Goal: Task Accomplishment & Management: Use online tool/utility

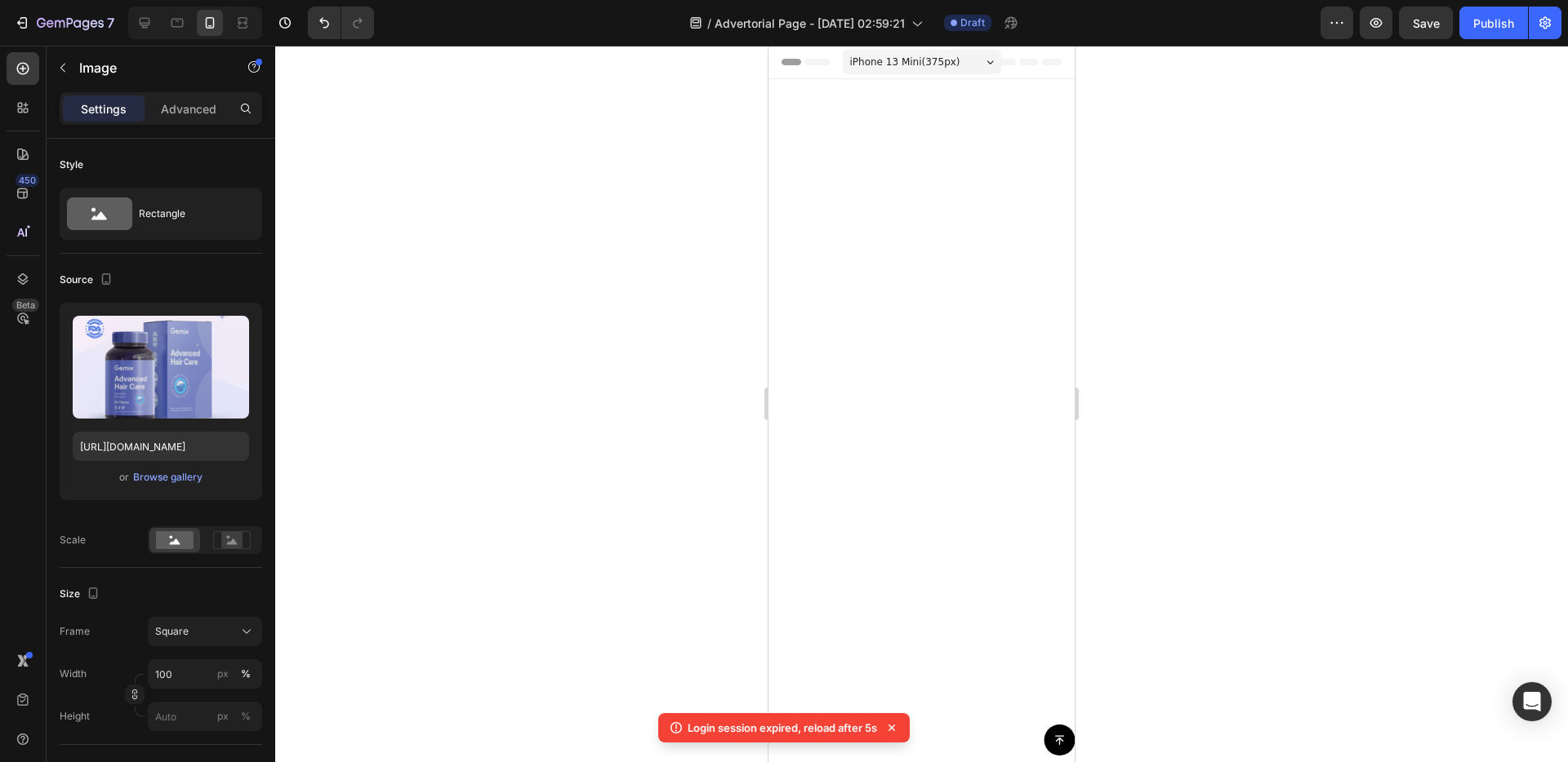
scroll to position [4632, 0]
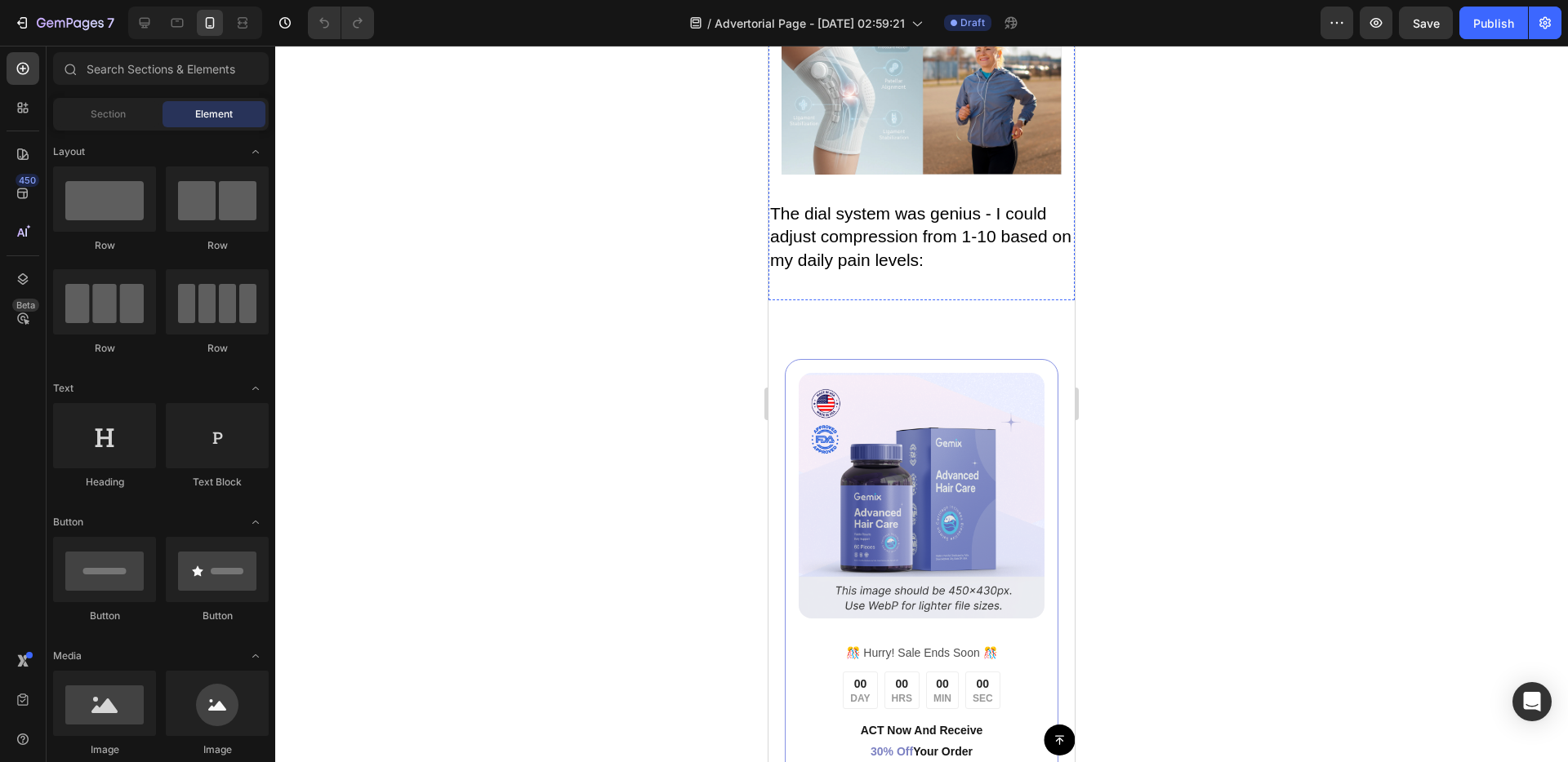
scroll to position [4512, 0]
click at [969, 274] on p "The dial system was genius - I could adjust compression from 1-10 based on my d…" at bounding box center [921, 239] width 303 height 71
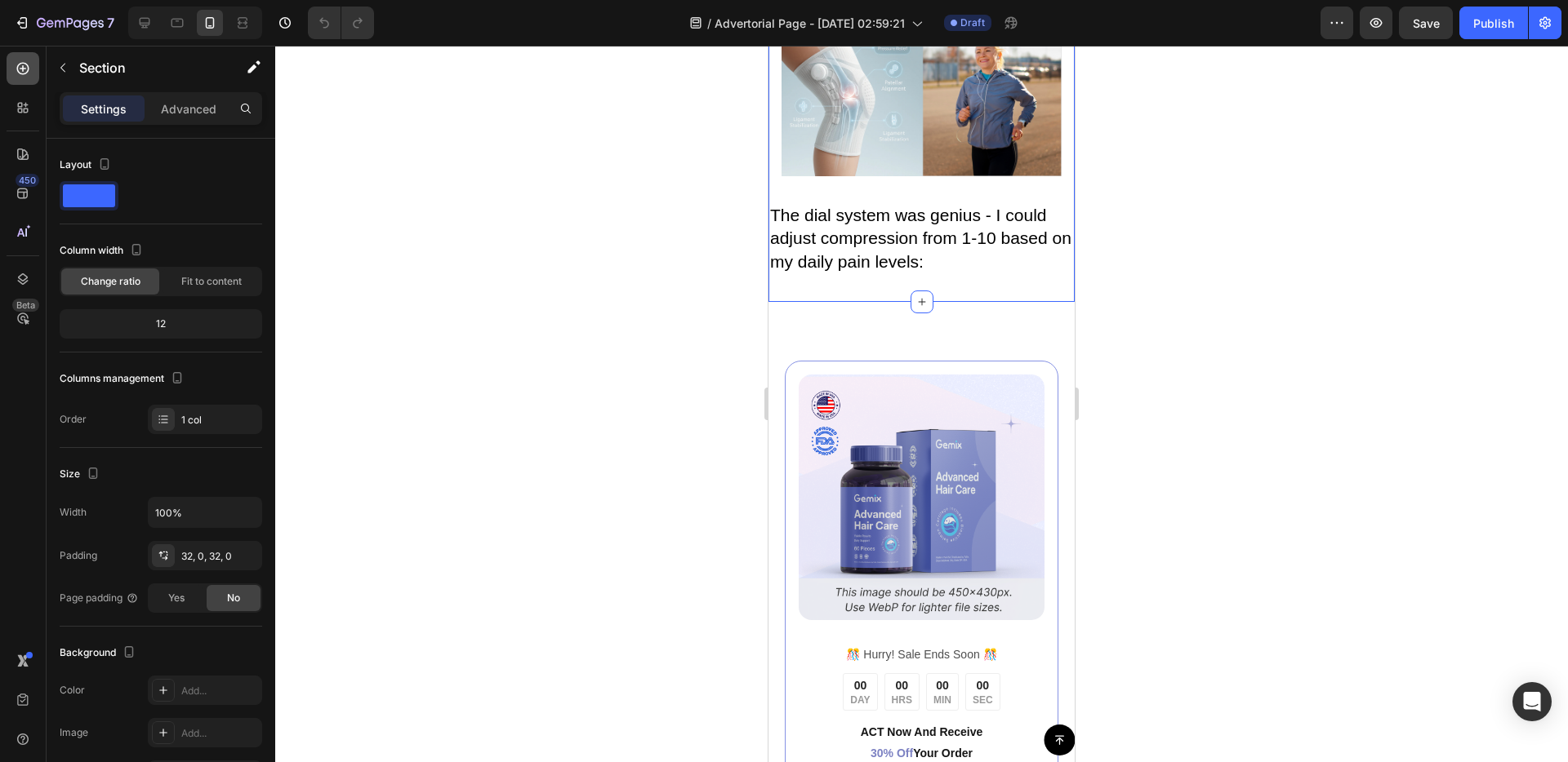
click at [27, 78] on div at bounding box center [23, 69] width 33 height 33
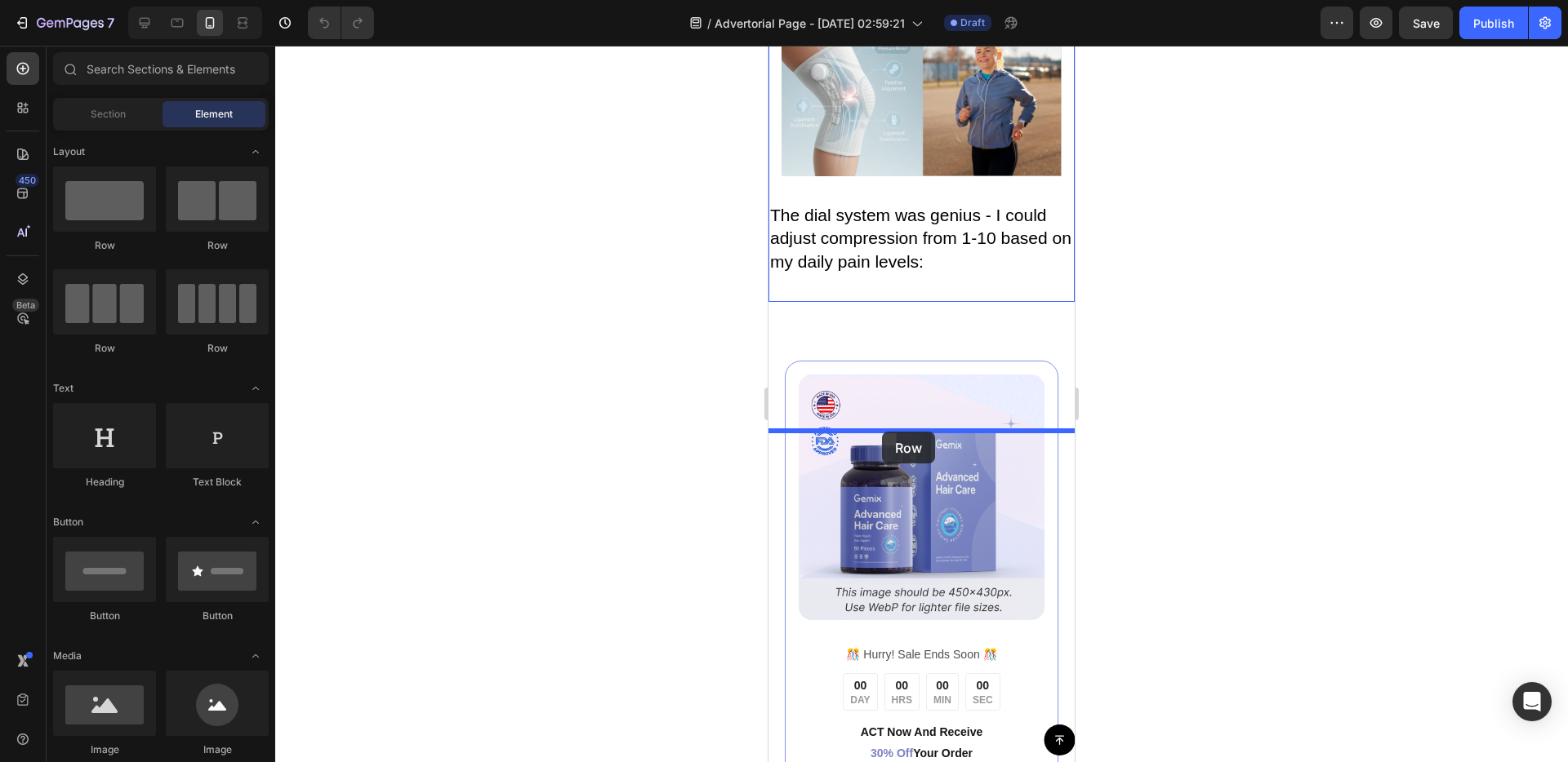
drag, startPoint x: 1022, startPoint y: 293, endPoint x: 882, endPoint y: 431, distance: 196.6
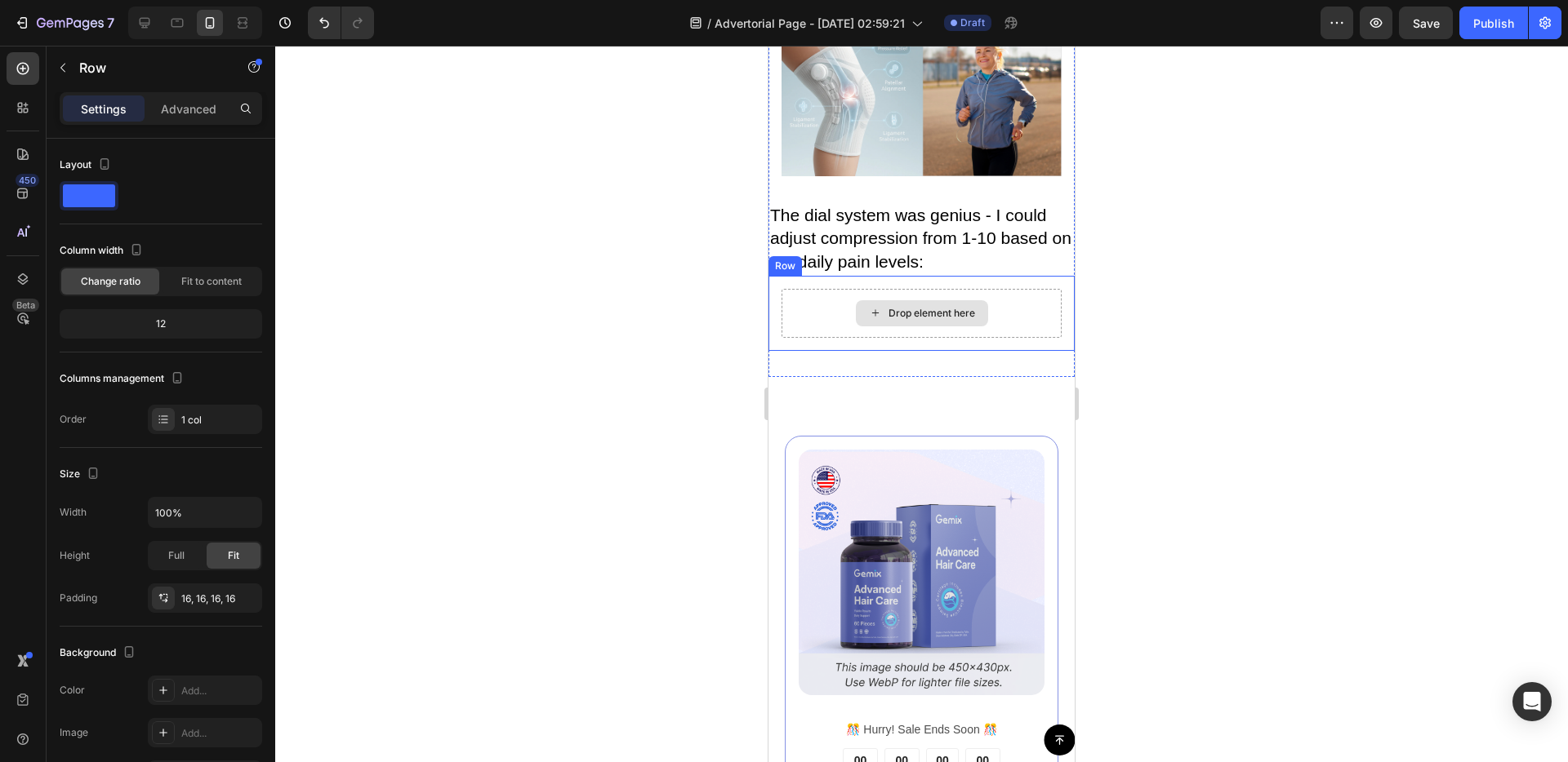
click at [888, 320] on div "Drop element here" at bounding box center [931, 313] width 86 height 13
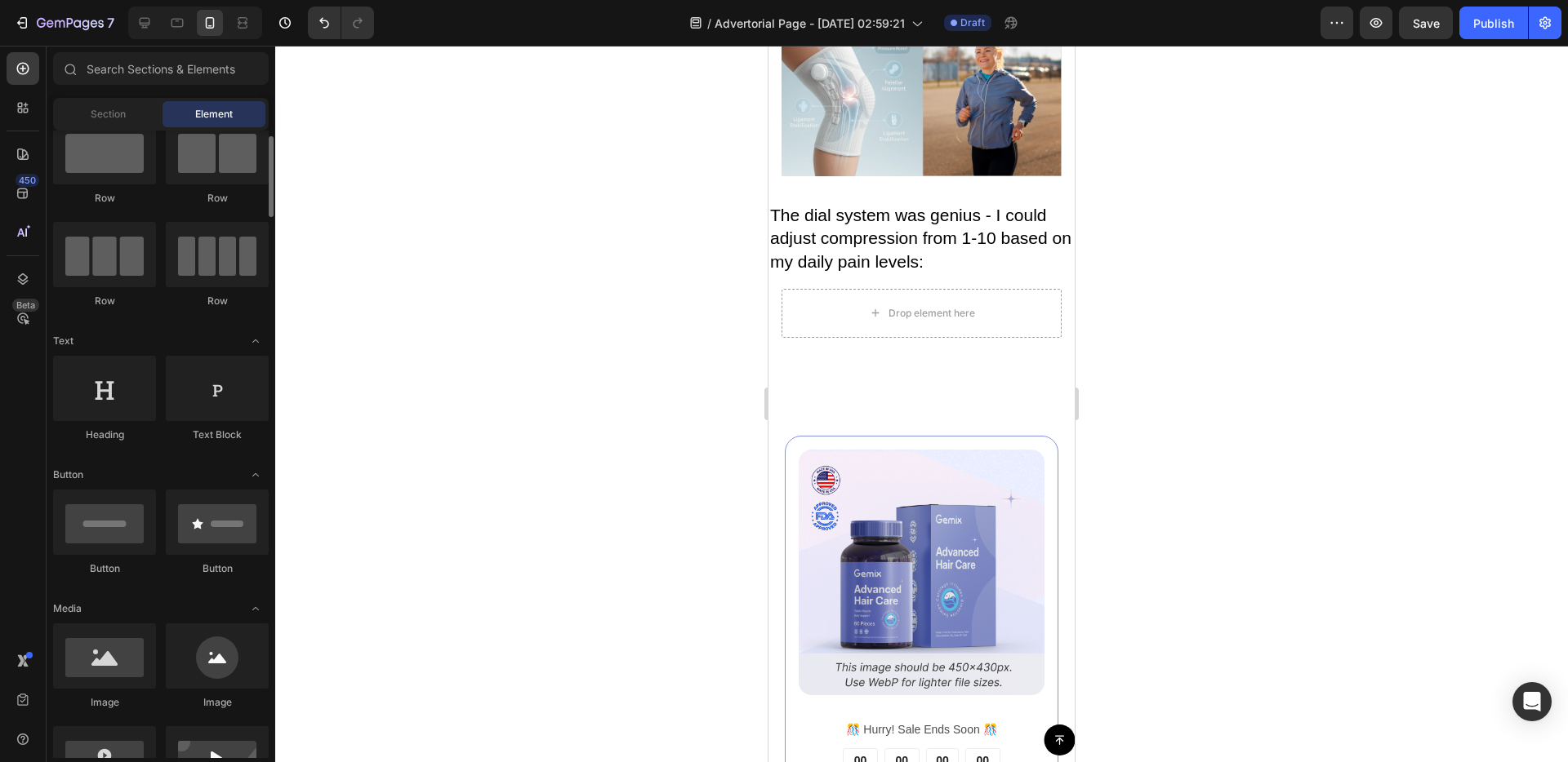
scroll to position [306, 0]
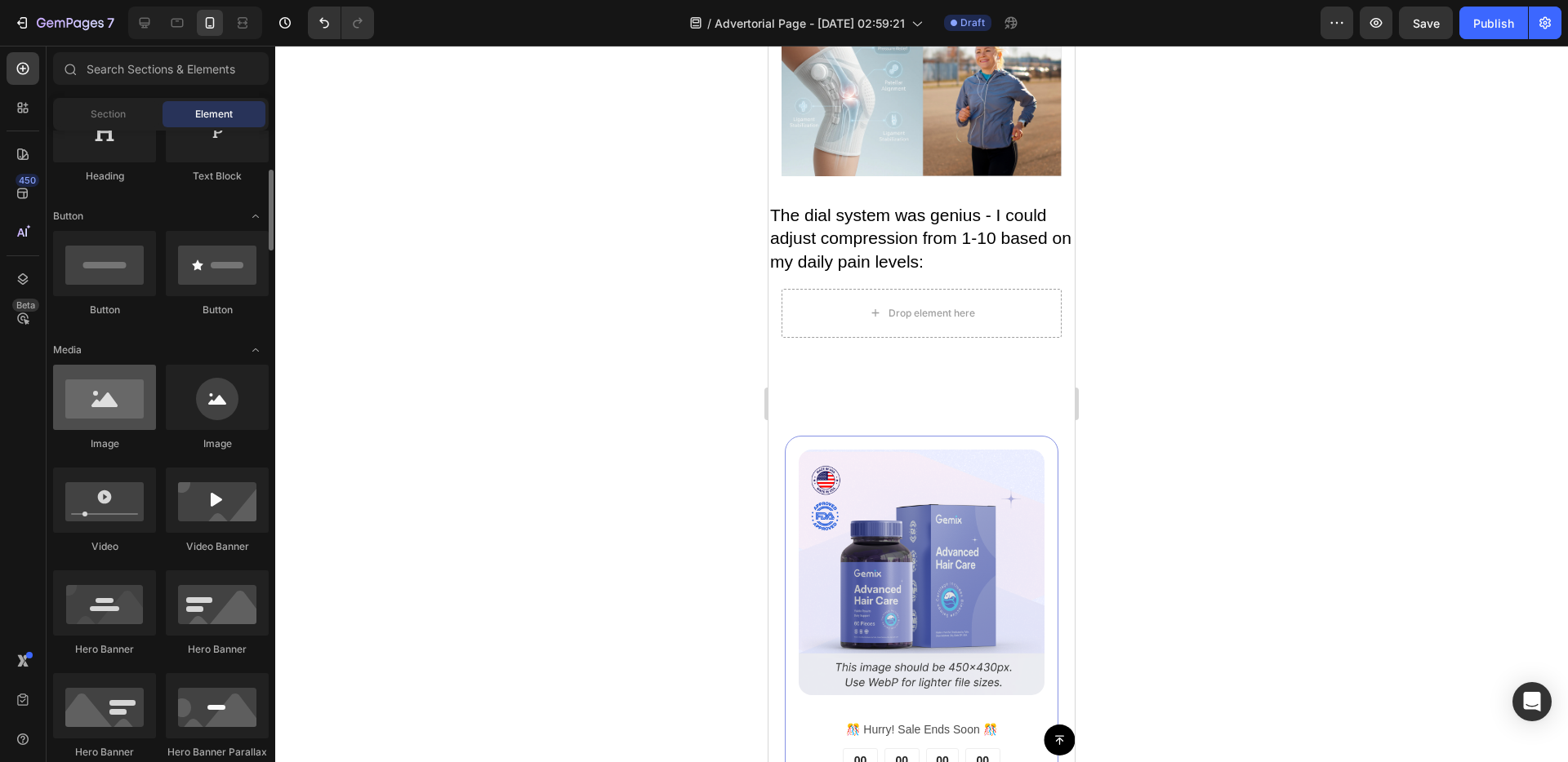
click at [133, 399] on div at bounding box center [104, 397] width 103 height 65
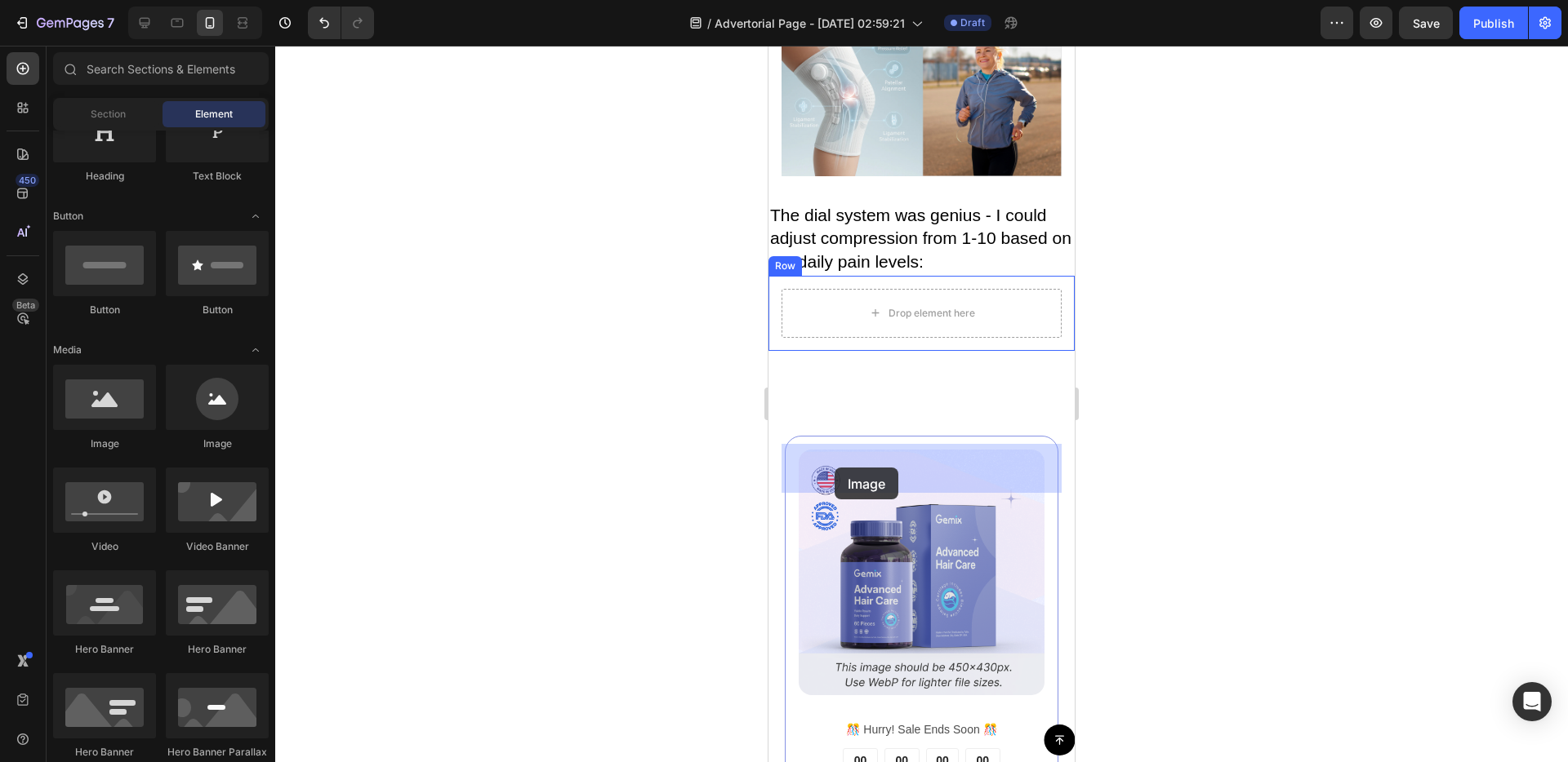
drag, startPoint x: 877, startPoint y: 440, endPoint x: 836, endPoint y: 468, distance: 49.6
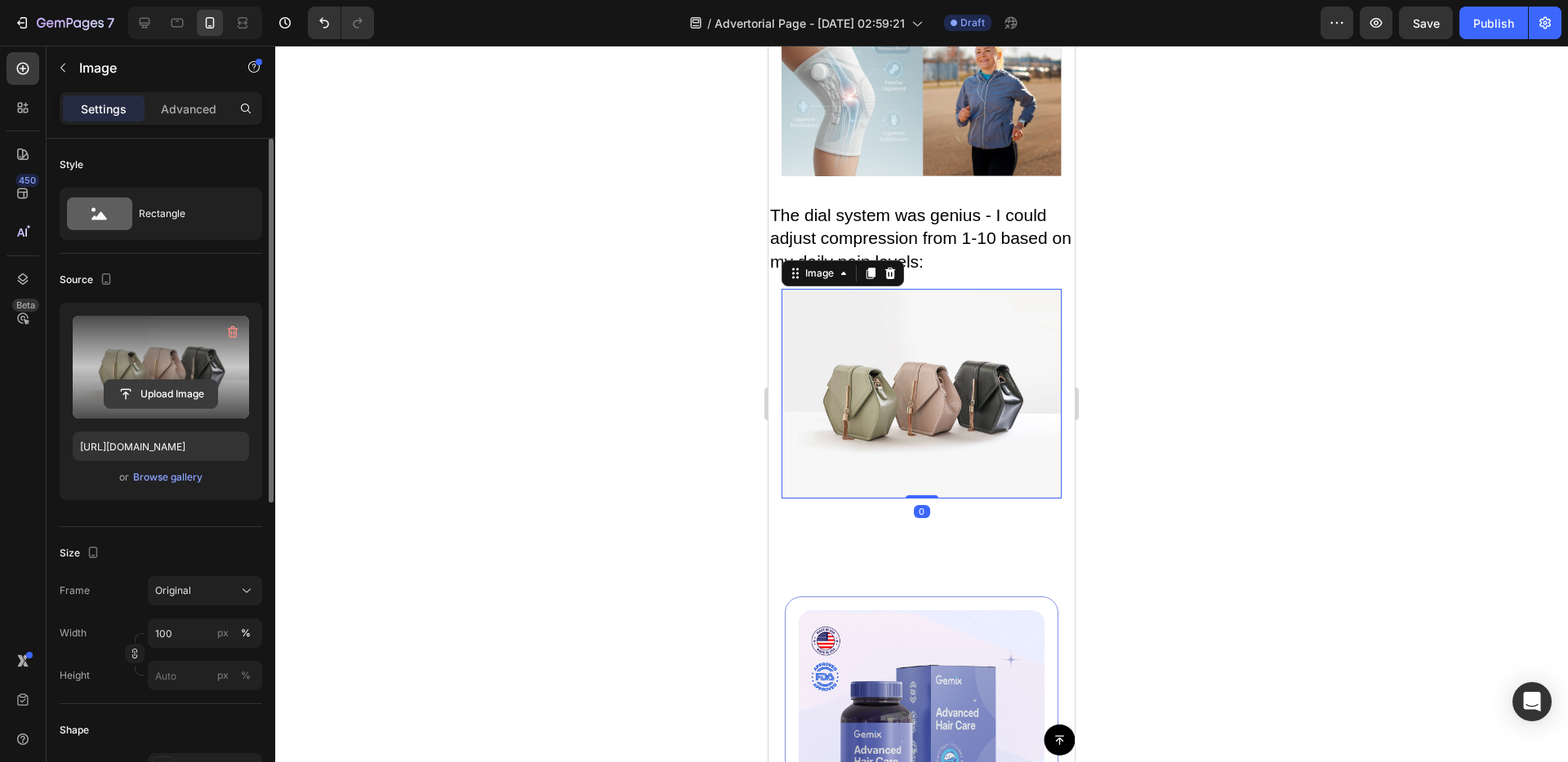
click at [176, 394] on input "file" at bounding box center [160, 394] width 113 height 27
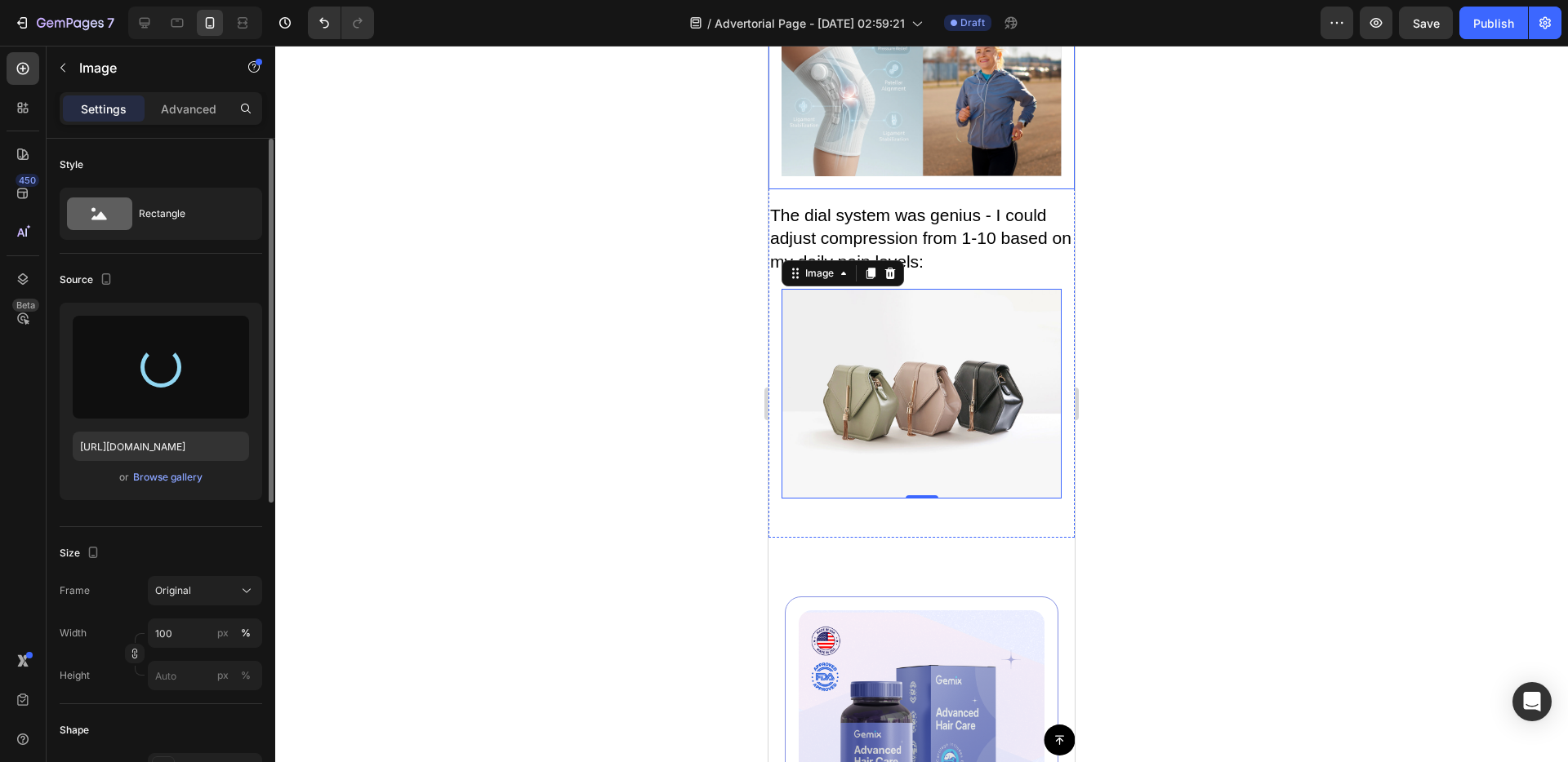
type input "https://cdn.shopify.com/s/files/1/0687/1970/6266/files/gempages_581754196080984…"
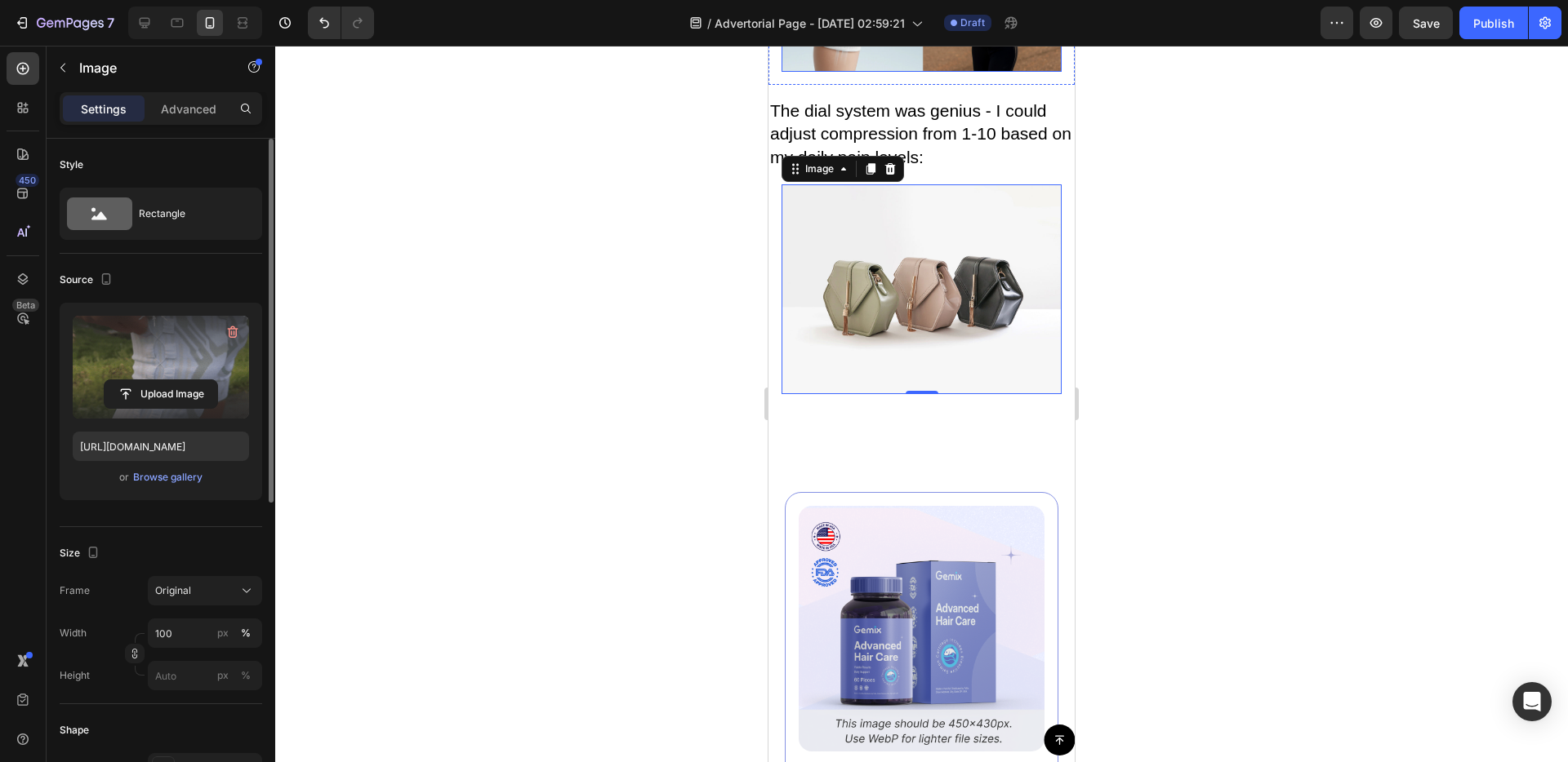
scroll to position [4751, 0]
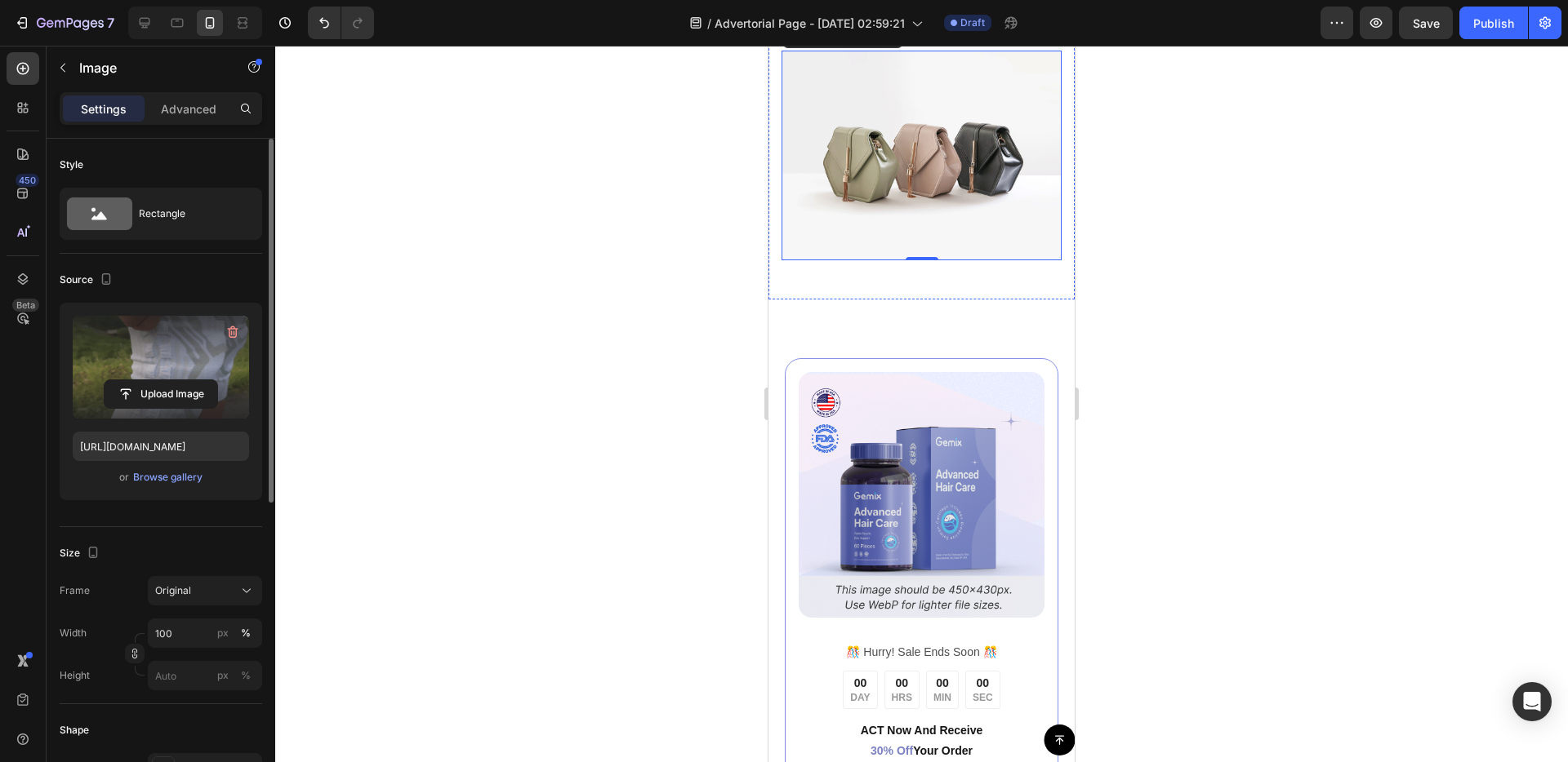
click at [903, 33] on span "The dial system was genius - I could adjust compression from 1-10 based on my d…" at bounding box center [920, -1] width 302 height 65
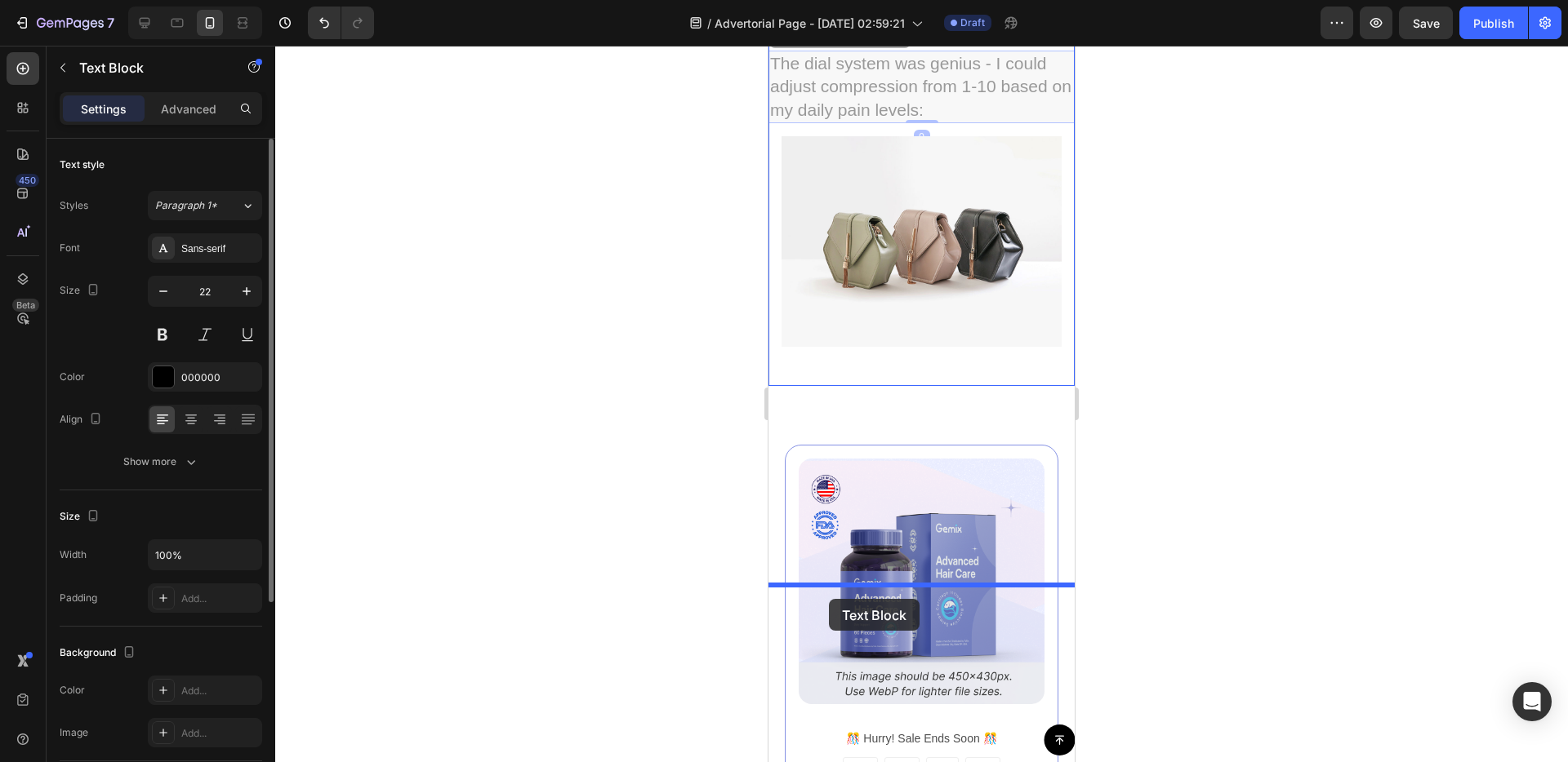
drag, startPoint x: 784, startPoint y: 195, endPoint x: 828, endPoint y: 599, distance: 406.4
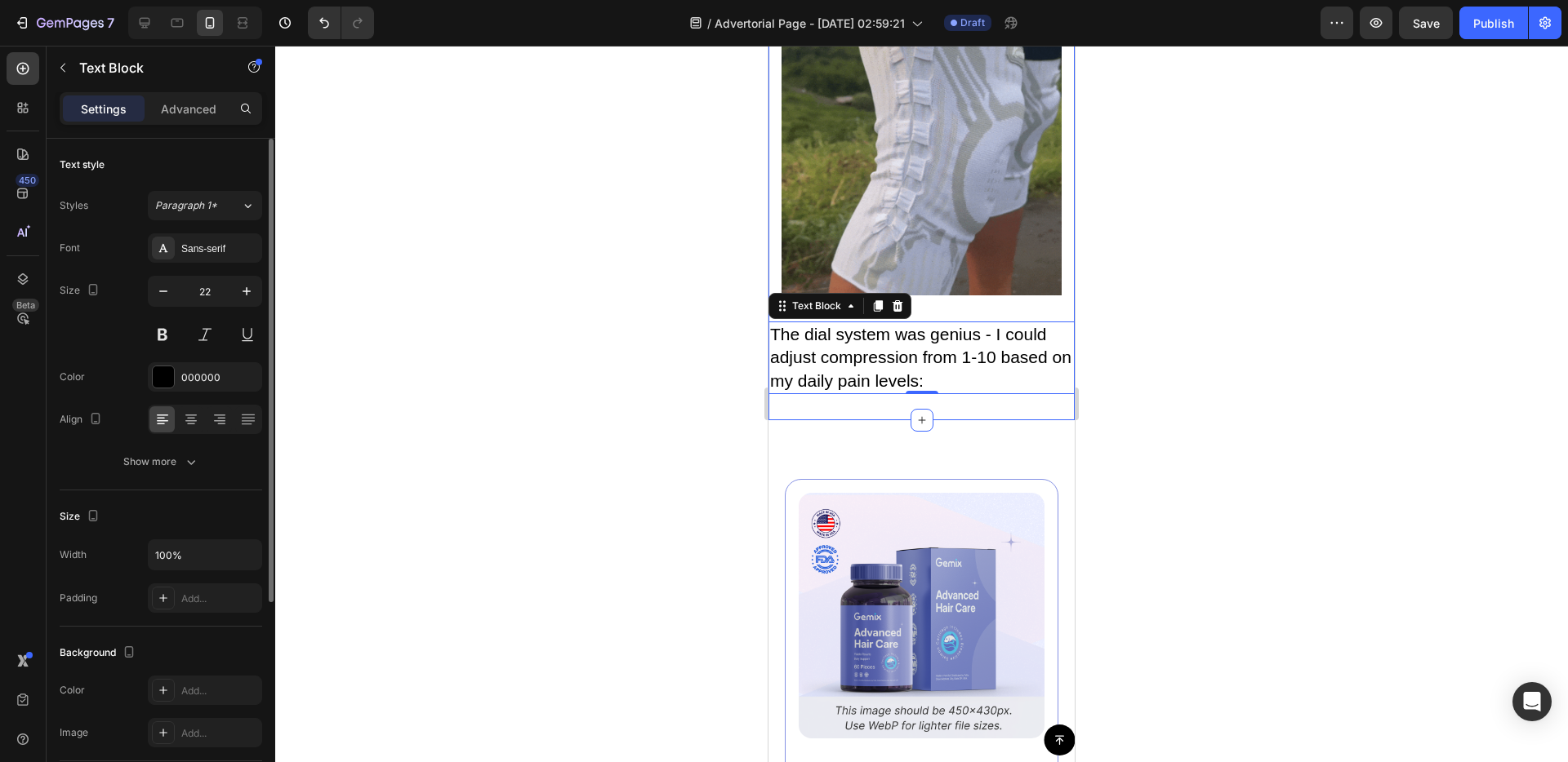
scroll to position [4786, 0]
click at [873, 389] on span "The dial system was genius - I could adjust compression from 1-10 based on my d…" at bounding box center [920, 356] width 302 height 65
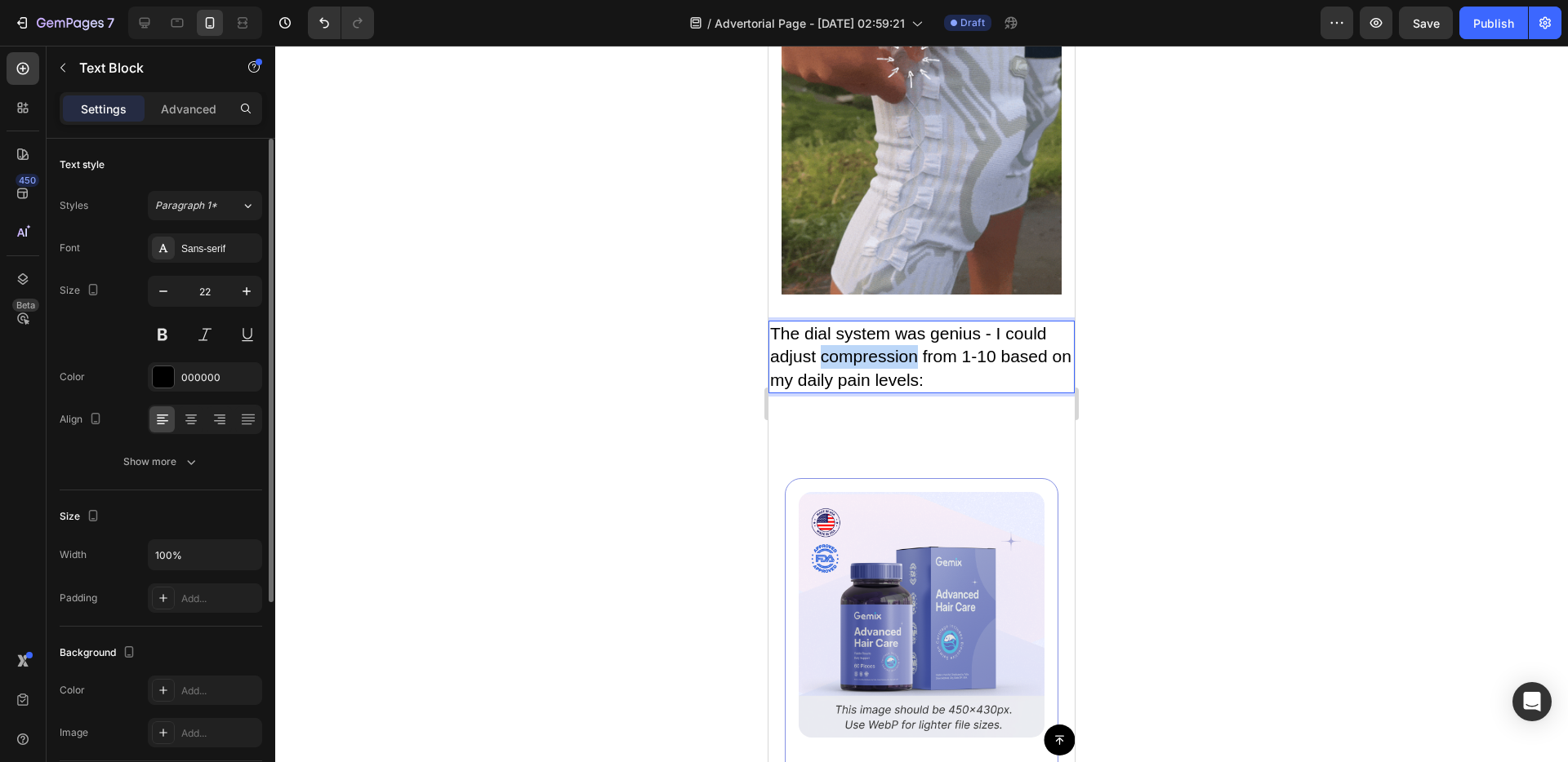
click at [873, 389] on span "The dial system was genius - I could adjust compression from 1-10 based on my d…" at bounding box center [920, 356] width 302 height 65
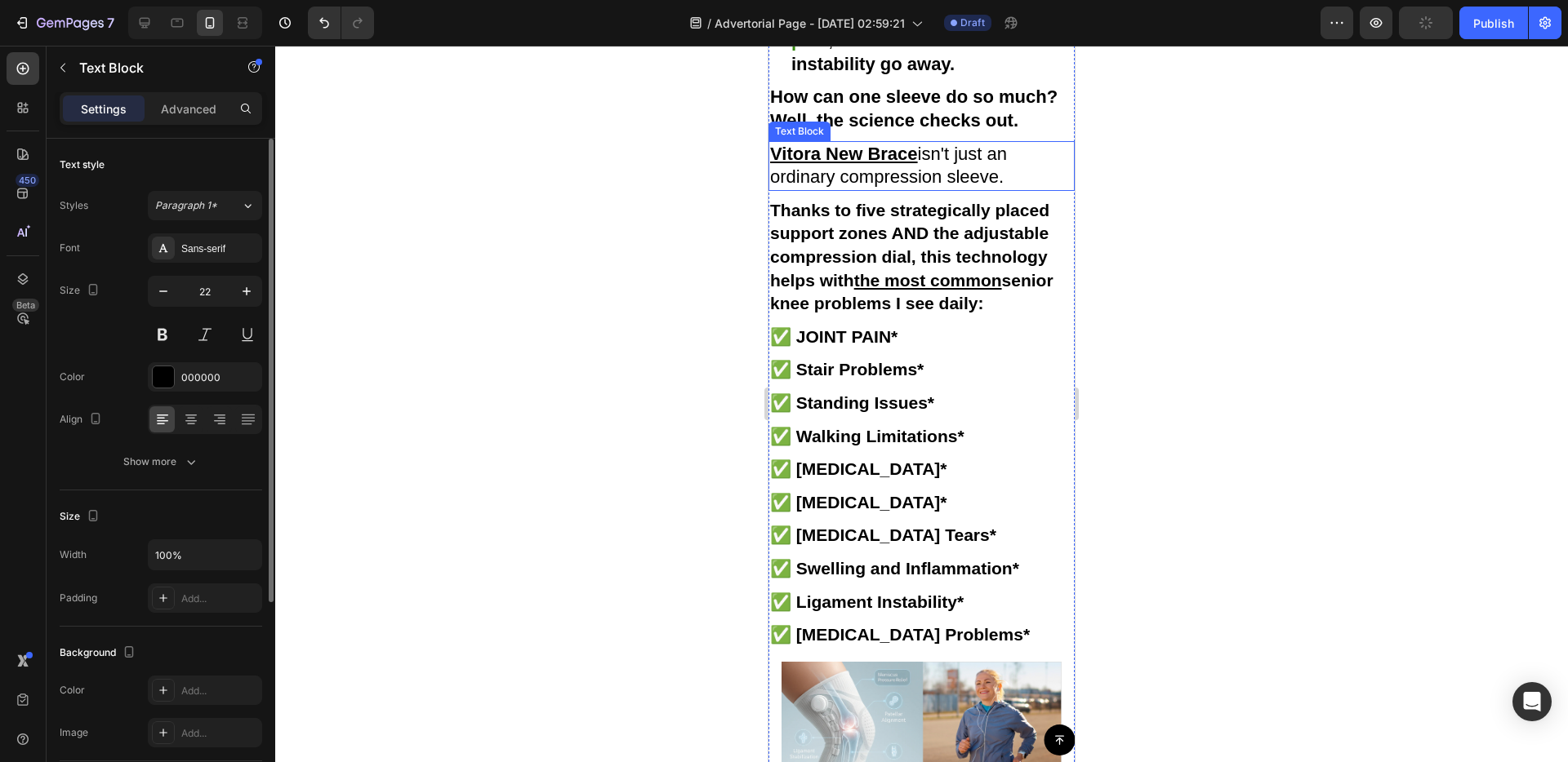
scroll to position [3704, 0]
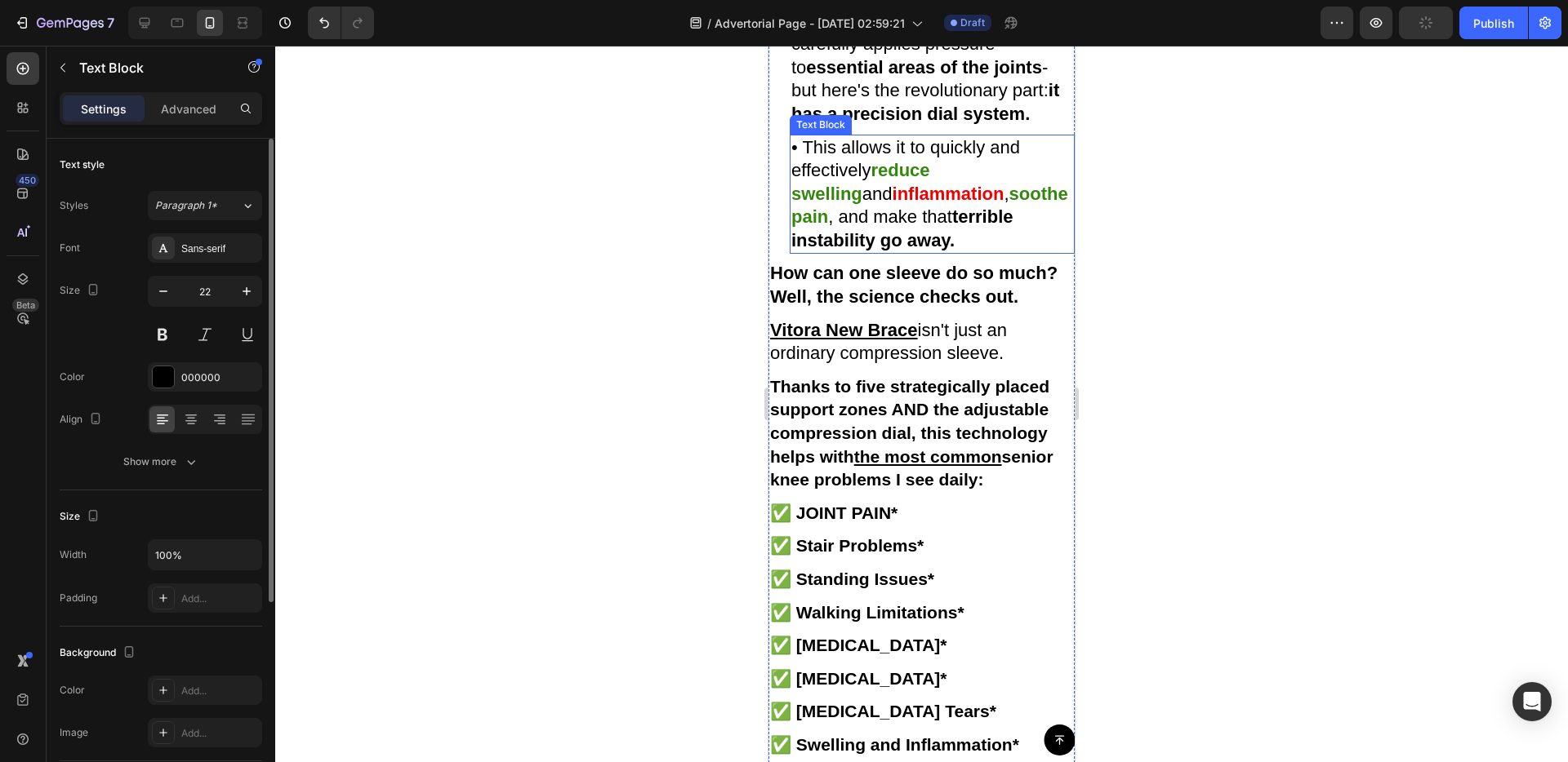
click at [954, 253] on p "• This allows it to quickly and effectively reduce swelling and inflammation , …" at bounding box center [931, 194] width 281 height 116
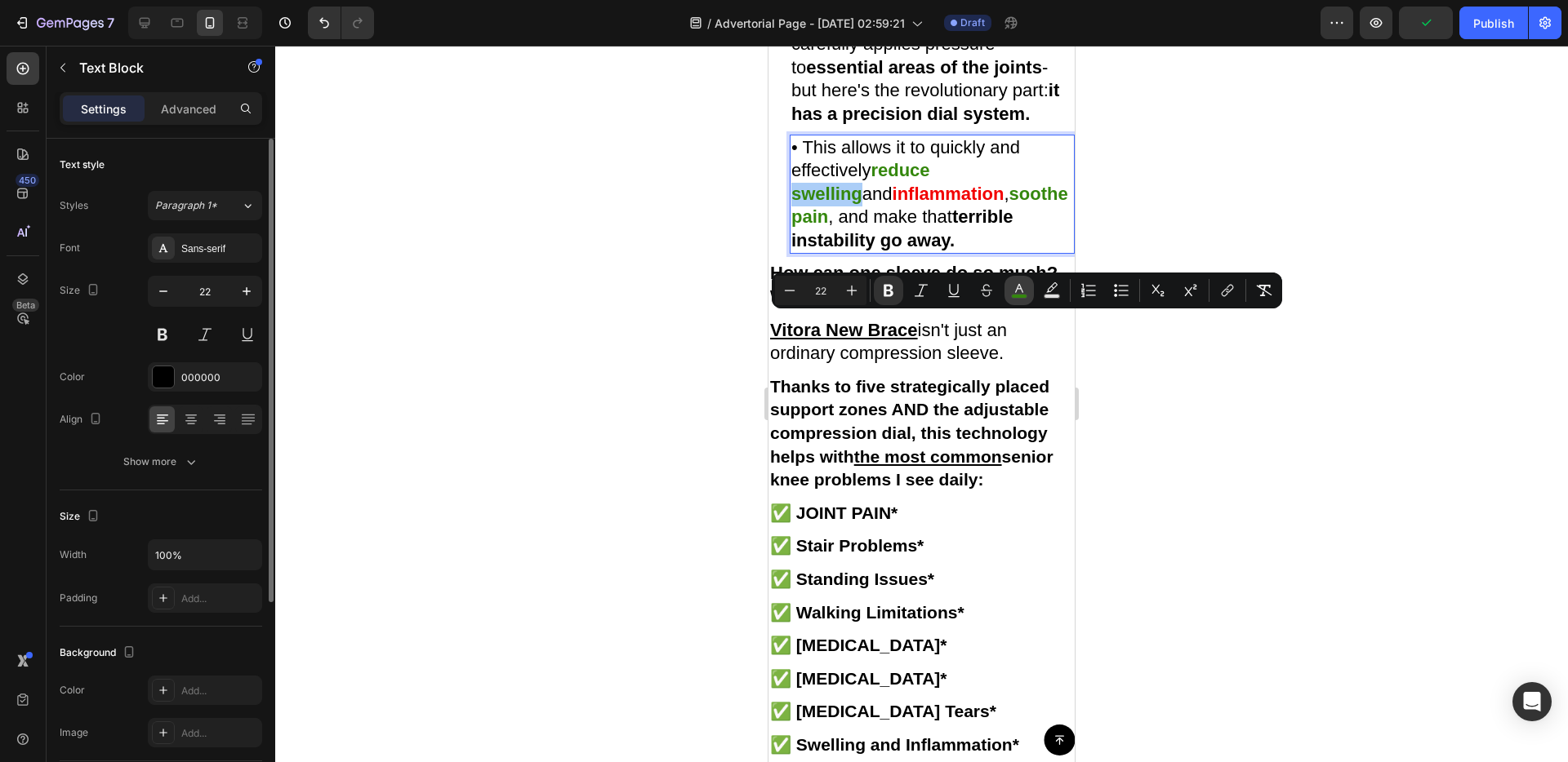
click at [1008, 290] on button "color" at bounding box center [1019, 290] width 29 height 29
type input "34870D"
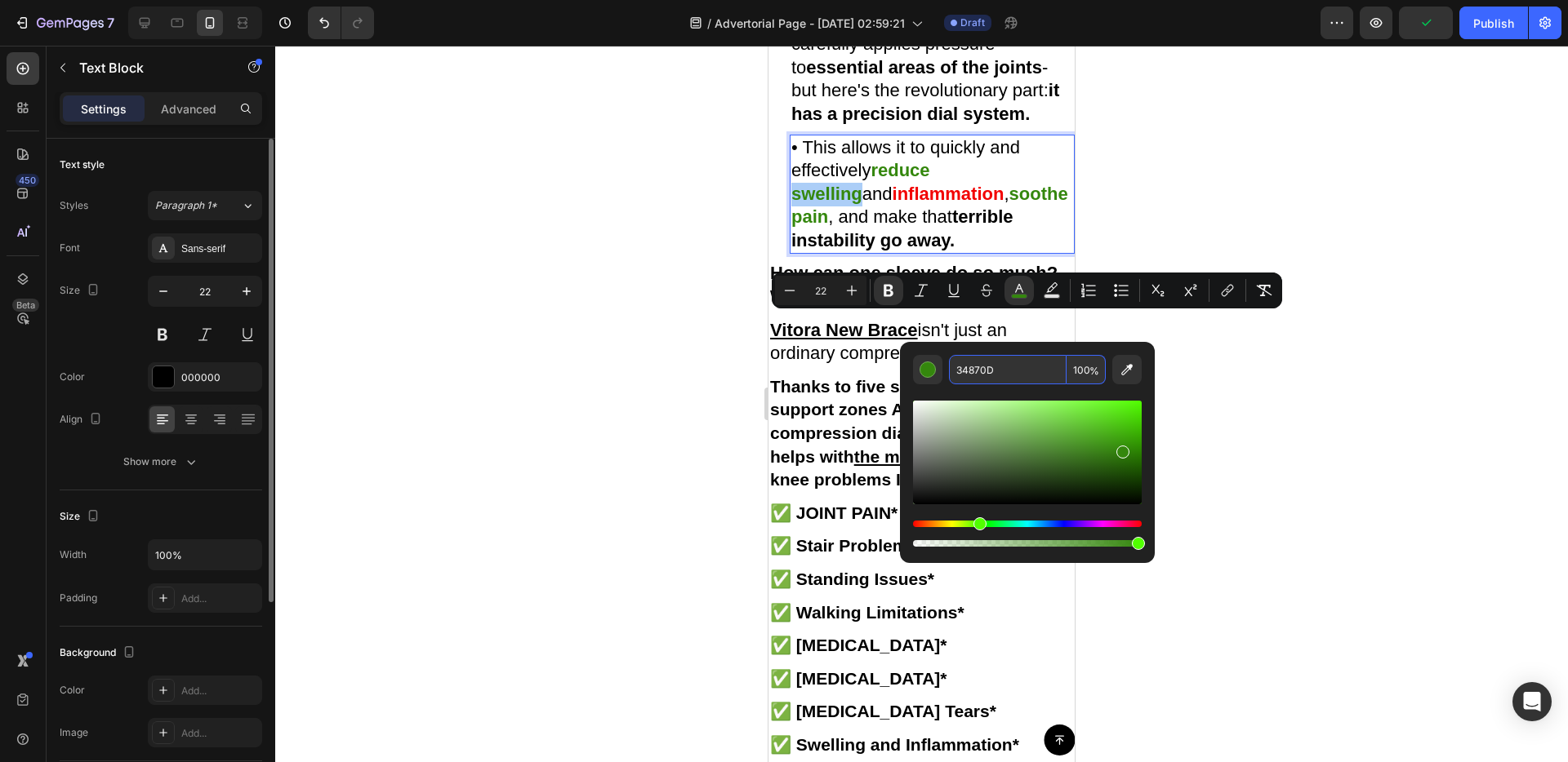
click at [988, 371] on input "34870D" at bounding box center [1007, 370] width 117 height 29
click at [988, 372] on input "34870D" at bounding box center [1007, 370] width 117 height 29
click at [851, 307] on strong "How can one sleeve do so much? Well, the science checks out." at bounding box center [914, 285] width 288 height 44
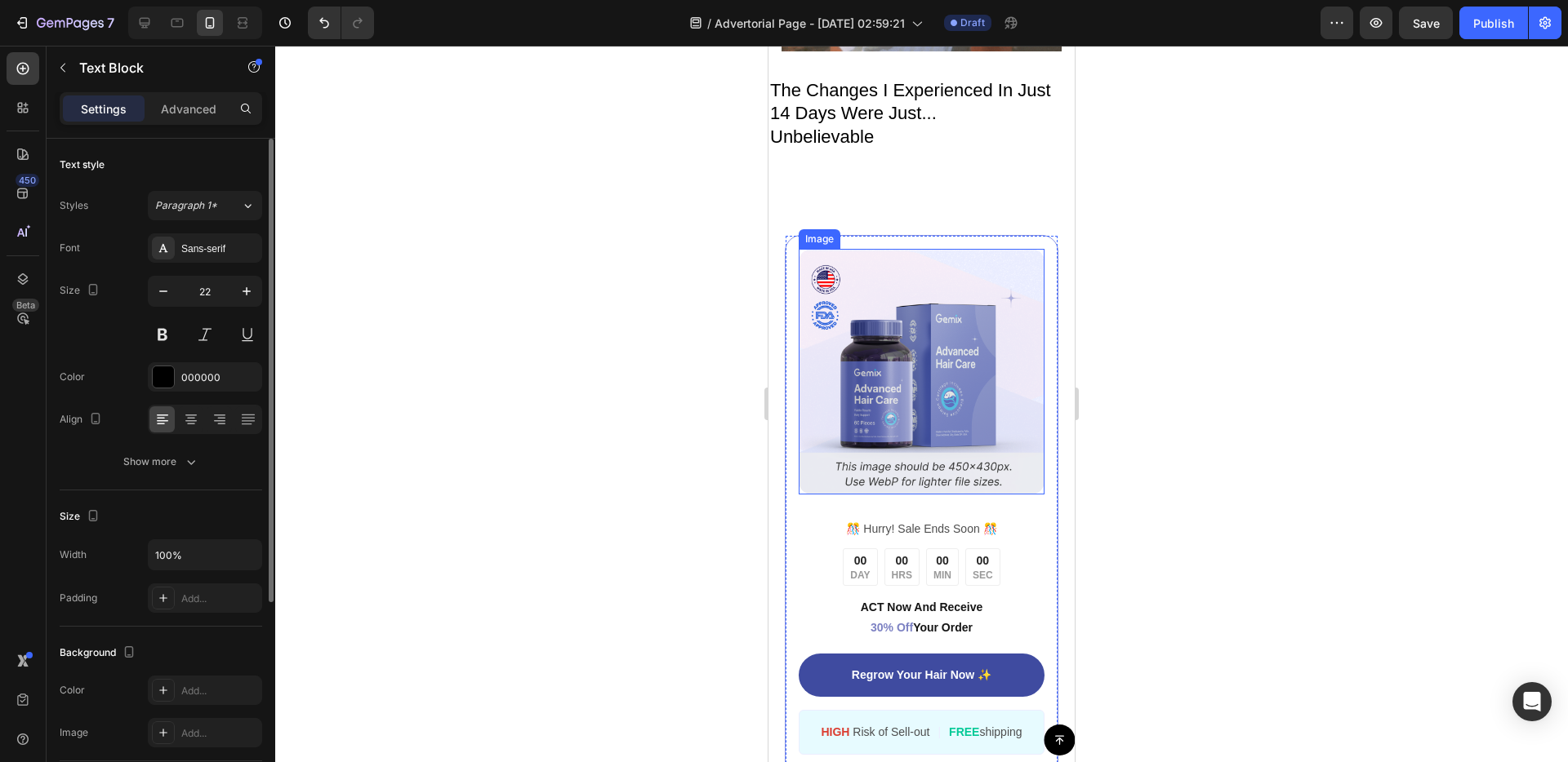
scroll to position [5052, 0]
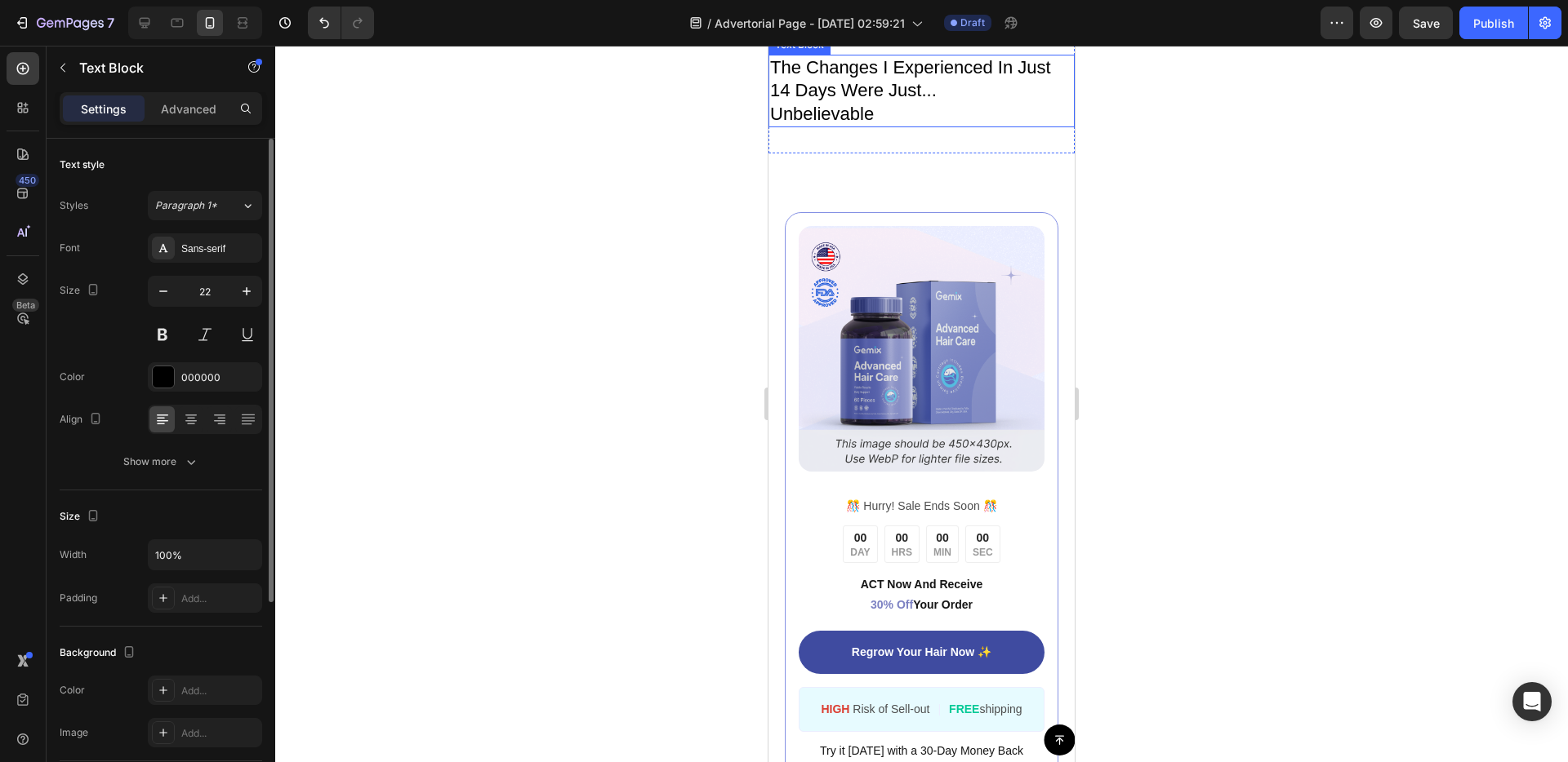
click at [896, 103] on p "The Changes I Experienced In Just 14 Days Were Just..." at bounding box center [921, 79] width 303 height 47
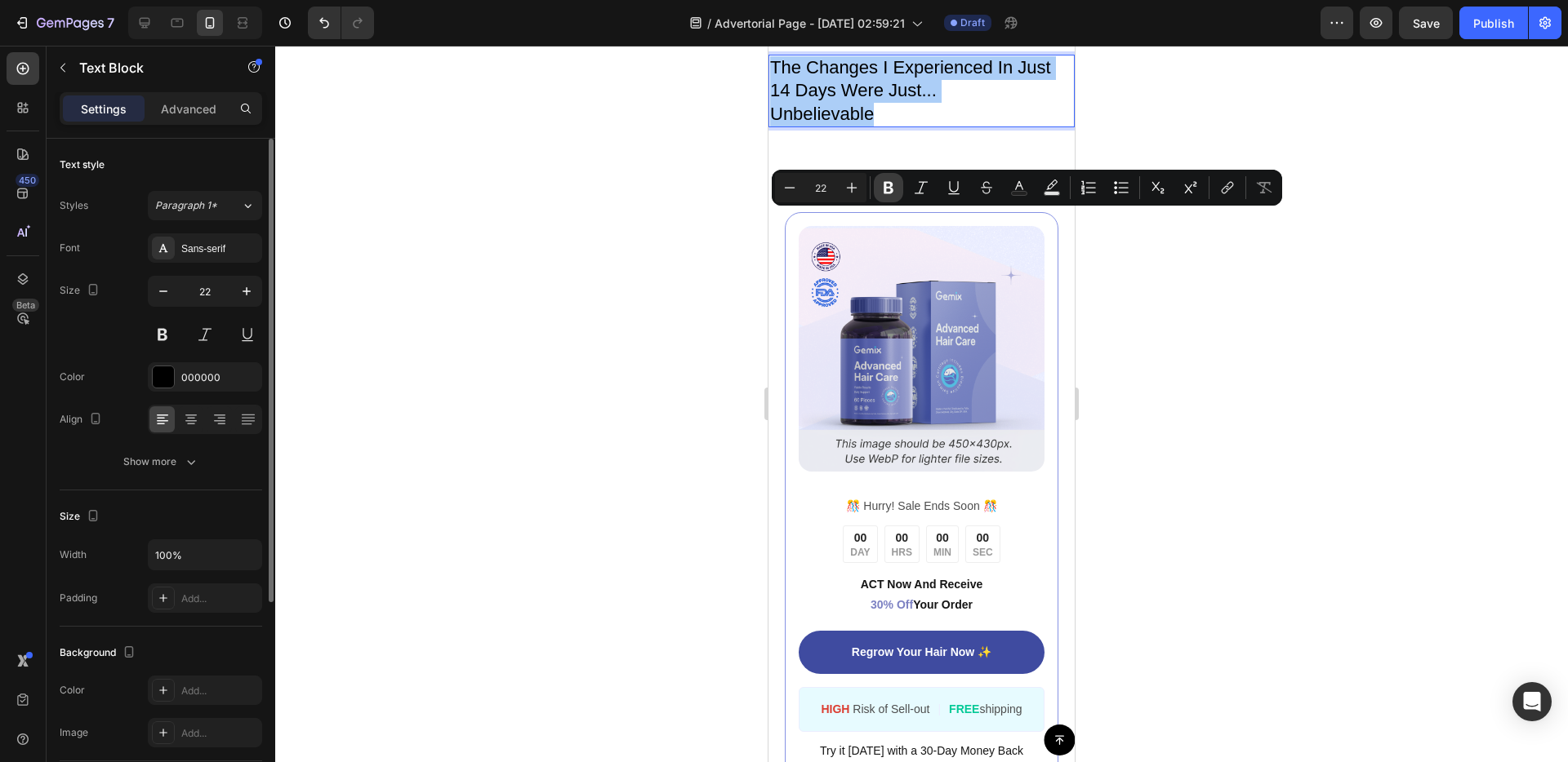
click at [890, 184] on icon "Editor contextual toolbar" at bounding box center [888, 188] width 10 height 12
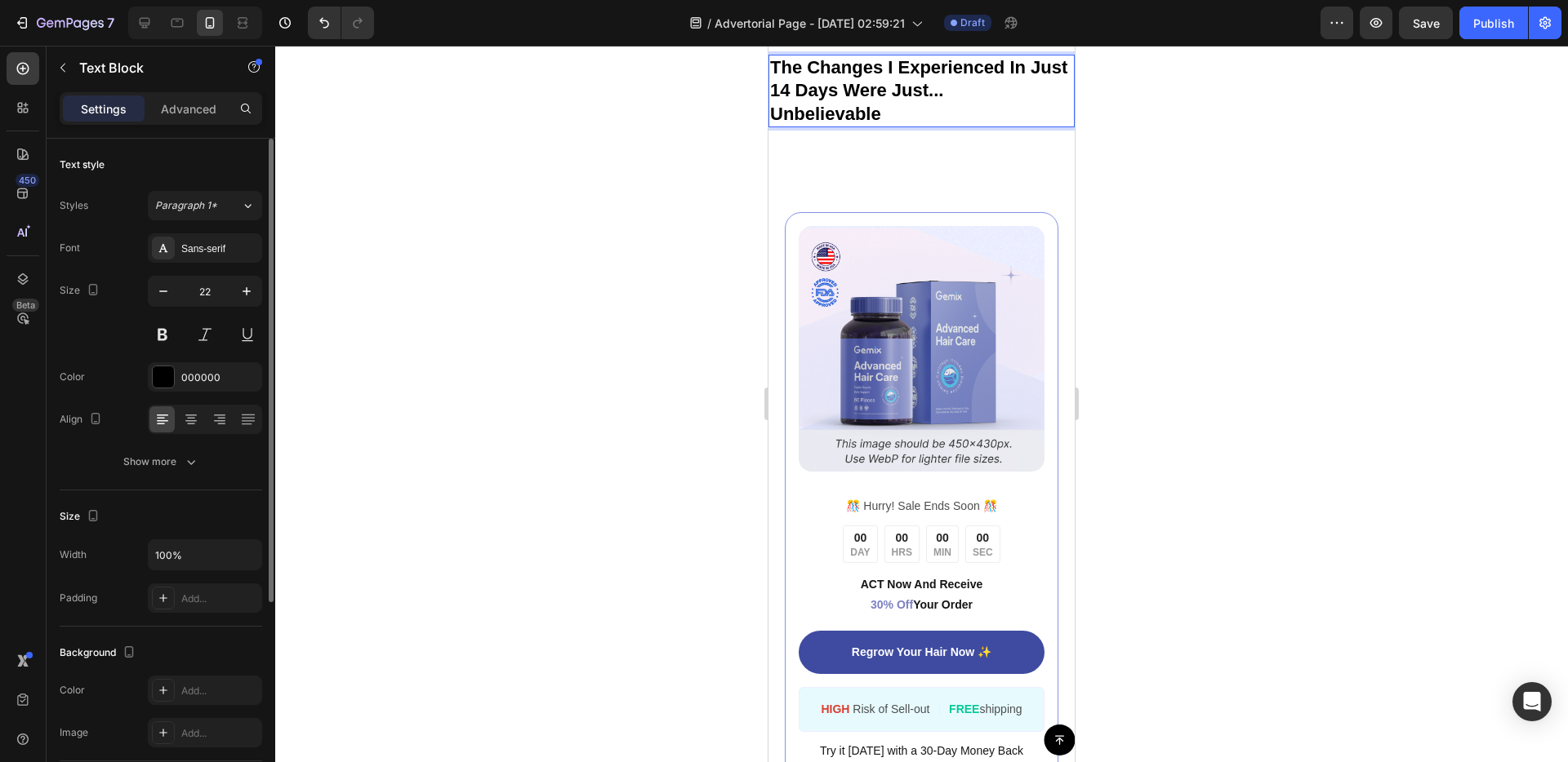
click at [936, 101] on strong "The Changes I Experienced In Just 14 Days Were Just..." at bounding box center [918, 79] width 297 height 44
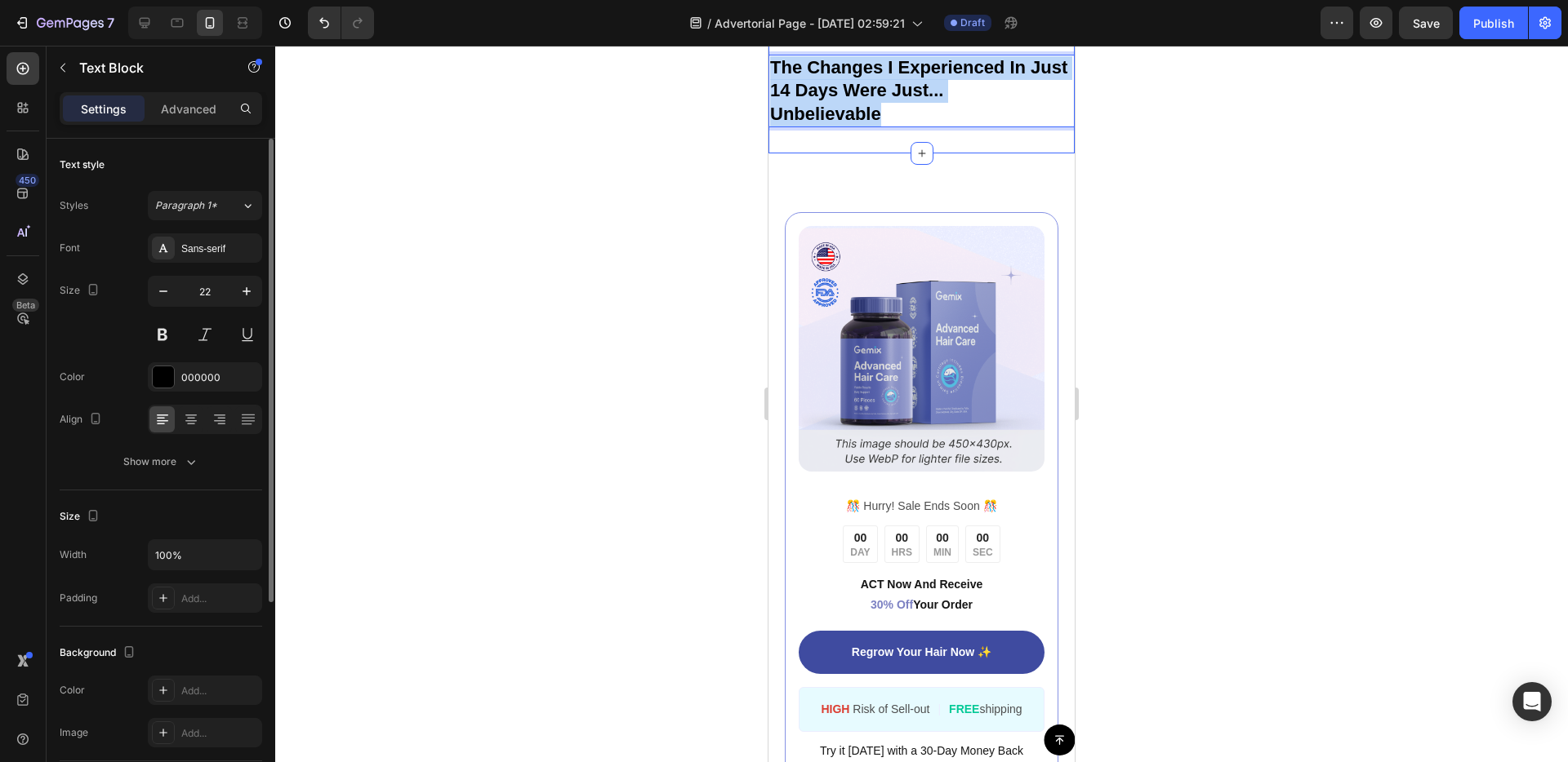
drag, startPoint x: 773, startPoint y: 221, endPoint x: 918, endPoint y: 283, distance: 157.7
click at [897, 126] on p "Unbelievable" at bounding box center [921, 114] width 303 height 24
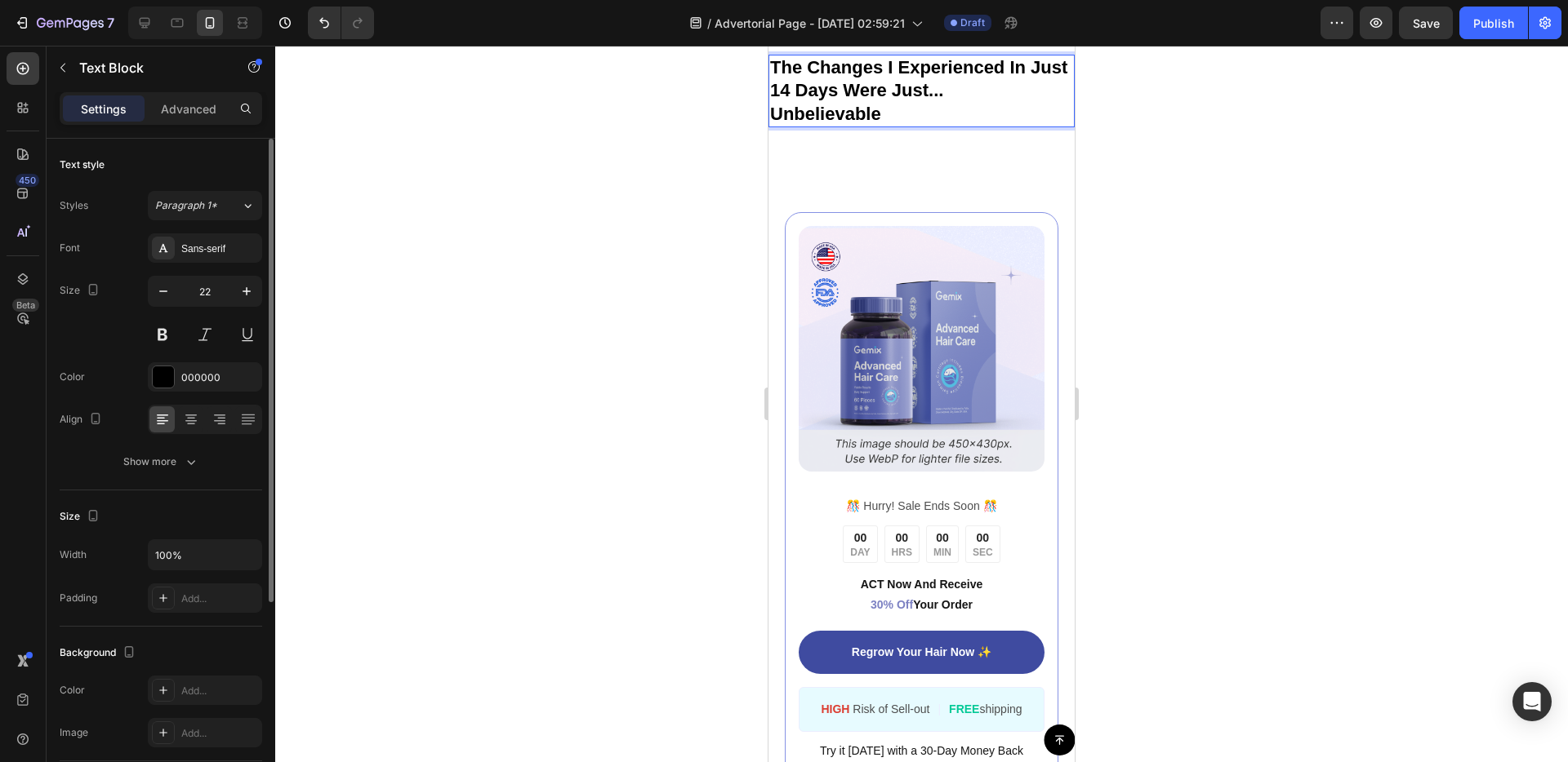
click at [899, 101] on strong "The Changes I Experienced In Just 14 Days Were Just..." at bounding box center [918, 79] width 297 height 44
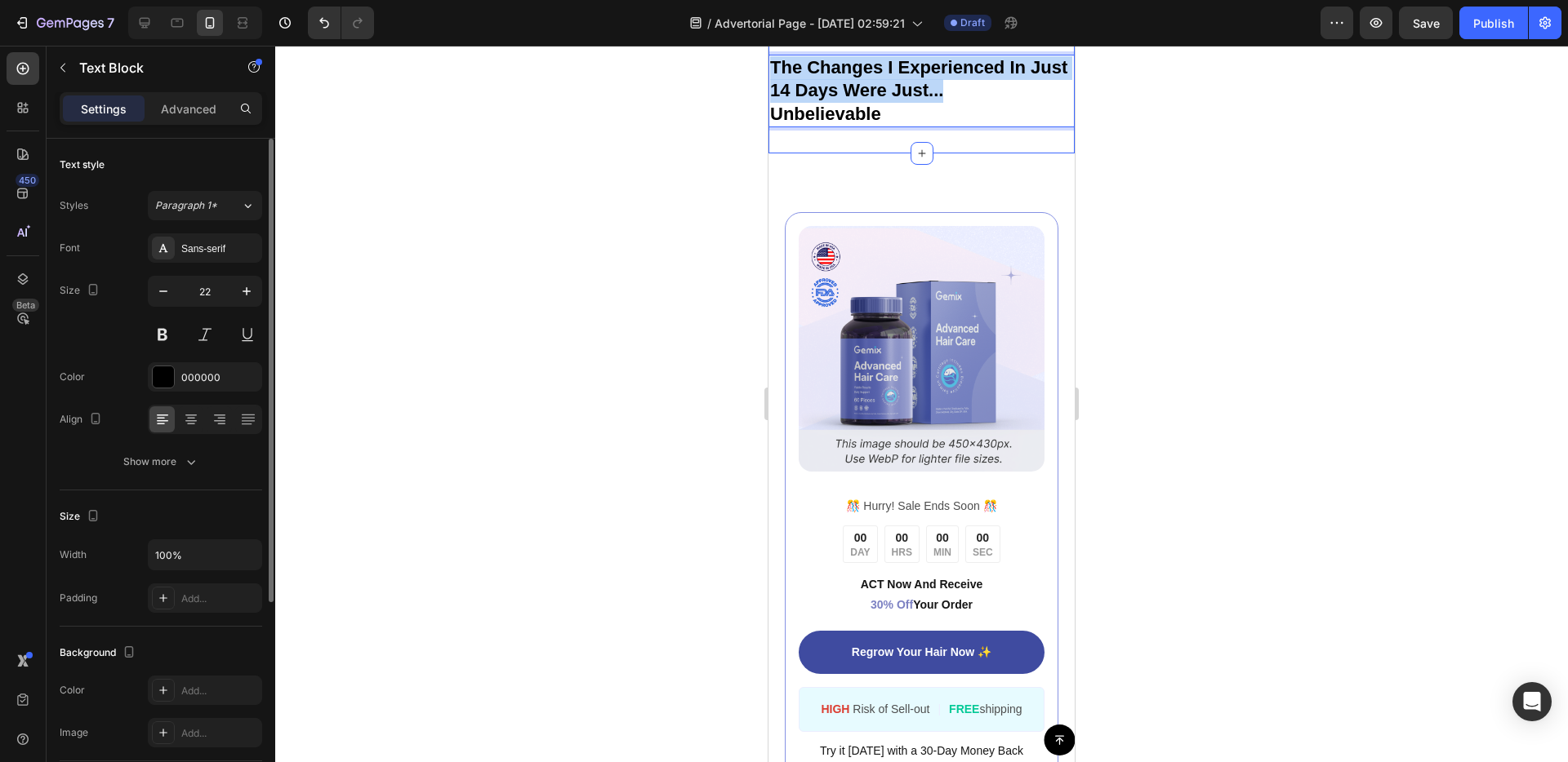
click at [885, 324] on div "Image ️🎊 Hurry! Sale Ends Soon ️🎊 Text Block 00 DAY 00 HRS 00 MIN 00 SEC Countd…" at bounding box center [921, 501] width 306 height 694
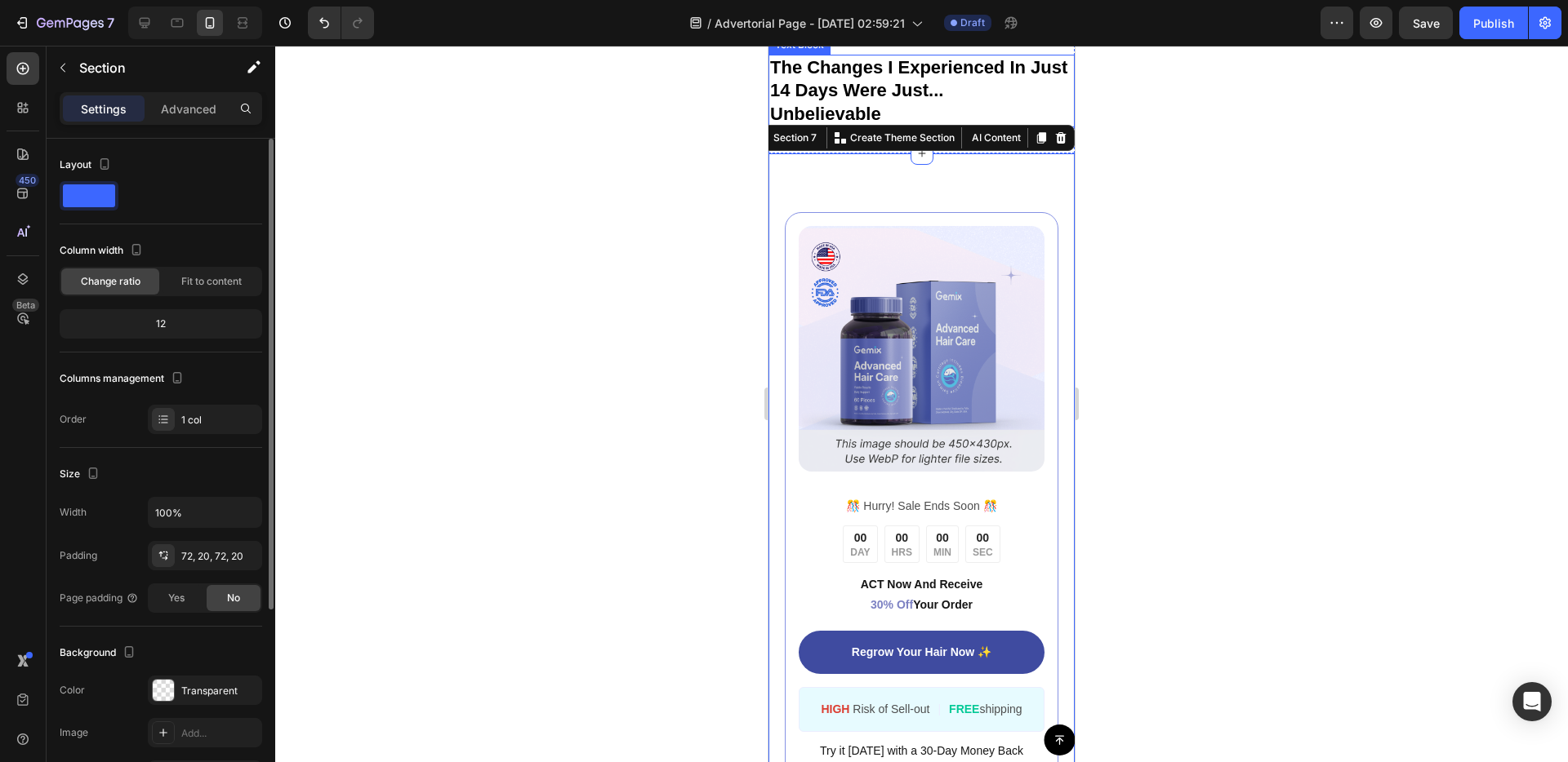
click at [859, 101] on strong "The Changes I Experienced In Just 14 Days Were Just..." at bounding box center [918, 79] width 297 height 44
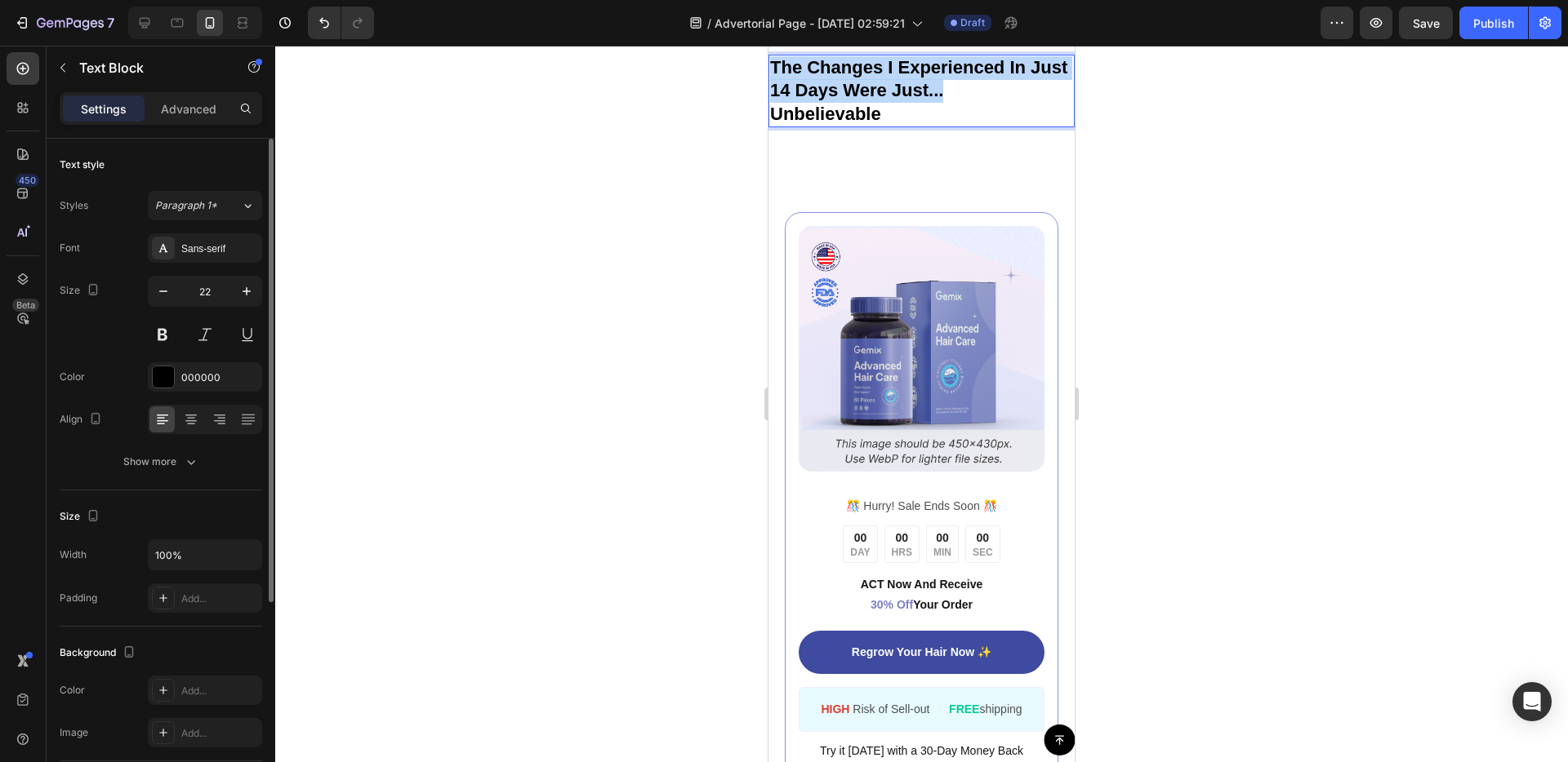
click at [859, 101] on strong "The Changes I Experienced In Just 14 Days Were Just..." at bounding box center [918, 79] width 297 height 44
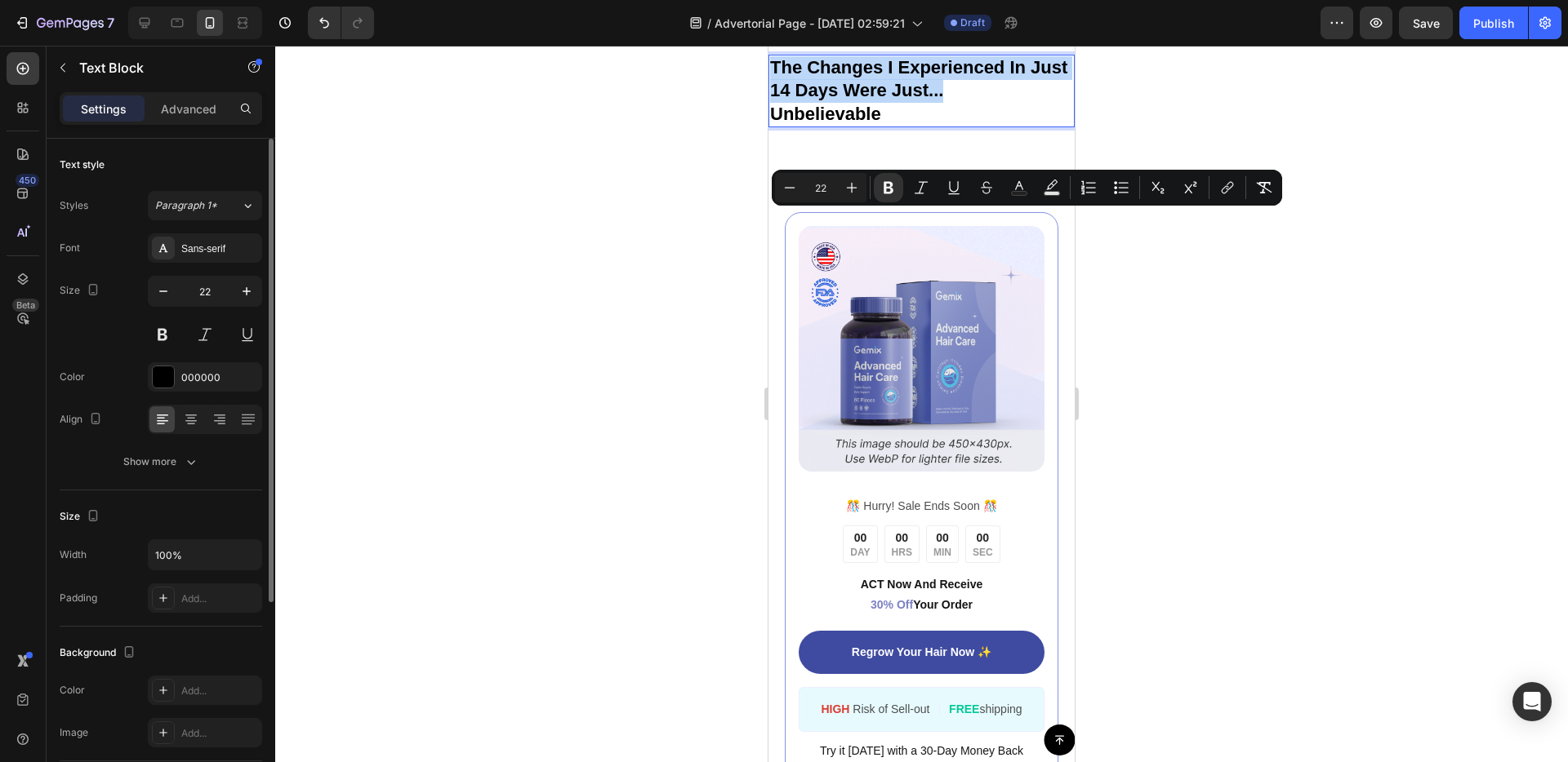
click at [859, 101] on strong "The Changes I Experienced In Just 14 Days Were Just..." at bounding box center [918, 79] width 297 height 44
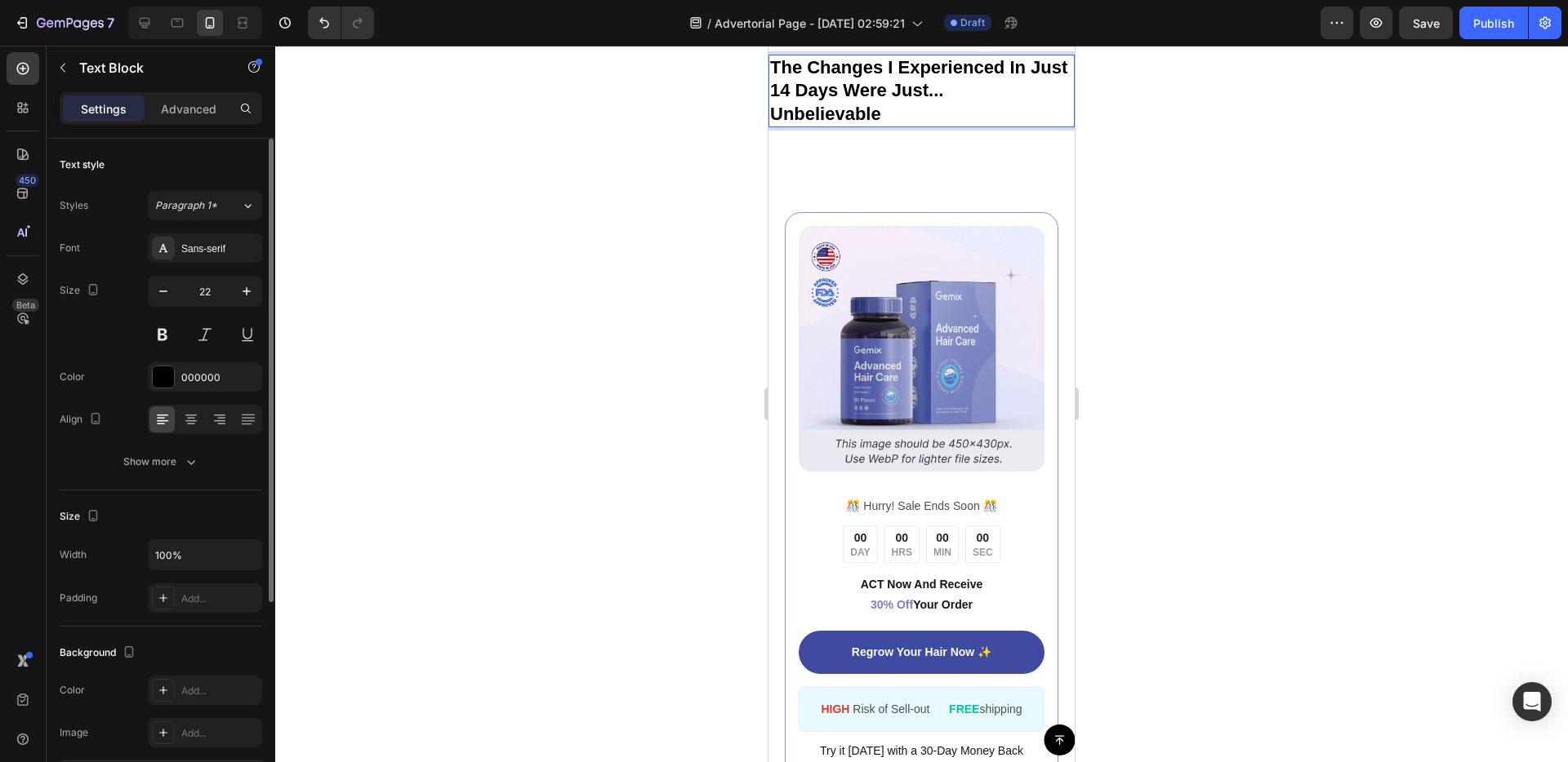
click at [883, 126] on p "Unbelievable" at bounding box center [921, 114] width 303 height 24
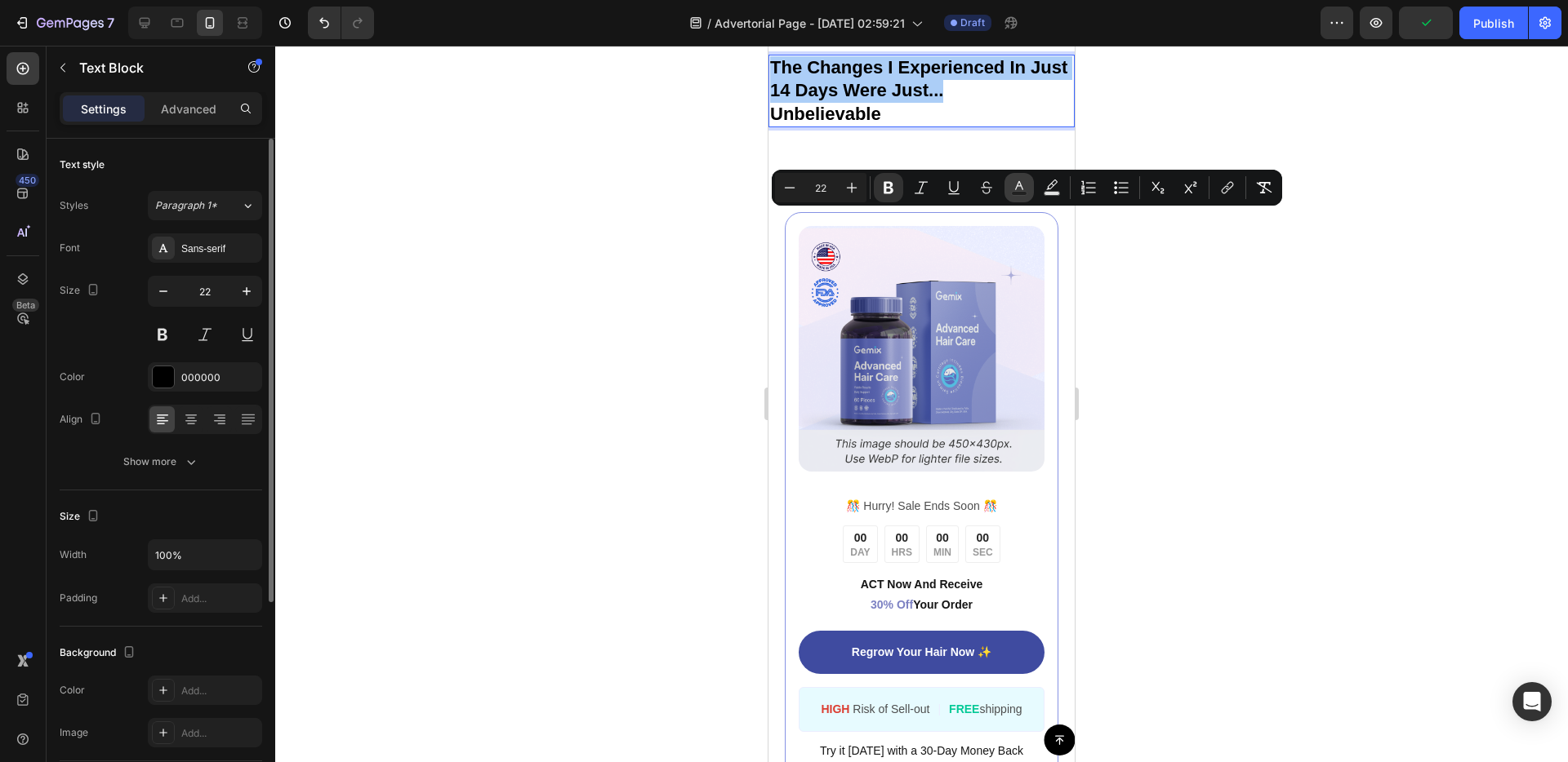
click at [1027, 185] on button "Text Color" at bounding box center [1019, 188] width 29 height 29
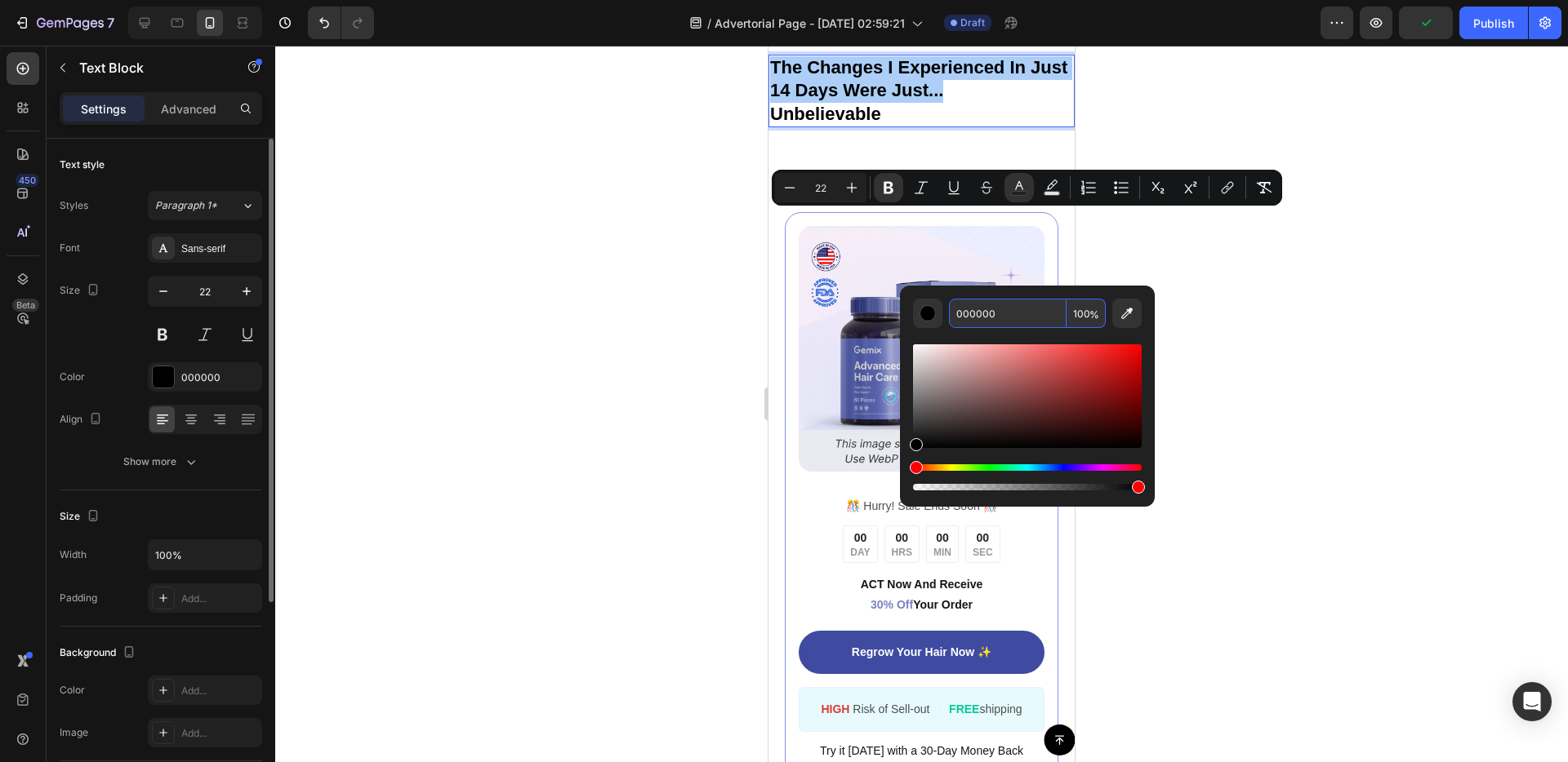
click at [992, 321] on input "000000" at bounding box center [1007, 313] width 117 height 29
click at [992, 322] on input "000000" at bounding box center [1007, 313] width 117 height 29
paste input "3487"
type input "000000"
click at [1255, 271] on div at bounding box center [921, 404] width 1292 height 716
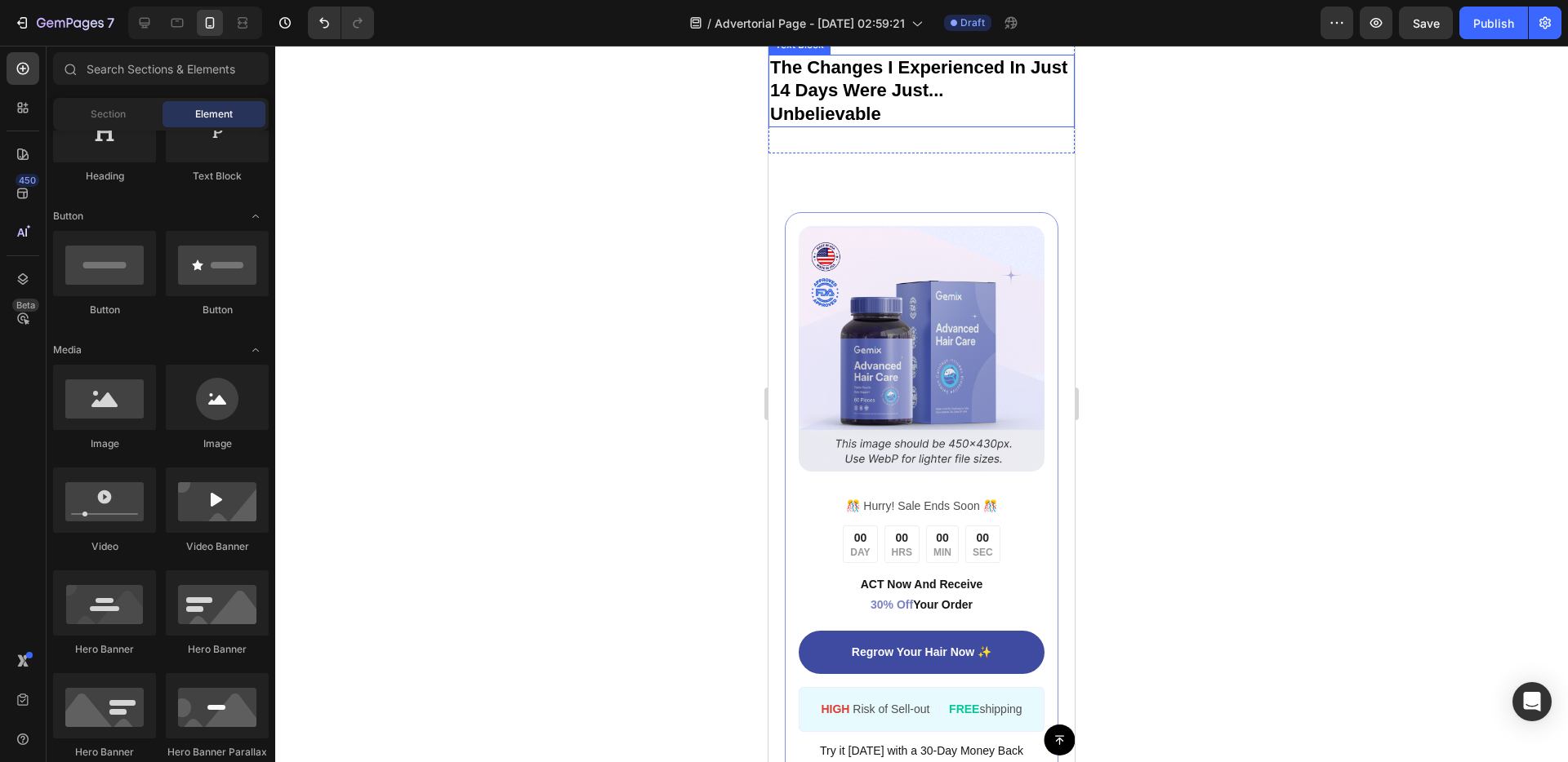
click at [806, 101] on strong "The Changes I Experienced In Just 14 Days Were Just..." at bounding box center [918, 79] width 297 height 44
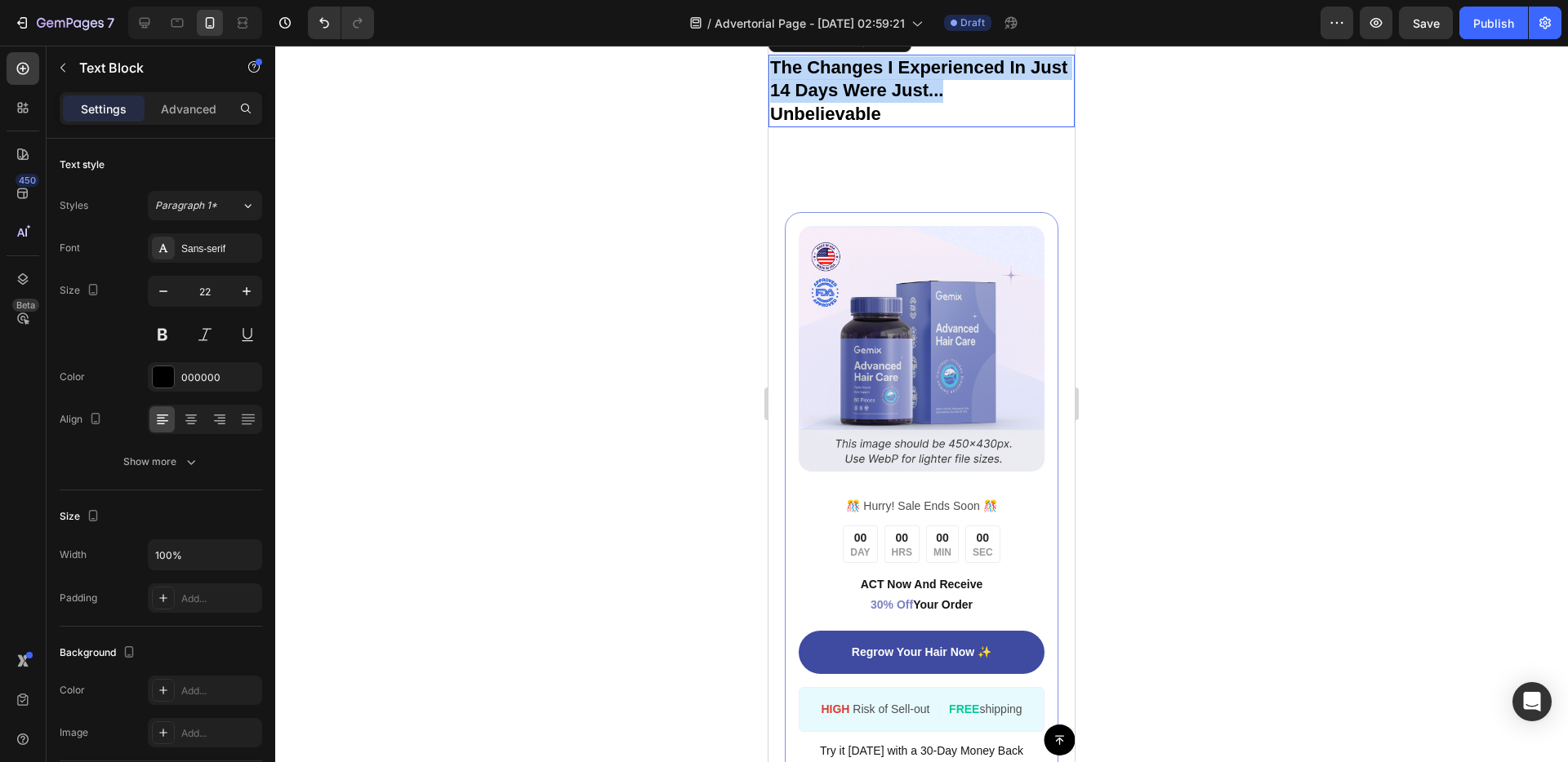
click at [806, 101] on strong "The Changes I Experienced In Just 14 Days Were Just..." at bounding box center [918, 79] width 297 height 44
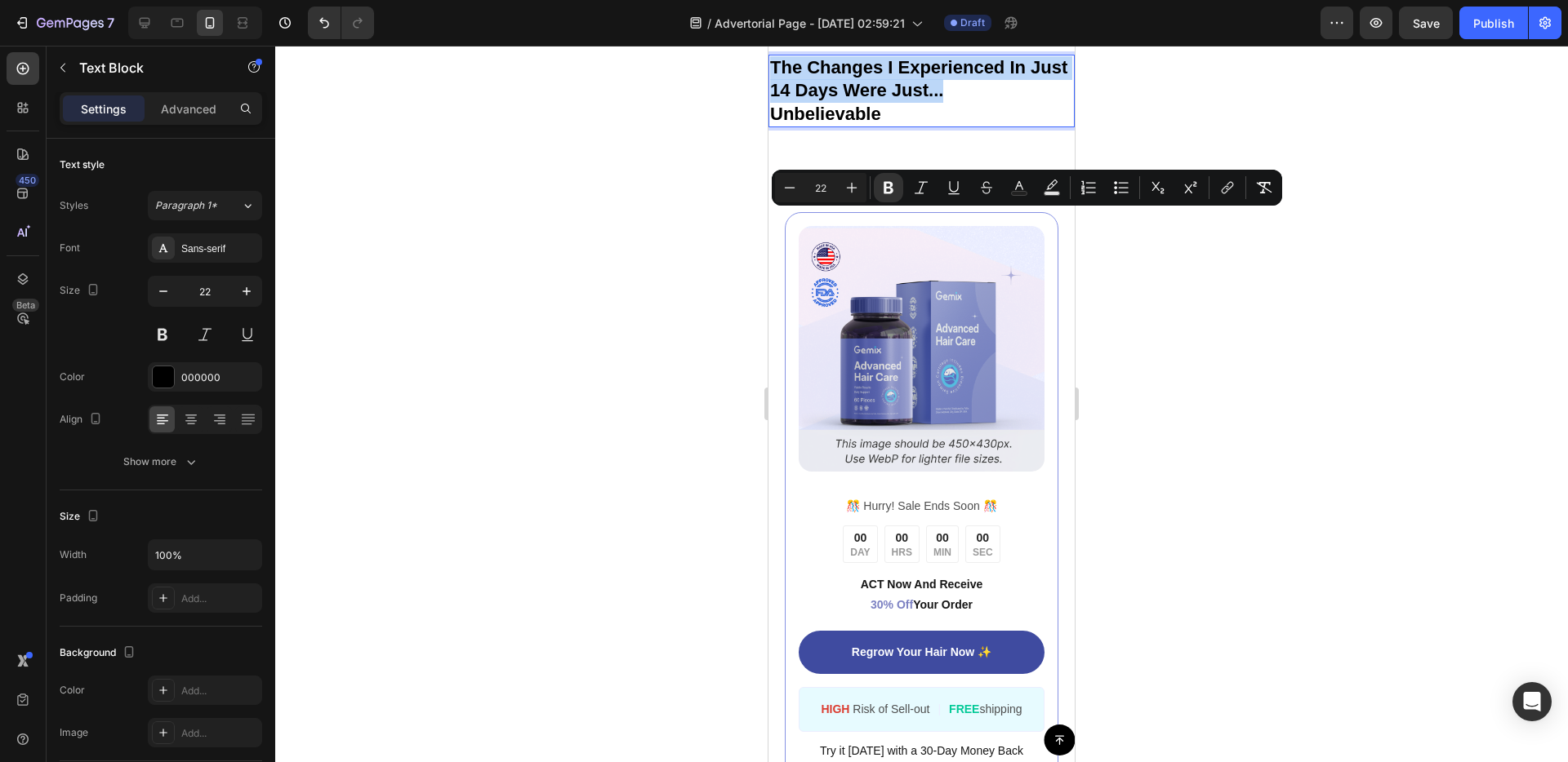
click at [806, 101] on strong "The Changes I Experienced In Just 14 Days Were Just..." at bounding box center [918, 79] width 297 height 44
click at [1002, 192] on div "Minus 22 Plus Bold Italic Underline Strikethrough Text Color Text Background Co…" at bounding box center [1027, 188] width 504 height 29
click at [1019, 191] on rect "Editor contextual toolbar" at bounding box center [1019, 193] width 16 height 4
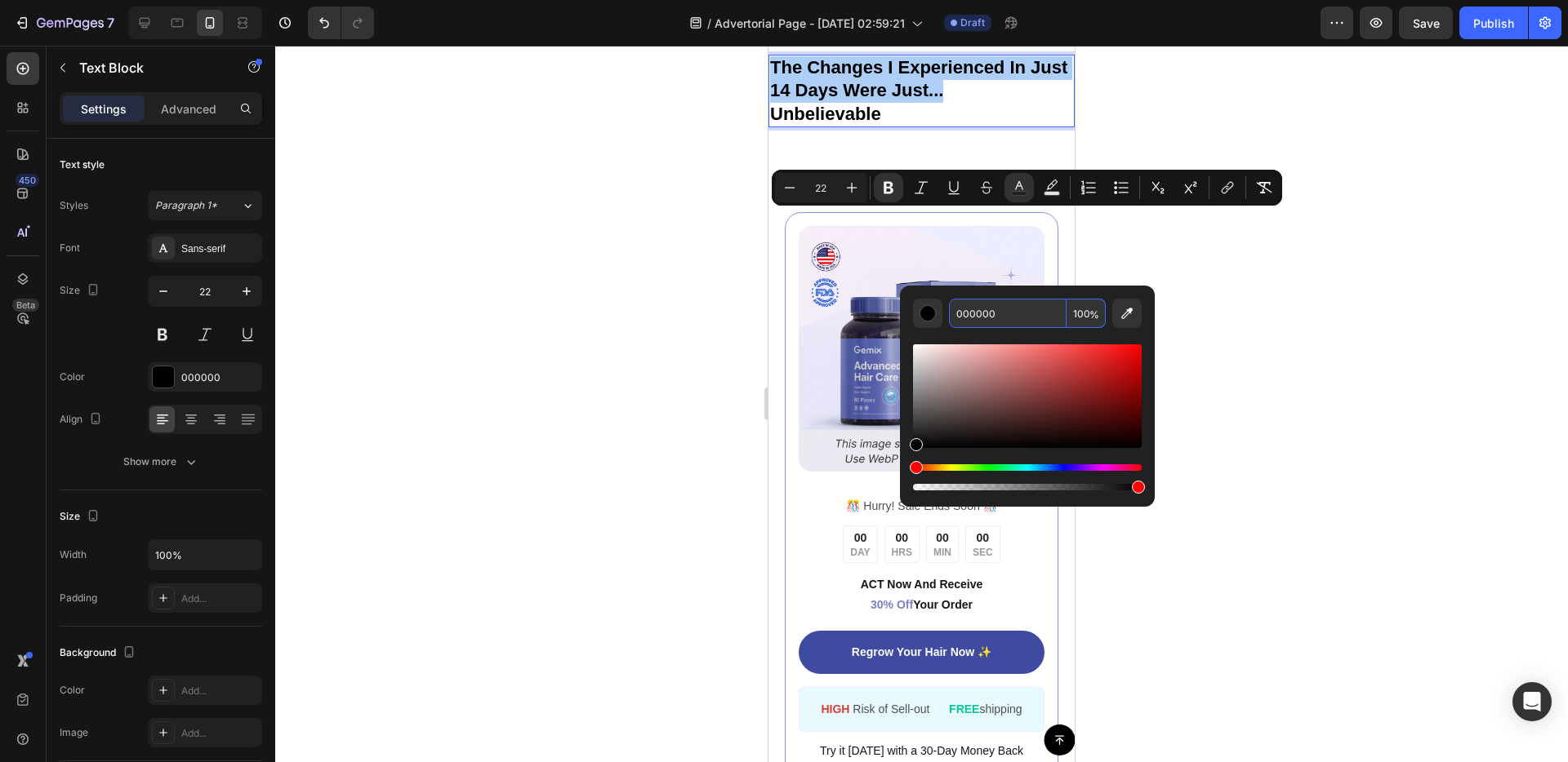
click at [986, 302] on input "000000" at bounding box center [1007, 313] width 117 height 29
paste input "3487"
click at [959, 290] on div "000000 100 %" at bounding box center [1027, 389] width 255 height 208
click at [981, 318] on input "000000" at bounding box center [1007, 313] width 117 height 29
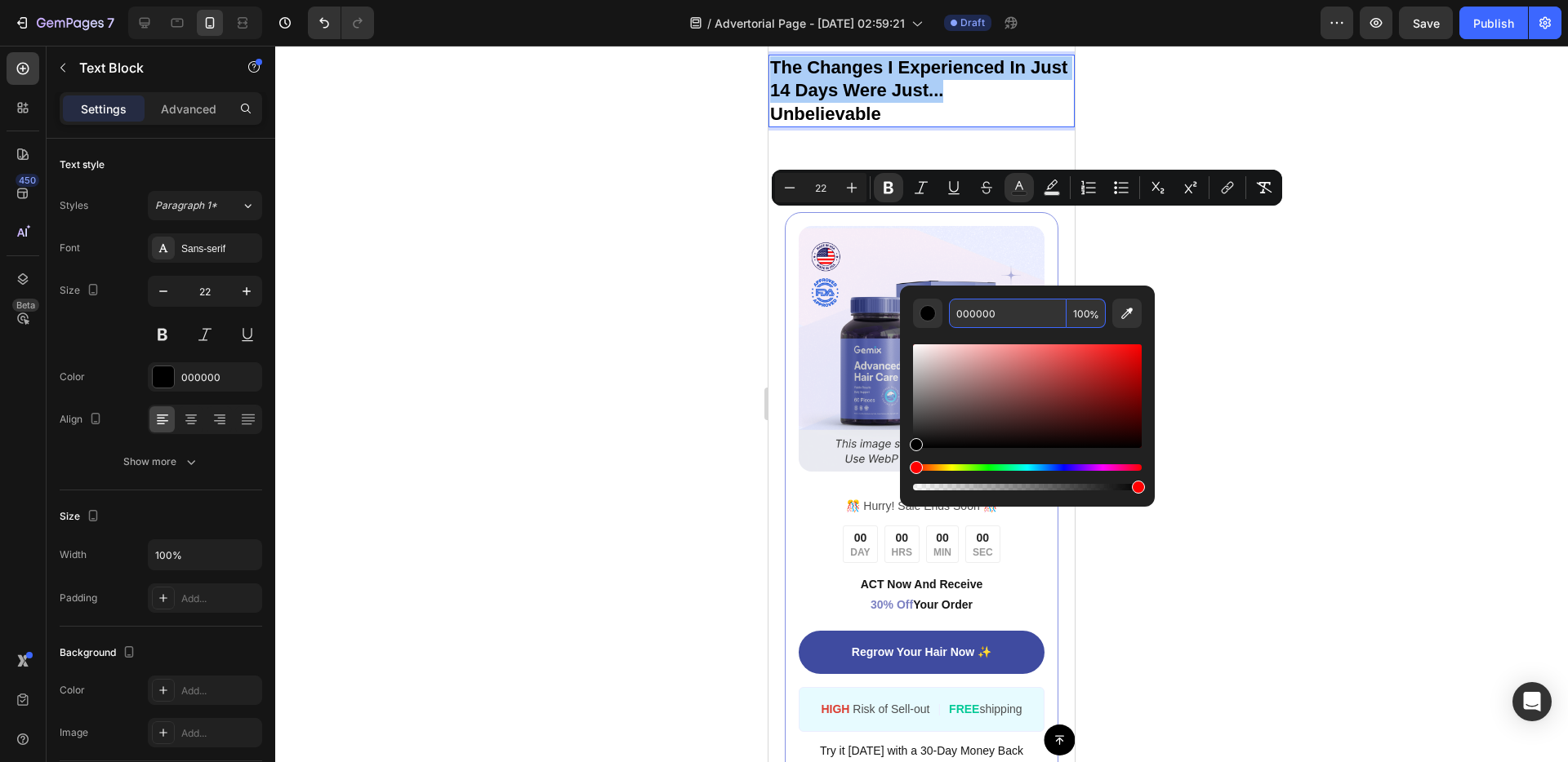
click at [981, 317] on input "000000" at bounding box center [1007, 313] width 117 height 29
paste input "3487"
click at [955, 319] on input "34870" at bounding box center [1007, 313] width 117 height 29
type input "000000"
click at [1014, 290] on div "000000 100 %" at bounding box center [1027, 389] width 255 height 208
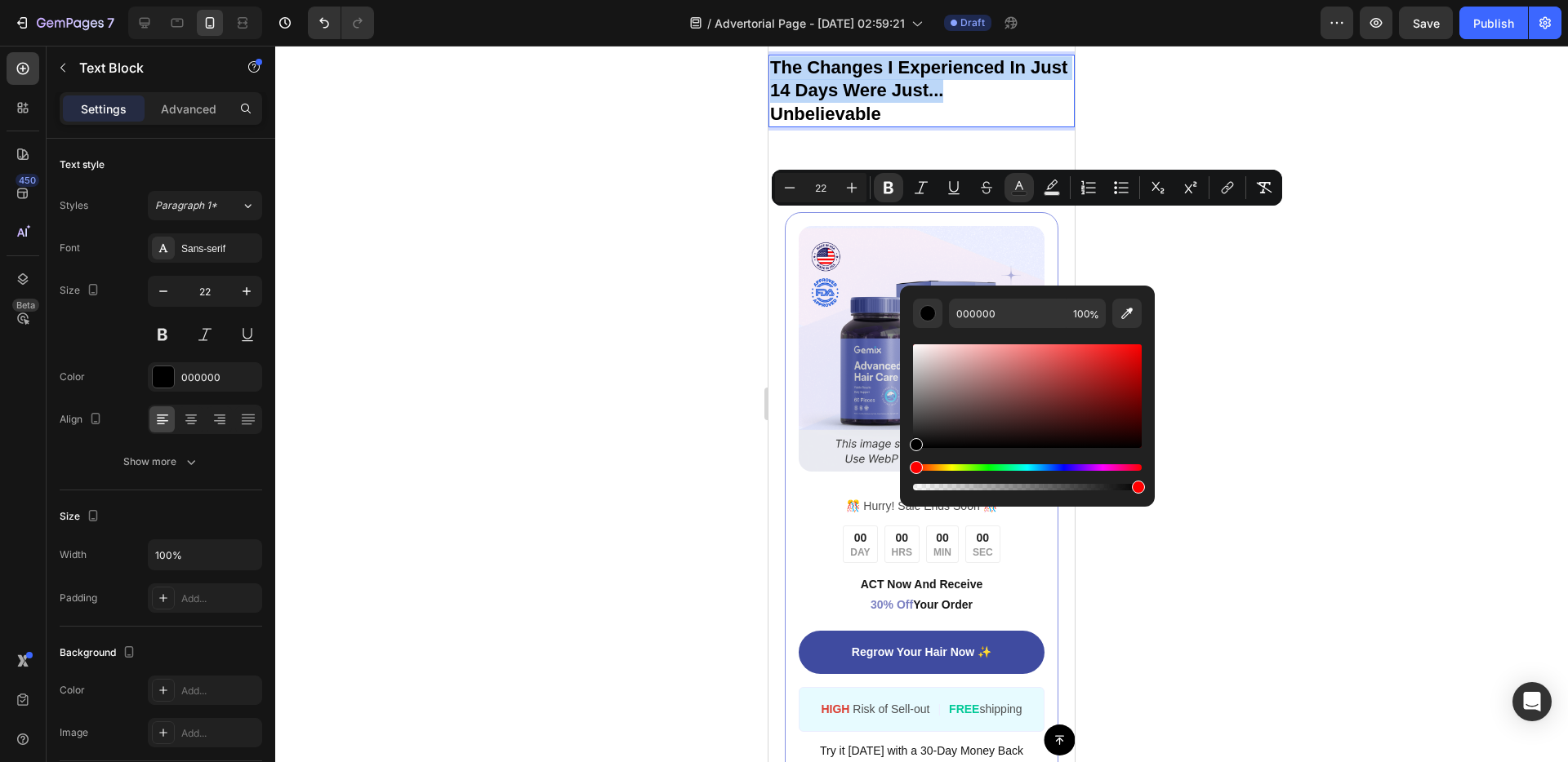
click at [812, 326] on div "Image ️🎊 Hurry! Sale Ends Soon ️🎊 Text Block 00 DAY 00 HRS 00 MIN 00 SEC Countd…" at bounding box center [921, 501] width 306 height 694
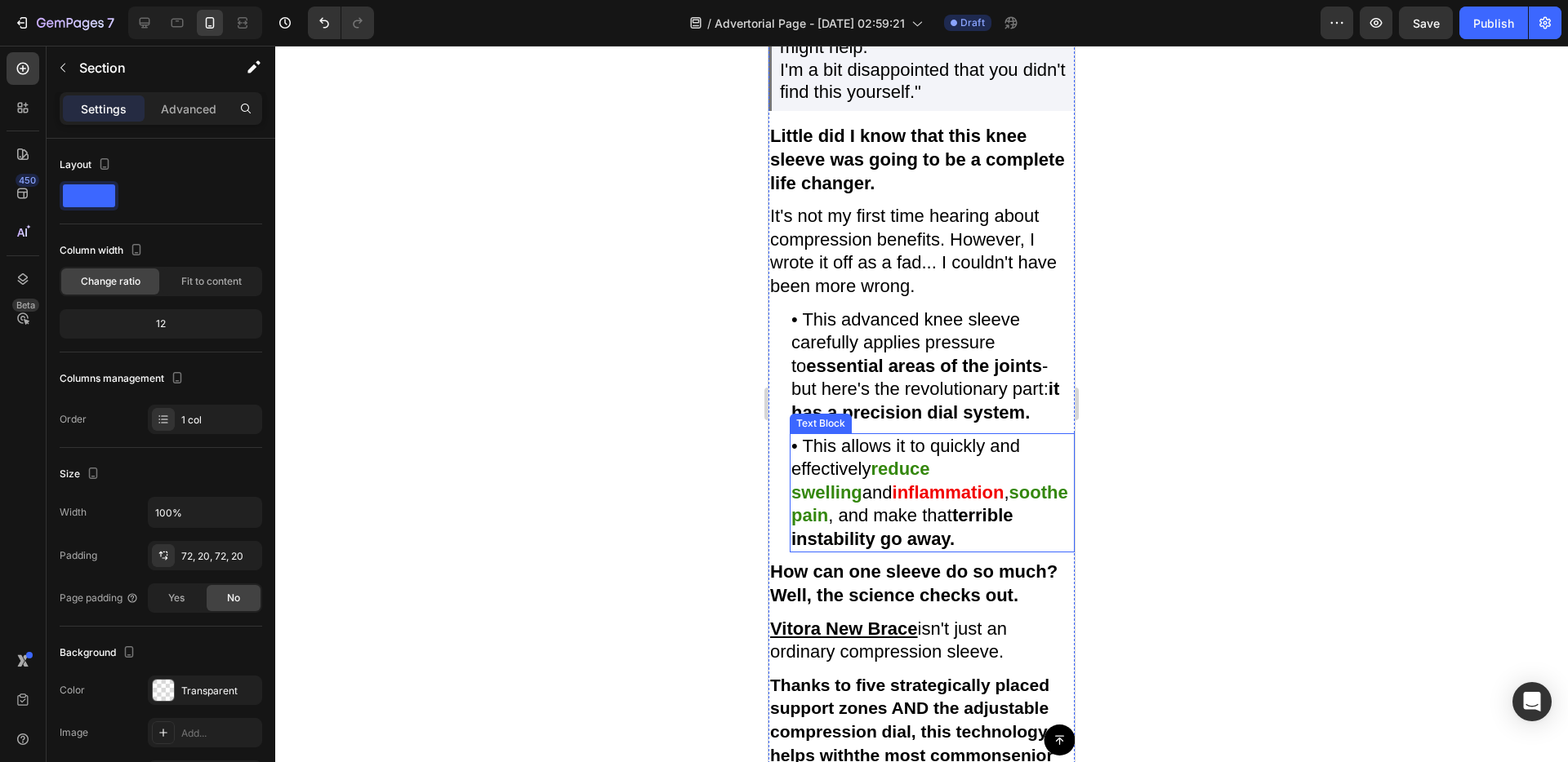
scroll to position [3438, 0]
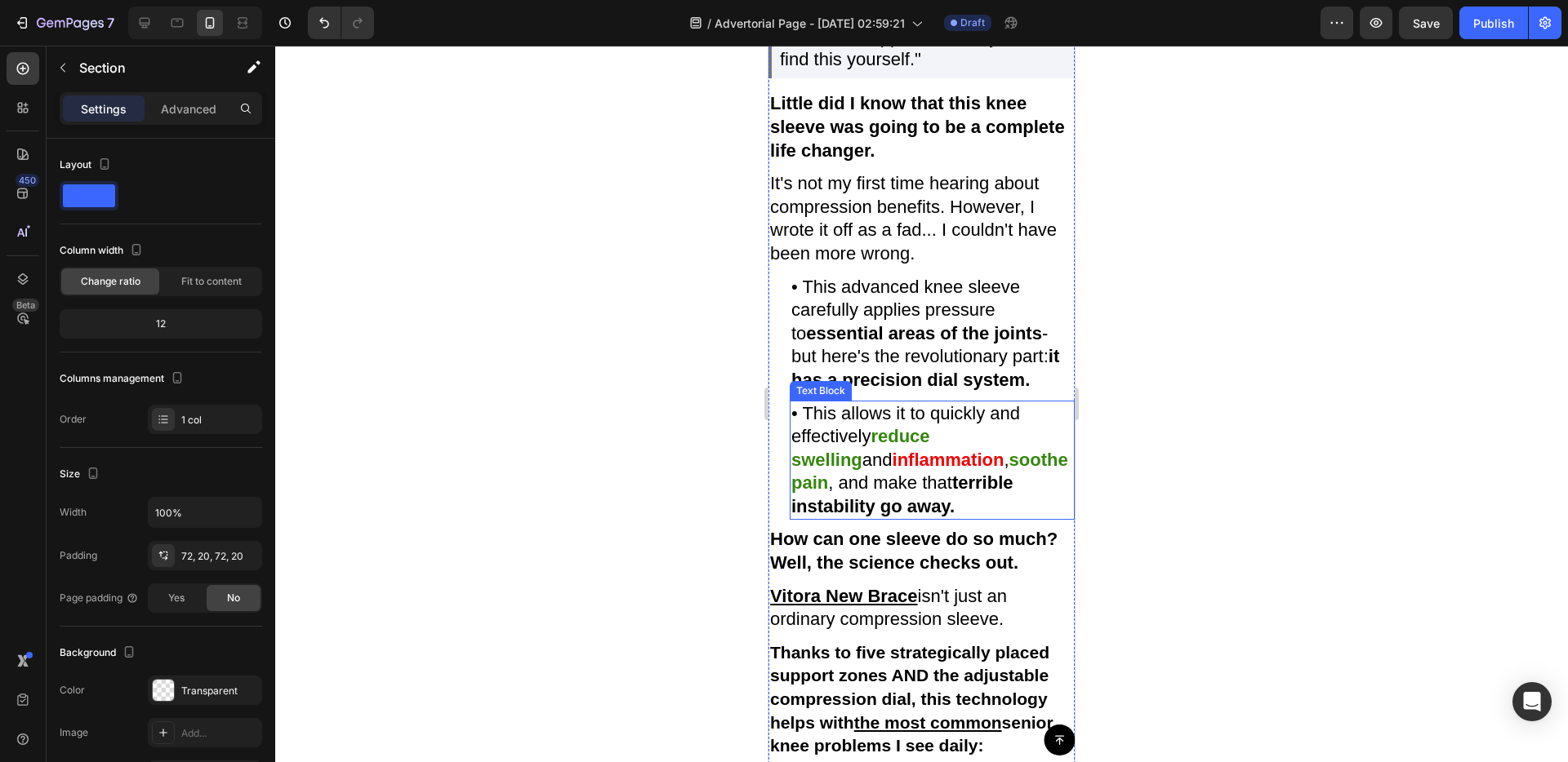
click at [930, 470] on strong "reduce swelling" at bounding box center [860, 448] width 138 height 44
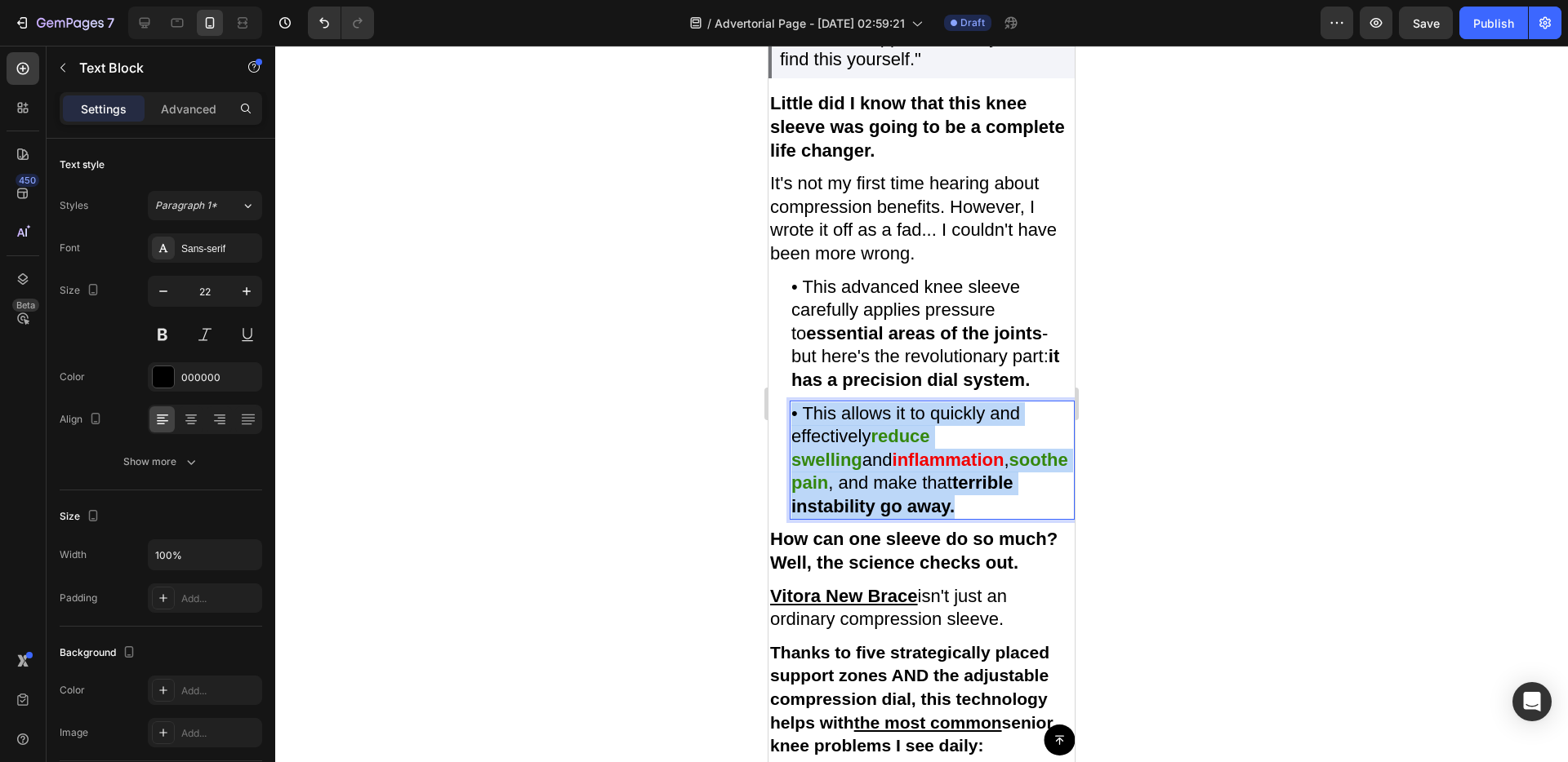
click at [930, 470] on strong "reduce swelling" at bounding box center [860, 448] width 138 height 44
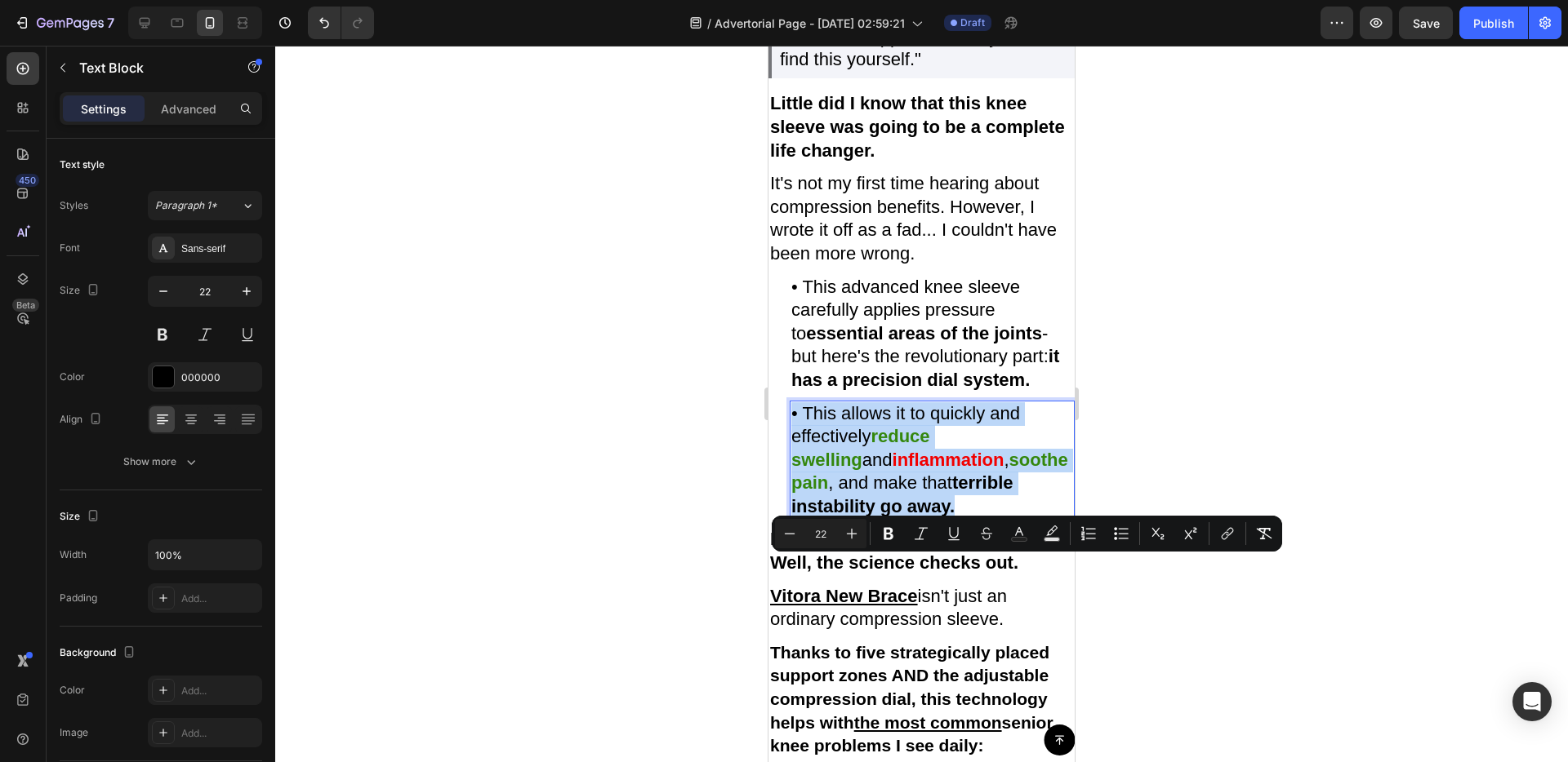
click at [930, 470] on strong "reduce swelling" at bounding box center [860, 448] width 138 height 44
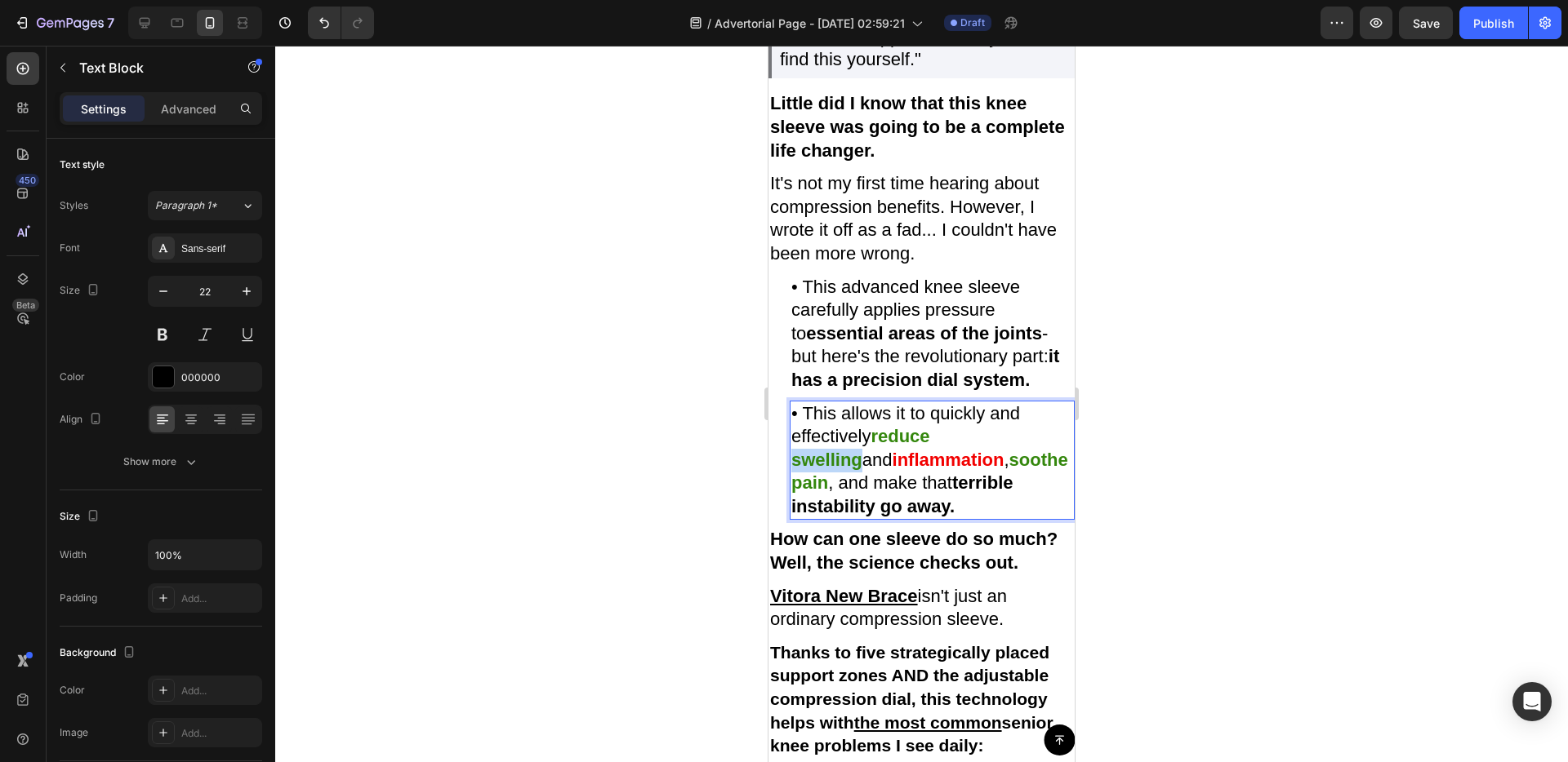
click at [930, 470] on strong "reduce swelling" at bounding box center [860, 448] width 138 height 44
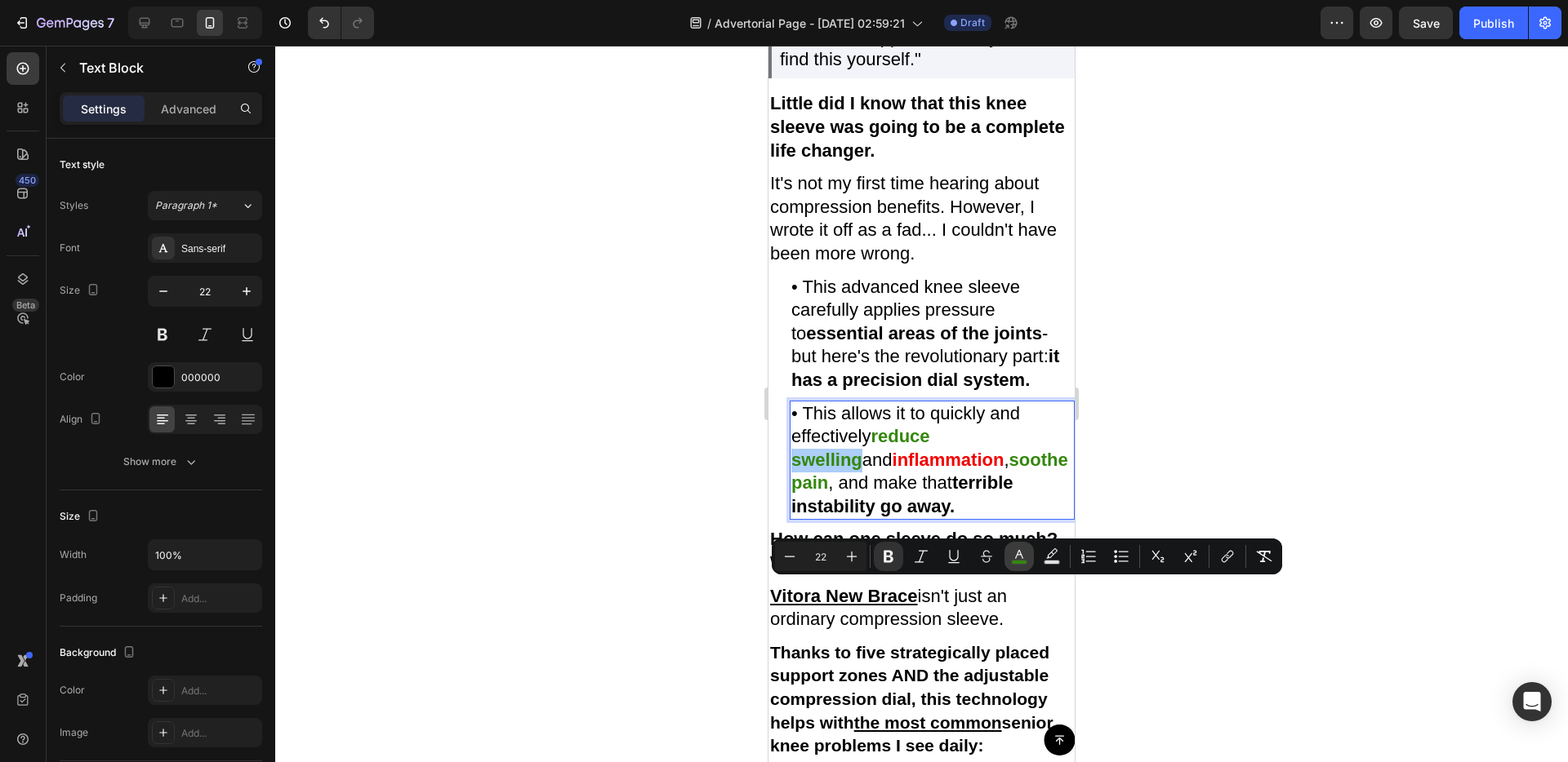
click at [1012, 559] on icon "Editor contextual toolbar" at bounding box center [1019, 557] width 16 height 16
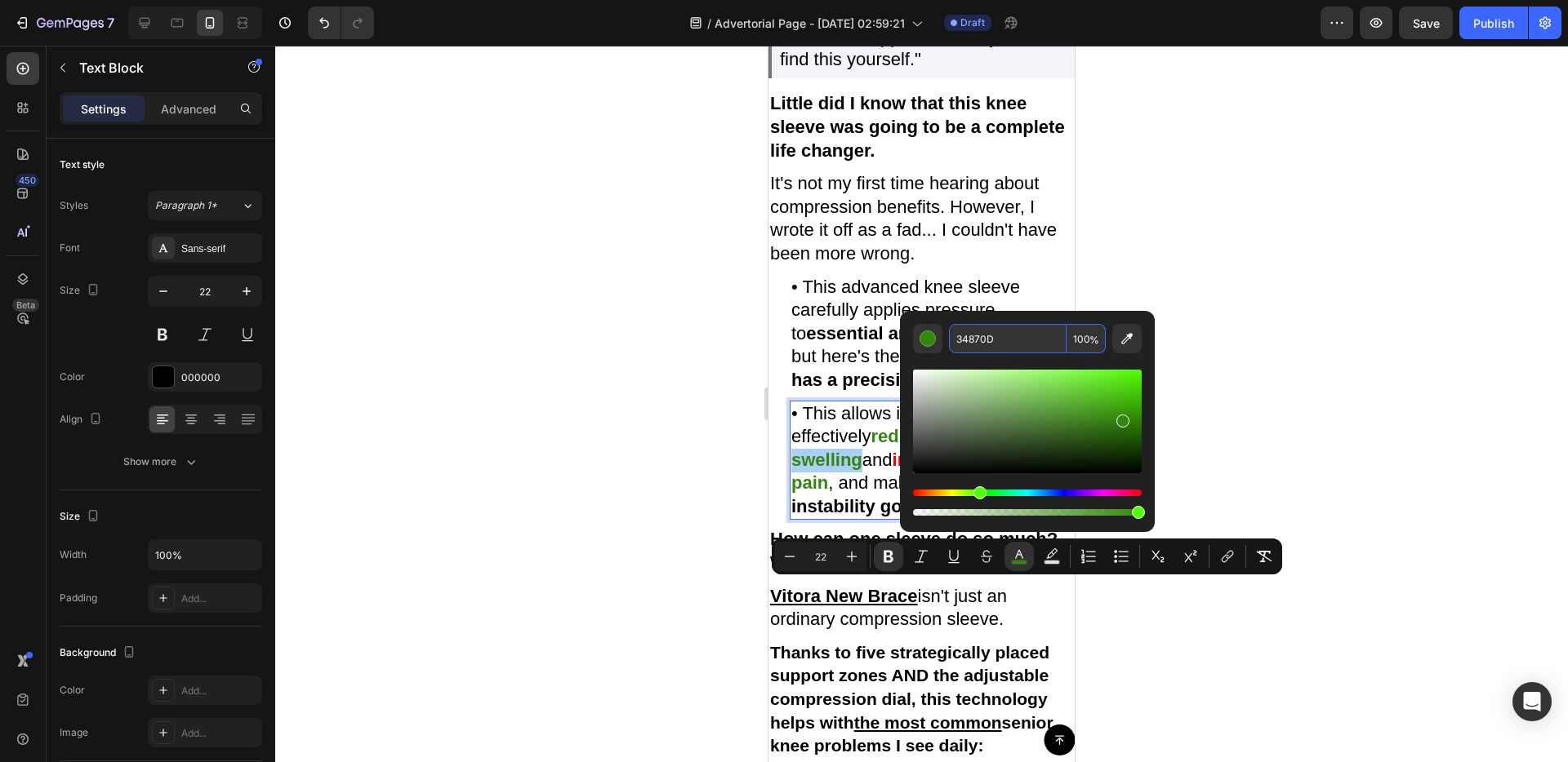
click at [990, 338] on input "34870D" at bounding box center [1007, 339] width 117 height 29
paste input "Editor contextual toolbar"
type input "34870D"
click at [1352, 357] on div at bounding box center [921, 404] width 1292 height 716
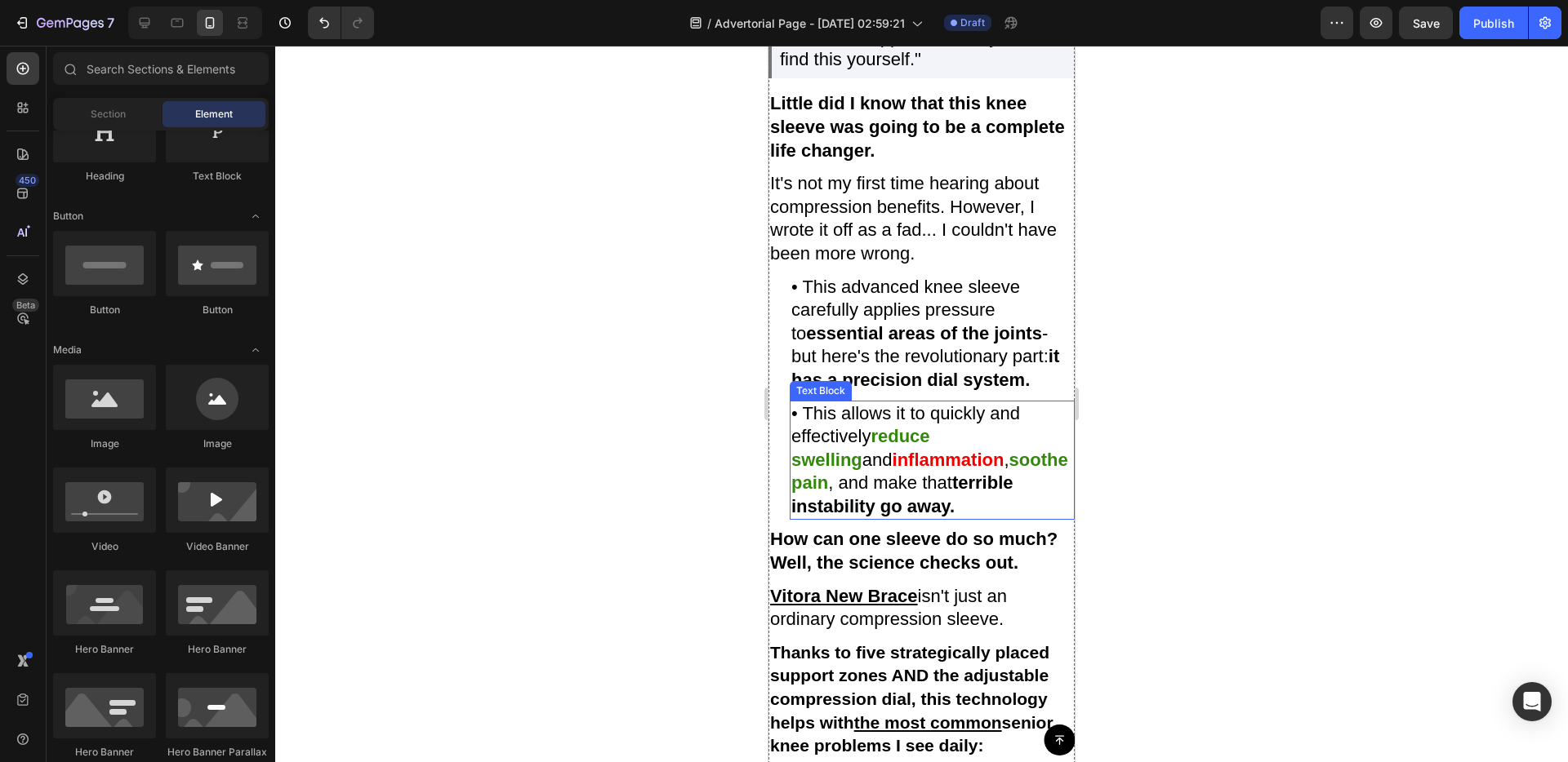
click at [930, 470] on strong "reduce swelling" at bounding box center [860, 448] width 138 height 44
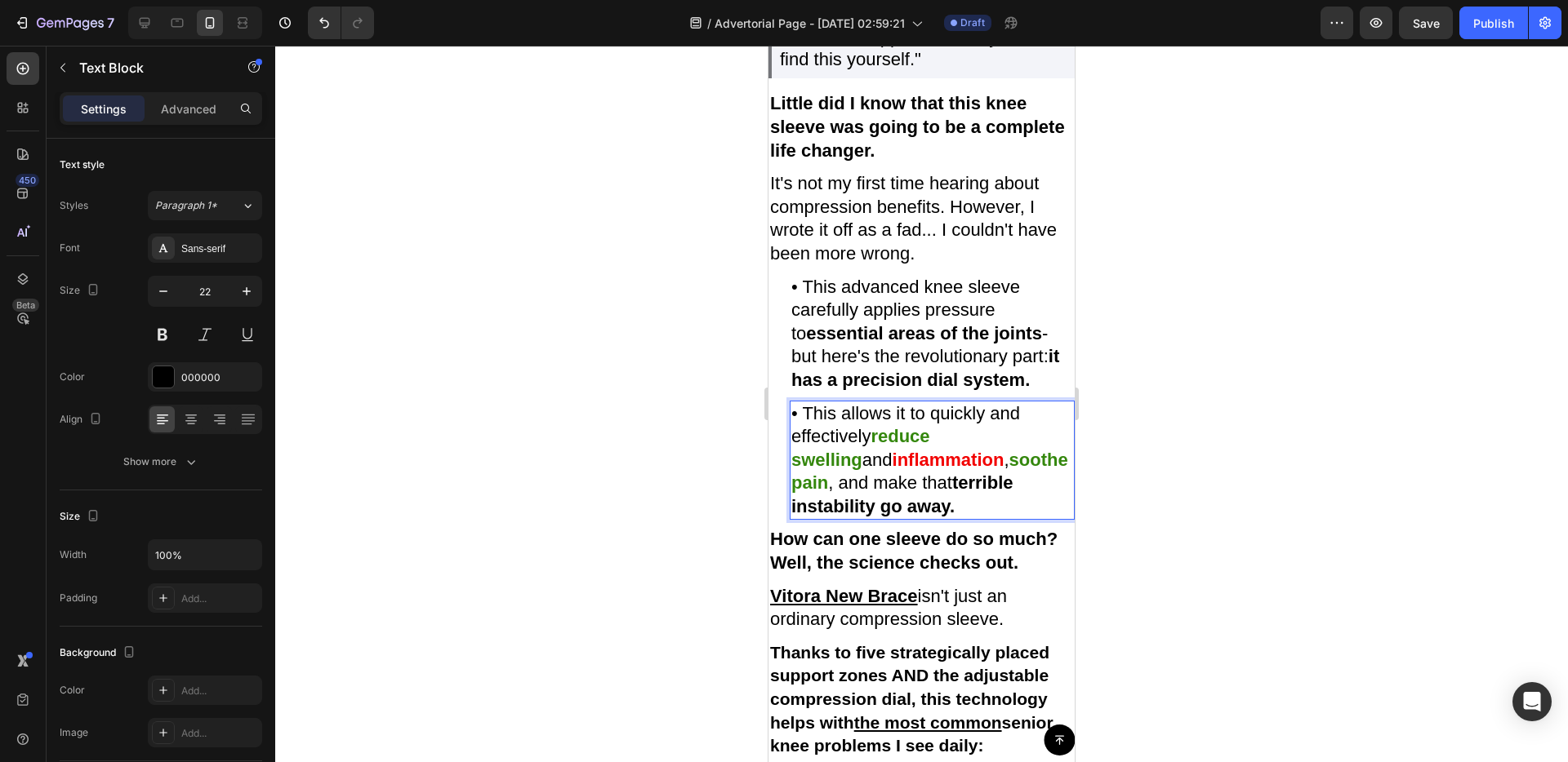
click at [930, 470] on strong "reduce swelling" at bounding box center [860, 448] width 138 height 44
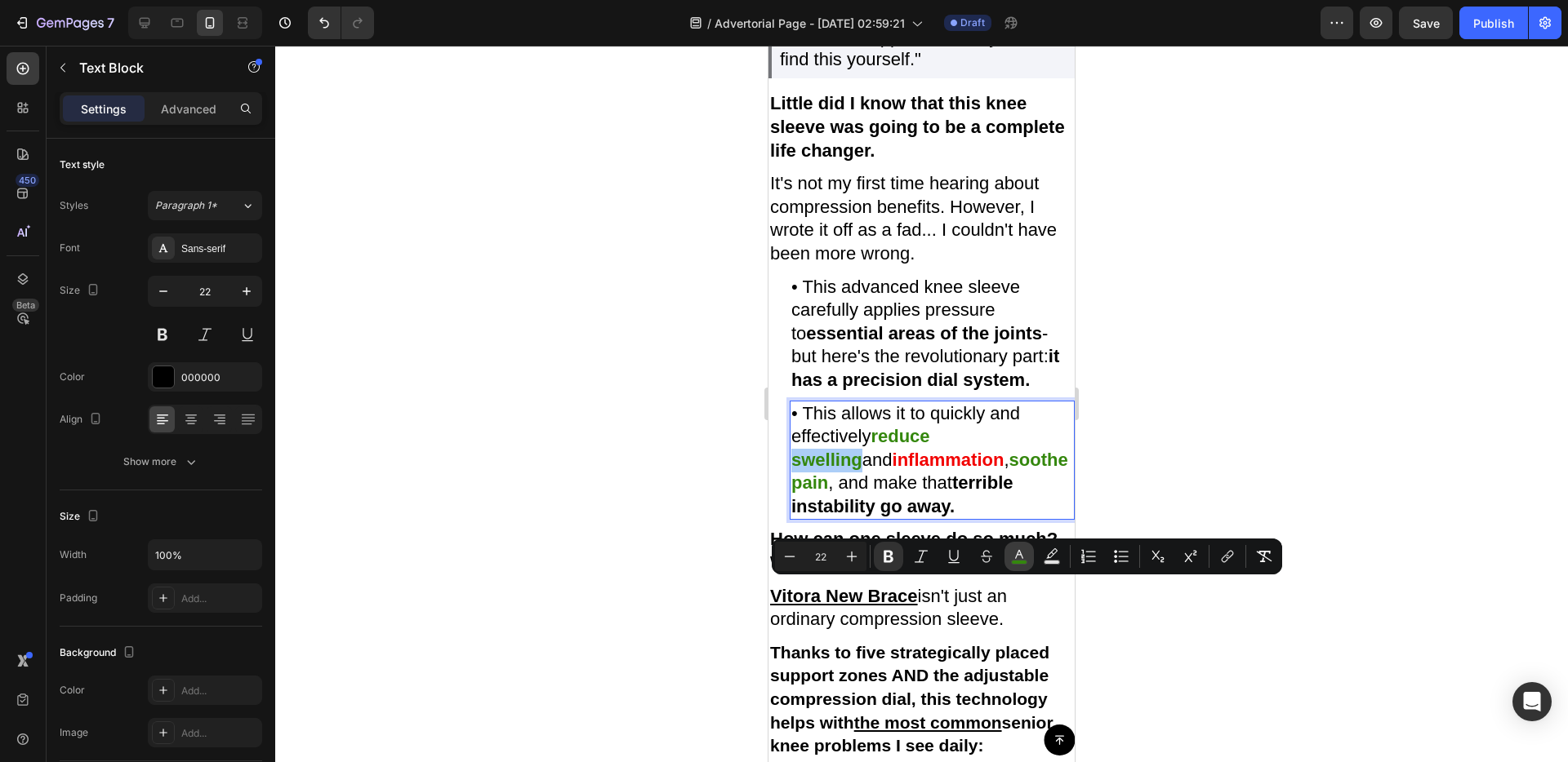
click at [1007, 558] on button "color" at bounding box center [1019, 557] width 29 height 29
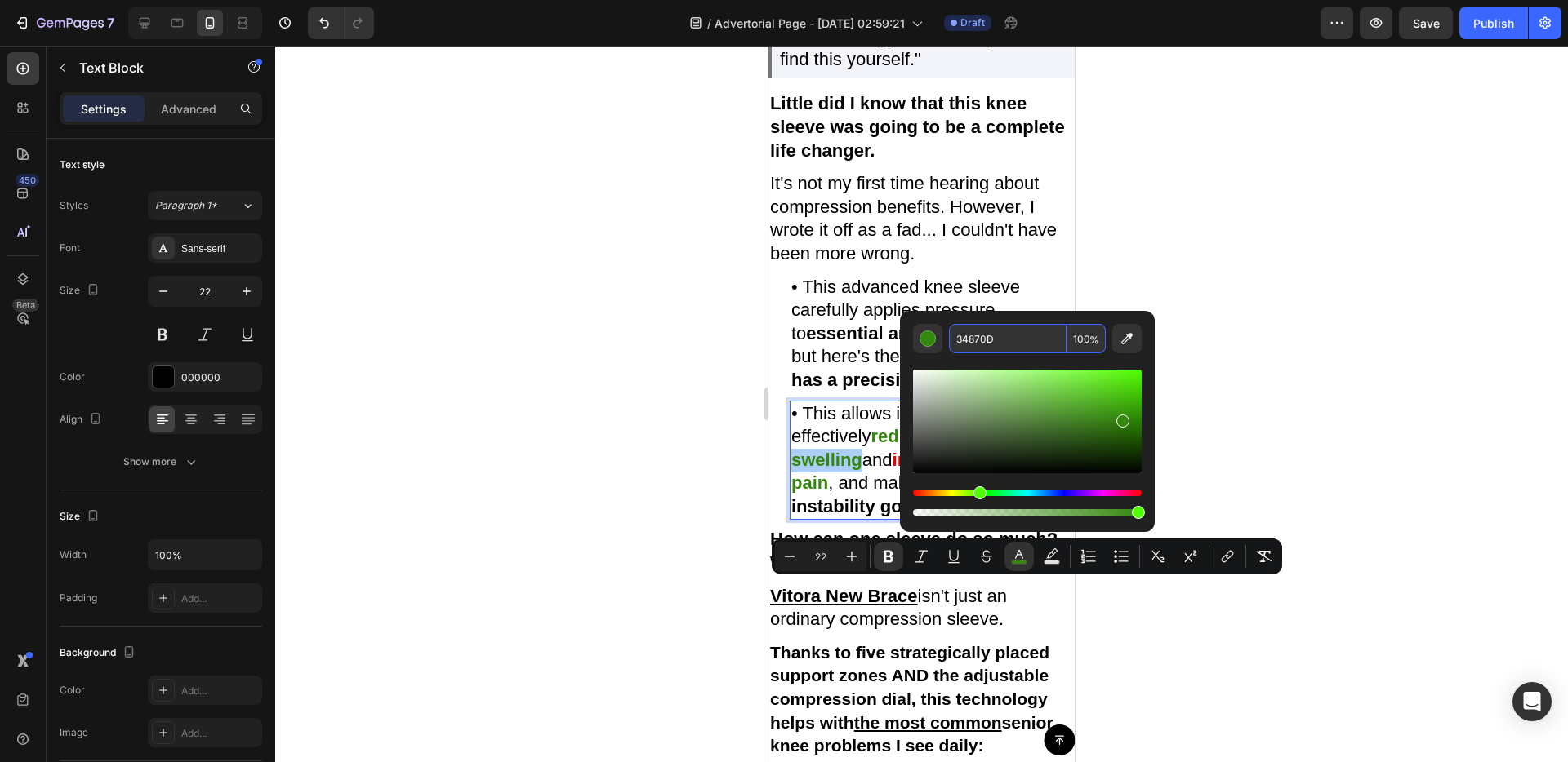
click at [980, 339] on input "34870D" at bounding box center [1007, 339] width 117 height 29
click at [838, 266] on p "It's not my first time hearing about compression benefits. However, I wrote it …" at bounding box center [921, 219] width 303 height 93
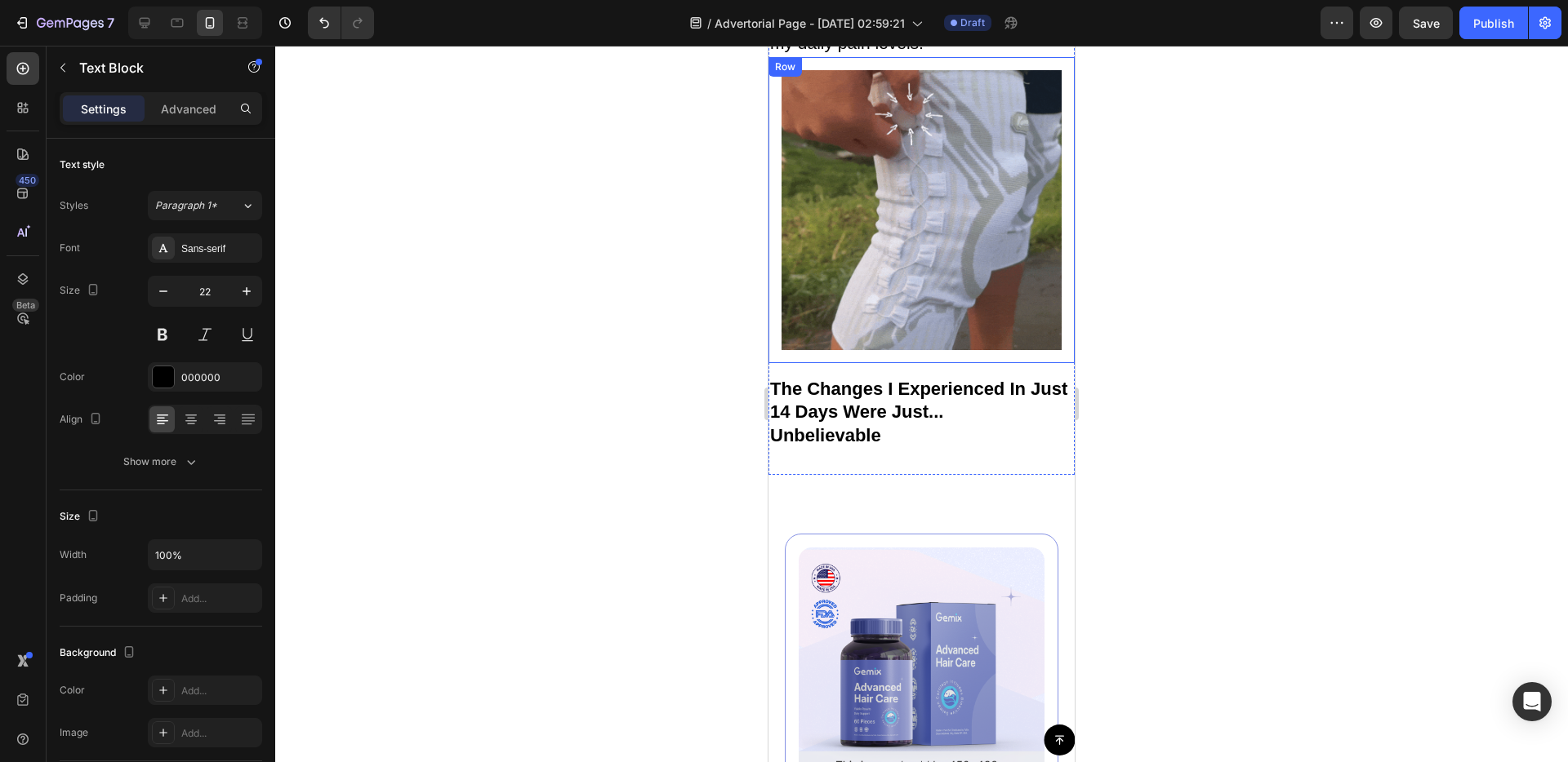
scroll to position [4891, 0]
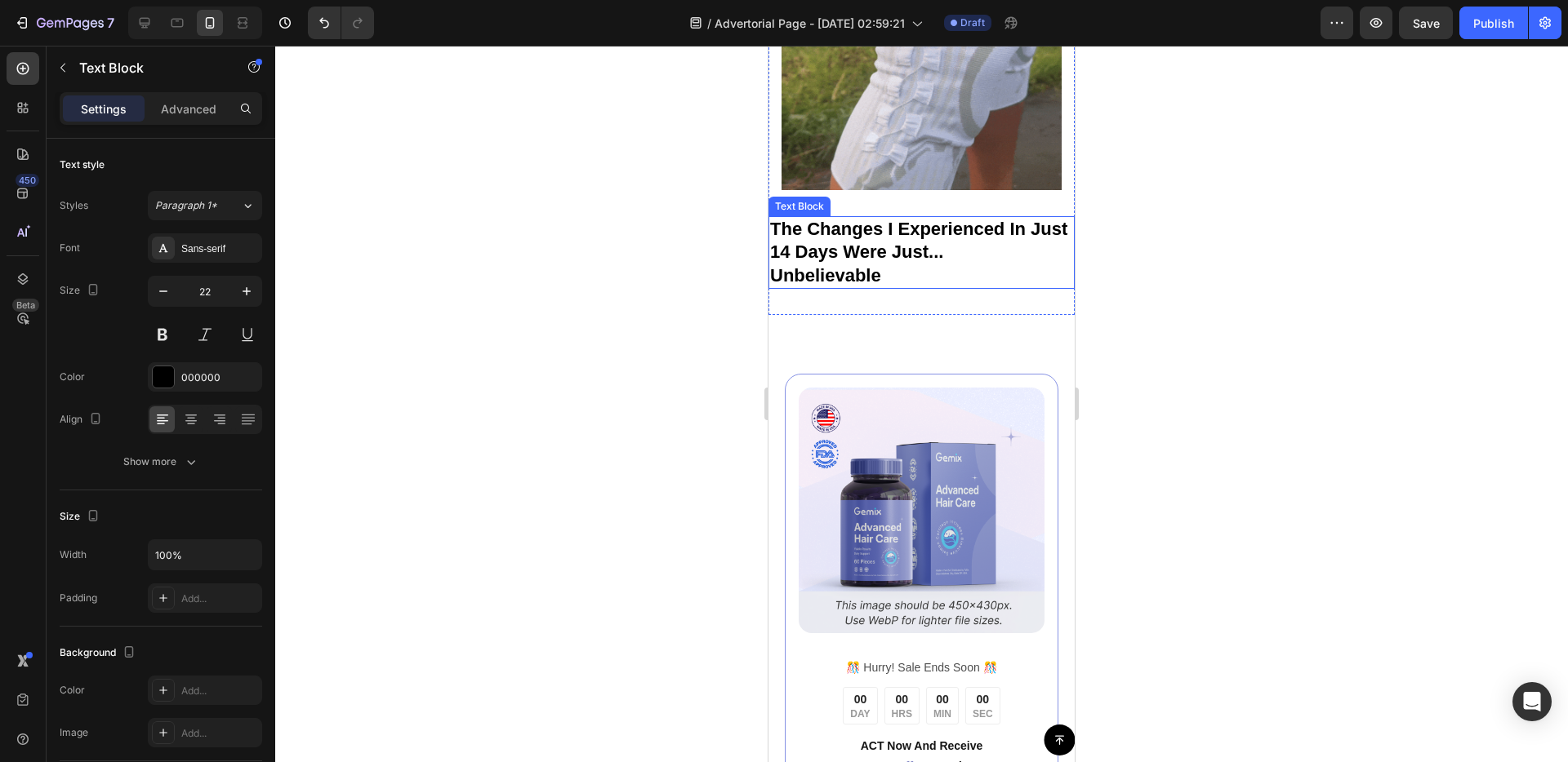
click at [927, 263] on strong "The Changes I Experienced In Just 14 Days Were Just..." at bounding box center [918, 241] width 297 height 44
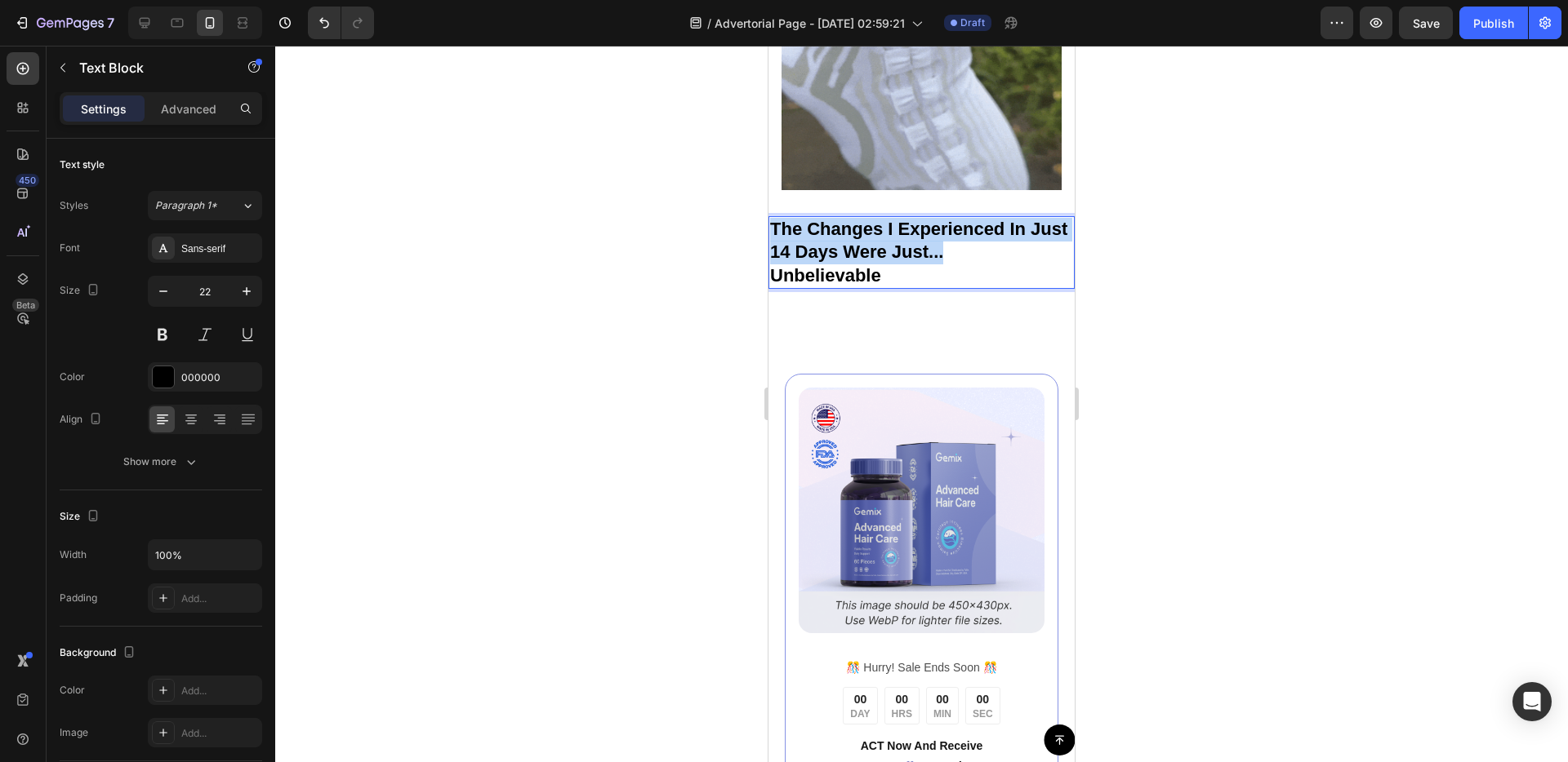
click at [927, 263] on strong "The Changes I Experienced In Just 14 Days Were Just..." at bounding box center [918, 241] width 297 height 44
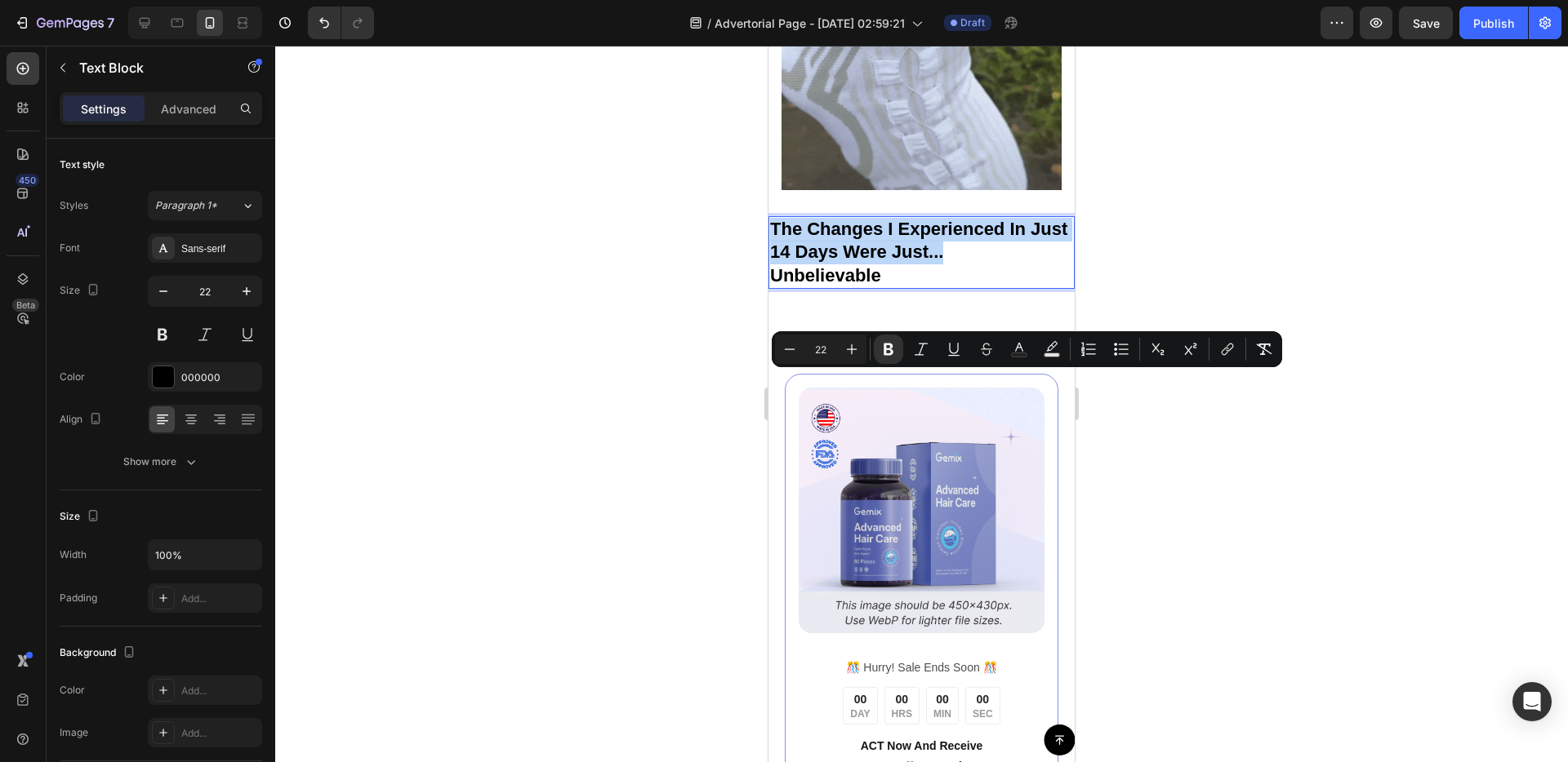
click at [927, 263] on strong "The Changes I Experienced In Just 14 Days Were Just..." at bounding box center [918, 241] width 297 height 44
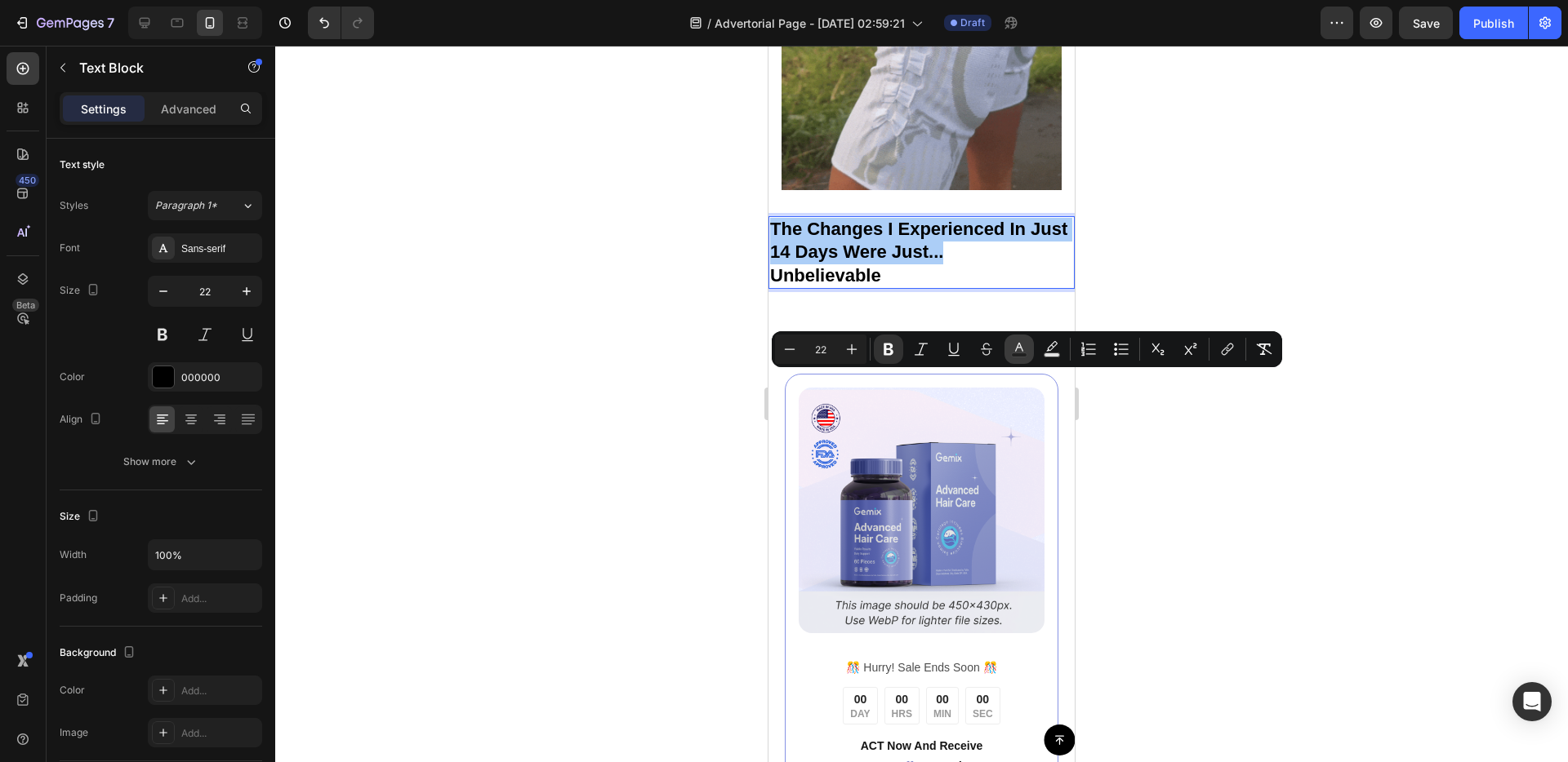
click at [1030, 353] on button "Text Color" at bounding box center [1019, 349] width 29 height 29
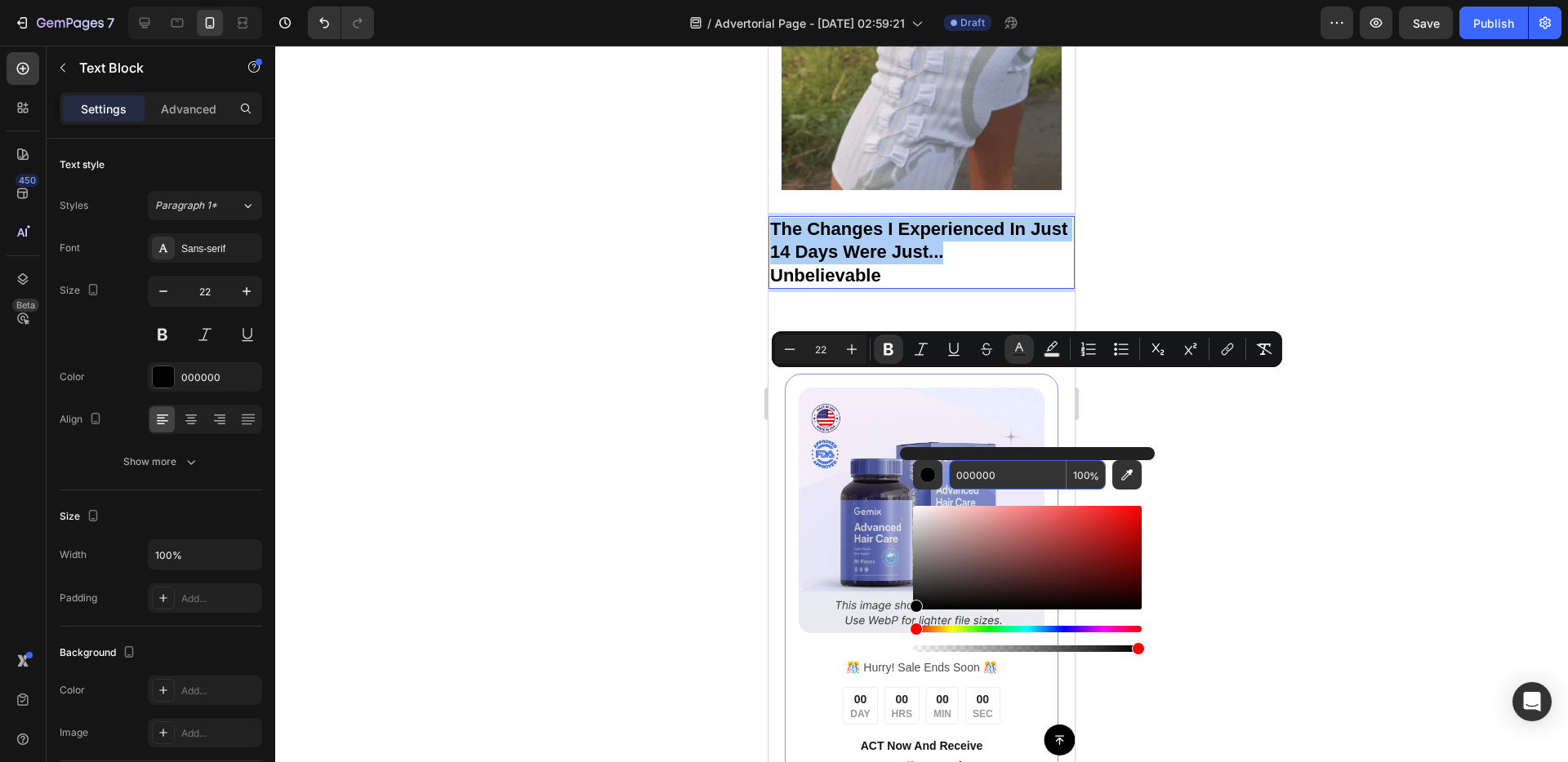
click at [992, 473] on input "000000" at bounding box center [1007, 475] width 117 height 29
paste input "34870D"
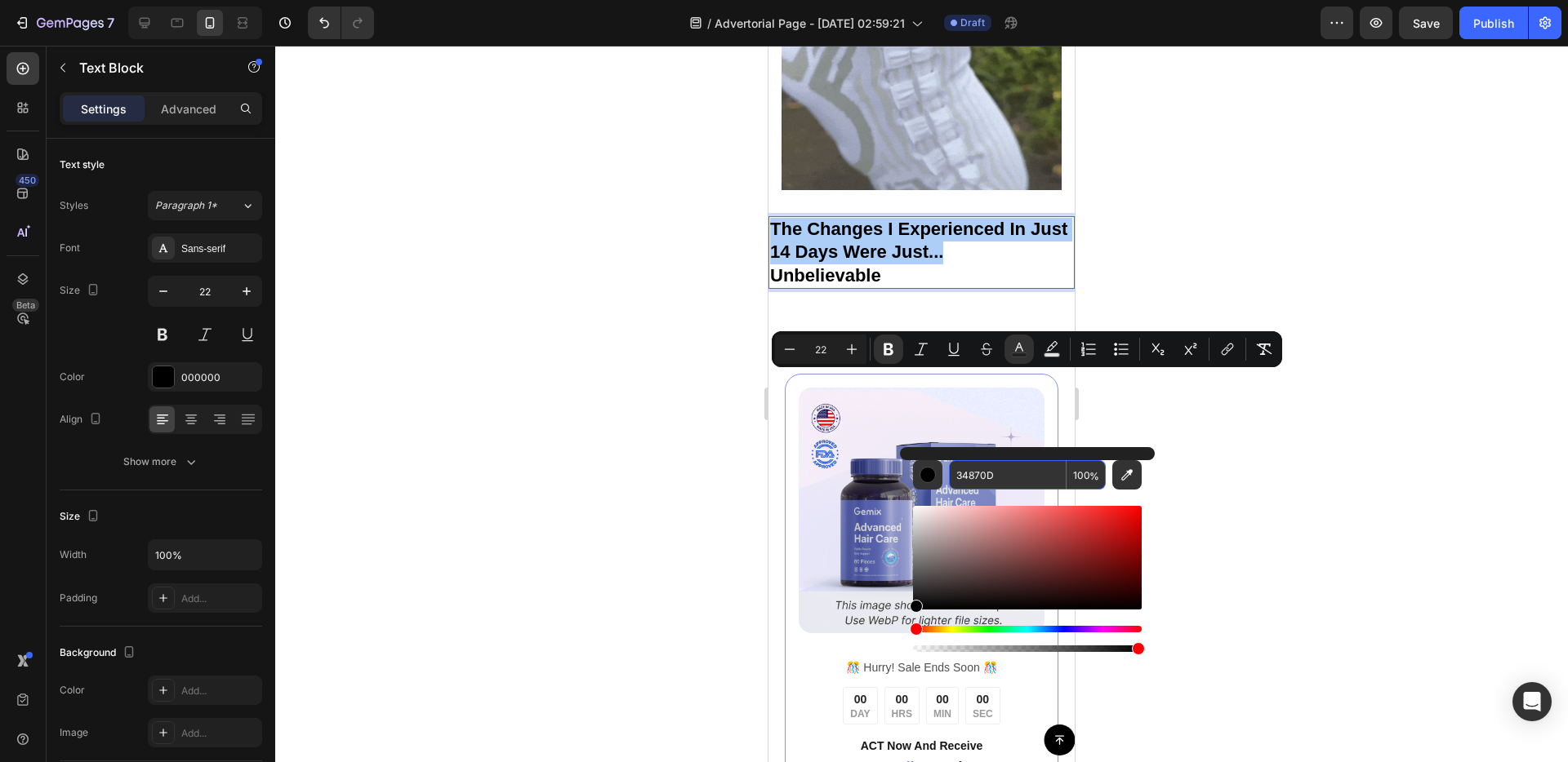
type input "34870D"
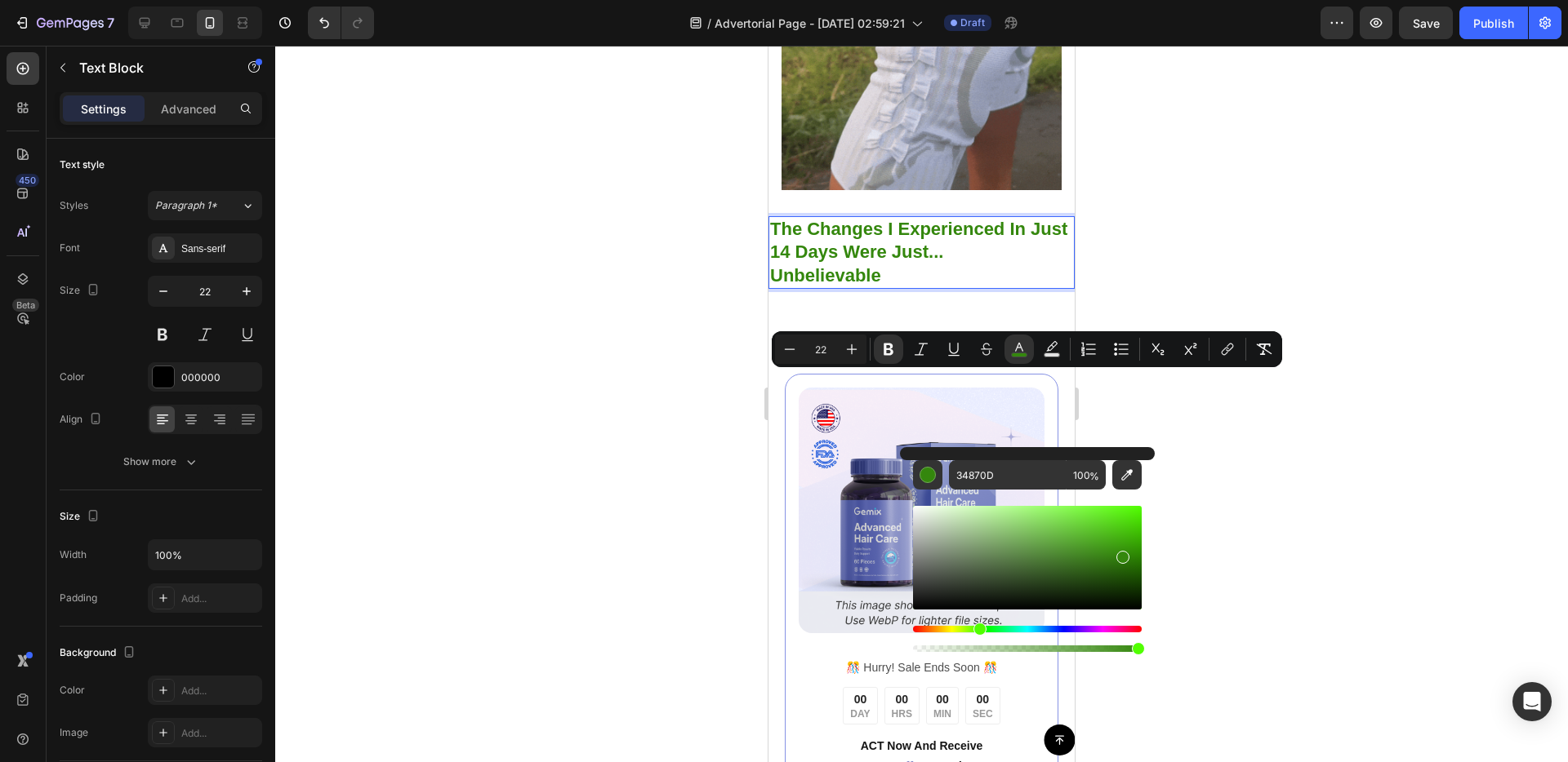
click at [1168, 408] on div at bounding box center [921, 404] width 1292 height 716
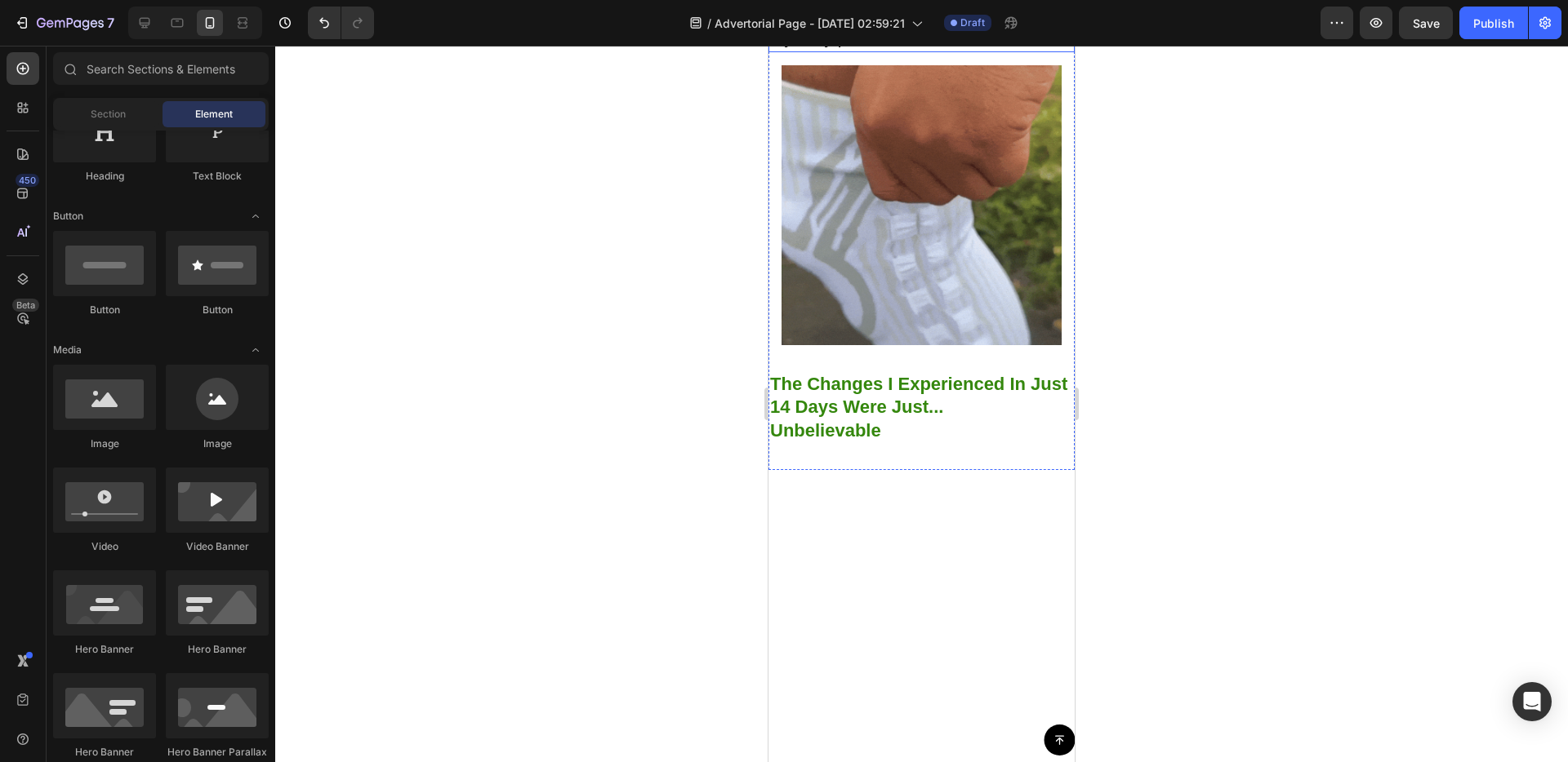
scroll to position [4550, 0]
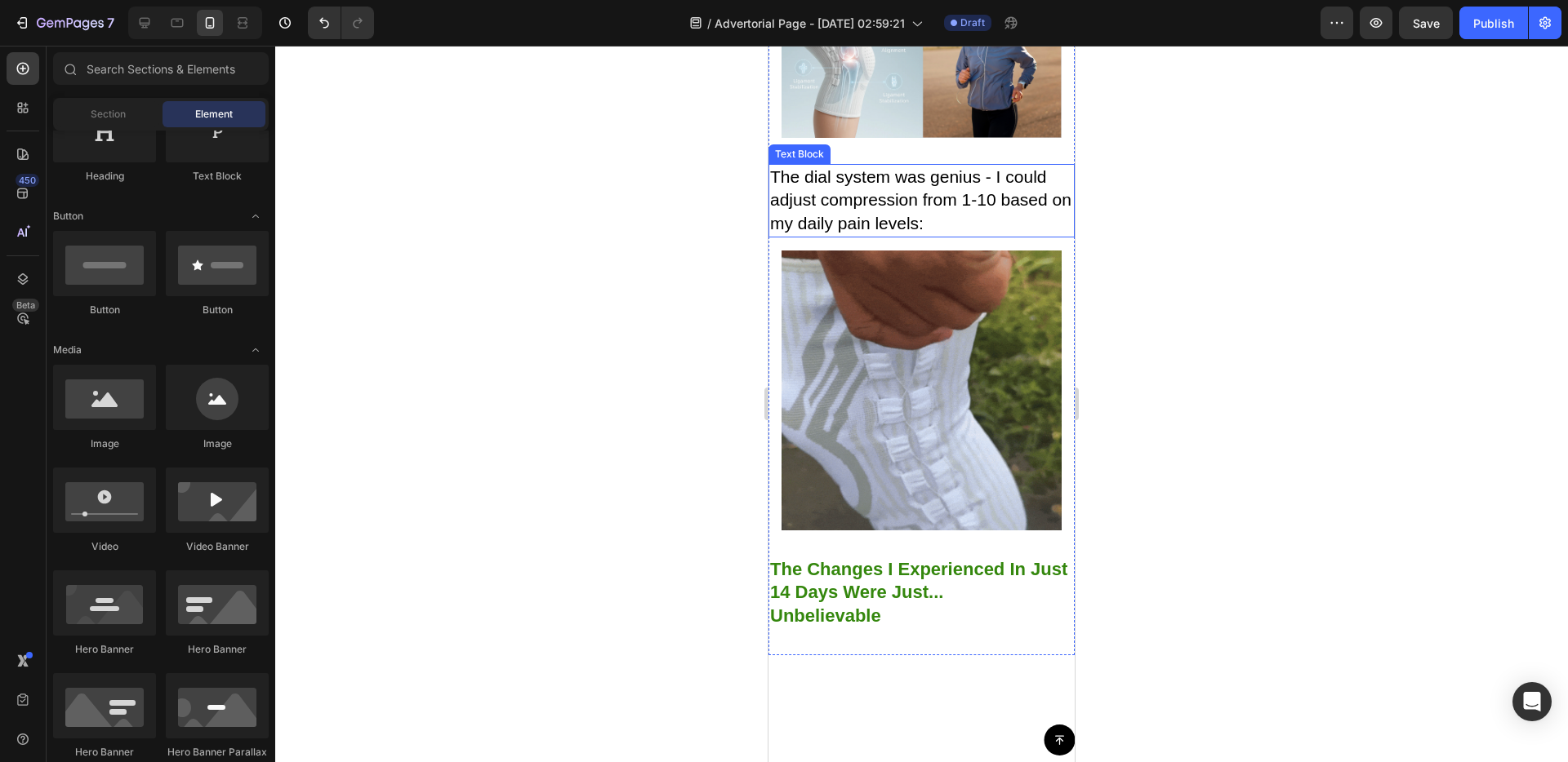
click at [989, 233] on span "The dial system was genius - I could adjust compression from 1-10 based on my d…" at bounding box center [920, 200] width 302 height 65
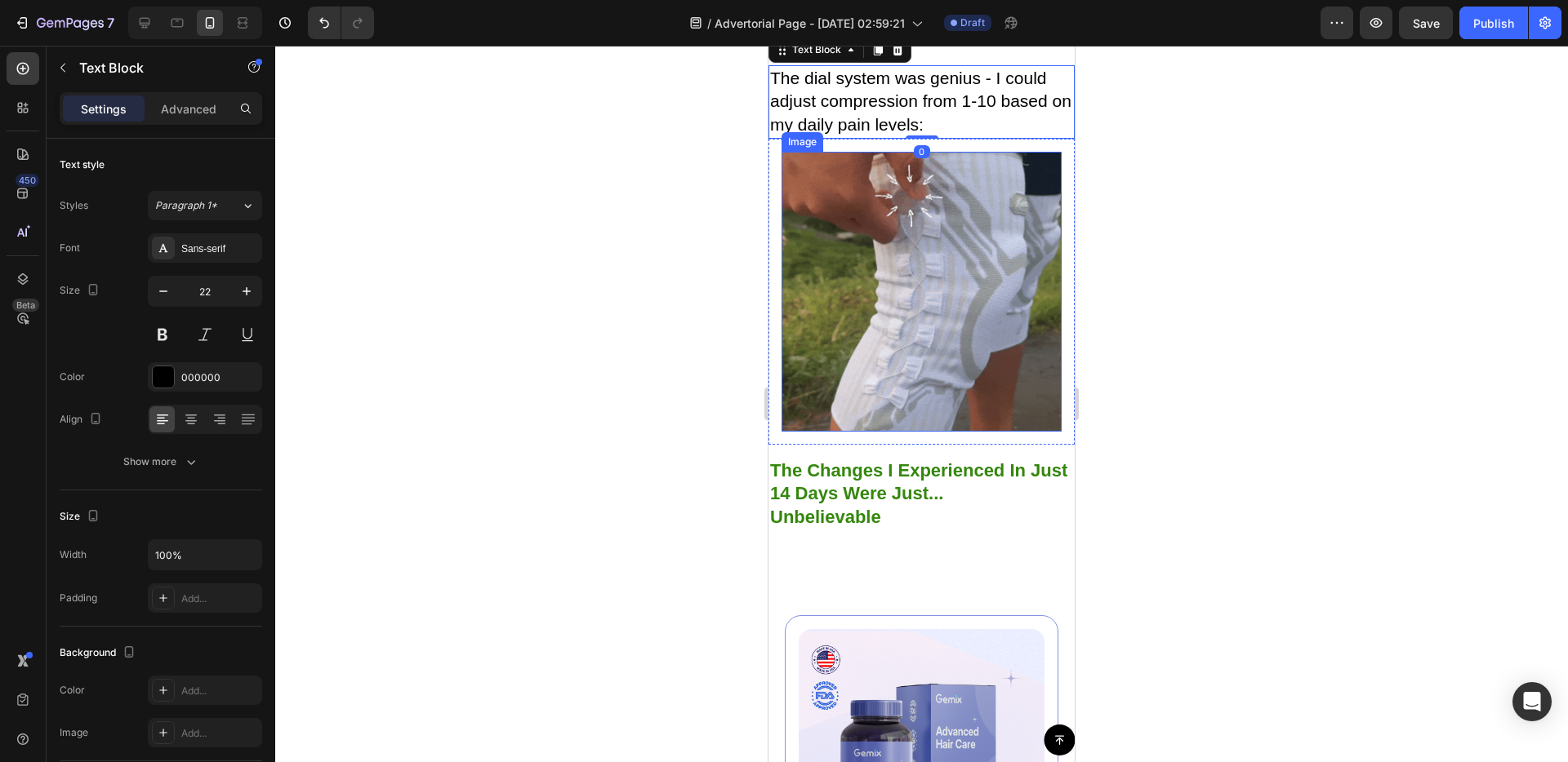
scroll to position [4993, 0]
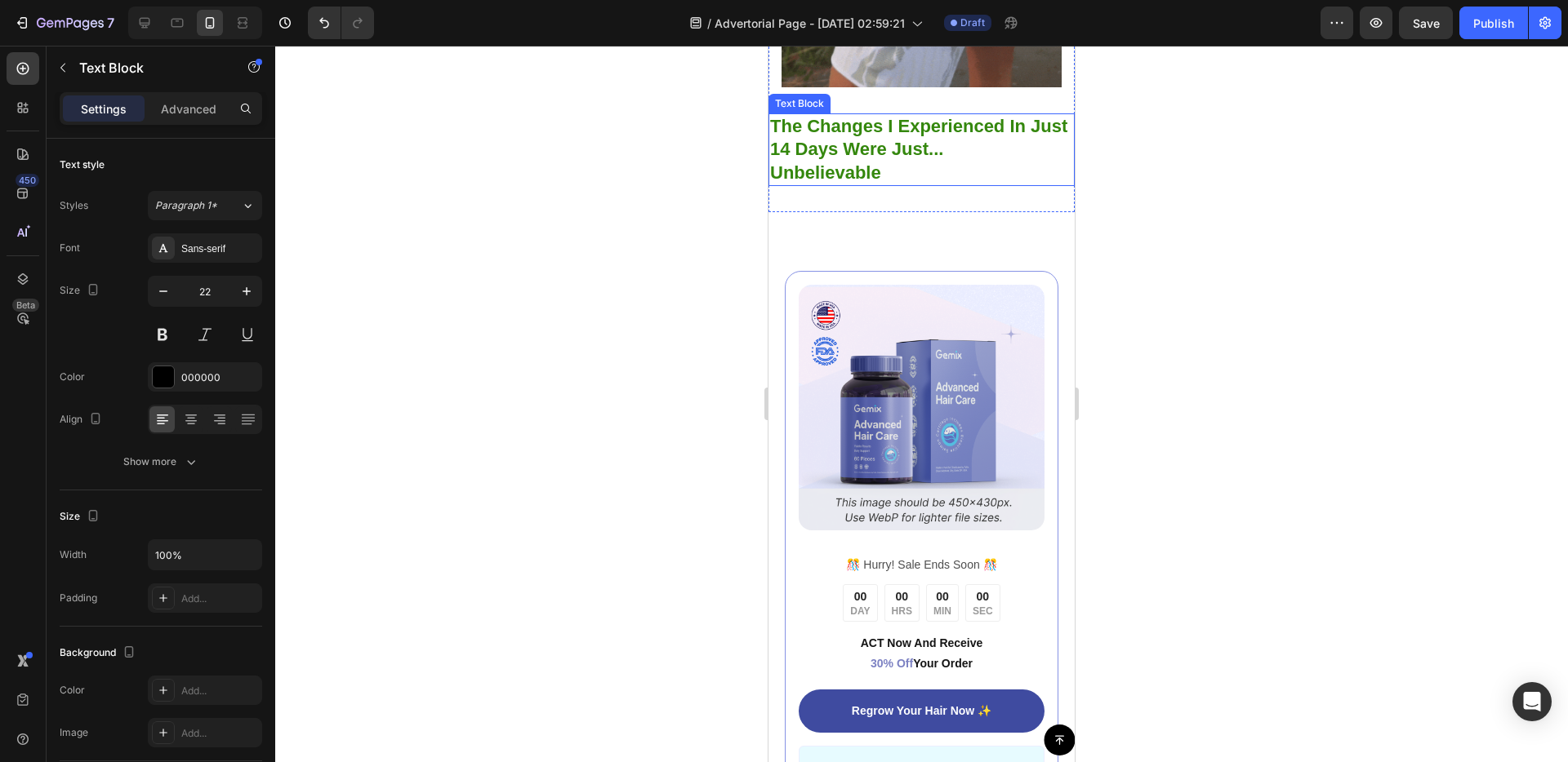
click at [900, 185] on p "Unbelievable" at bounding box center [921, 173] width 303 height 24
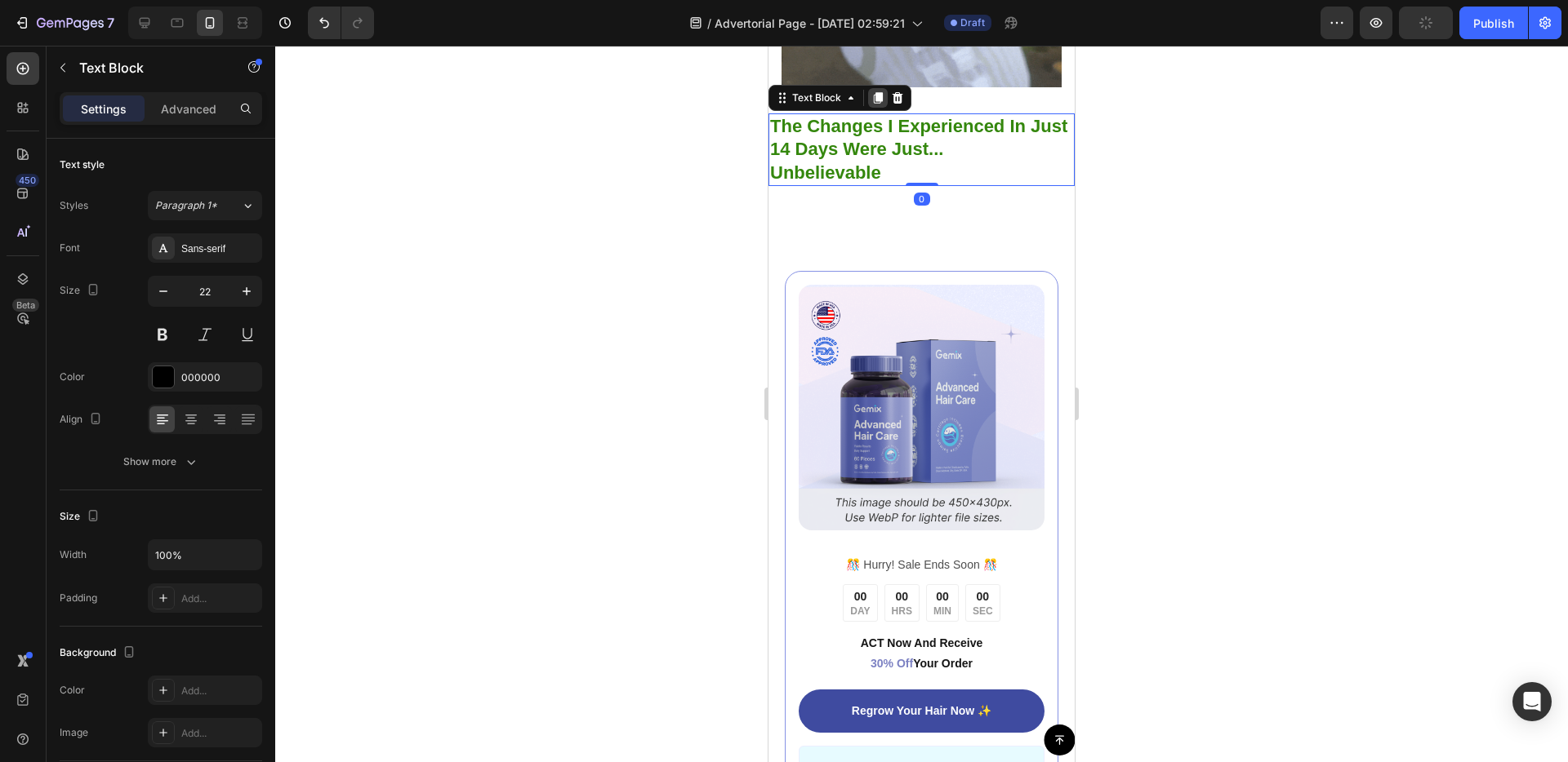
click at [883, 104] on icon at bounding box center [878, 98] width 13 height 13
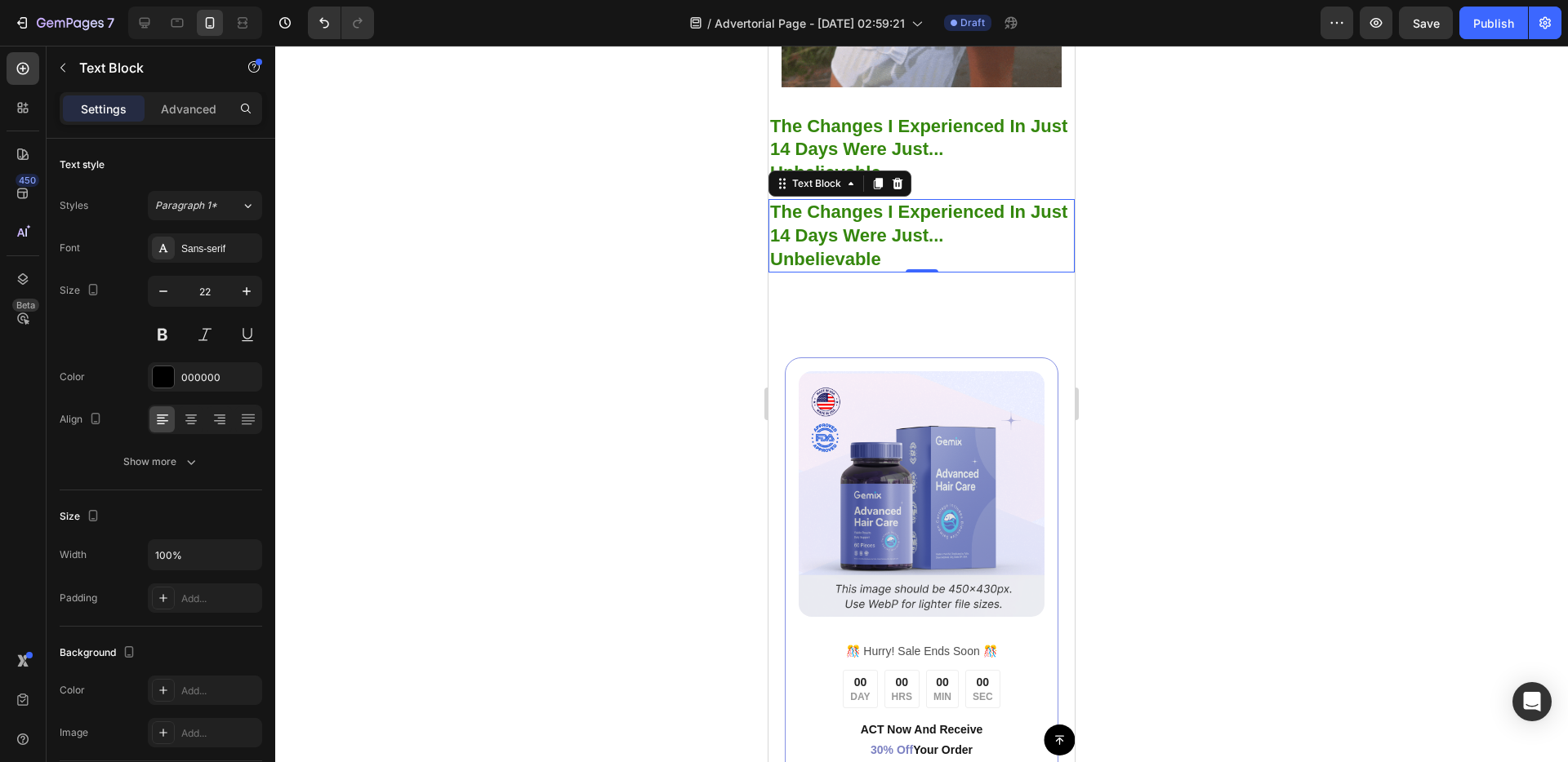
click at [878, 245] on strong "The Changes I Experienced In Just 14 Days Were Just..." at bounding box center [918, 223] width 297 height 44
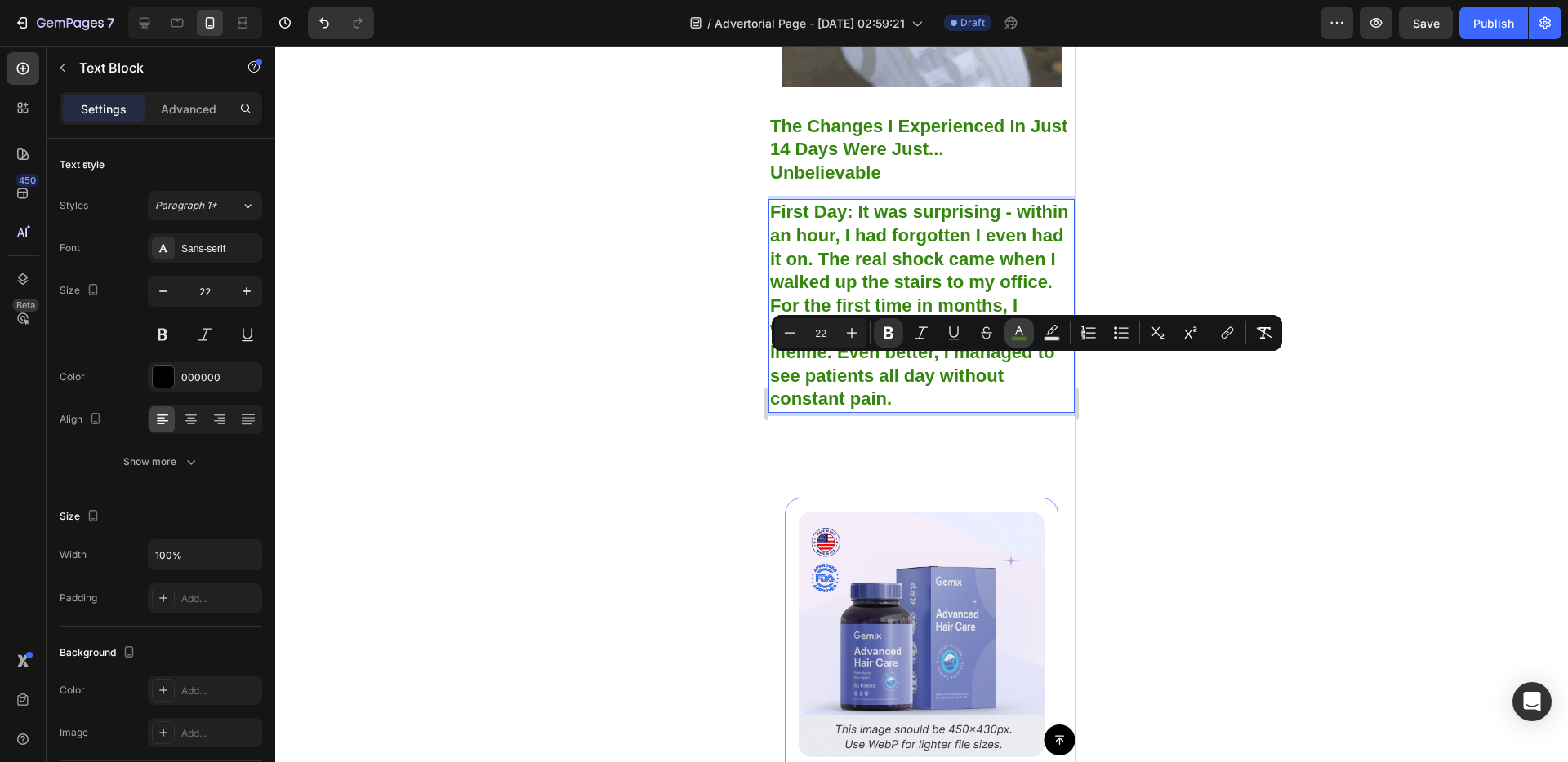
click at [1005, 337] on button "color" at bounding box center [1019, 332] width 29 height 29
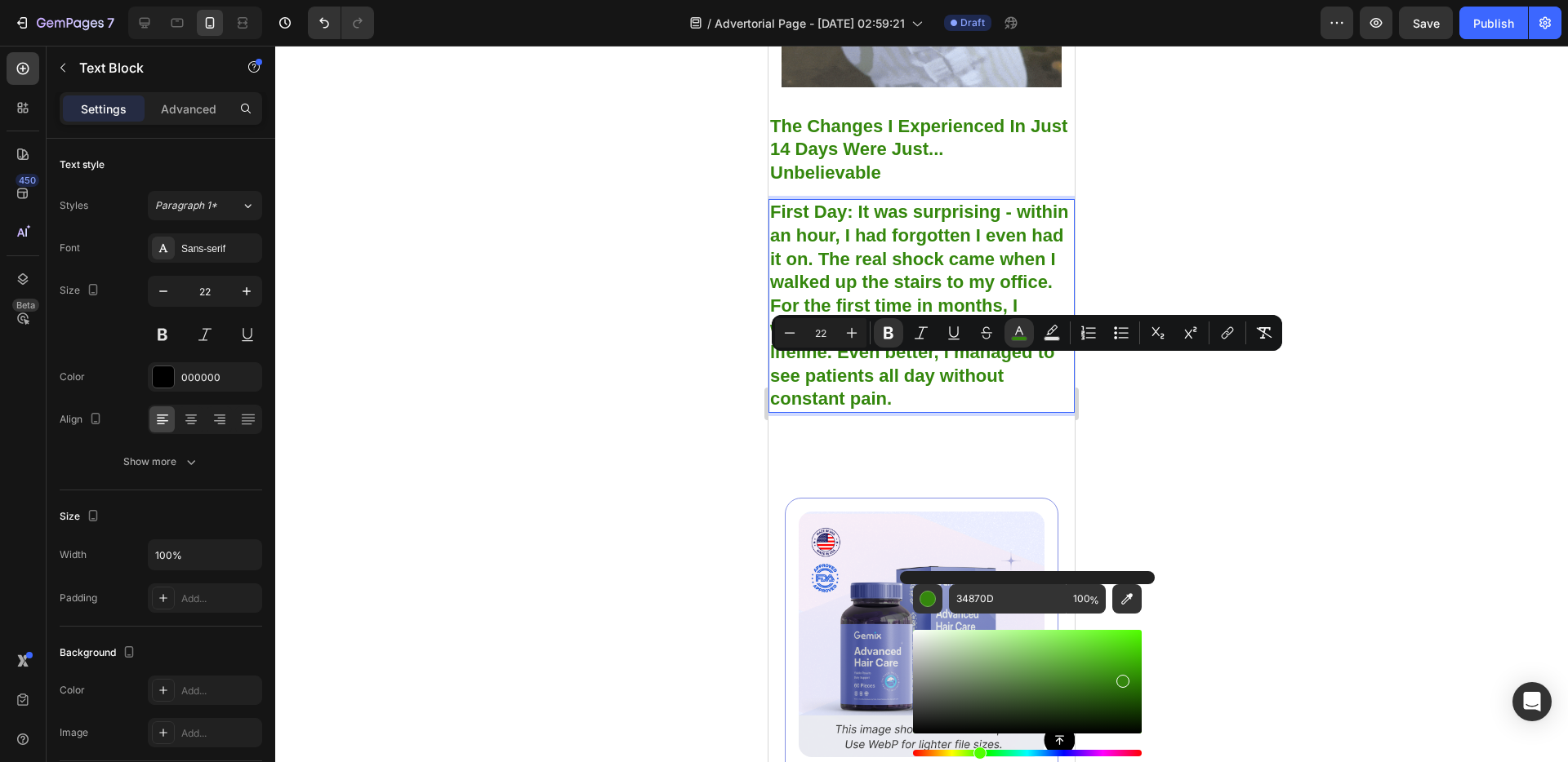
click at [1214, 523] on div at bounding box center [921, 404] width 1292 height 716
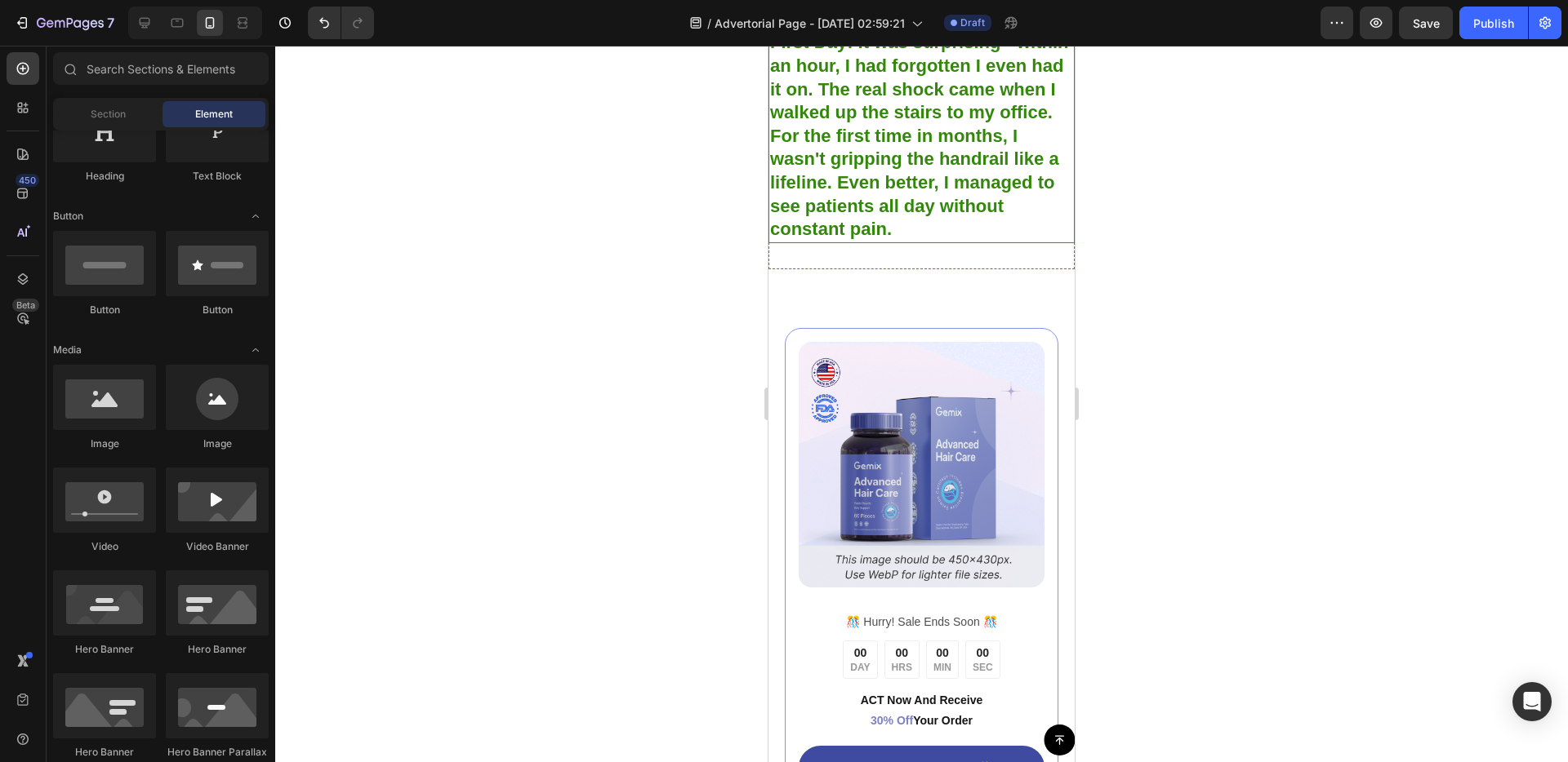
scroll to position [5230, 0]
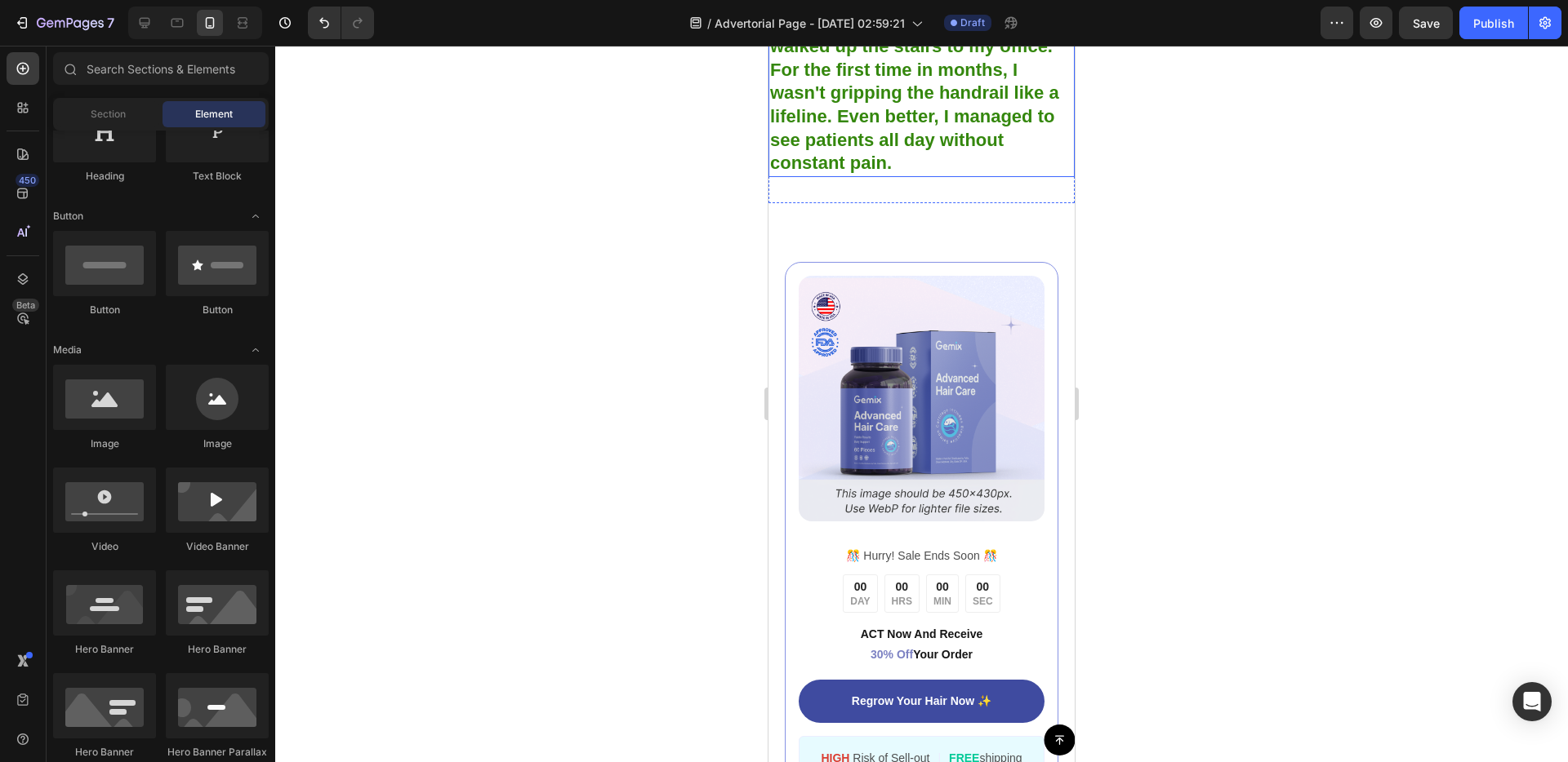
click at [895, 173] on strong "First Day: It was surprising - within an hour, I had forgotten I even had it on…" at bounding box center [919, 70] width 299 height 207
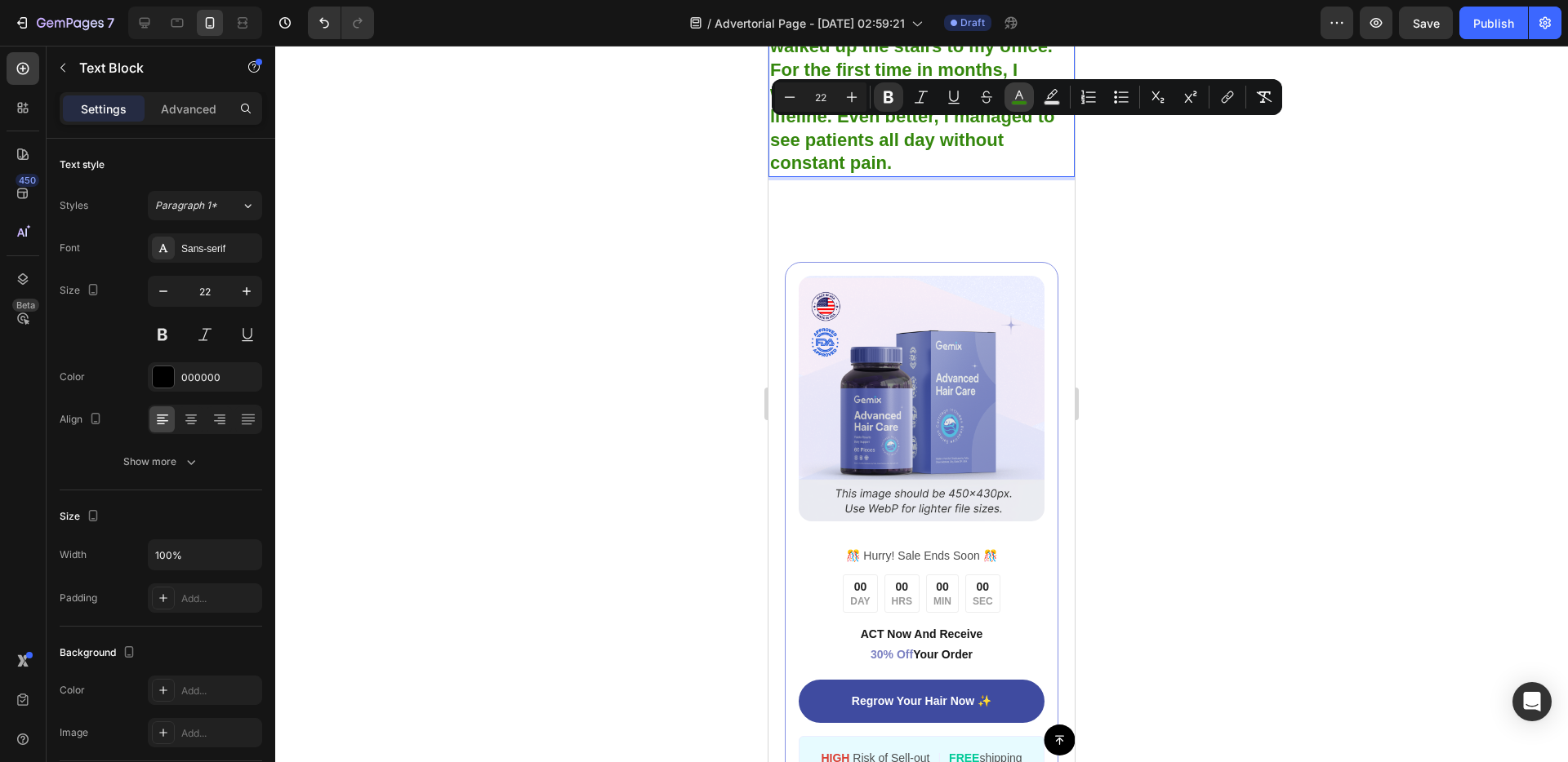
click at [1023, 101] on rect "Editor contextual toolbar" at bounding box center [1019, 103] width 16 height 4
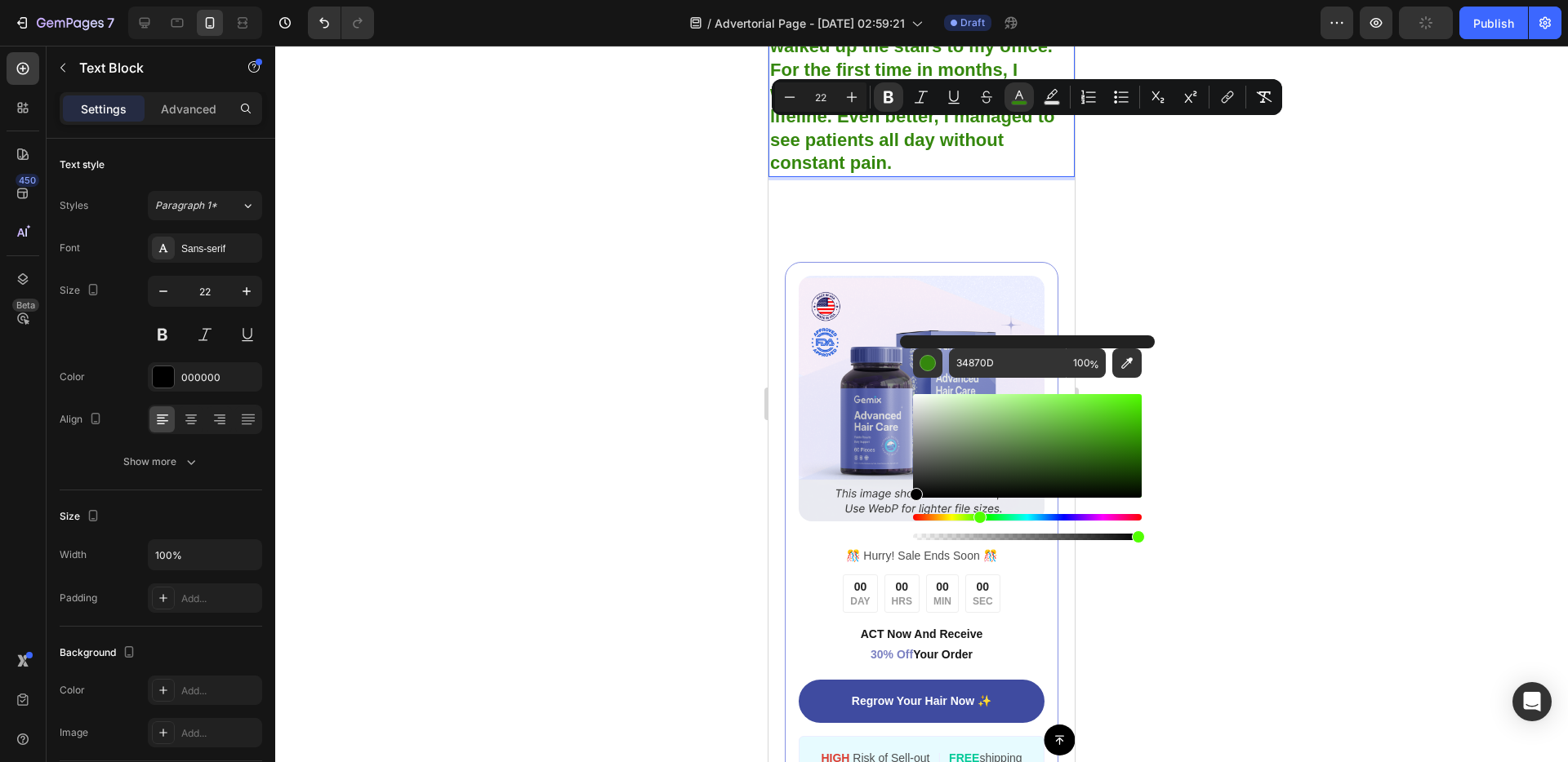
drag, startPoint x: 940, startPoint y: 453, endPoint x: 910, endPoint y: 497, distance: 53.3
click at [913, 497] on div "Editor contextual toolbar" at bounding box center [1026, 445] width 228 height 103
type input "000000"
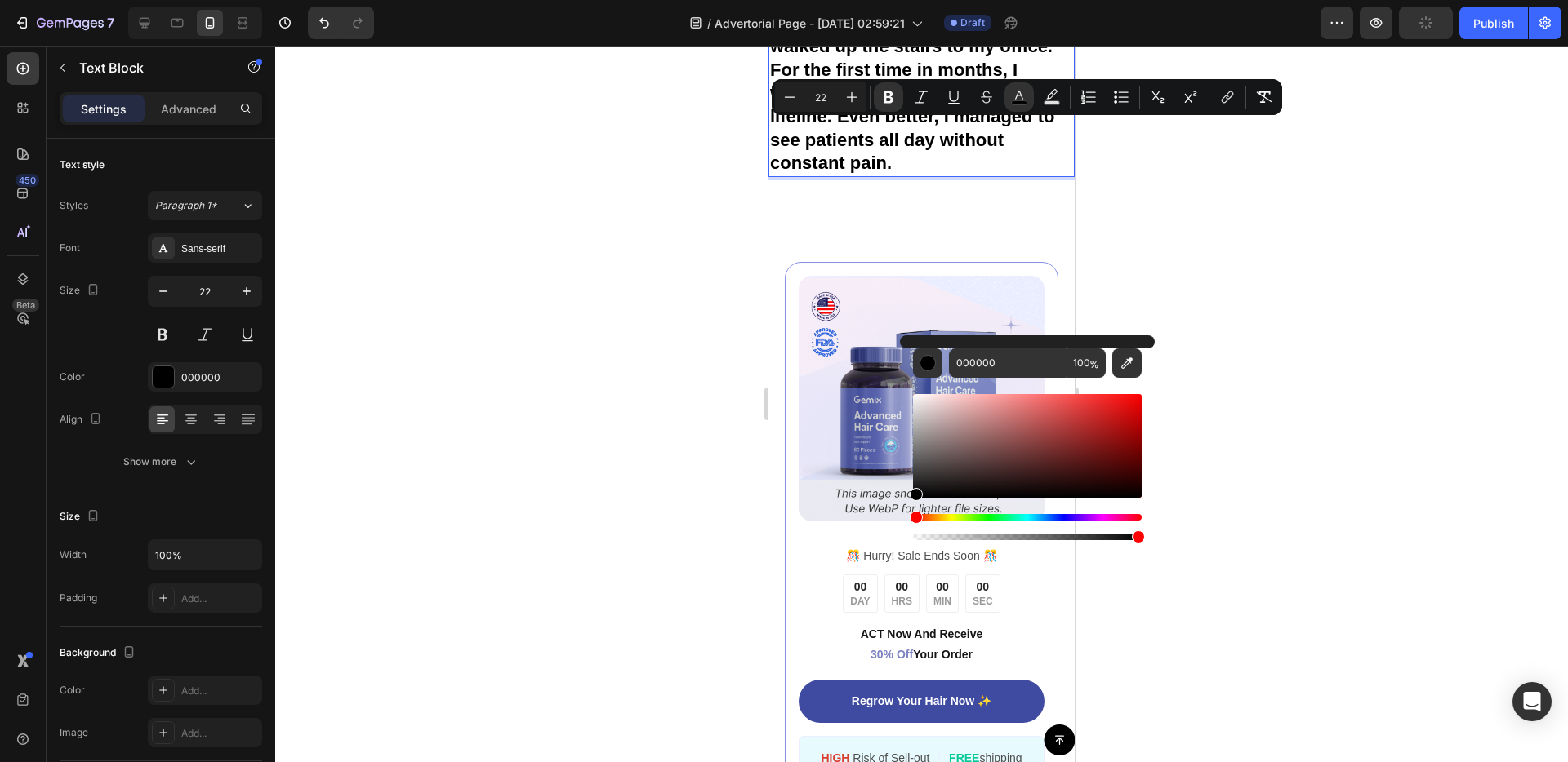
click at [1202, 249] on div at bounding box center [921, 404] width 1292 height 716
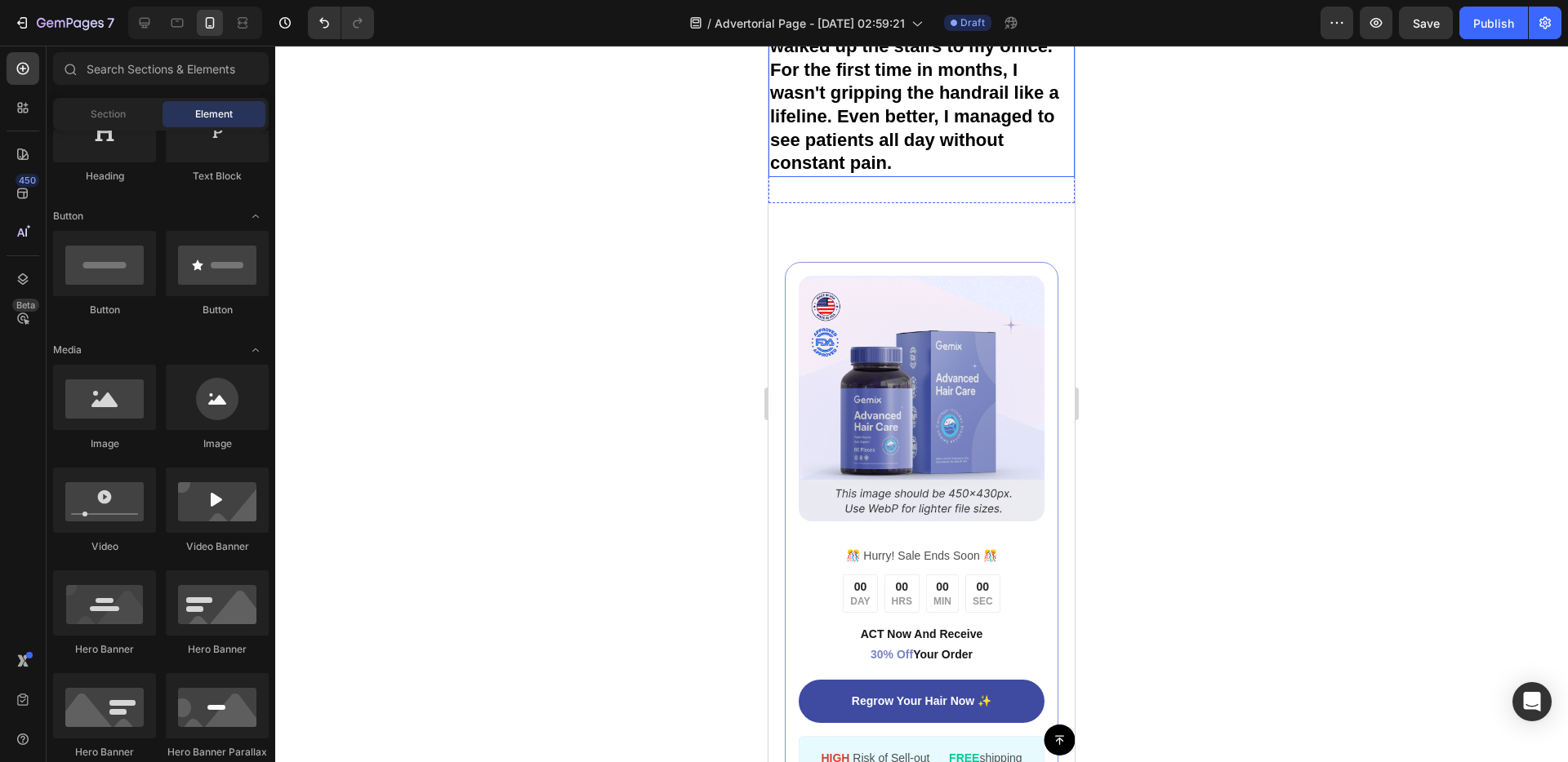
click at [811, 161] on strong "First Day: It was surprising - within an hour, I had forgotten I even had it on…" at bounding box center [919, 70] width 299 height 207
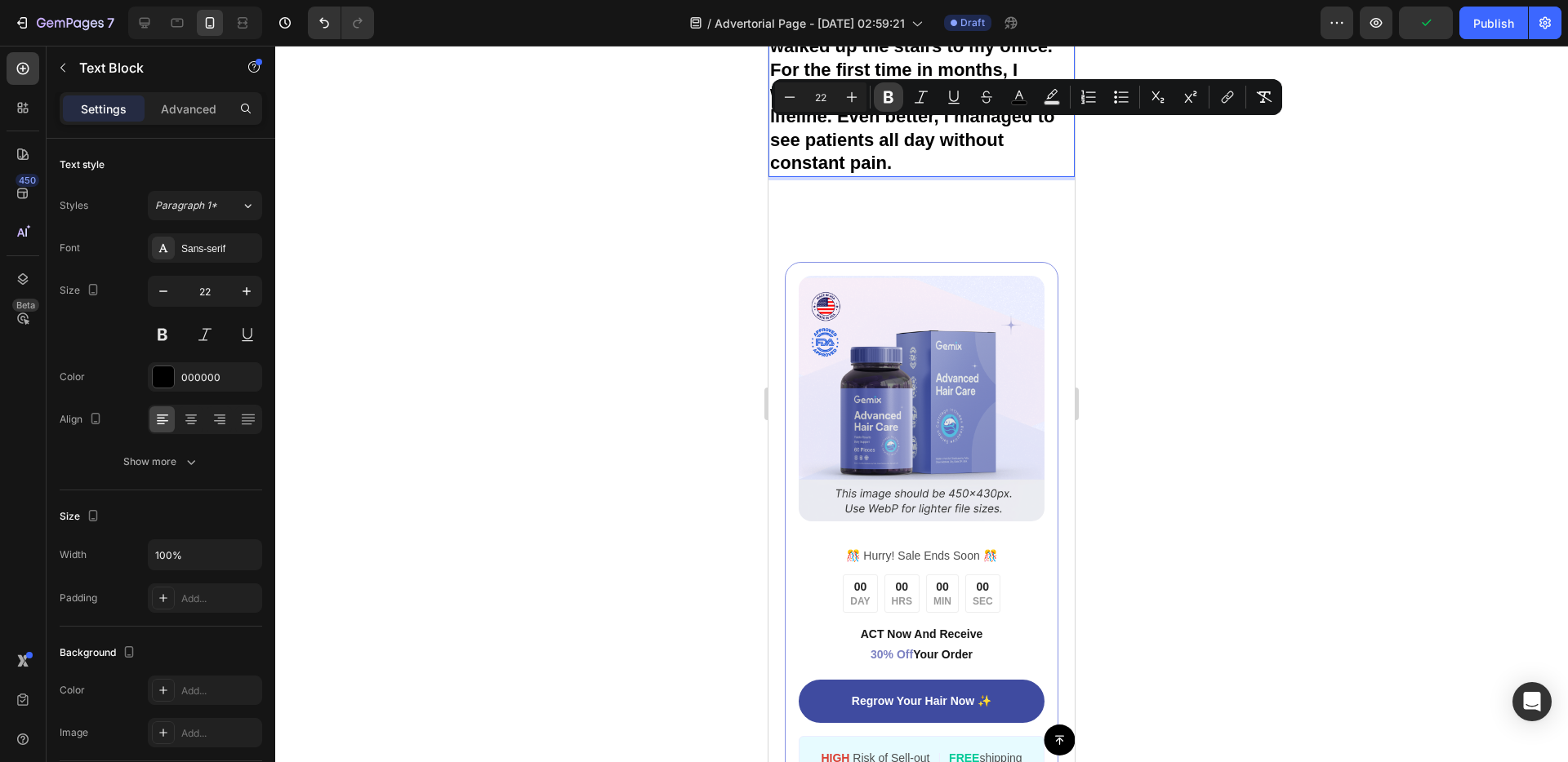
click at [894, 101] on icon "Editor contextual toolbar" at bounding box center [889, 97] width 16 height 16
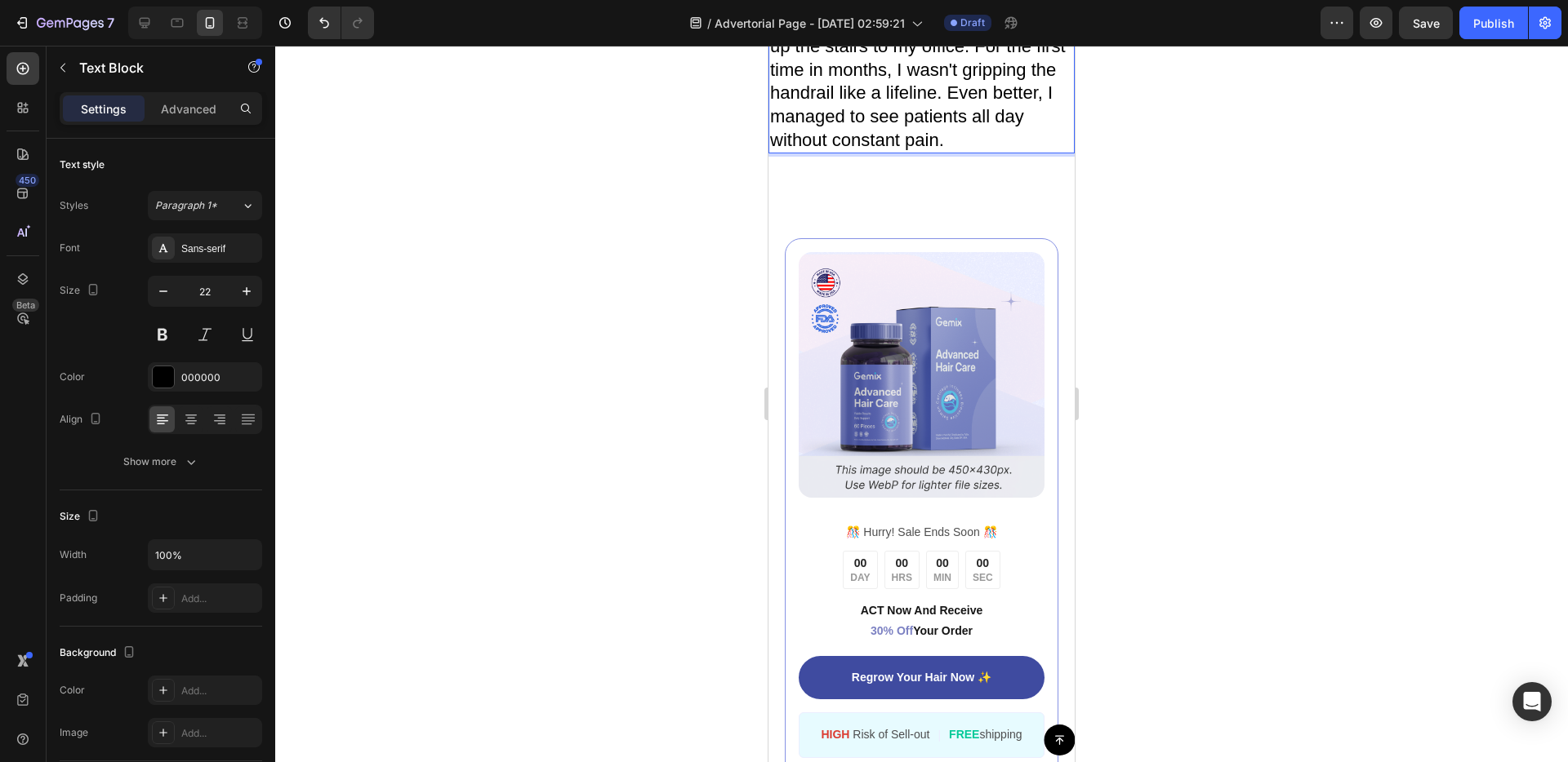
click at [810, 143] on p "First Day: It was surprising - within an hour, I had forgotten I even had it on…" at bounding box center [921, 59] width 303 height 187
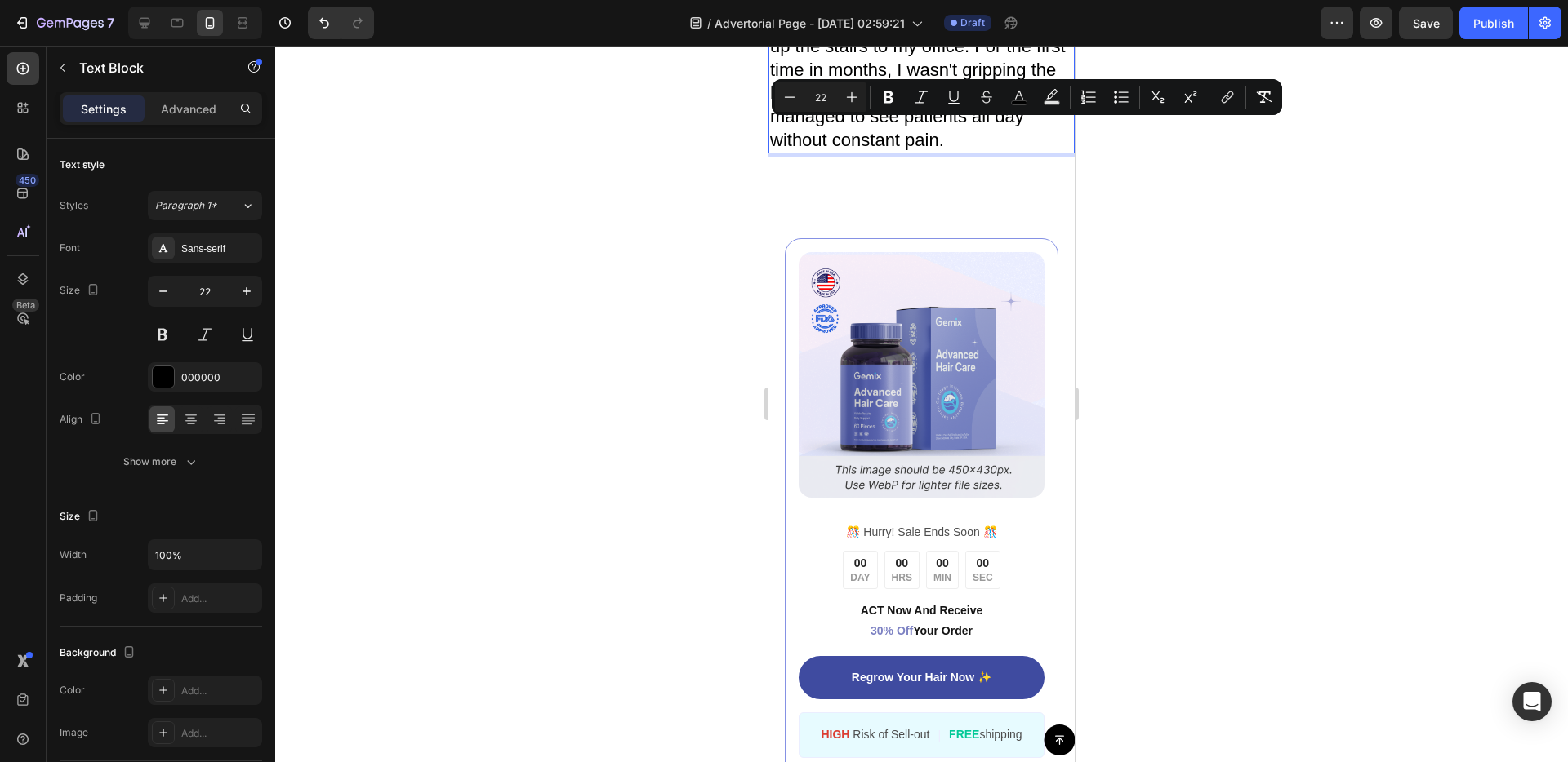
drag, startPoint x: 848, startPoint y: 135, endPoint x: 768, endPoint y: 133, distance: 80.0
click at [768, 133] on div "First Day: It was surprising - within an hour, I had forgotten I even had it on…" at bounding box center [921, 59] width 306 height 190
click at [886, 95] on icon "Editor contextual toolbar" at bounding box center [888, 97] width 10 height 12
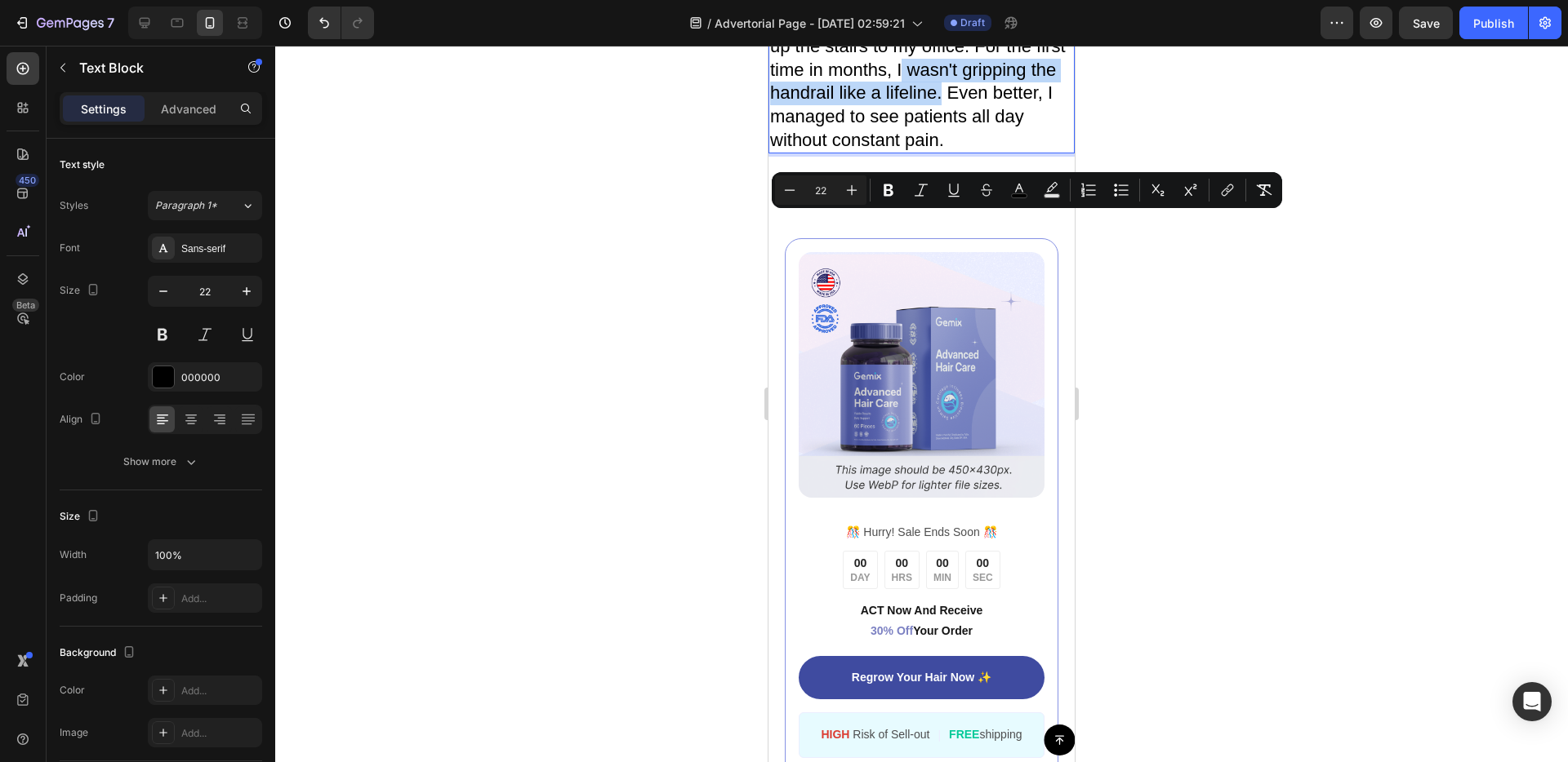
drag, startPoint x: 961, startPoint y: 224, endPoint x: 1036, endPoint y: 247, distance: 78.4
click at [1036, 149] on span "First Day: It was surprising - within an hour, I had forgotten I even had it on…" at bounding box center [919, 58] width 300 height 183
click at [1012, 149] on span "First Day: It was surprising - within an hour, I had forgotten I even had it on…" at bounding box center [919, 58] width 300 height 183
click at [958, 149] on span "First Day: It was surprising - within an hour, I had forgotten I even had it on…" at bounding box center [919, 58] width 300 height 183
drag, startPoint x: 959, startPoint y: 223, endPoint x: 1039, endPoint y: 245, distance: 83.0
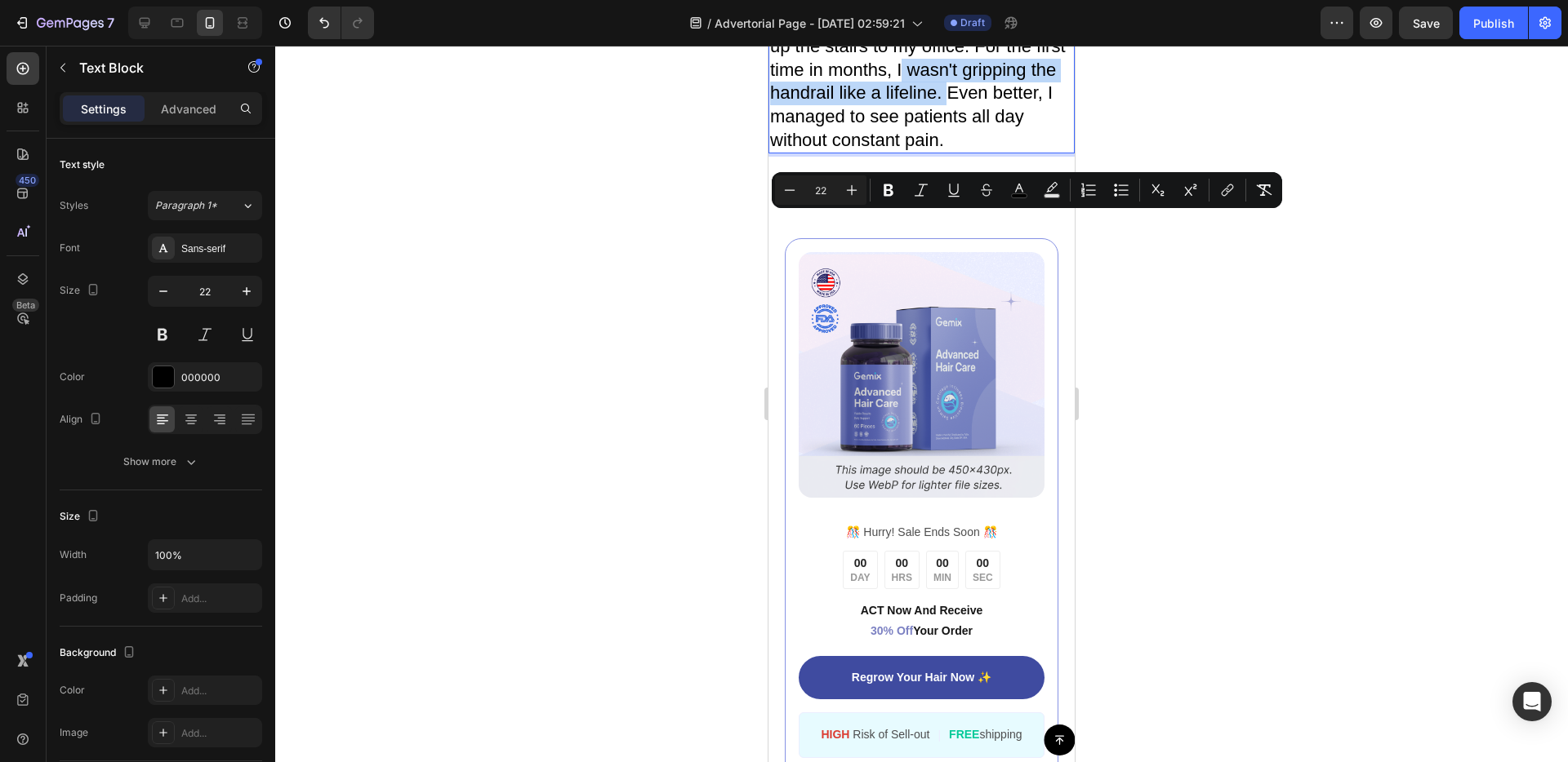
click at [1039, 149] on span "First Day: It was surprising - within an hour, I had forgotten I even had it on…" at bounding box center [919, 58] width 300 height 183
click at [898, 188] on button "Bold" at bounding box center [888, 190] width 29 height 29
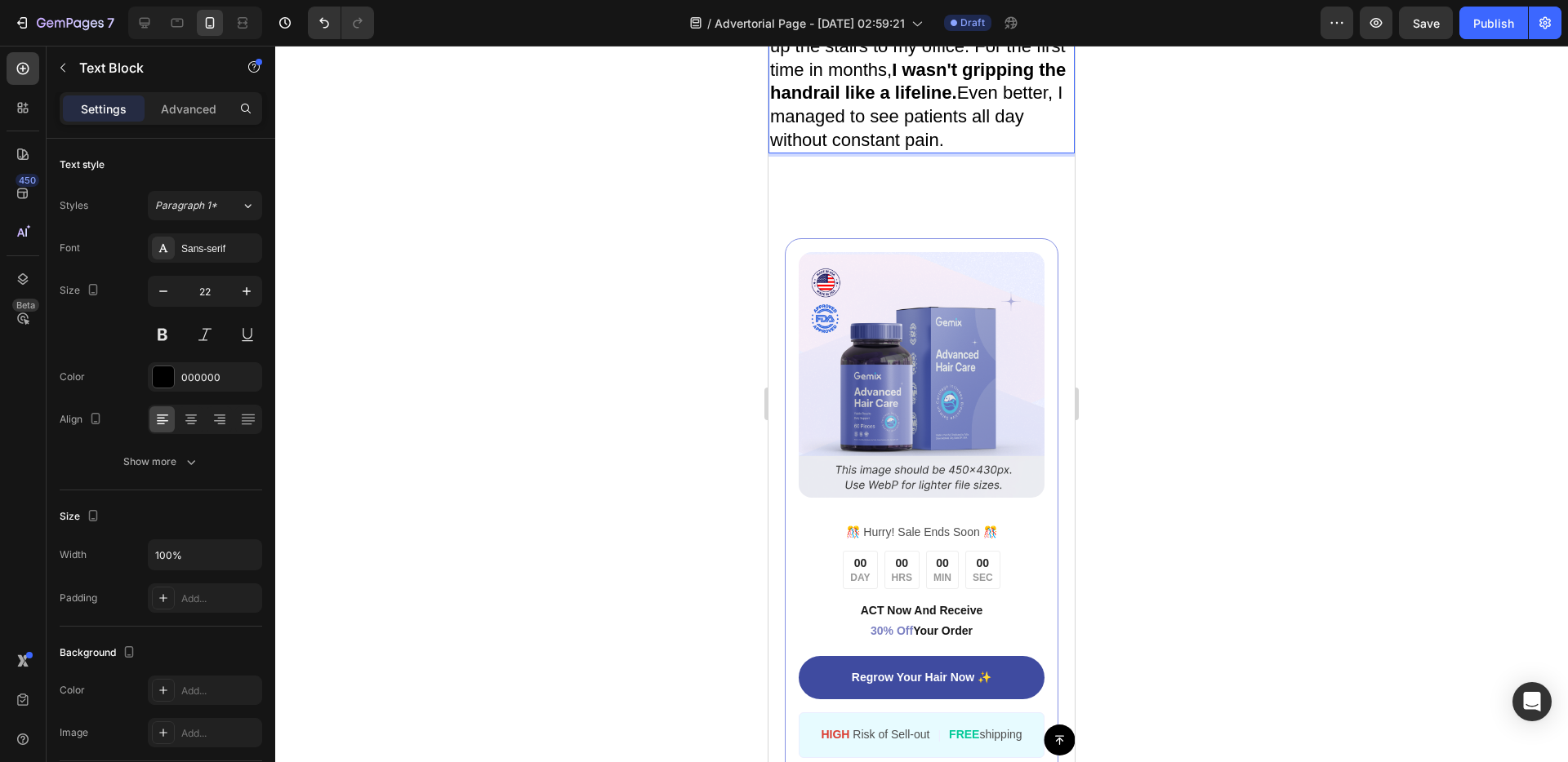
click at [1001, 149] on span "First Day: It was surprising - within an hour, I had forgotten I even had it on…" at bounding box center [919, 58] width 300 height 183
click at [910, 190] on div at bounding box center [921, 180] width 23 height 23
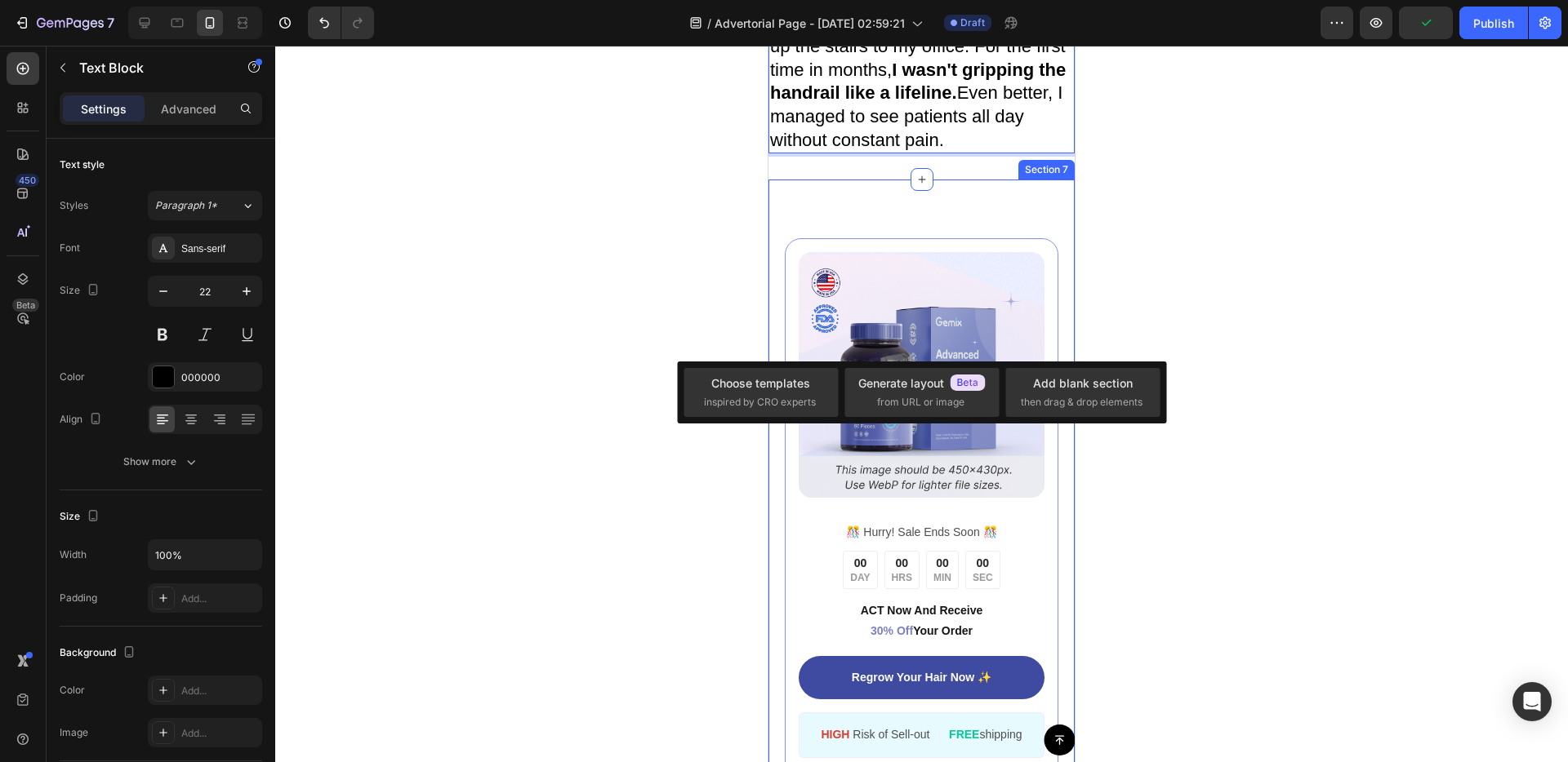
click at [871, 354] on div "Image ️🎊 Hurry! Sale Ends Soon ️🎊 Text Block 00 DAY 00 HRS 00 MIN 00 SEC Countd…" at bounding box center [921, 527] width 306 height 694
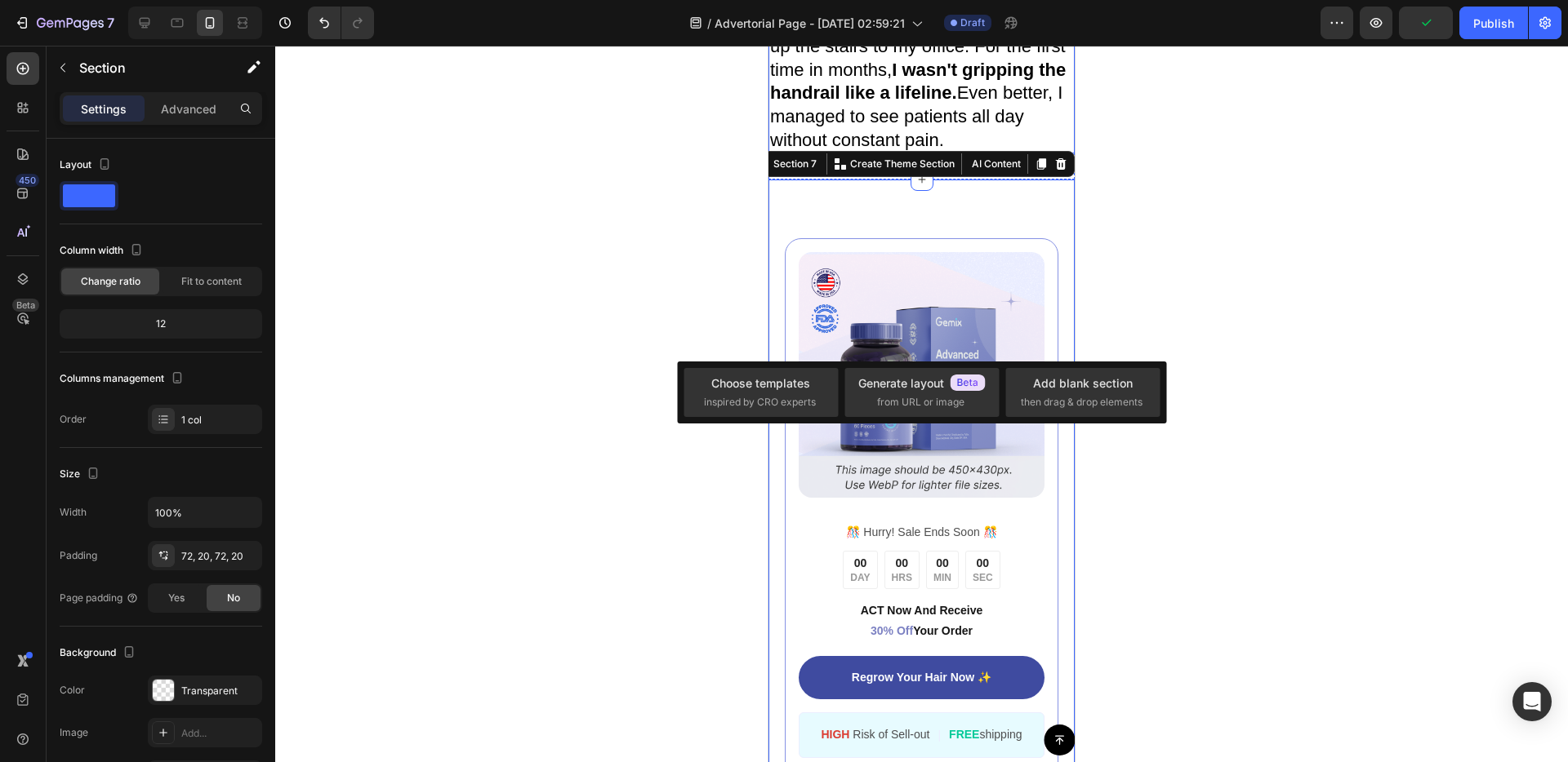
click at [881, 103] on strong "I wasn't gripping the handrail like a lifeline." at bounding box center [917, 82] width 296 height 44
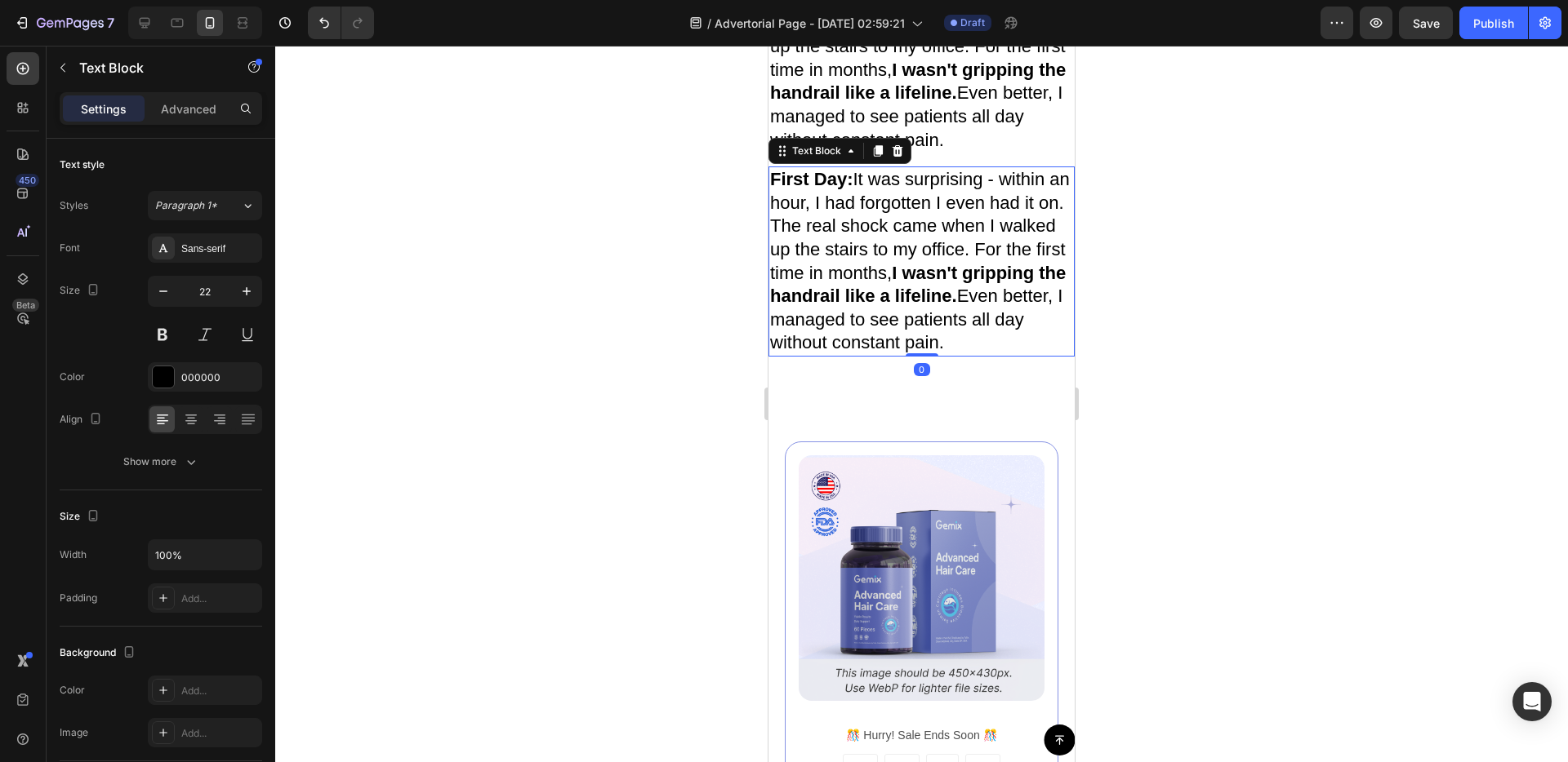
click at [880, 353] on span "First Day: It was surprising - within an hour, I had forgotten I even had it on…" at bounding box center [919, 260] width 300 height 183
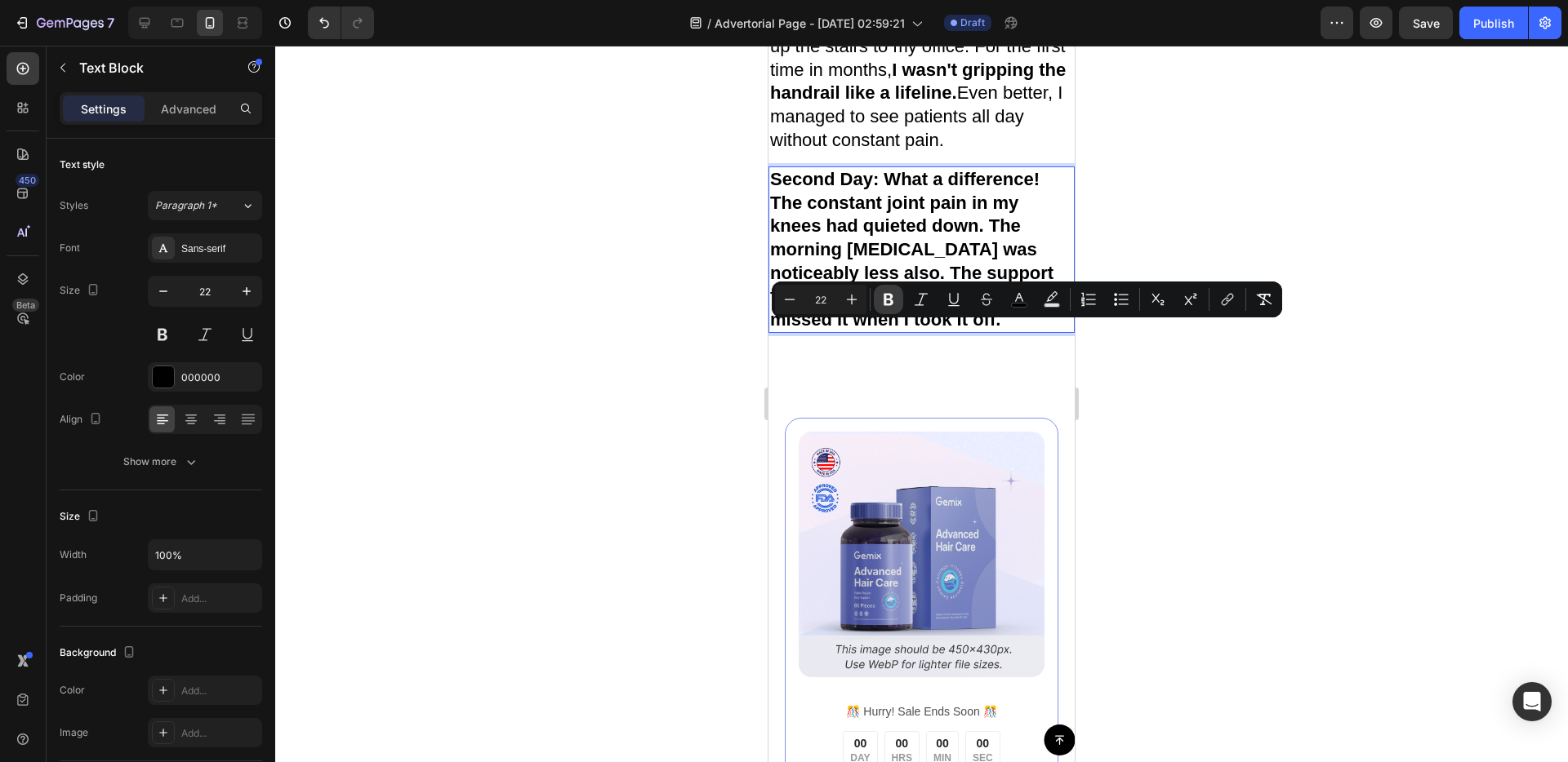
click at [896, 301] on button "Bold" at bounding box center [888, 299] width 29 height 29
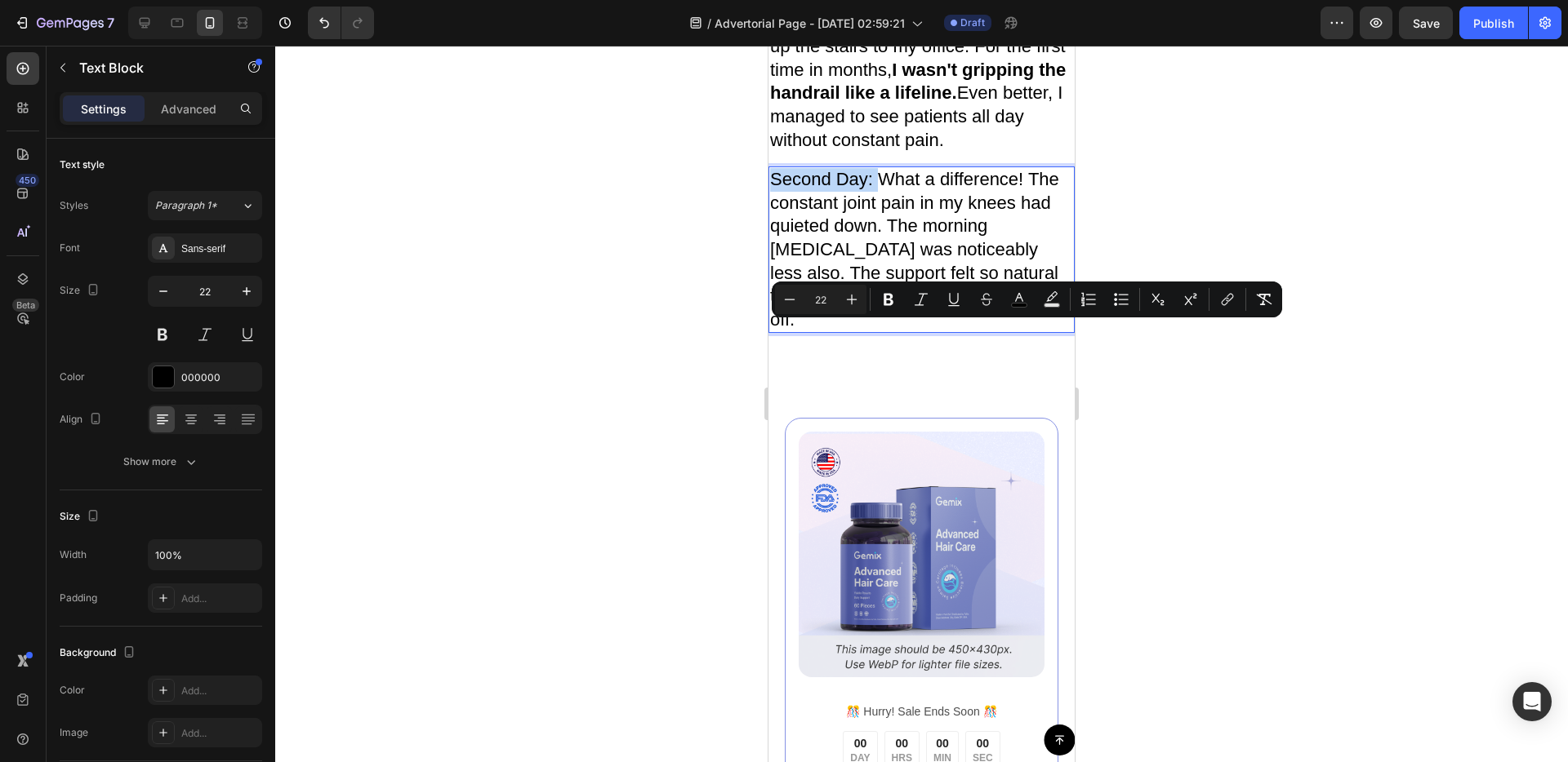
drag, startPoint x: 878, startPoint y: 340, endPoint x: 768, endPoint y: 337, distance: 110.0
click at [768, 333] on div "Second Day: What a difference! The constant joint pain in my knees had quieted …" at bounding box center [921, 250] width 306 height 167
click at [883, 300] on icon "Editor contextual toolbar" at bounding box center [888, 299] width 10 height 12
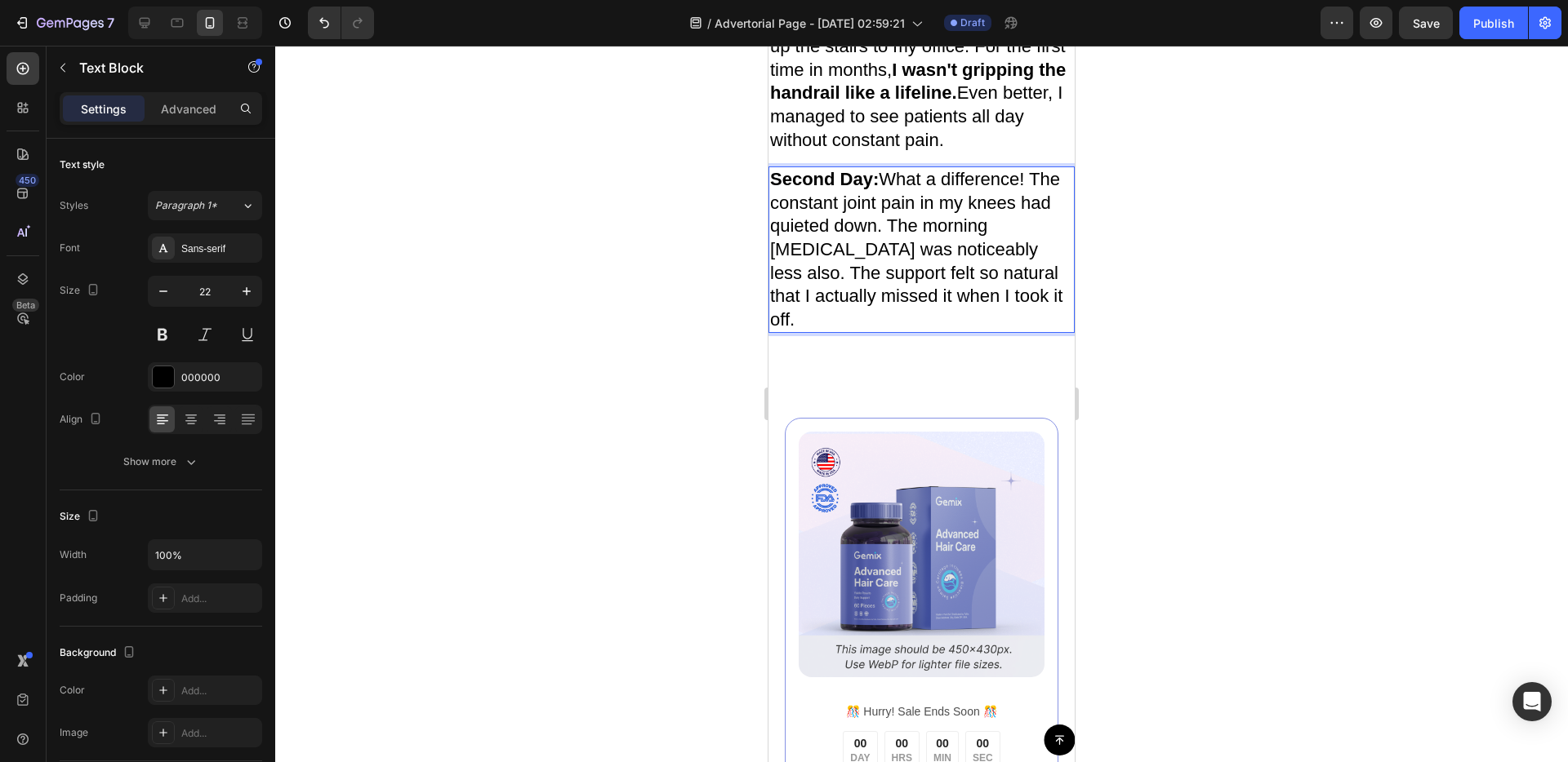
click at [912, 330] on span "Second Day: What a difference! The constant joint pain in my knees had quieted …" at bounding box center [916, 249] width 292 height 161
drag, startPoint x: 1037, startPoint y: 336, endPoint x: 883, endPoint y: 390, distance: 163.2
click at [883, 330] on span "Second Day: What a difference! The constant joint pain in my knees had quieted …" at bounding box center [916, 249] width 292 height 161
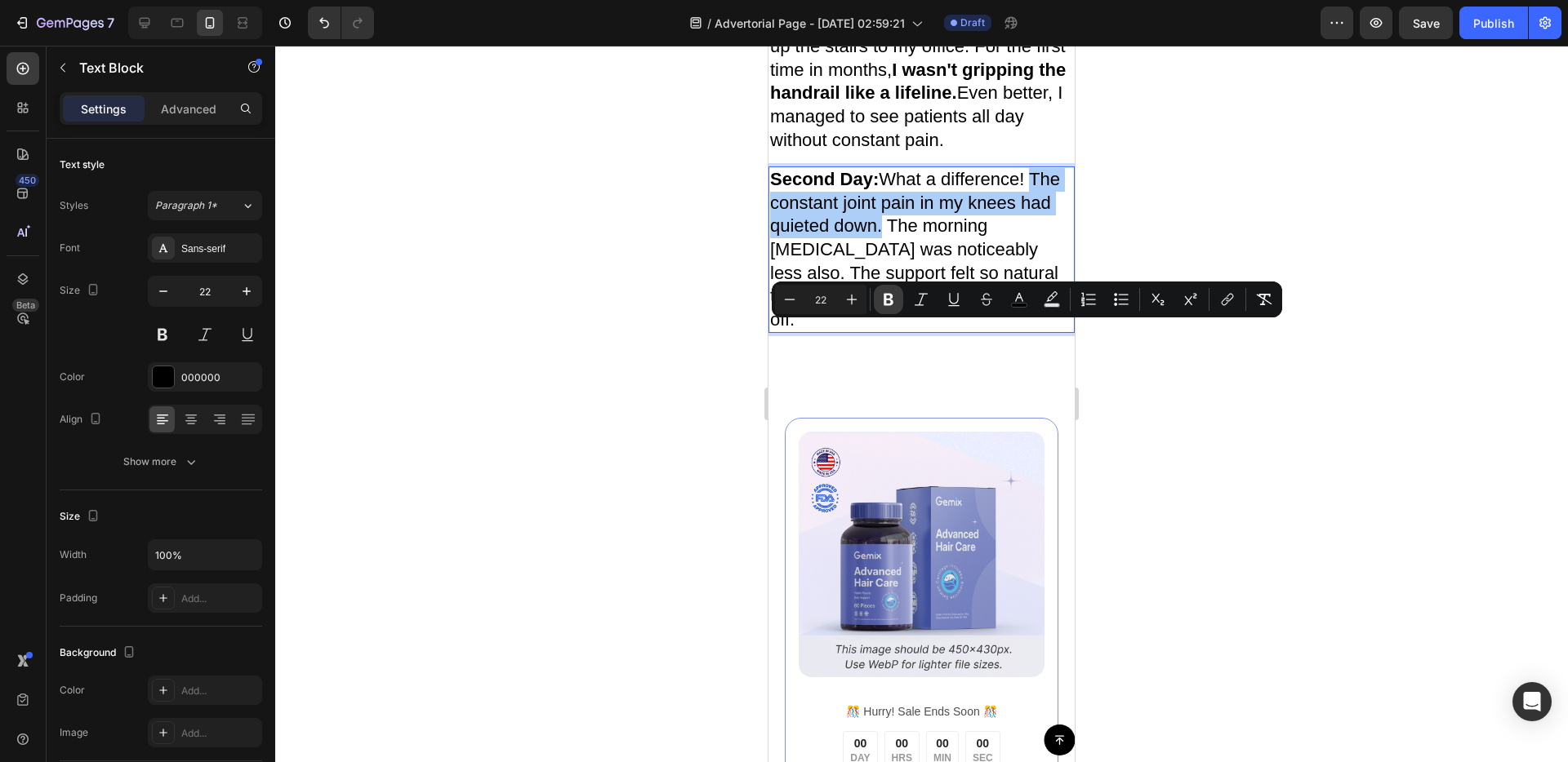
click at [893, 297] on icon "Editor contextual toolbar" at bounding box center [889, 299] width 16 height 16
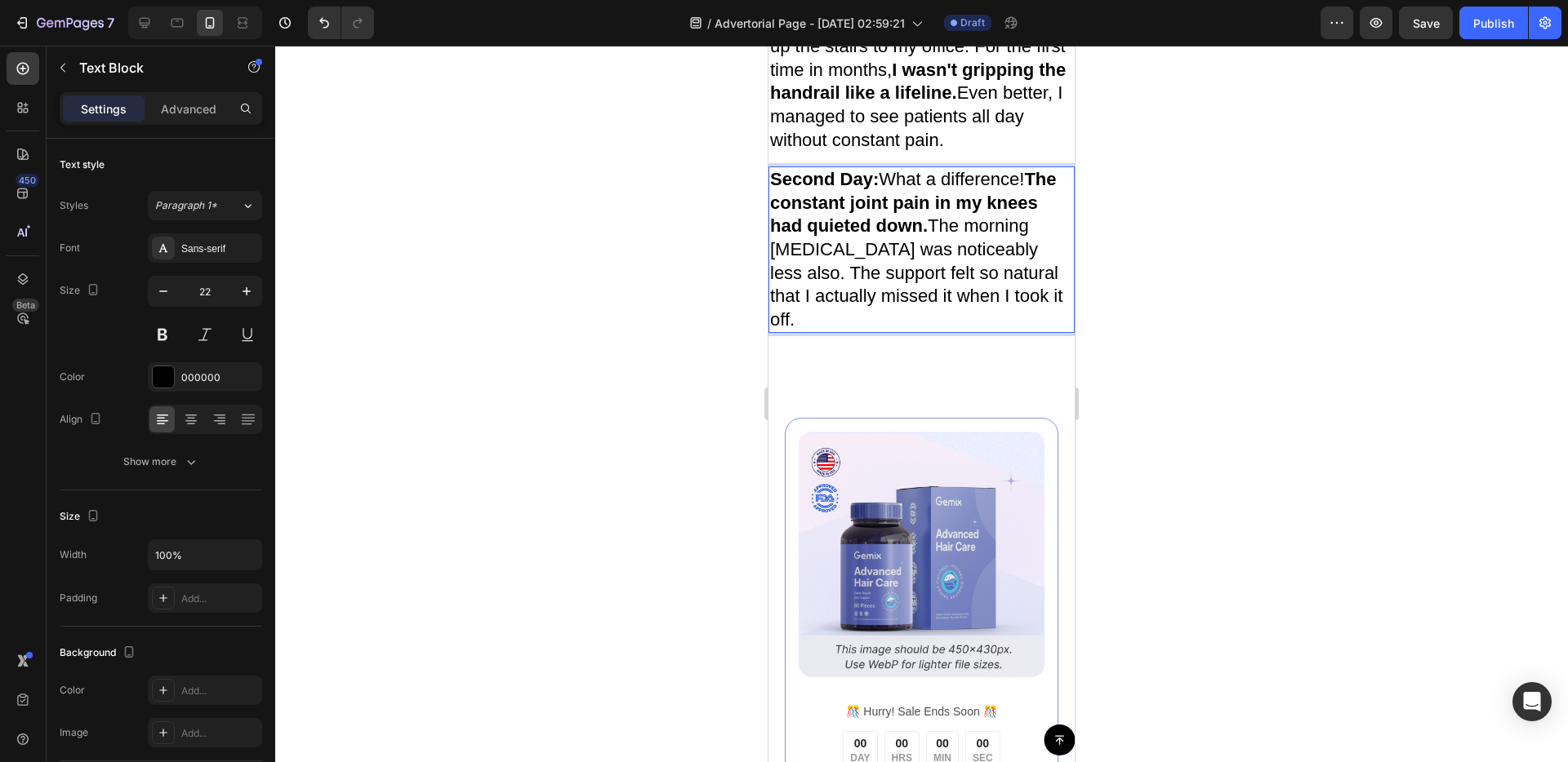
click at [976, 330] on span "Second Day: What a difference! The constant joint pain in my knees had quieted …" at bounding box center [916, 249] width 292 height 161
click at [947, 522] on div "Image ️🎊 Hurry! Sale Ends Soon ️🎊 Text Block 00 DAY 00 HRS 00 MIN 00 SEC Countd…" at bounding box center [921, 706] width 306 height 694
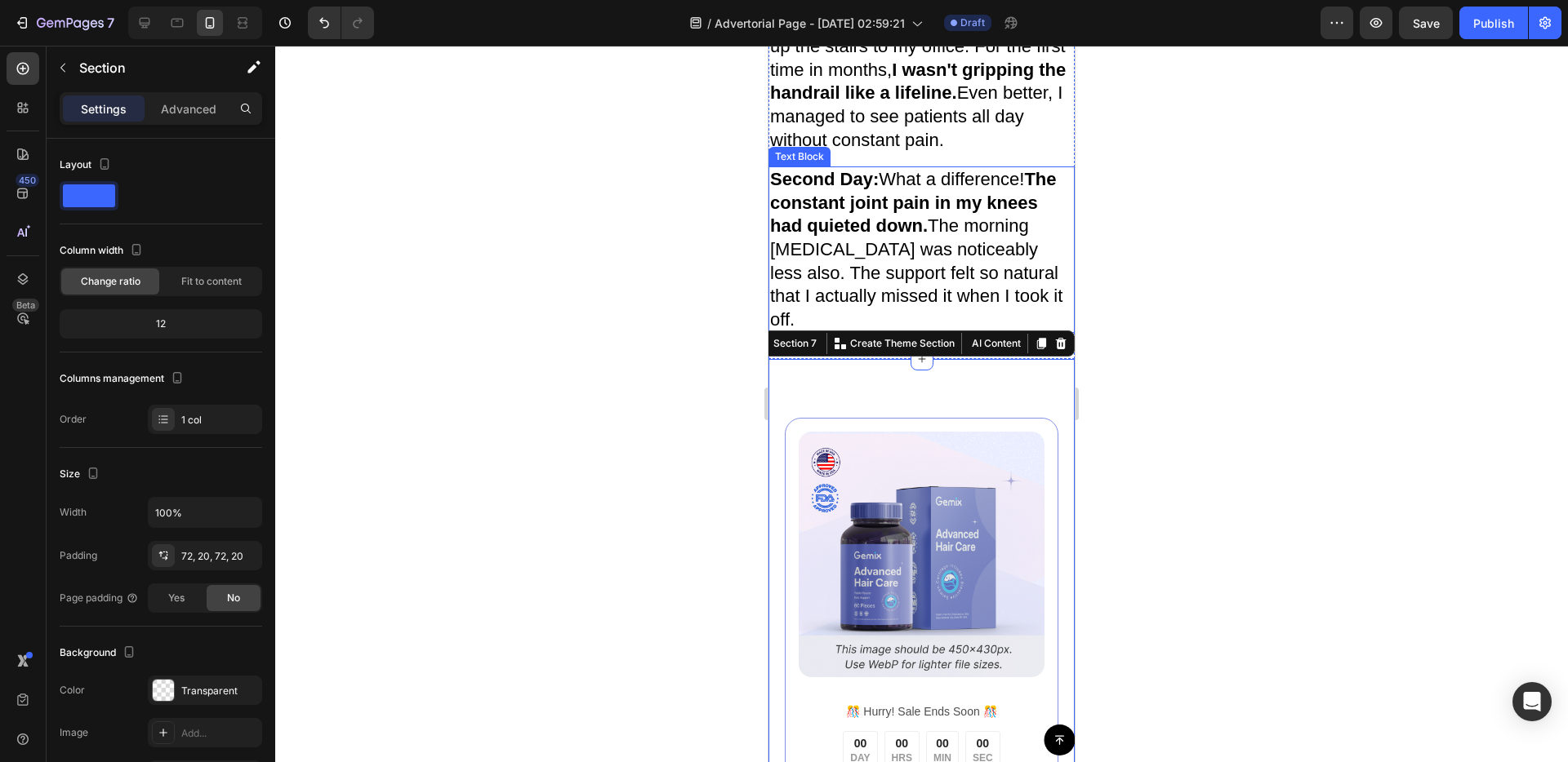
click at [926, 236] on strong "The constant joint pain in my knees had quieted down." at bounding box center [913, 201] width 287 height 67
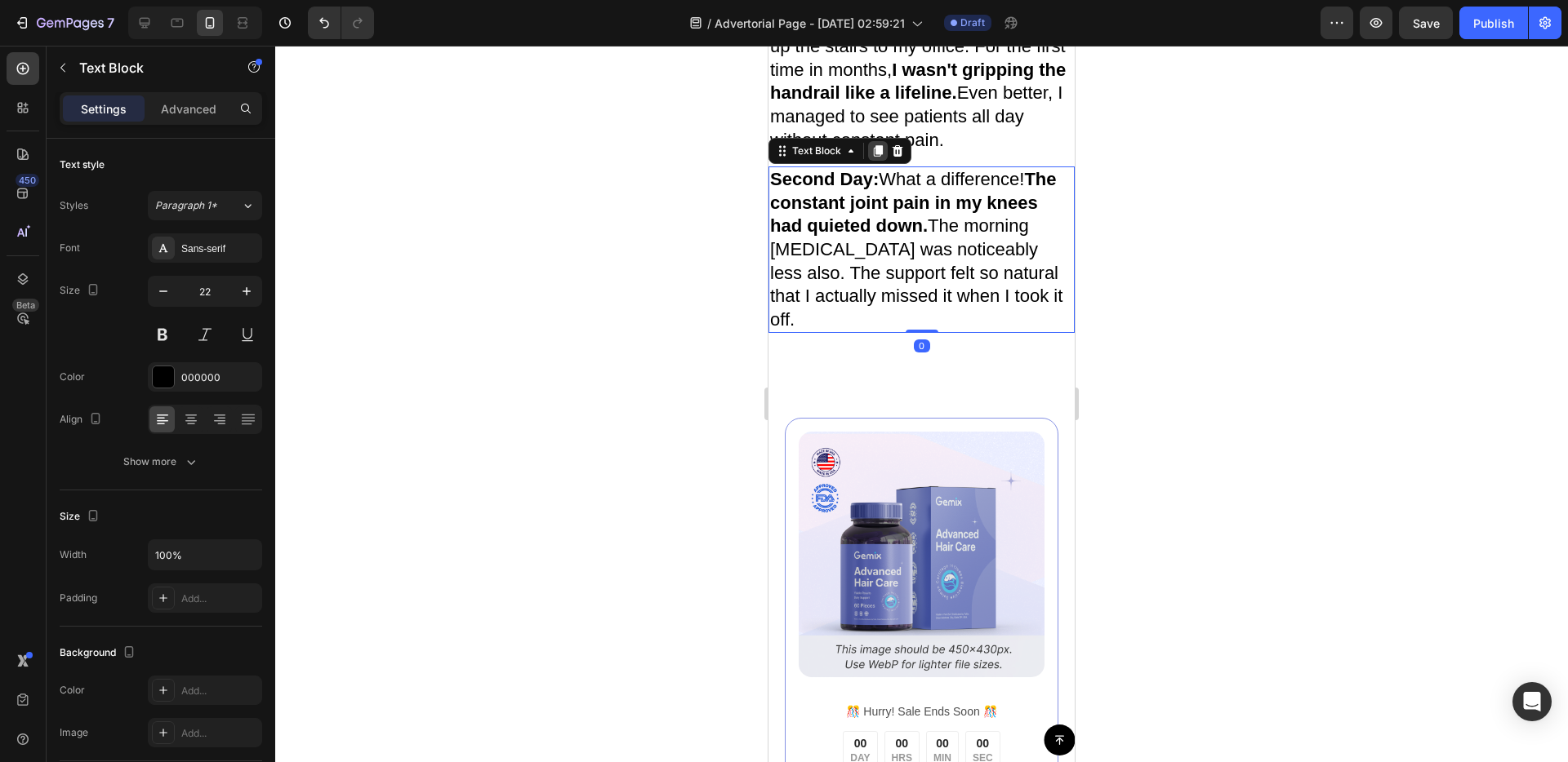
click at [873, 158] on icon at bounding box center [878, 151] width 13 height 13
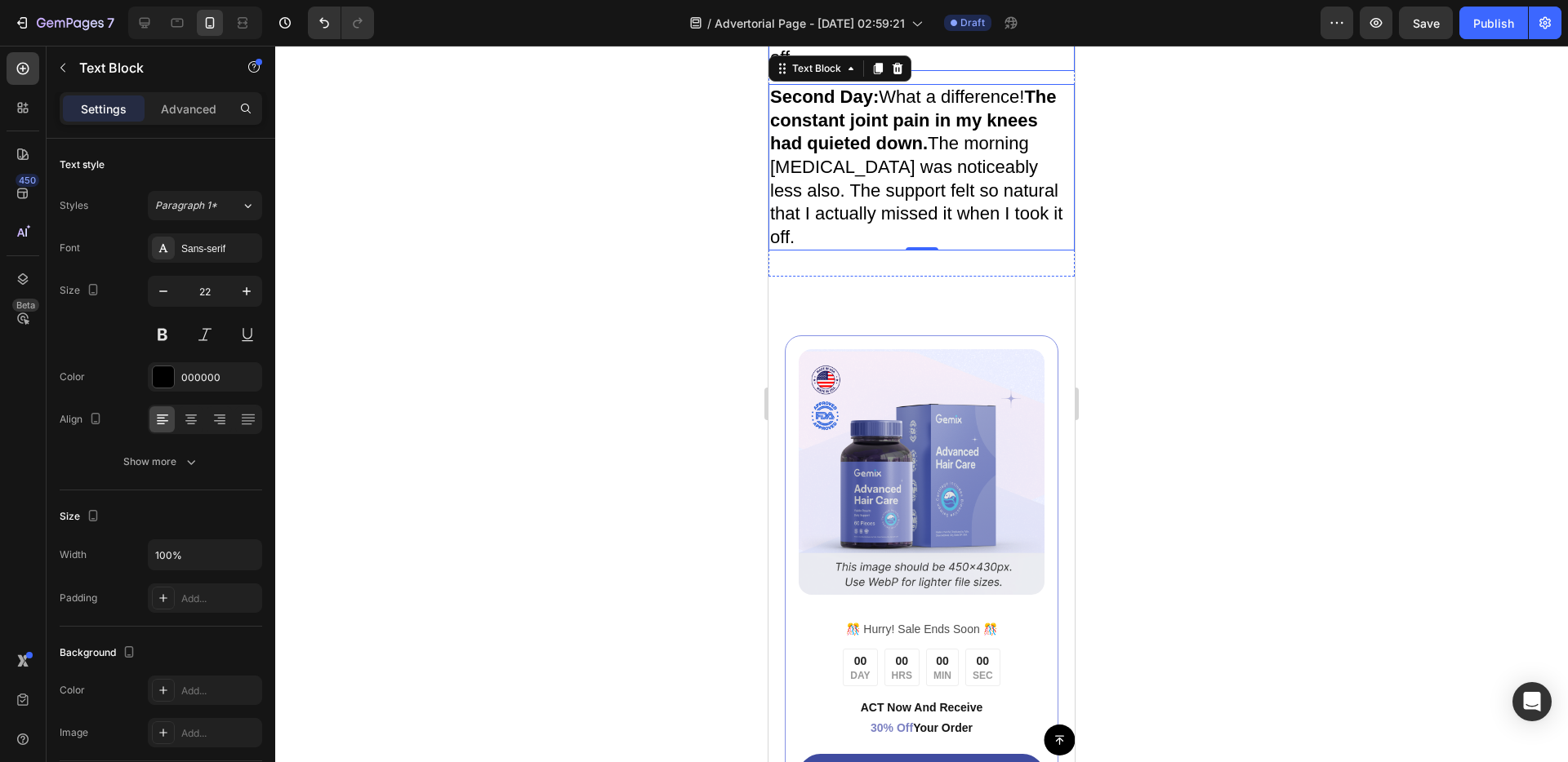
scroll to position [5555, 0]
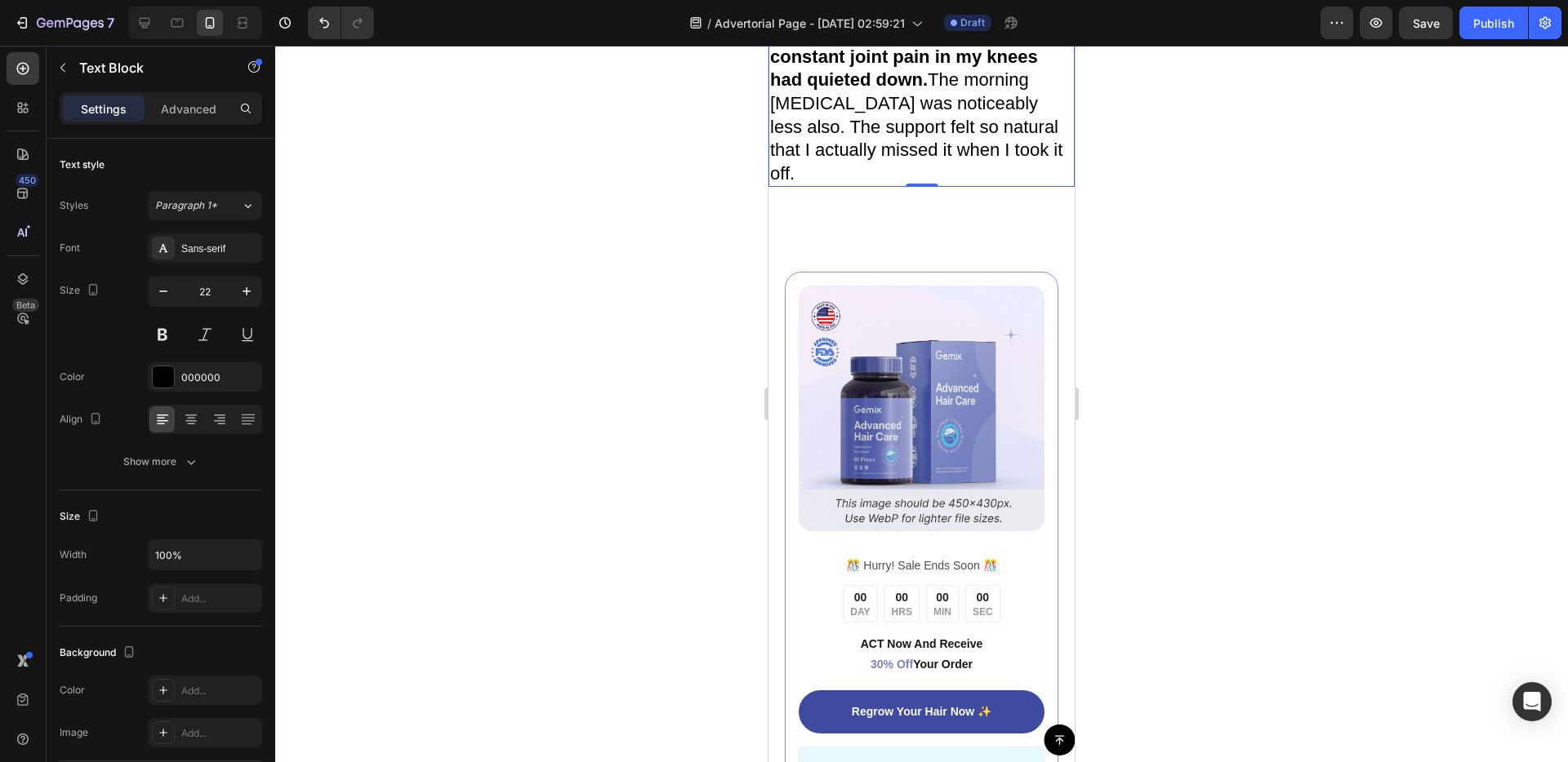
click at [873, 11] on icon at bounding box center [878, 5] width 13 height 13
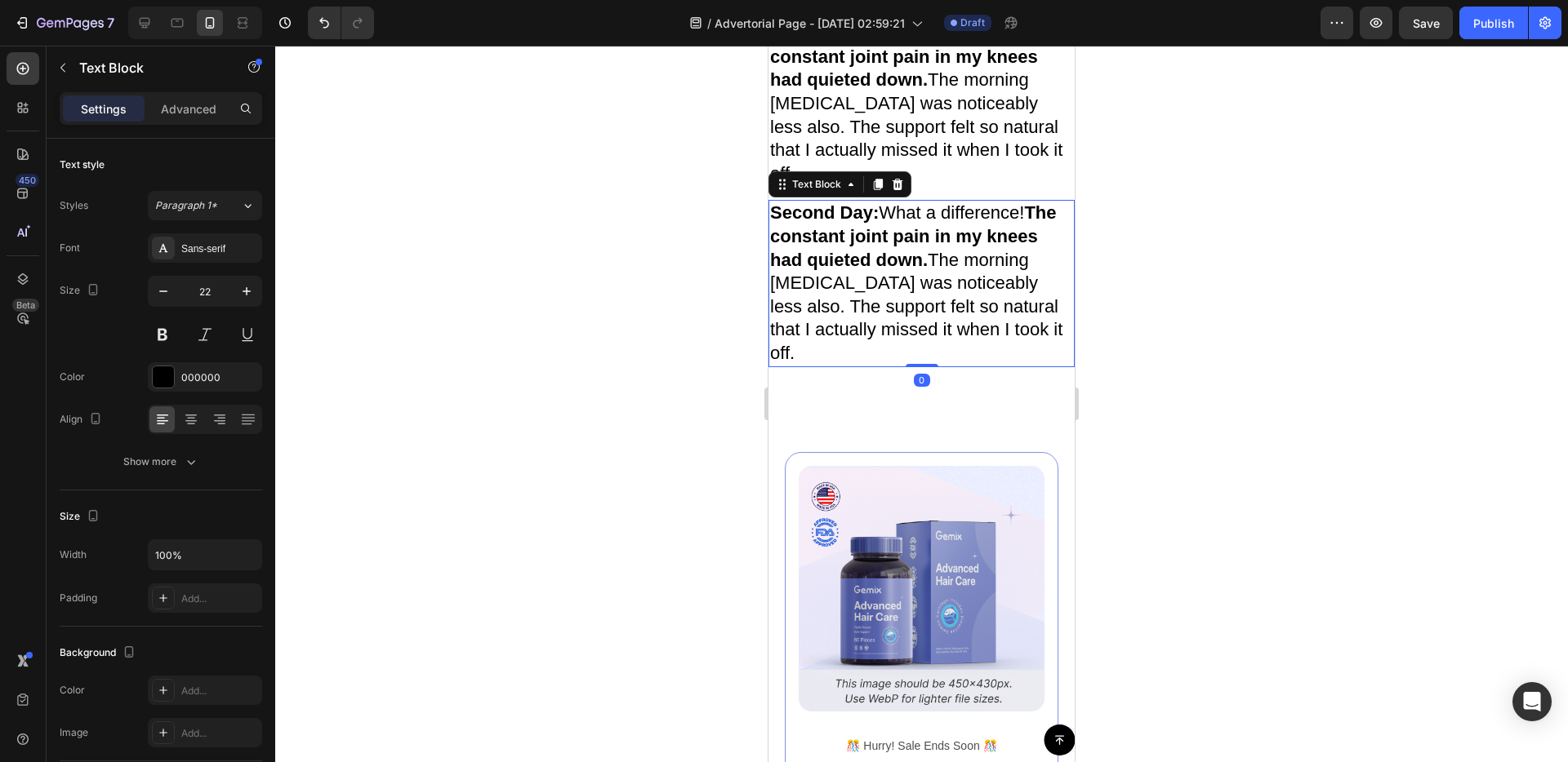
click at [873, 223] on strong "Second Day:" at bounding box center [824, 212] width 109 height 20
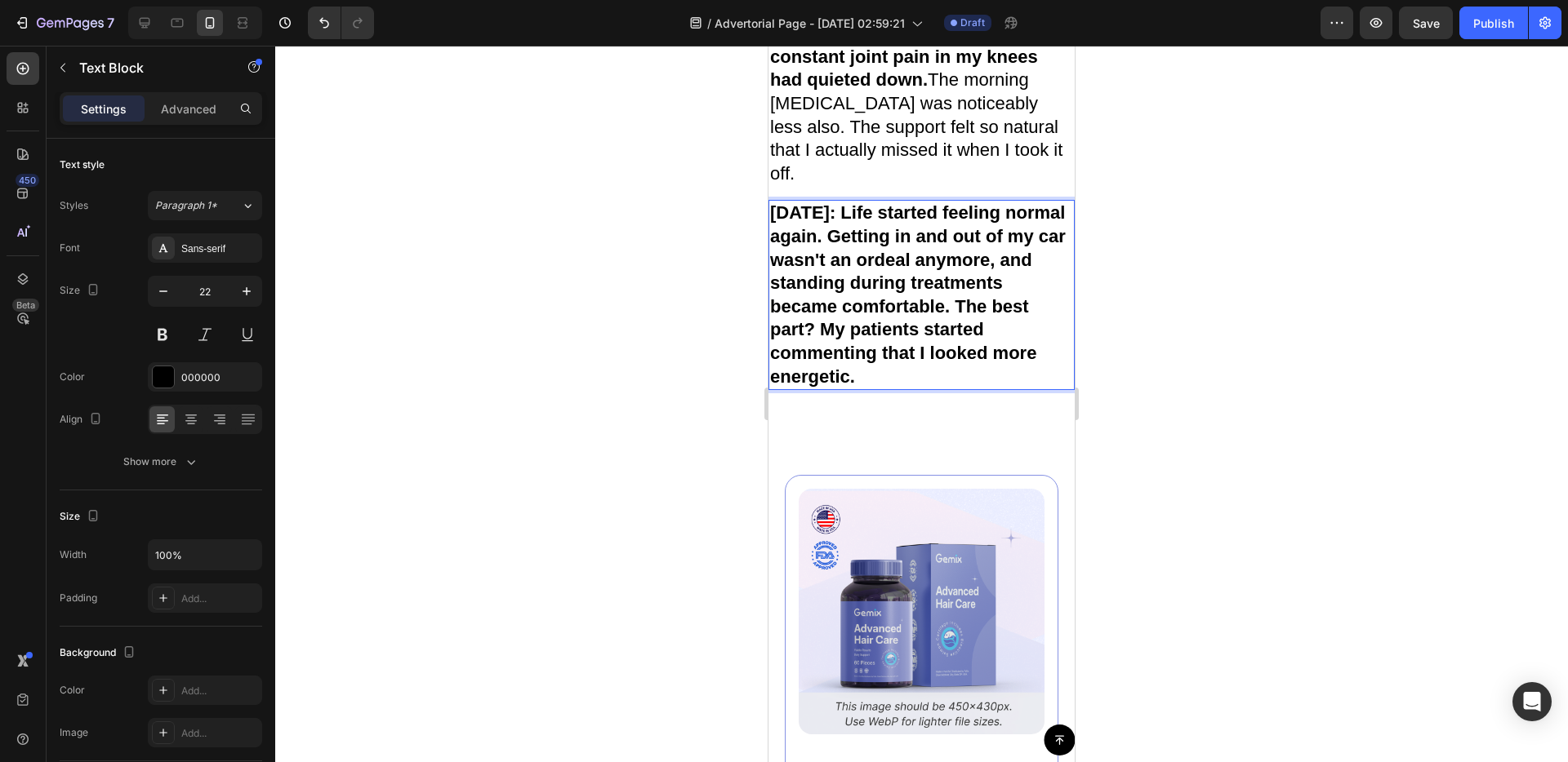
click at [906, 343] on strong "One Week Later: Life started feeling normal again. Getting in and out of my car…" at bounding box center [917, 294] width 296 height 183
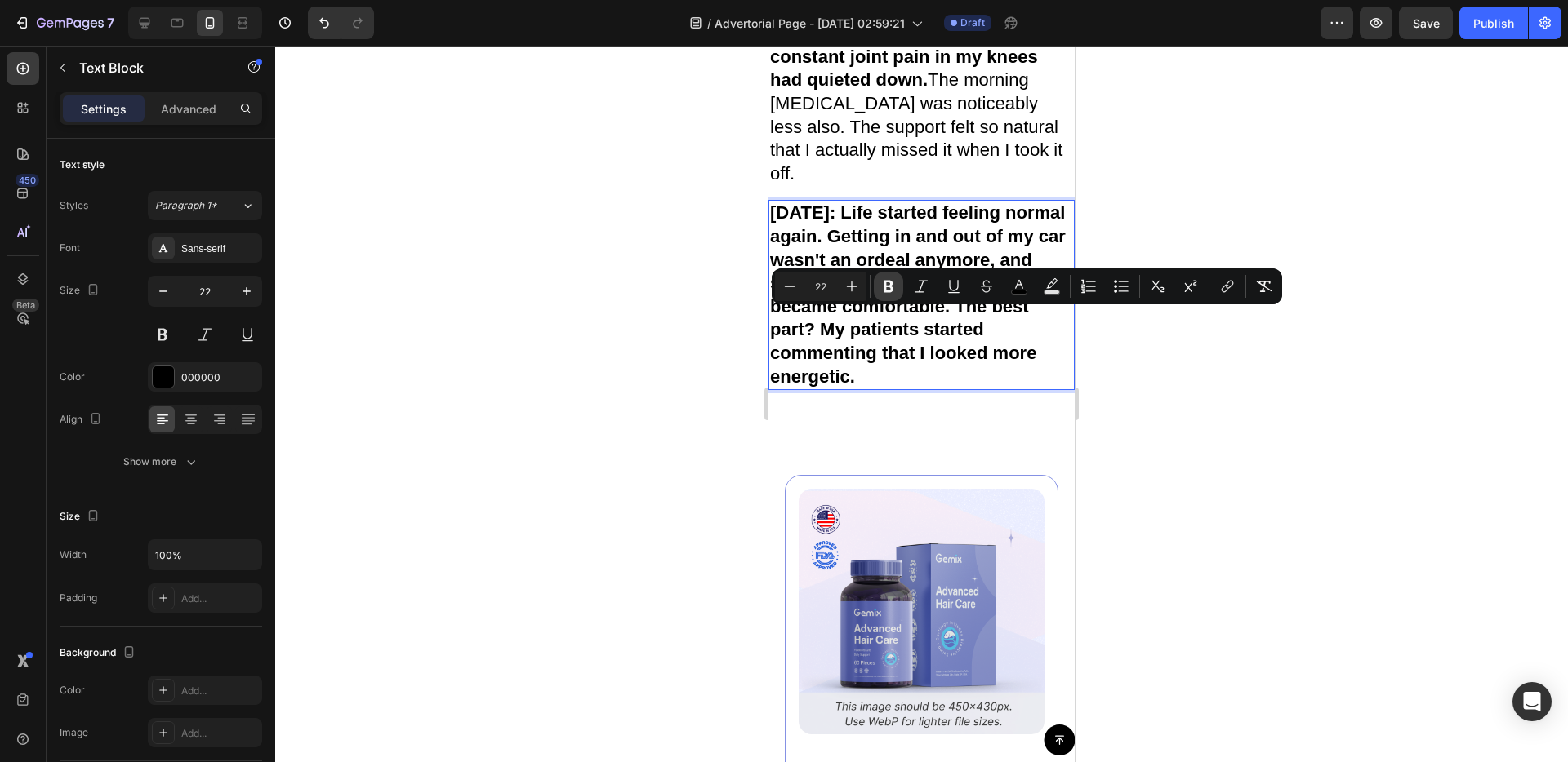
click at [889, 277] on button "Bold" at bounding box center [888, 287] width 29 height 29
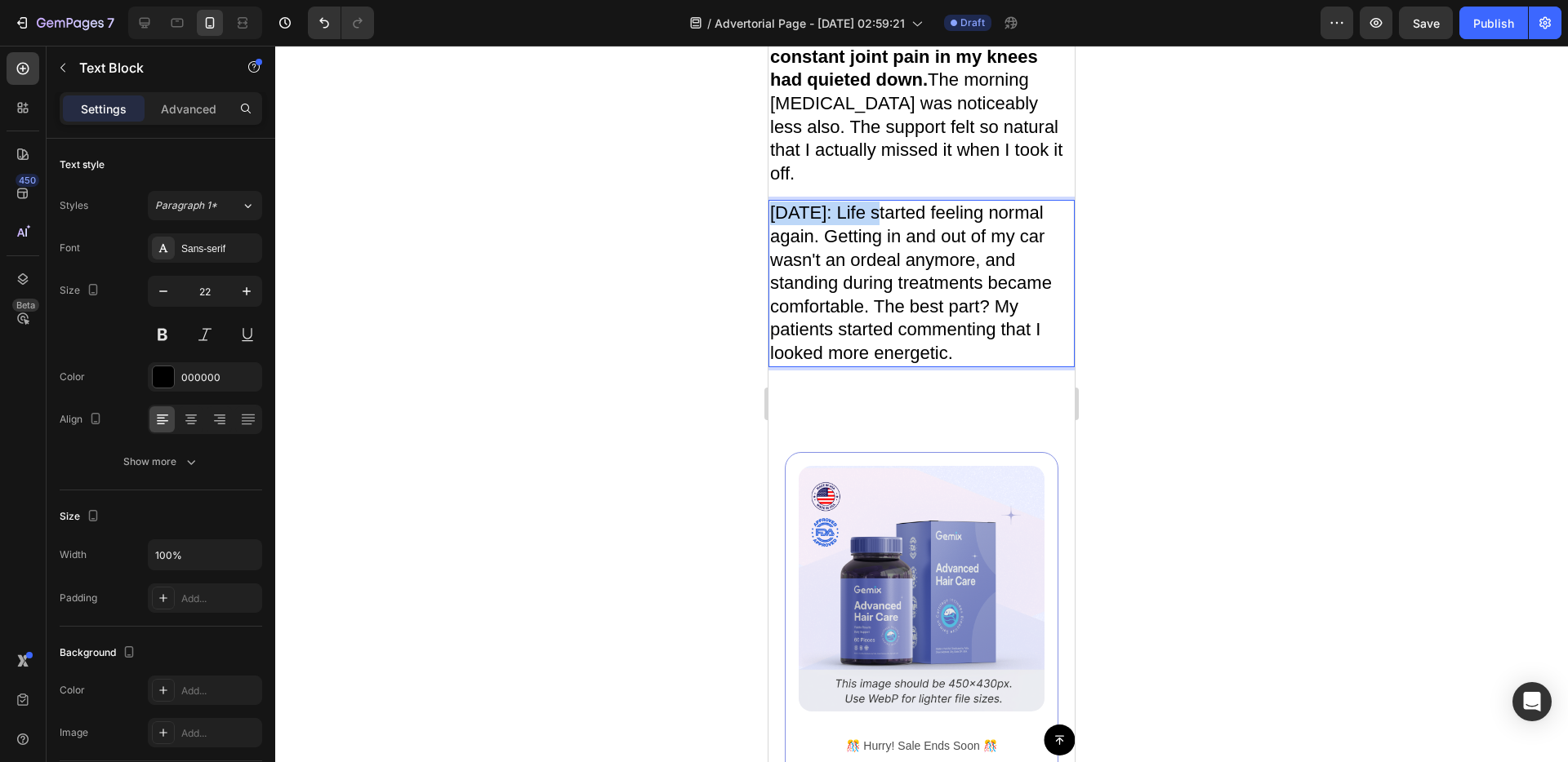
drag, startPoint x: 890, startPoint y: 326, endPoint x: 774, endPoint y: 328, distance: 116.0
click at [774, 328] on span "One Week Later: Life started feeling normal again. Getting in and out of my car…" at bounding box center [910, 283] width 281 height 161
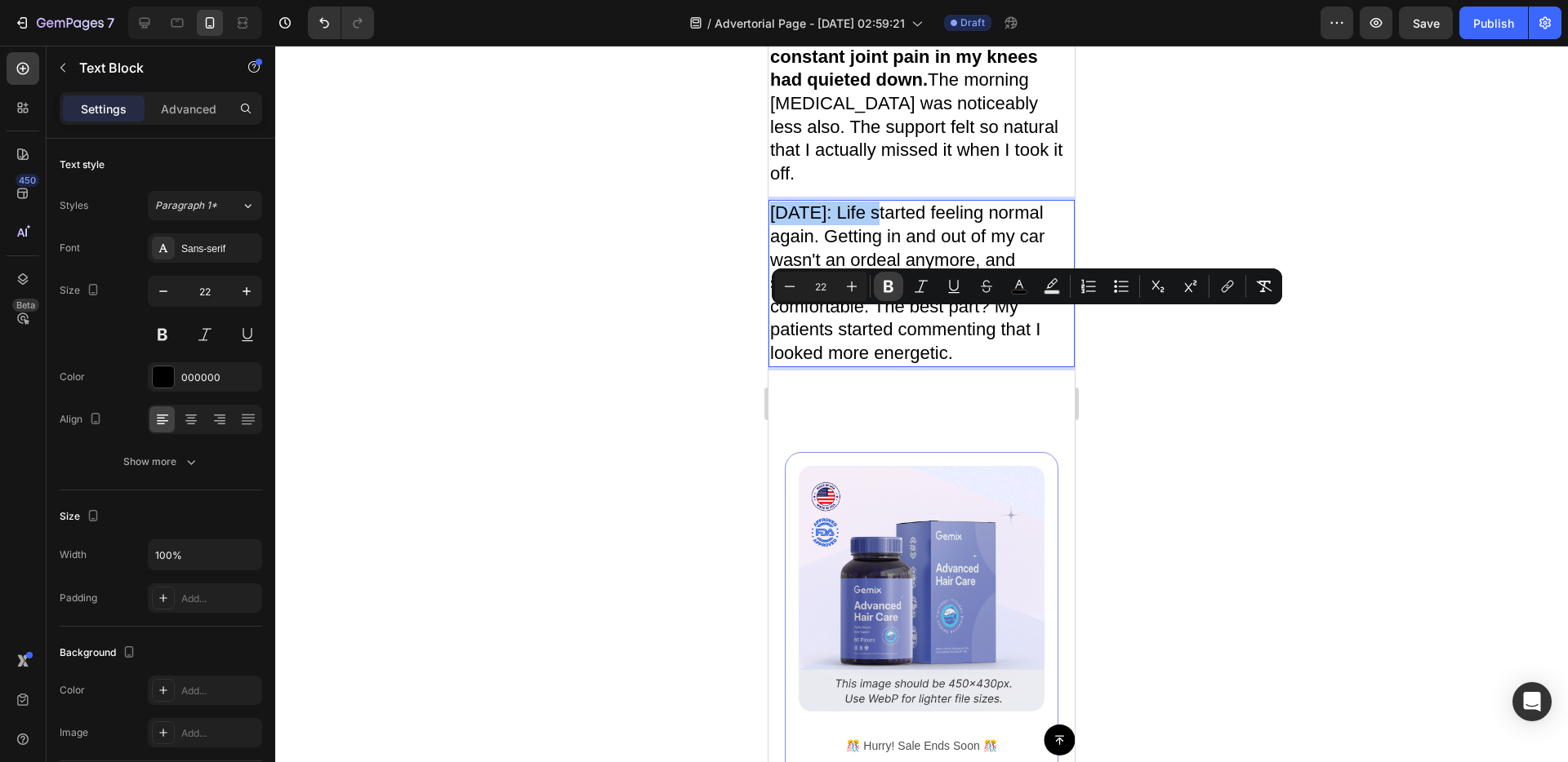
click at [878, 287] on button "Bold" at bounding box center [888, 287] width 29 height 29
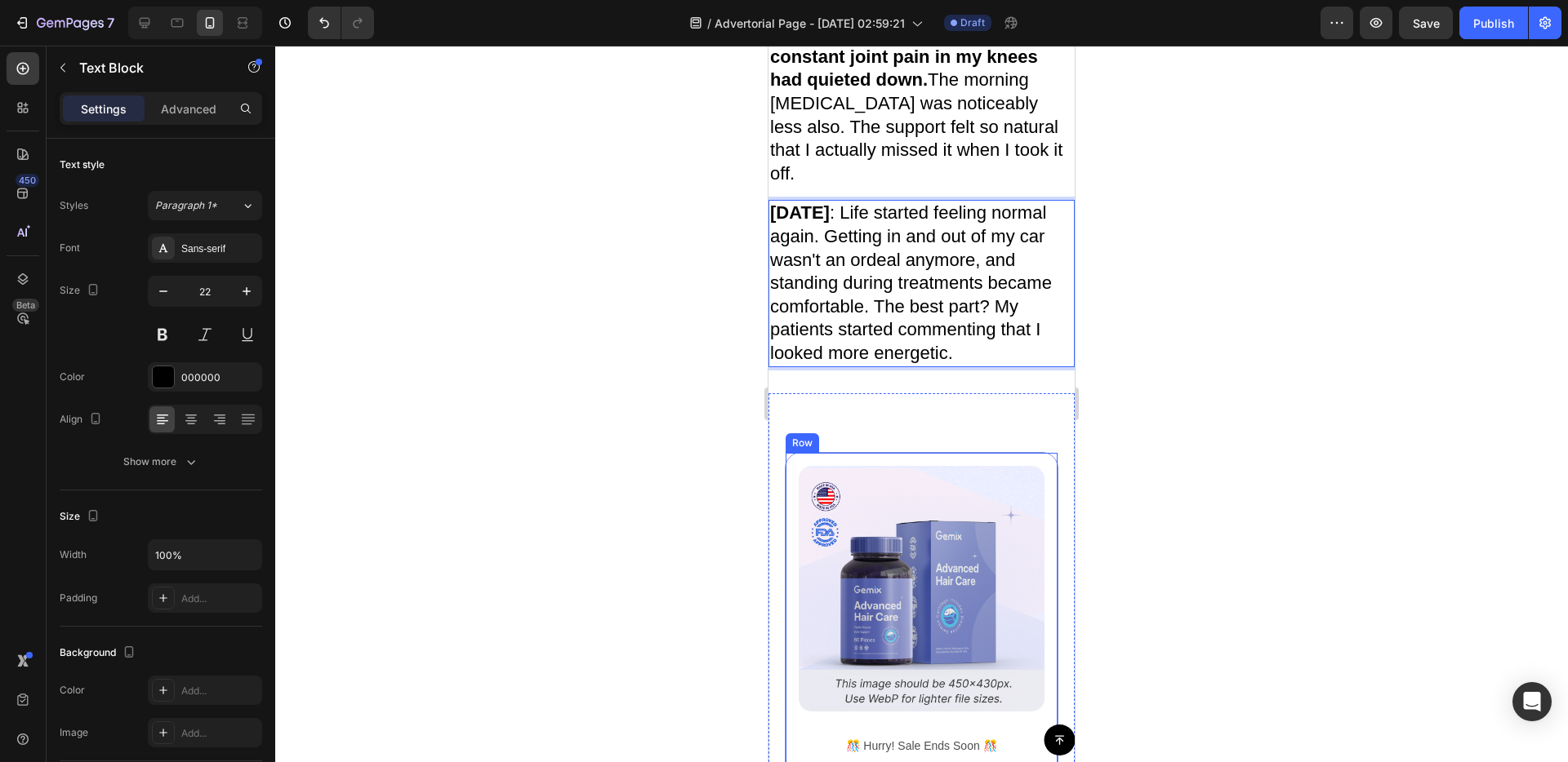
click at [913, 561] on div "Image ️🎊 Hurry! Sale Ends Soon ️🎊 Text Block 00 DAY 00 HRS 00 MIN 00 SEC Countd…" at bounding box center [921, 741] width 273 height 577
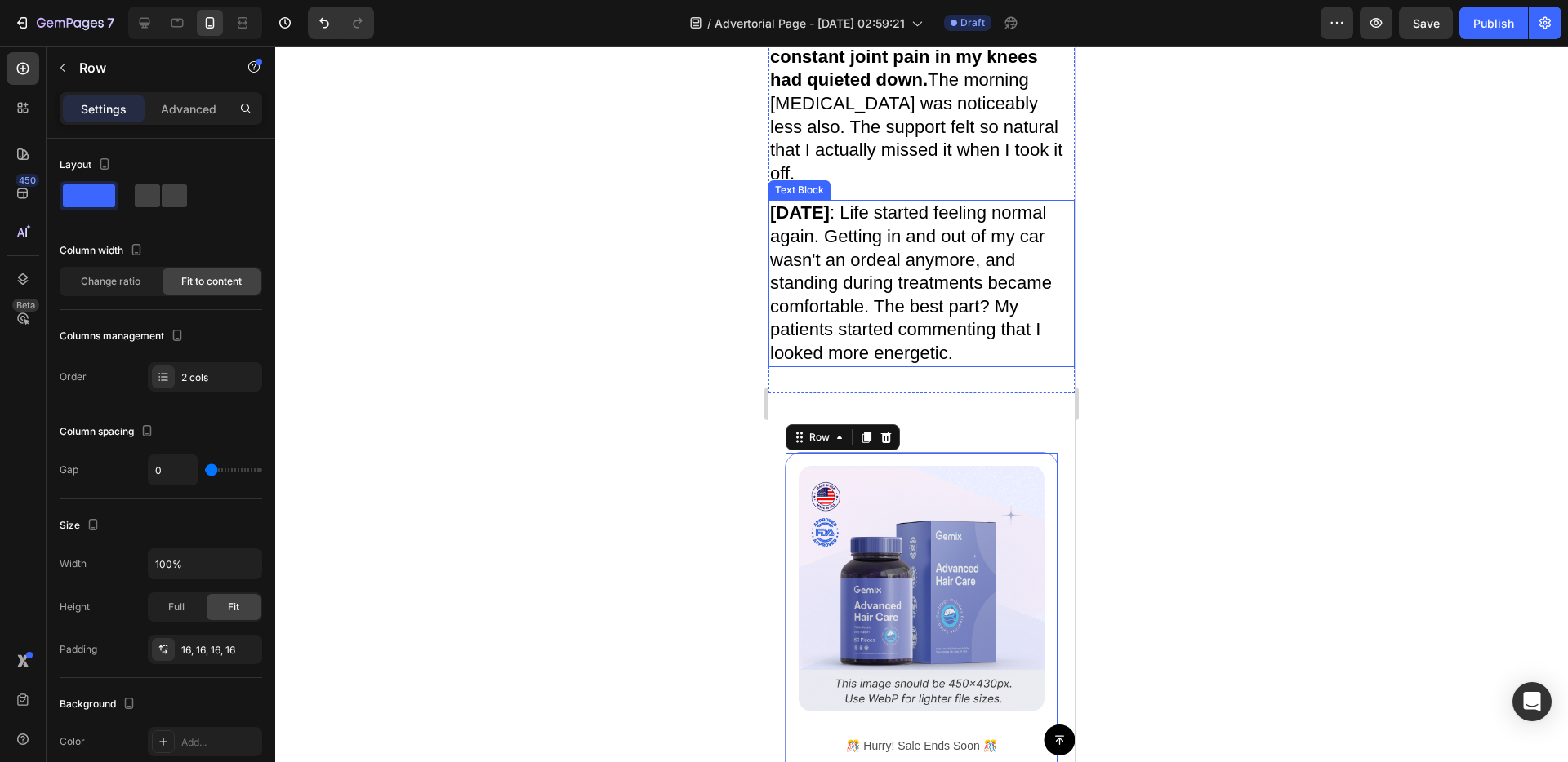
click at [887, 364] on span "One Week Later : Life started feeling normal again. Getting in and out of my ca…" at bounding box center [910, 283] width 281 height 161
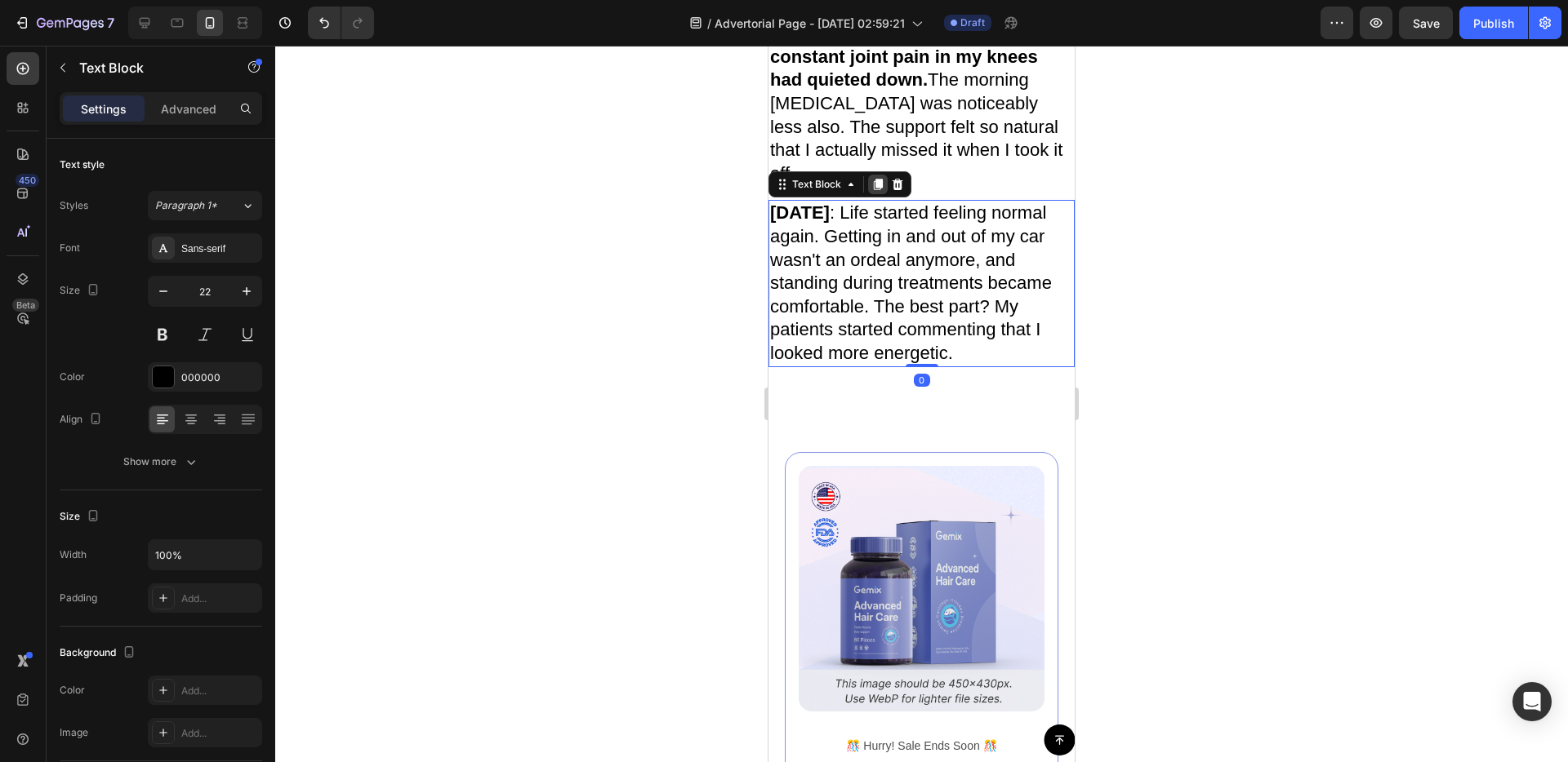
click at [881, 190] on icon at bounding box center [878, 185] width 9 height 11
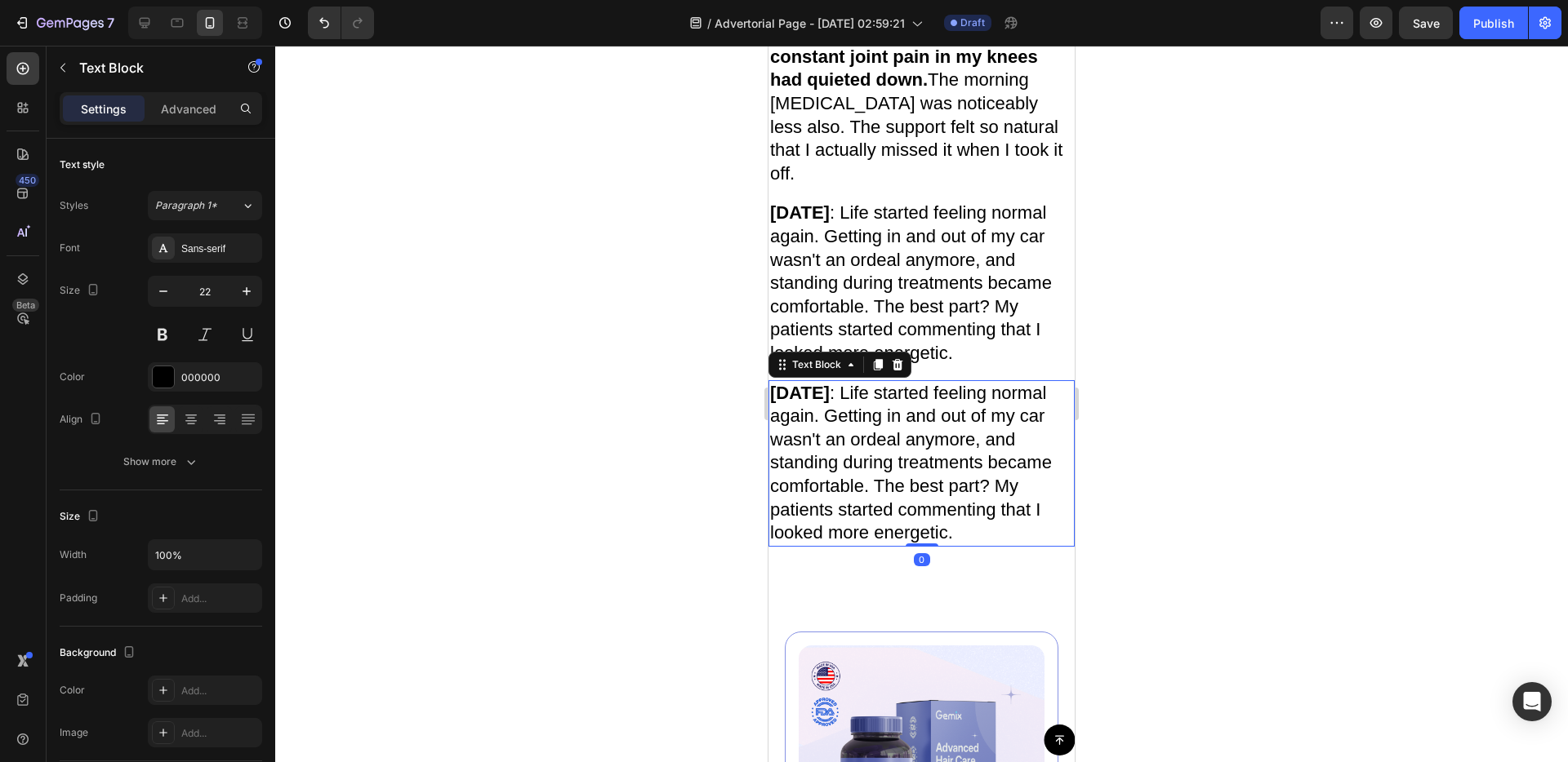
click at [883, 524] on span "One Week Later : Life started feeling normal again. Getting in and out of my ca…" at bounding box center [910, 463] width 281 height 161
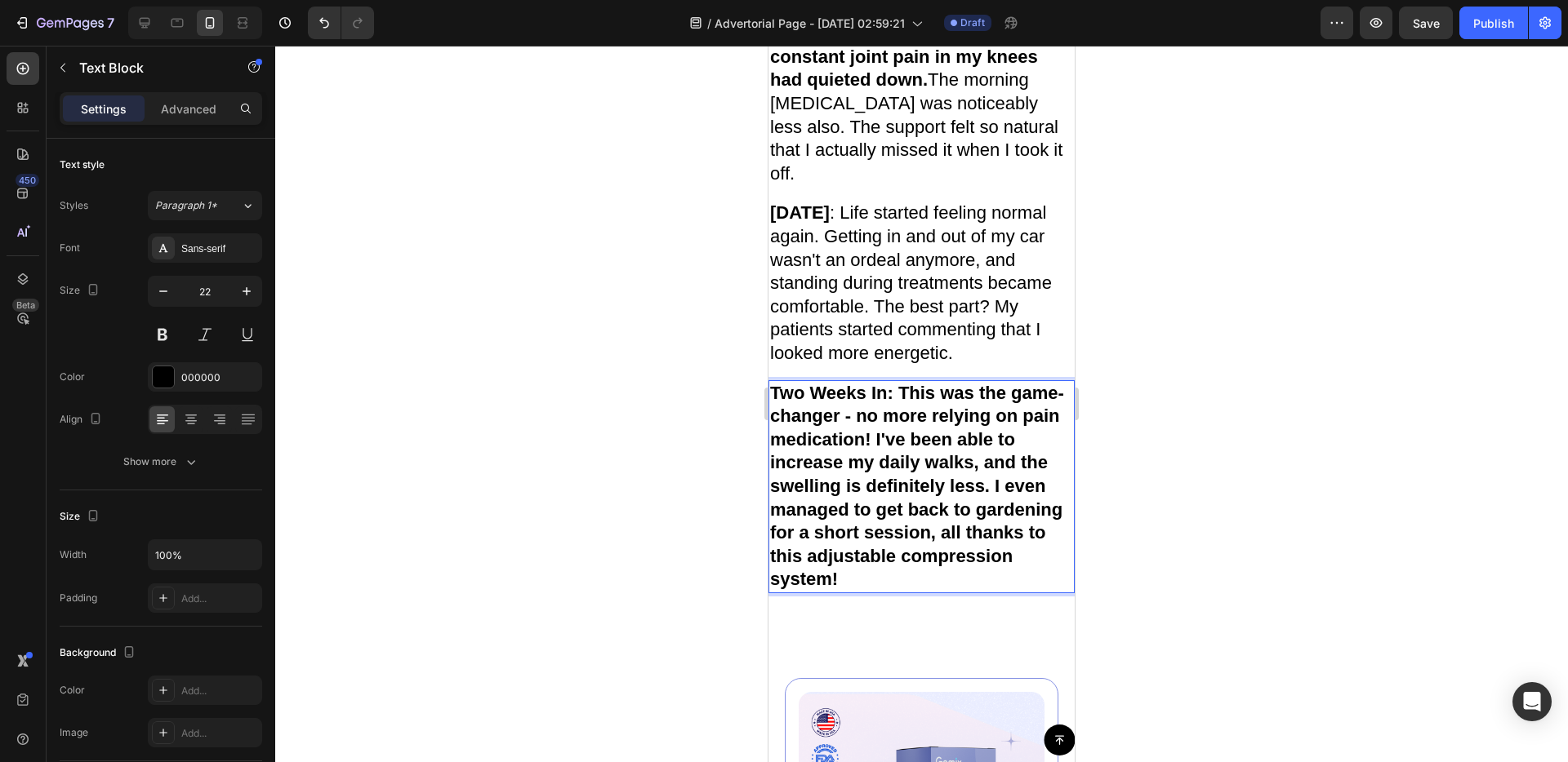
click at [872, 525] on strong "Two Weeks In: This was the game-changer - no more relying on pain medication! I…" at bounding box center [916, 486] width 294 height 207
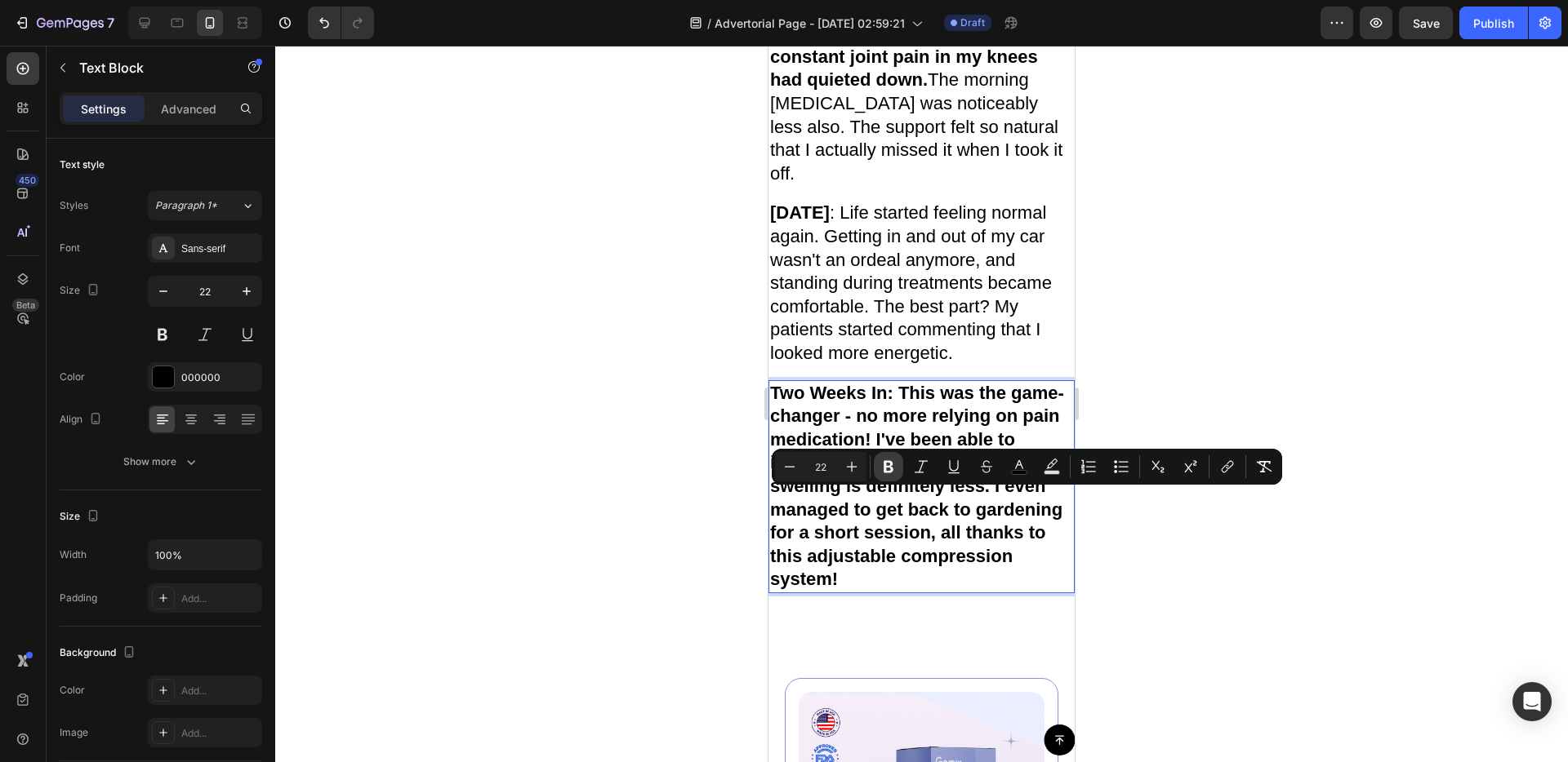
click at [896, 472] on button "Bold" at bounding box center [888, 467] width 29 height 29
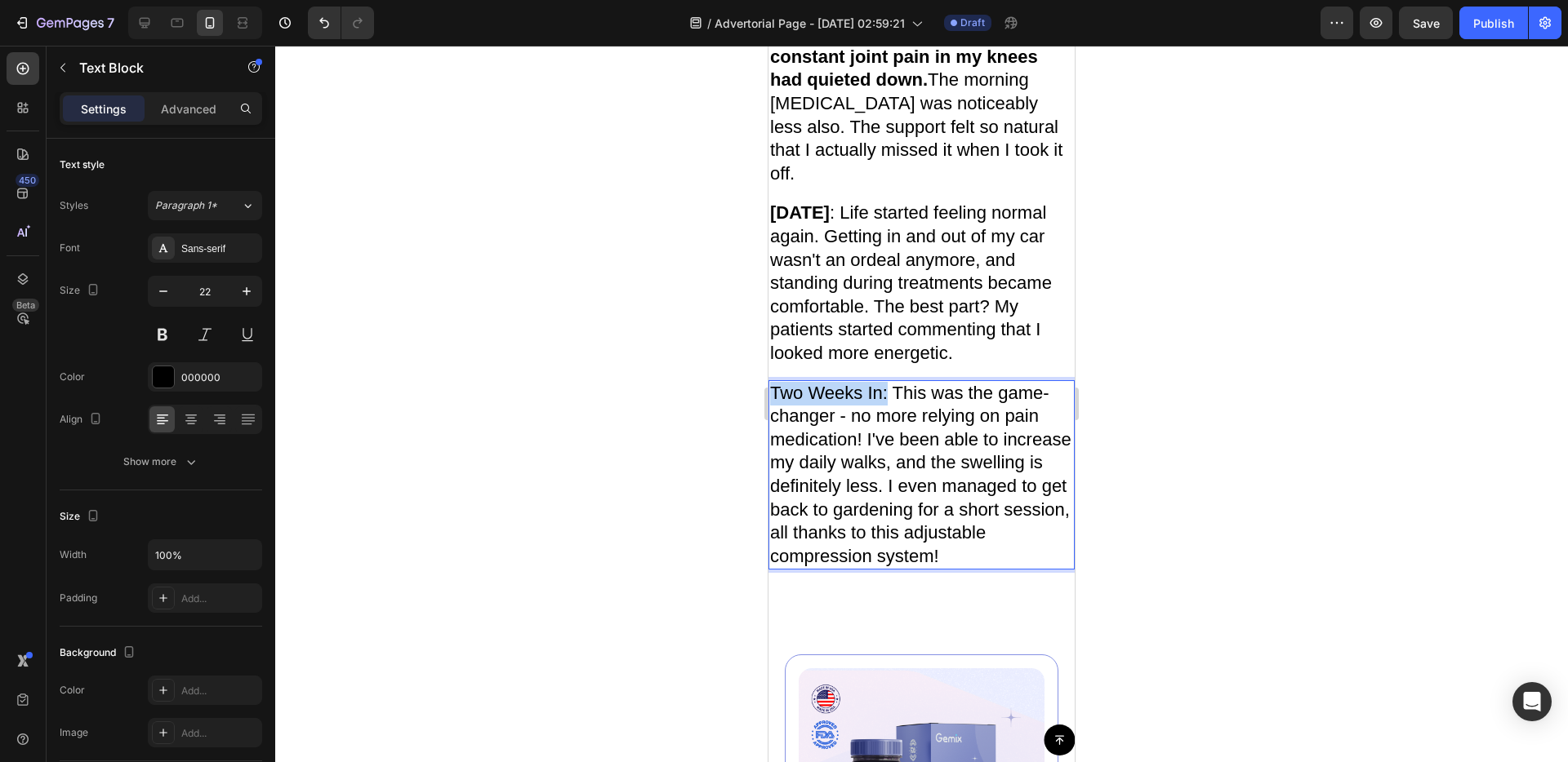
drag, startPoint x: 886, startPoint y: 507, endPoint x: 774, endPoint y: 506, distance: 112.0
click at [774, 506] on span "Two Weeks In: This was the game-changer - no more relying on pain medication! I…" at bounding box center [920, 474] width 302 height 183
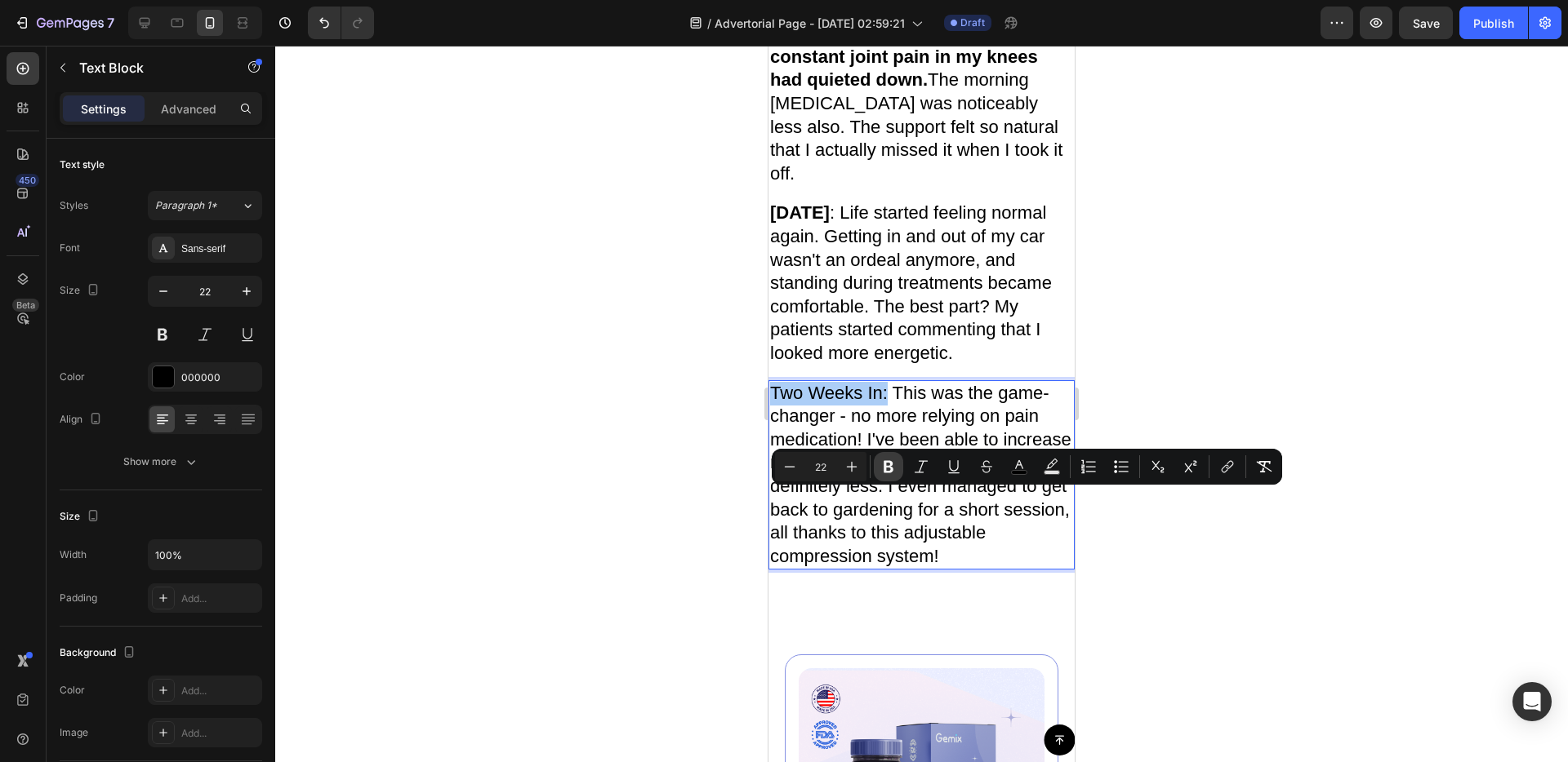
click at [894, 467] on icon "Editor contextual toolbar" at bounding box center [889, 467] width 16 height 16
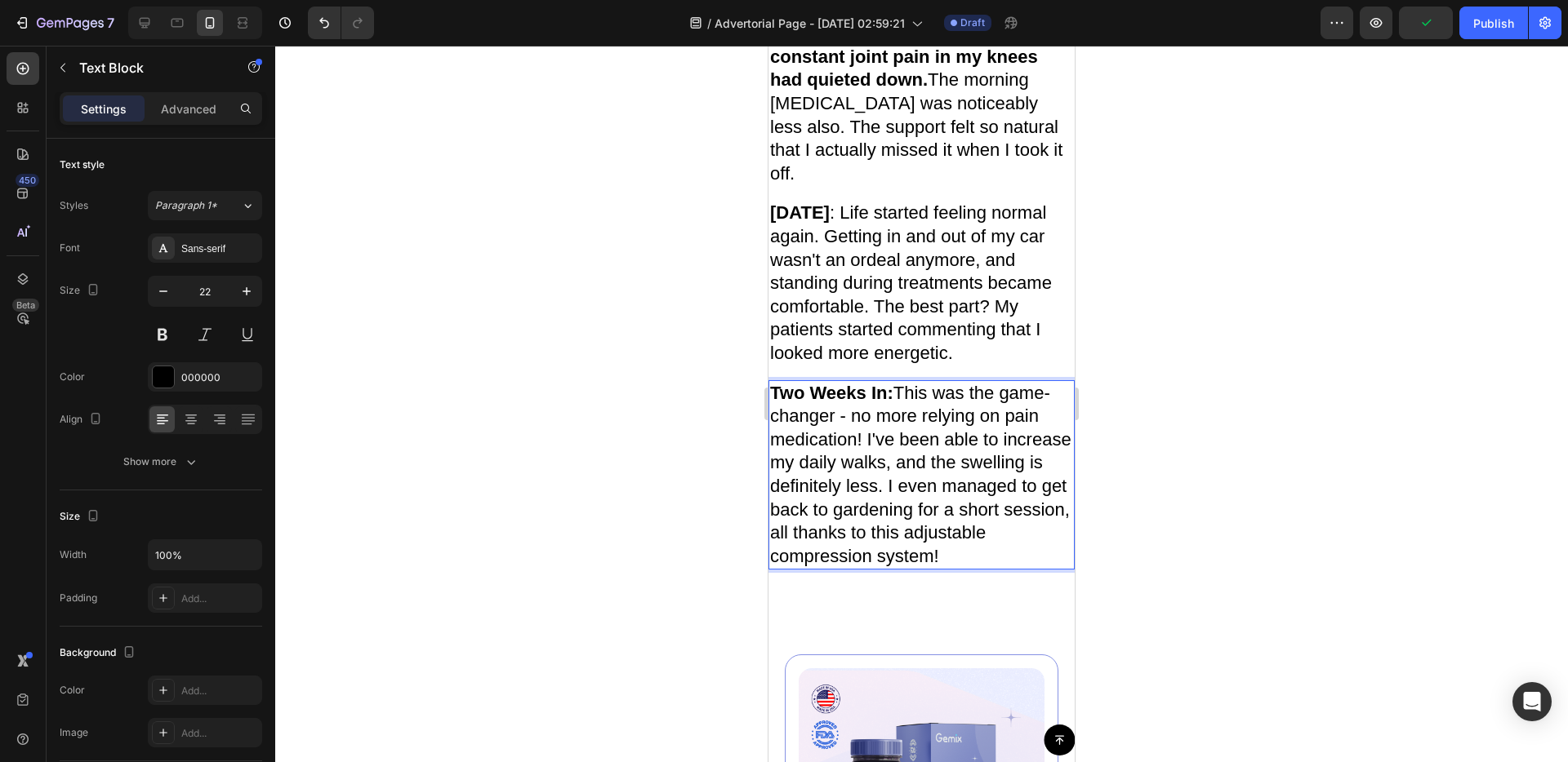
click at [881, 529] on span "Two Weeks In: This was the game-changer - no more relying on pain medication! I…" at bounding box center [920, 474] width 302 height 183
drag, startPoint x: 851, startPoint y: 530, endPoint x: 861, endPoint y: 557, distance: 28.8
click at [861, 557] on span "Two Weeks In: This was the game-changer - no more relying on pain medication! I…" at bounding box center [920, 474] width 302 height 183
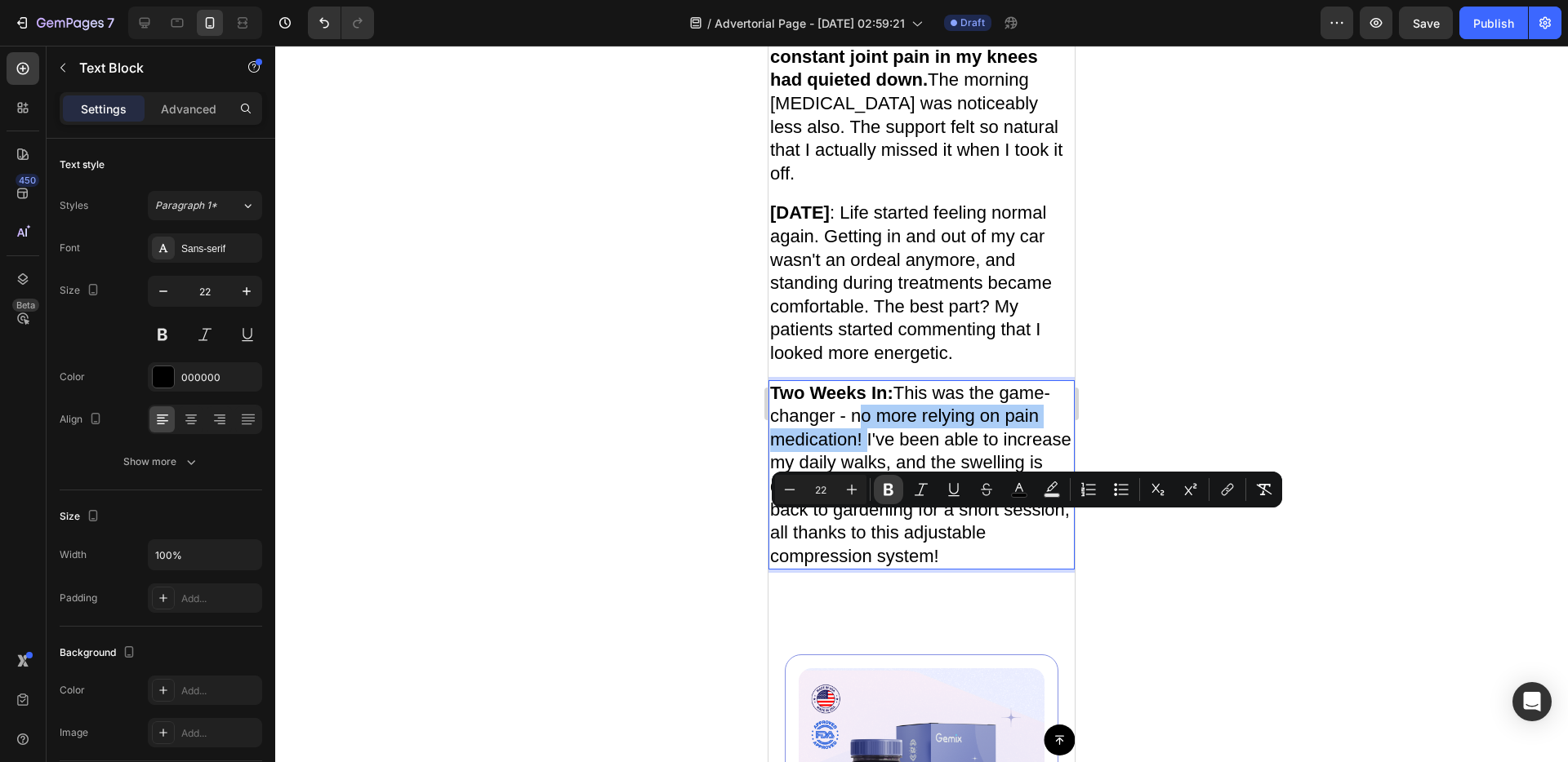
click at [888, 487] on icon "Editor contextual toolbar" at bounding box center [889, 490] width 16 height 16
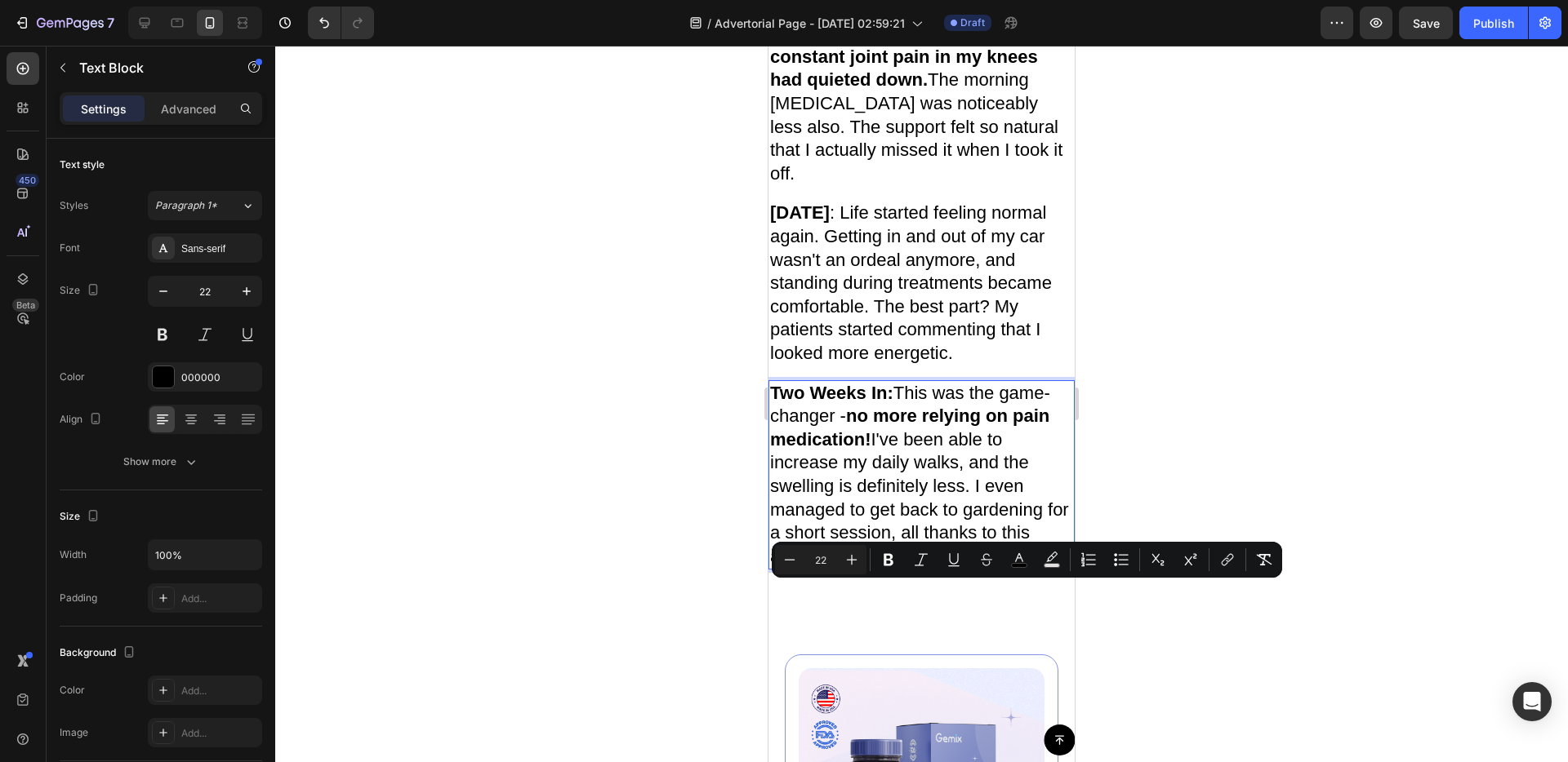
drag, startPoint x: 977, startPoint y: 594, endPoint x: 1063, endPoint y: 661, distance: 109.0
click at [1063, 569] on p "Two Weeks In: This was the game-changer - no more relying on pain medication! I…" at bounding box center [921, 475] width 303 height 187
click at [894, 561] on icon "Editor contextual toolbar" at bounding box center [889, 560] width 16 height 16
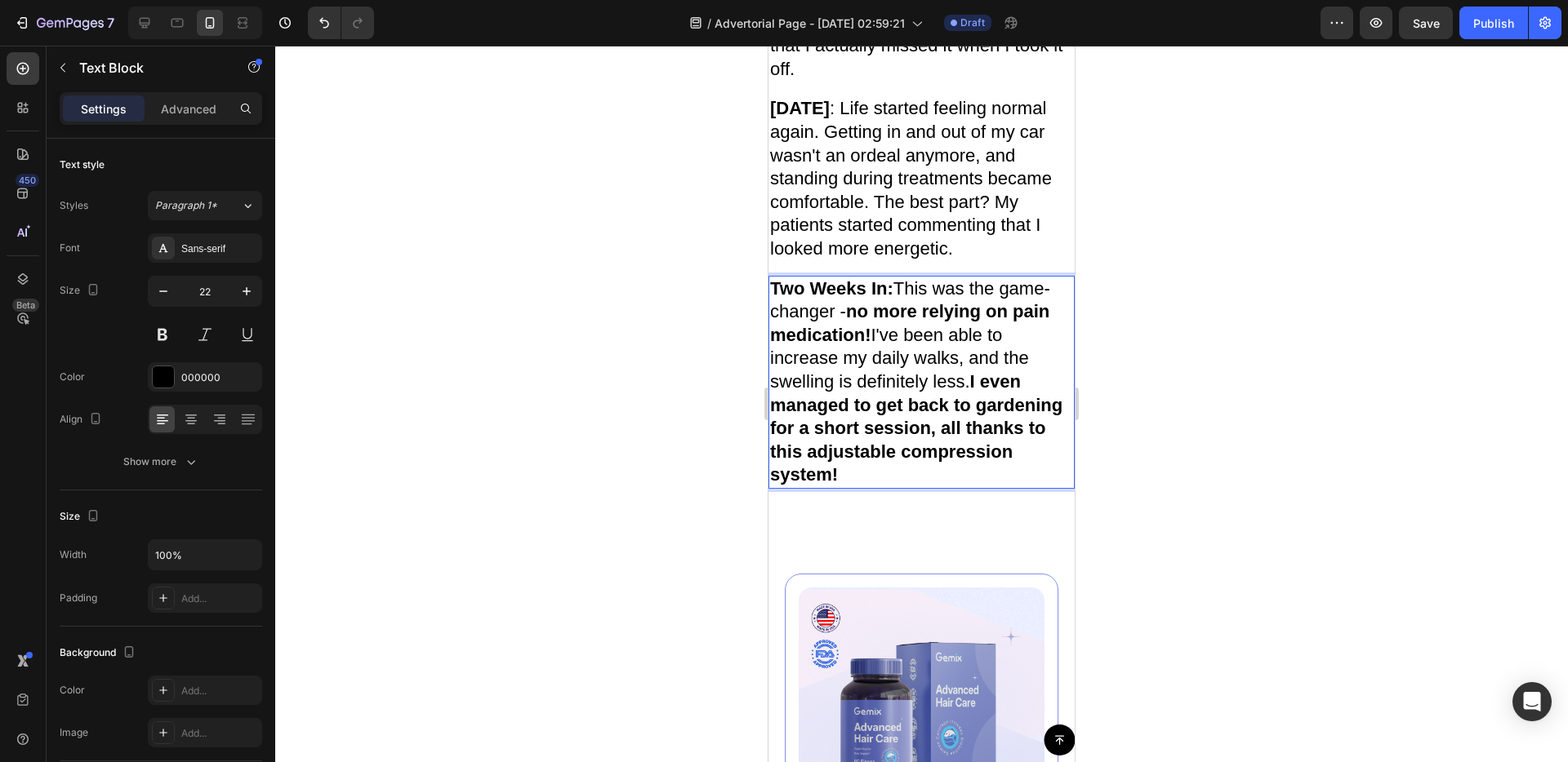
scroll to position [5710, 0]
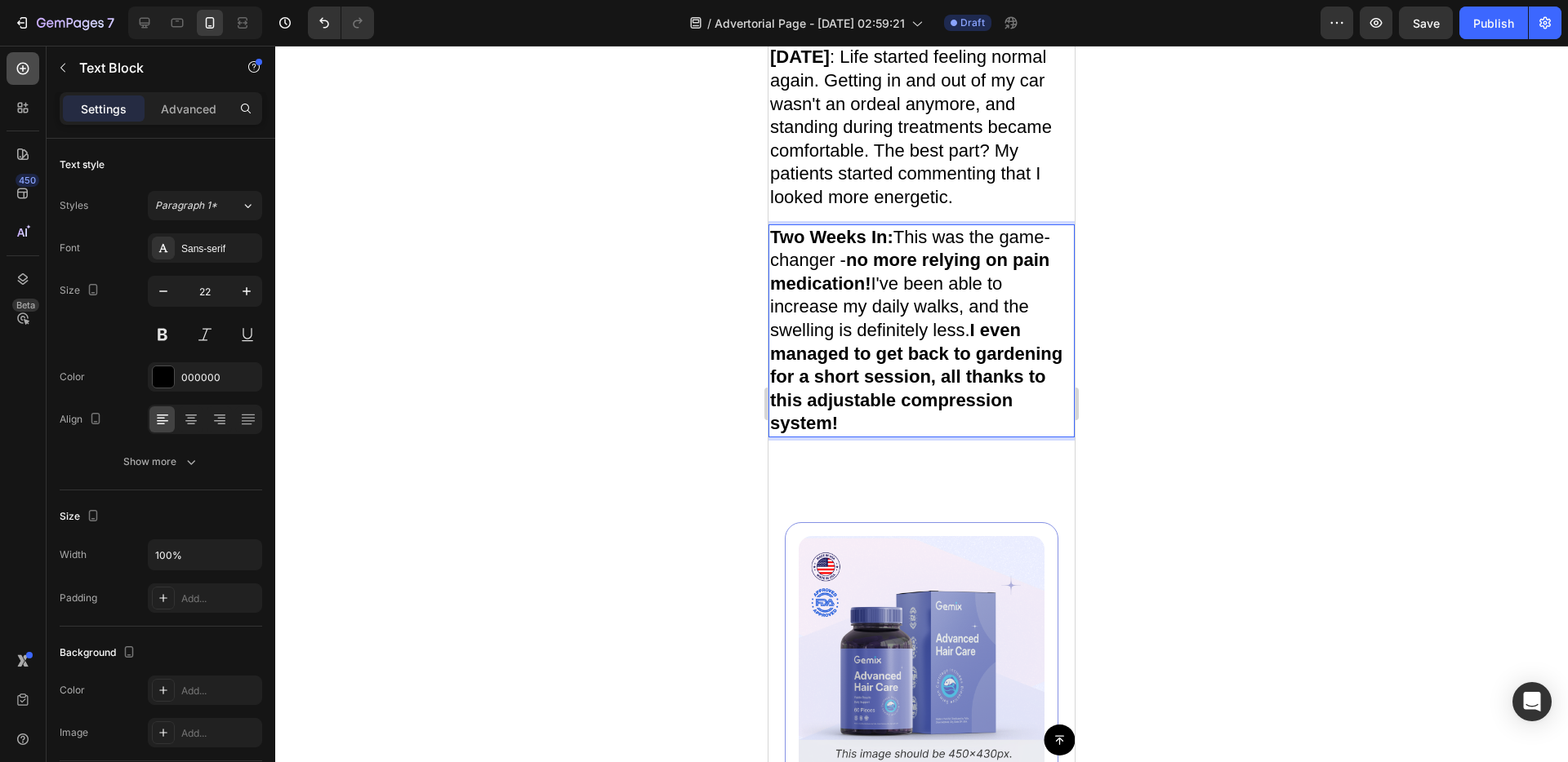
click at [30, 79] on div at bounding box center [23, 69] width 33 height 33
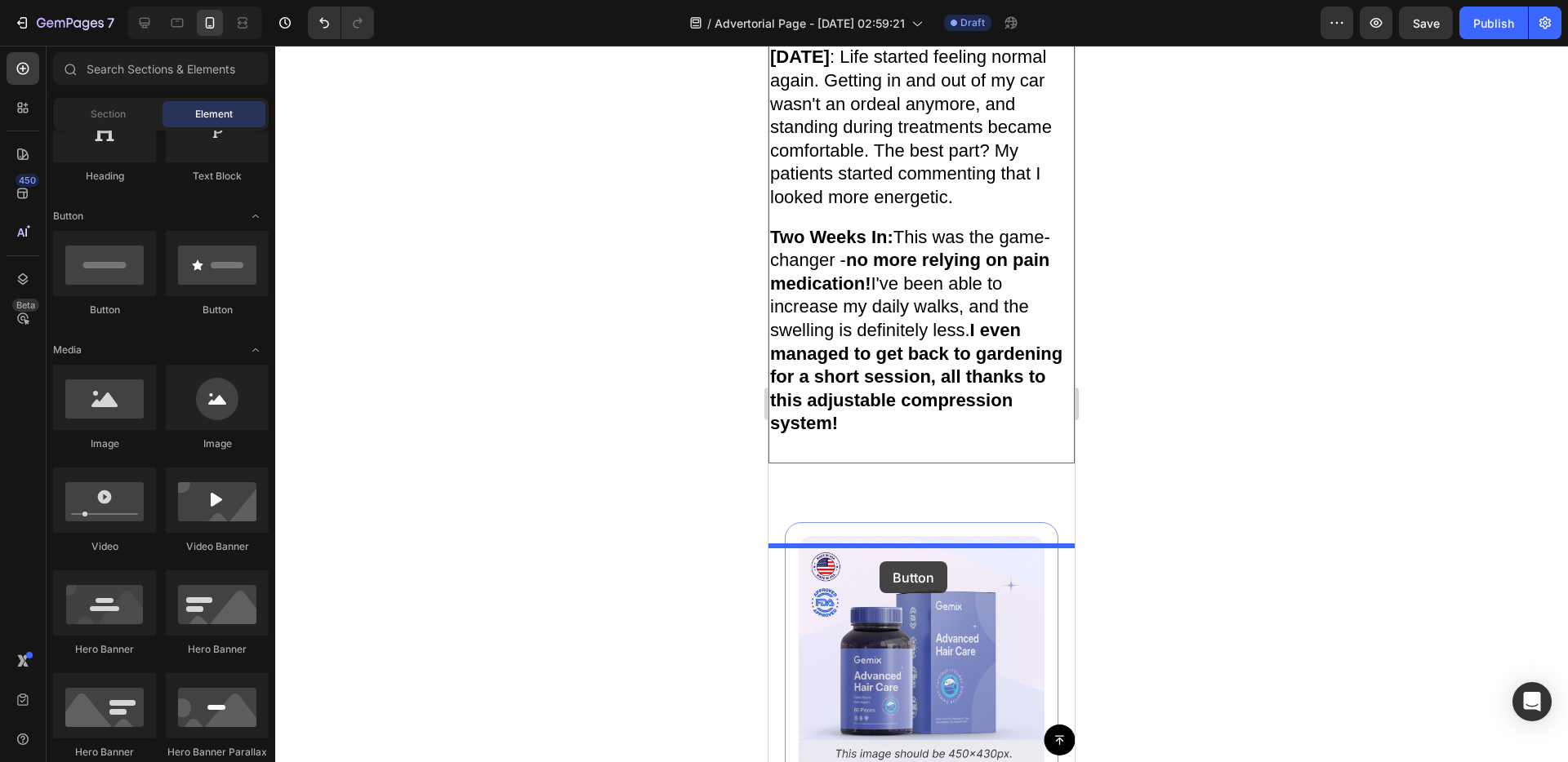
drag, startPoint x: 864, startPoint y: 310, endPoint x: 880, endPoint y: 561, distance: 251.5
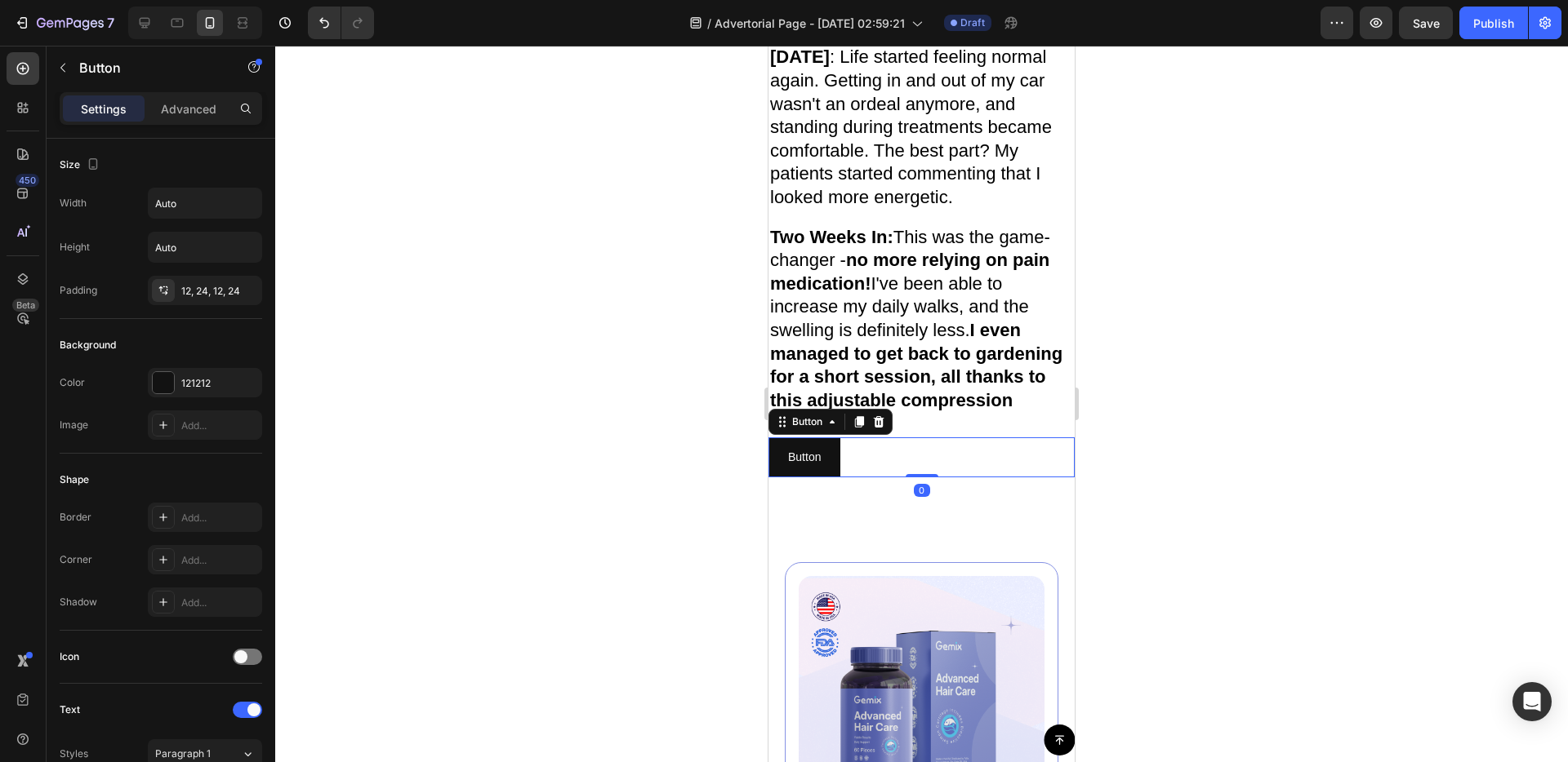
click at [875, 477] on div "Button Button 0" at bounding box center [921, 458] width 306 height 40
click at [199, 207] on input "Auto" at bounding box center [204, 203] width 113 height 29
click at [253, 207] on icon "button" at bounding box center [247, 203] width 16 height 16
click at [213, 272] on p "Full 100%" at bounding box center [201, 276] width 93 height 15
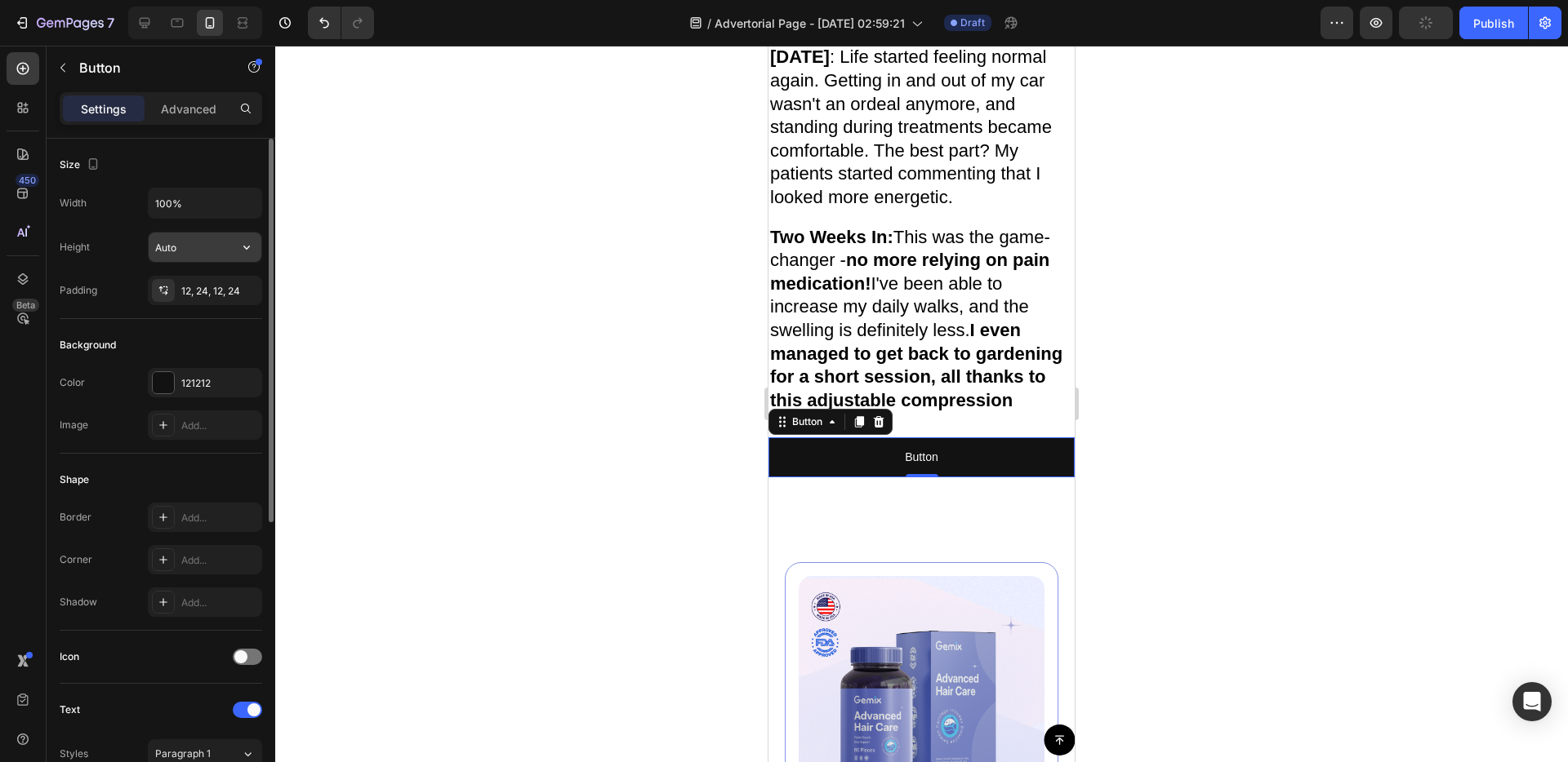
click at [190, 248] on input "Auto" at bounding box center [204, 247] width 113 height 29
click at [232, 237] on button "button" at bounding box center [247, 247] width 29 height 29
click at [203, 296] on div "Fit content Auto" at bounding box center [188, 288] width 134 height 31
click at [255, 248] on button "button" at bounding box center [247, 247] width 29 height 29
click at [215, 198] on input "100%" at bounding box center [204, 203] width 113 height 29
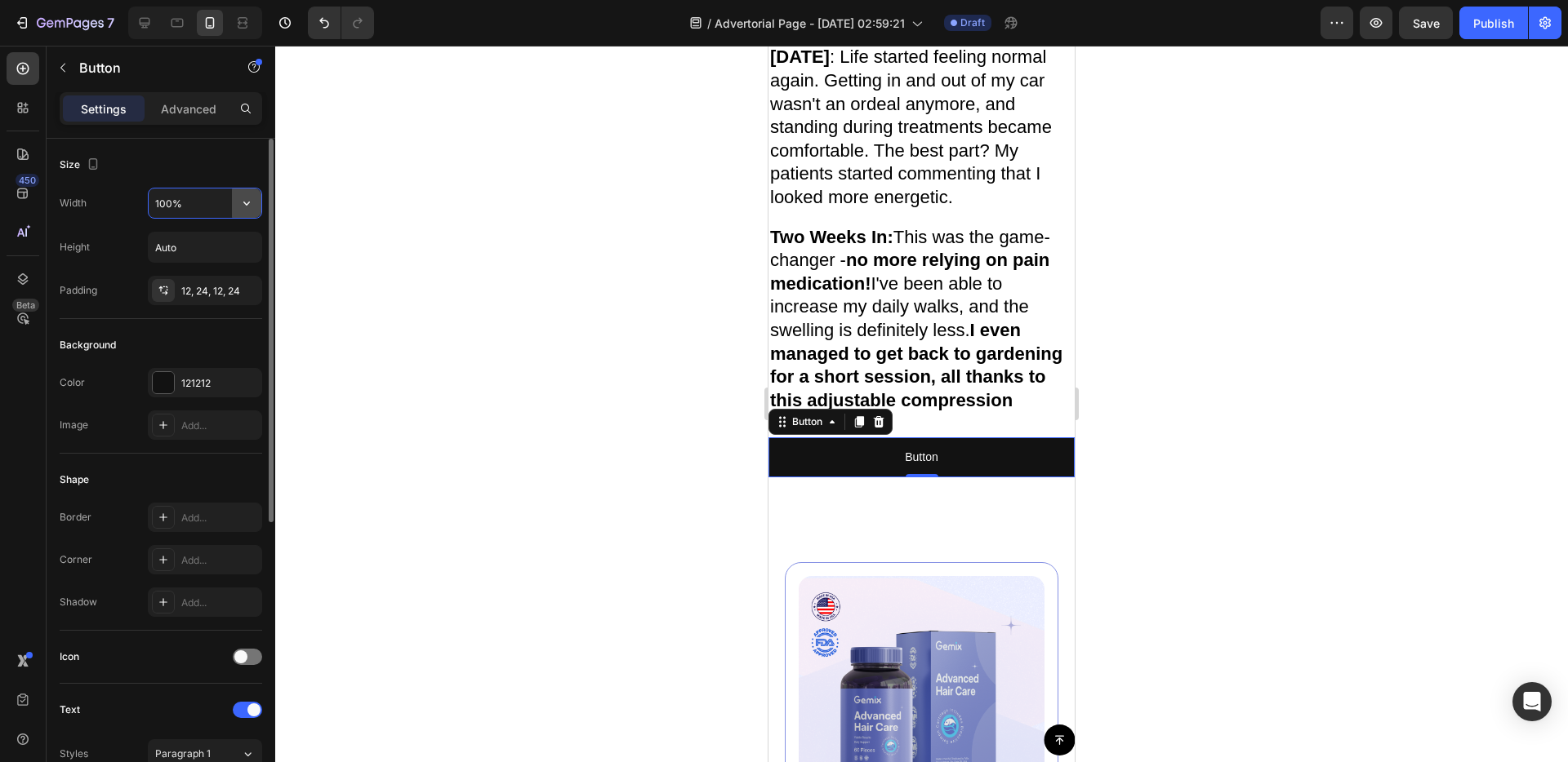
click at [258, 205] on button "button" at bounding box center [247, 203] width 29 height 29
click at [210, 251] on p "Fit content Auto" at bounding box center [201, 245] width 93 height 15
type input "Auto"
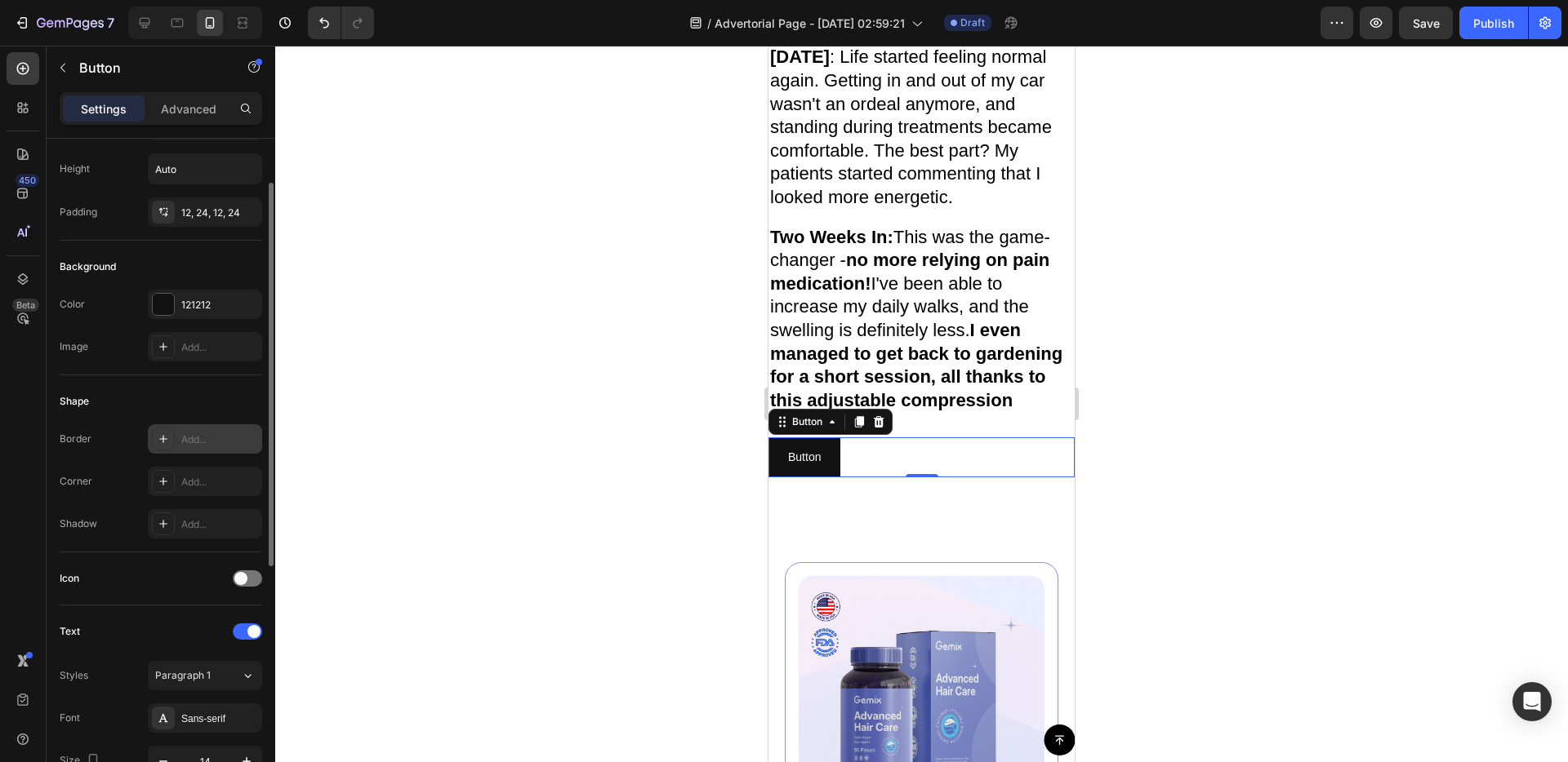
scroll to position [233, 0]
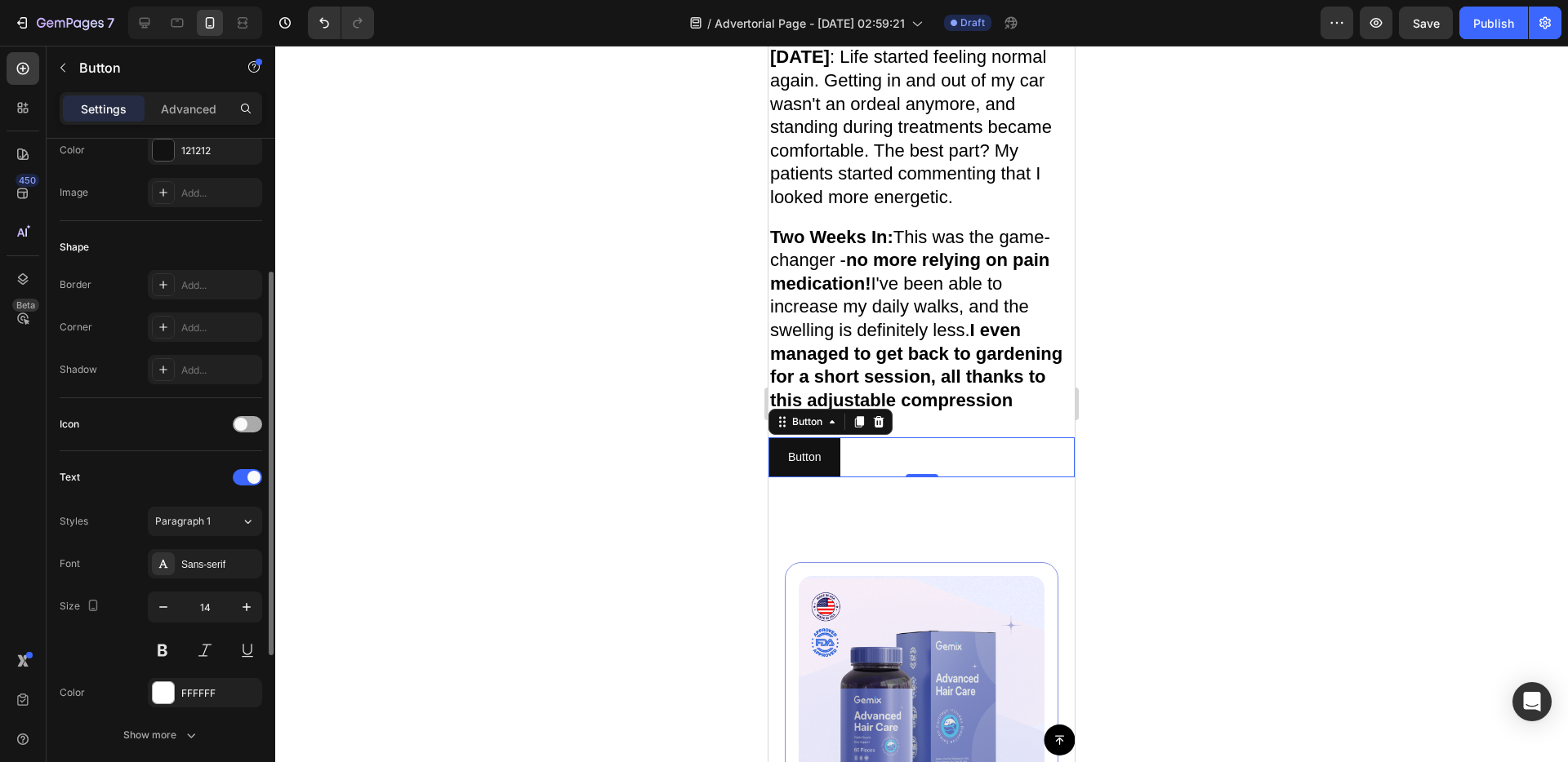
click at [242, 425] on span at bounding box center [241, 424] width 13 height 13
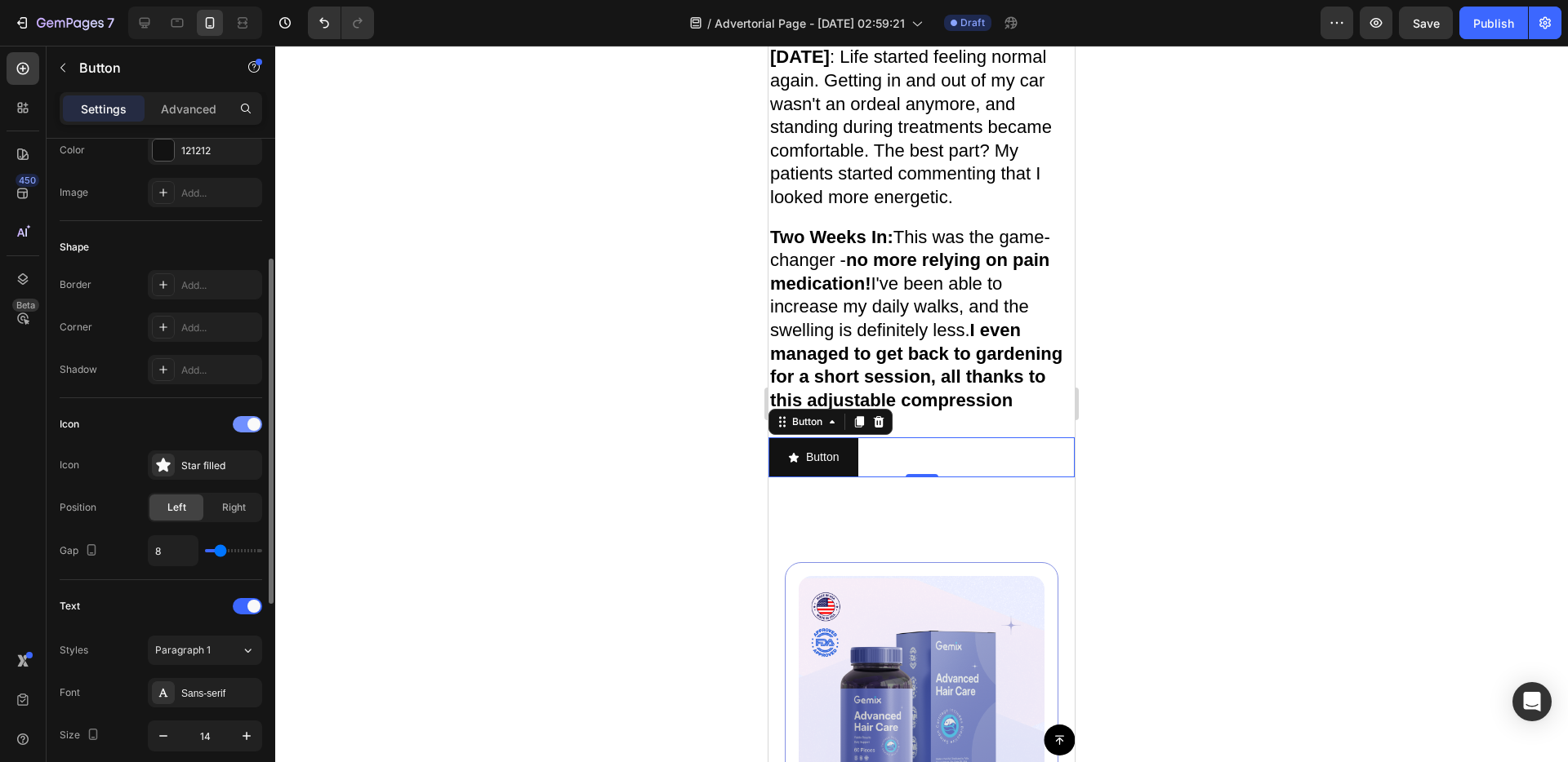
click at [242, 425] on div at bounding box center [247, 424] width 29 height 16
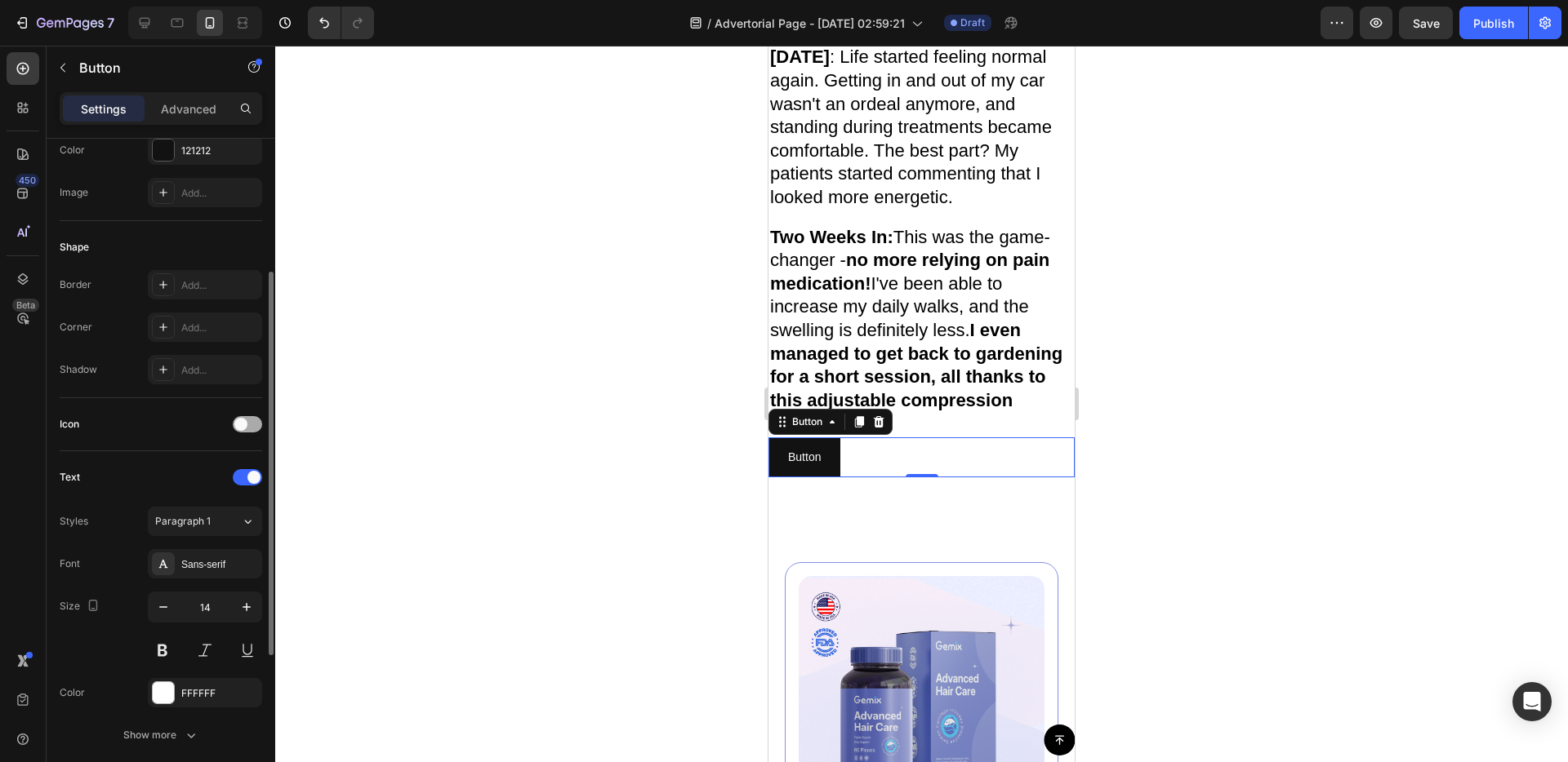
click at [242, 425] on span at bounding box center [241, 424] width 13 height 13
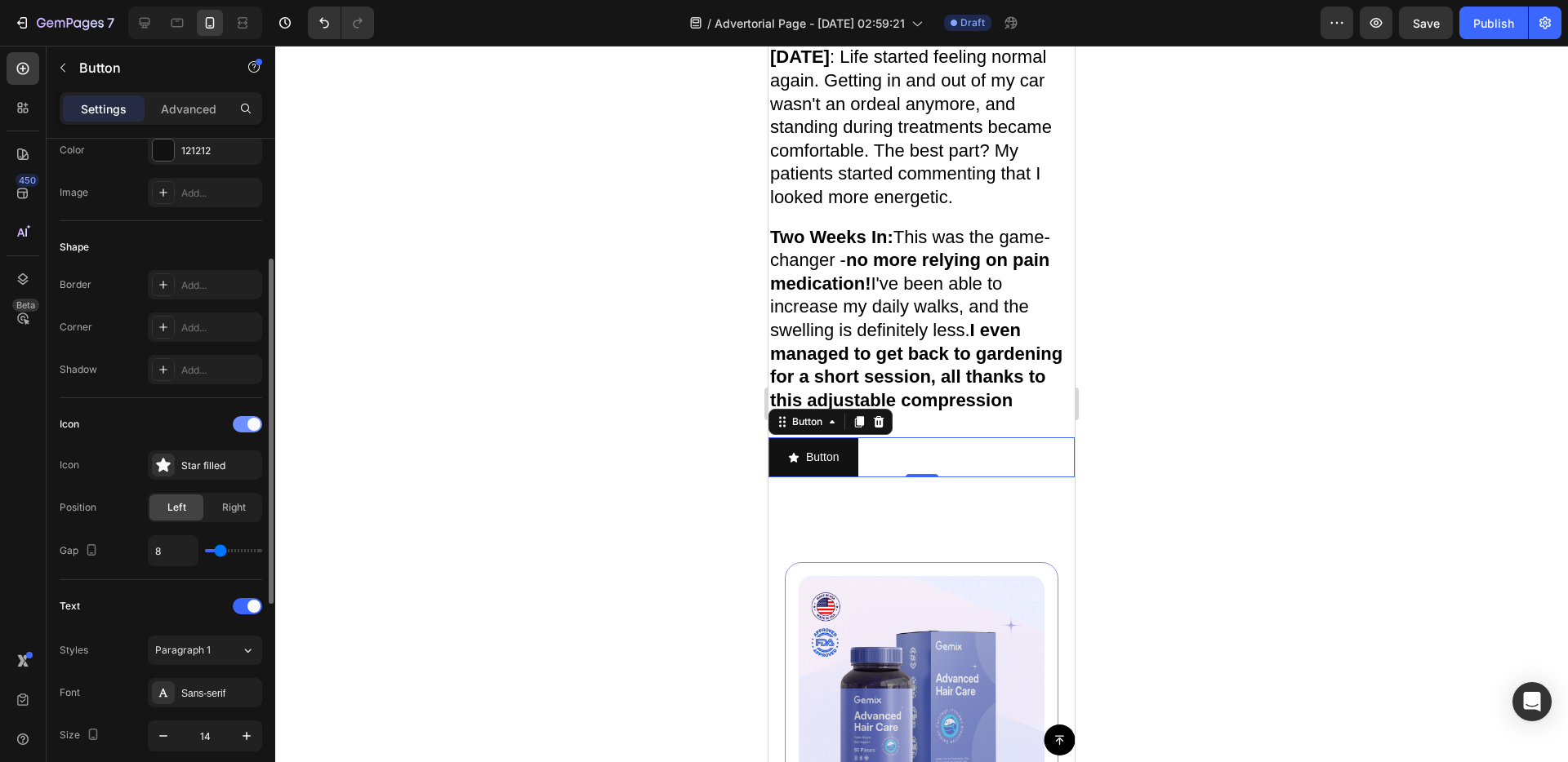
click at [242, 425] on div at bounding box center [247, 424] width 29 height 16
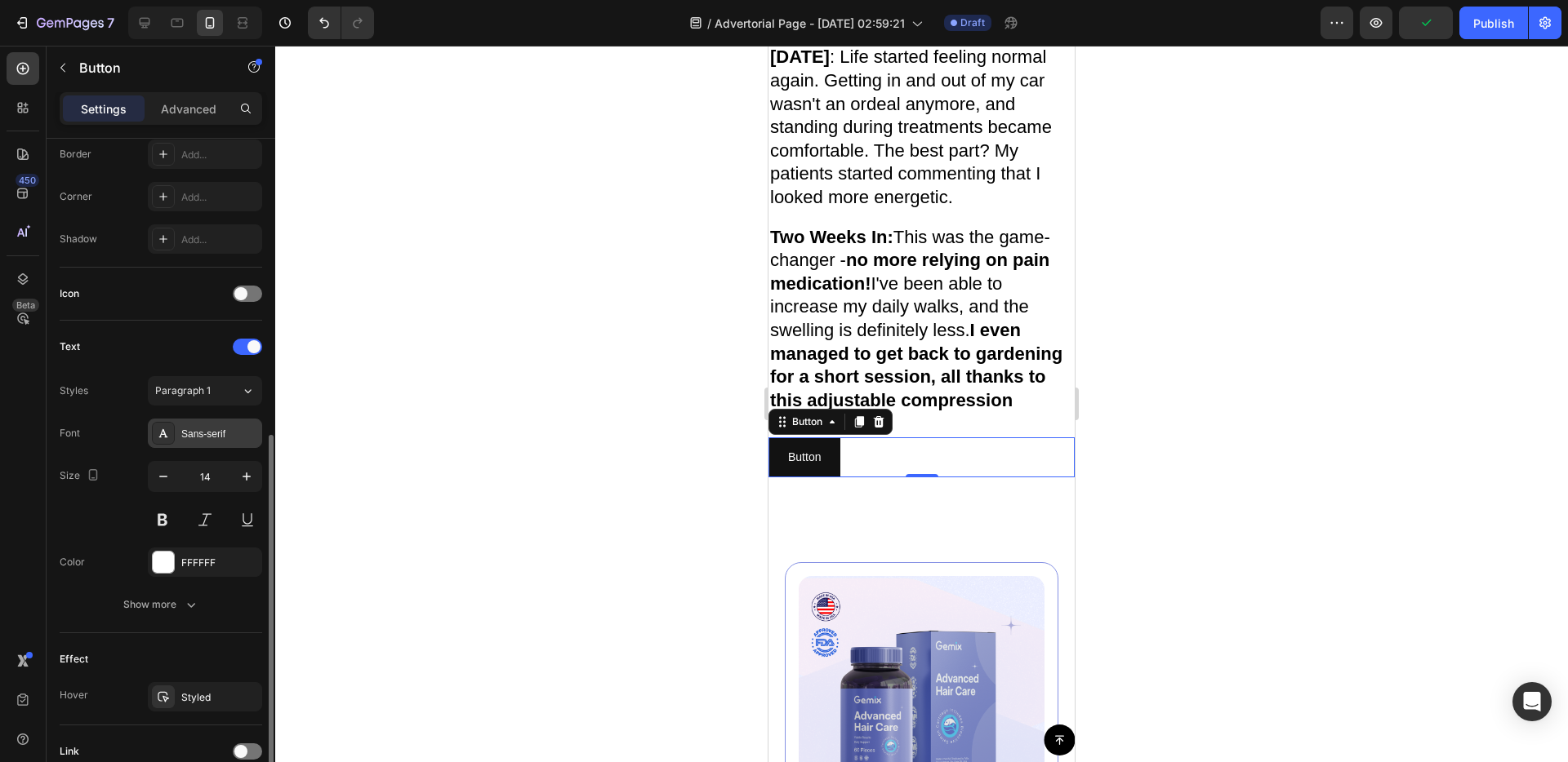
scroll to position [419, 0]
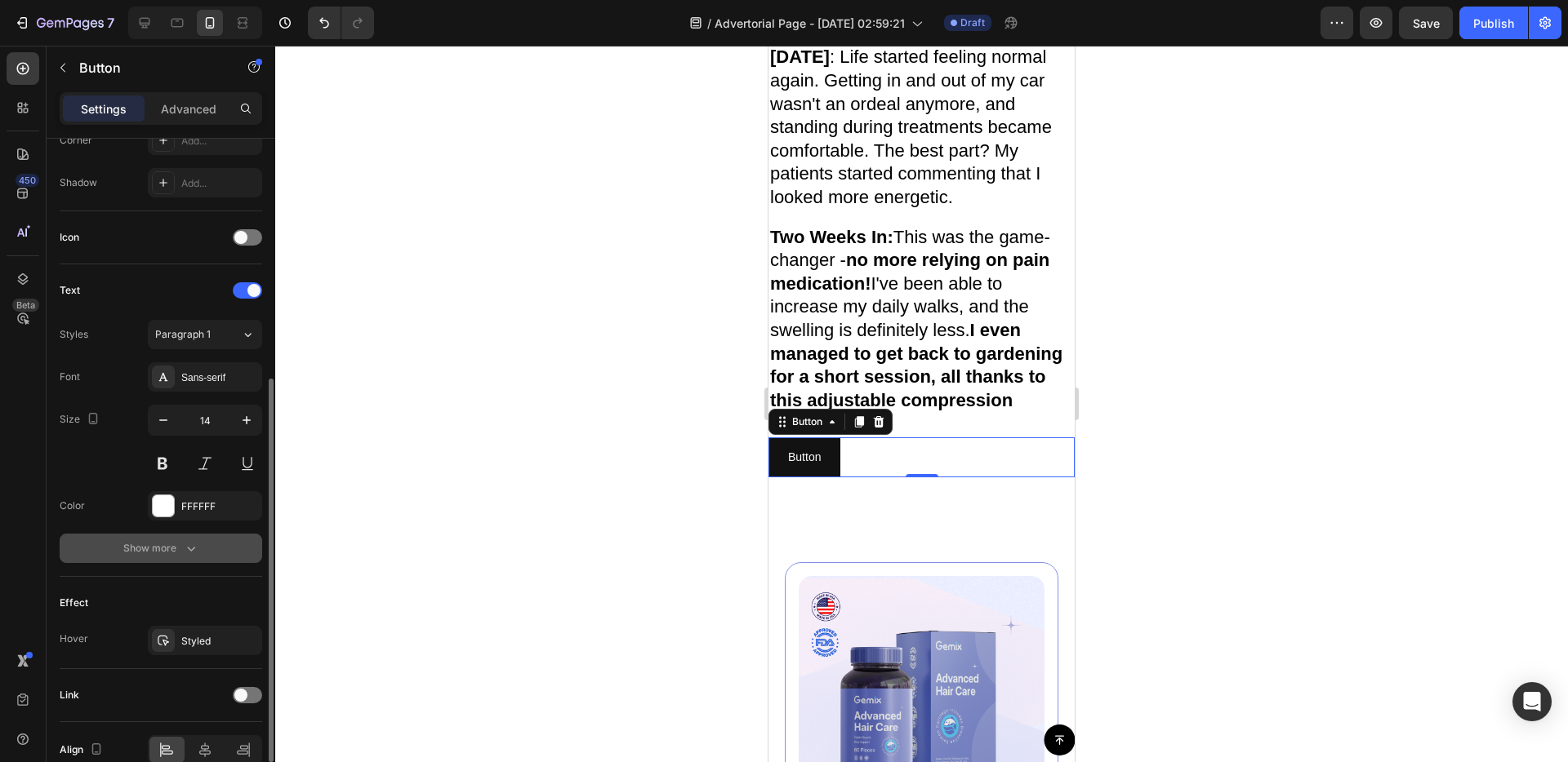
click at [178, 548] on div "Show more" at bounding box center [161, 549] width 76 height 16
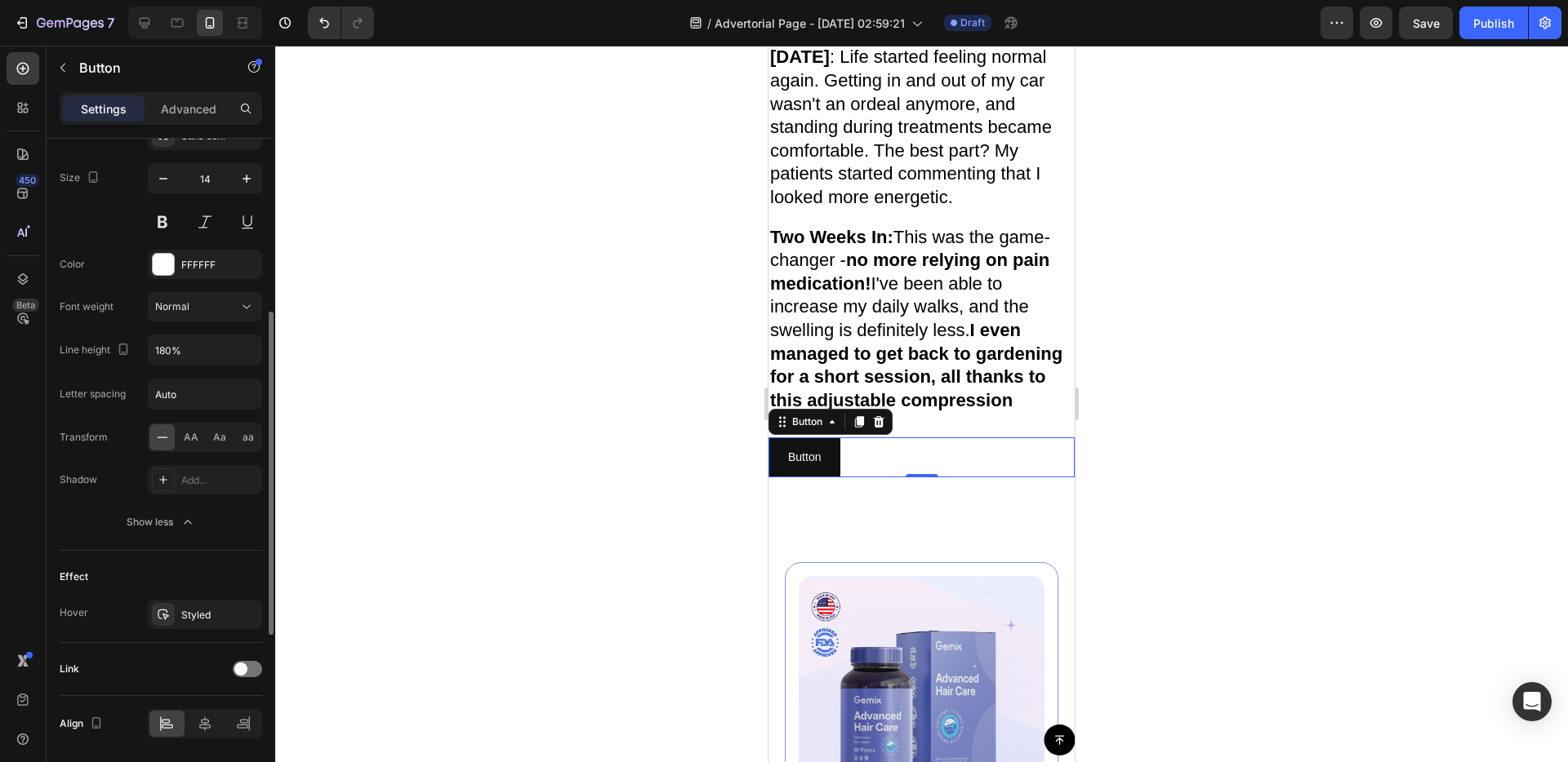
scroll to position [715, 0]
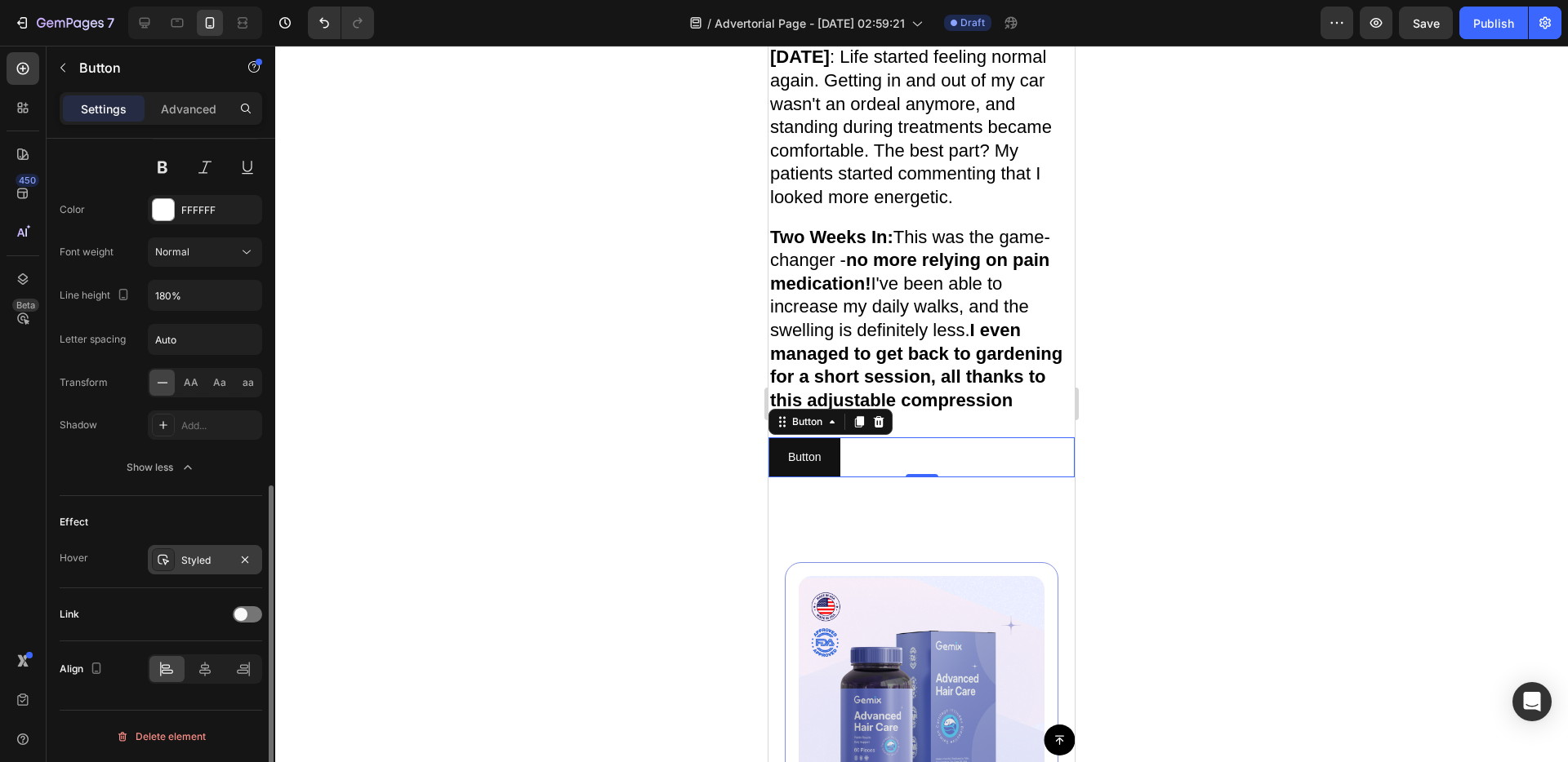
click at [191, 567] on div "Styled" at bounding box center [205, 561] width 48 height 15
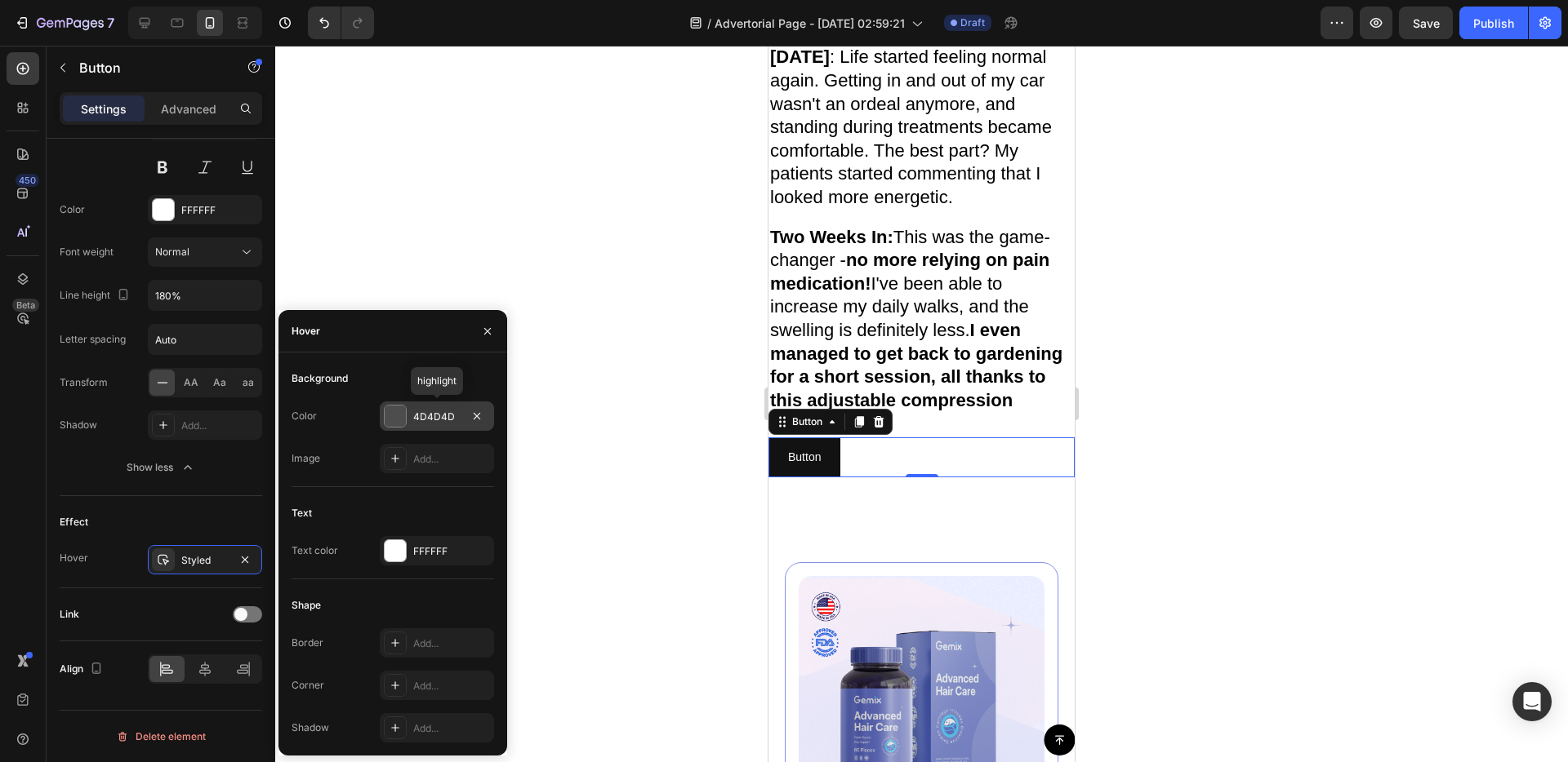
click at [400, 423] on div at bounding box center [395, 416] width 21 height 21
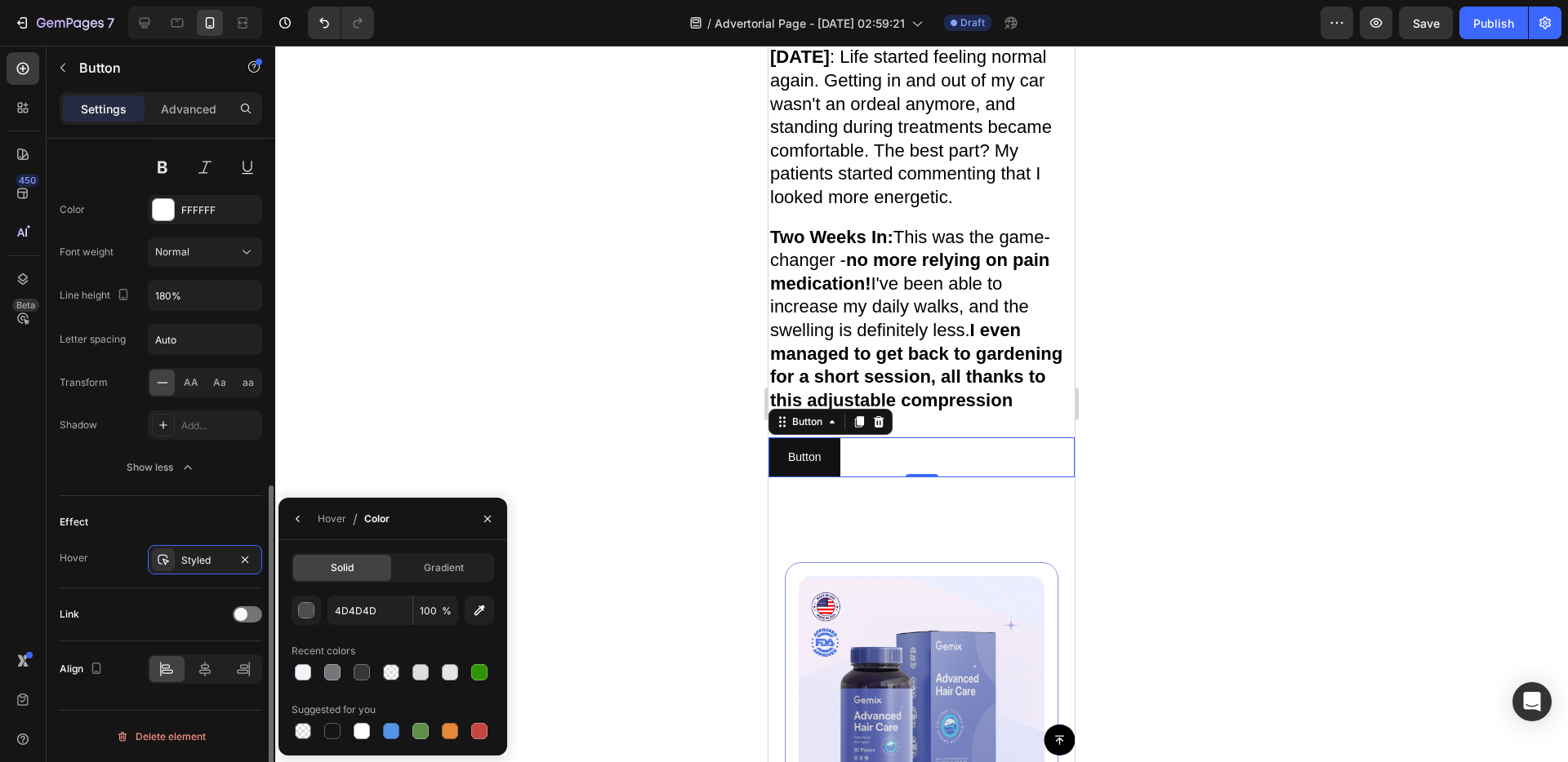
click at [162, 492] on div "Text Styles Paragraph 1 Font Sans-serif Size 14 Color FFFFFF Font weight Normal…" at bounding box center [160, 232] width 203 height 528
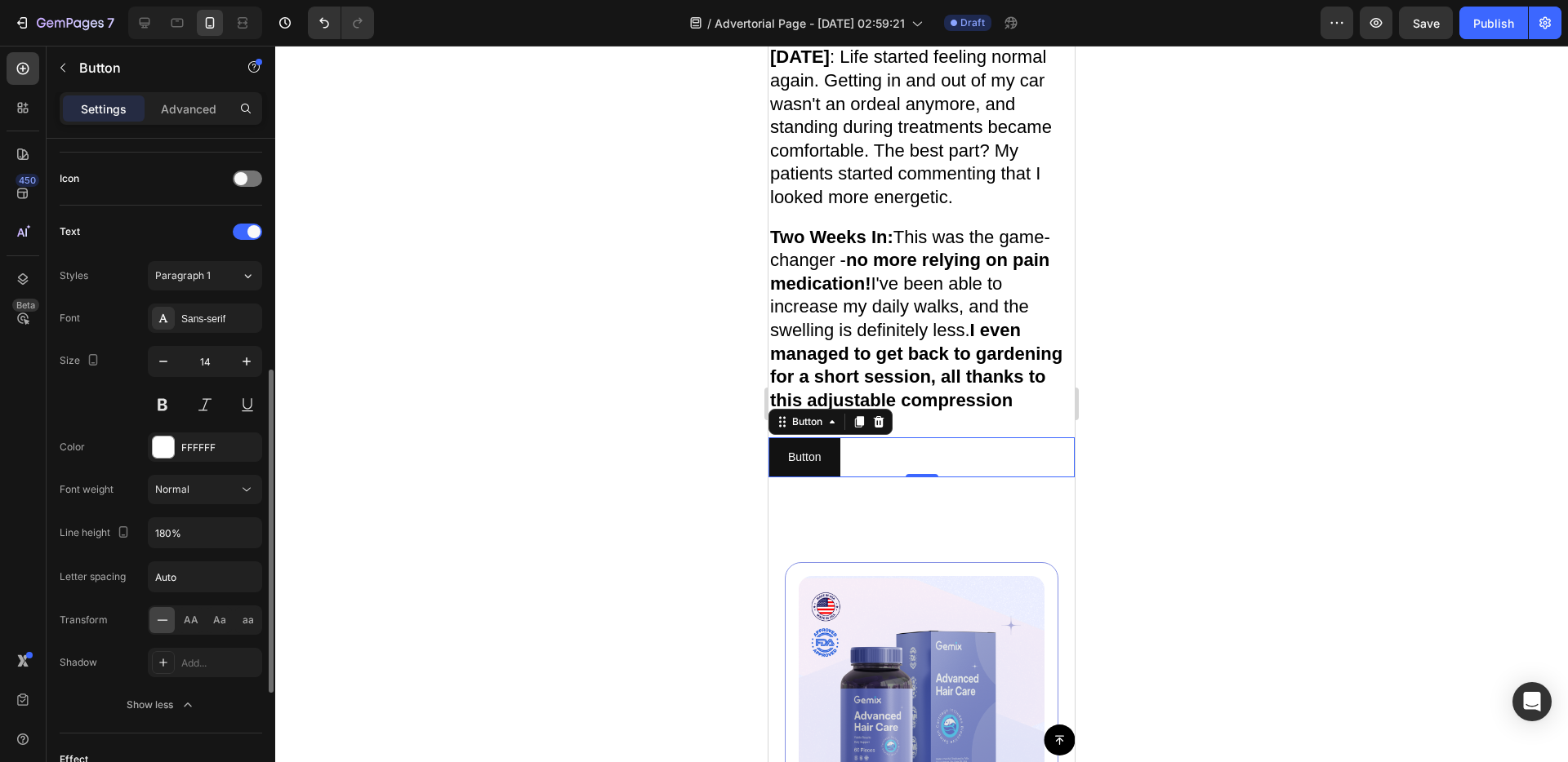
scroll to position [0, 0]
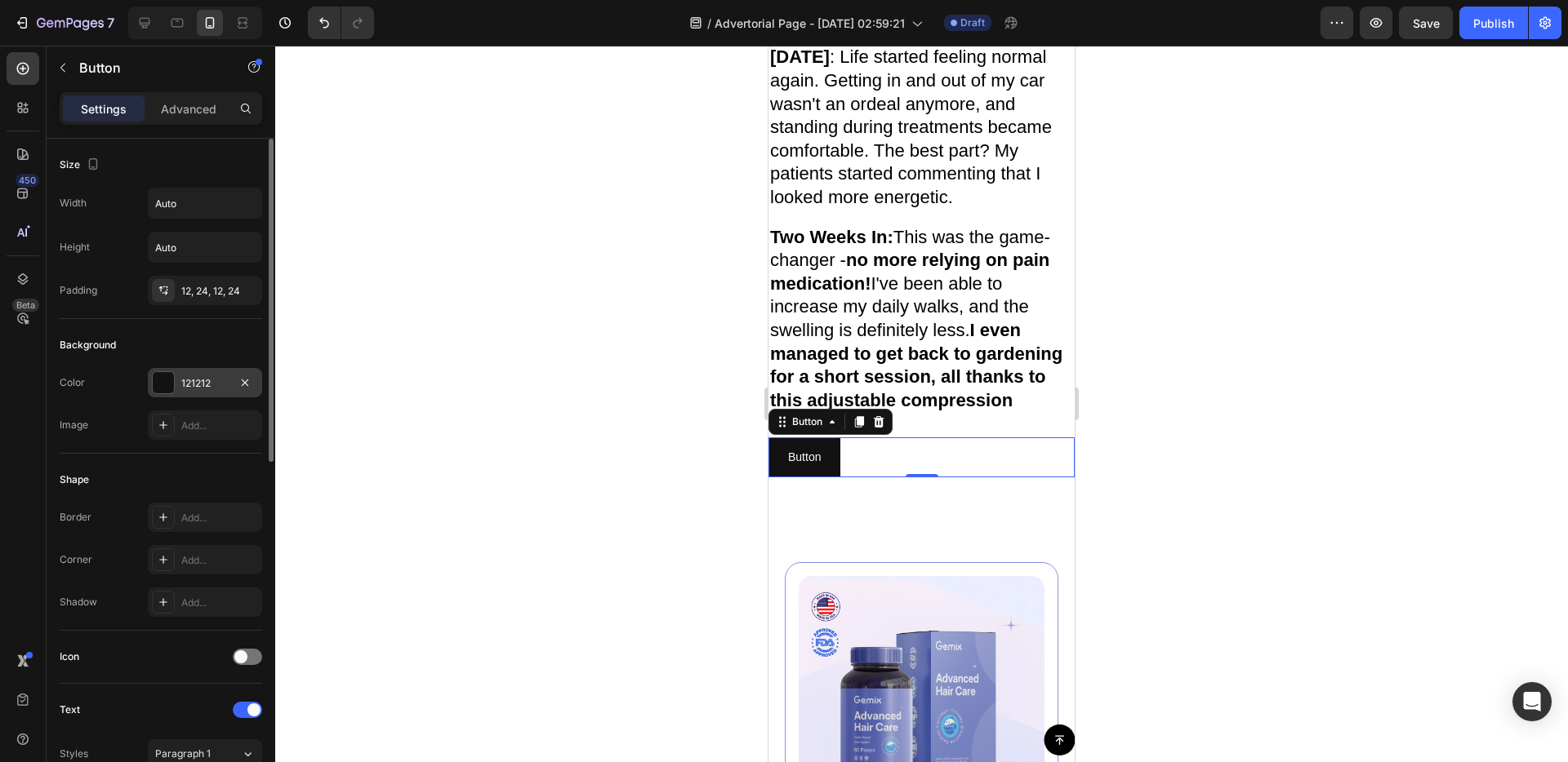
click at [173, 393] on div "121212" at bounding box center [204, 383] width 115 height 29
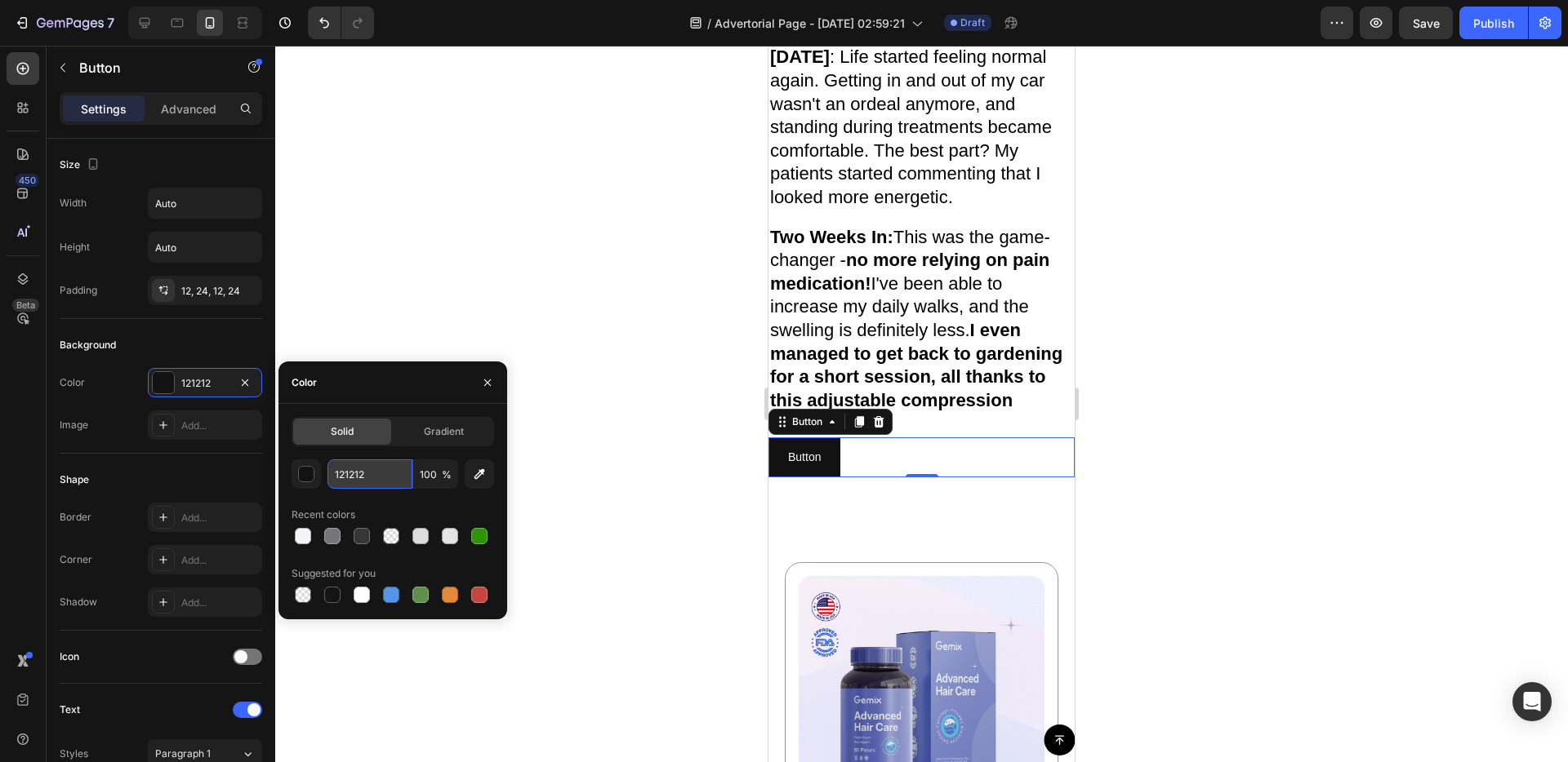
click at [356, 480] on input "121212" at bounding box center [369, 474] width 85 height 29
paste input "669B"
type input "1669B2"
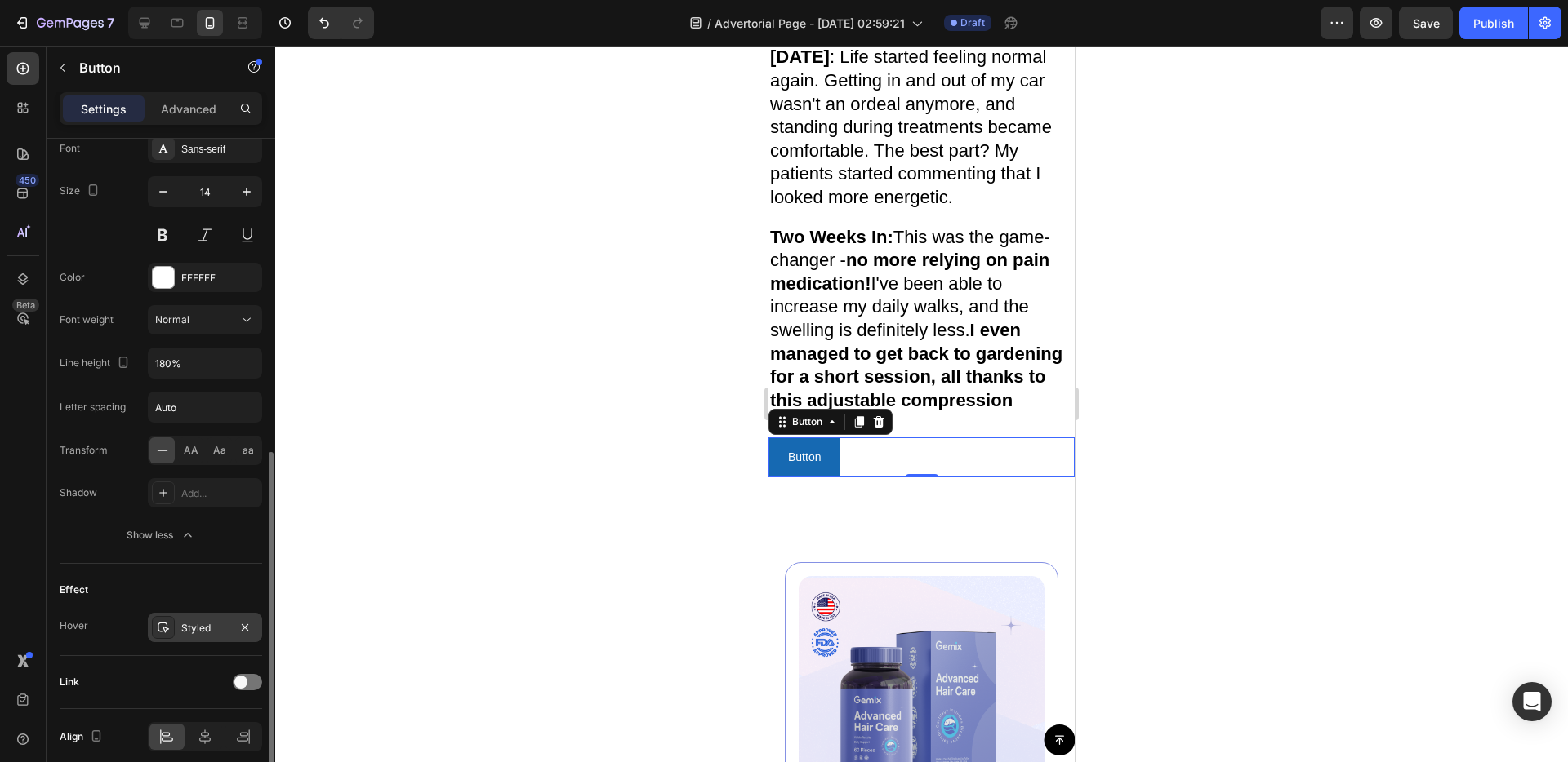
scroll to position [715, 0]
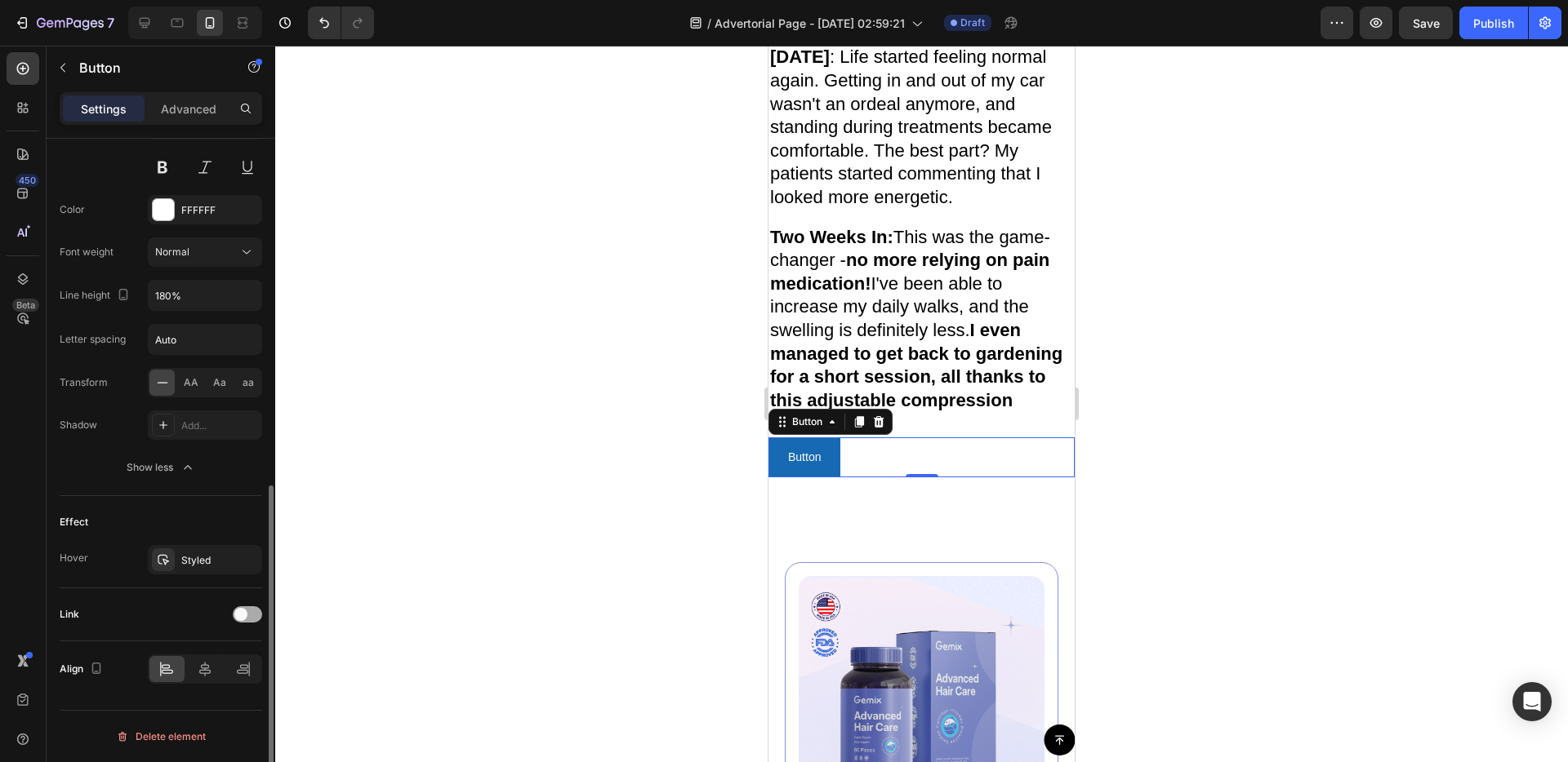
click at [245, 618] on span at bounding box center [241, 615] width 13 height 13
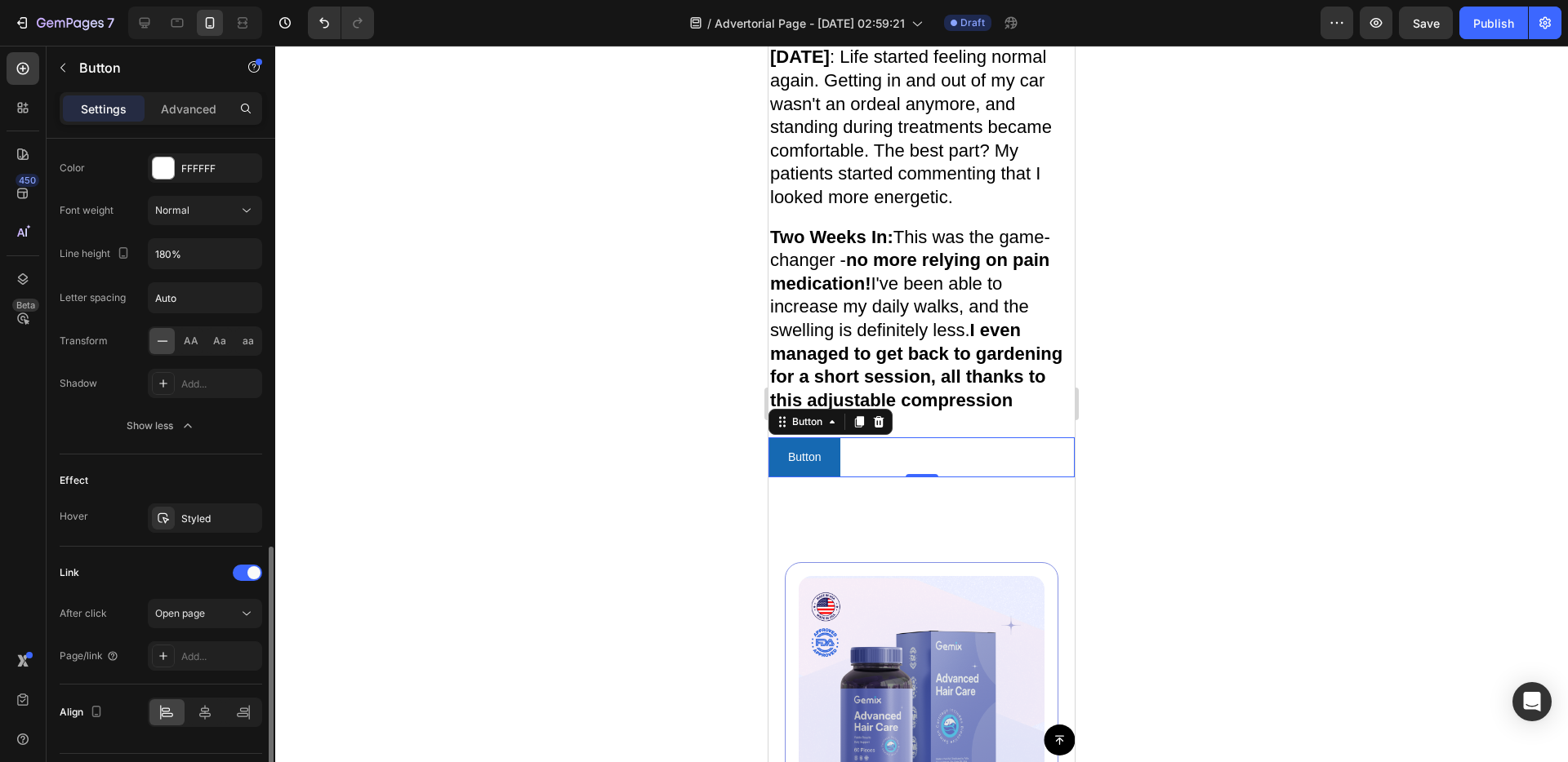
scroll to position [800, 0]
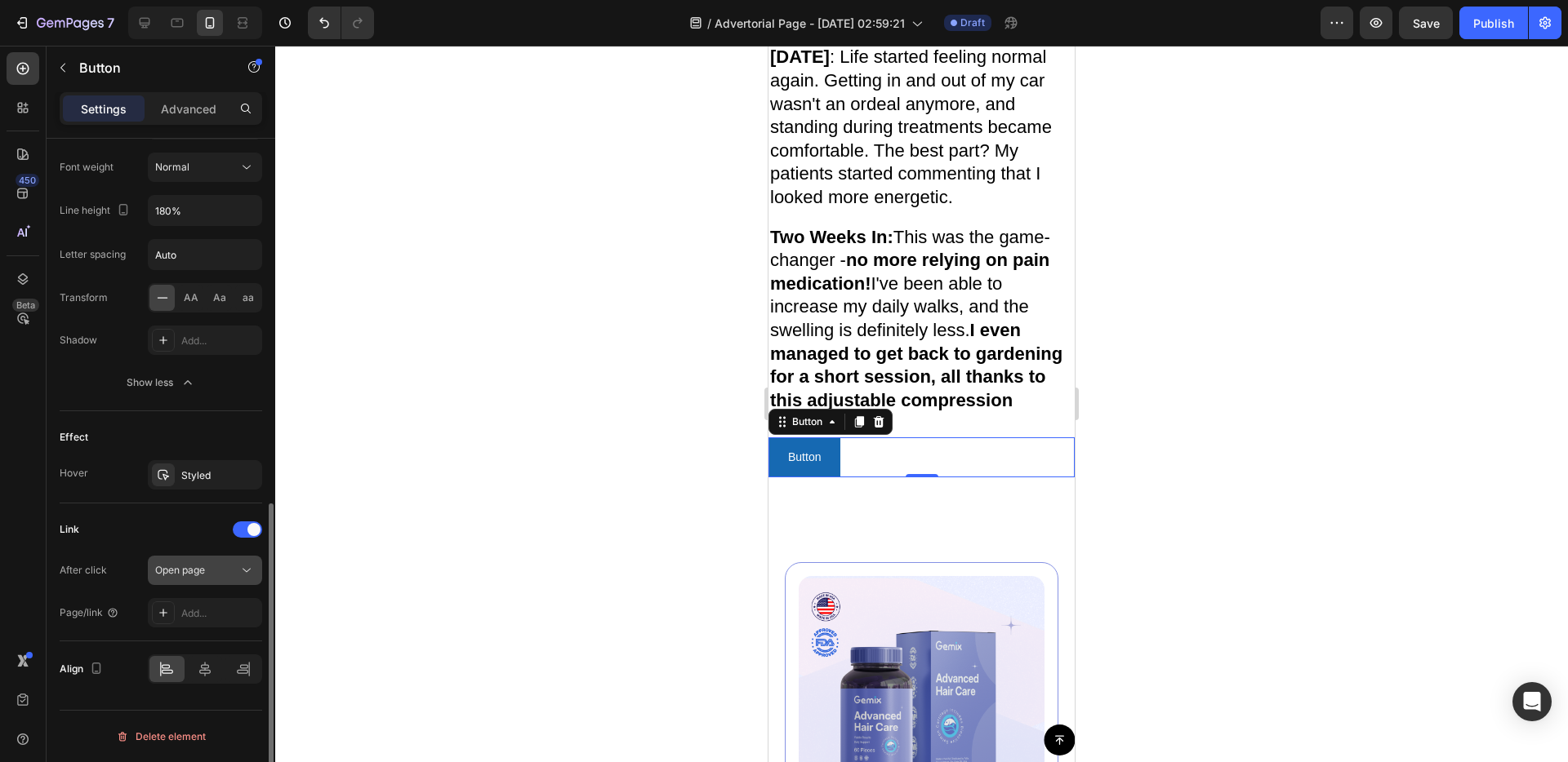
click at [212, 562] on div "Open page" at bounding box center [204, 571] width 100 height 16
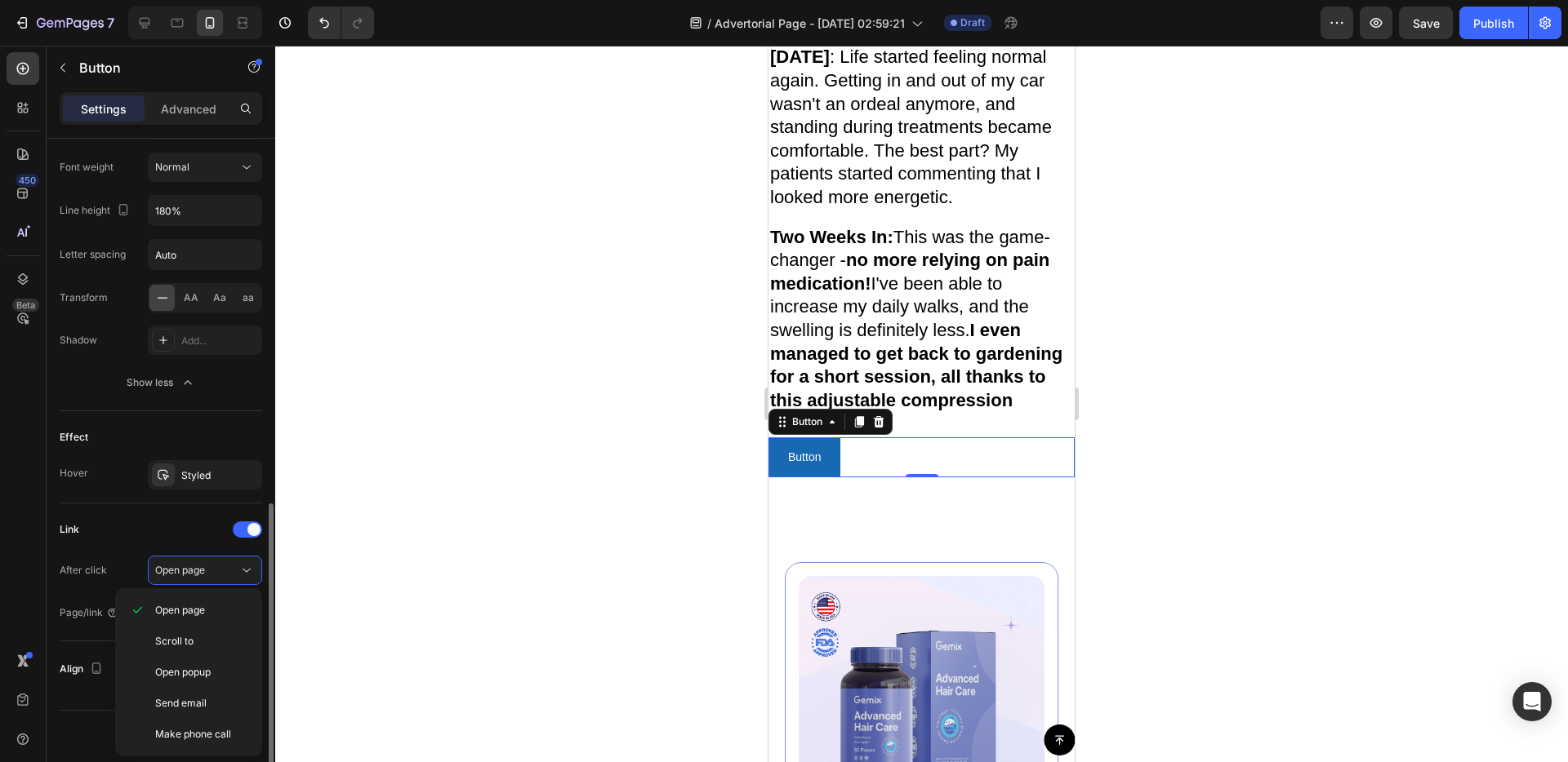
click at [126, 512] on div "Link After click Open page Page/link Add..." at bounding box center [160, 572] width 203 height 138
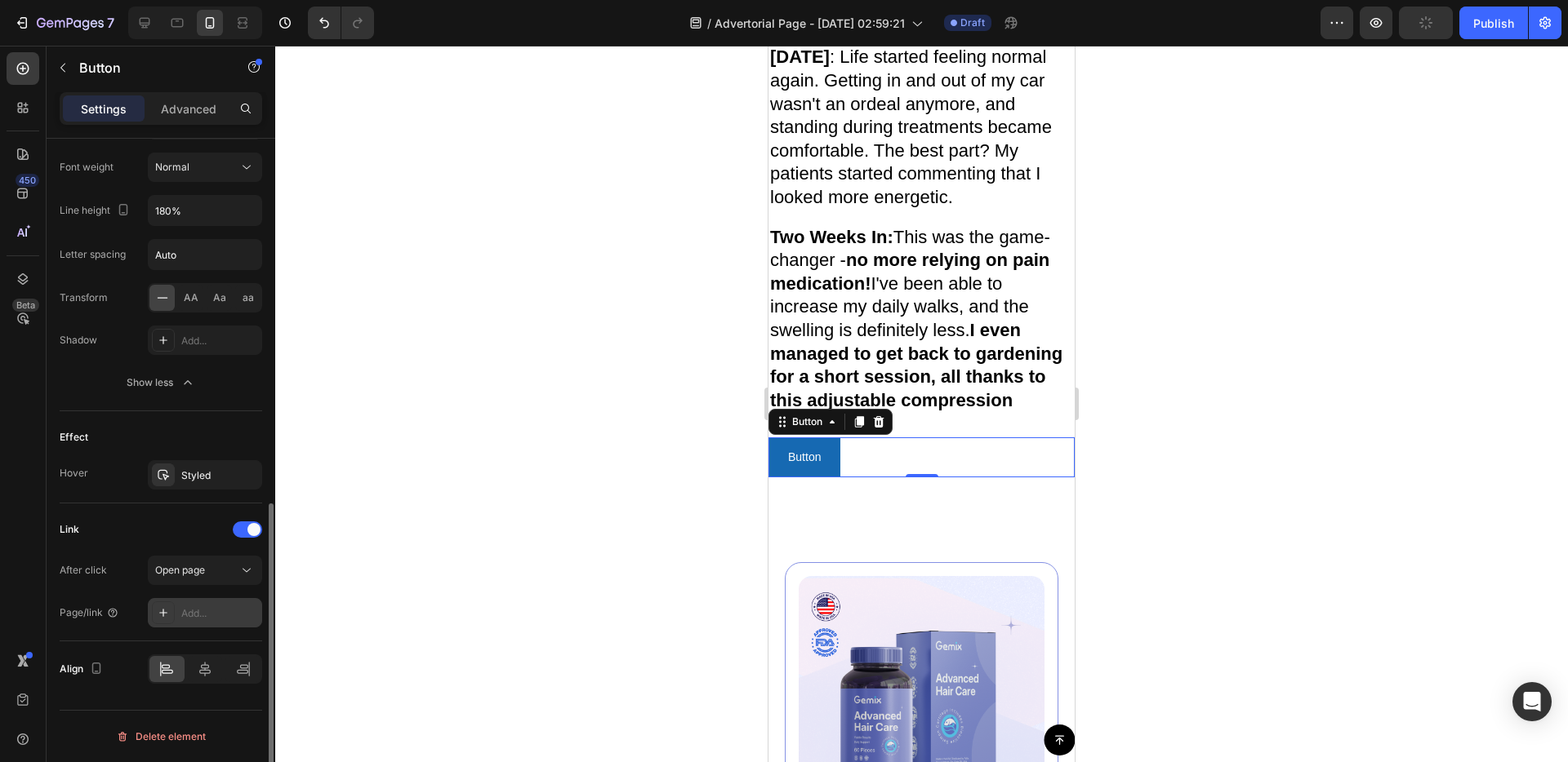
click at [209, 620] on div "Add..." at bounding box center [204, 613] width 115 height 29
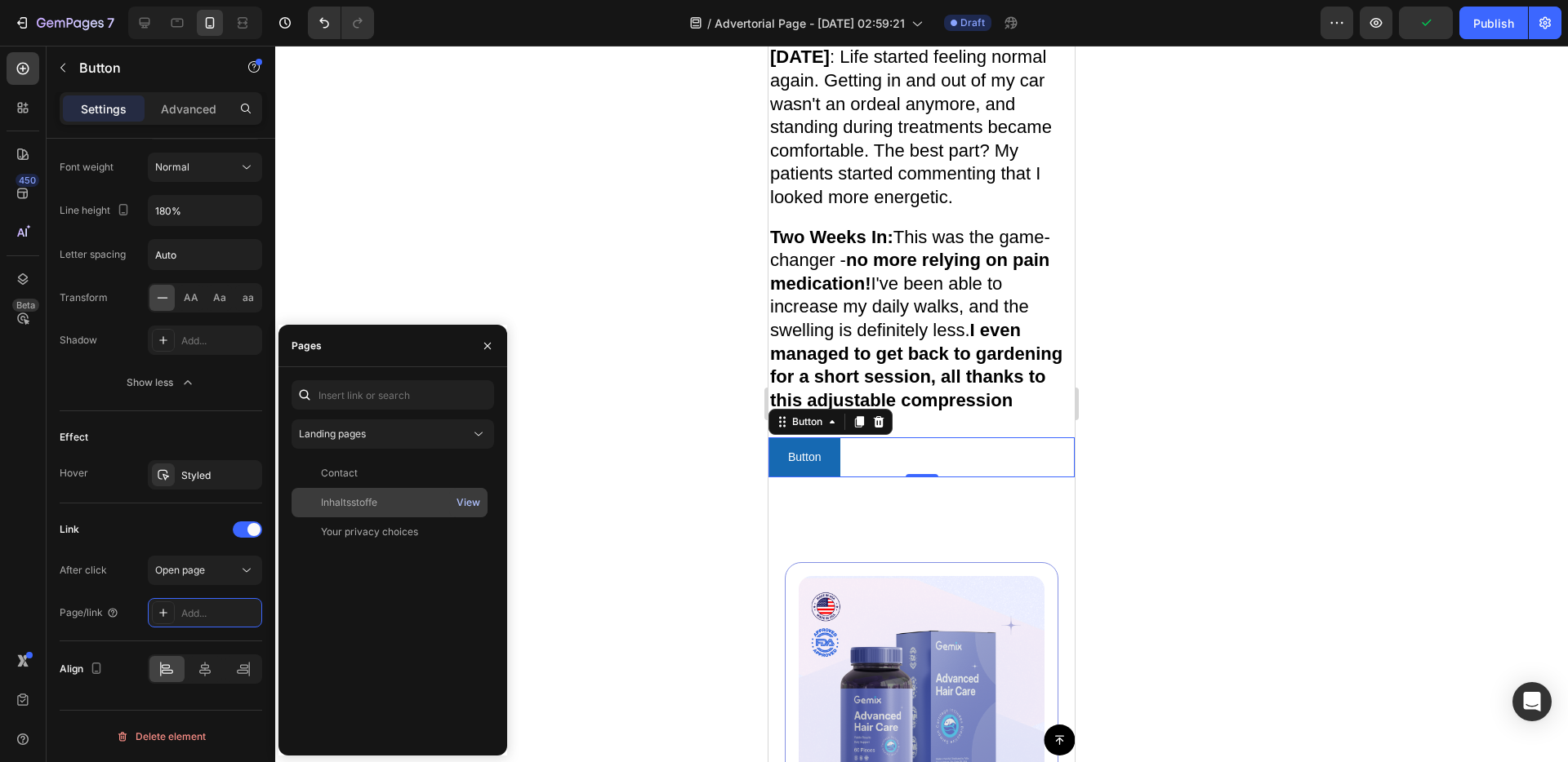
click at [460, 504] on div "View" at bounding box center [468, 503] width 24 height 15
click at [411, 430] on div "Landing pages" at bounding box center [384, 434] width 171 height 15
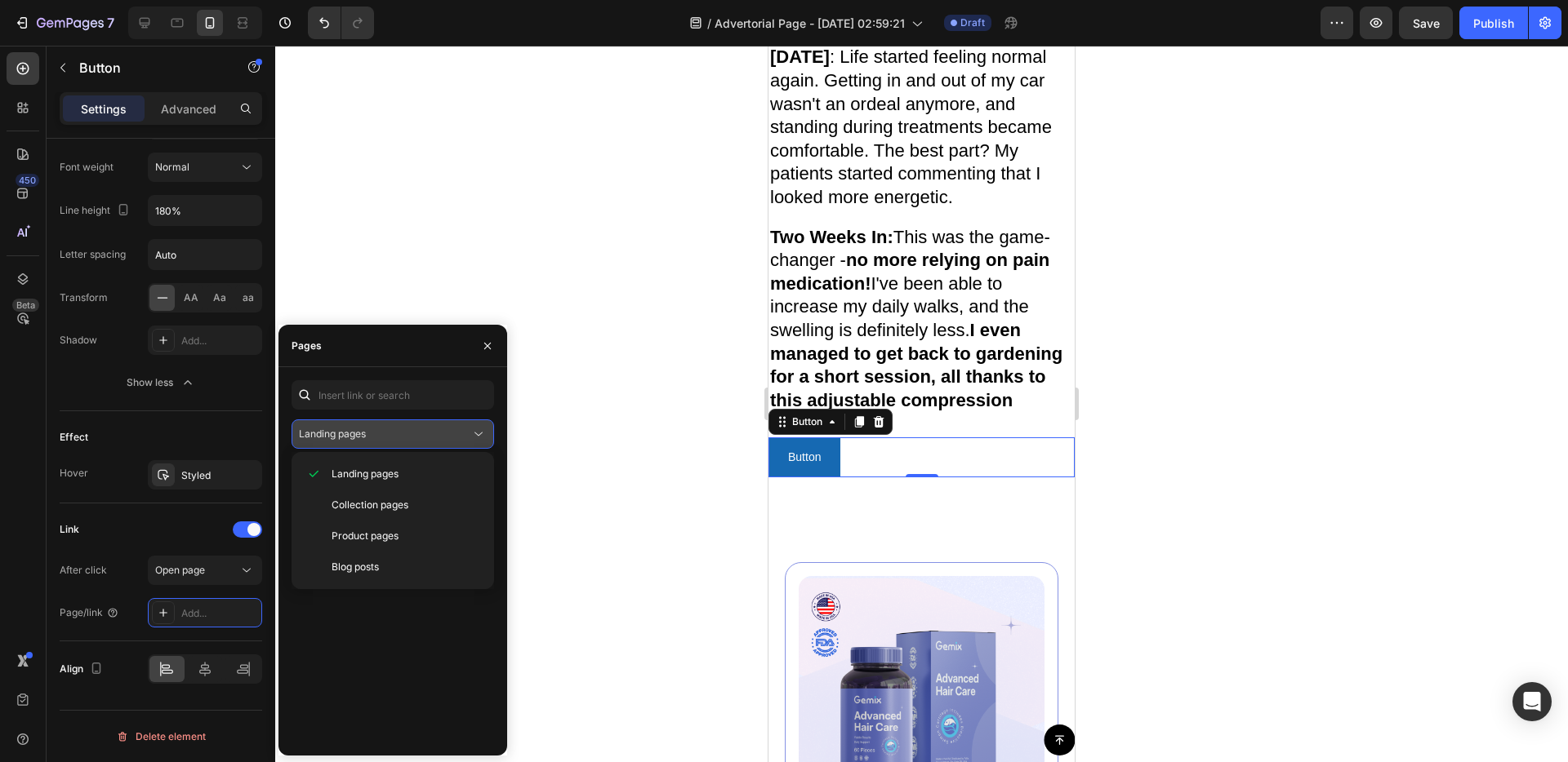
click at [436, 435] on div "Landing pages" at bounding box center [384, 434] width 171 height 15
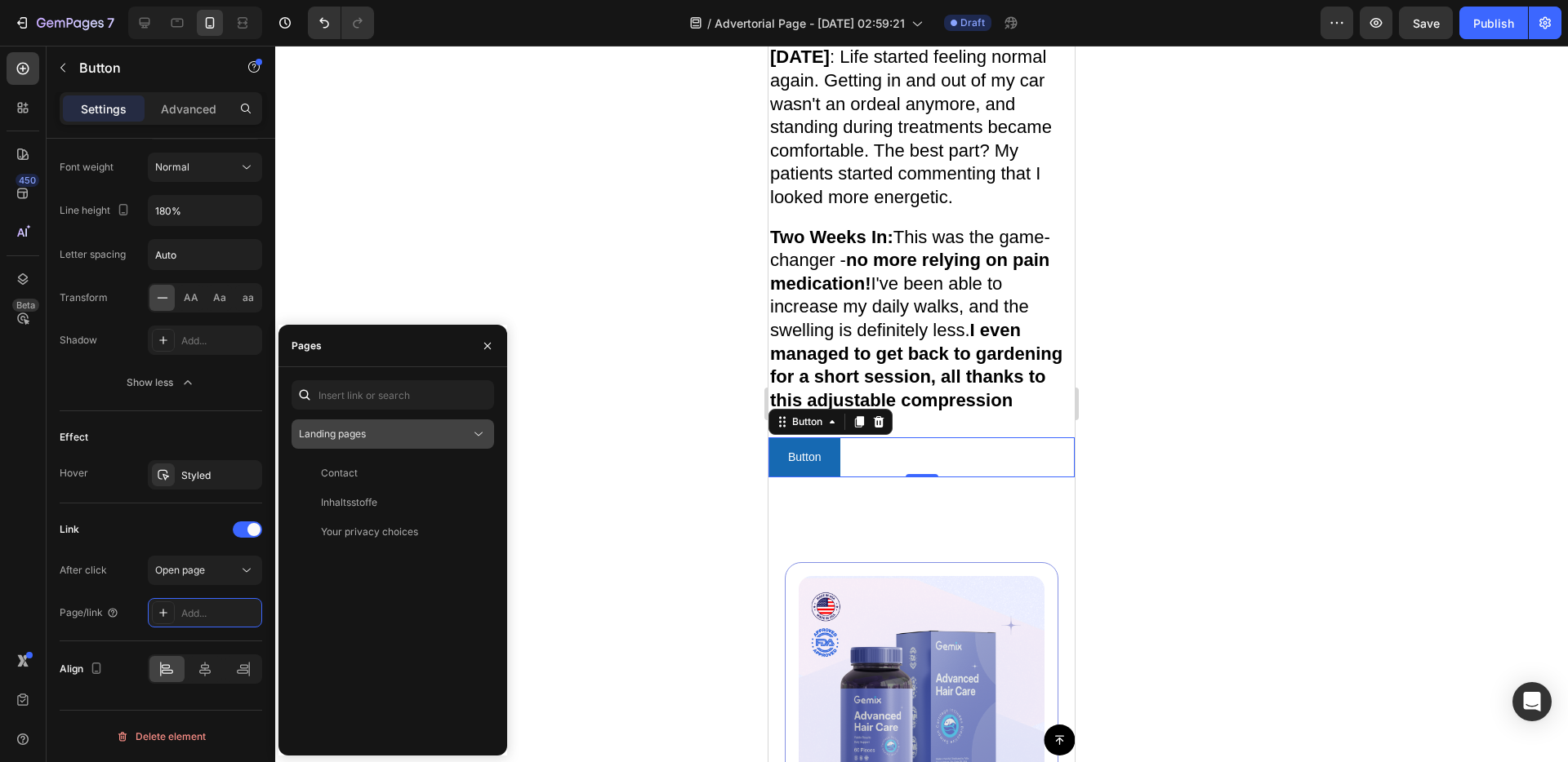
click at [434, 437] on div "Landing pages" at bounding box center [384, 434] width 171 height 15
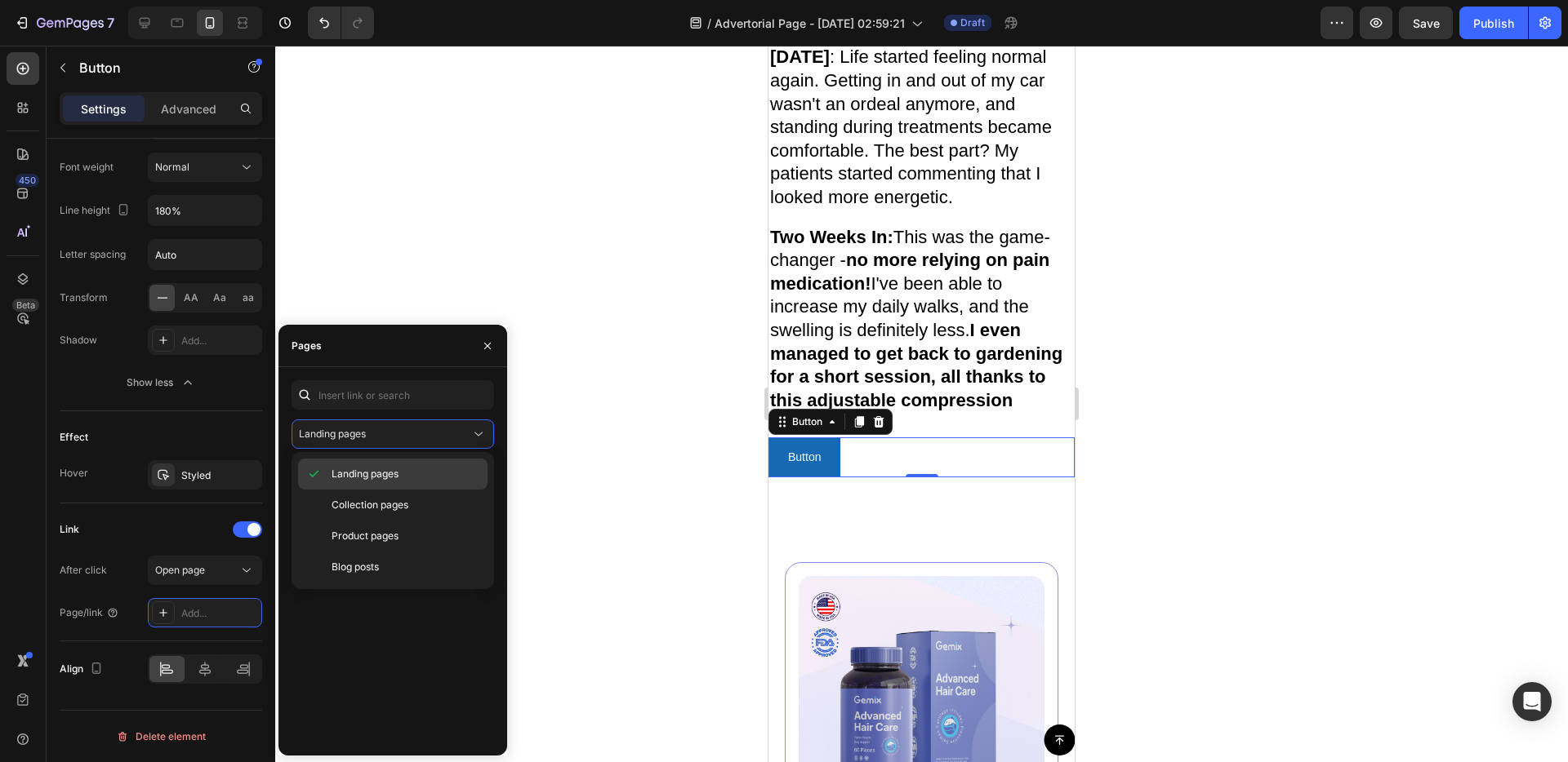
click at [413, 474] on p "Landing pages" at bounding box center [406, 474] width 148 height 15
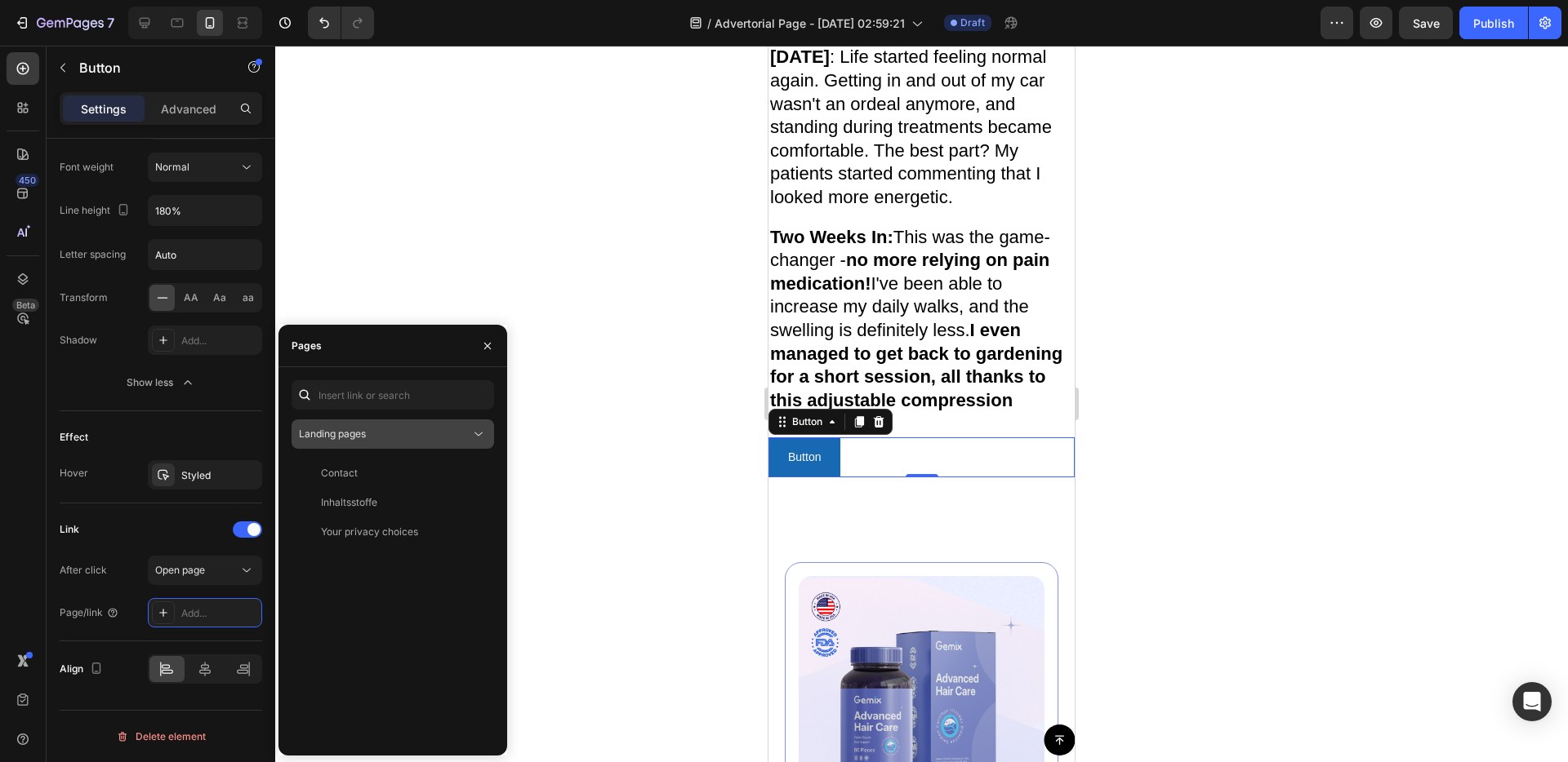
click at [446, 427] on div "Landing pages" at bounding box center [384, 434] width 171 height 15
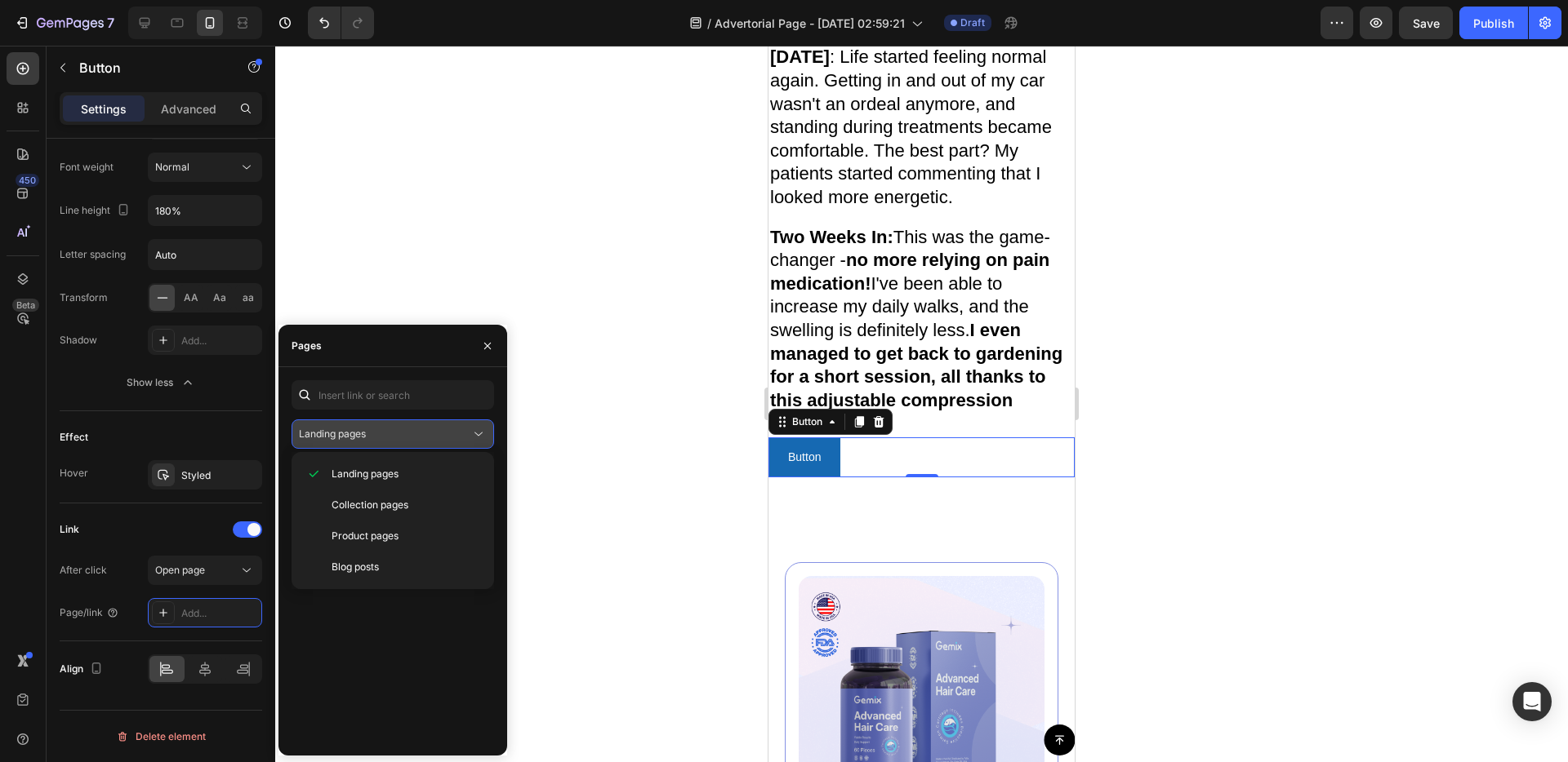
click at [439, 438] on div "Landing pages" at bounding box center [384, 434] width 171 height 15
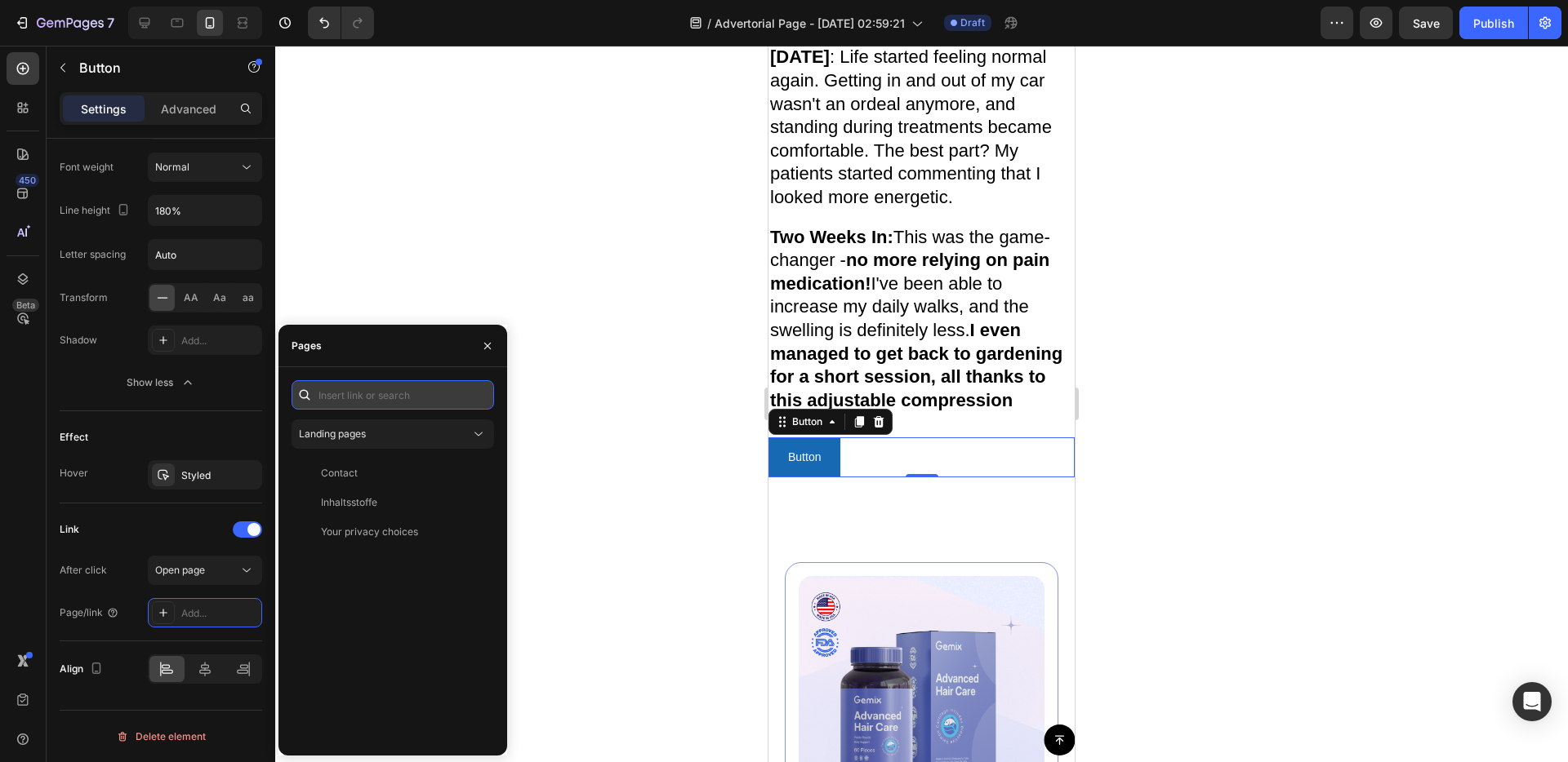
click at [421, 396] on input "text" at bounding box center [392, 395] width 203 height 29
paste input "[URL][DOMAIN_NAME]"
type input "[URL][DOMAIN_NAME]"
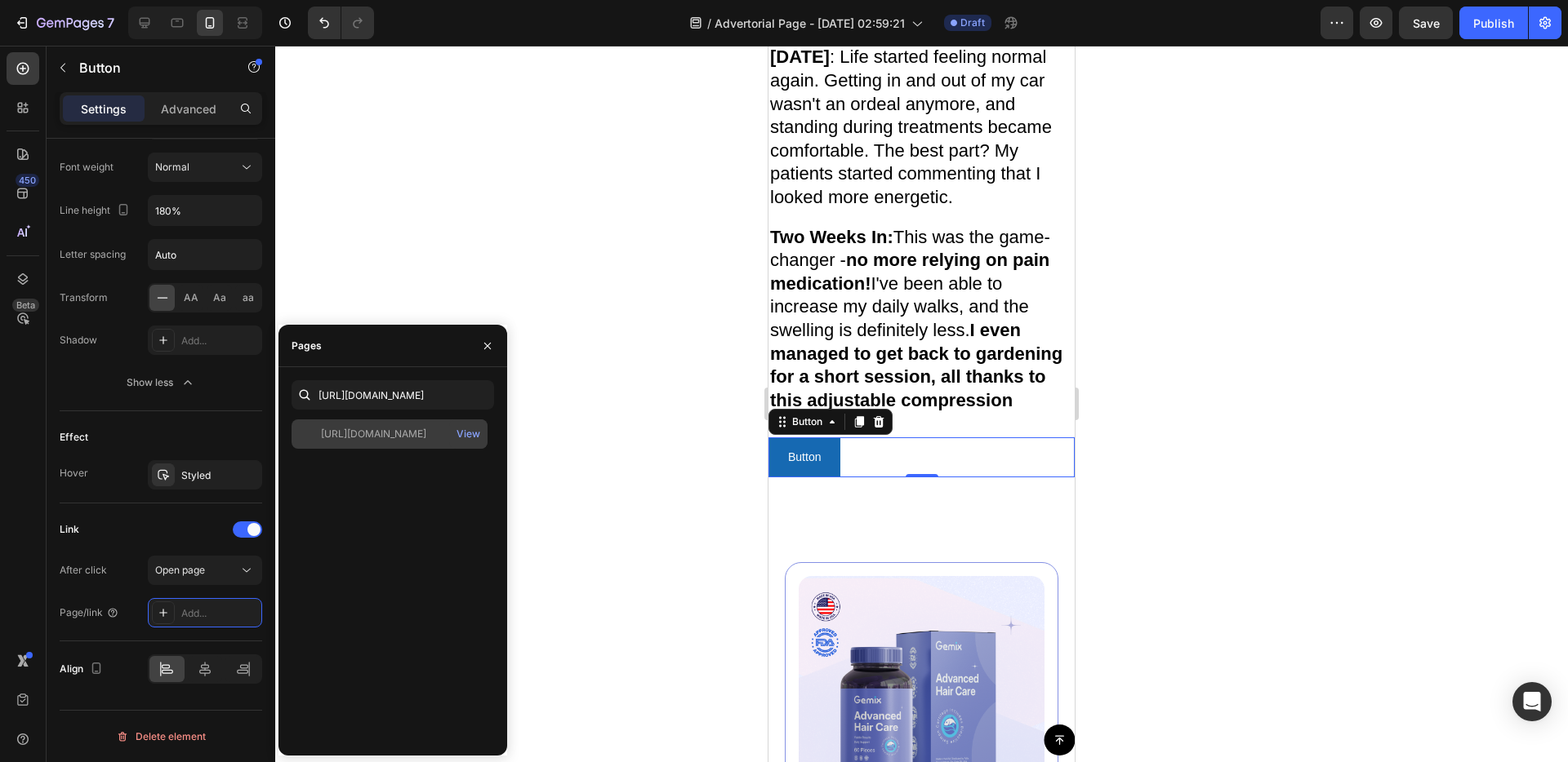
click at [426, 428] on div "[URL][DOMAIN_NAME]" at bounding box center [373, 434] width 105 height 15
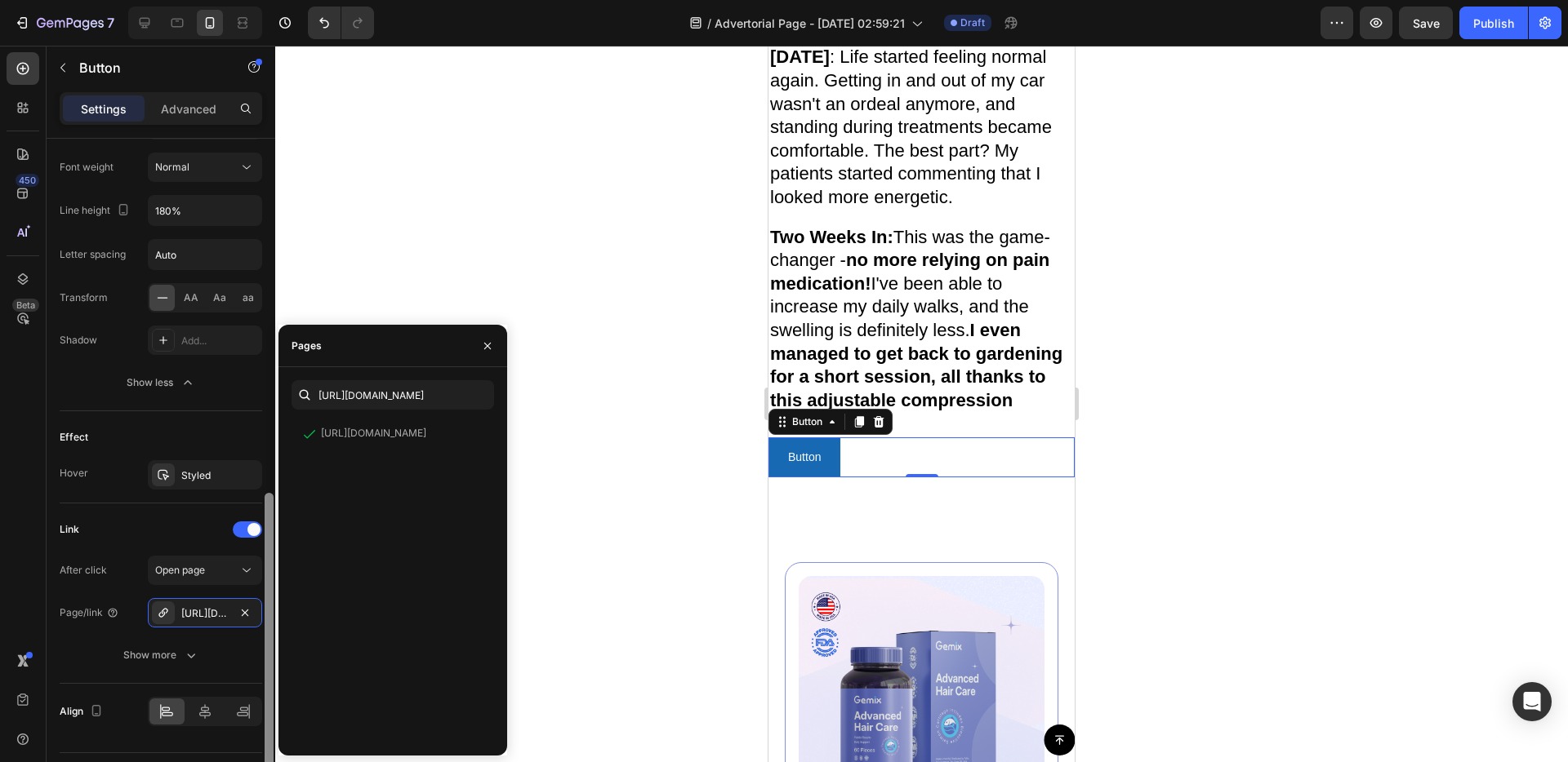
click at [266, 280] on div at bounding box center [269, 474] width 12 height 670
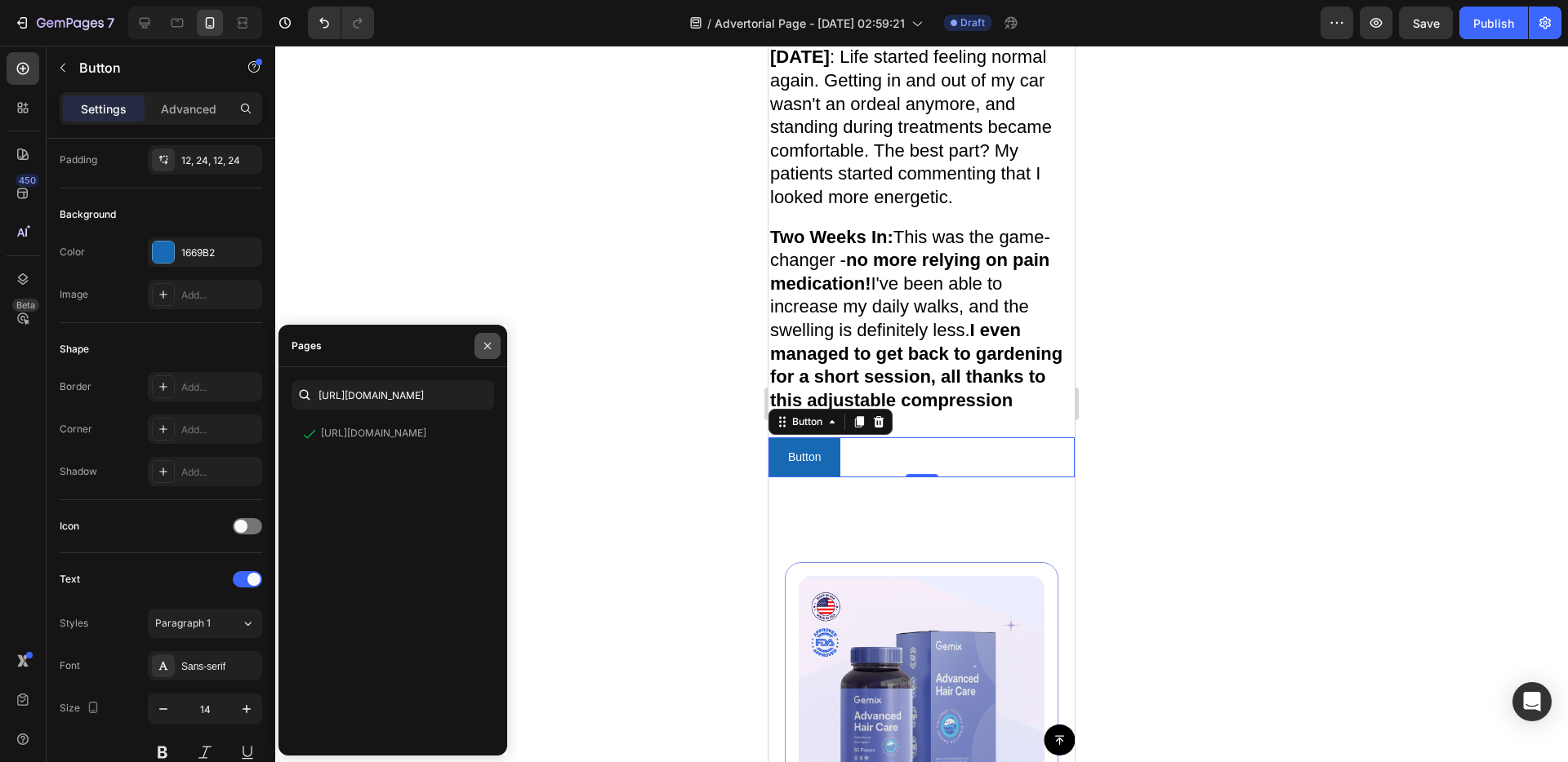
click at [489, 343] on icon "button" at bounding box center [487, 344] width 6 height 6
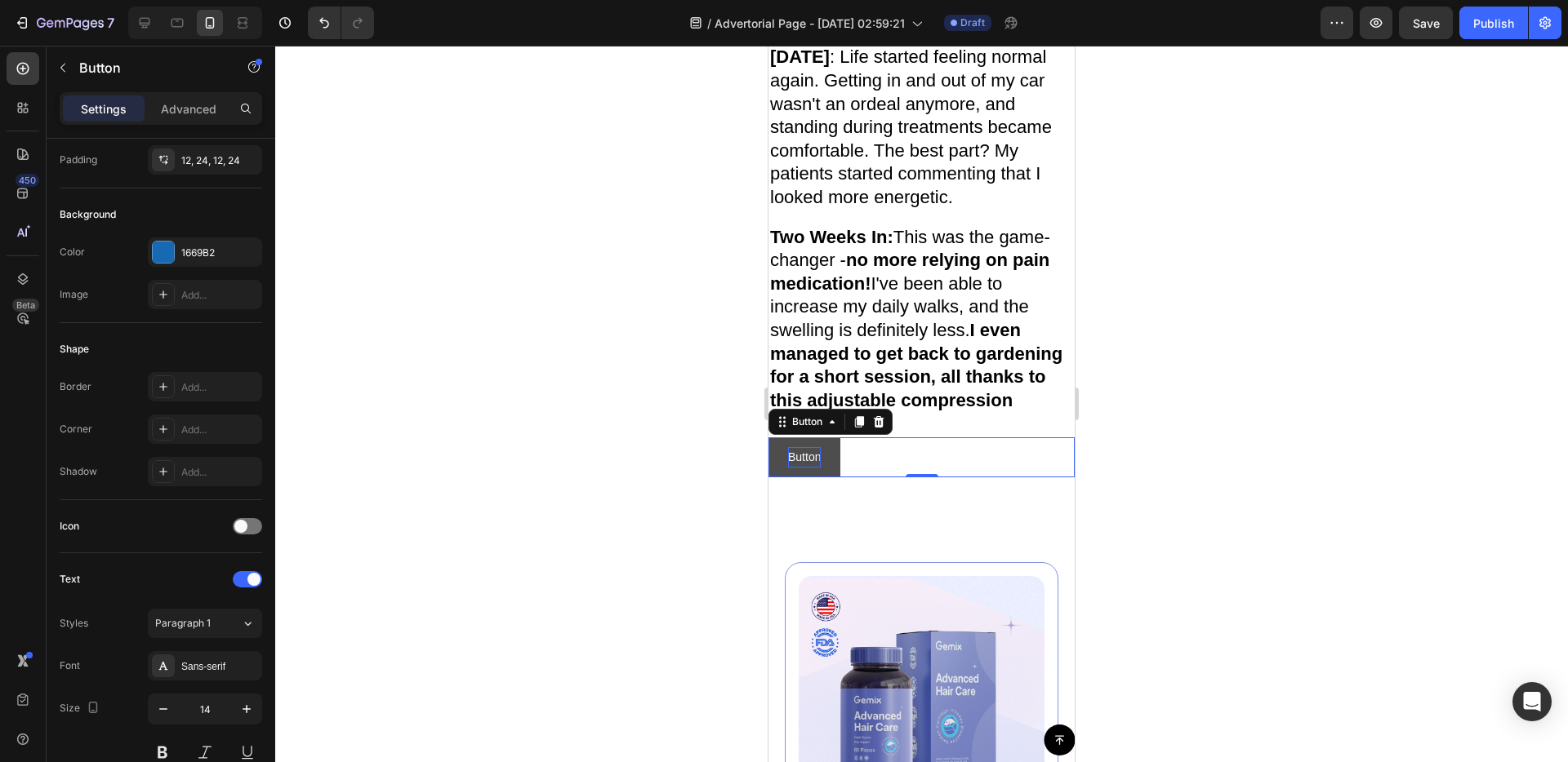
click at [810, 468] on p "Button" at bounding box center [805, 457] width 33 height 20
click at [890, 477] on div "Button Button 0" at bounding box center [921, 458] width 306 height 40
click at [815, 468] on p "Button" at bounding box center [805, 457] width 33 height 20
click at [826, 477] on link "Button" at bounding box center [804, 458] width 71 height 40
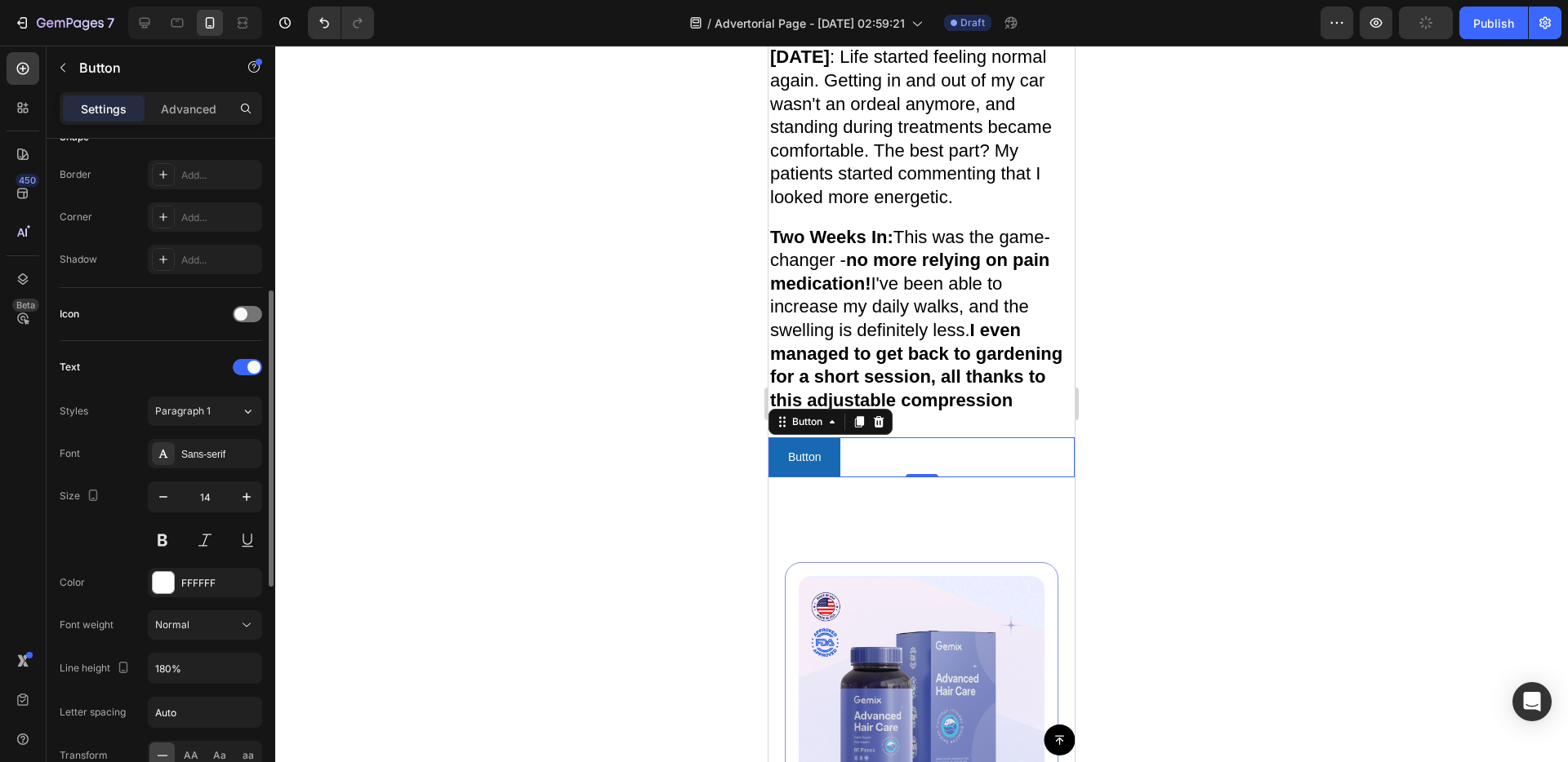
scroll to position [398, 0]
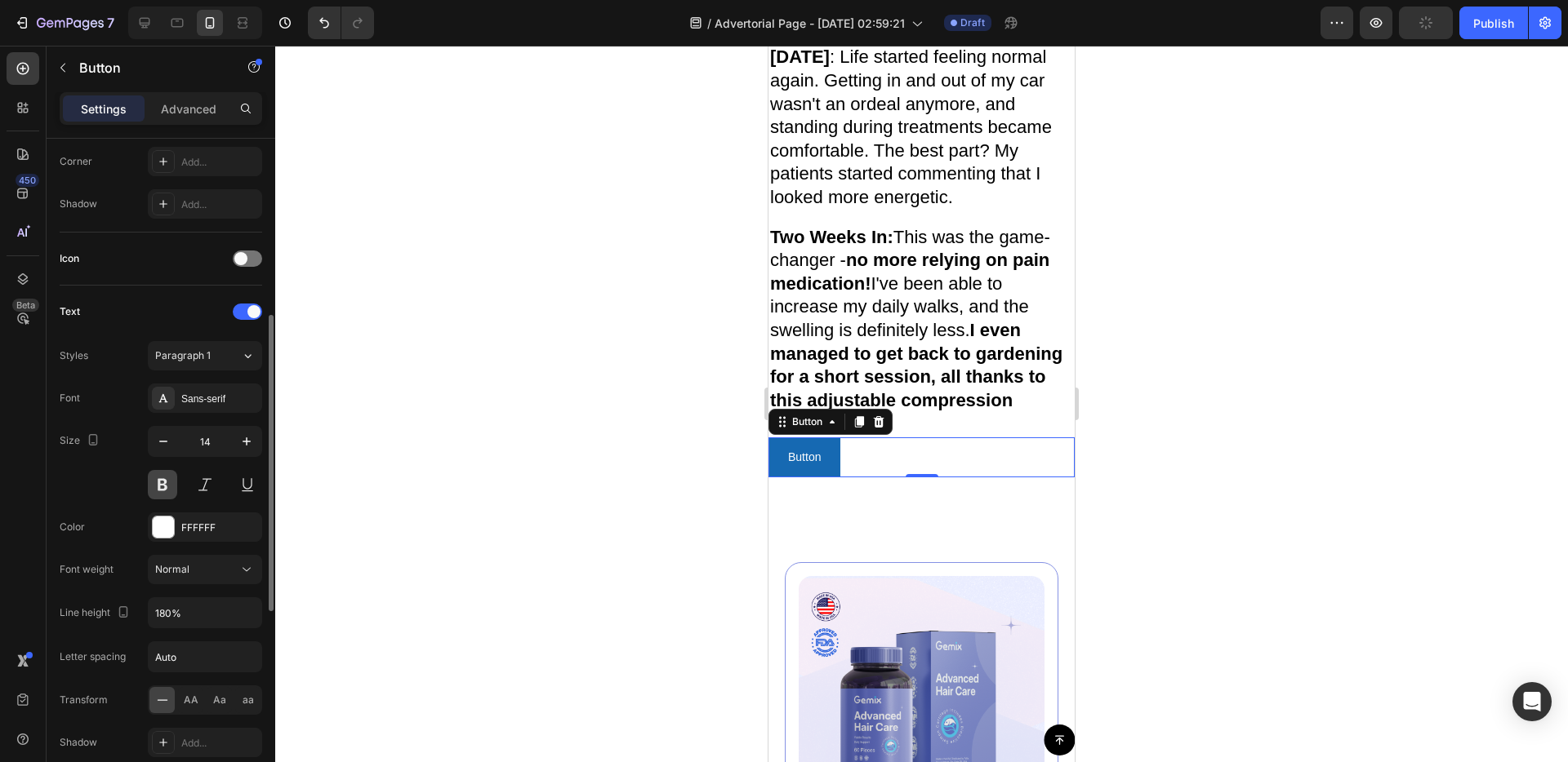
click at [169, 484] on button at bounding box center [162, 484] width 29 height 29
click at [236, 438] on button "button" at bounding box center [247, 441] width 29 height 29
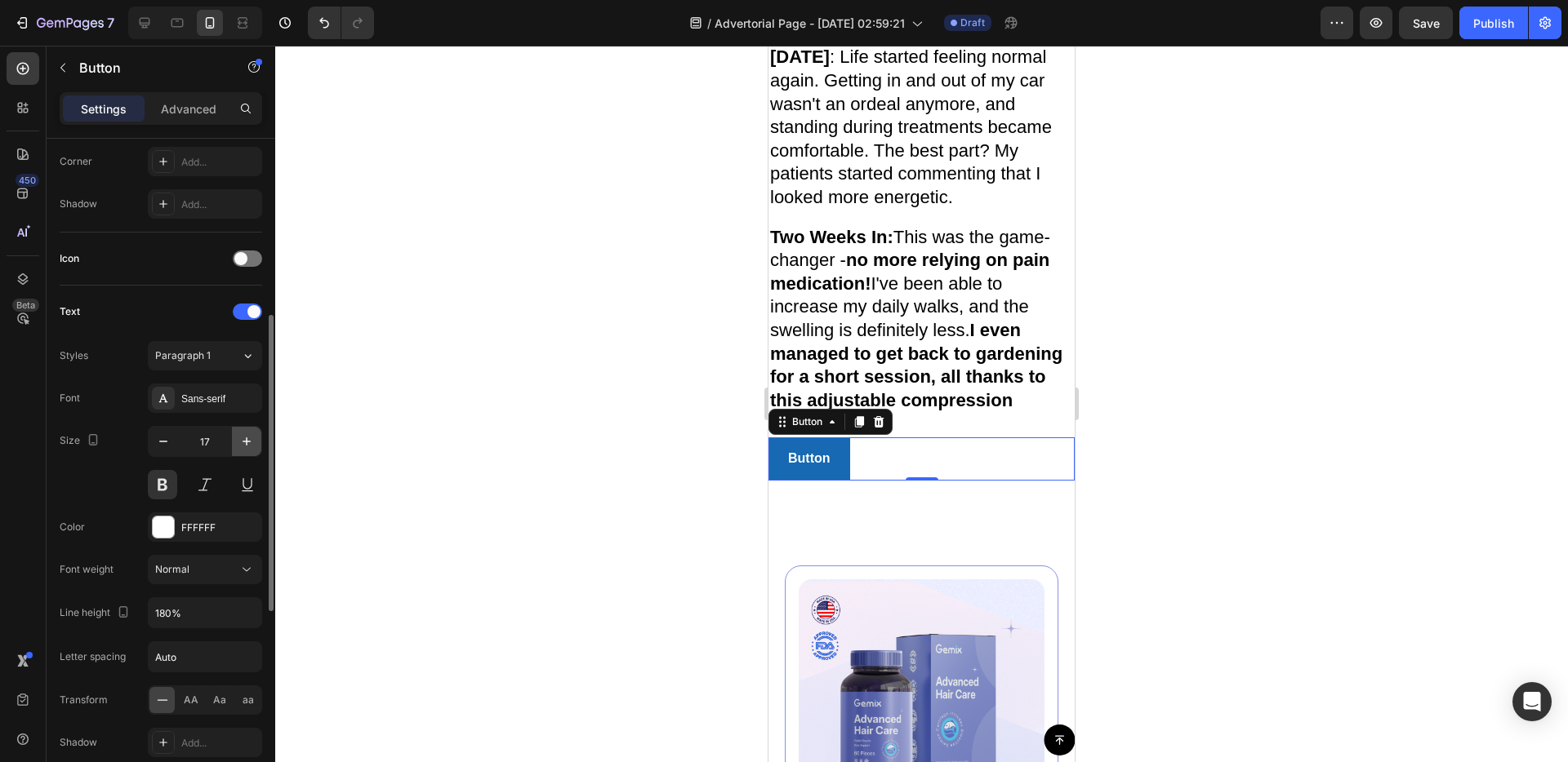
click at [236, 438] on button "button" at bounding box center [247, 441] width 29 height 29
click at [237, 438] on button "button" at bounding box center [247, 441] width 29 height 29
type input "19"
click at [211, 579] on button "Normal" at bounding box center [204, 570] width 115 height 29
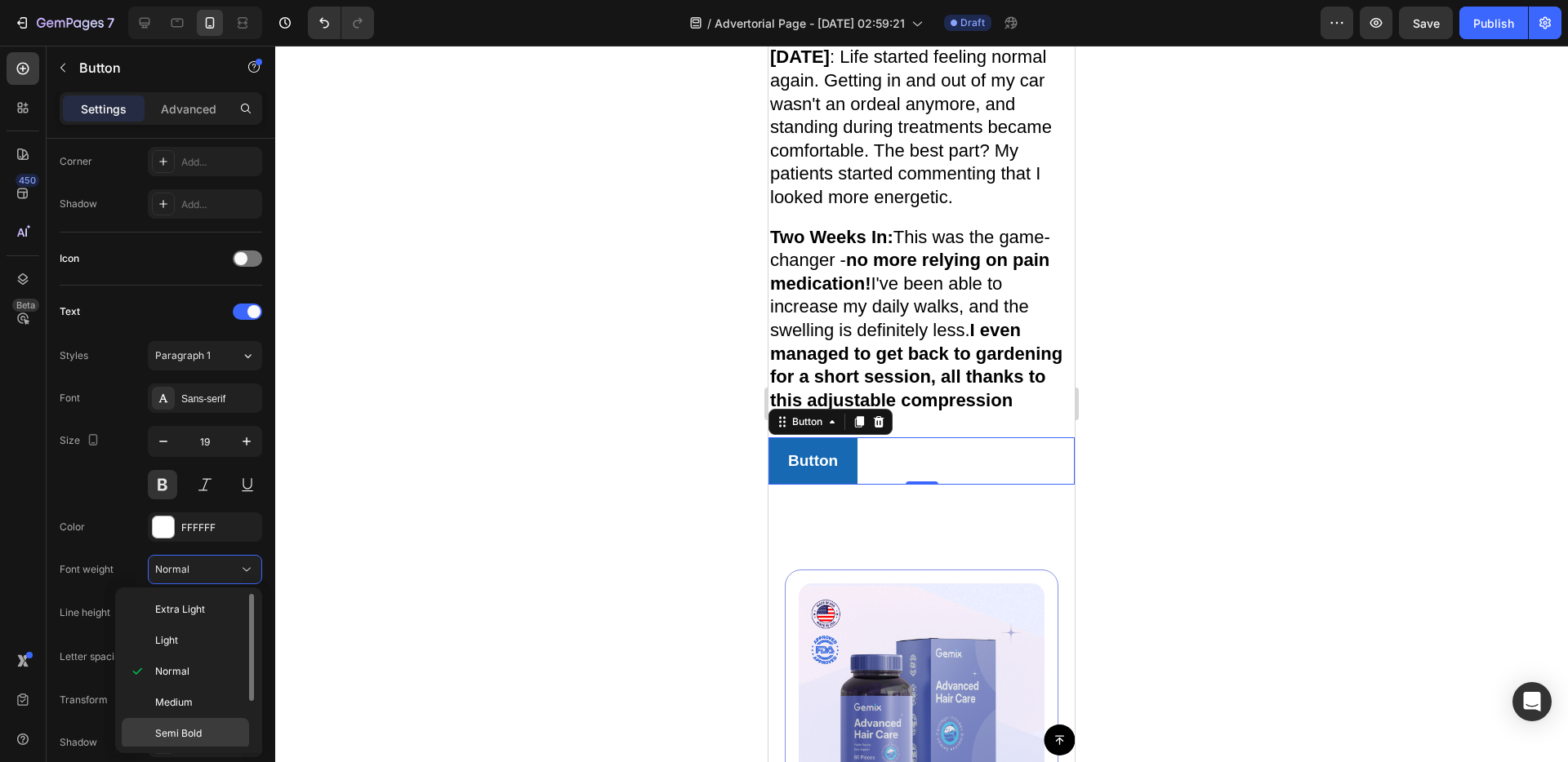
click at [182, 735] on span "Semi Bold" at bounding box center [178, 734] width 47 height 15
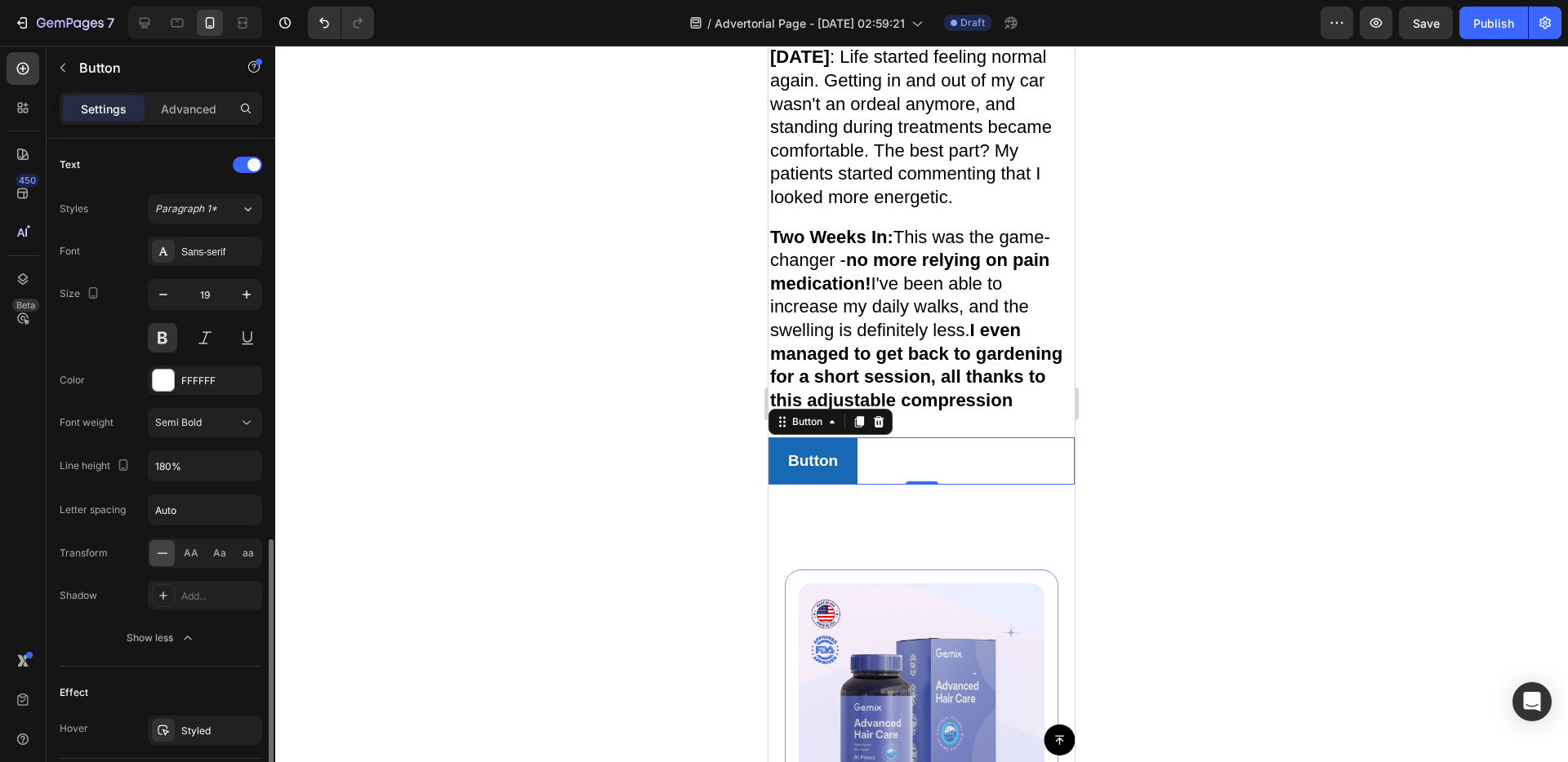
scroll to position [655, 0]
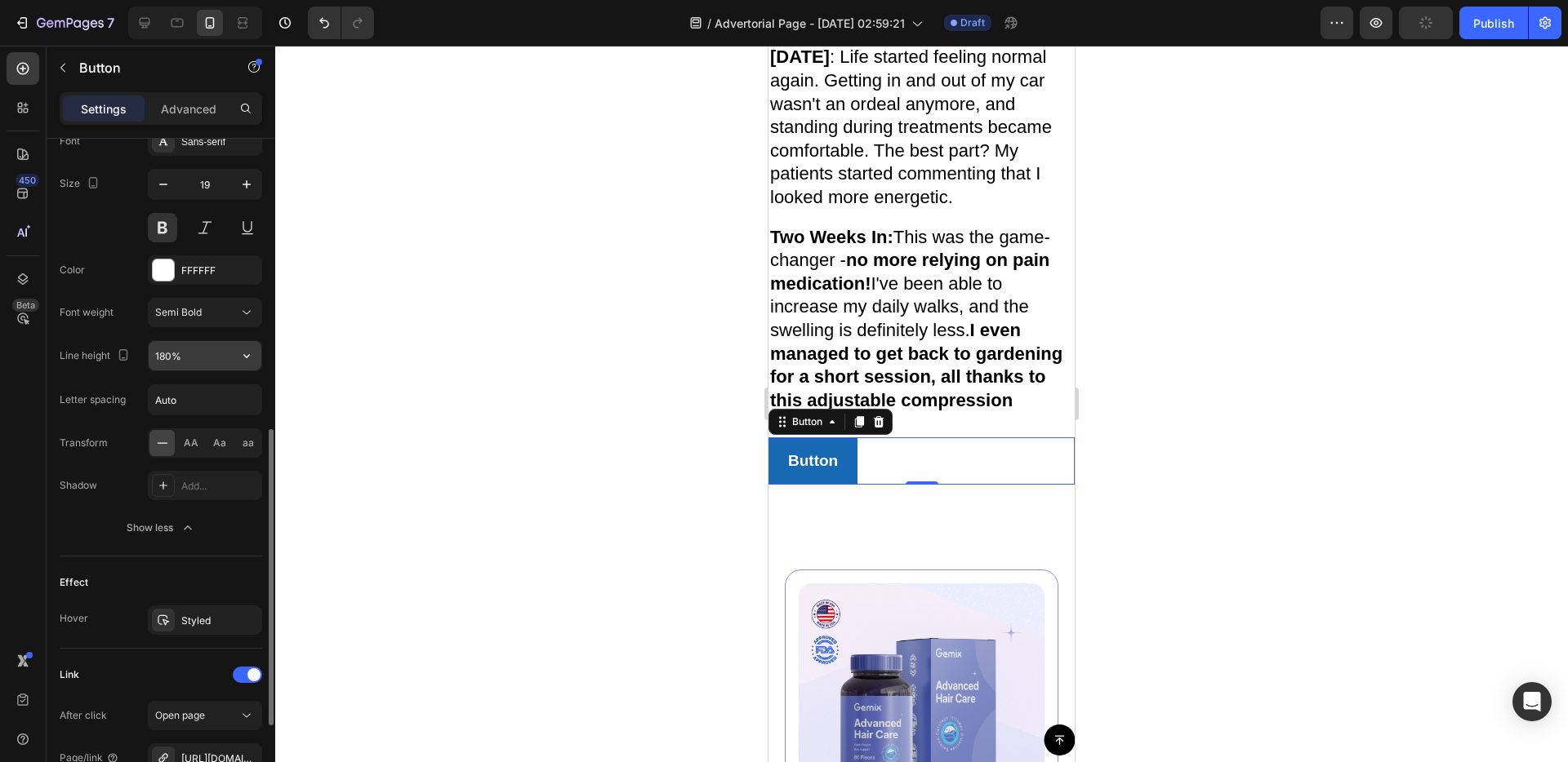
click at [214, 365] on input "180%" at bounding box center [204, 355] width 113 height 29
click at [242, 357] on icon "button" at bounding box center [247, 356] width 16 height 16
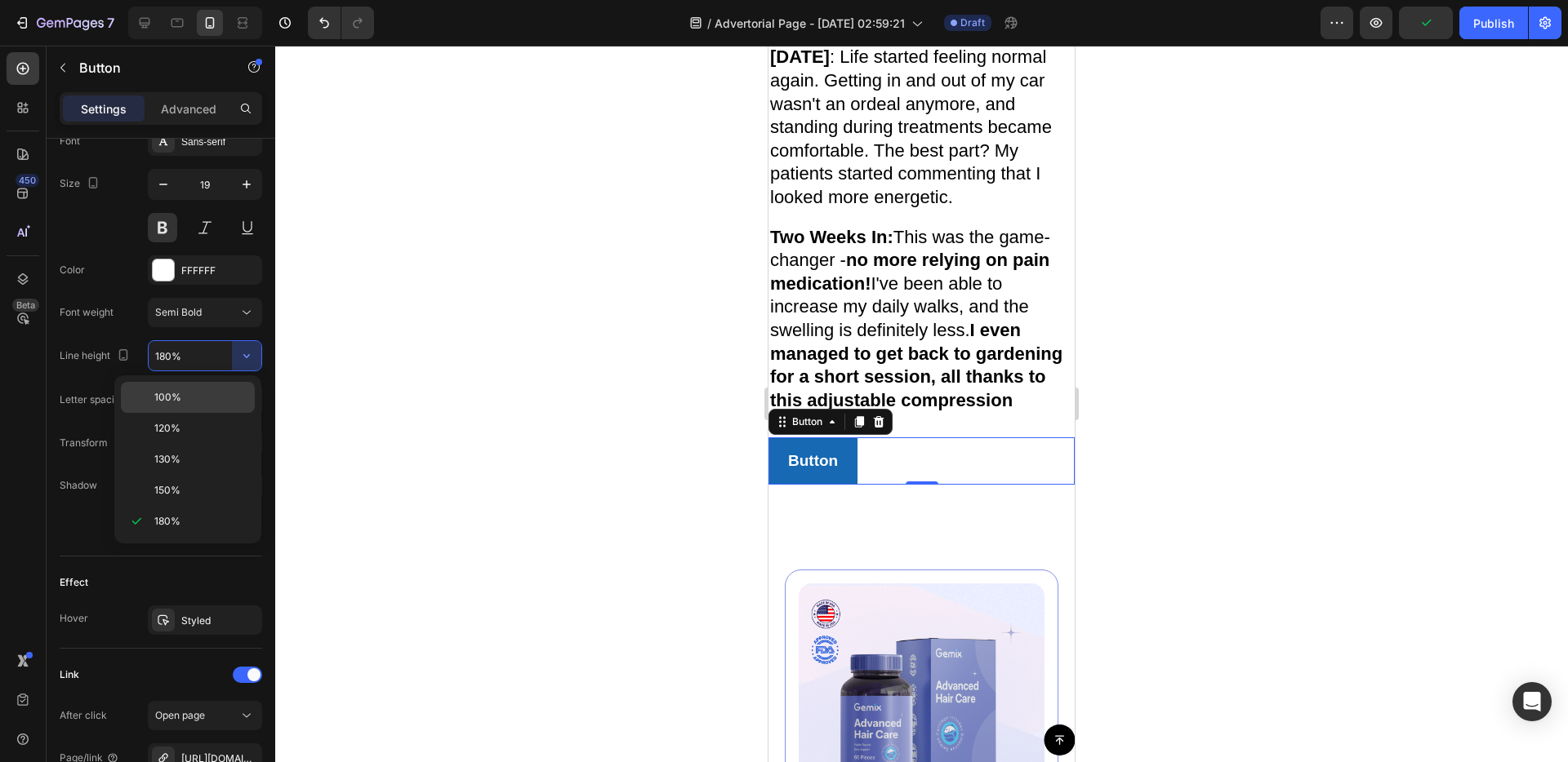
click at [220, 396] on p "100%" at bounding box center [201, 397] width 93 height 15
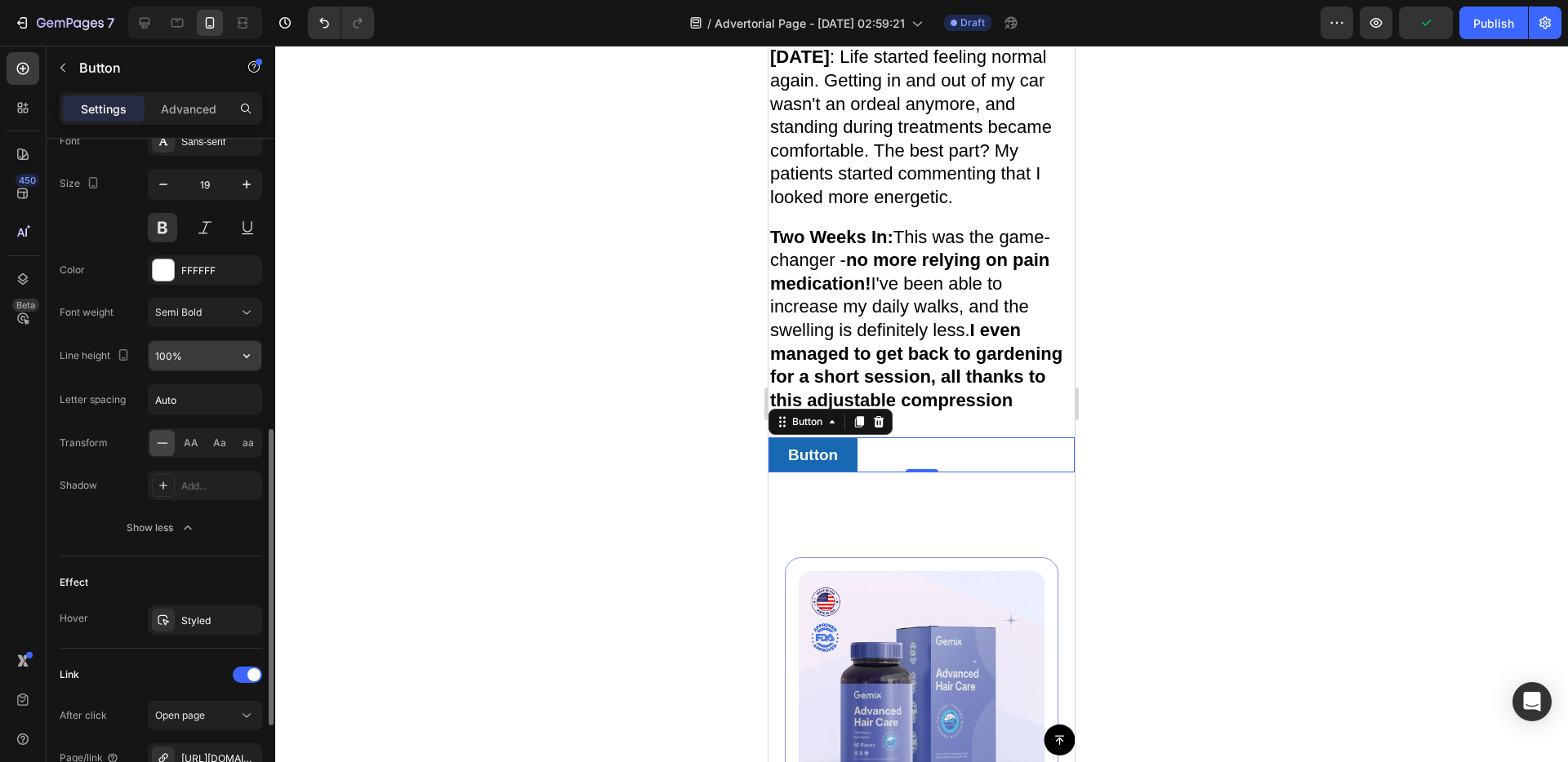
click at [228, 357] on input "100%" at bounding box center [204, 355] width 113 height 29
click at [245, 352] on icon "button" at bounding box center [247, 356] width 16 height 16
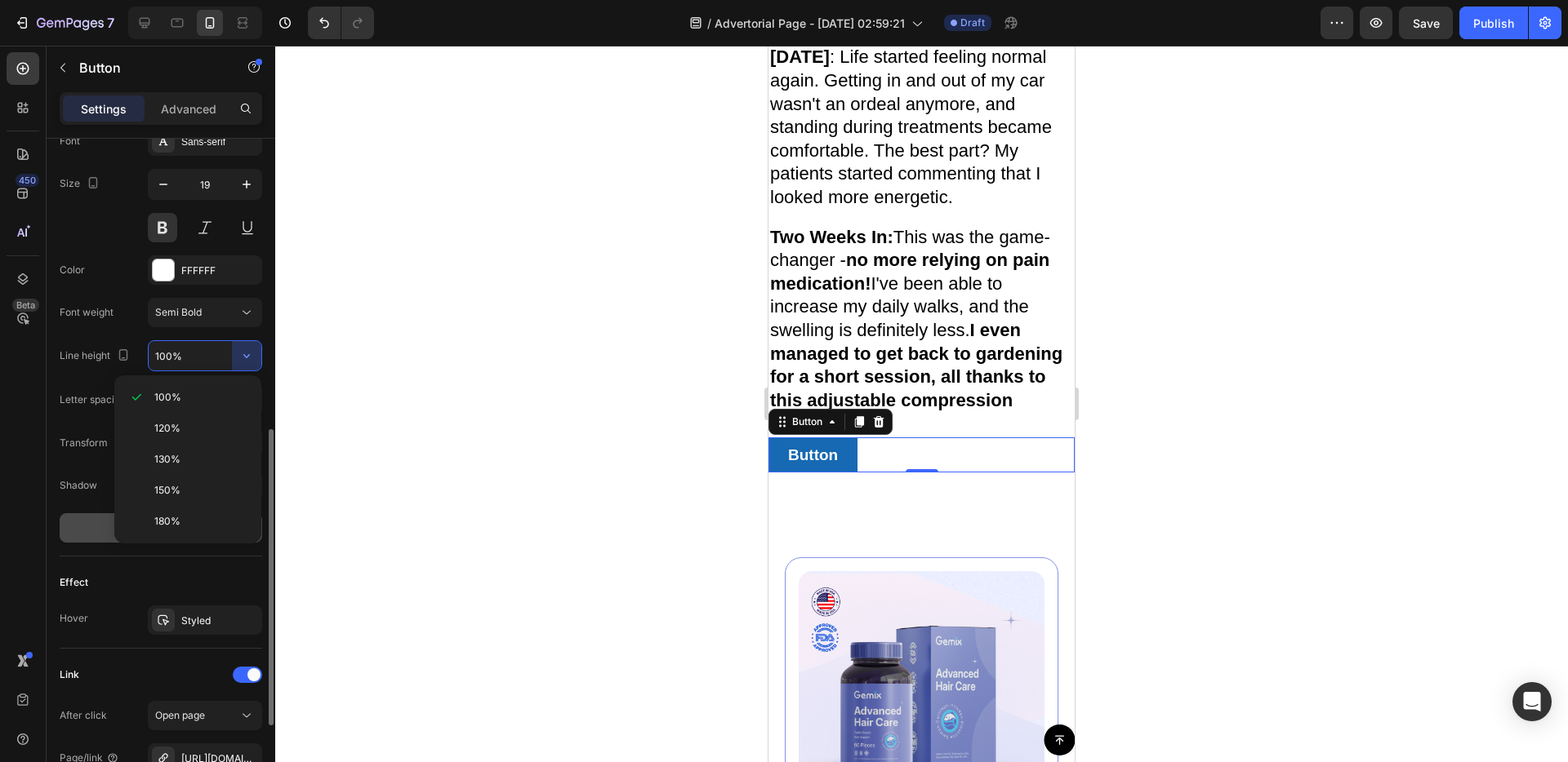
click at [171, 530] on div "180%" at bounding box center [188, 521] width 134 height 31
type input "180%"
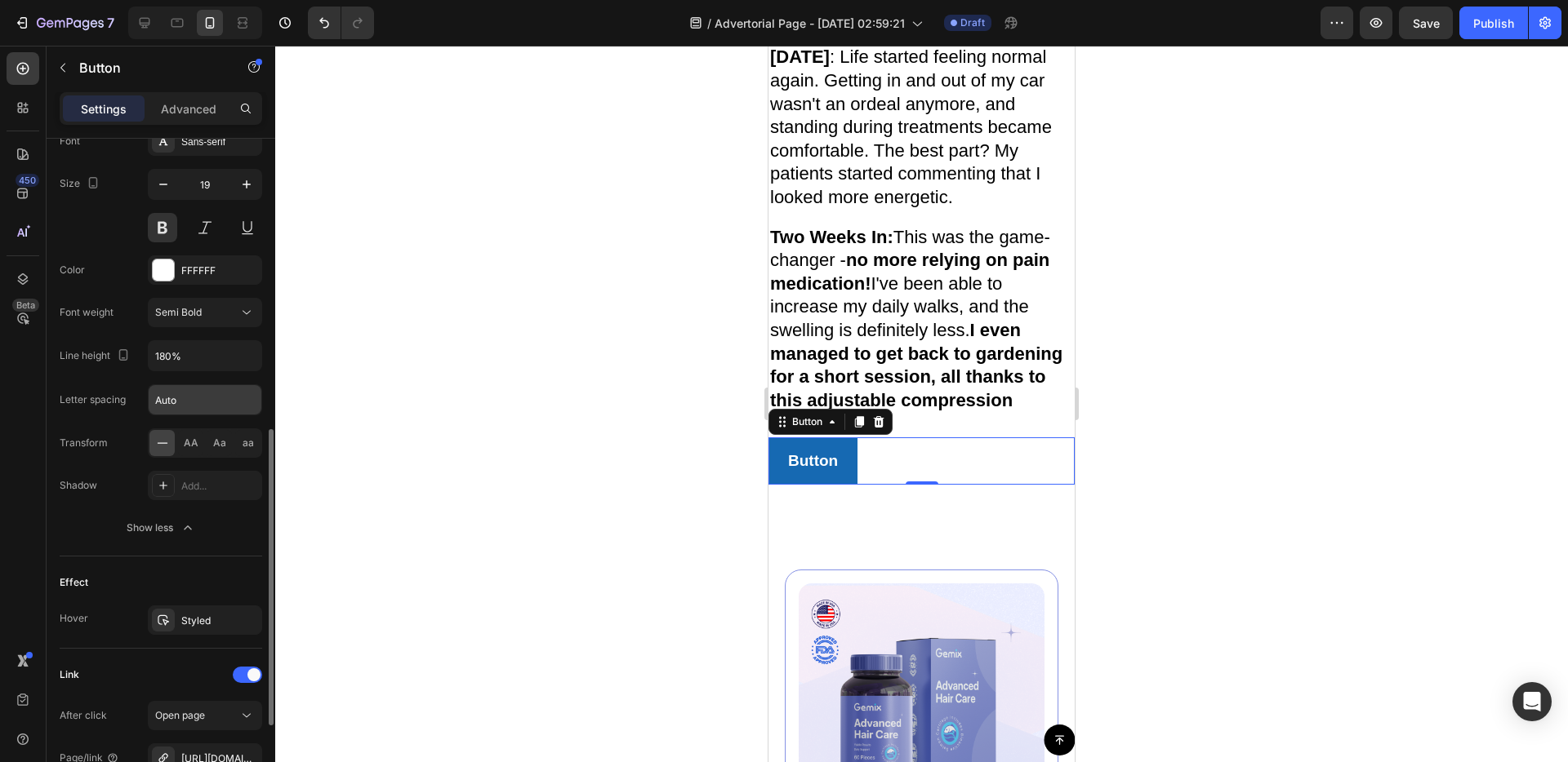
scroll to position [659, 0]
click at [186, 433] on span "AA" at bounding box center [191, 440] width 15 height 15
click at [241, 451] on div "aa" at bounding box center [248, 440] width 26 height 27
click at [229, 447] on div "Aa" at bounding box center [219, 440] width 26 height 27
click at [212, 443] on div "Aa" at bounding box center [219, 440] width 26 height 27
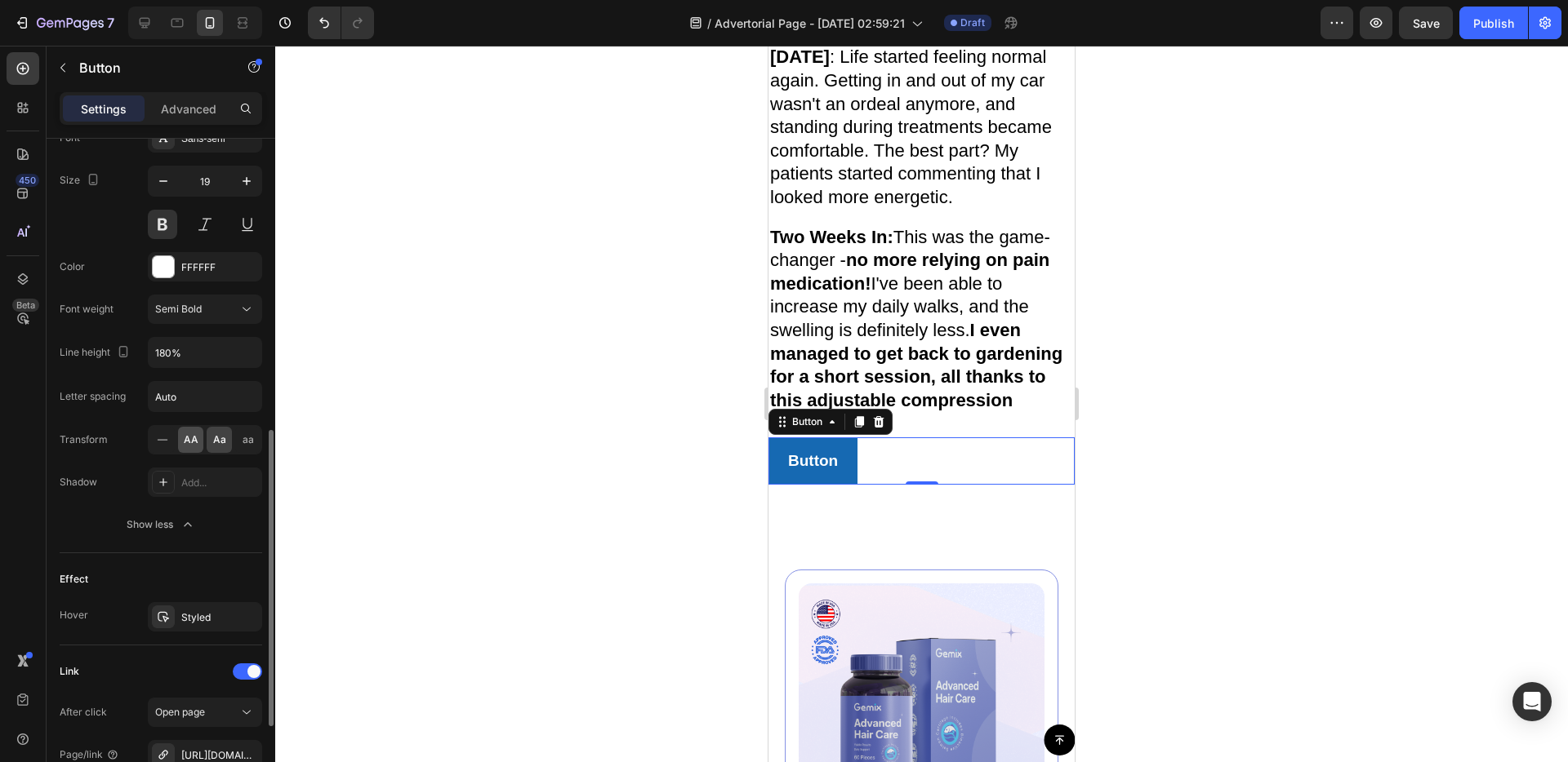
click at [199, 436] on div "AA" at bounding box center [191, 440] width 26 height 27
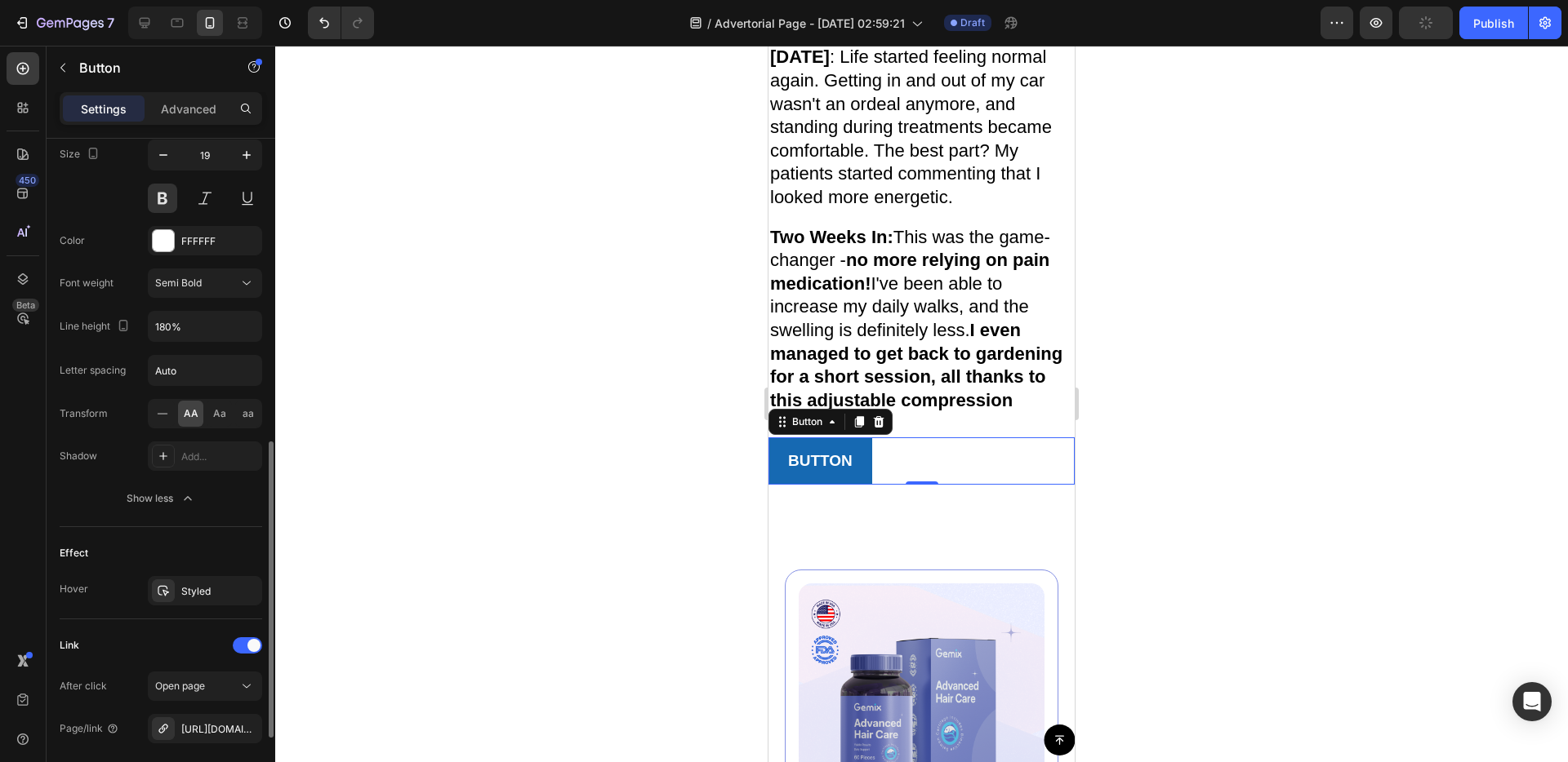
scroll to position [774, 0]
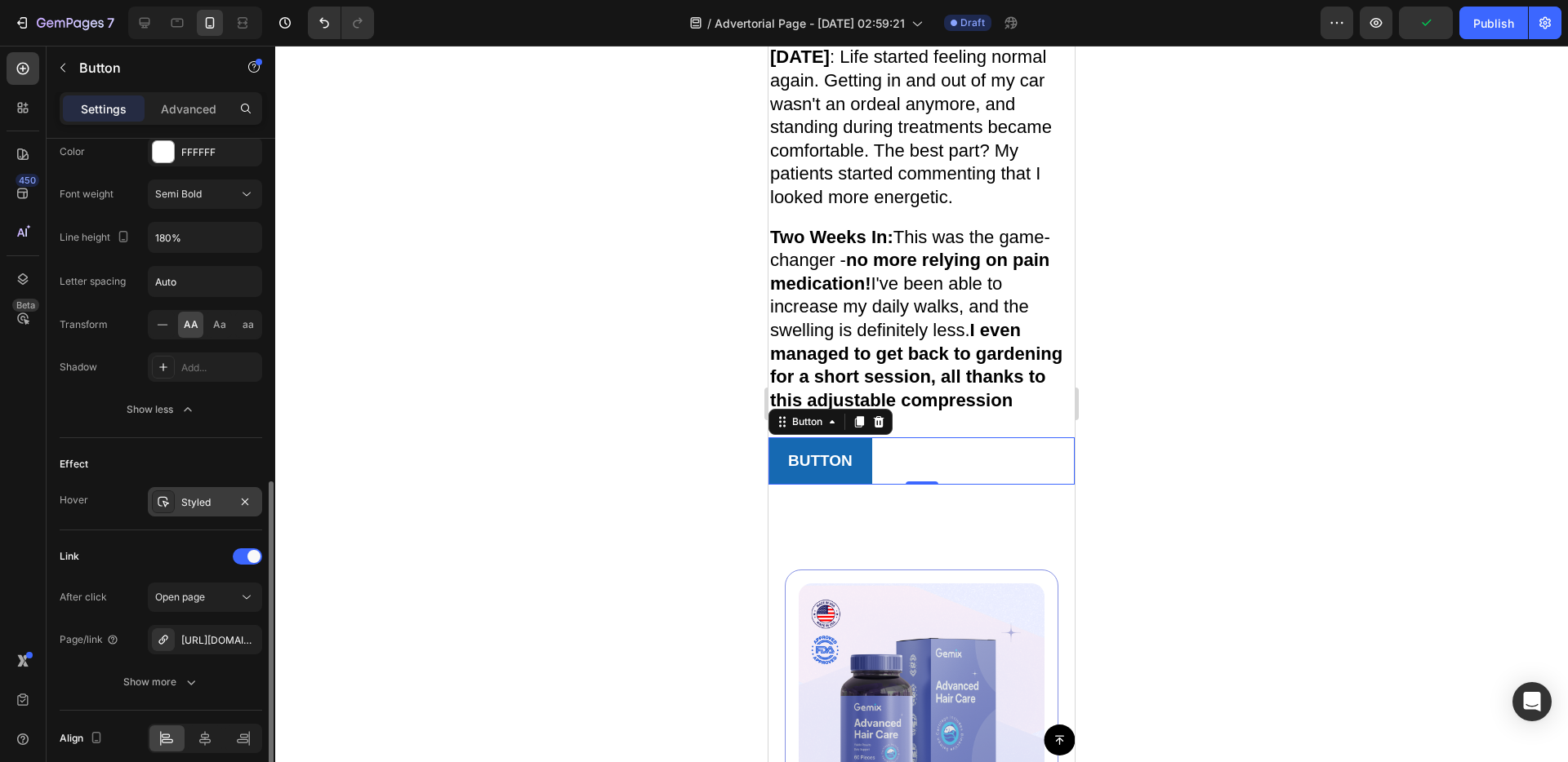
click at [177, 506] on div "Styled" at bounding box center [204, 502] width 115 height 29
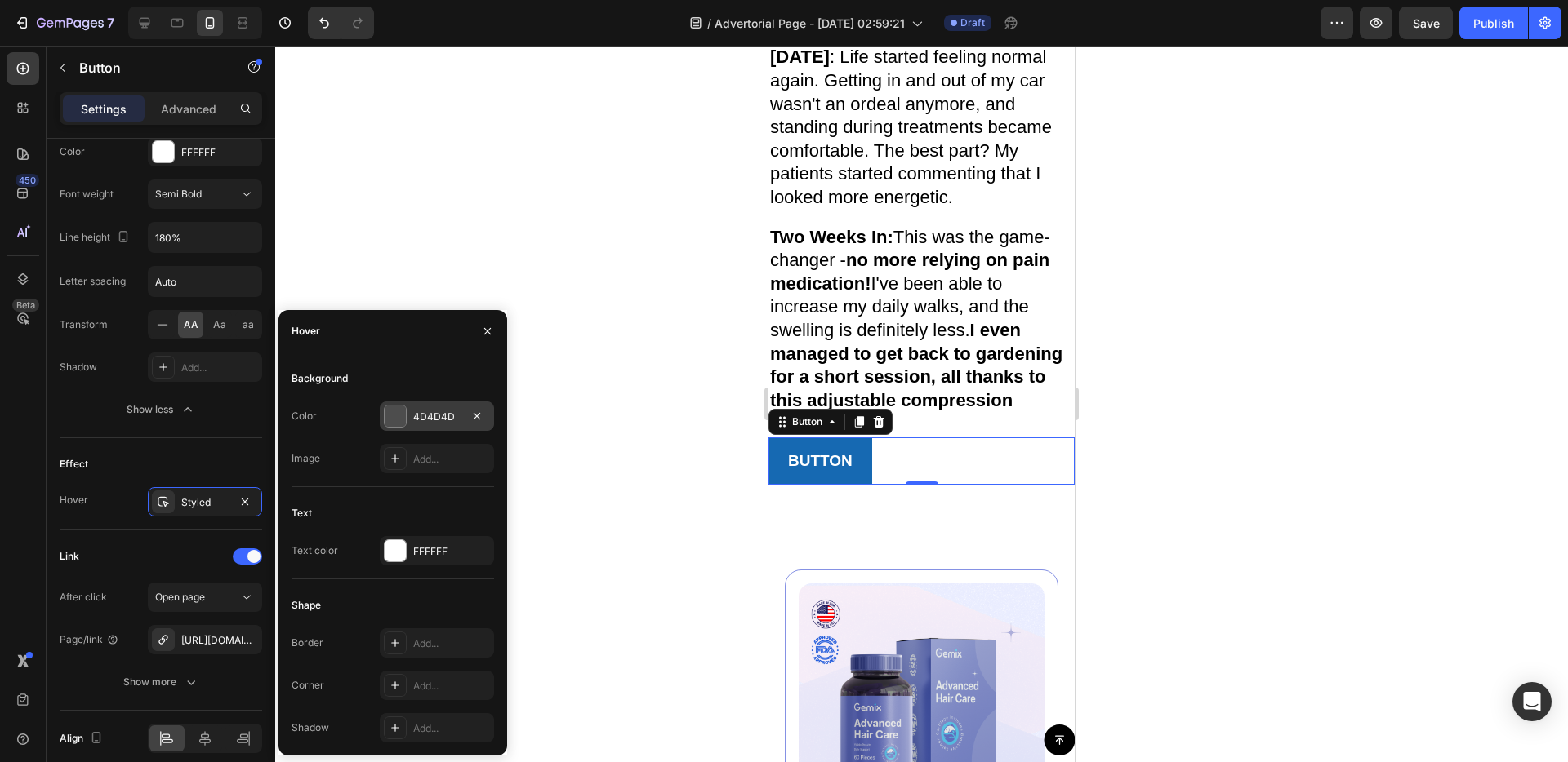
click at [387, 414] on div at bounding box center [395, 416] width 21 height 21
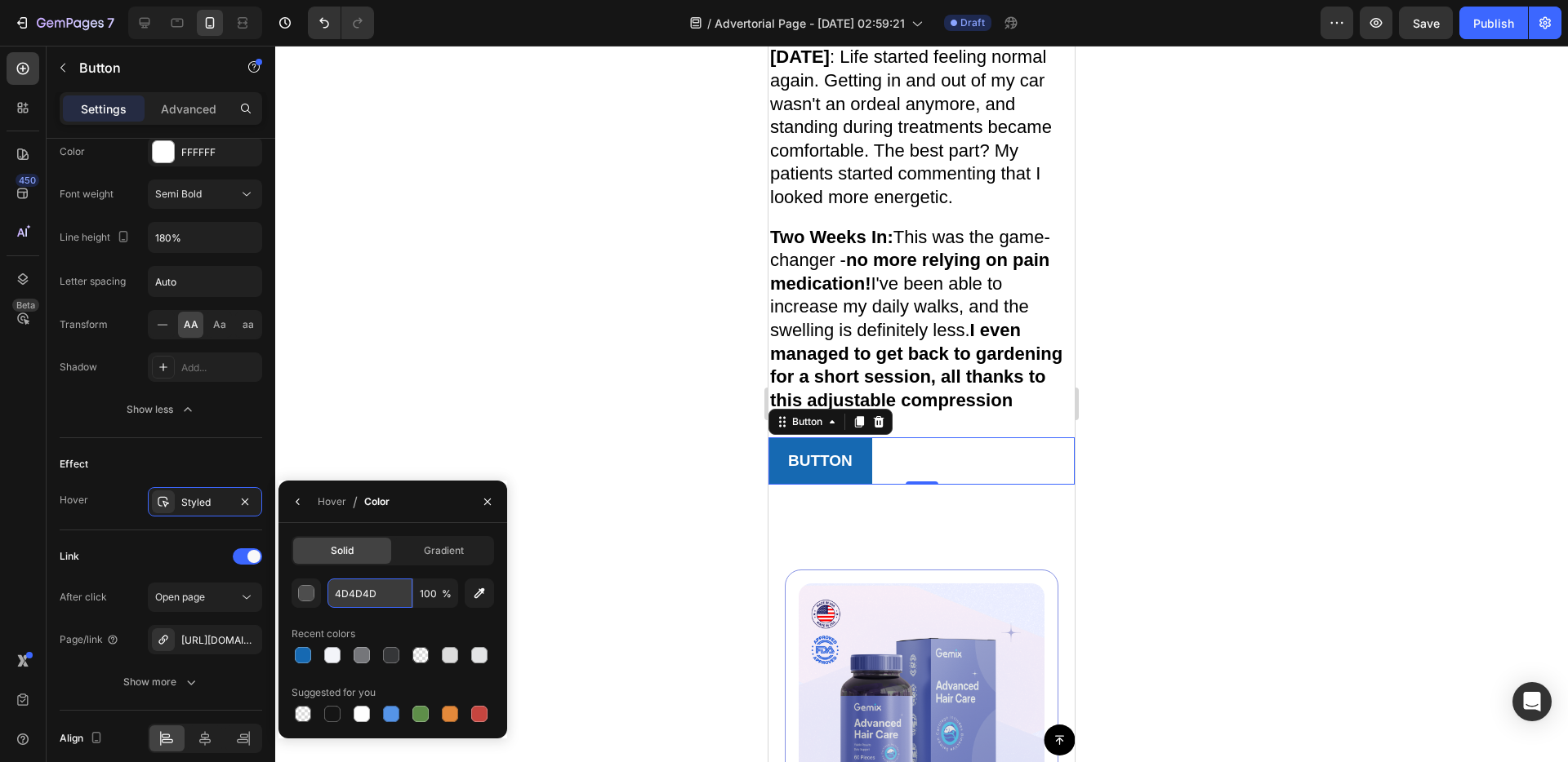
click at [0, 0] on input "4D4D4D" at bounding box center [0, 0] width 0 height 0
paste input "A90E2"
type input "4A90E2"
click at [225, 442] on div "Effect Hover Styled" at bounding box center [160, 484] width 203 height 93
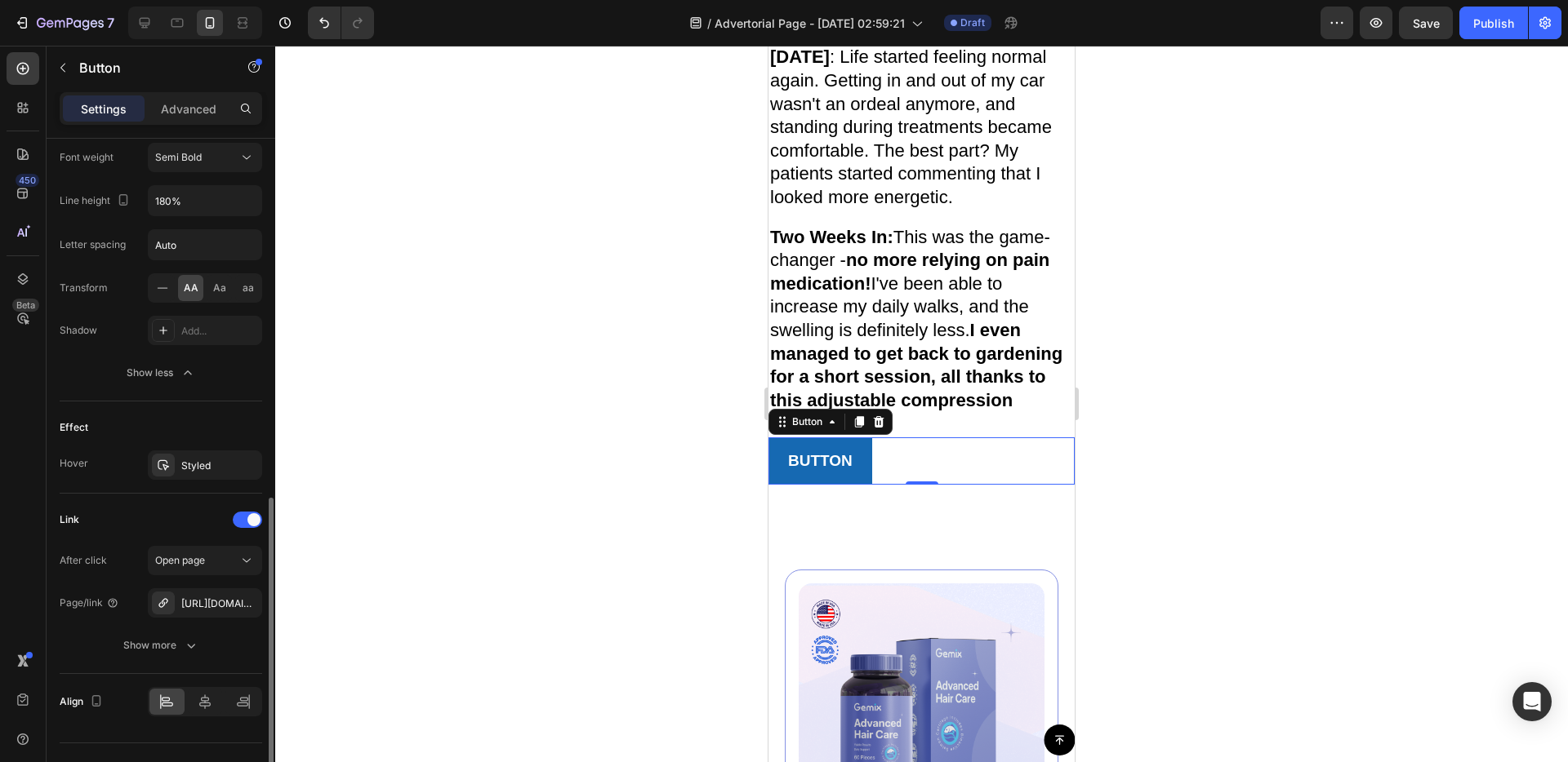
scroll to position [843, 0]
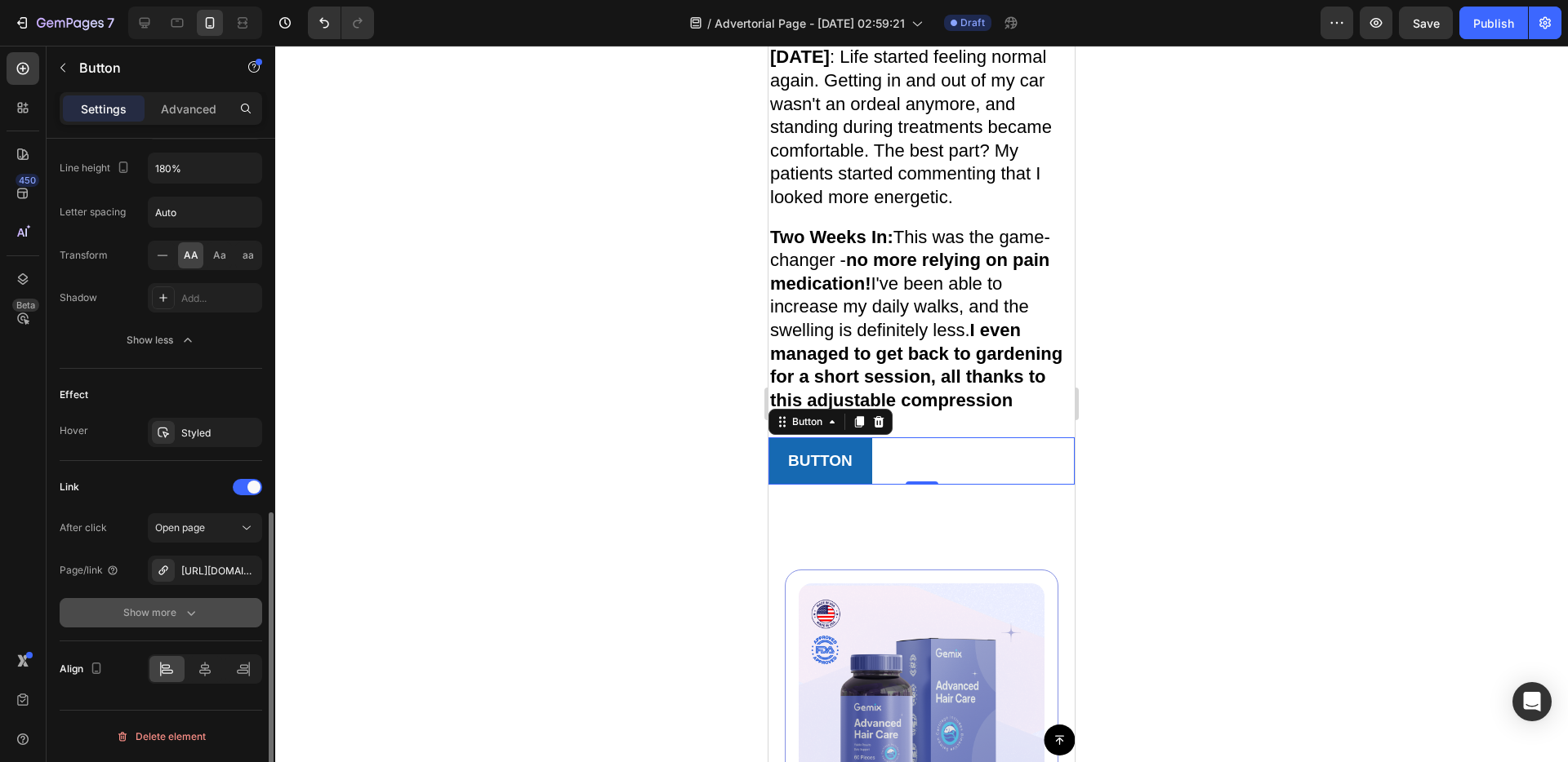
click at [198, 617] on icon "button" at bounding box center [192, 613] width 16 height 16
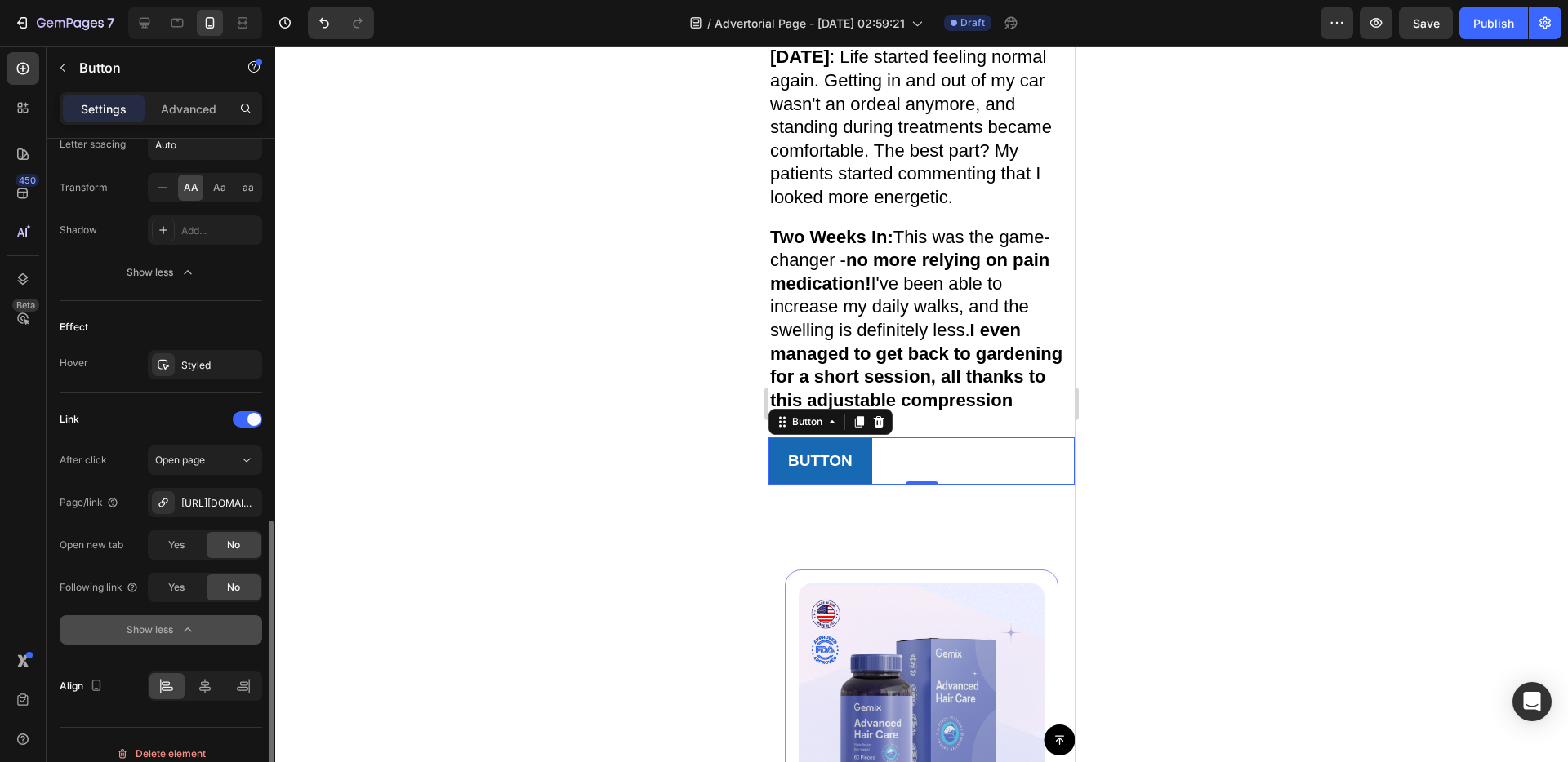
scroll to position [928, 0]
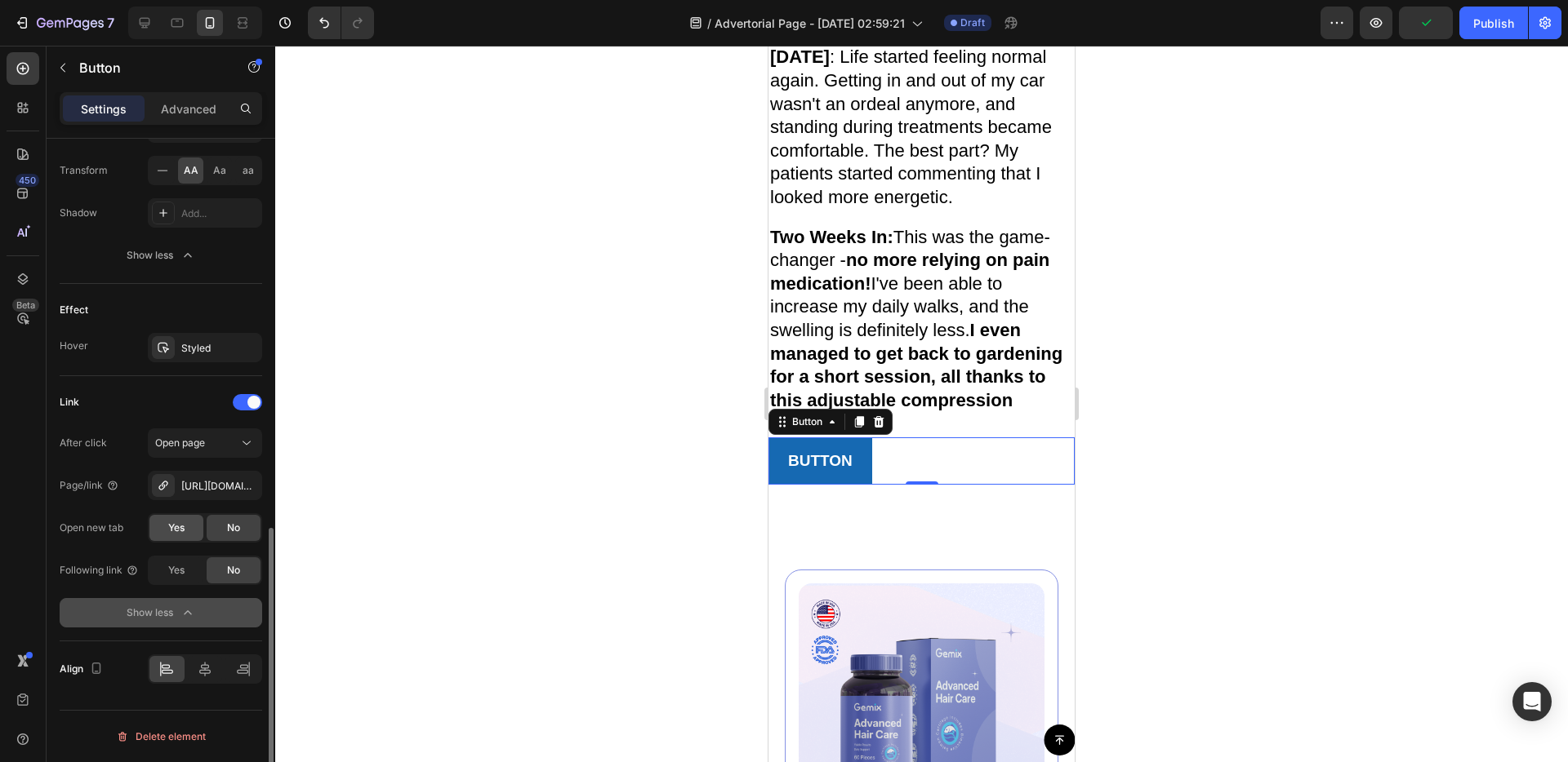
click at [181, 526] on span "Yes" at bounding box center [177, 528] width 16 height 15
click at [236, 534] on span "No" at bounding box center [234, 528] width 13 height 15
click at [146, 610] on div "Show less" at bounding box center [161, 613] width 70 height 16
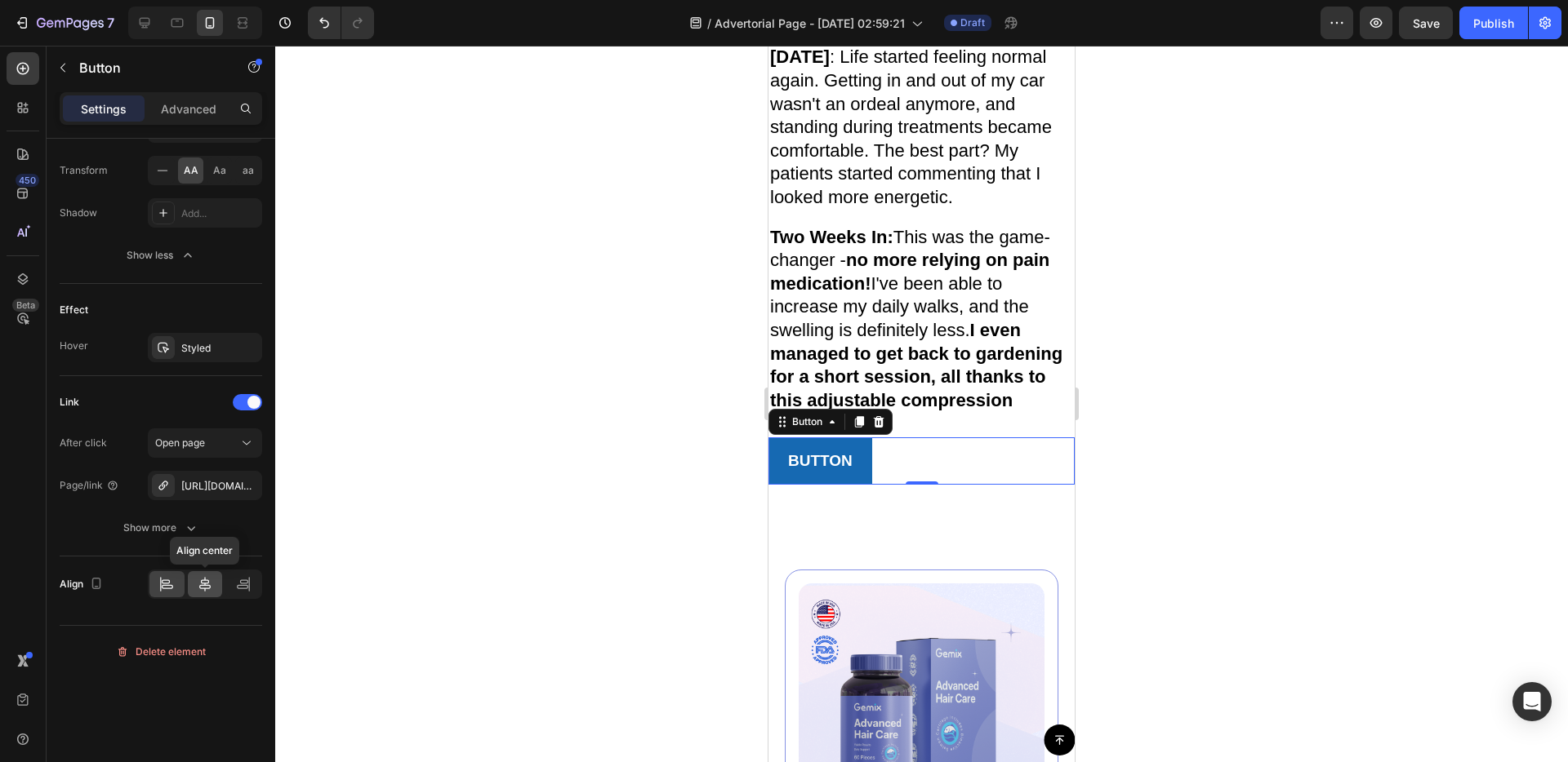
click at [194, 593] on div at bounding box center [205, 584] width 35 height 27
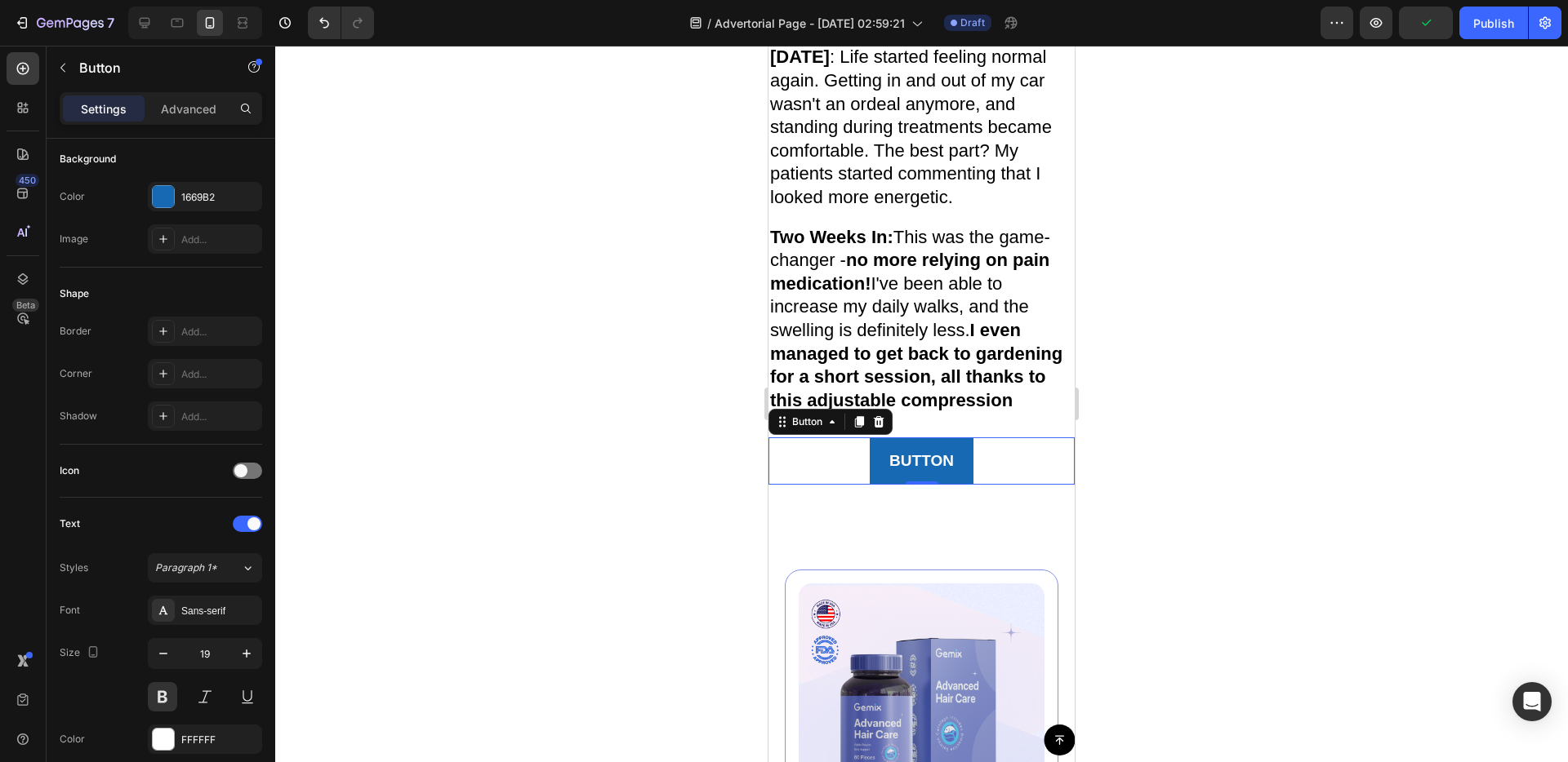
scroll to position [183, 0]
click at [215, 344] on div "Add..." at bounding box center [204, 334] width 115 height 29
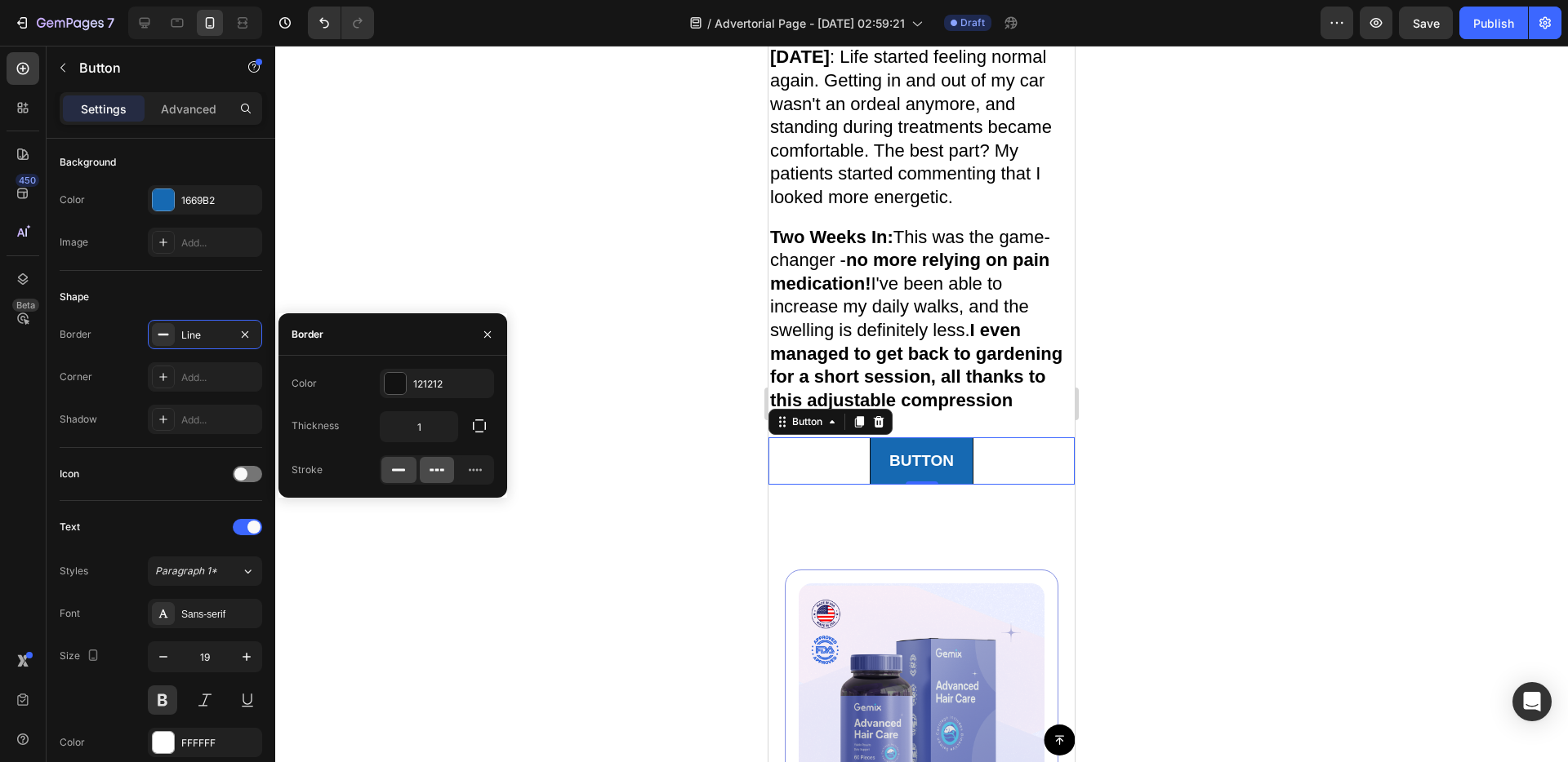
click at [440, 471] on icon at bounding box center [442, 469] width 4 height 3
click at [409, 474] on div at bounding box center [399, 470] width 35 height 27
click at [475, 377] on icon "button" at bounding box center [477, 384] width 13 height 13
click at [479, 332] on button "button" at bounding box center [488, 334] width 27 height 27
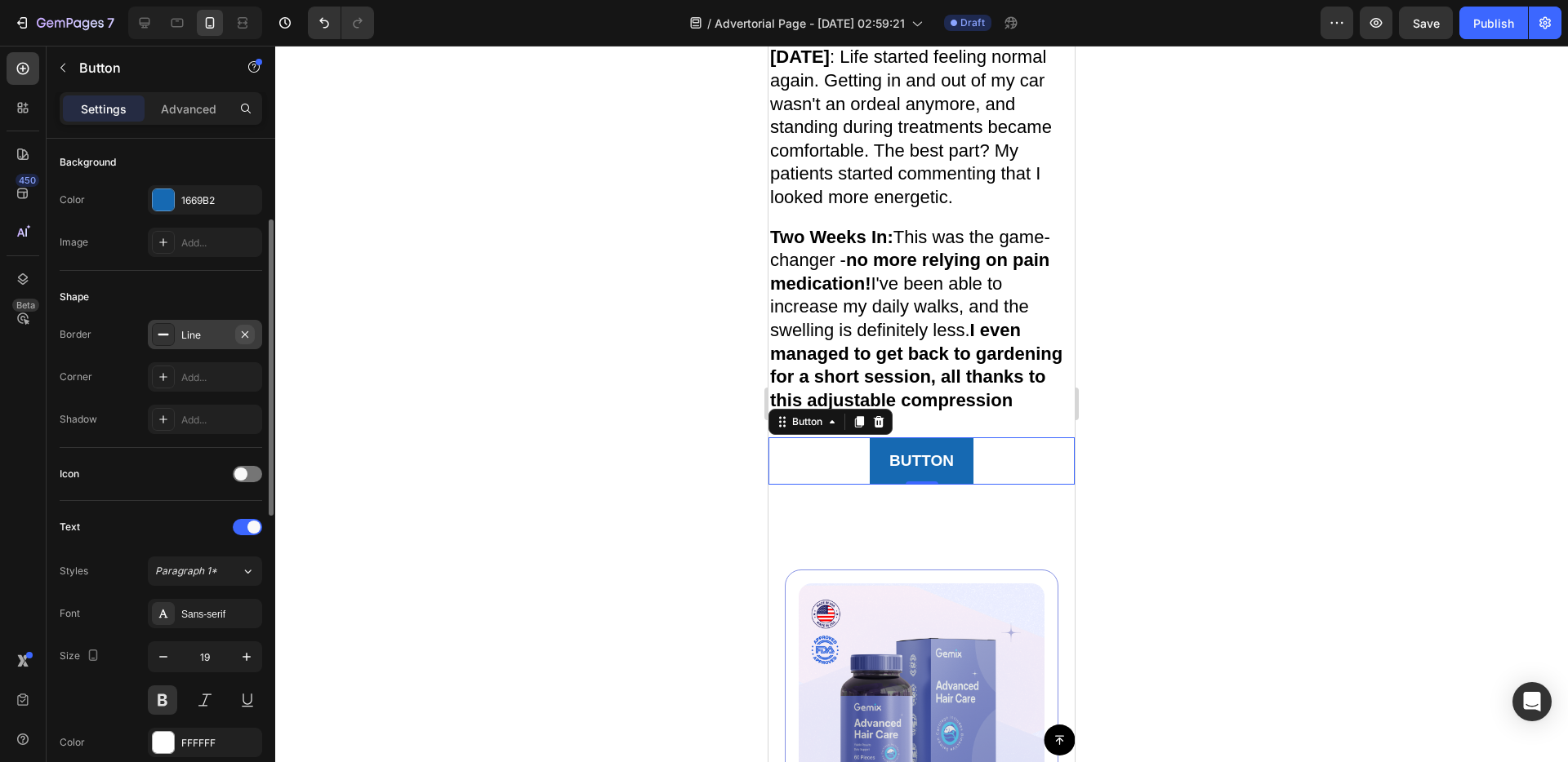
click at [242, 333] on icon "button" at bounding box center [245, 334] width 13 height 13
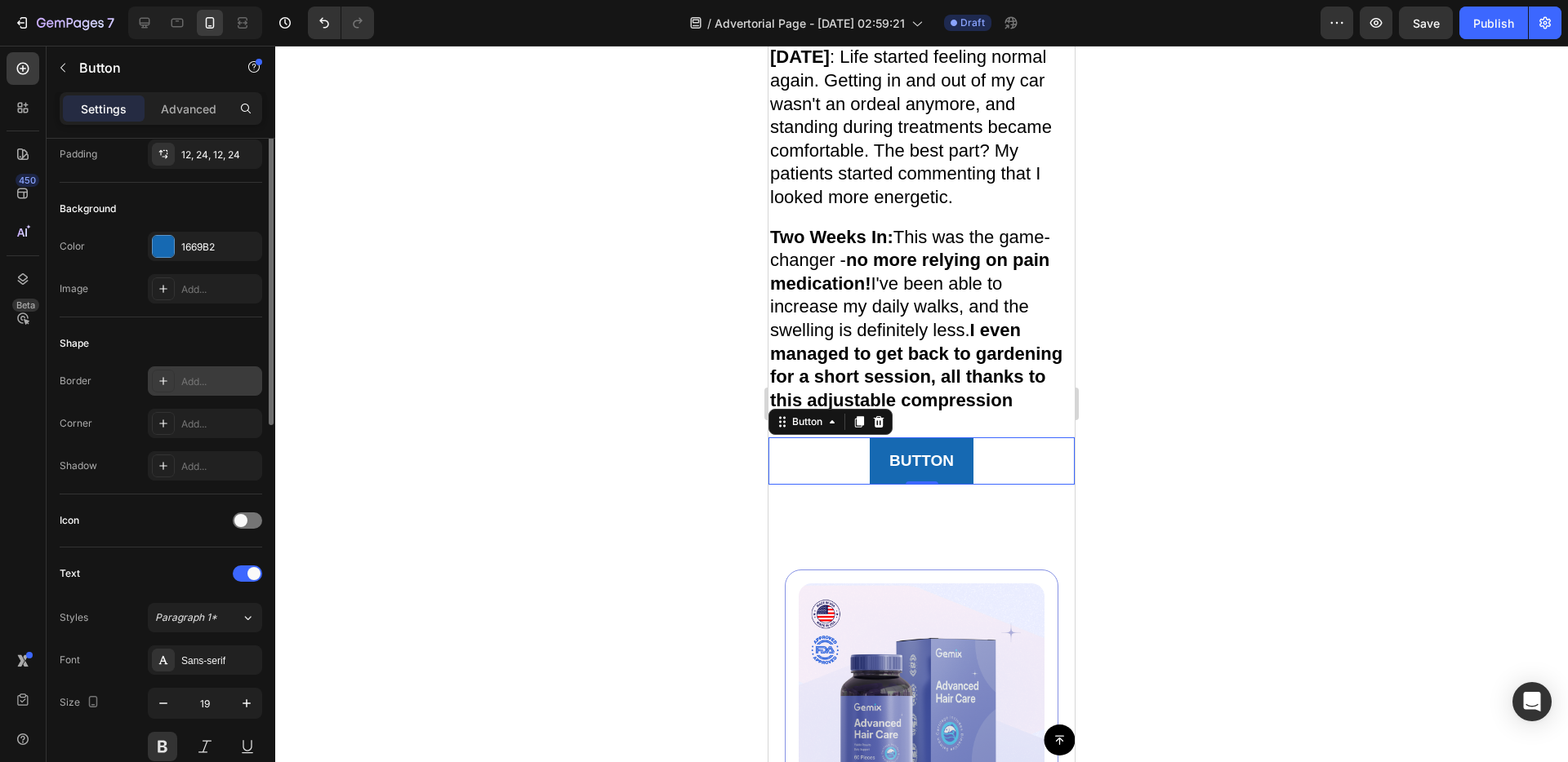
scroll to position [0, 0]
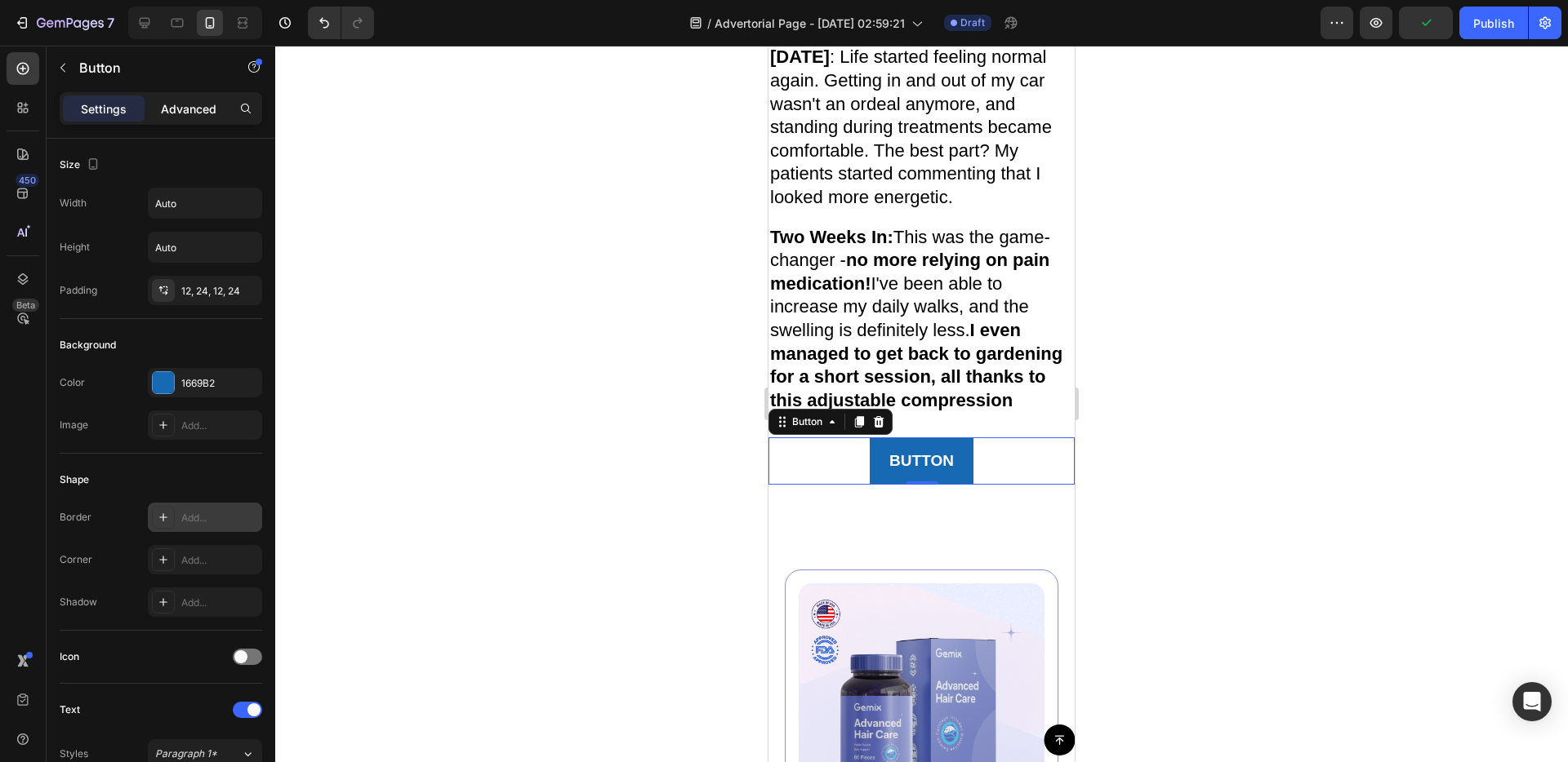
click at [166, 109] on p "Advanced" at bounding box center [189, 109] width 56 height 17
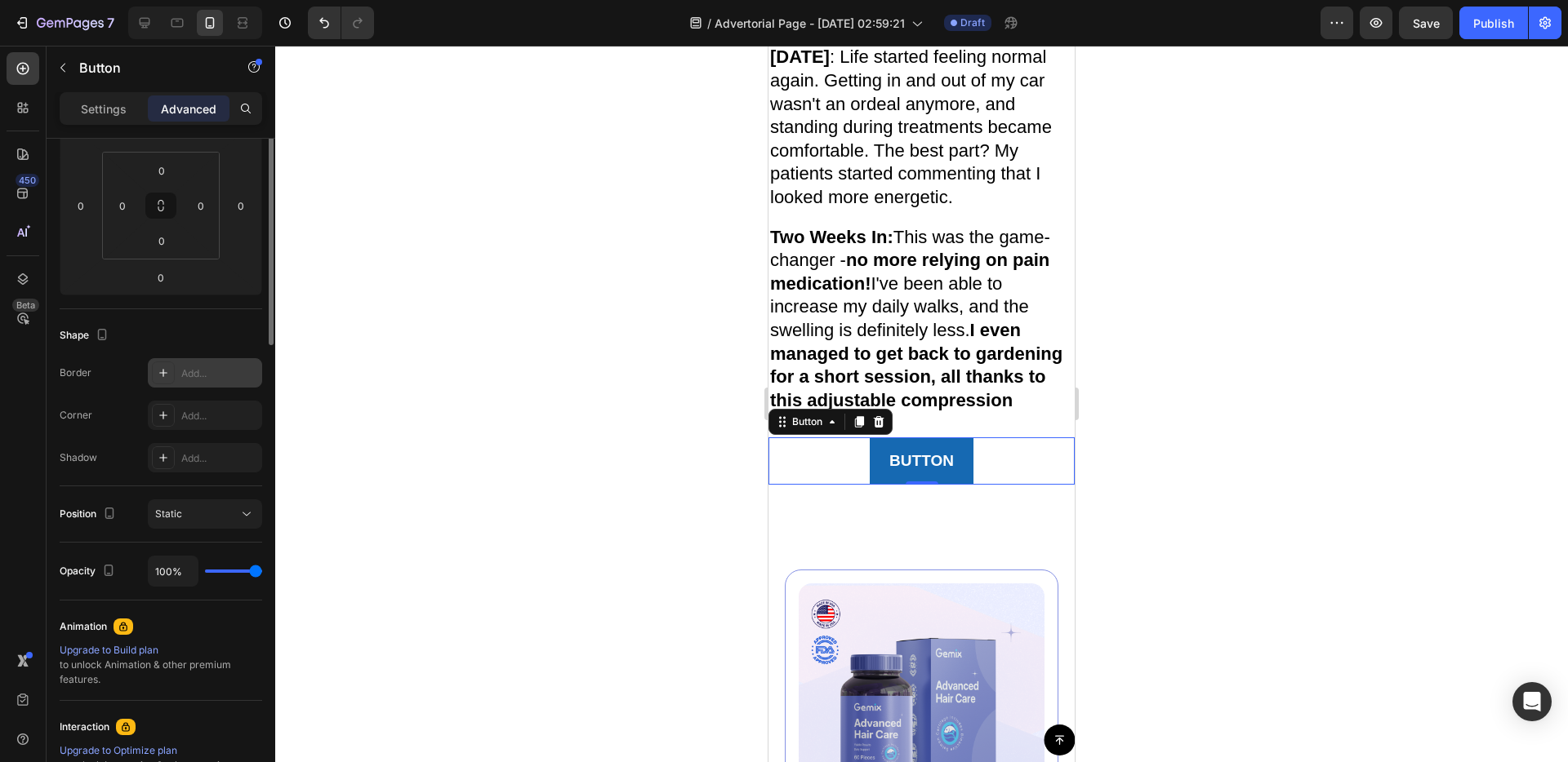
scroll to position [38, 0]
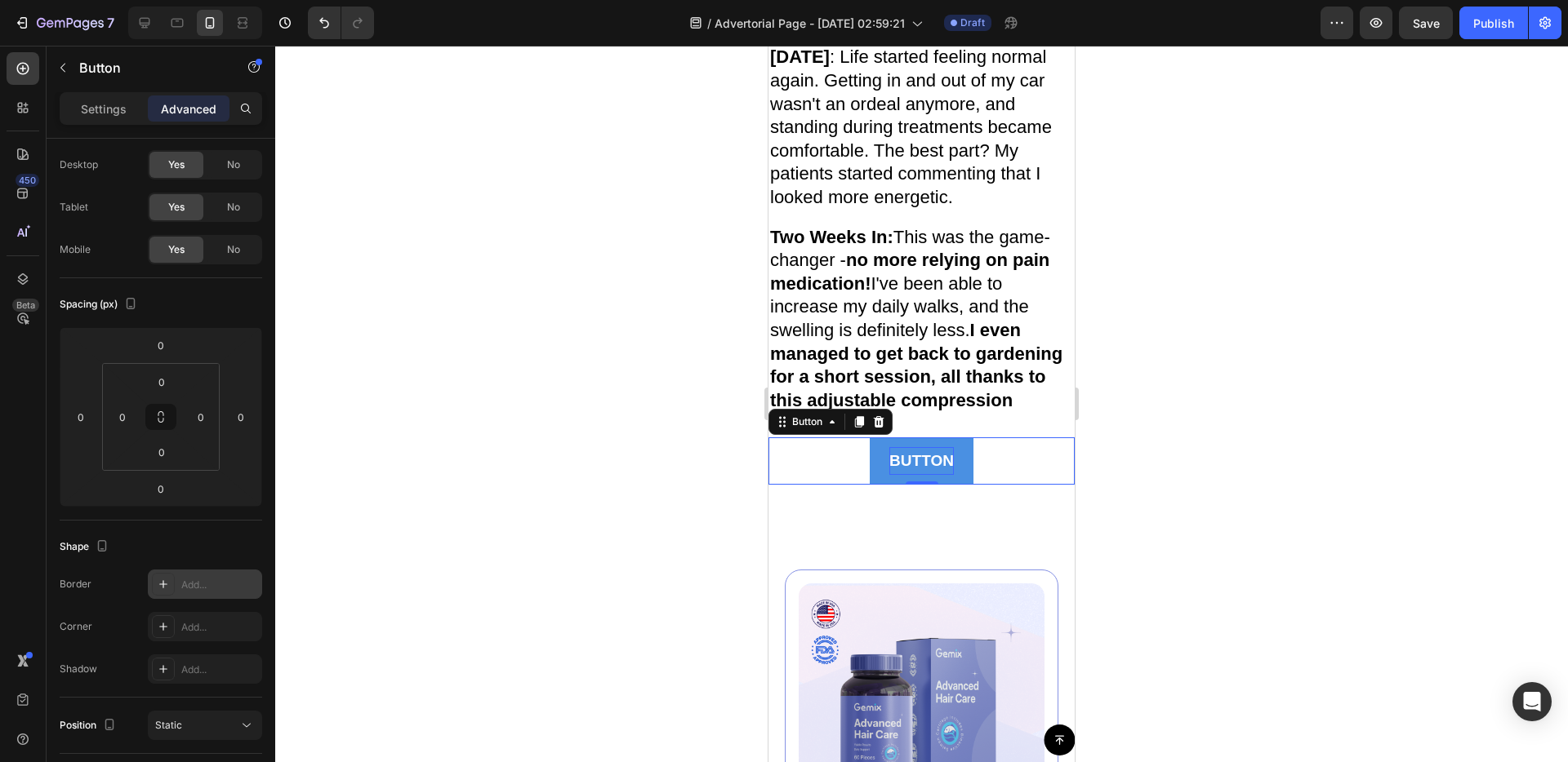
click at [909, 475] on p "Button" at bounding box center [921, 461] width 64 height 27
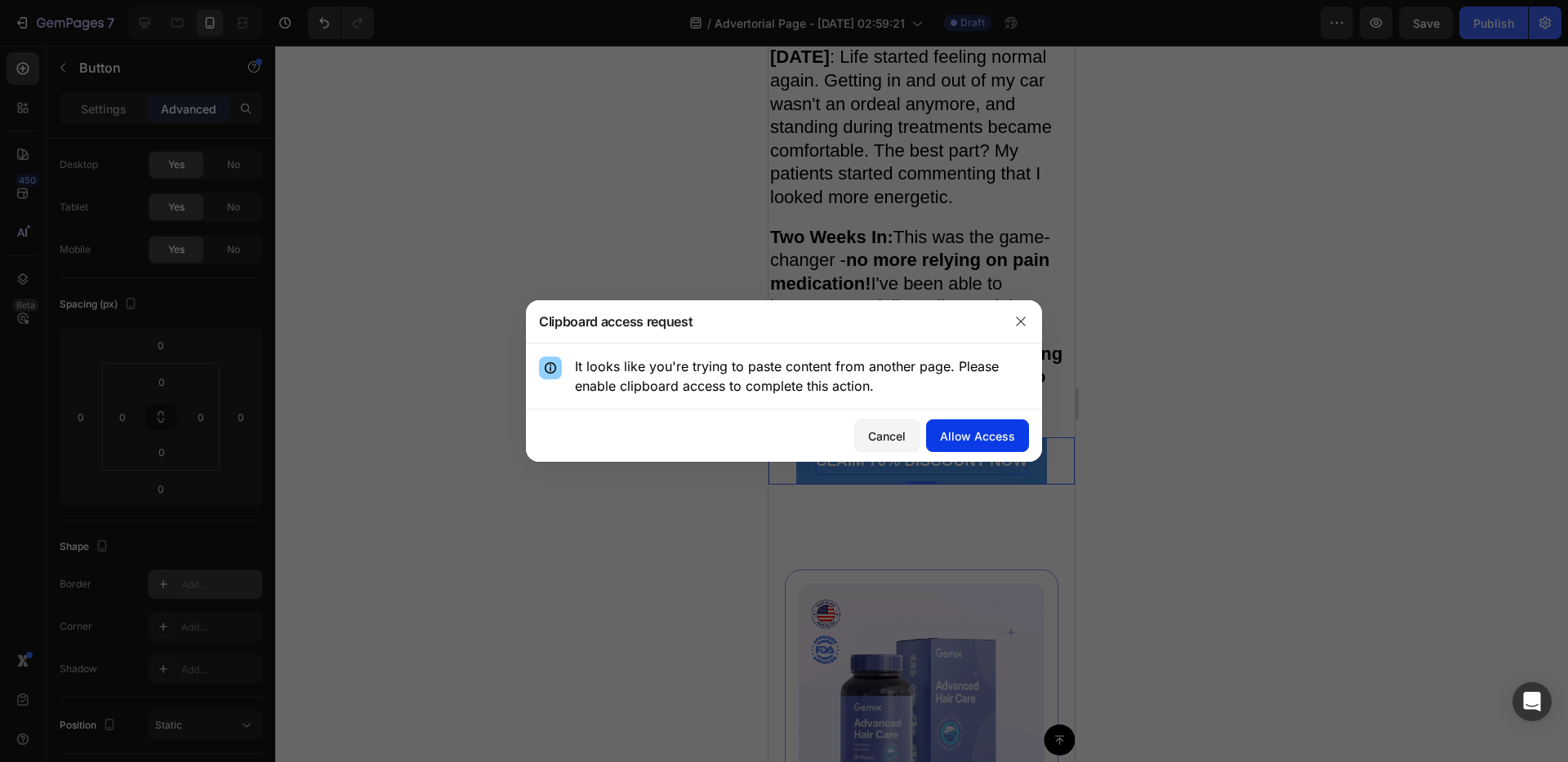
click at [978, 443] on div "Allow Access" at bounding box center [978, 436] width 75 height 17
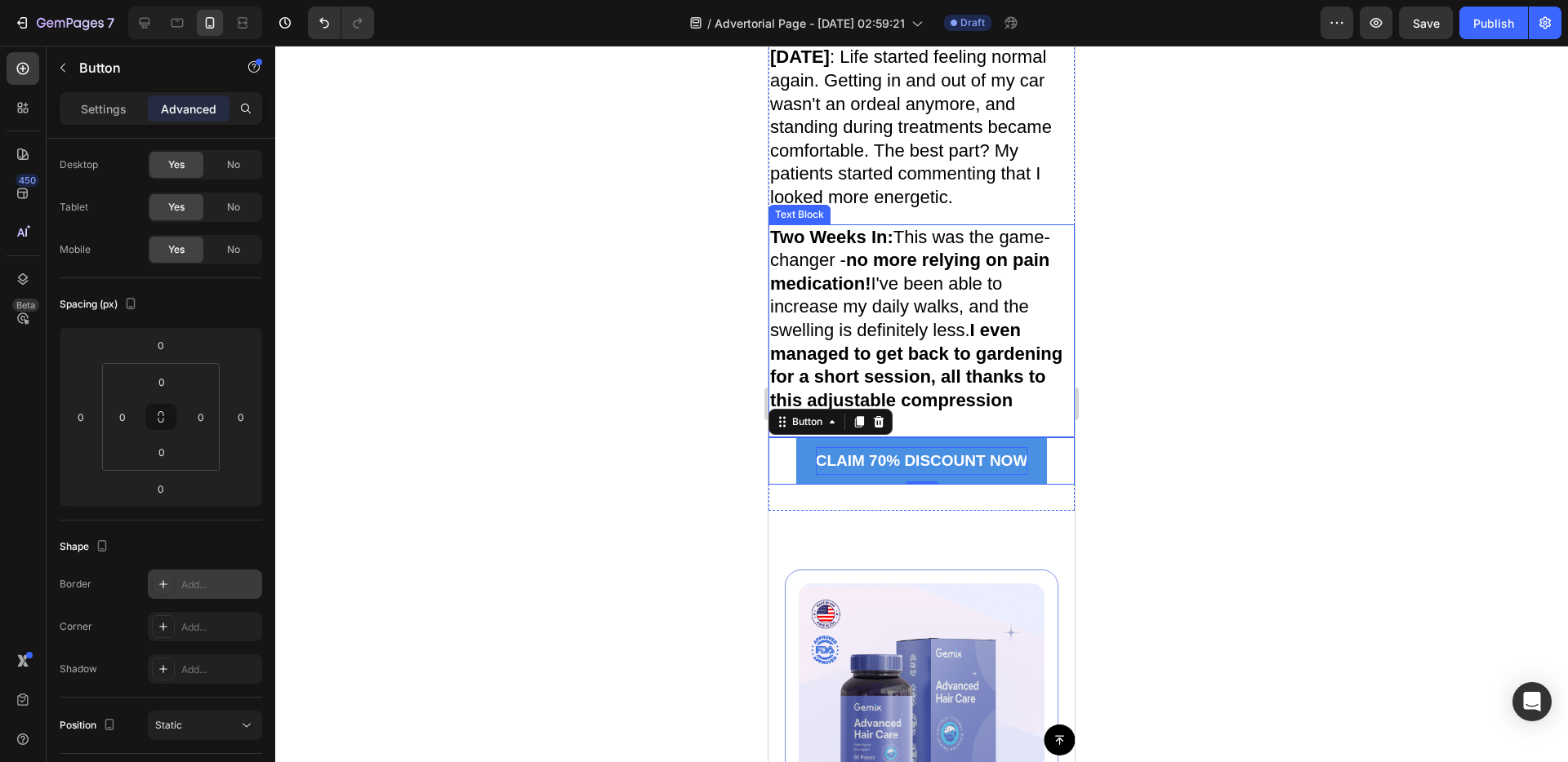
click at [1046, 436] on p "Two Weeks In: This was the game-changer - no more relying on pain medication! I…" at bounding box center [921, 331] width 303 height 210
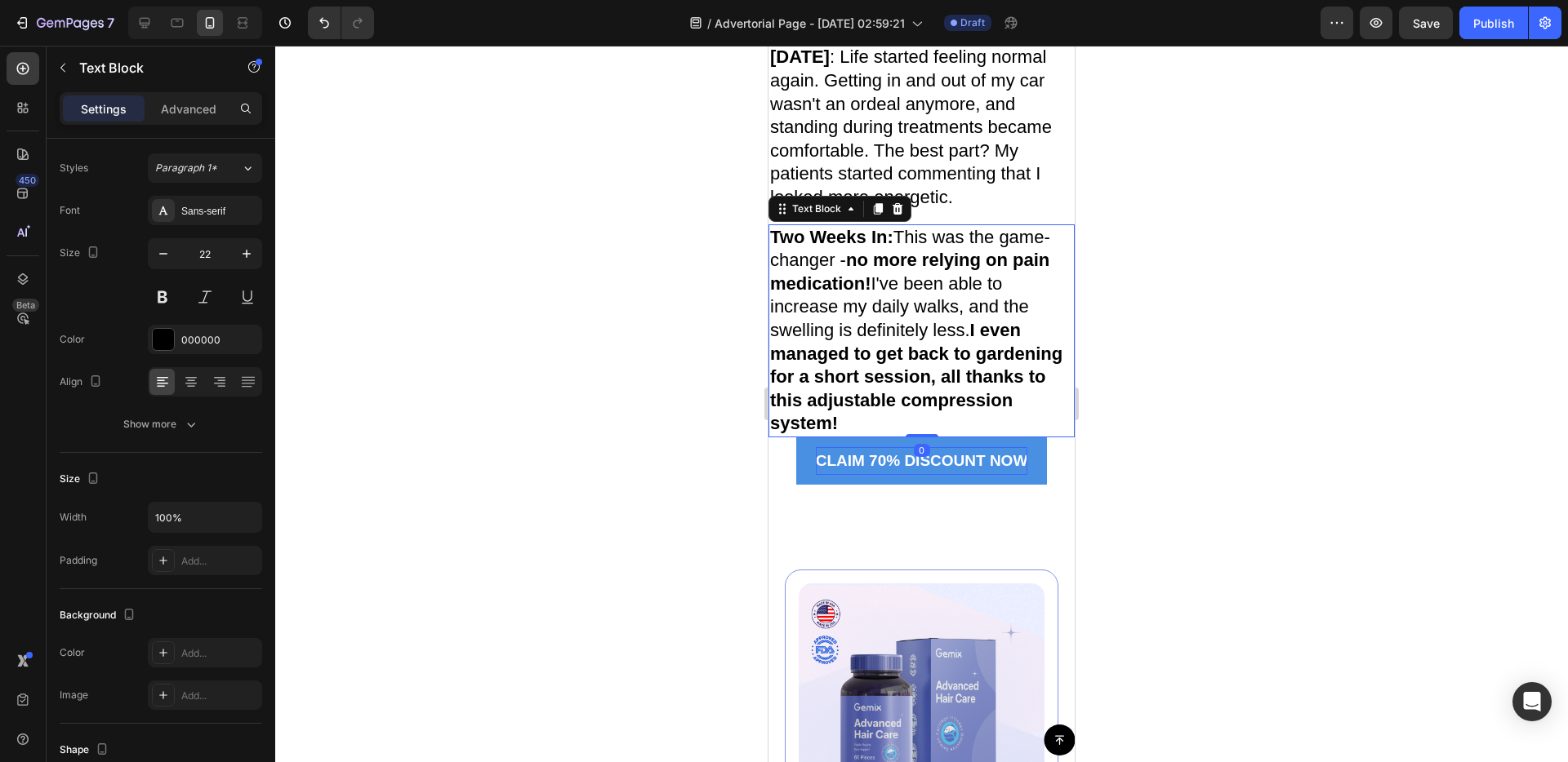
scroll to position [0, 0]
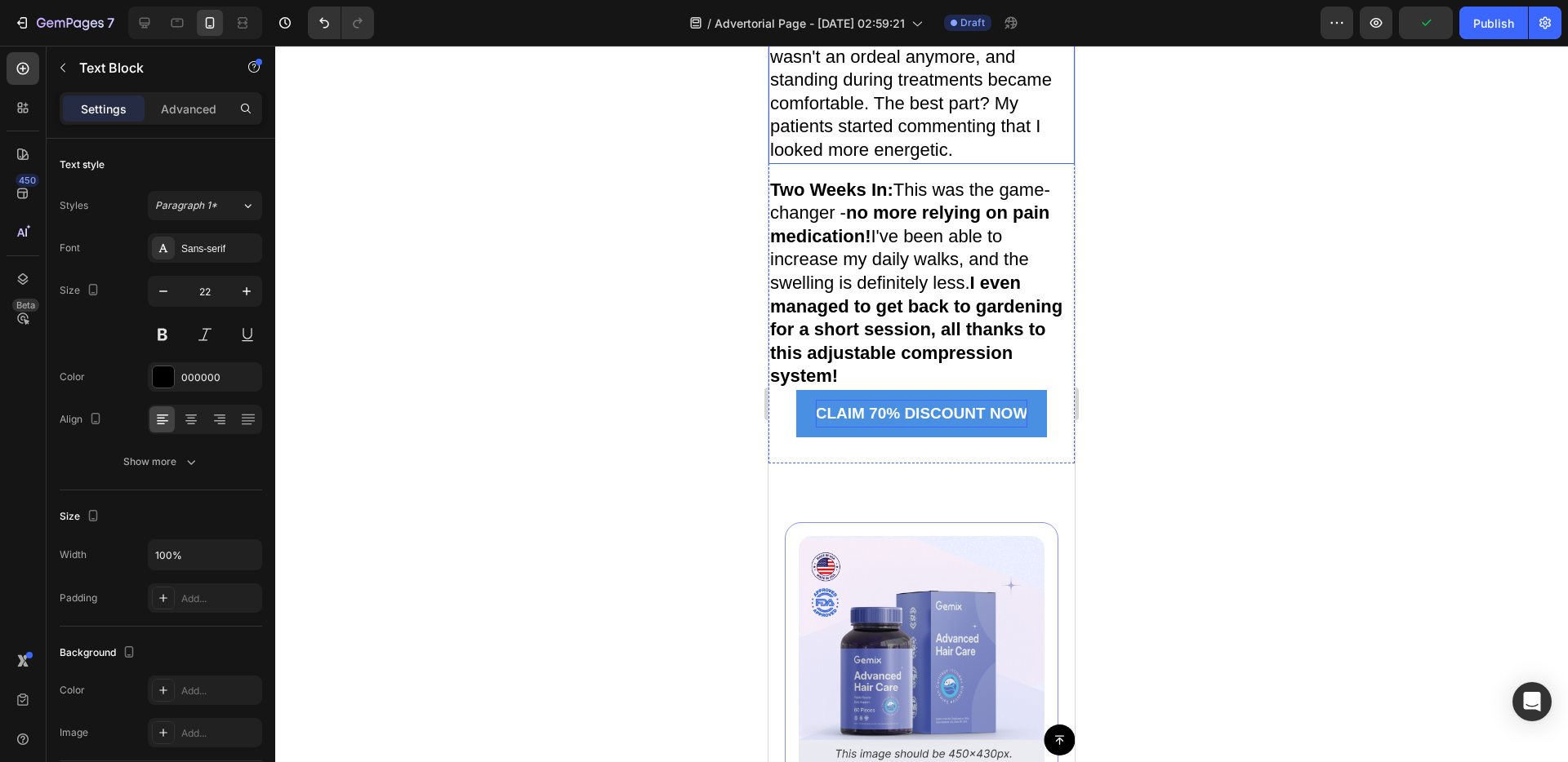
scroll to position [5759, 0]
click at [1047, 437] on div "CLAIM 70% DISCOUNT NOW Button" at bounding box center [921, 413] width 306 height 48
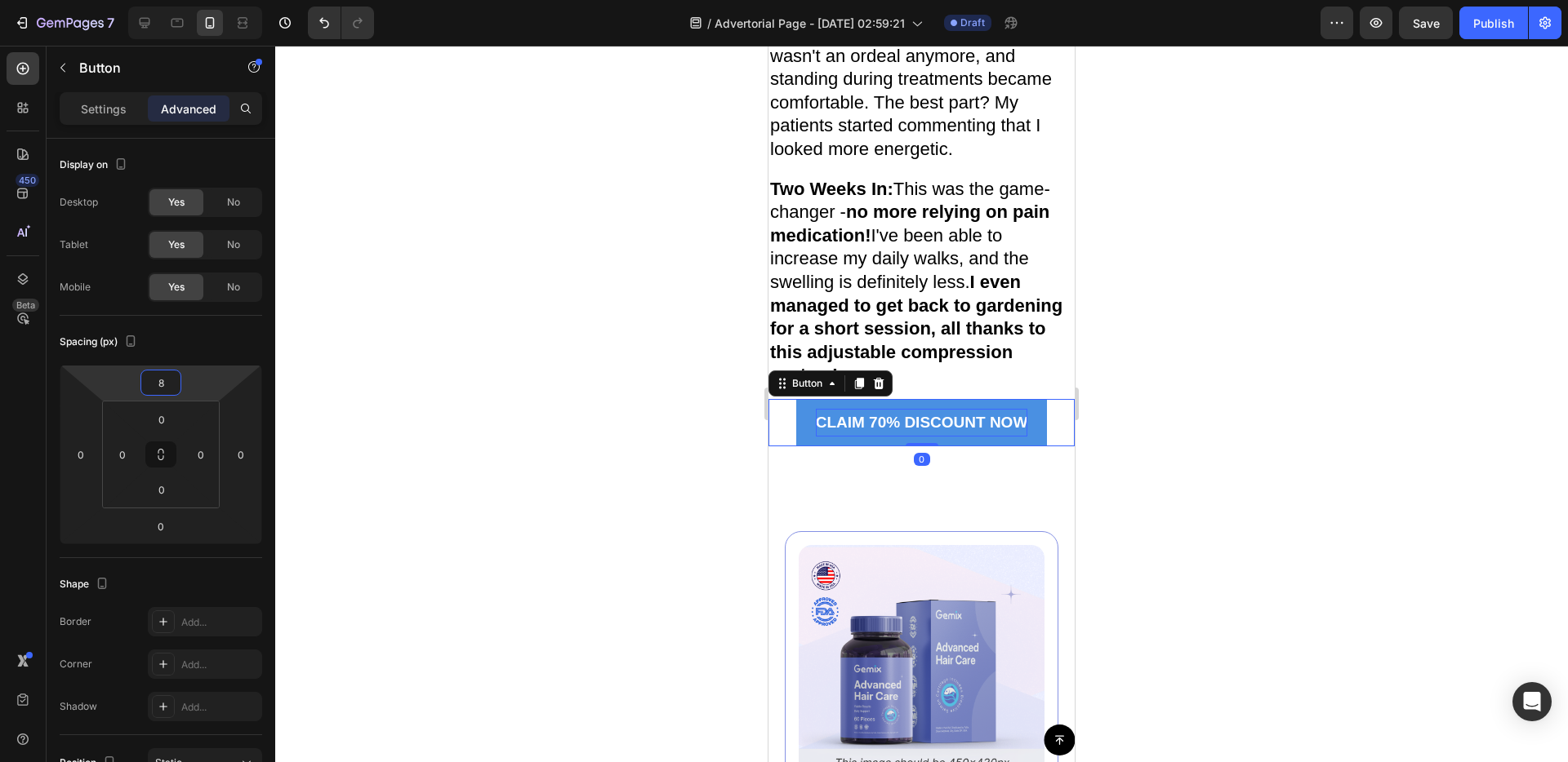
type input "14"
click at [189, 0] on html "7 / Advertorial Page - [DATE] 02:59:21 Draft Preview Save Publish 450 Beta Sect…" at bounding box center [784, 0] width 1568 height 0
click at [928, 159] on span "One Week Later : Life started feeling normal again. Getting in and out of my ca…" at bounding box center [910, 79] width 281 height 161
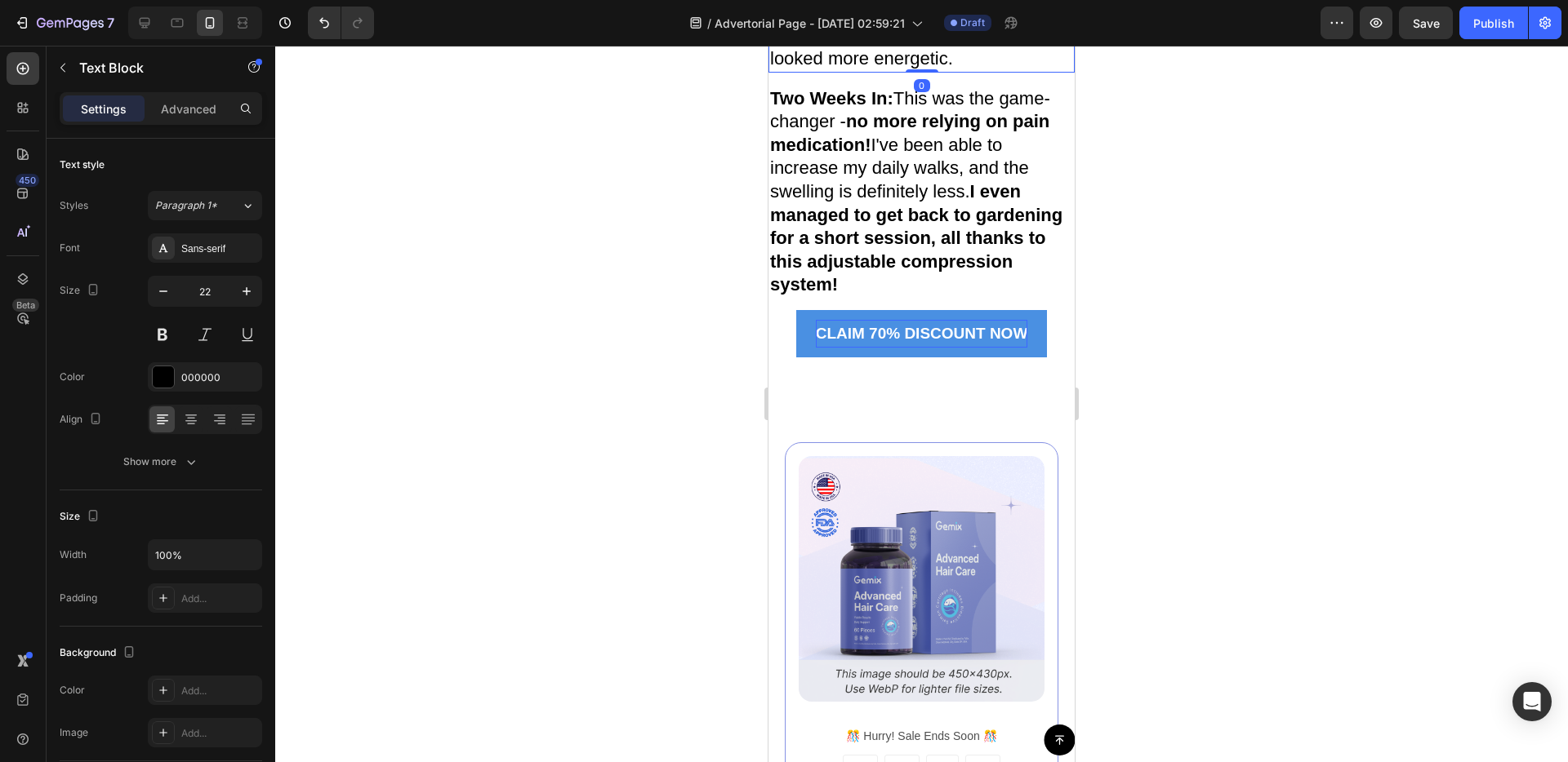
scroll to position [5896, 0]
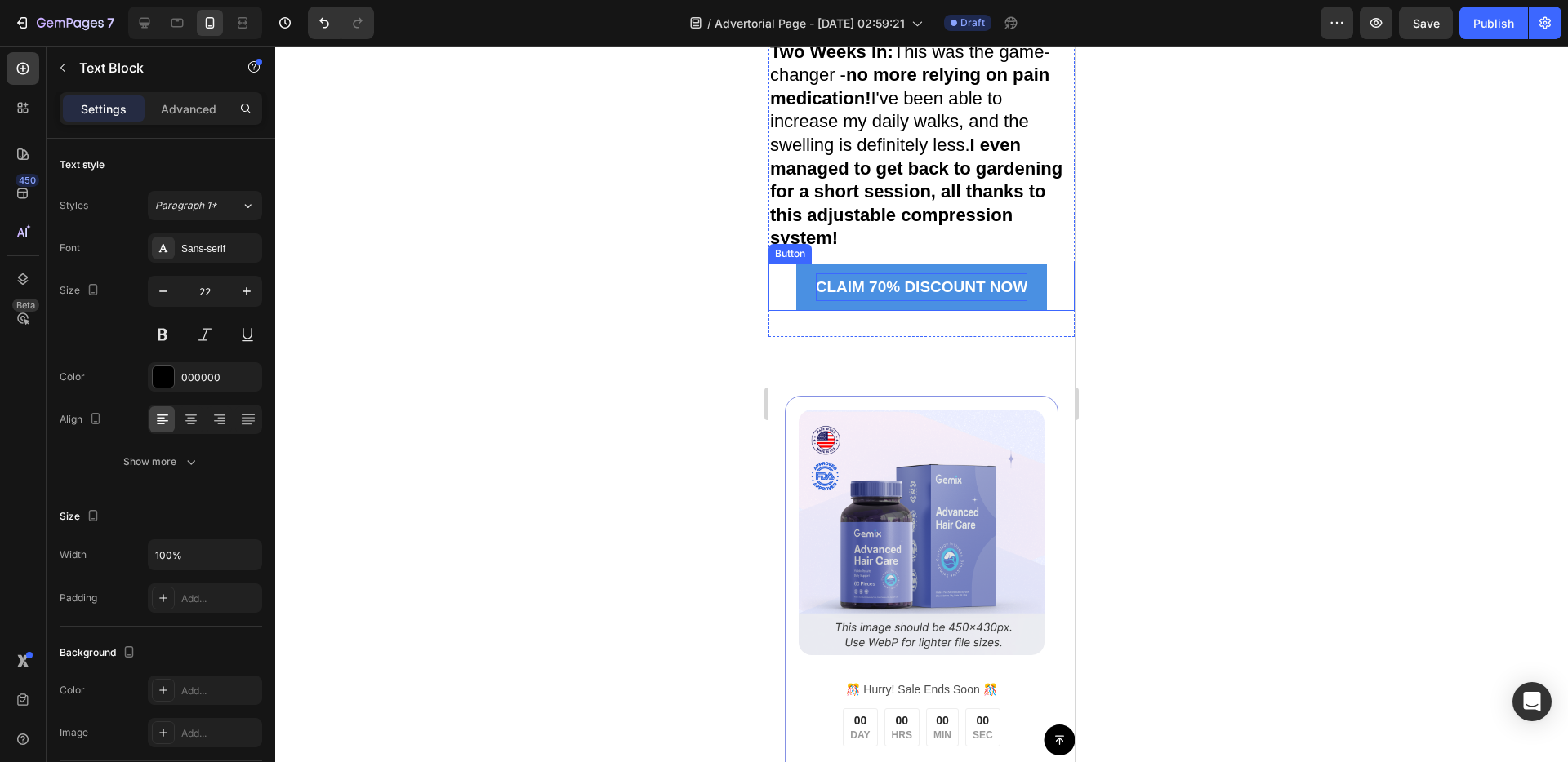
click at [1058, 310] on div "CLAIM 70% DISCOUNT NOW Button" at bounding box center [921, 288] width 306 height 48
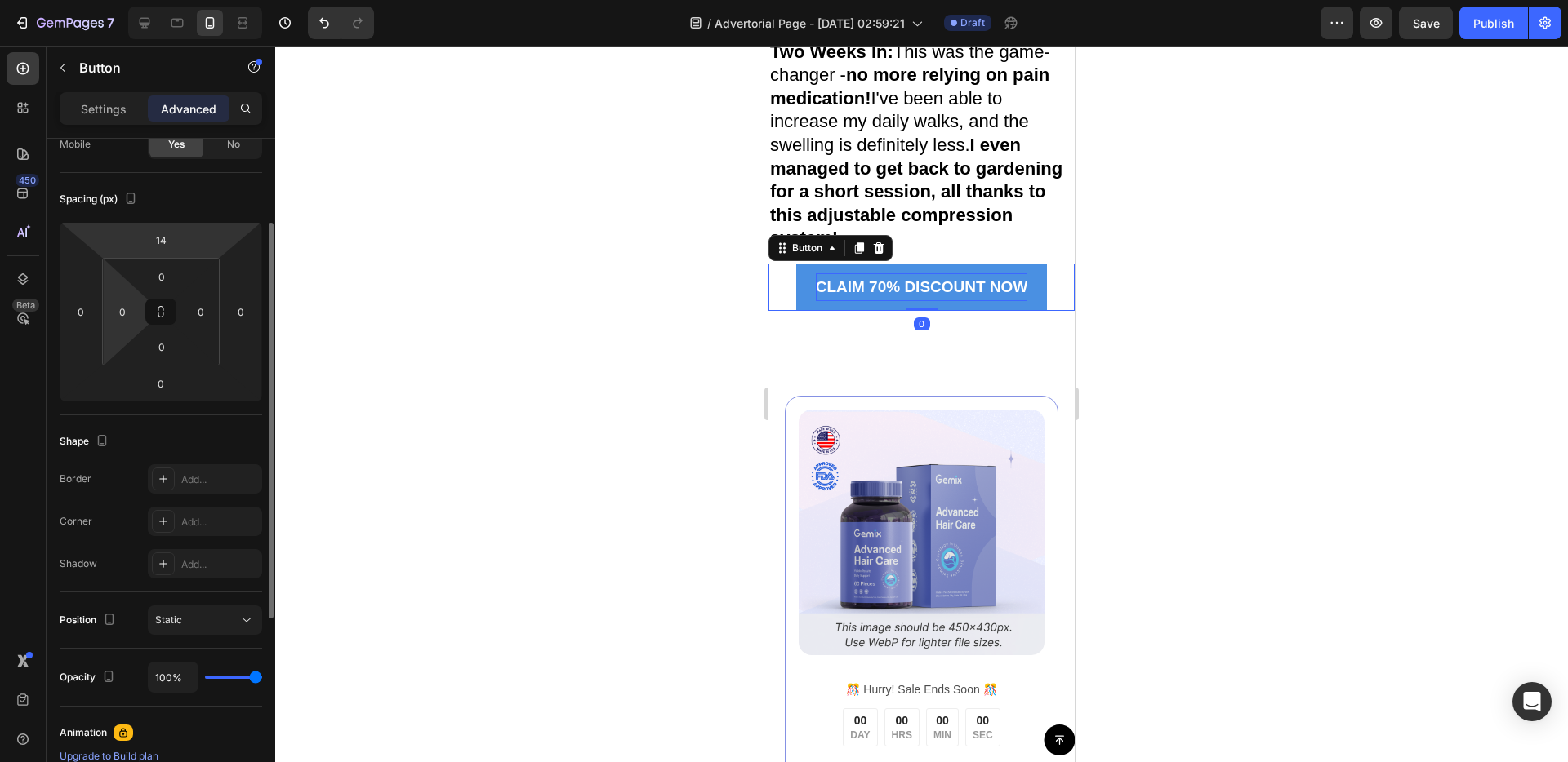
scroll to position [228, 0]
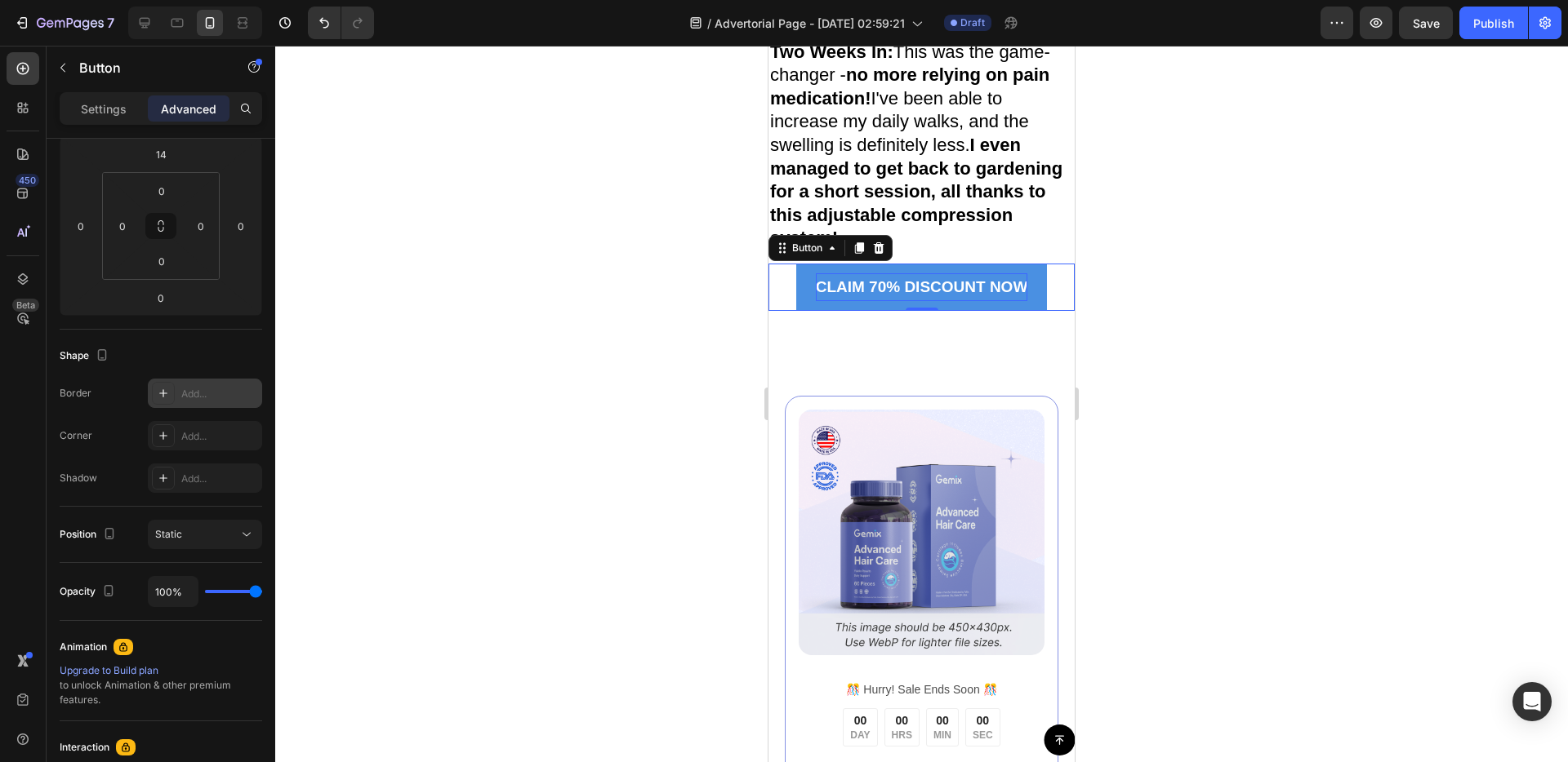
click at [158, 395] on icon at bounding box center [163, 393] width 13 height 13
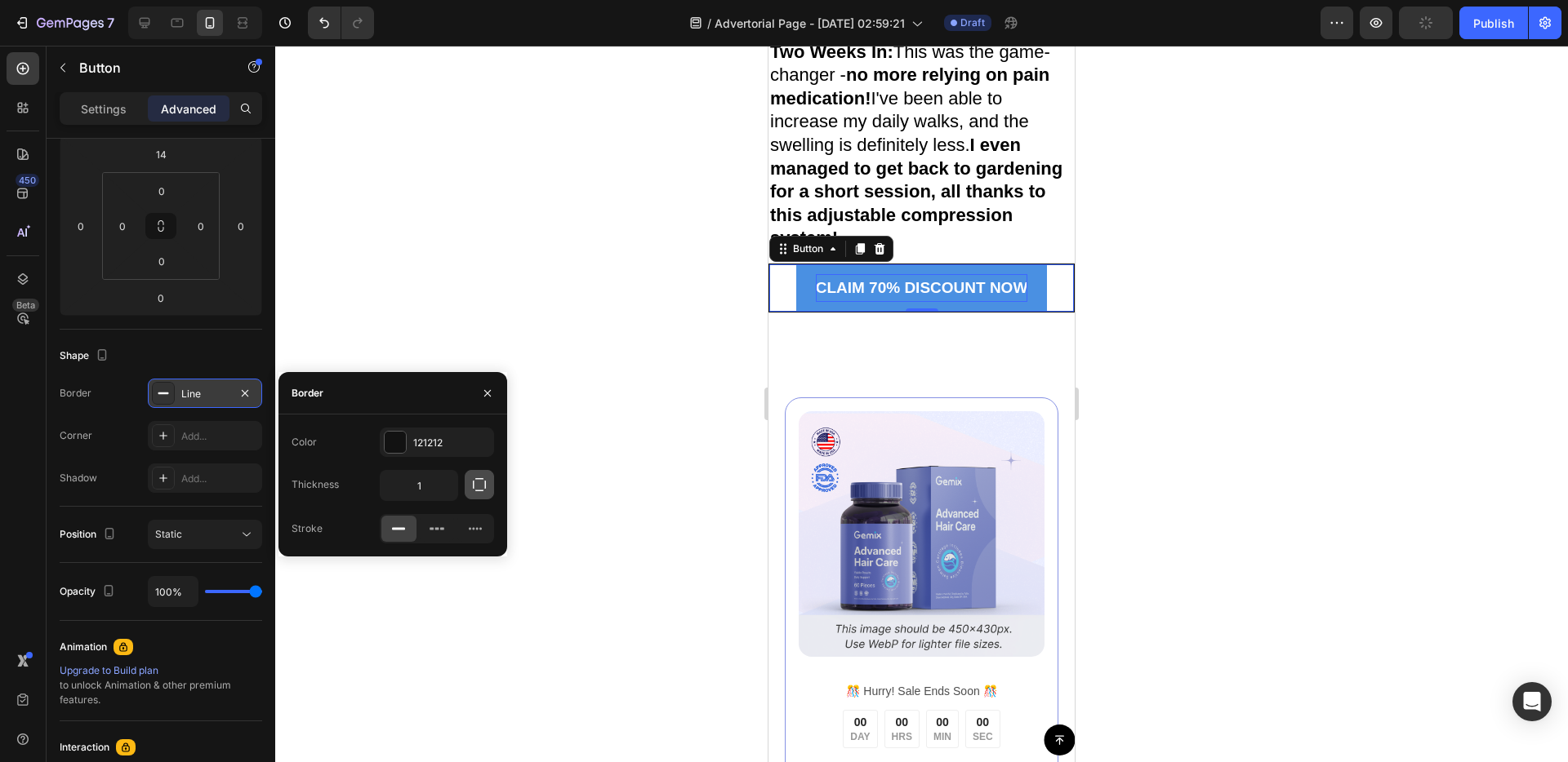
click at [482, 495] on button "button" at bounding box center [479, 484] width 29 height 29
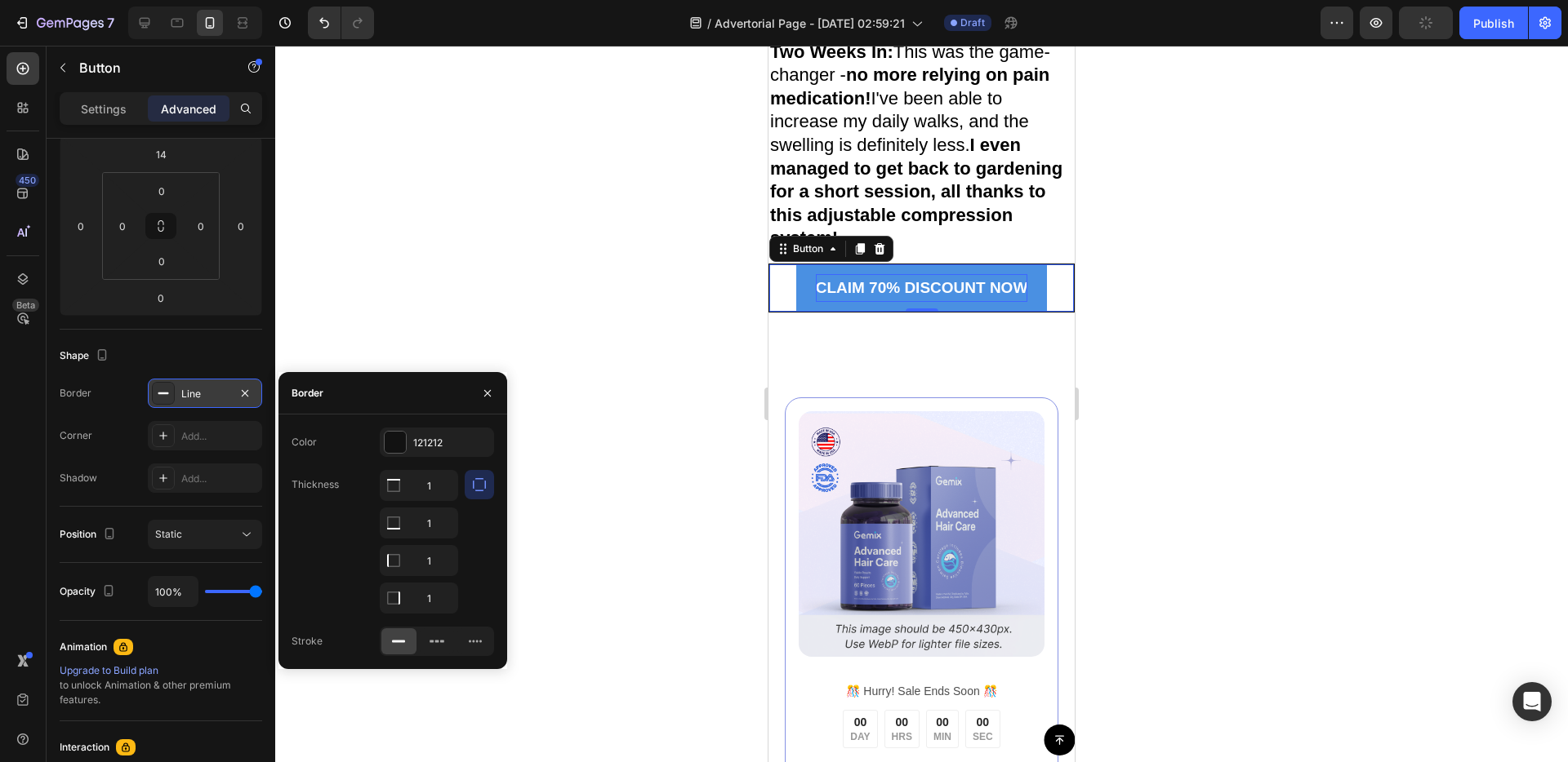
click at [482, 495] on button "button" at bounding box center [479, 484] width 29 height 29
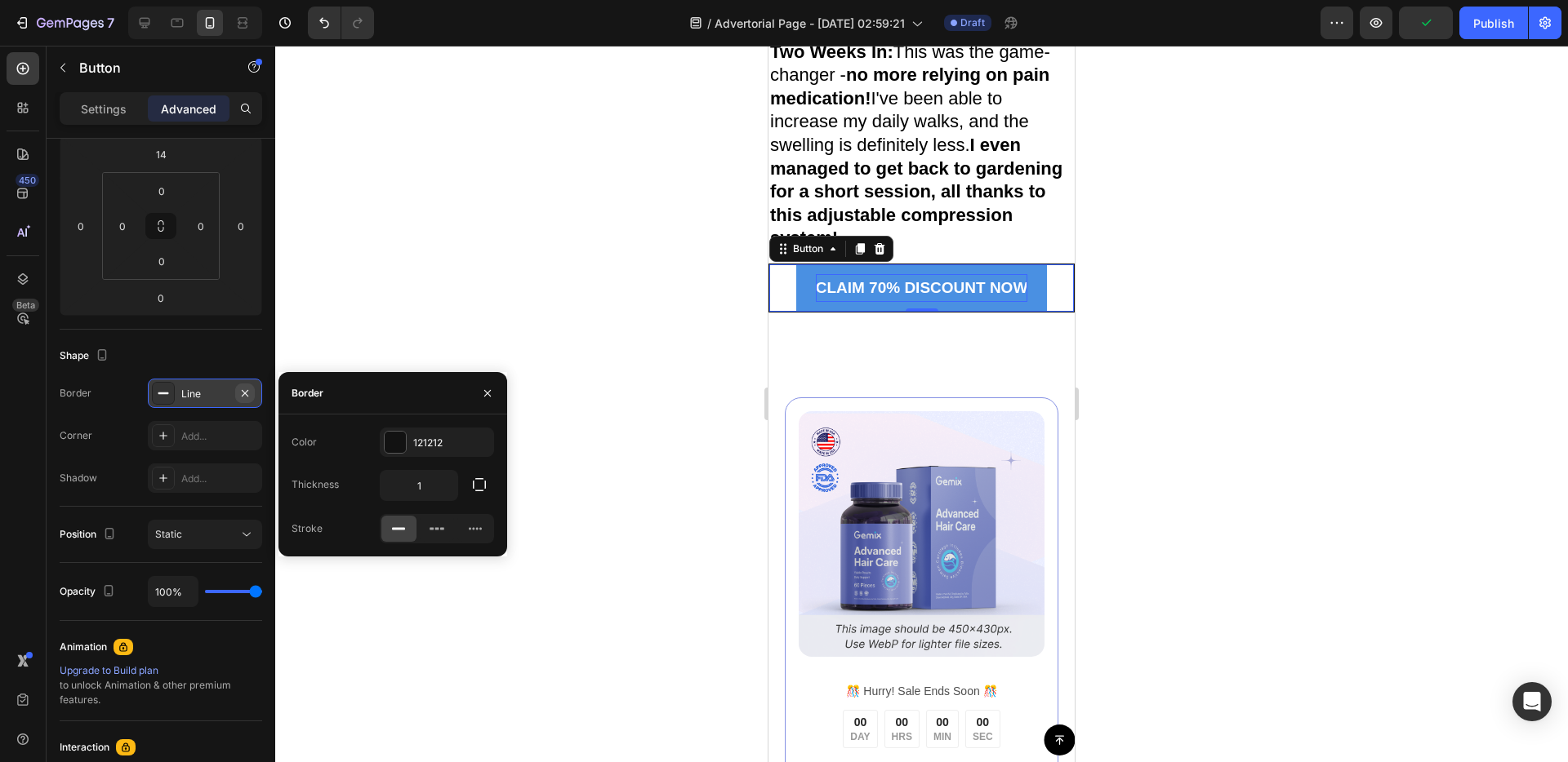
click at [243, 388] on icon "button" at bounding box center [245, 393] width 13 height 13
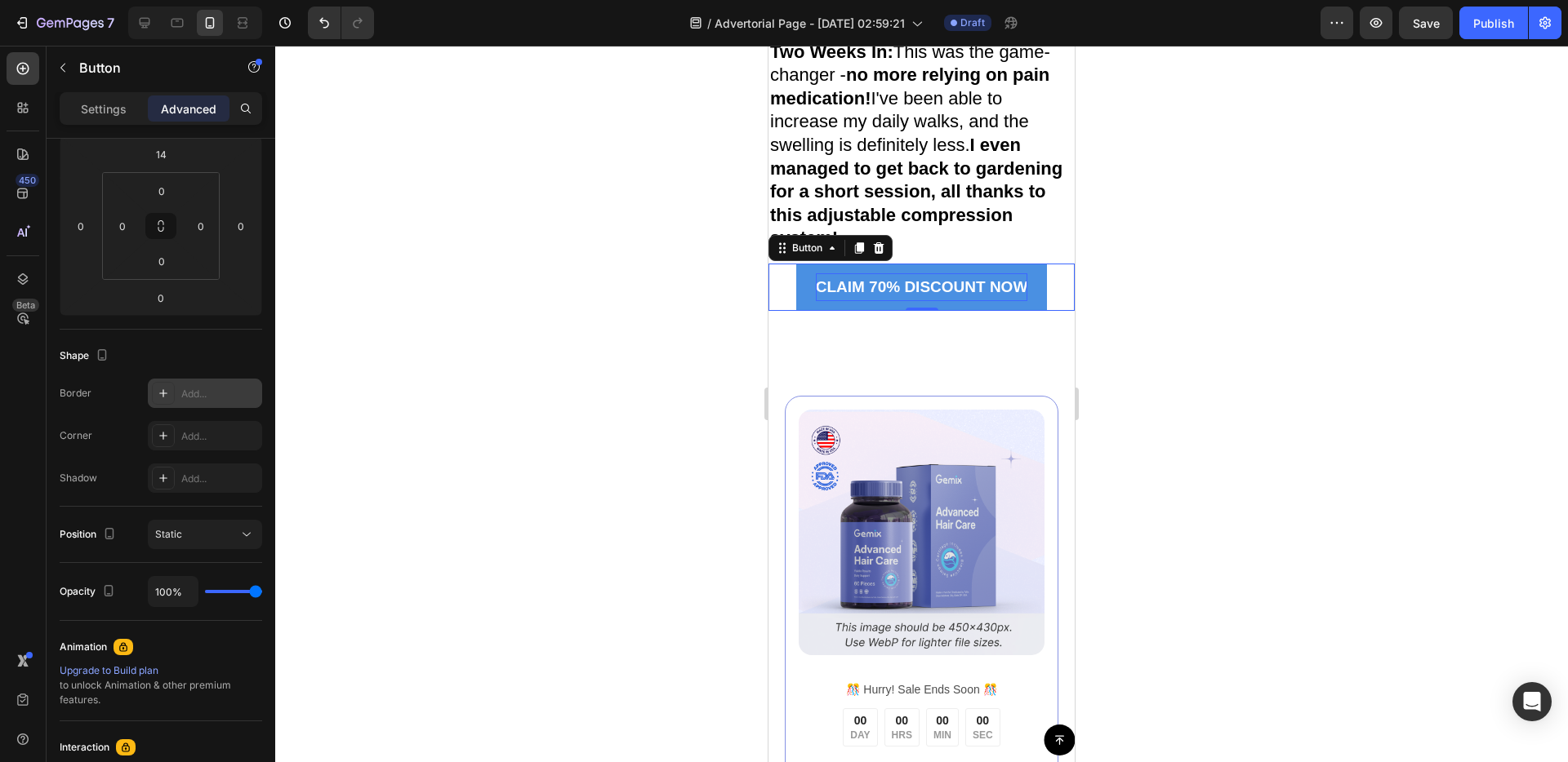
click at [800, 310] on link "CLAIM 70% DISCOUNT NOW" at bounding box center [922, 288] width 251 height 48
click at [99, 106] on p "Settings" at bounding box center [104, 109] width 46 height 17
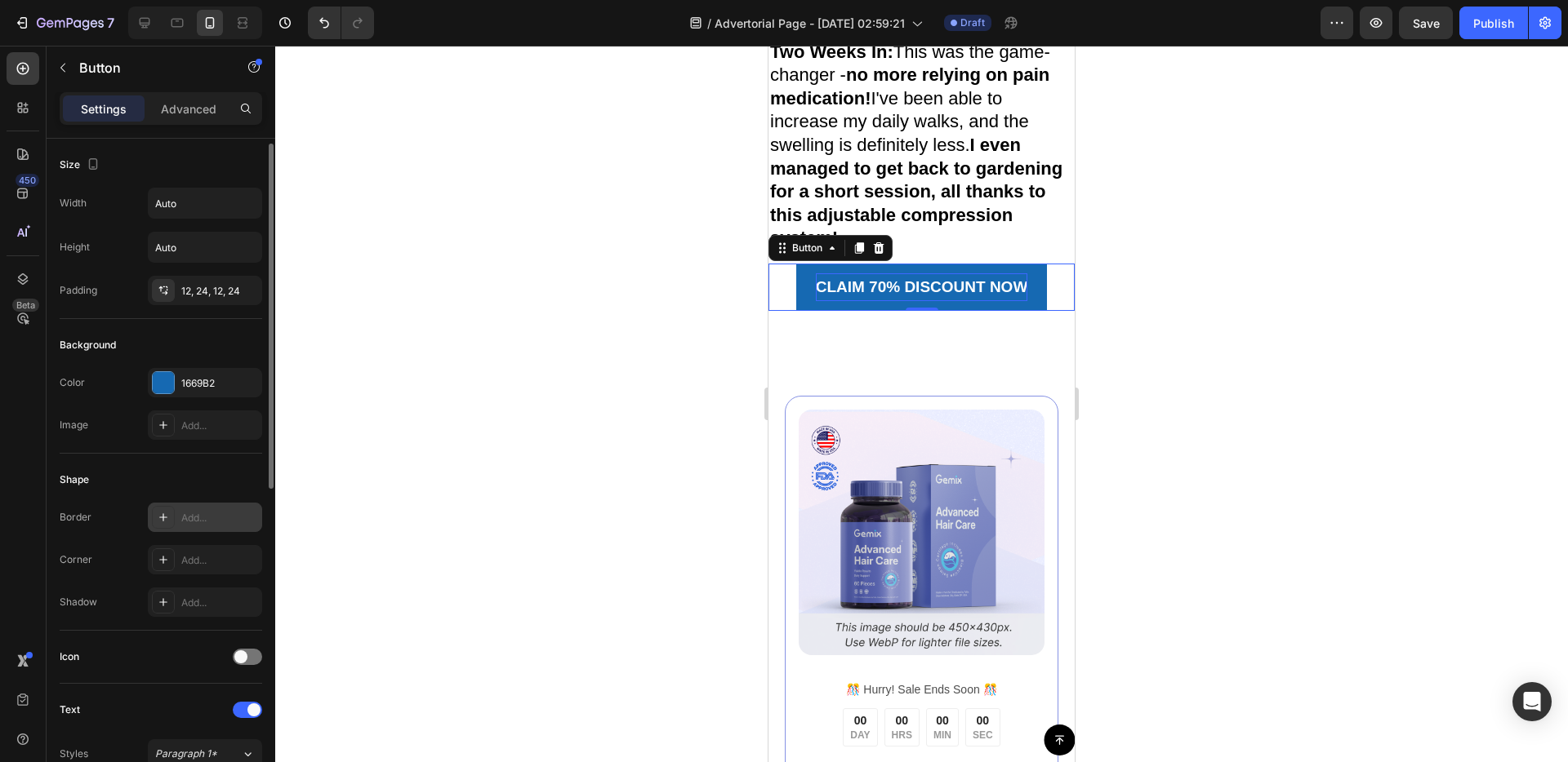
scroll to position [4, 0]
click at [219, 201] on input "Auto" at bounding box center [204, 200] width 113 height 29
click at [244, 203] on icon "button" at bounding box center [247, 200] width 16 height 16
click at [191, 271] on p "Full 100%" at bounding box center [201, 273] width 93 height 15
type input "100%"
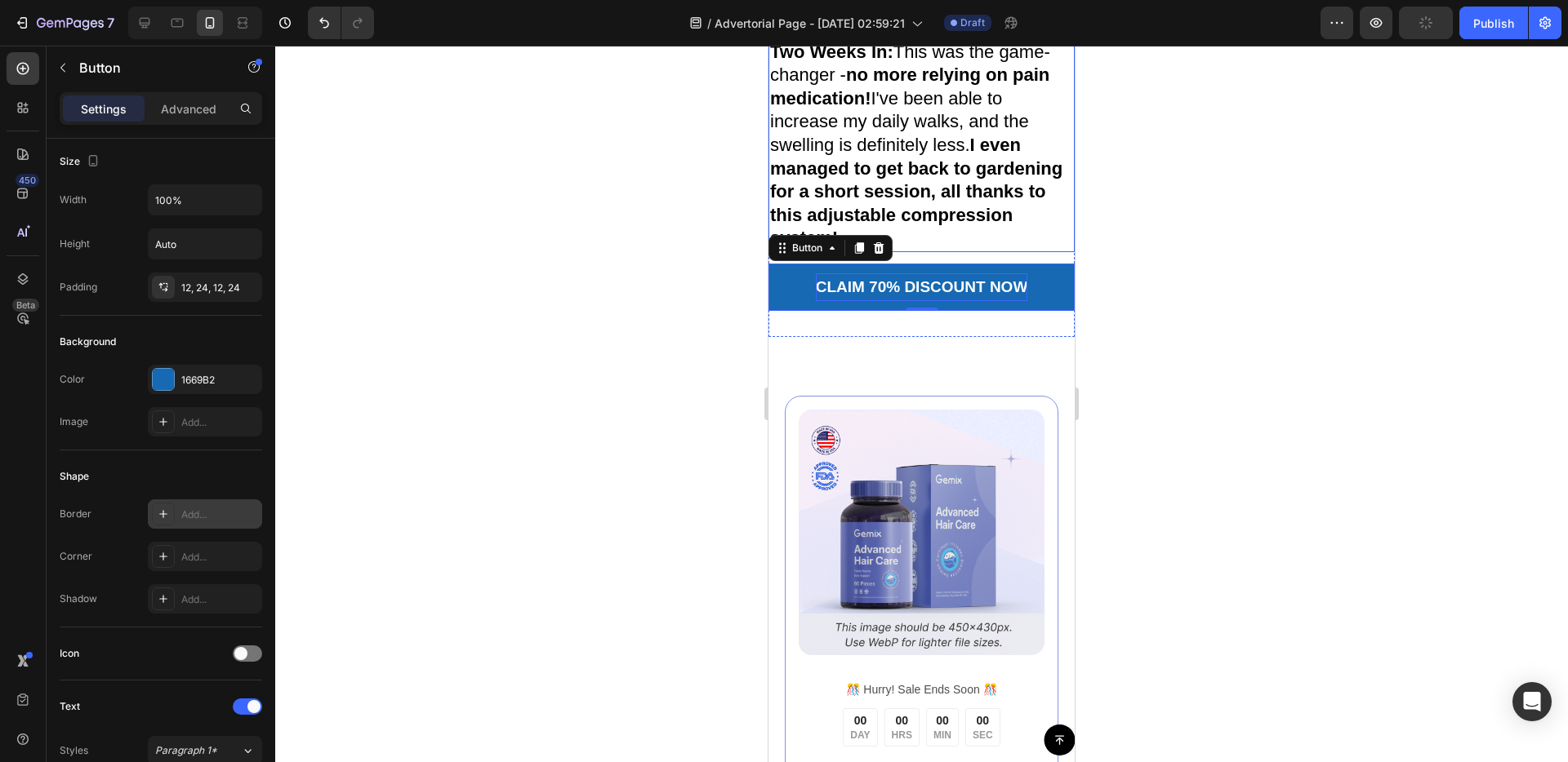
click at [852, 248] on strong "I even managed to get back to gardening for a short session, all thanks to this…" at bounding box center [916, 191] width 292 height 114
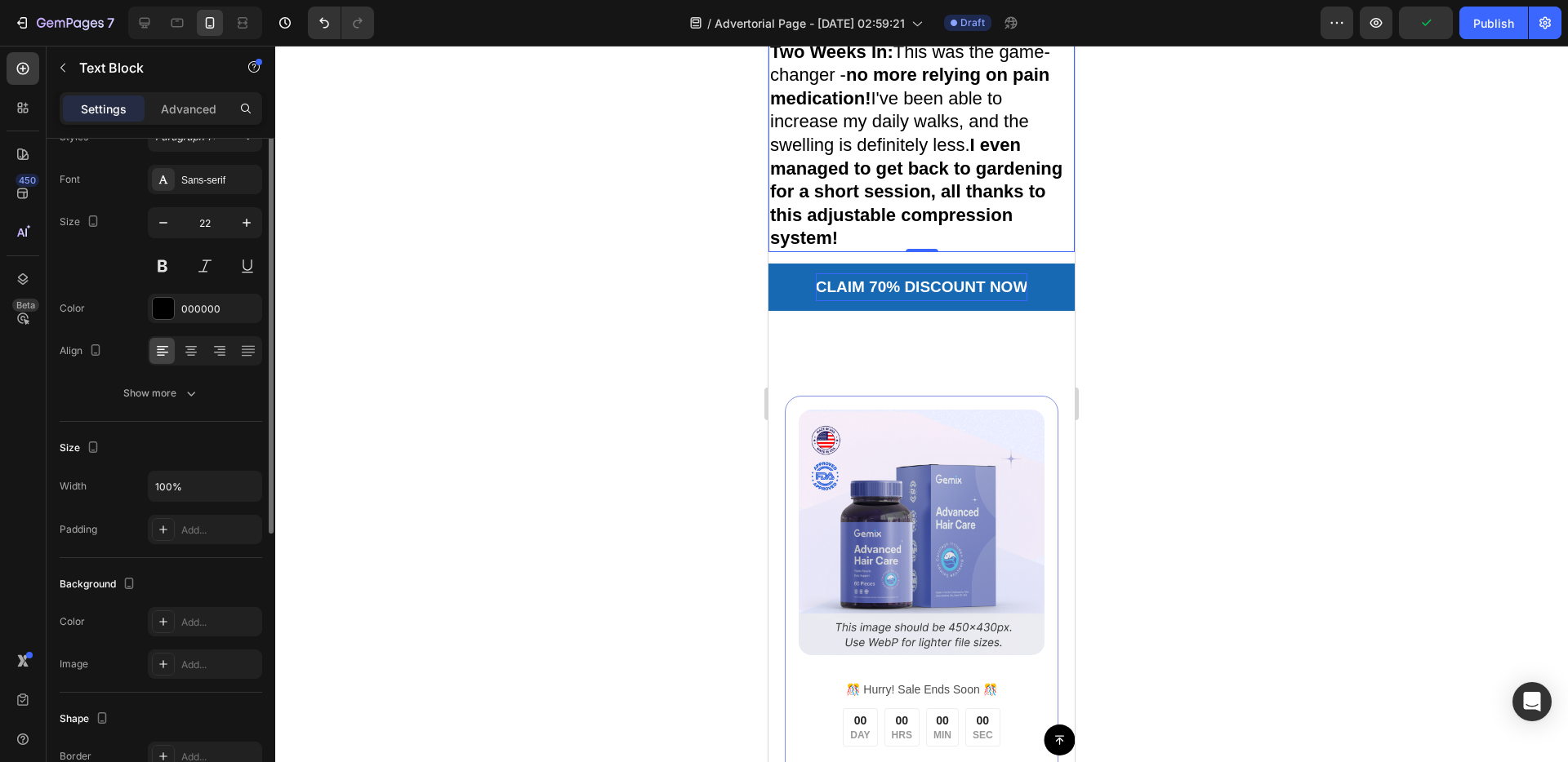
scroll to position [0, 0]
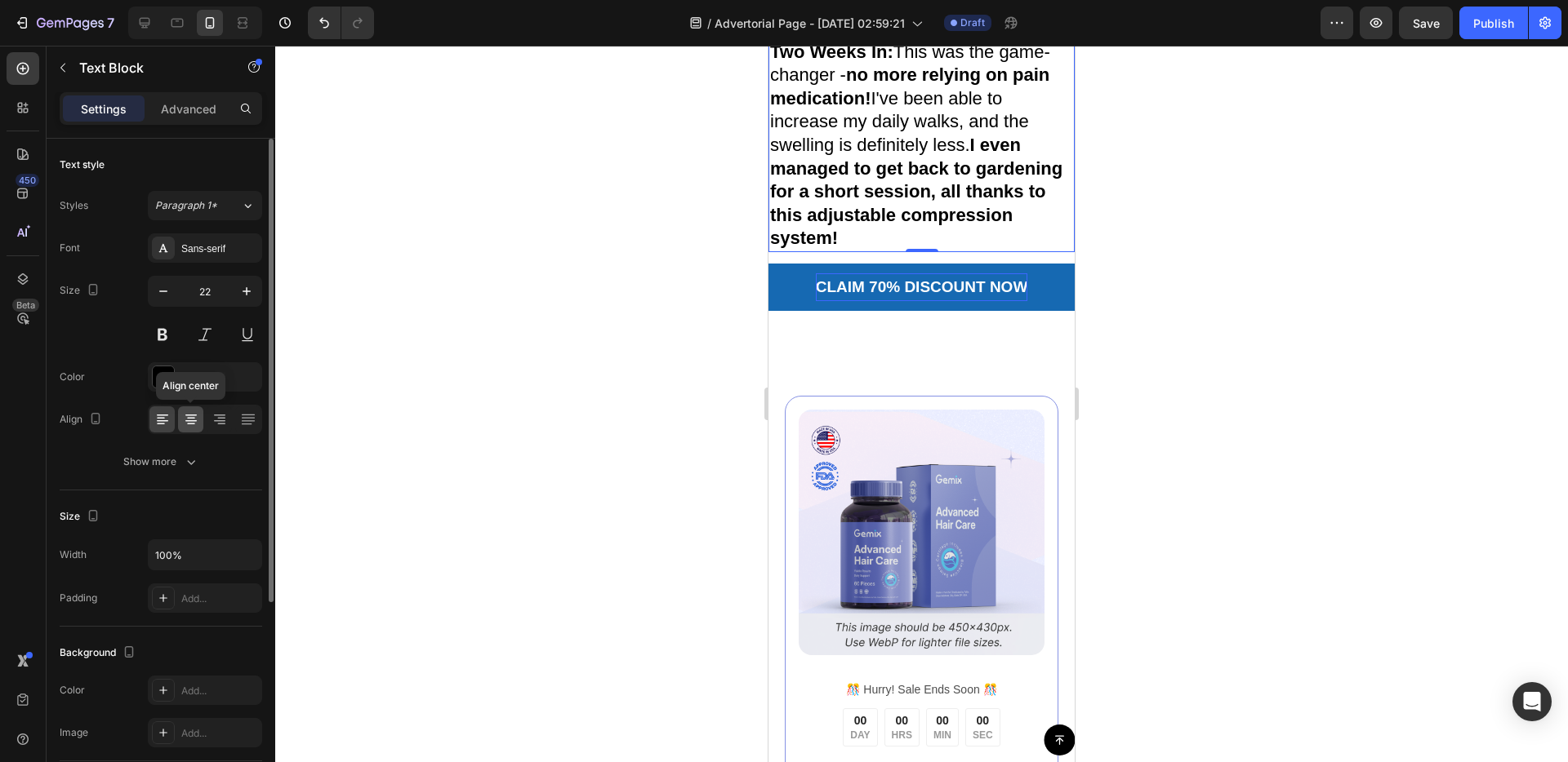
click at [193, 427] on icon at bounding box center [192, 419] width 16 height 16
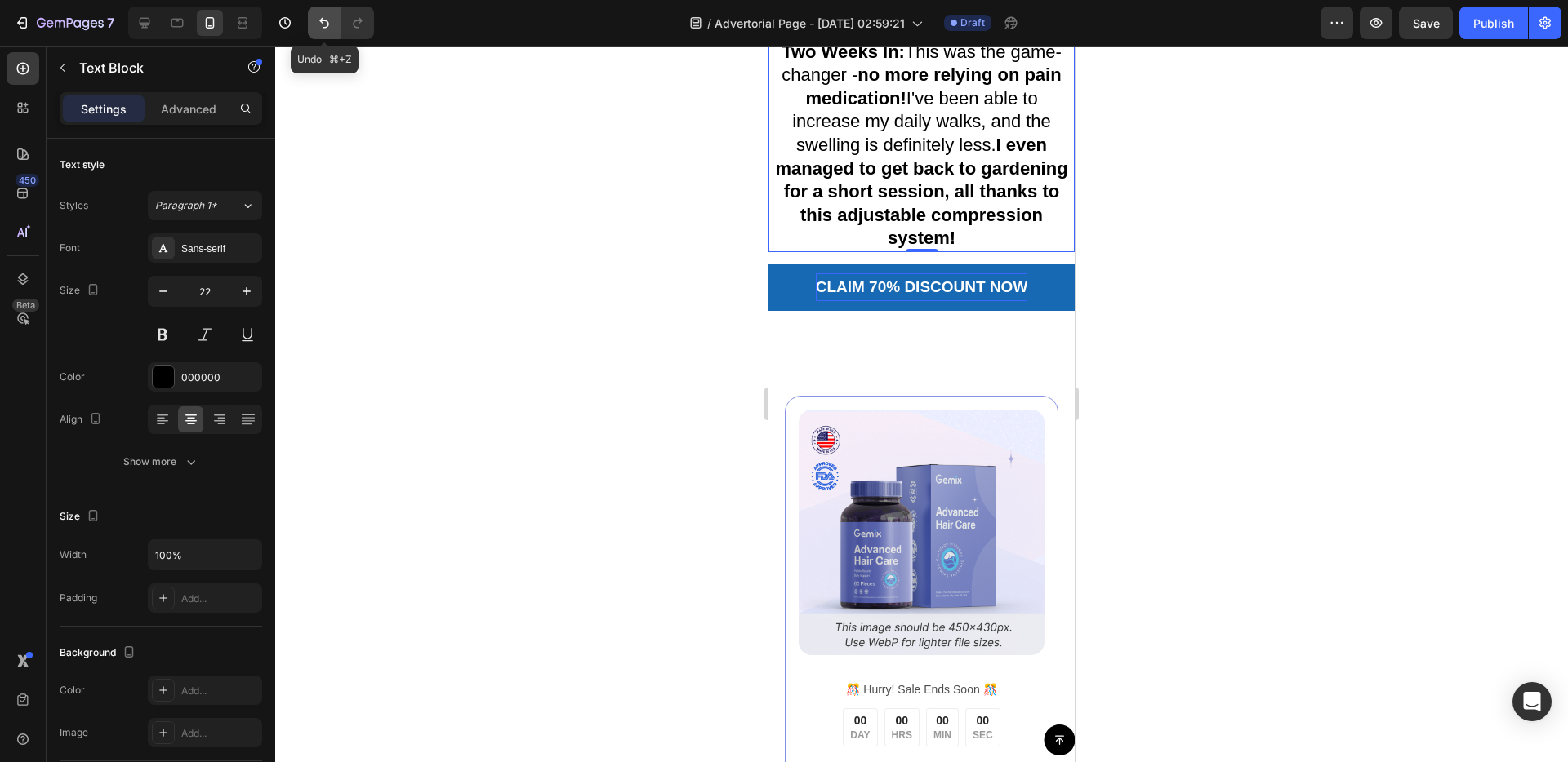
click at [327, 18] on icon "Undo/Redo" at bounding box center [324, 23] width 16 height 16
click at [328, 18] on icon "Undo/Redo" at bounding box center [324, 23] width 16 height 16
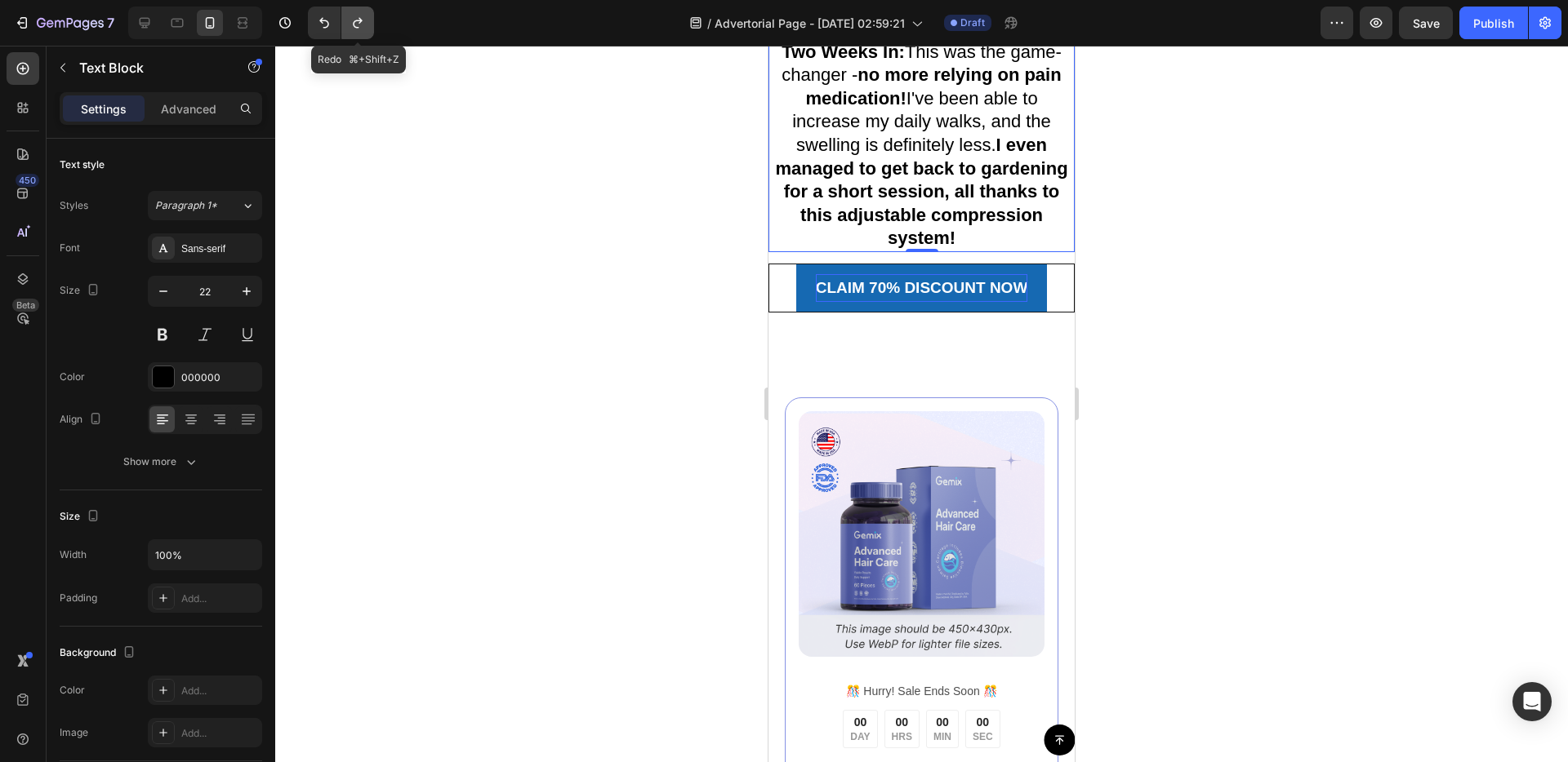
click at [349, 22] on icon "Undo/Redo" at bounding box center [357, 23] width 16 height 16
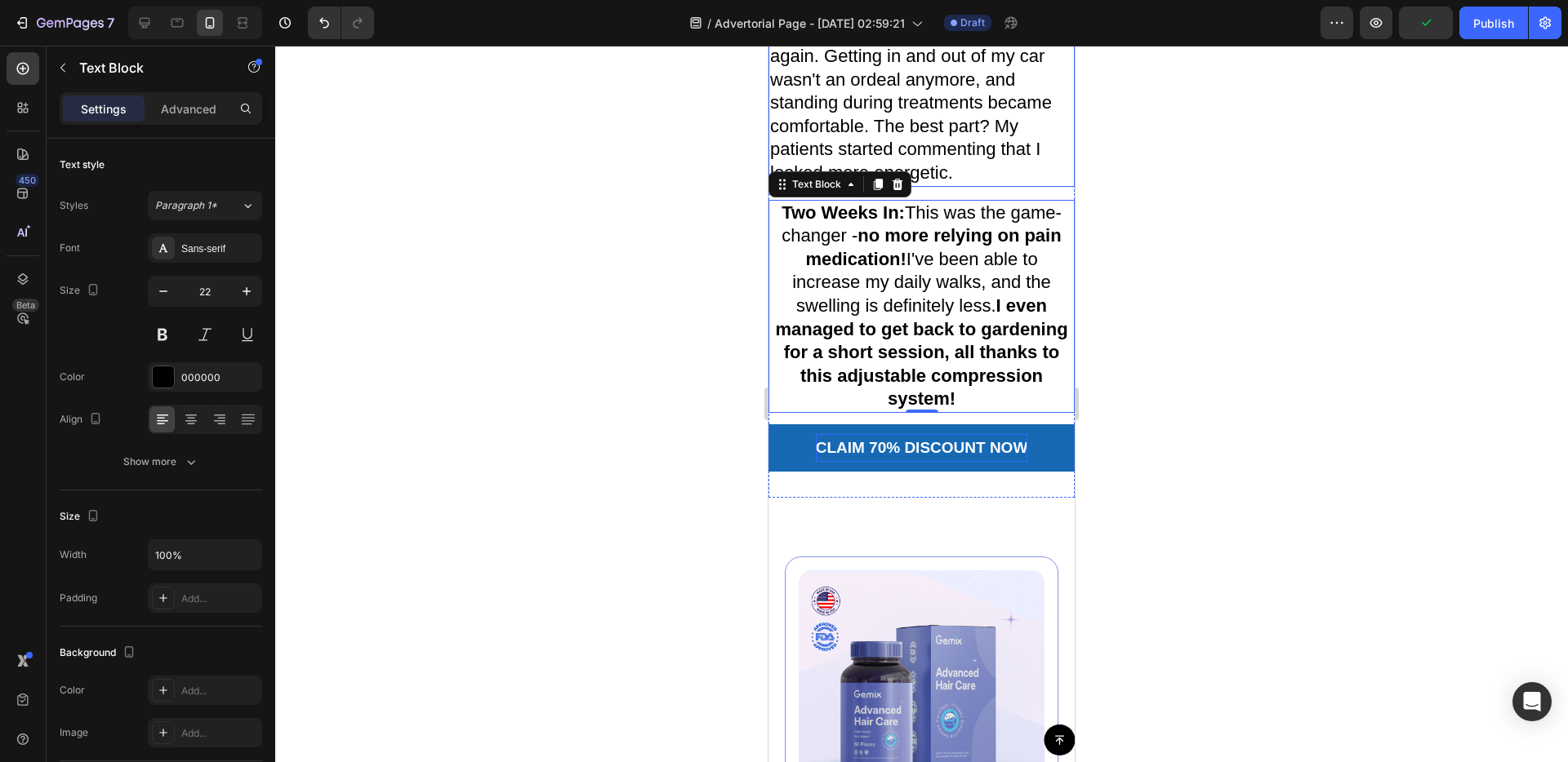
scroll to position [5731, 0]
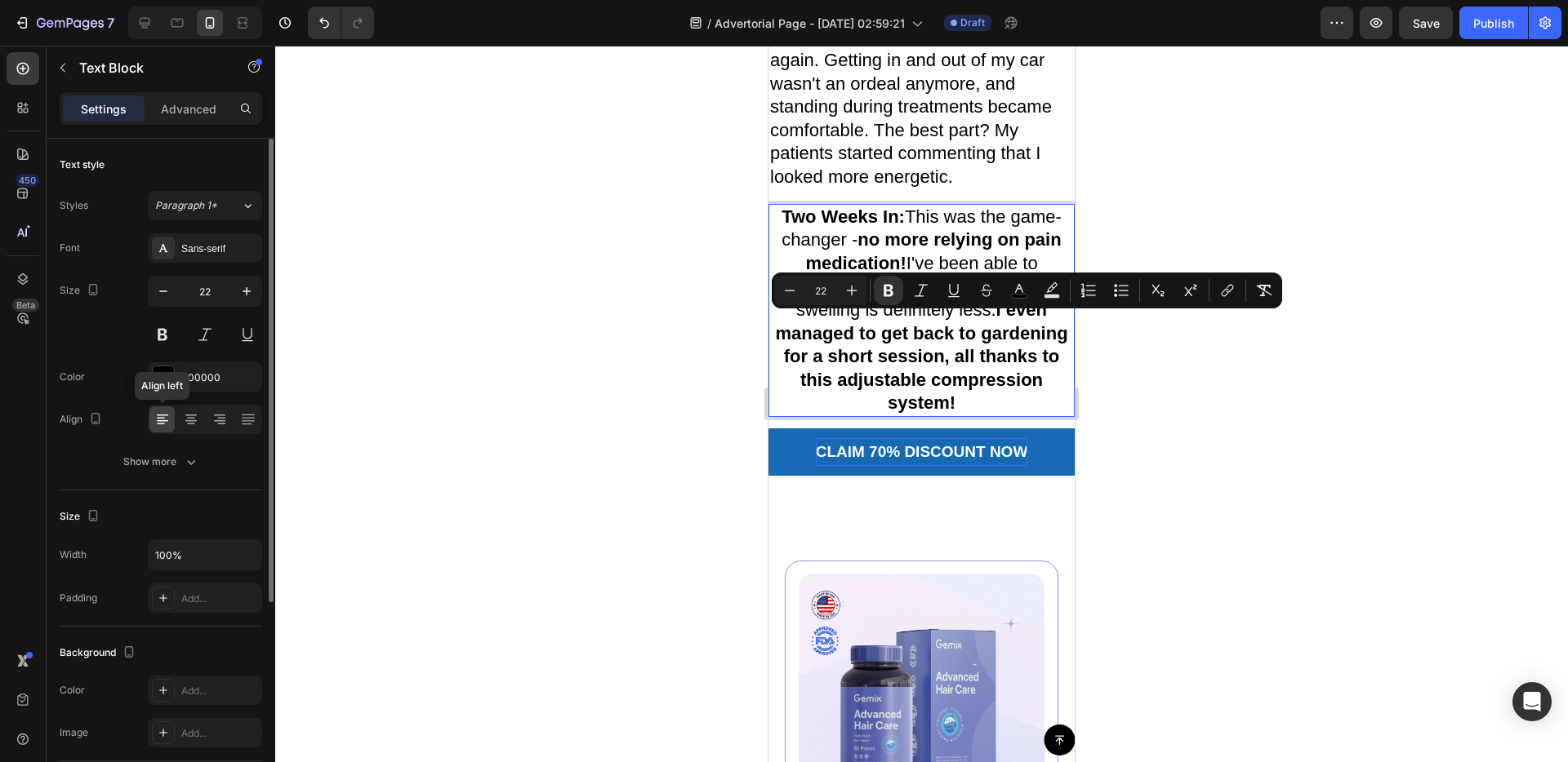
click at [164, 415] on icon at bounding box center [162, 419] width 16 height 16
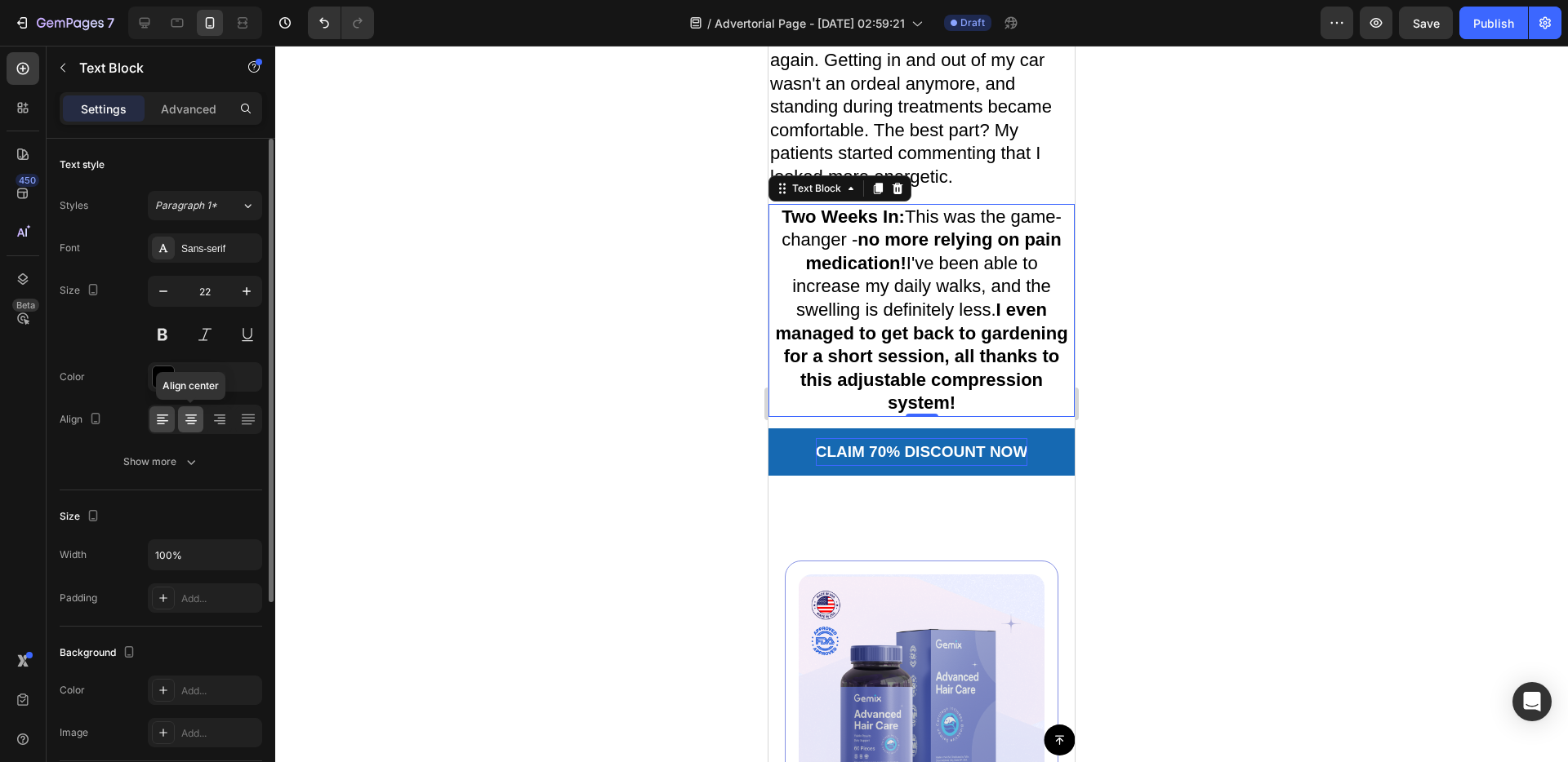
click at [190, 423] on icon at bounding box center [191, 424] width 8 height 2
click at [170, 422] on icon at bounding box center [162, 419] width 16 height 16
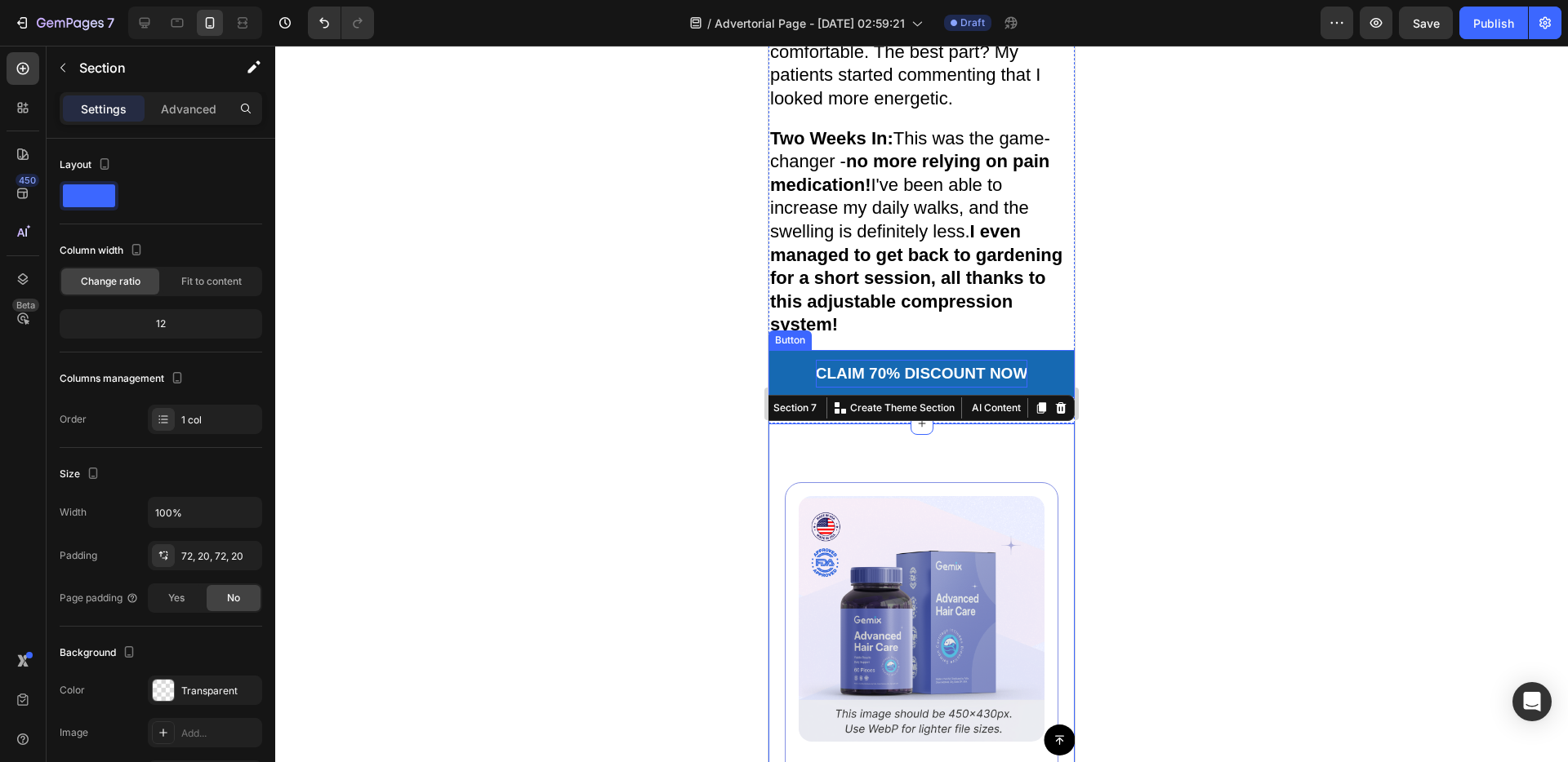
scroll to position [5815, 0]
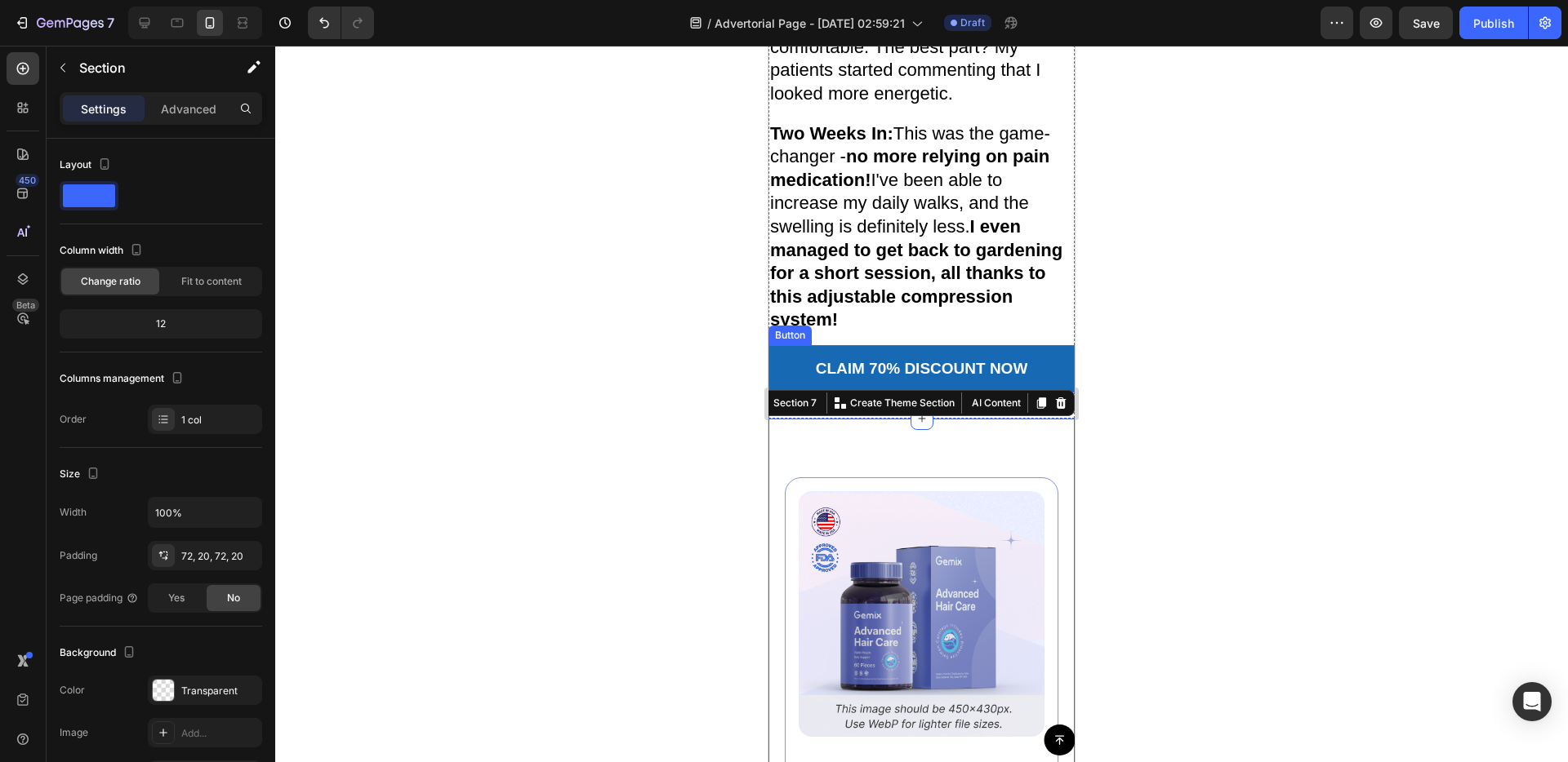
click at [790, 393] on link "CLAIM 70% DISCOUNT NOW" at bounding box center [921, 369] width 306 height 48
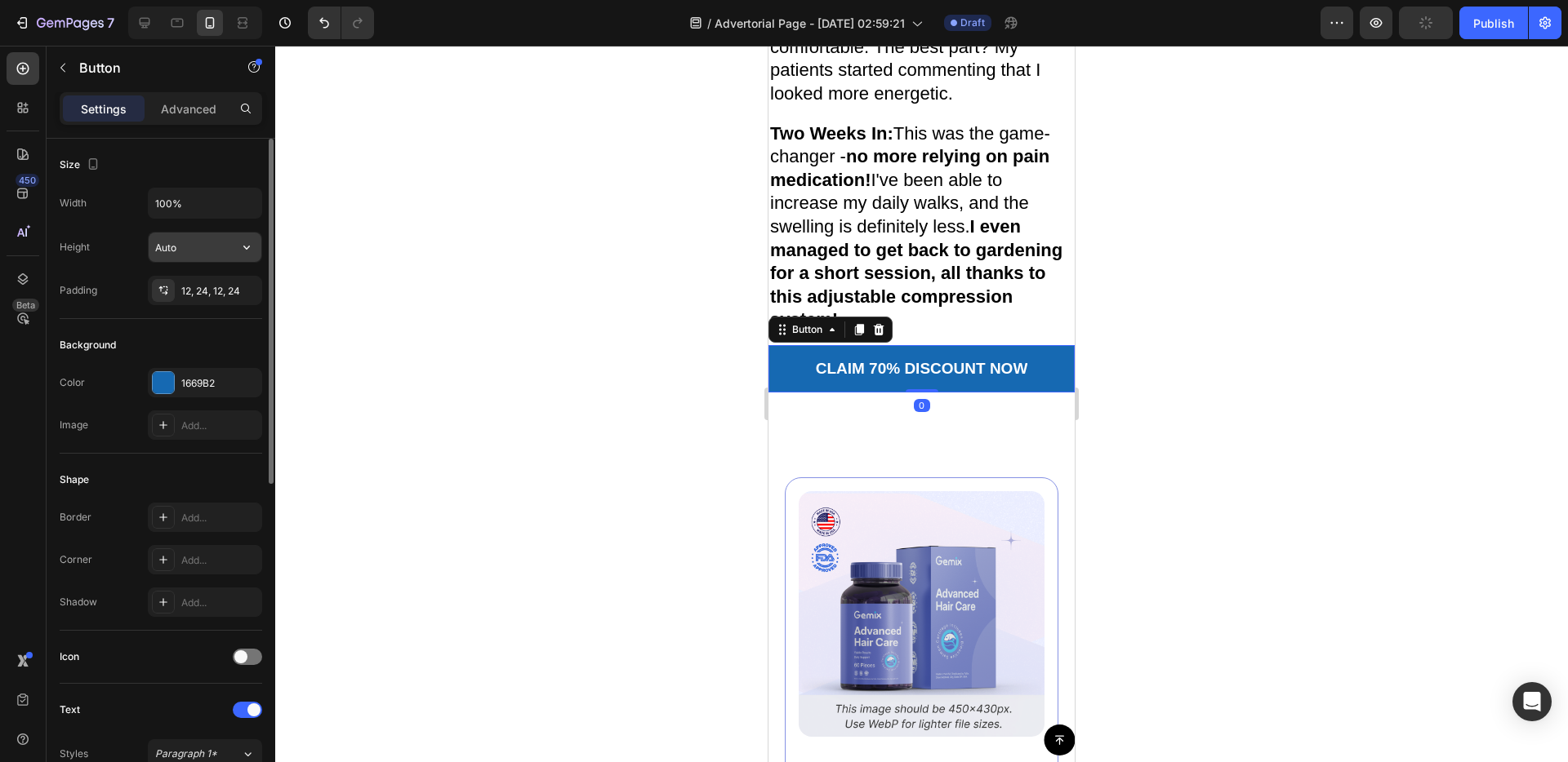
click at [217, 257] on input "Auto" at bounding box center [204, 247] width 113 height 29
click at [251, 247] on icon "button" at bounding box center [247, 247] width 16 height 16
click at [239, 213] on button "button" at bounding box center [247, 203] width 29 height 29
click at [195, 246] on span "Fit content" at bounding box center [178, 245] width 49 height 15
type input "Auto"
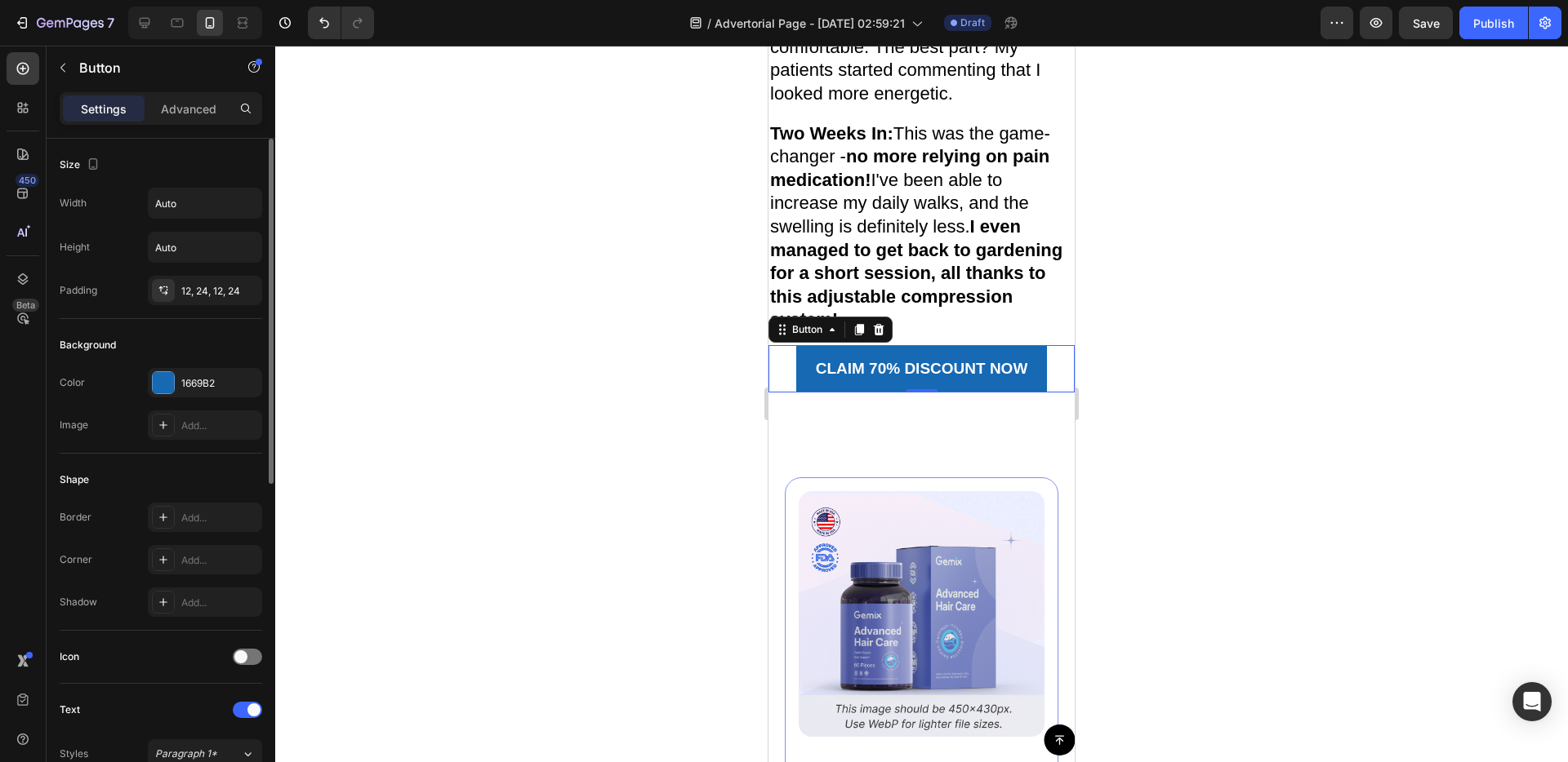
click at [114, 378] on div "Color 1669B2" at bounding box center [160, 383] width 203 height 29
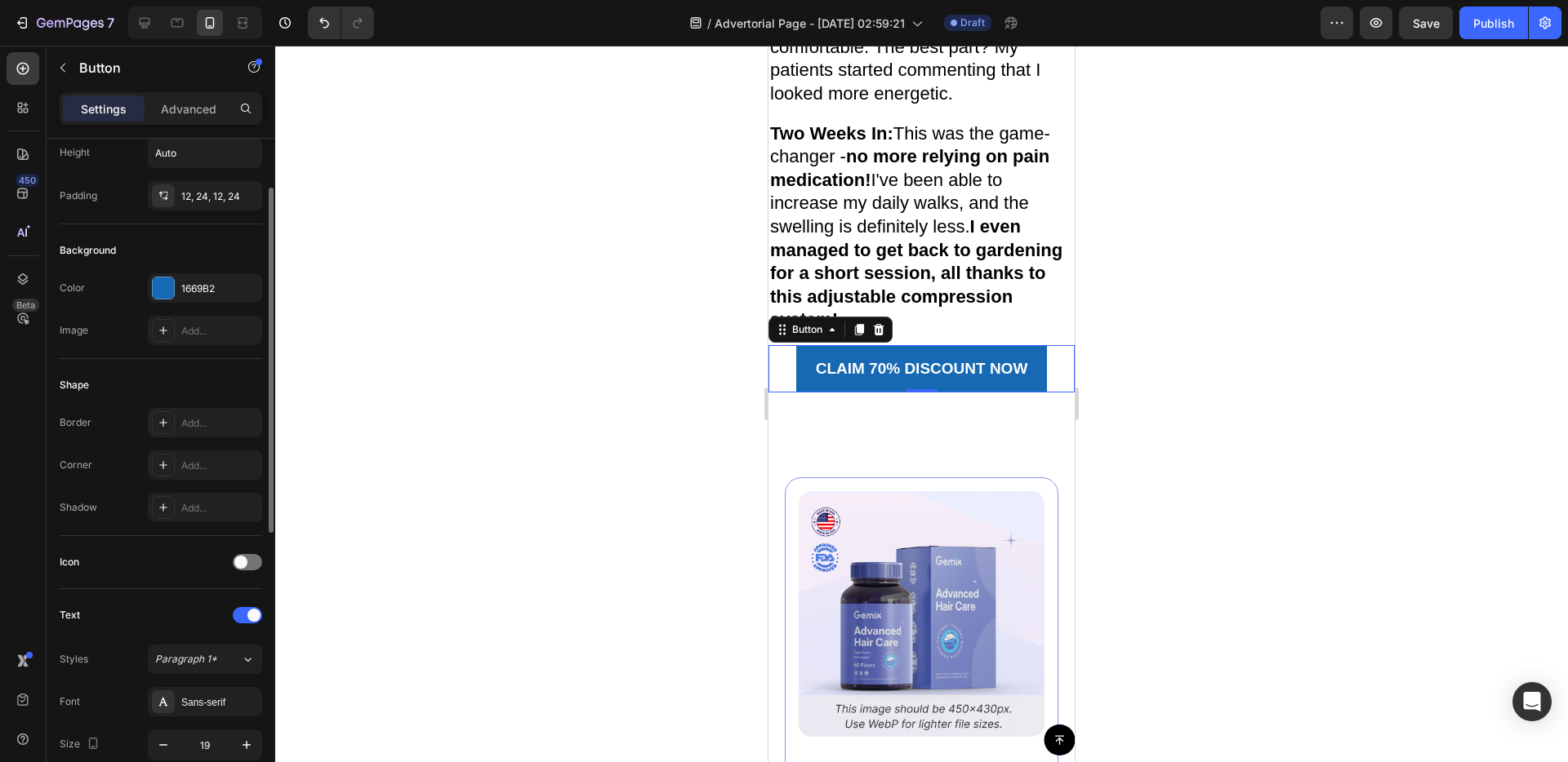
scroll to position [138, 0]
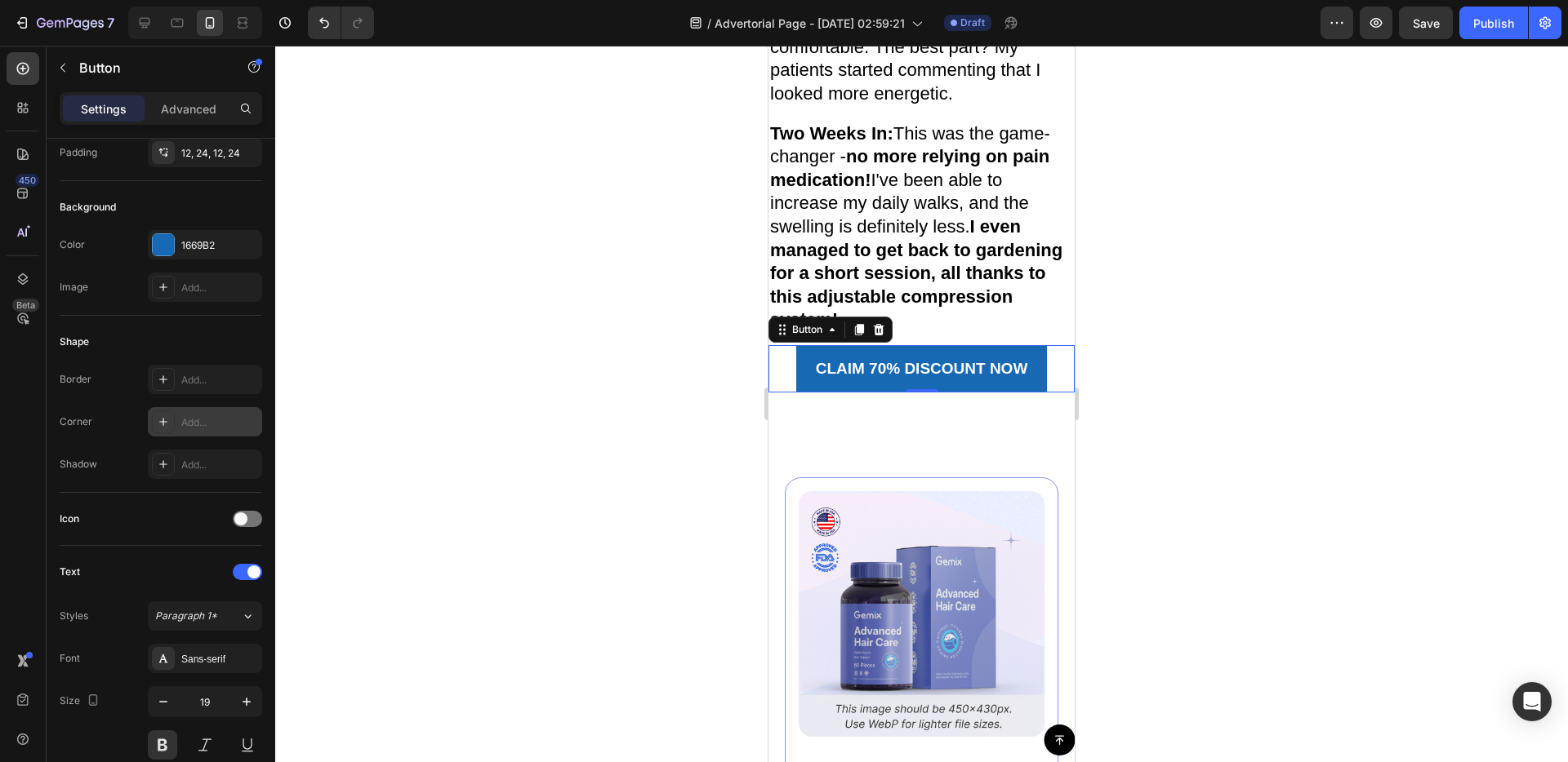
click at [162, 426] on icon at bounding box center [163, 422] width 13 height 13
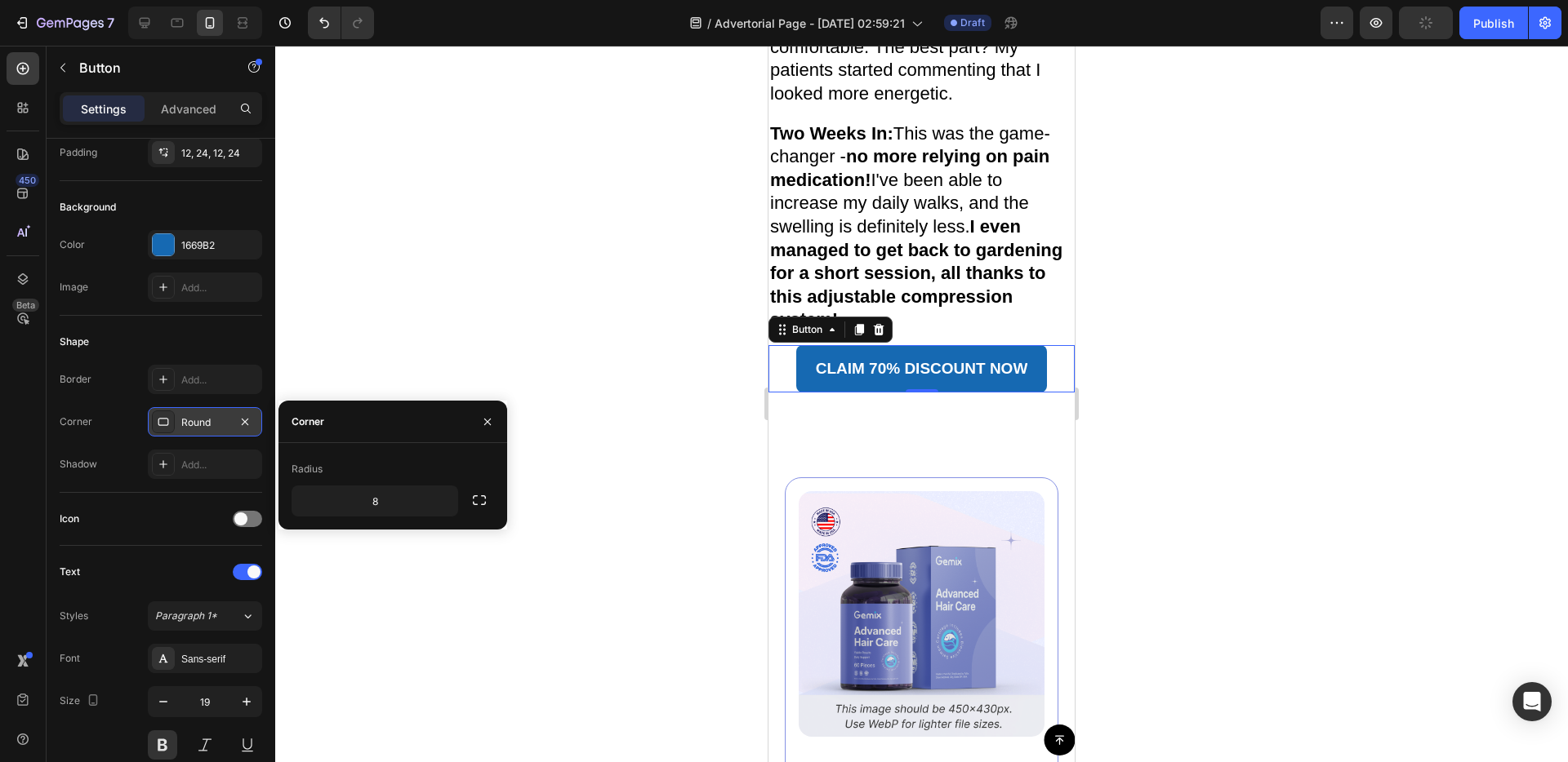
drag, startPoint x: 483, startPoint y: 500, endPoint x: 484, endPoint y: 484, distance: 16.0
click at [484, 484] on div "Radius 8" at bounding box center [392, 486] width 203 height 60
click at [483, 506] on icon "button" at bounding box center [479, 500] width 16 height 16
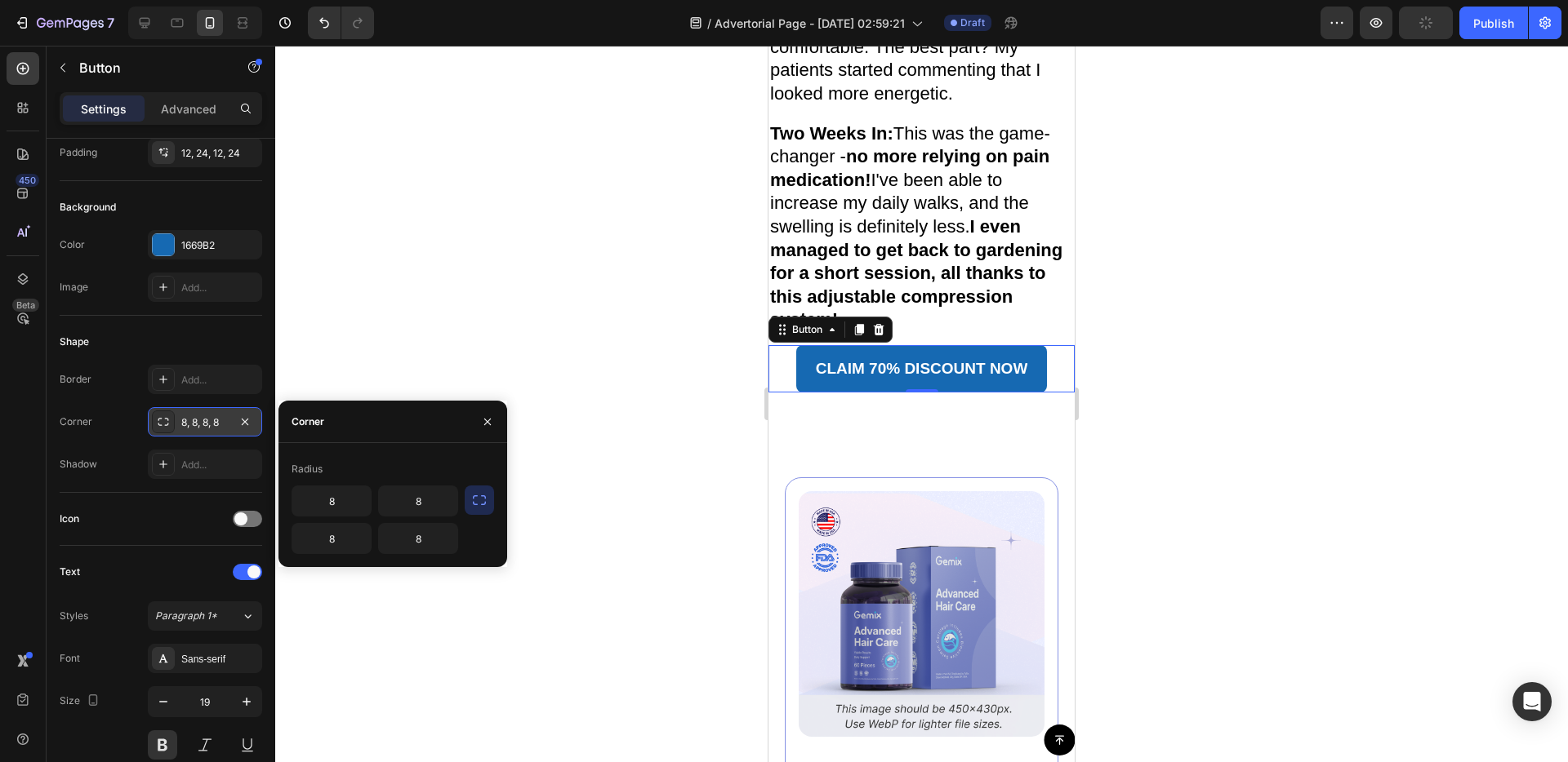
click at [445, 348] on div at bounding box center [921, 404] width 1292 height 716
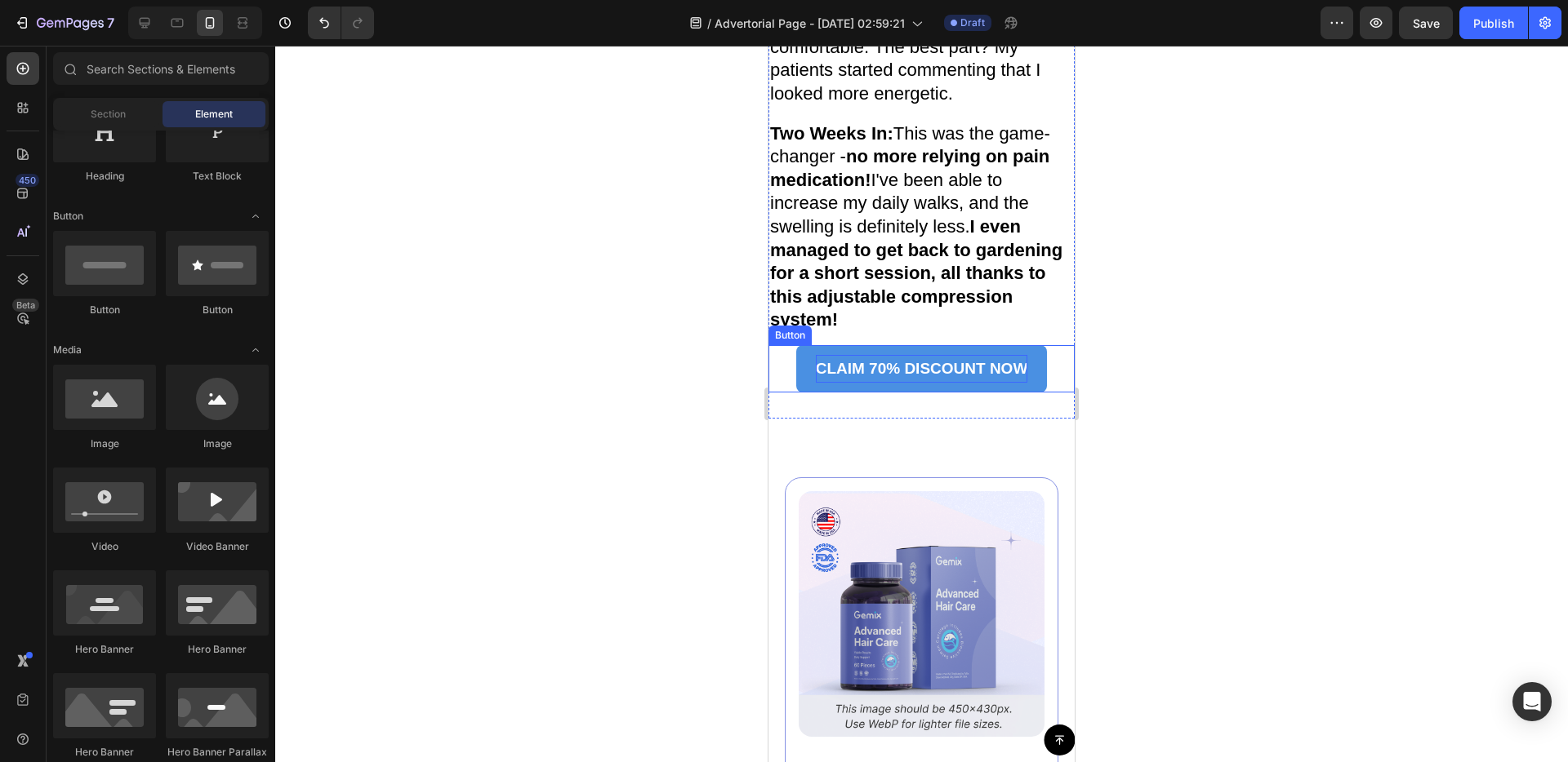
click at [882, 383] on p "CLAIM 70% DISCOUNT NOW" at bounding box center [922, 369] width 213 height 27
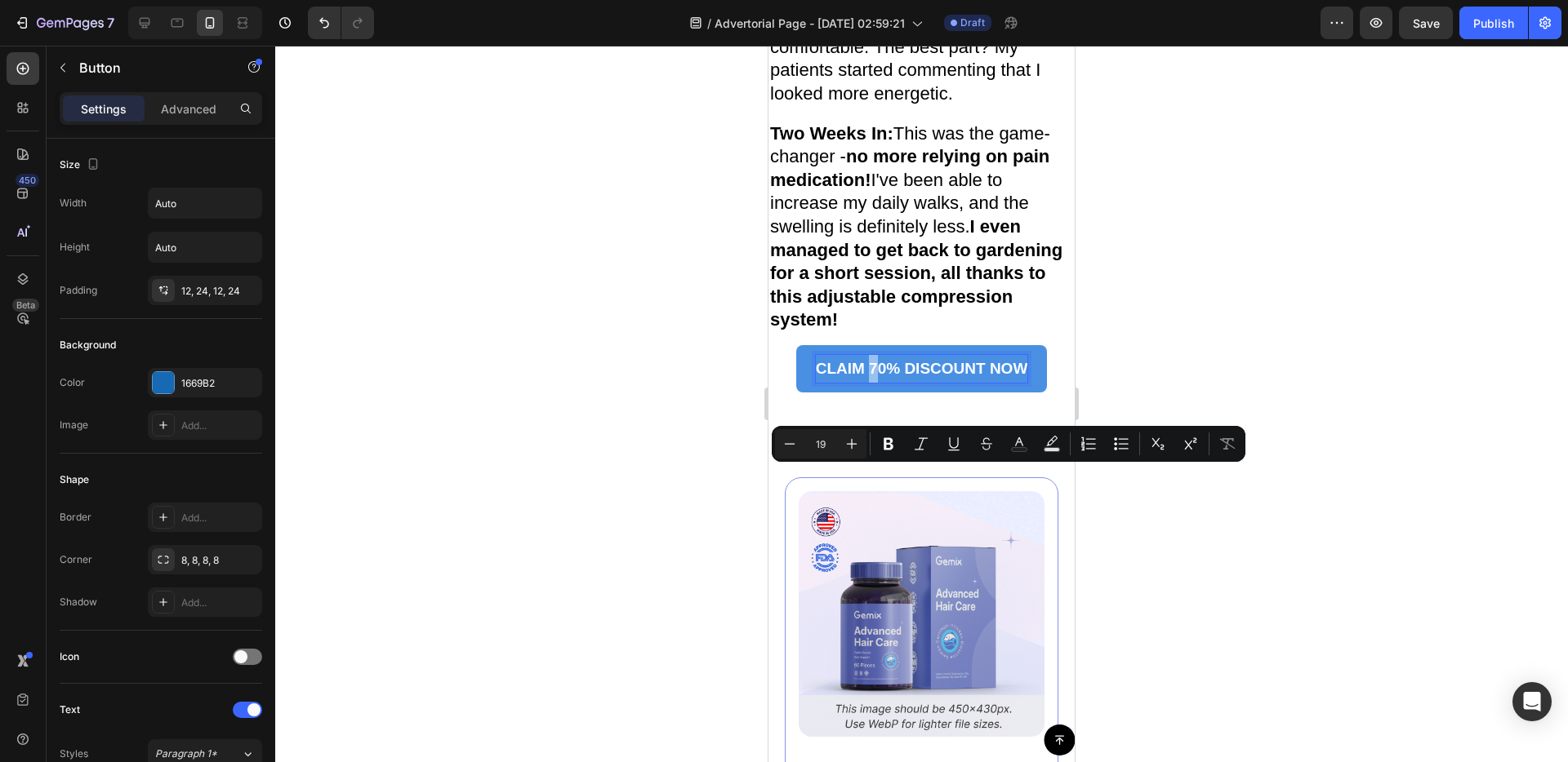
drag, startPoint x: 878, startPoint y: 480, endPoint x: 865, endPoint y: 481, distance: 13.0
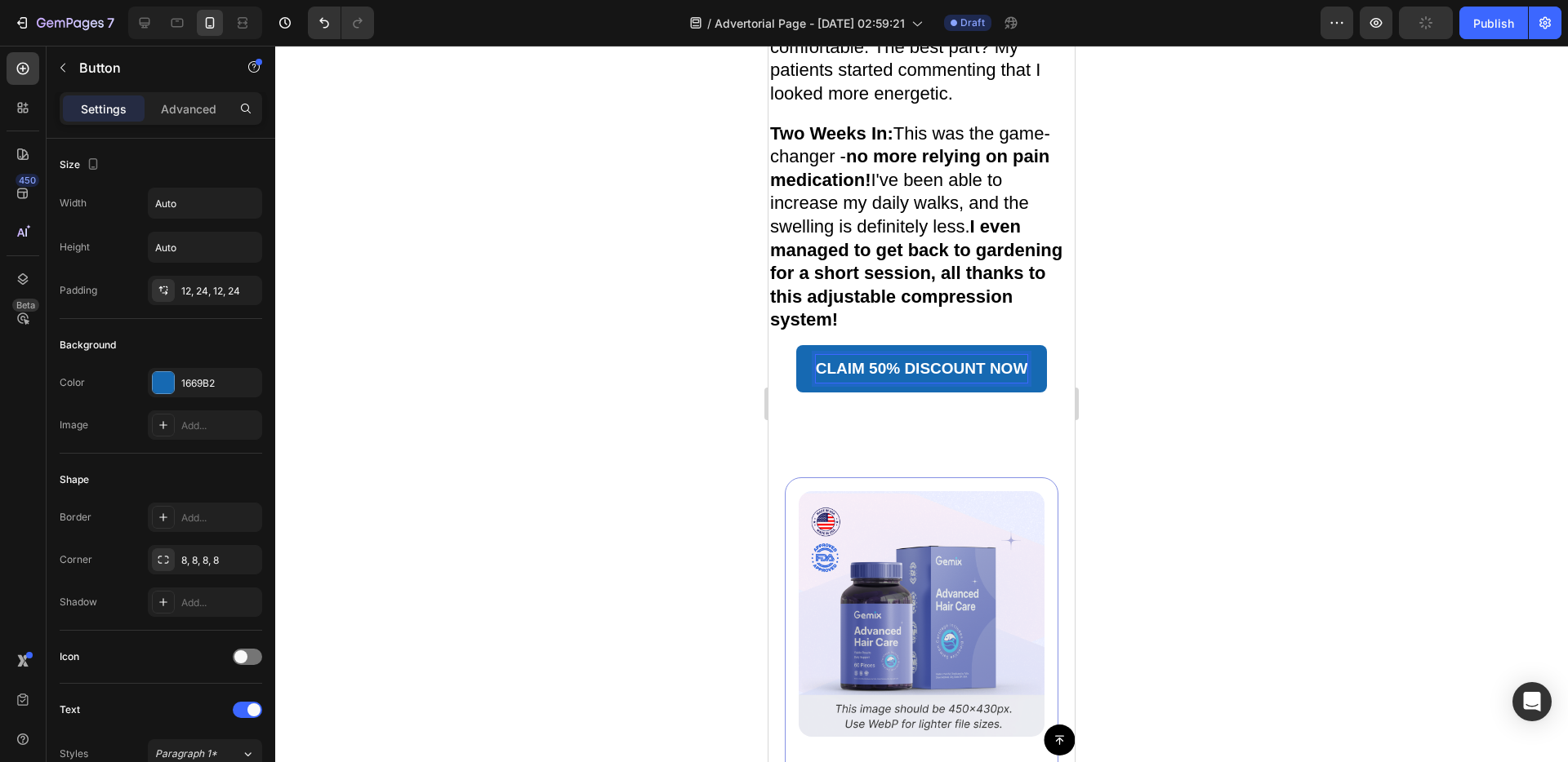
click at [1212, 535] on div at bounding box center [921, 404] width 1292 height 716
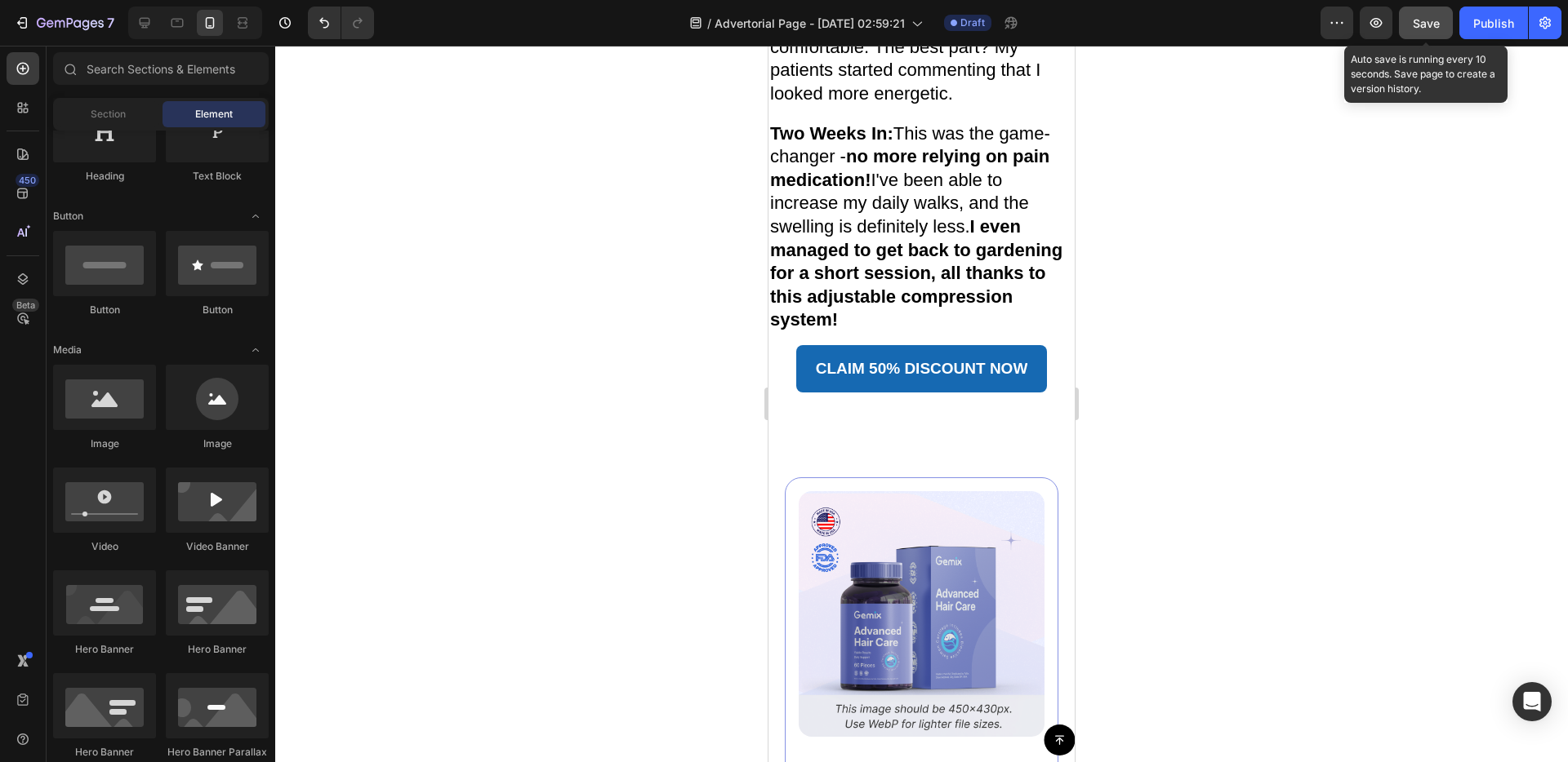
click at [1420, 20] on span "Save" at bounding box center [1425, 23] width 27 height 14
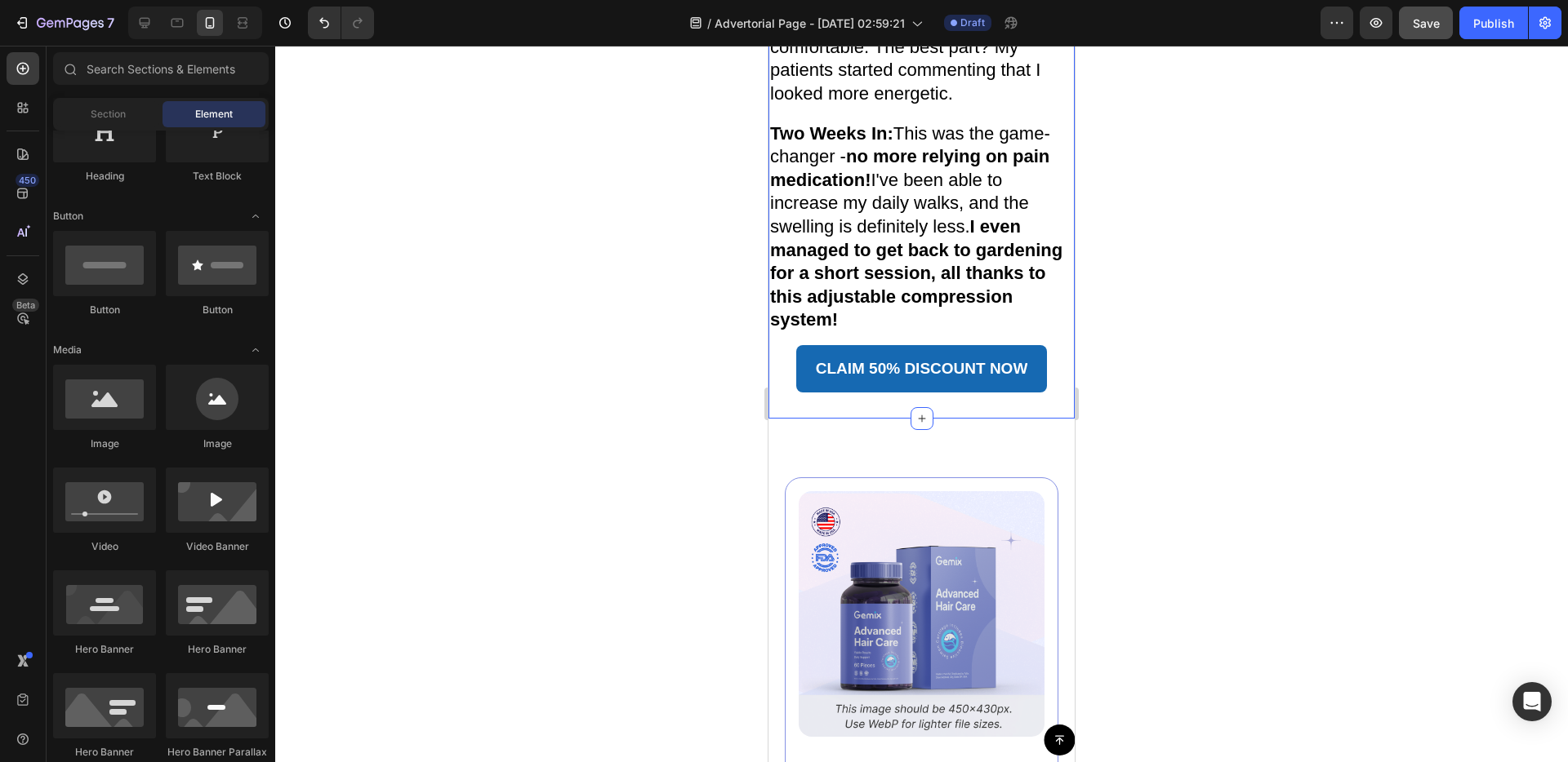
click at [882, 321] on span "Two Weeks In: This was the game-changer - no more relying on pain medication! I…" at bounding box center [916, 227] width 292 height 207
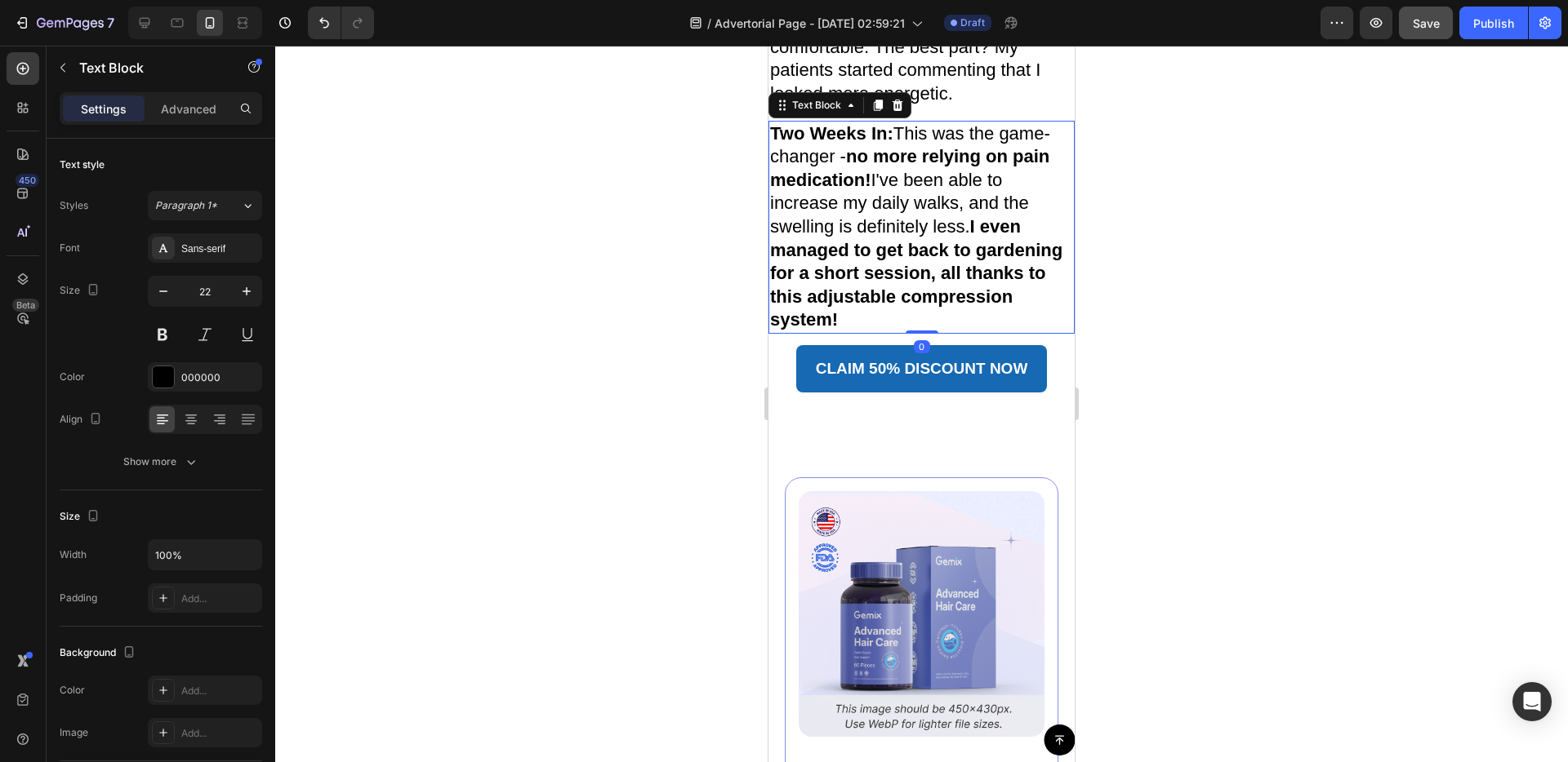
drag, startPoint x: 880, startPoint y: 219, endPoint x: 935, endPoint y: 422, distance: 210.3
click at [880, 111] on icon at bounding box center [878, 105] width 9 height 11
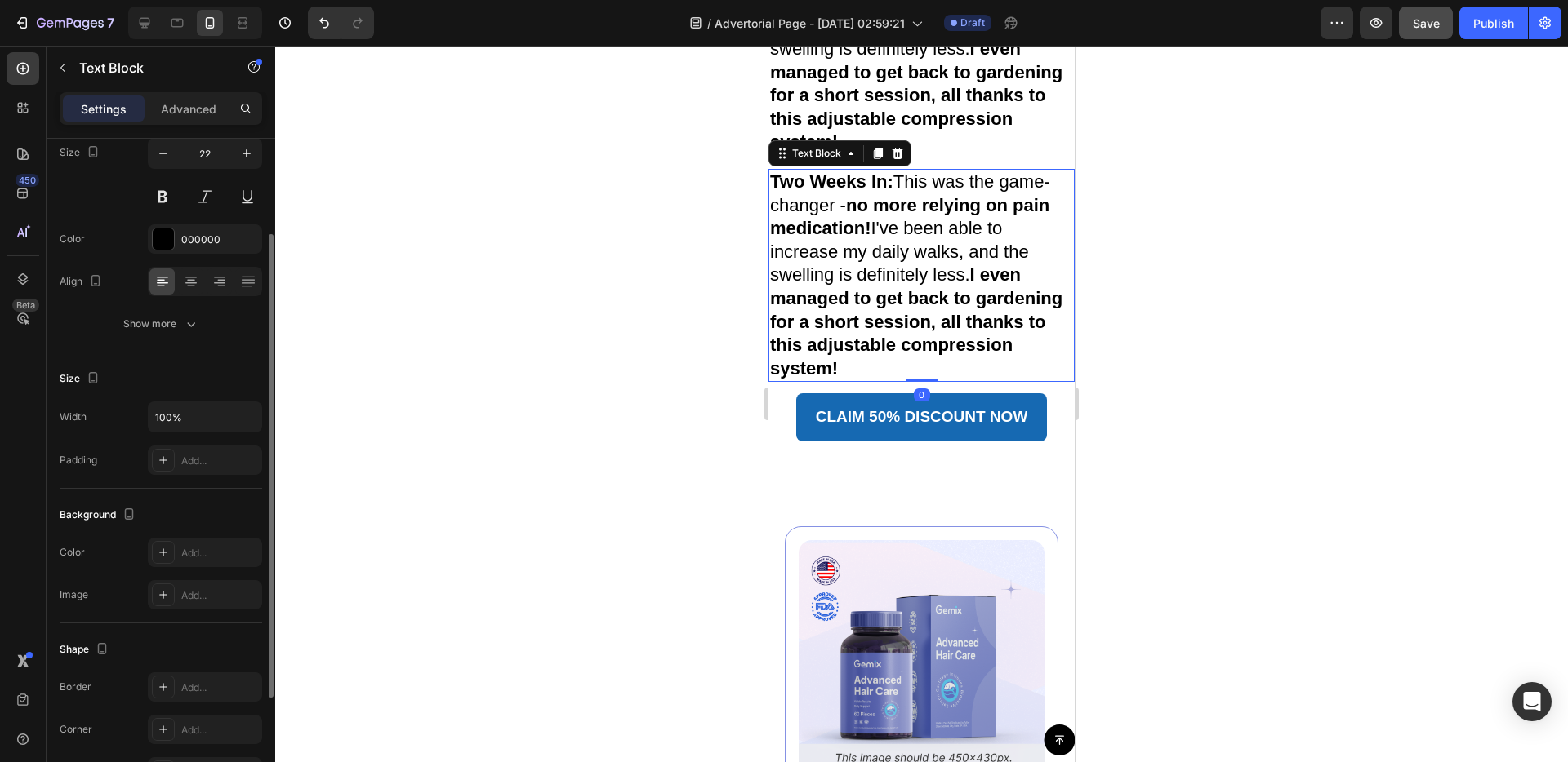
scroll to position [6017, 0]
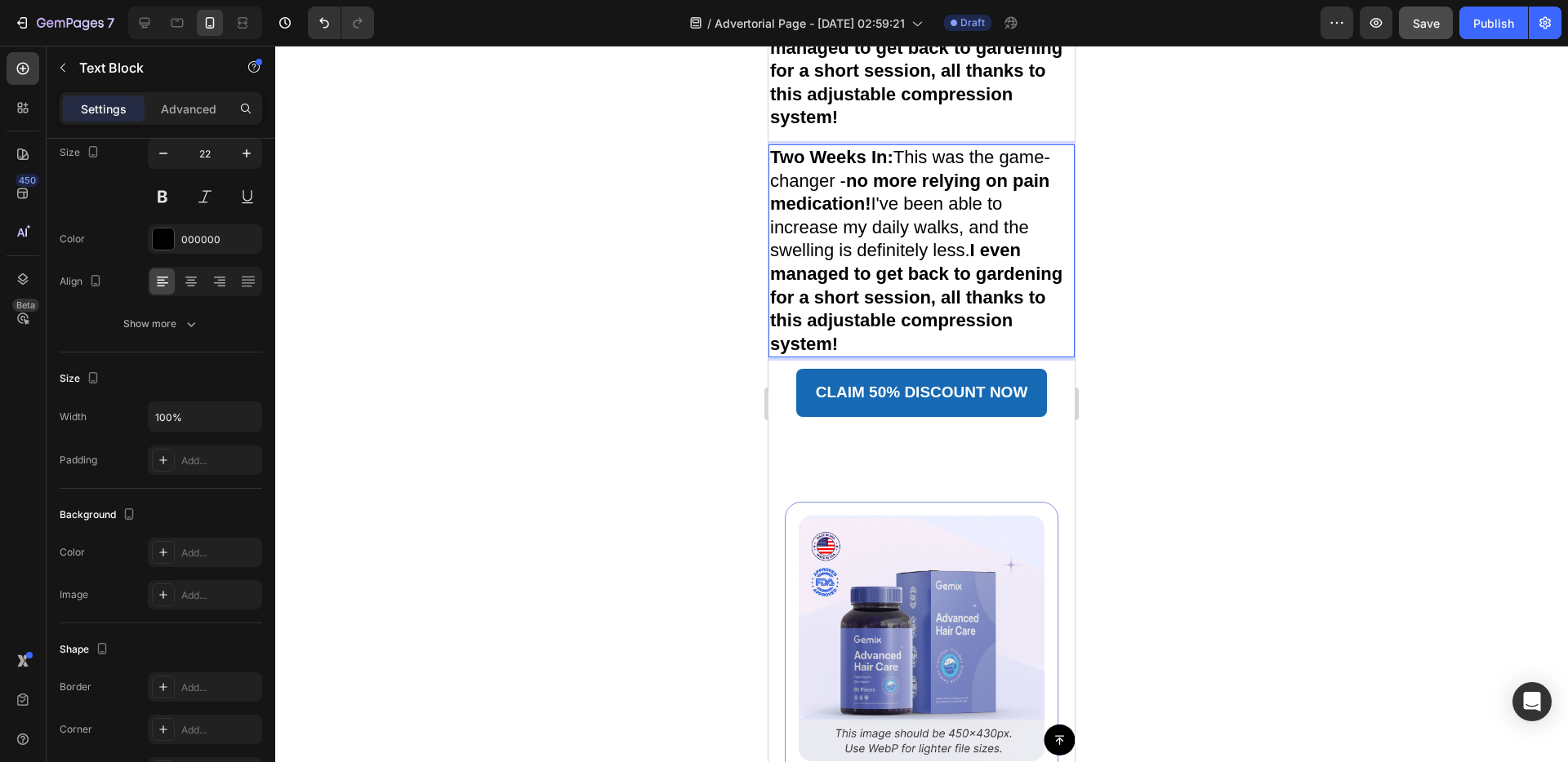
click at [799, 354] on span "Two Weeks In: This was the game-changer - no more relying on pain medication! I…" at bounding box center [916, 250] width 292 height 207
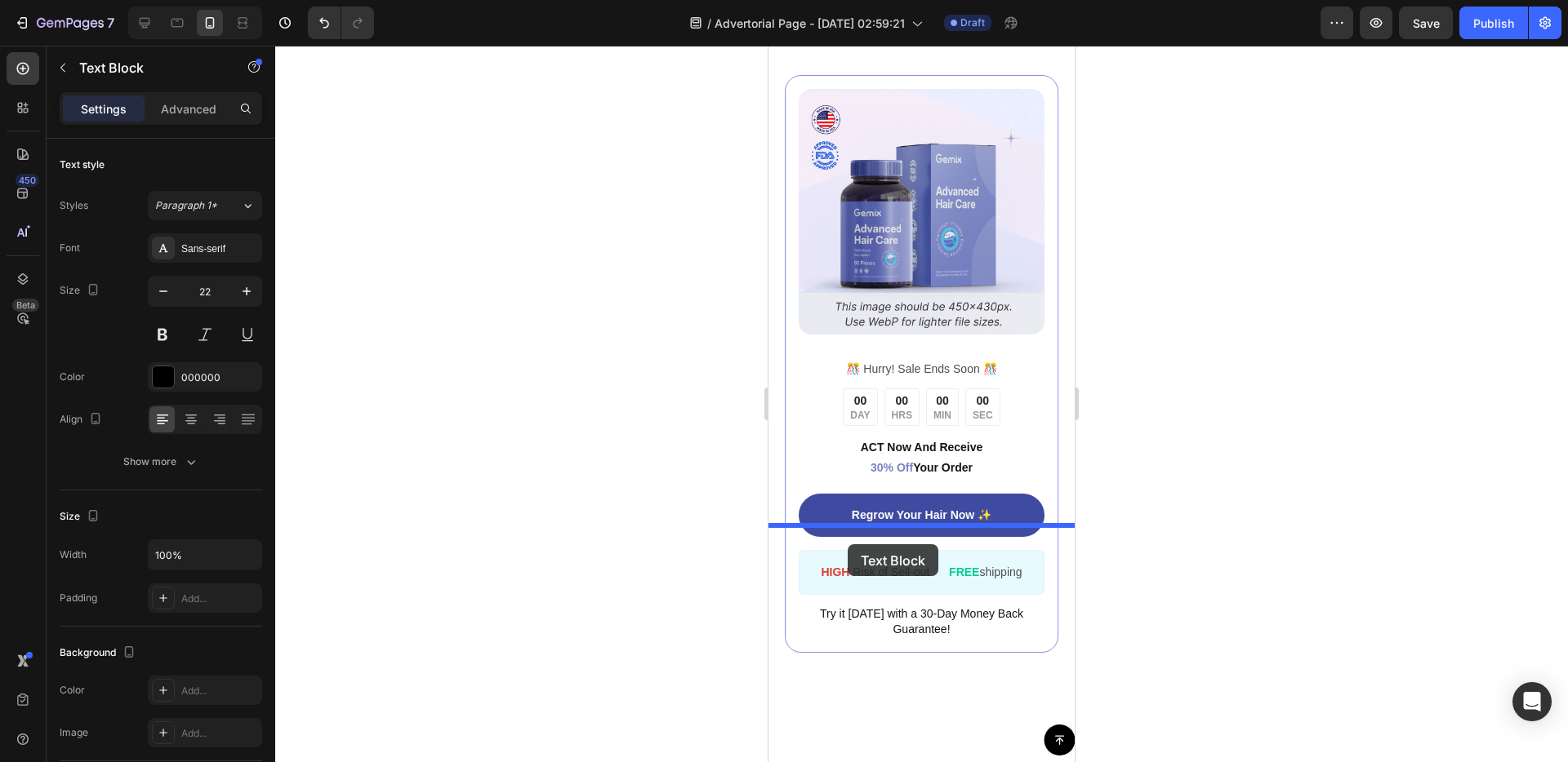
drag, startPoint x: 779, startPoint y: 235, endPoint x: 849, endPoint y: 543, distance: 315.9
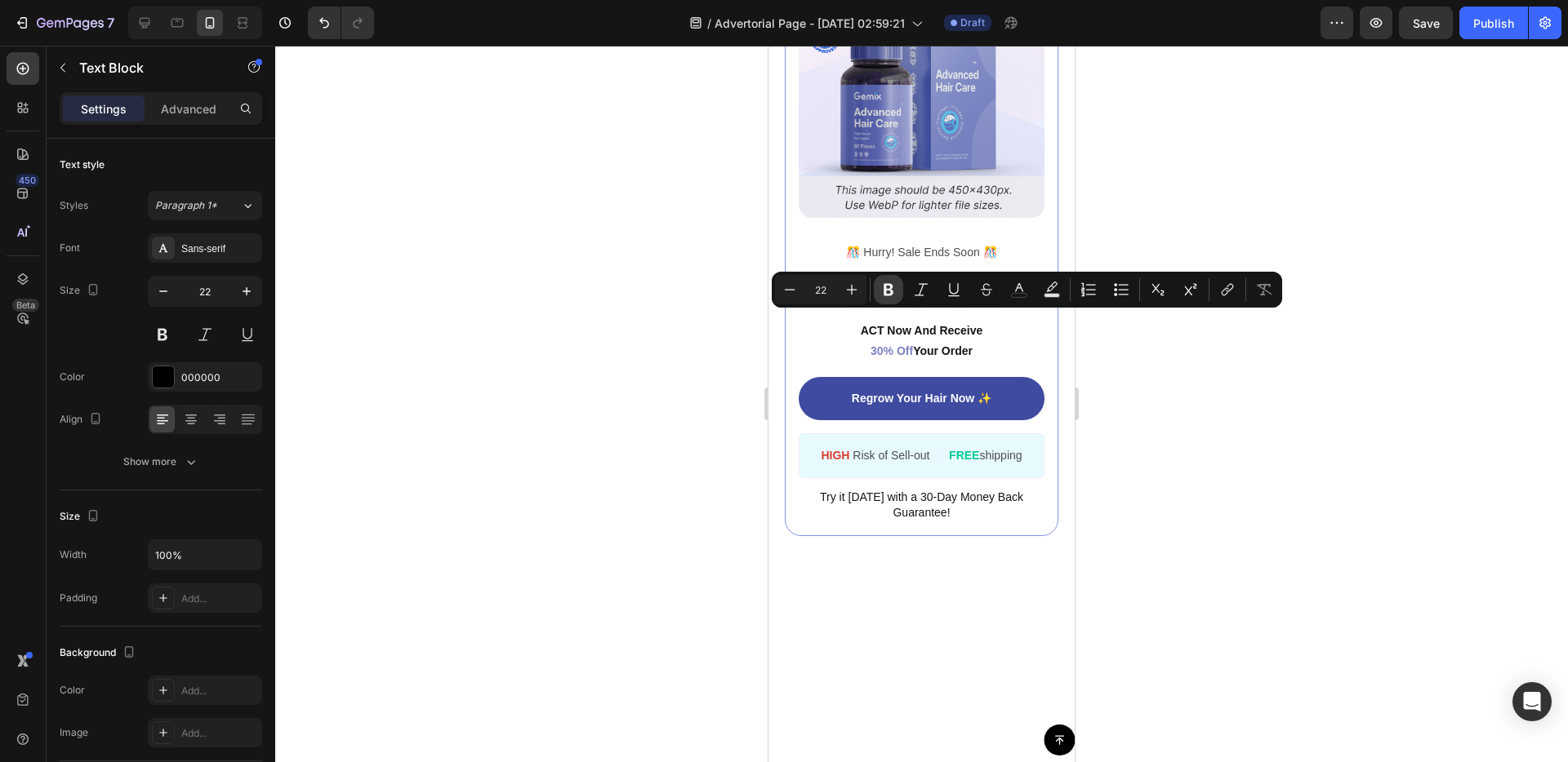
click at [894, 292] on icon "Editor contextual toolbar" at bounding box center [889, 289] width 16 height 16
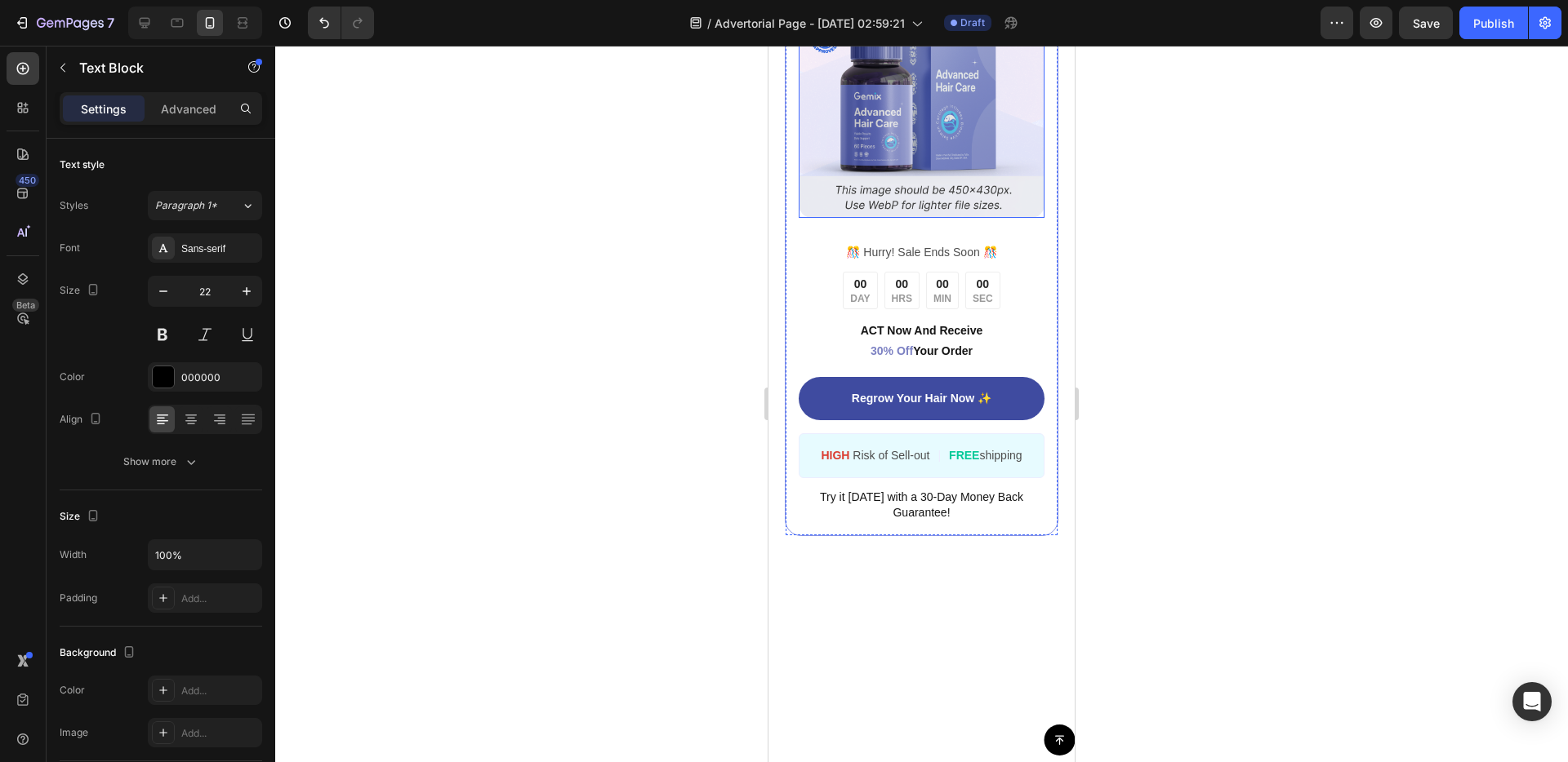
click at [992, 218] on img at bounding box center [921, 95] width 246 height 245
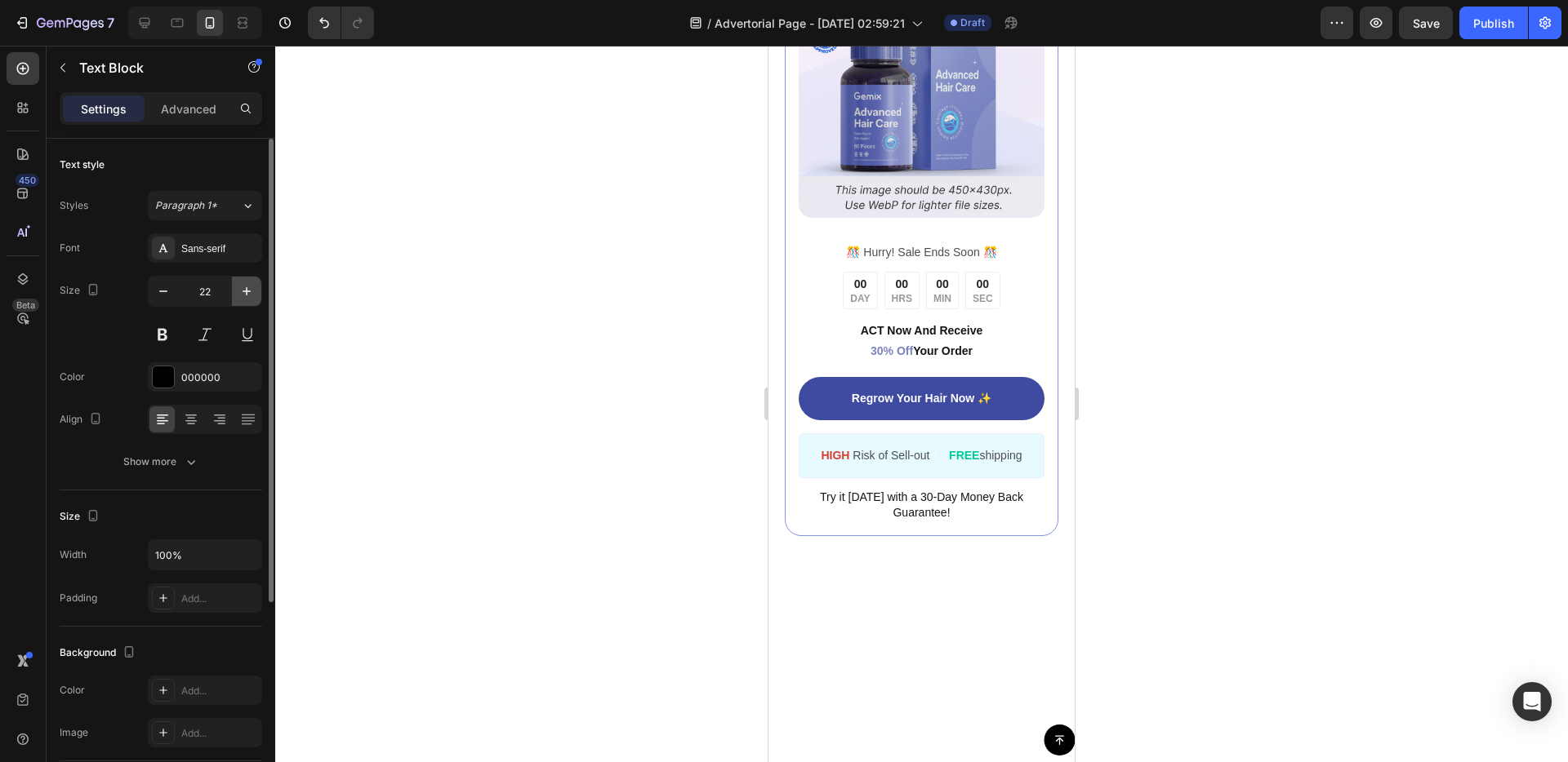
click at [255, 290] on button "button" at bounding box center [247, 291] width 29 height 29
type input "23"
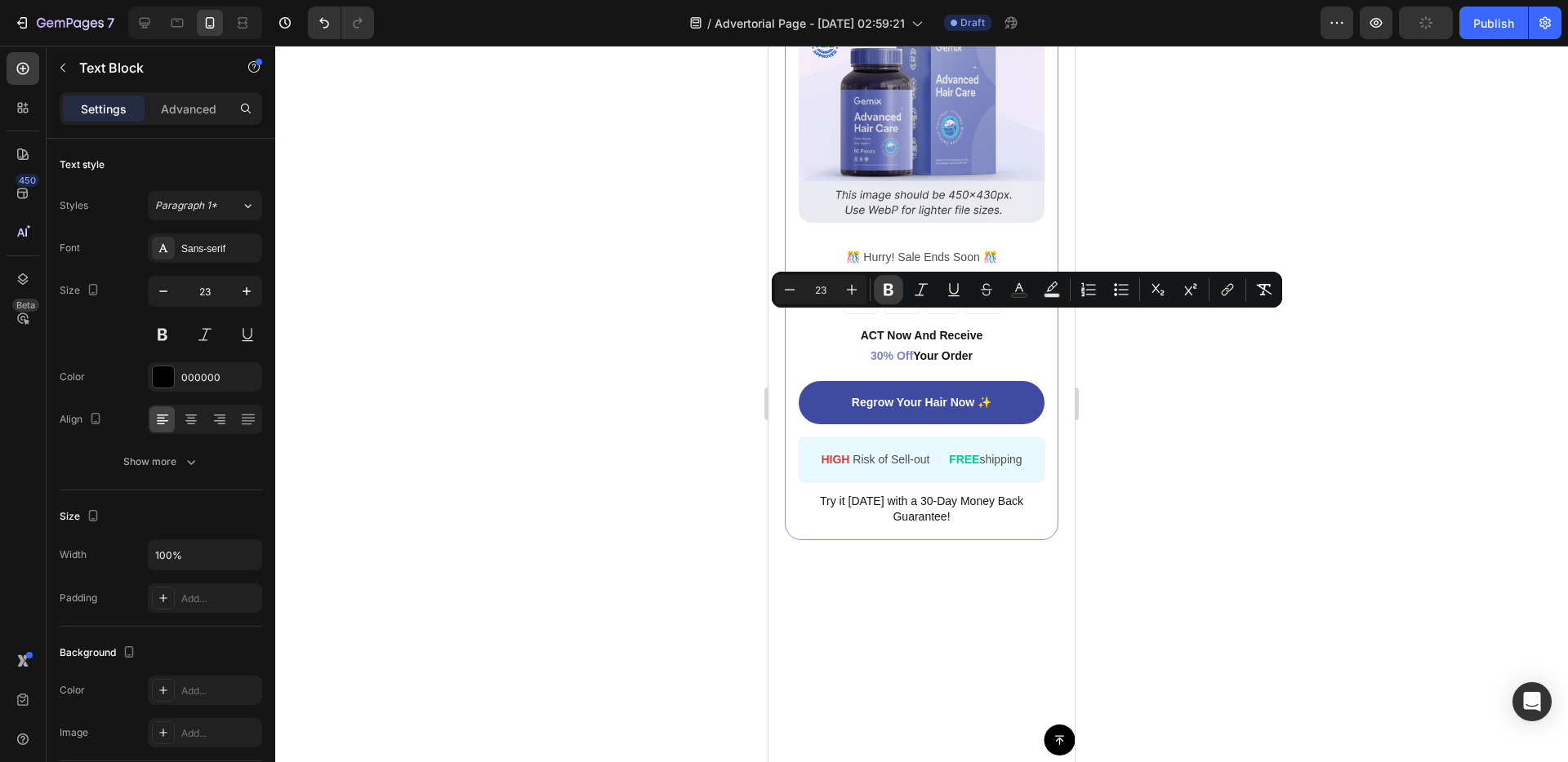
click at [875, 279] on button "Bold" at bounding box center [888, 289] width 29 height 29
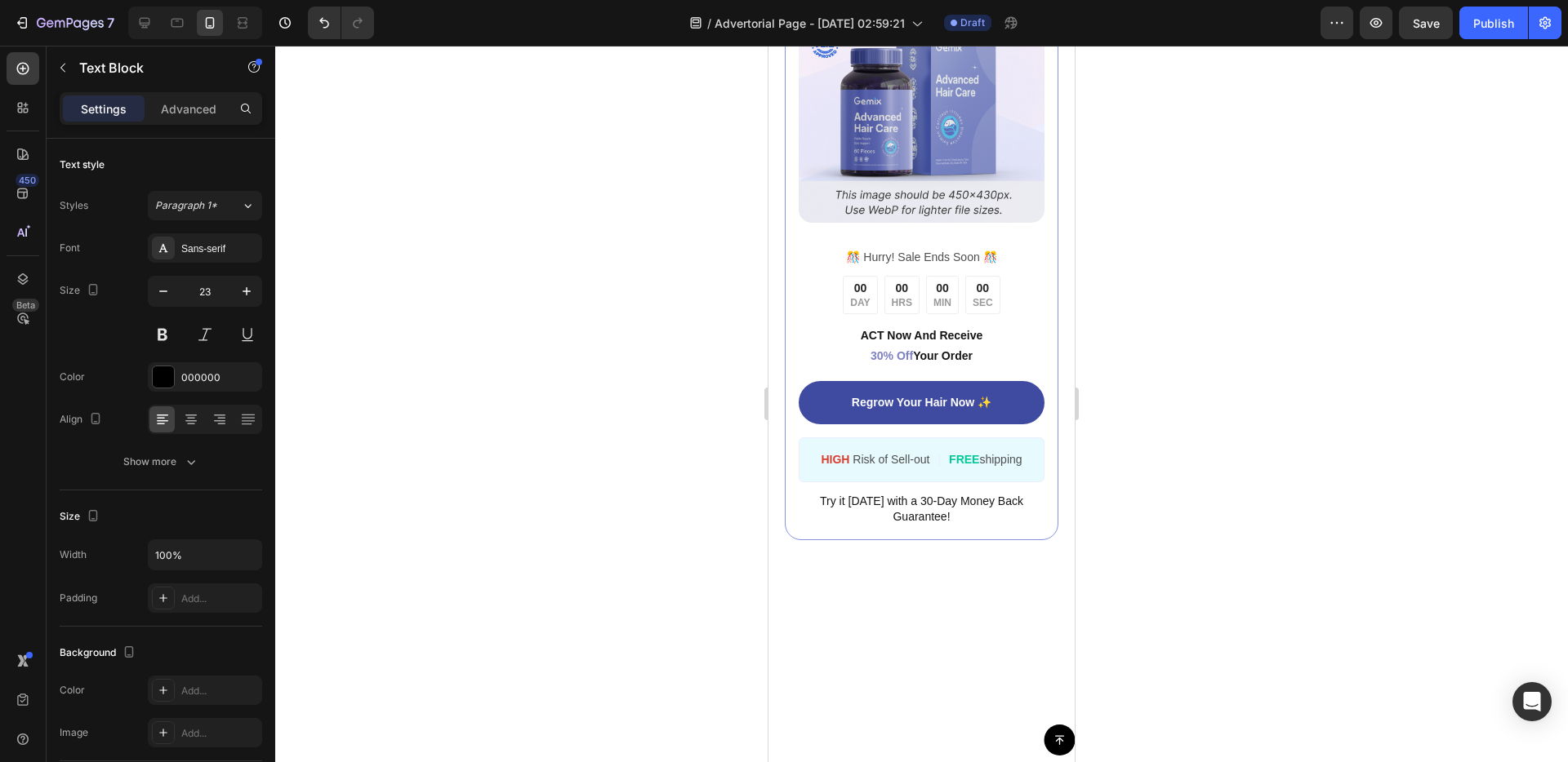
drag, startPoint x: 897, startPoint y: 323, endPoint x: 772, endPoint y: 327, distance: 125.1
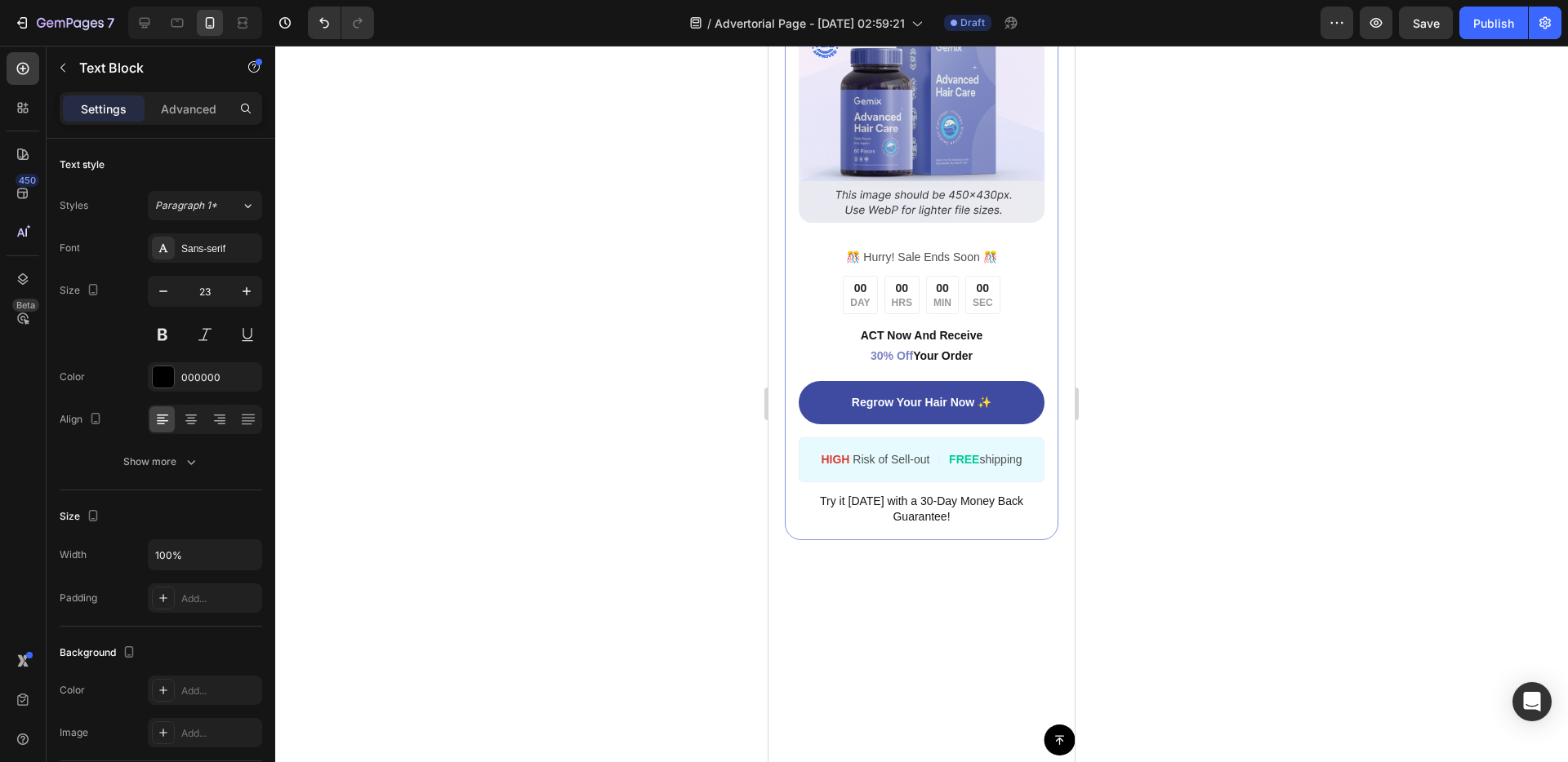
drag, startPoint x: 884, startPoint y: 327, endPoint x: 774, endPoint y: 327, distance: 110.0
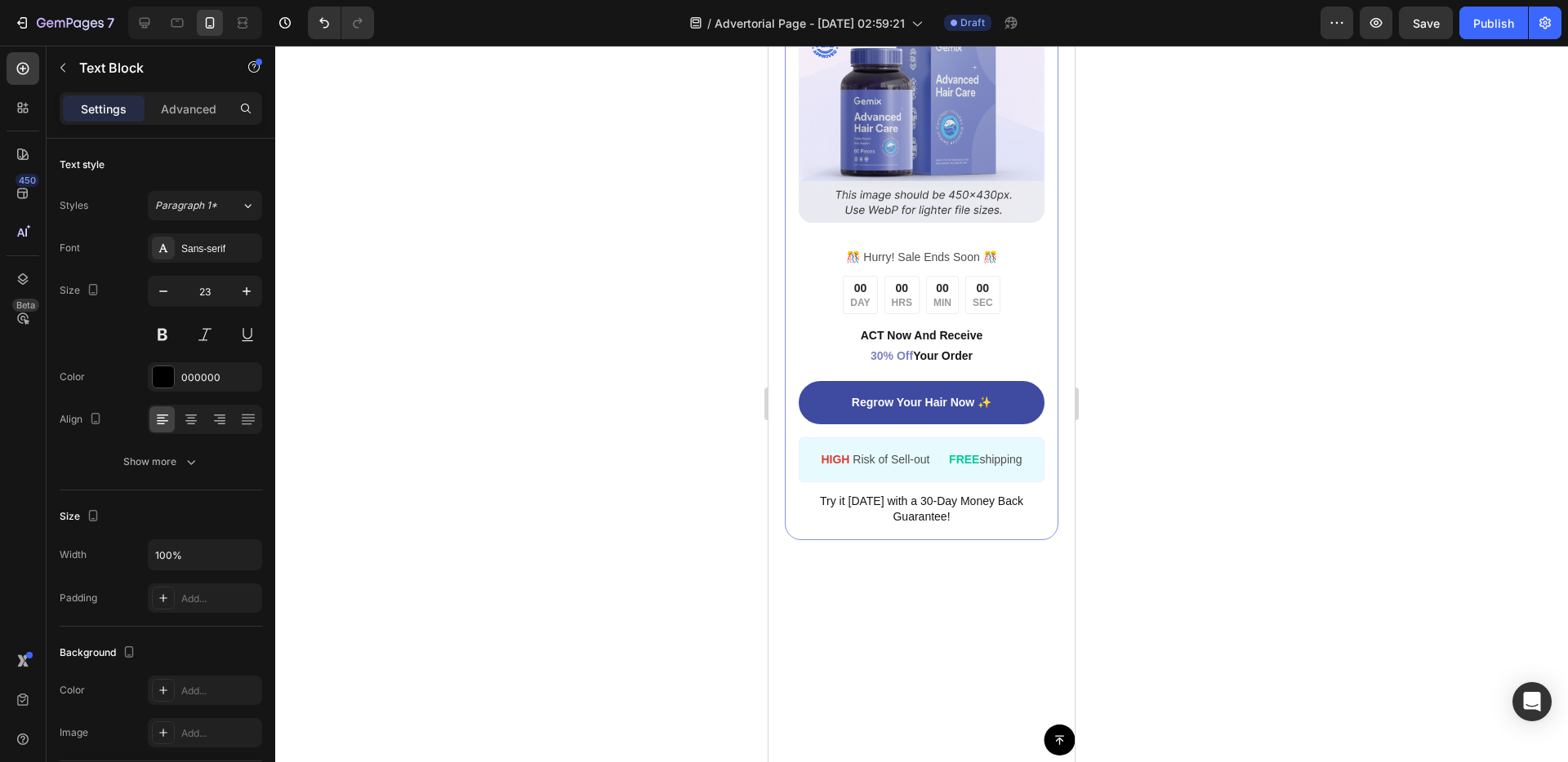
click at [815, 472] on div "Image ️🎊 Hurry! Sale Ends Soon ️🎊 Text Block 00 DAY 00 HRS 00 MIN 00 SEC Countd…" at bounding box center [921, 252] width 306 height 694
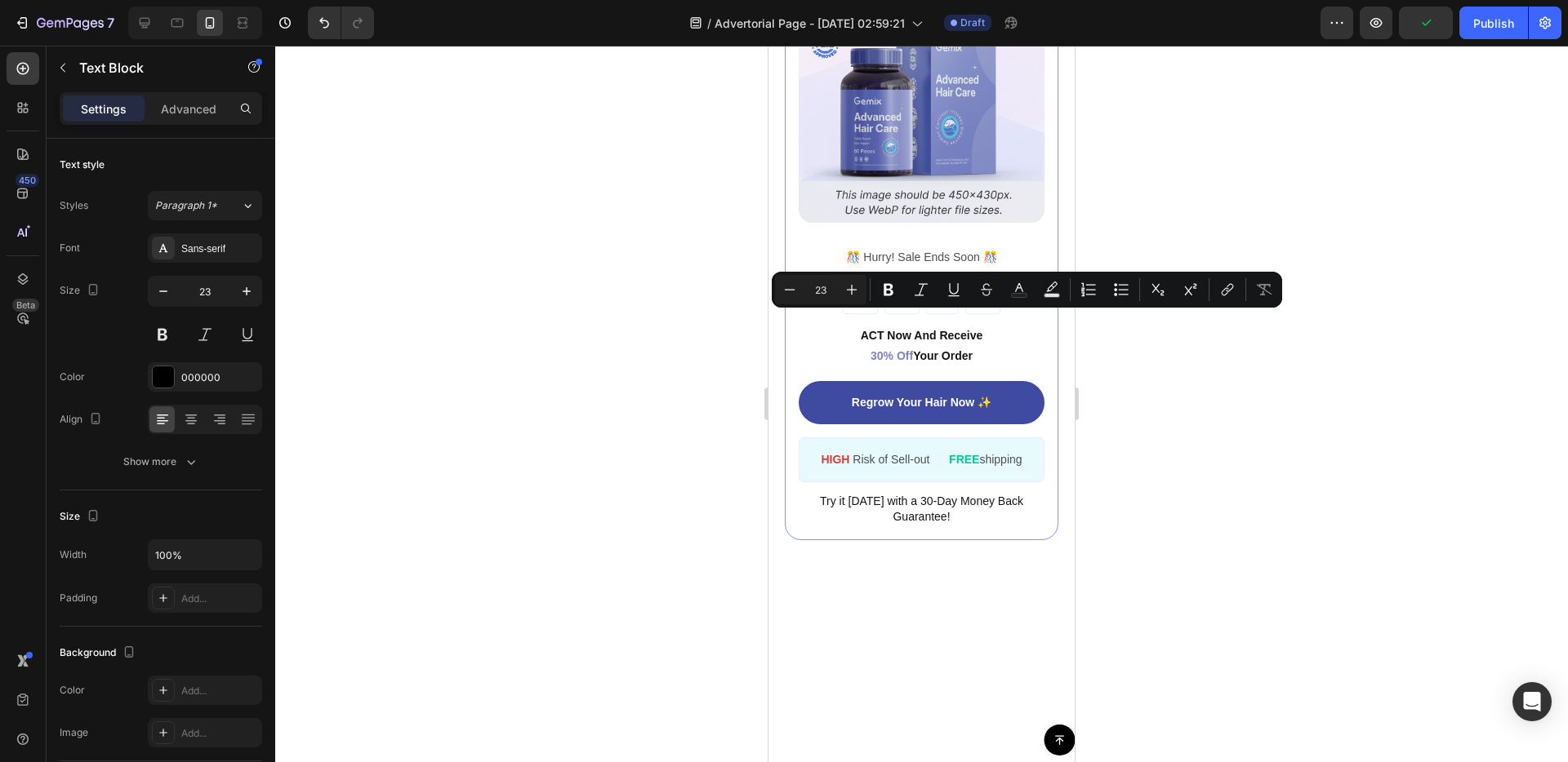
drag, startPoint x: 896, startPoint y: 326, endPoint x: 1526, endPoint y: 374, distance: 631.8
click at [896, 293] on button "Bold" at bounding box center [888, 289] width 29 height 29
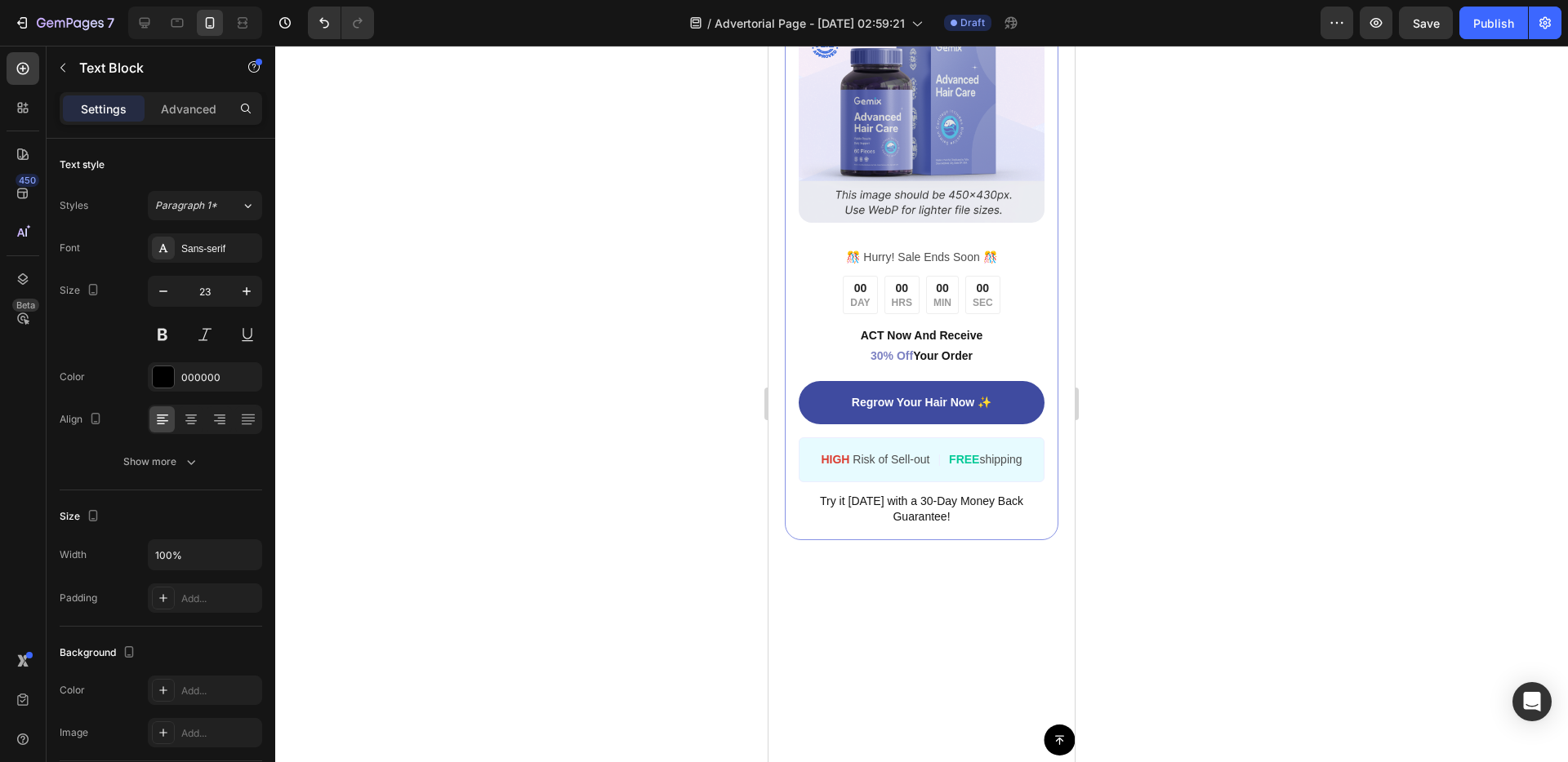
drag, startPoint x: 916, startPoint y: 327, endPoint x: 959, endPoint y: 343, distance: 45.9
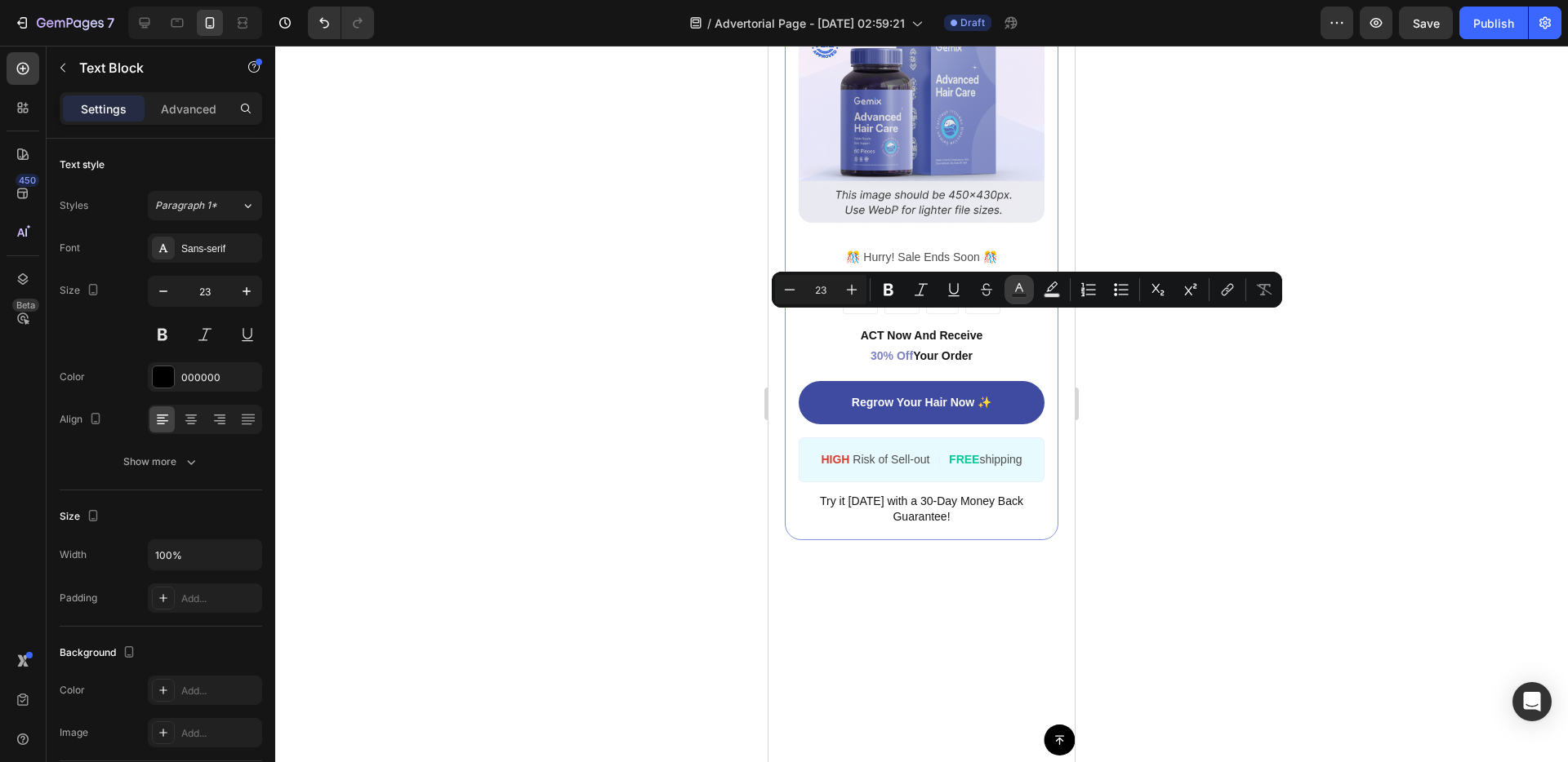
click at [1021, 288] on icon "Editor contextual toolbar" at bounding box center [1019, 288] width 8 height 9
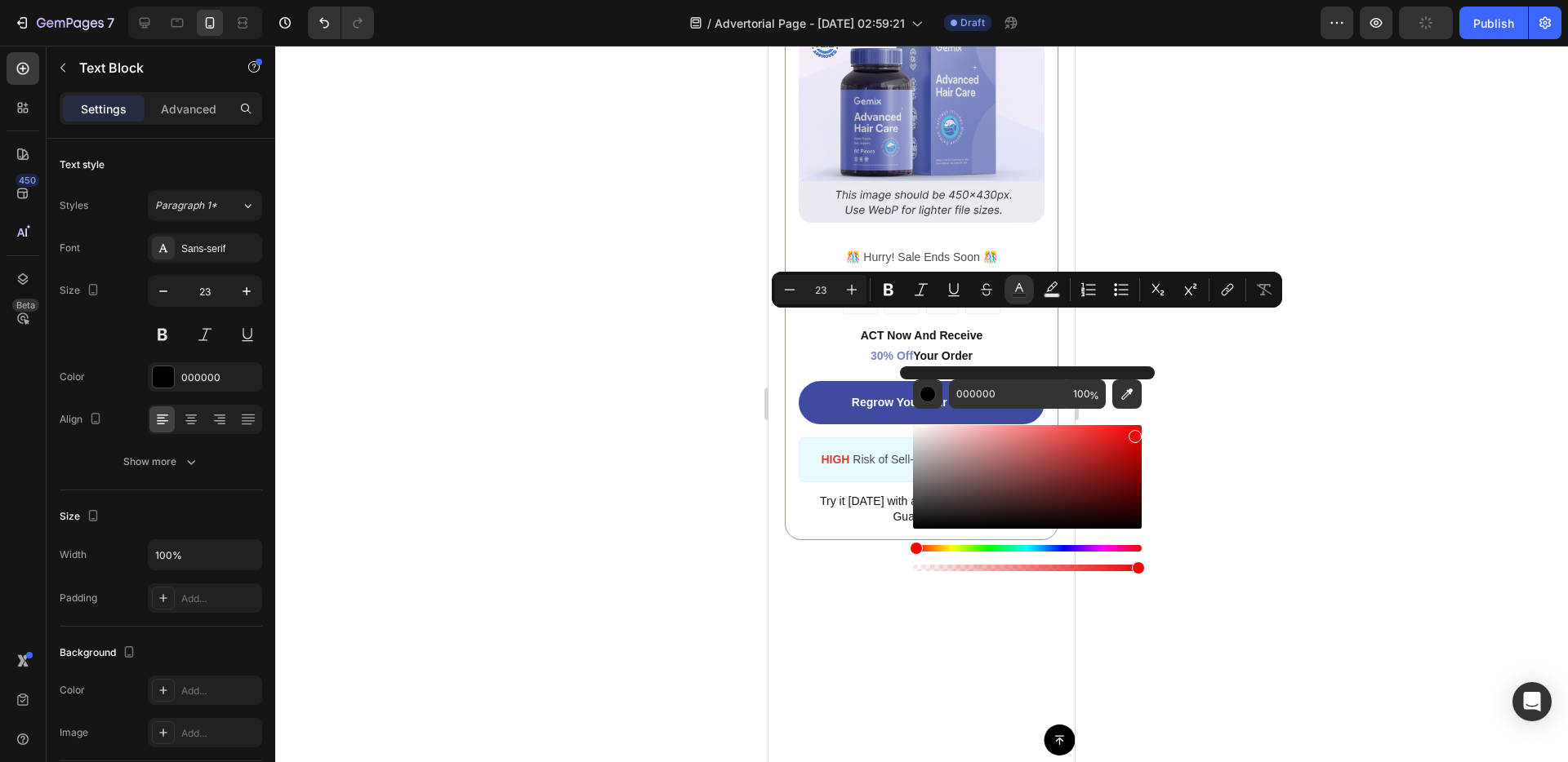
drag, startPoint x: 1089, startPoint y: 463, endPoint x: 1133, endPoint y: 432, distance: 53.8
click at [1133, 432] on div "Editor contextual toolbar" at bounding box center [1026, 476] width 228 height 103
type input "EA0909"
click at [1203, 402] on div at bounding box center [921, 404] width 1292 height 716
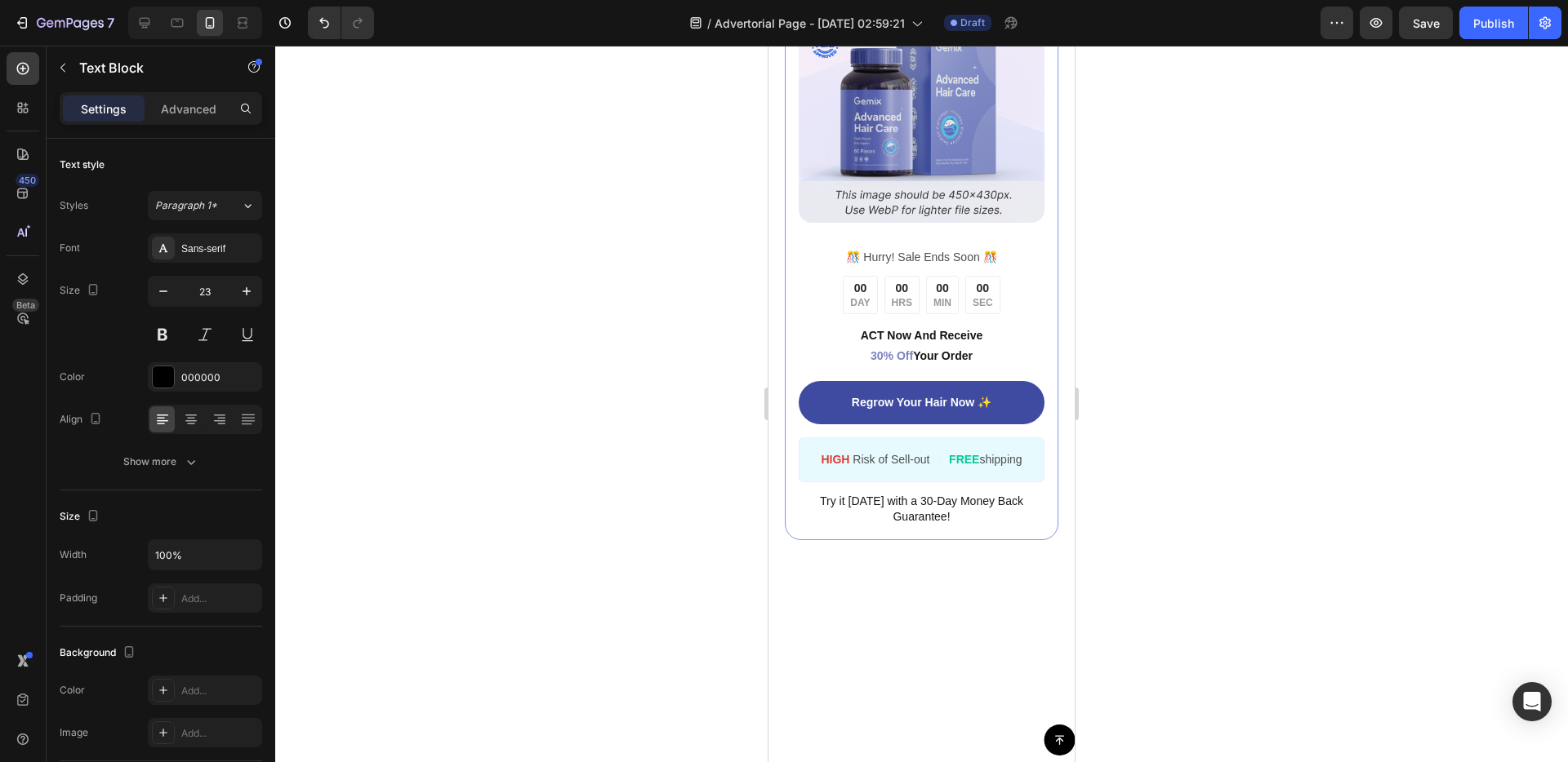
click at [996, 470] on div "Image ️🎊 Hurry! Sale Ends Soon ️🎊 Text Block 00 DAY 00 HRS 00 MIN 00 SEC Countd…" at bounding box center [921, 252] width 306 height 694
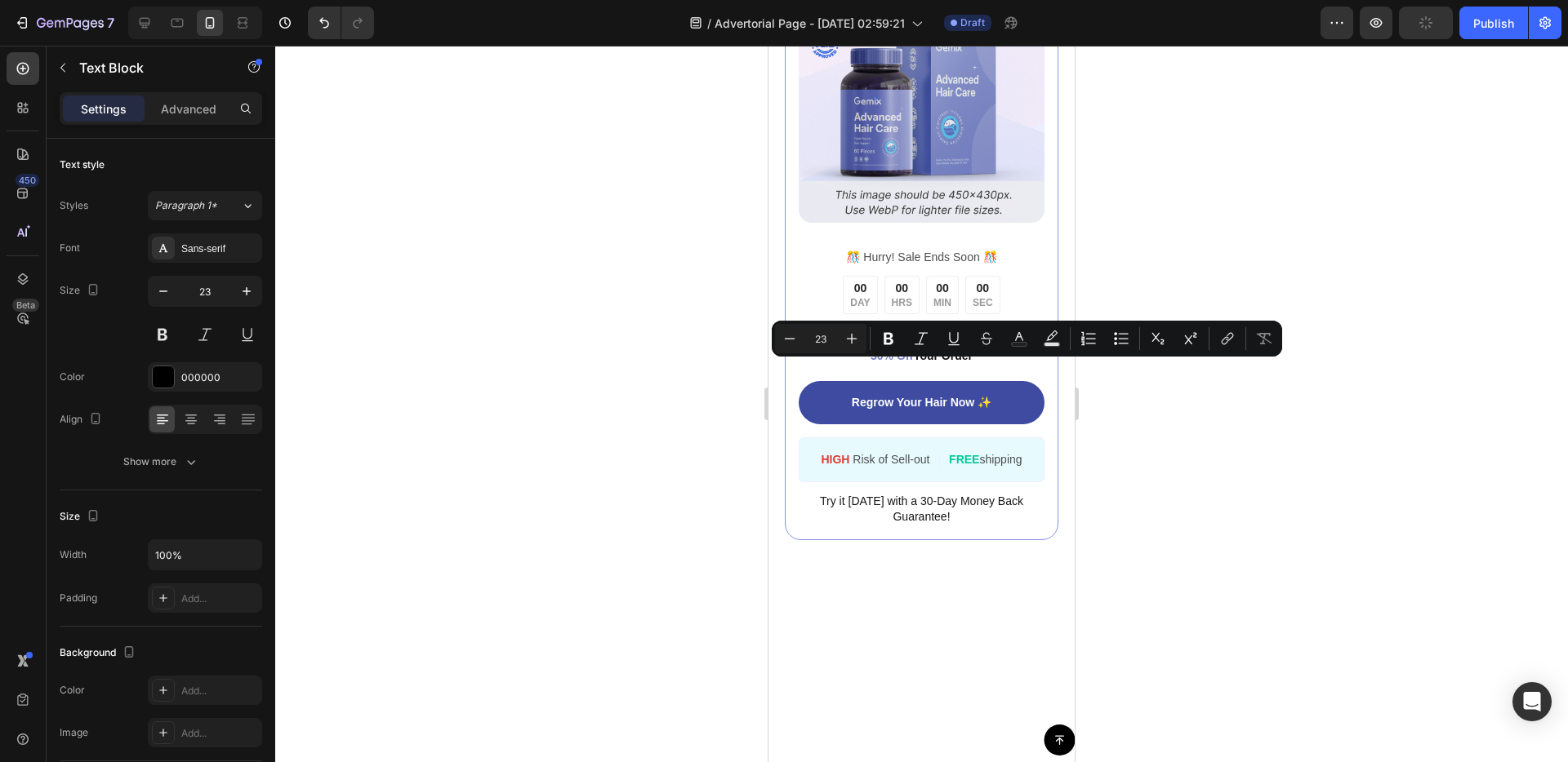
drag, startPoint x: 774, startPoint y: 375, endPoint x: 898, endPoint y: 406, distance: 127.8
click at [886, 341] on icon "Editor contextual toolbar" at bounding box center [889, 339] width 16 height 16
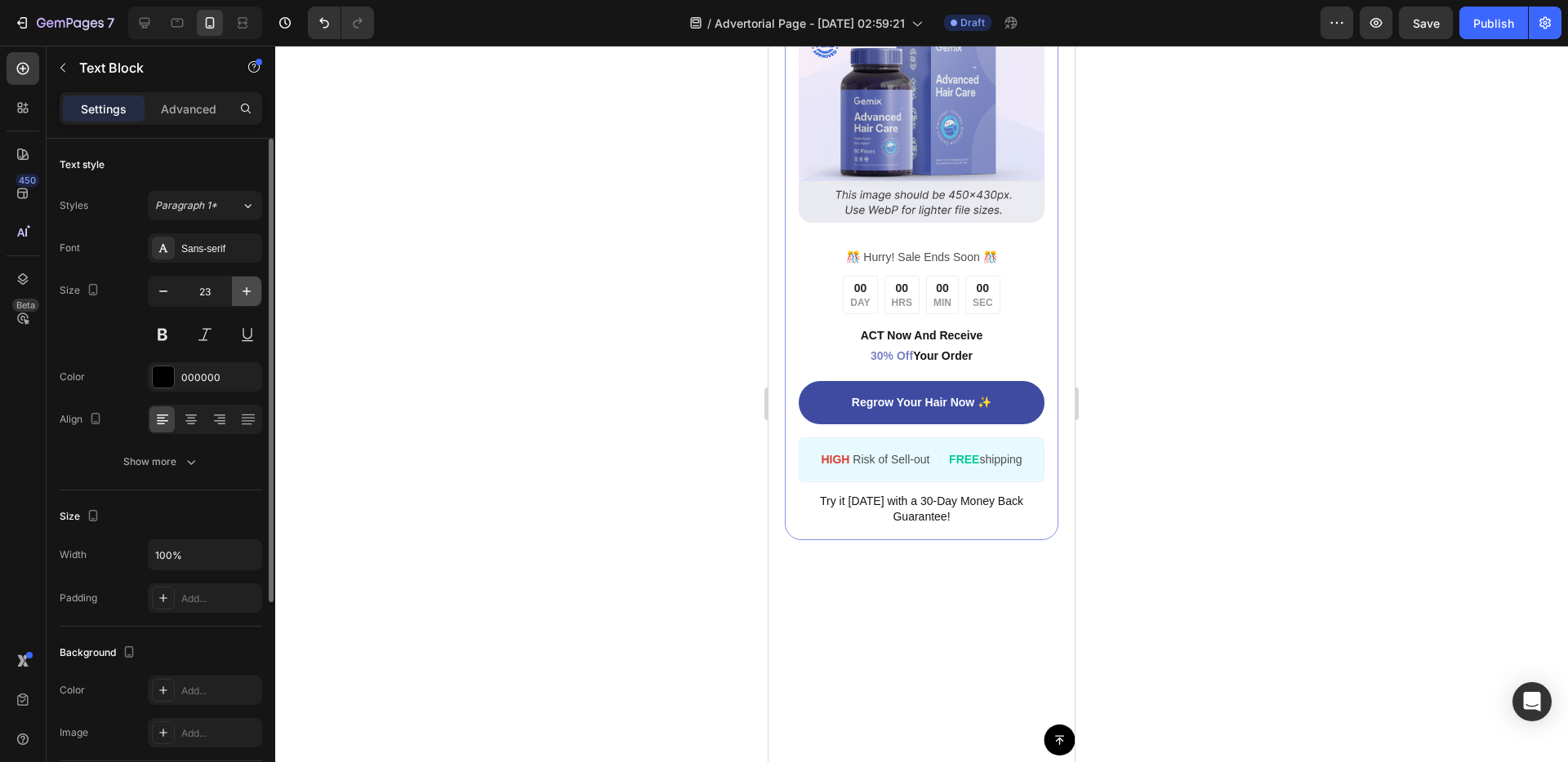
click at [251, 291] on icon "button" at bounding box center [247, 291] width 16 height 16
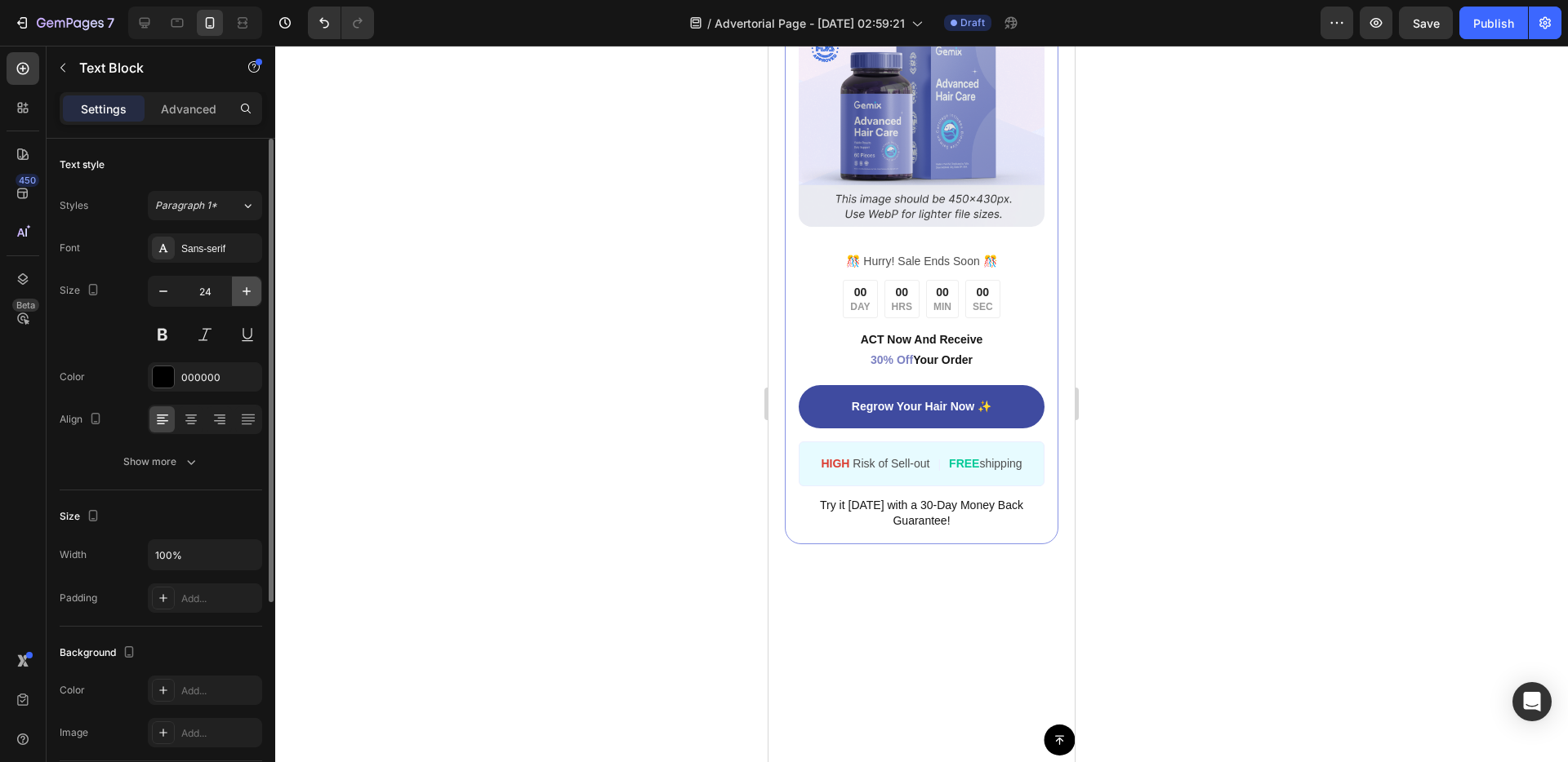
click at [251, 291] on icon "button" at bounding box center [247, 291] width 16 height 16
type input "25"
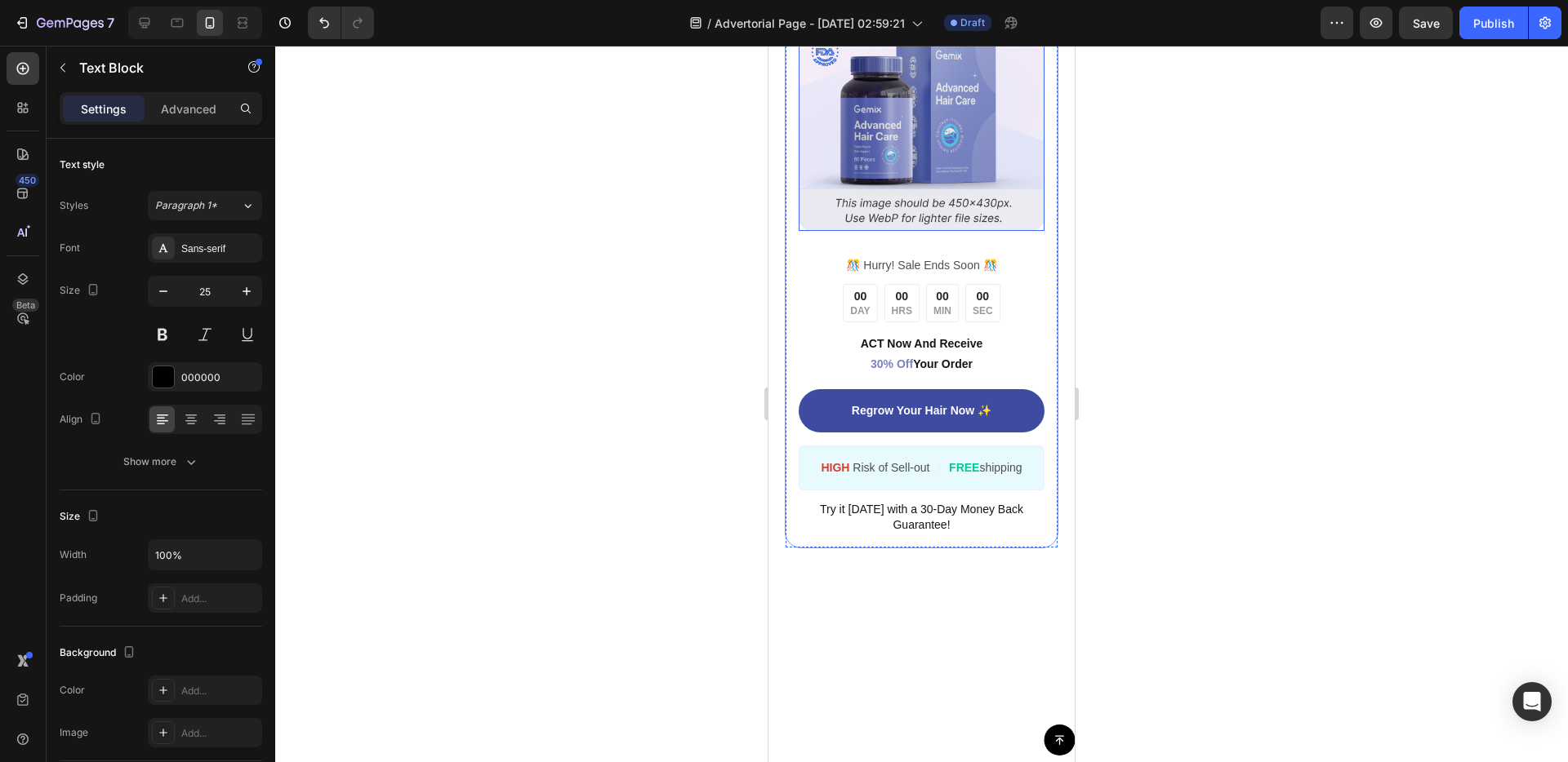
click at [959, 231] on img at bounding box center [921, 108] width 246 height 245
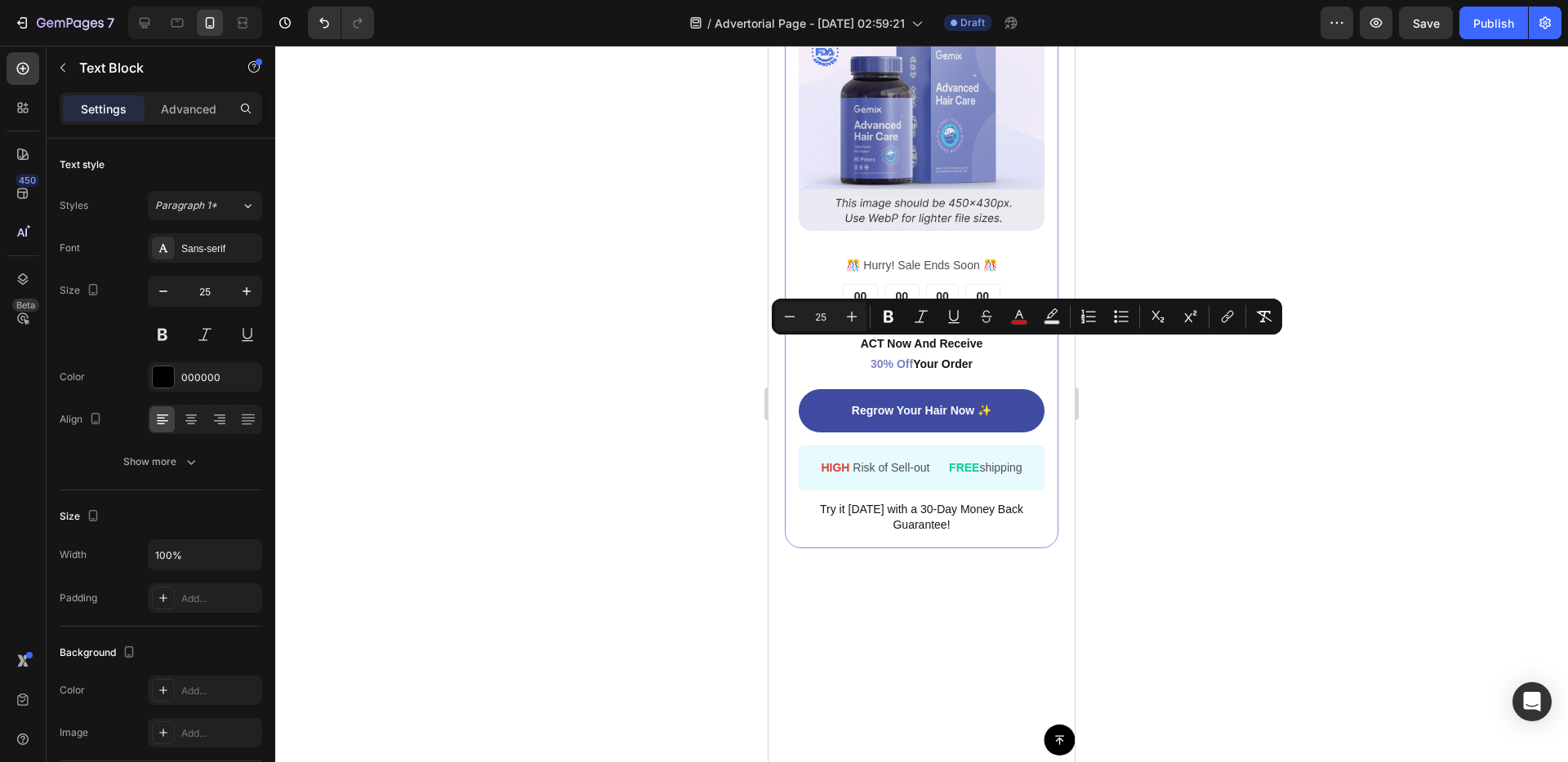
drag, startPoint x: 891, startPoint y: 354, endPoint x: 1032, endPoint y: 360, distance: 141.1
click at [942, 319] on button "Underline" at bounding box center [954, 317] width 29 height 29
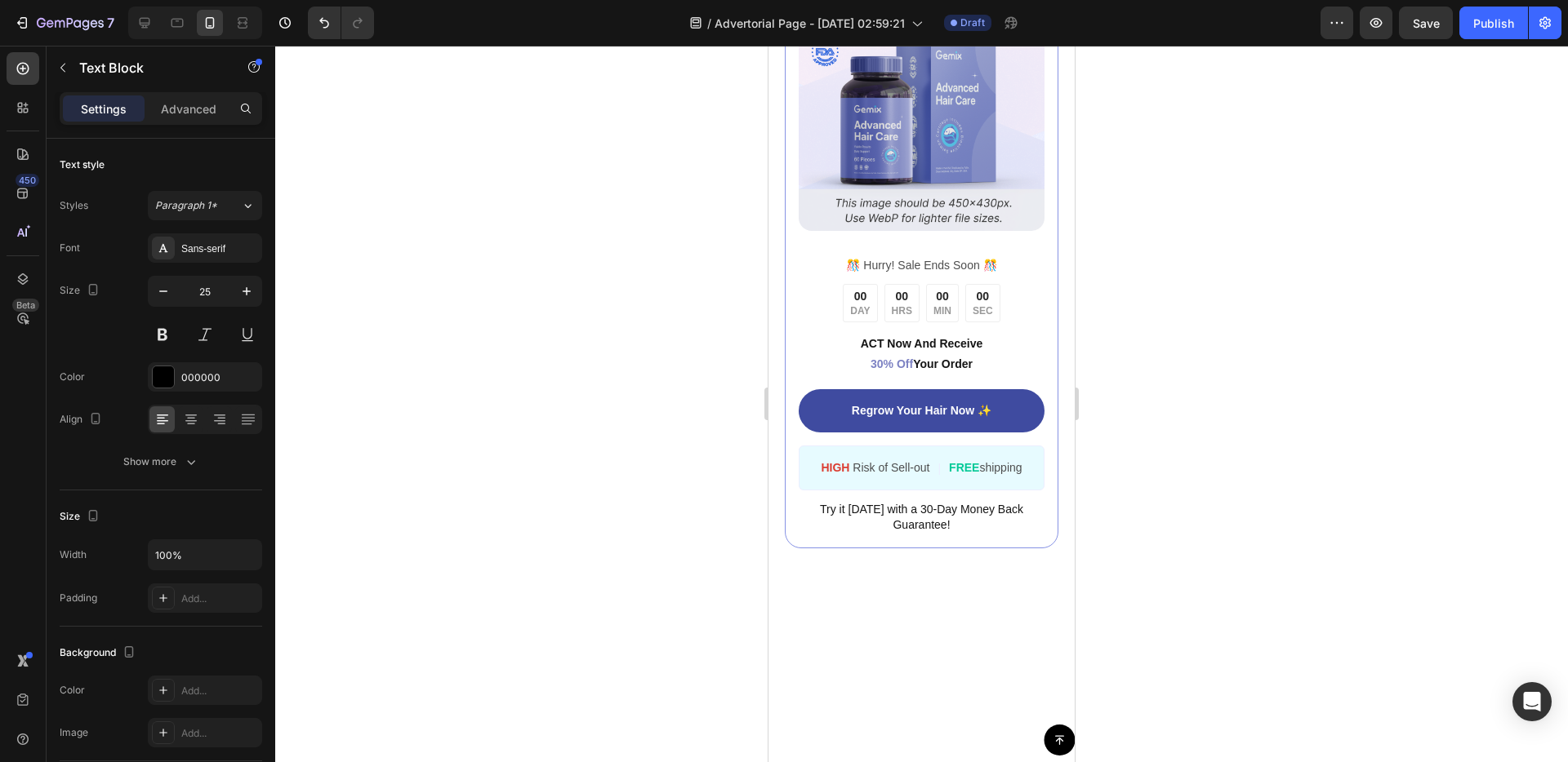
click at [1016, 503] on div "Image ️🎊 Hurry! Sale Ends Soon ️🎊 Text Block 00 DAY 00 HRS 00 MIN 00 SEC Countd…" at bounding box center [921, 260] width 306 height 694
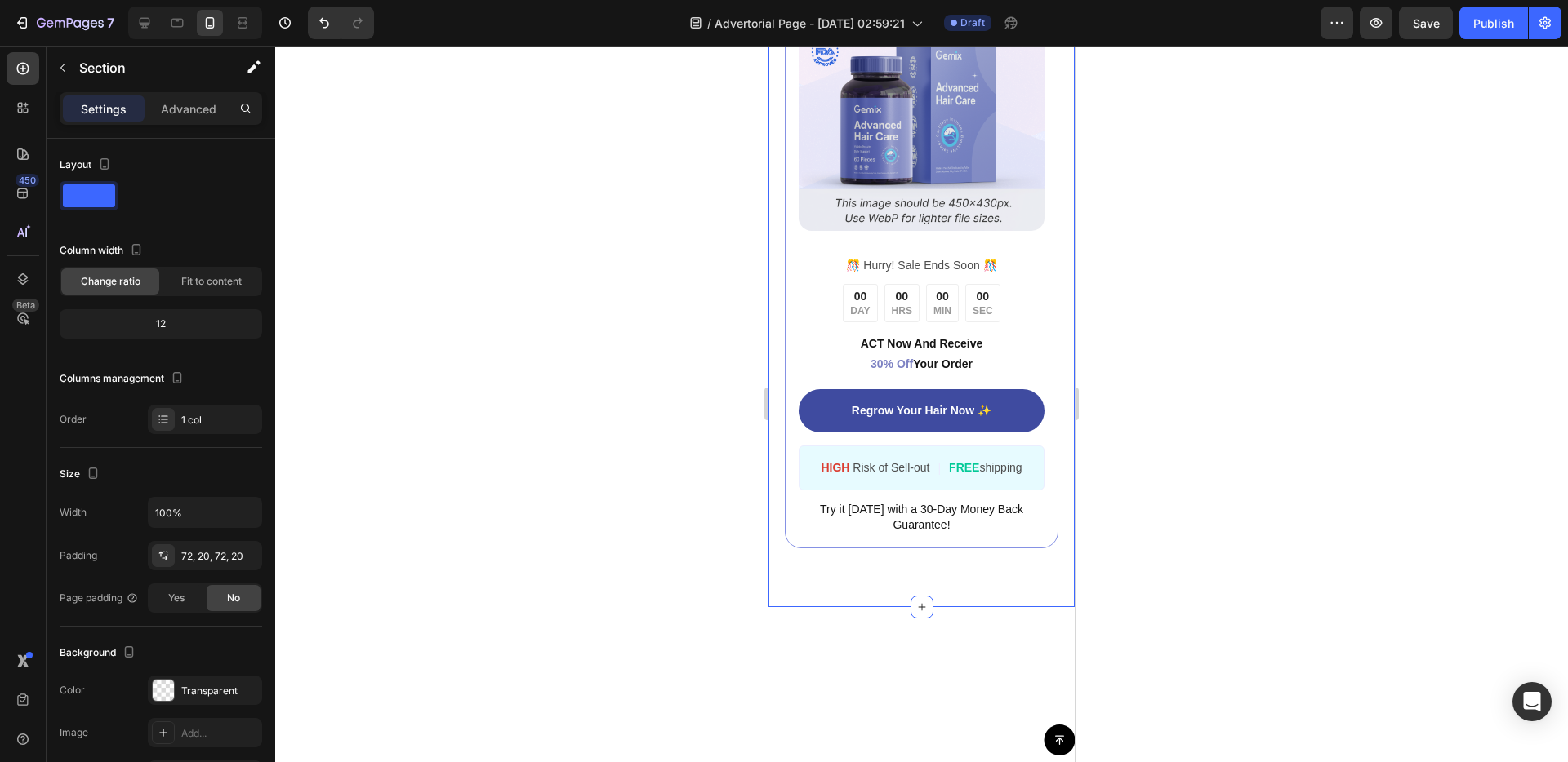
click at [1193, 419] on div at bounding box center [921, 404] width 1292 height 716
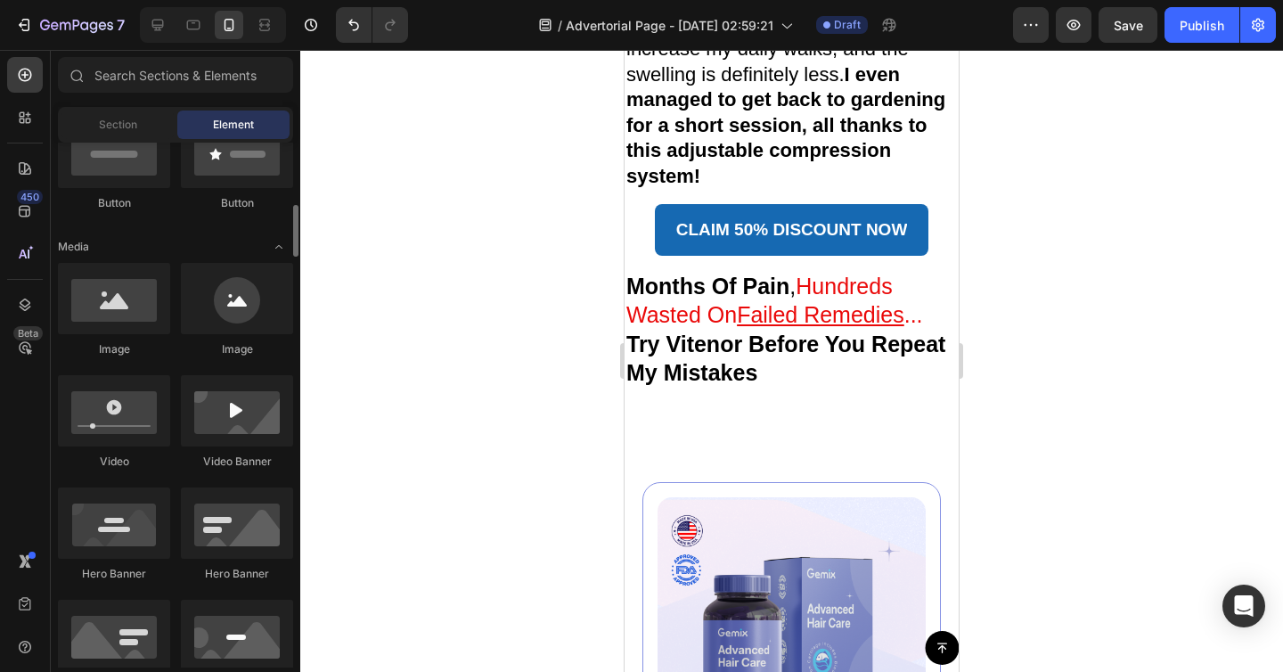
scroll to position [485, 0]
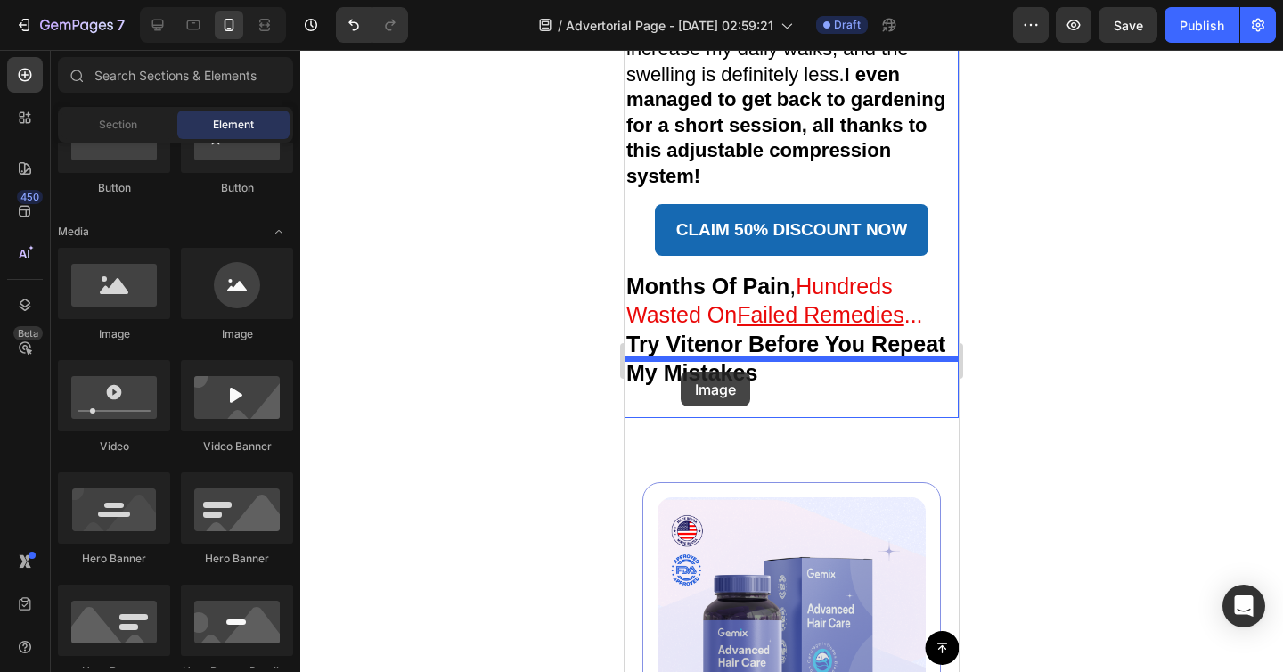
drag, startPoint x: 743, startPoint y: 340, endPoint x: 681, endPoint y: 372, distance: 69.7
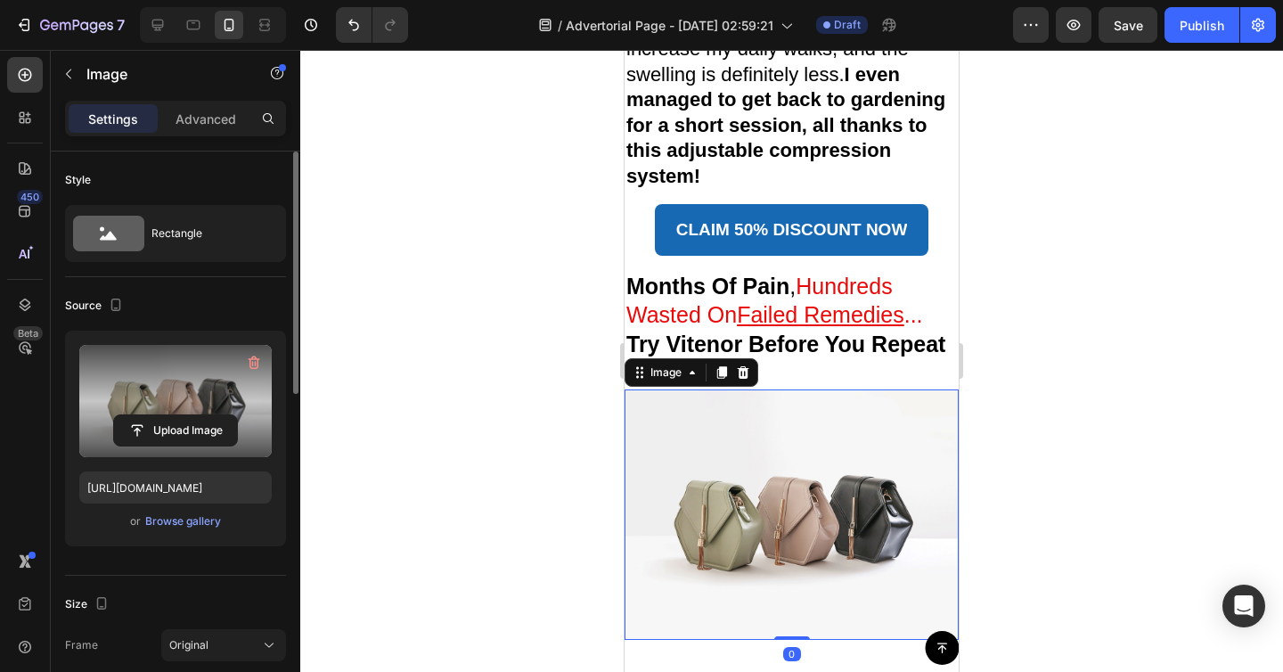
click at [176, 452] on label at bounding box center [175, 401] width 192 height 112
click at [176, 446] on input "file" at bounding box center [175, 430] width 123 height 30
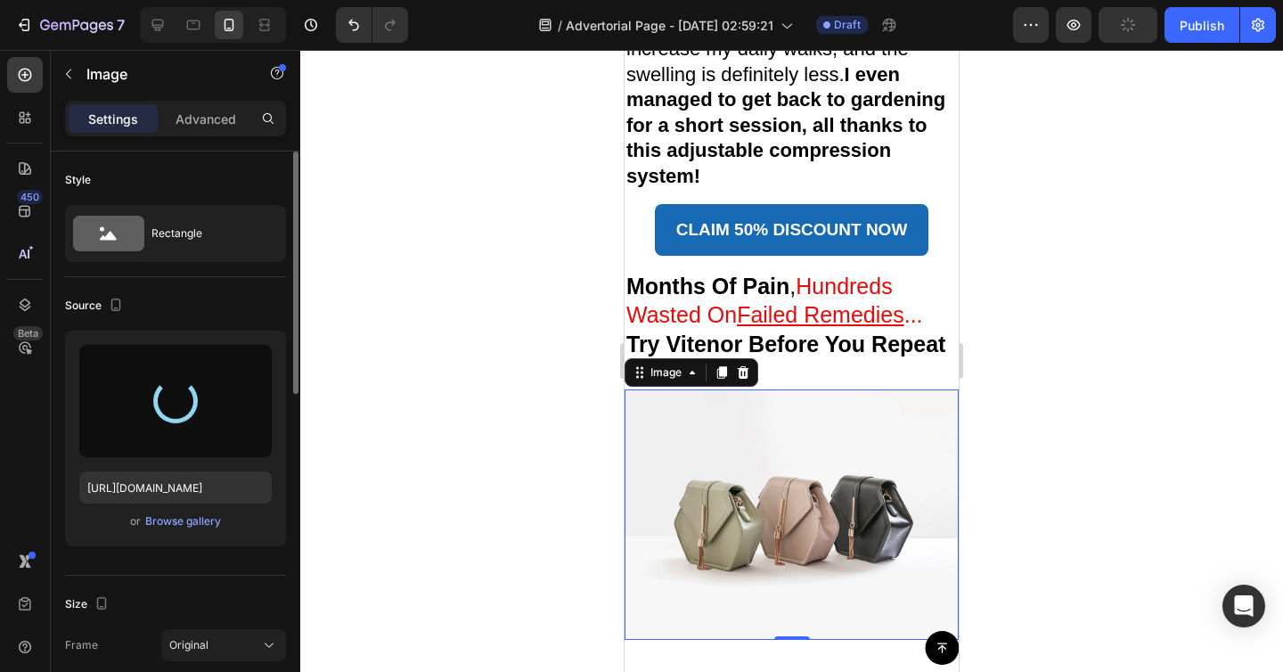
type input "[URL][DOMAIN_NAME]"
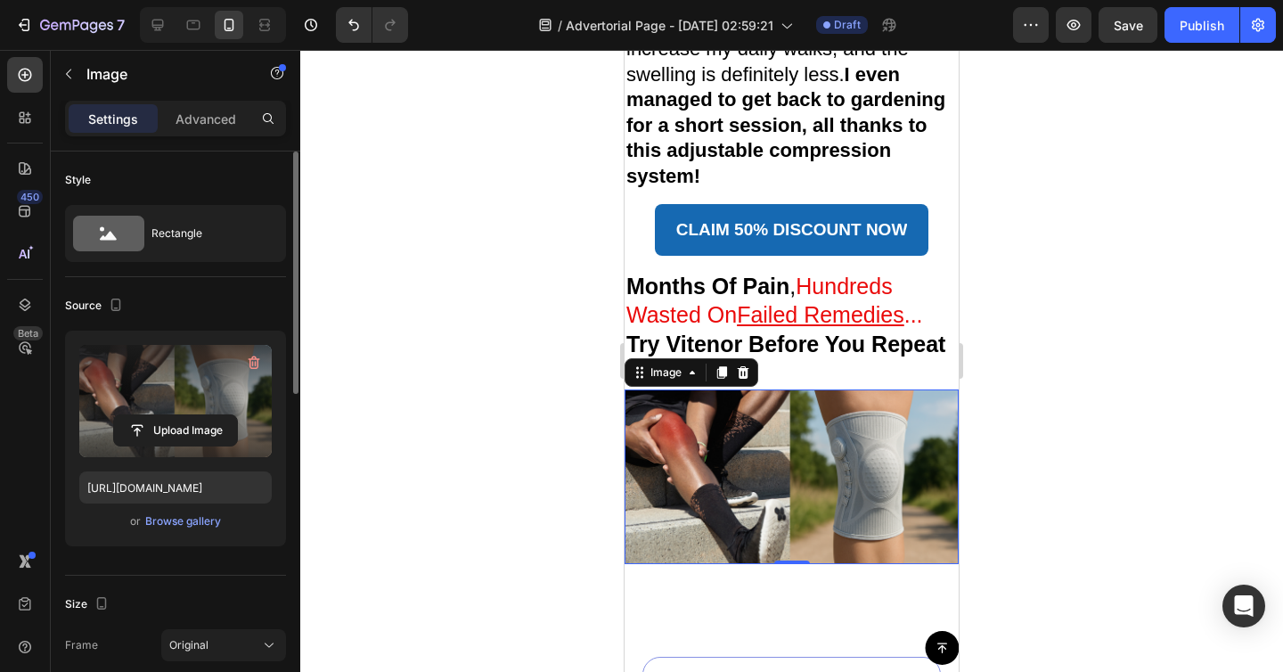
scroll to position [6766, 0]
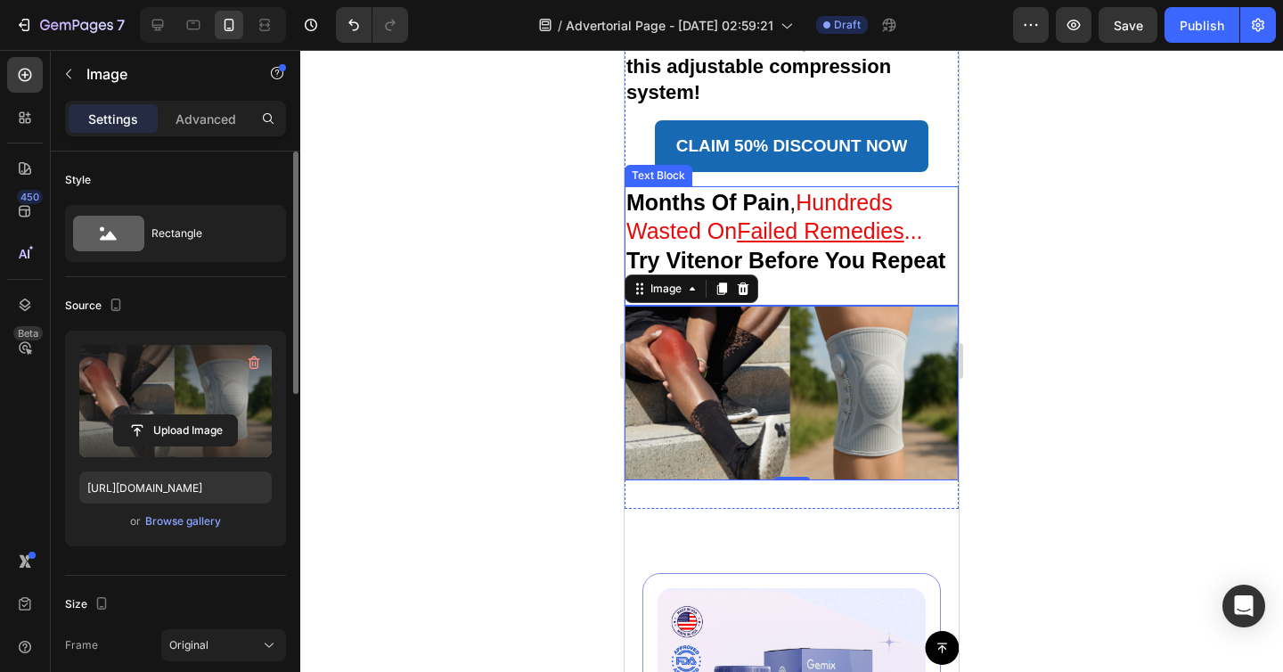
click at [692, 198] on span "Hundreds Wasted On Failed Remedies ..." at bounding box center [774, 217] width 297 height 54
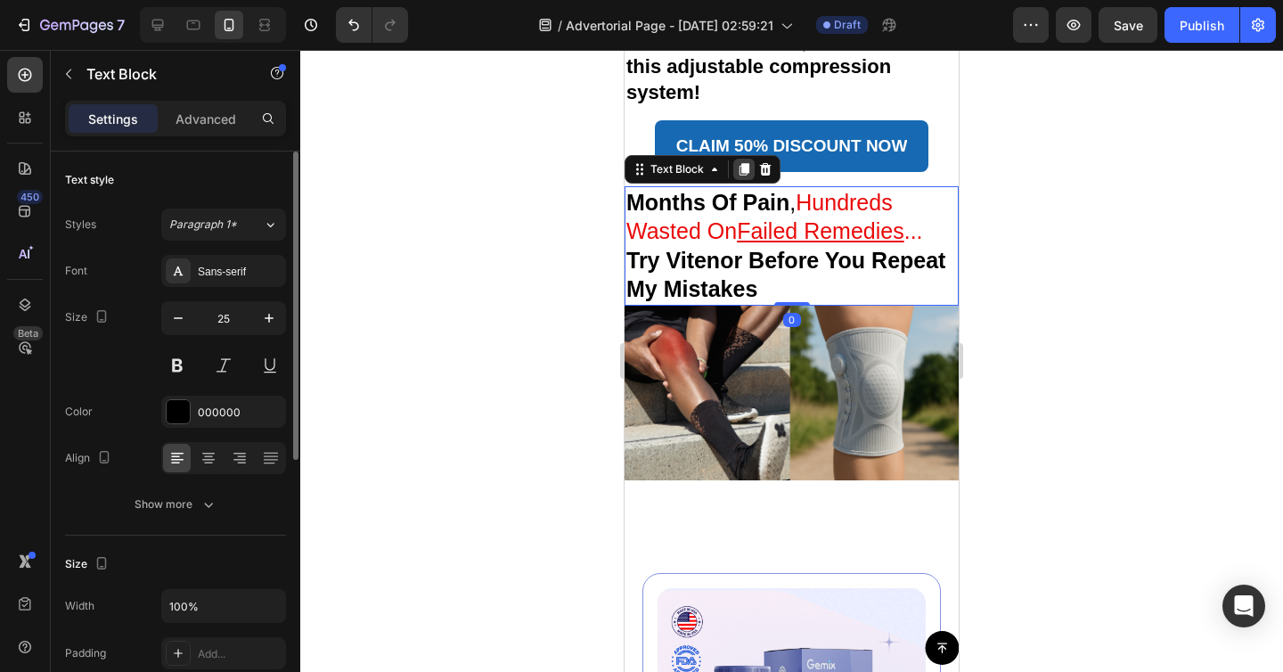
click at [744, 163] on icon at bounding box center [745, 169] width 10 height 12
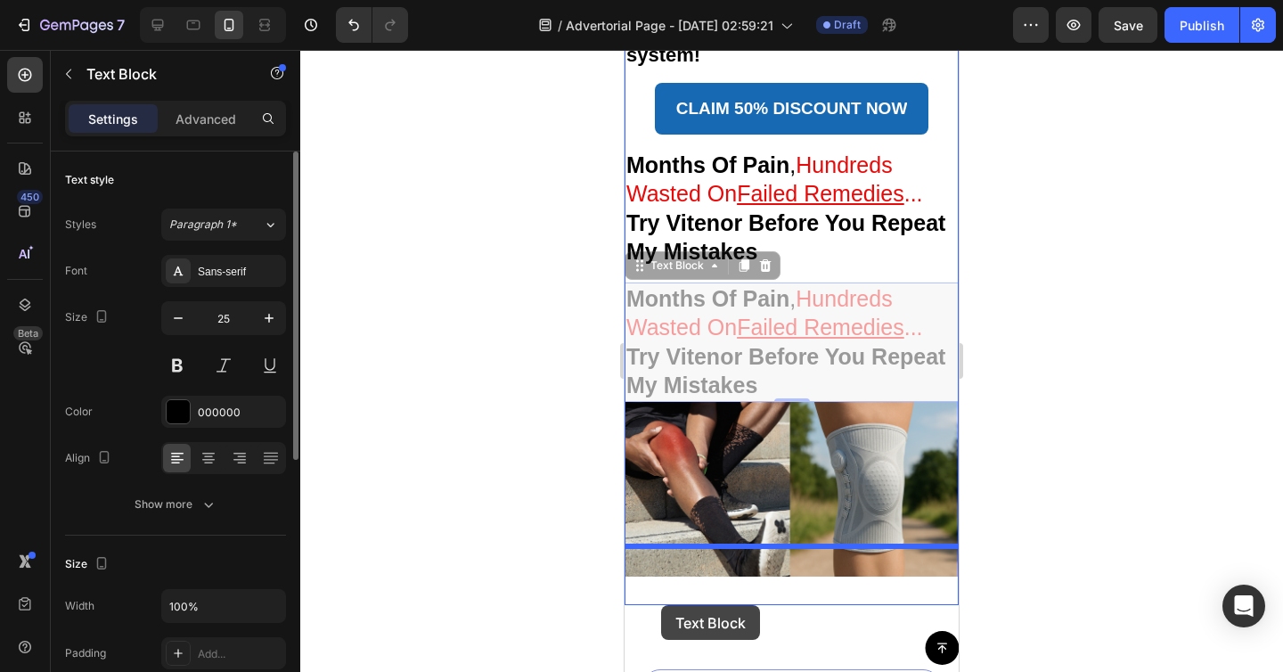
drag, startPoint x: 645, startPoint y: 277, endPoint x: 661, endPoint y: 604, distance: 327.4
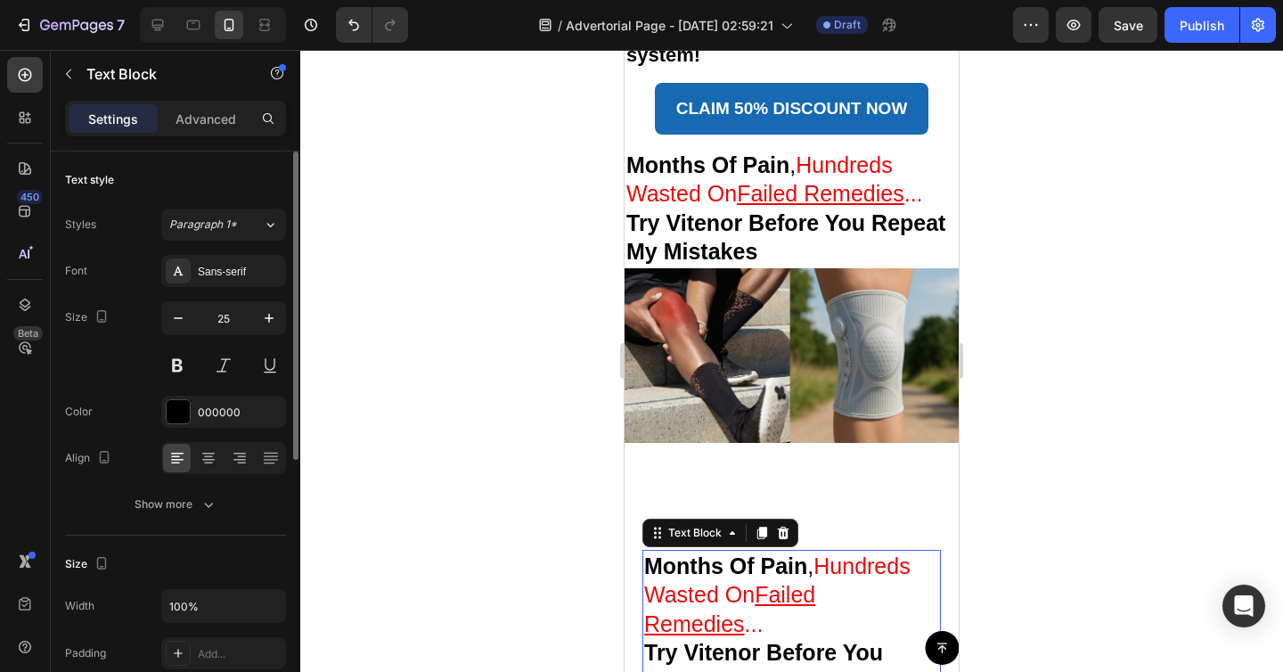
scroll to position [6807, 0]
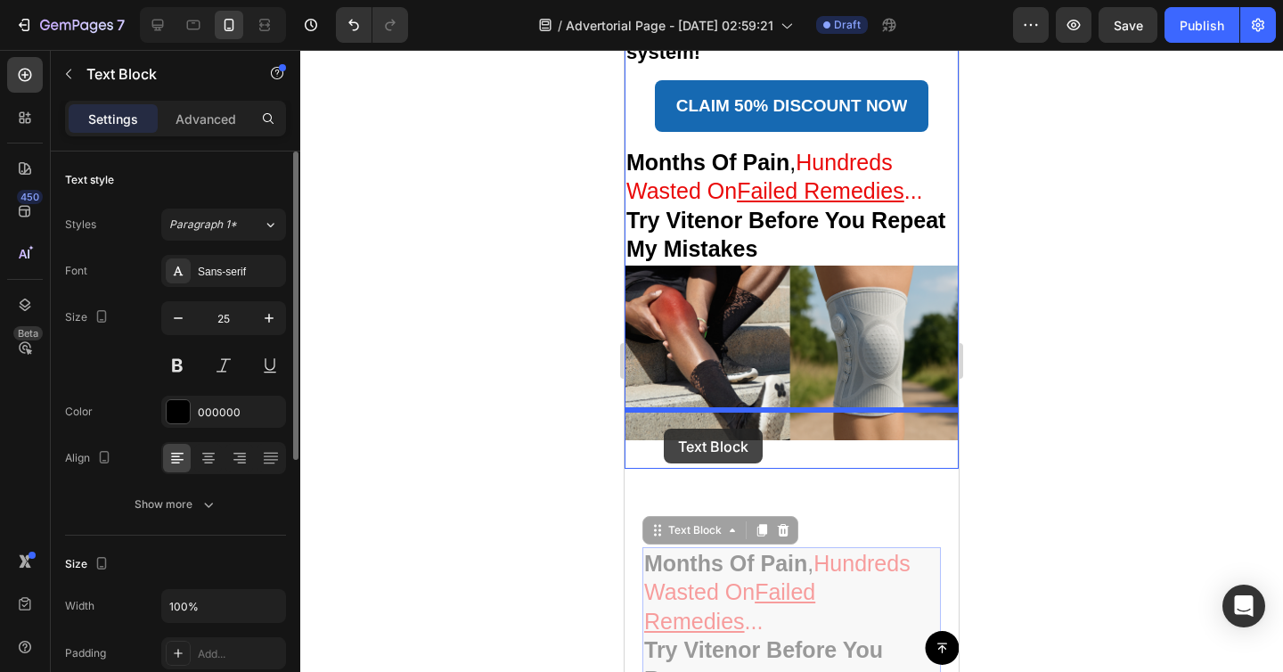
drag, startPoint x: 660, startPoint y: 507, endPoint x: 664, endPoint y: 429, distance: 78.5
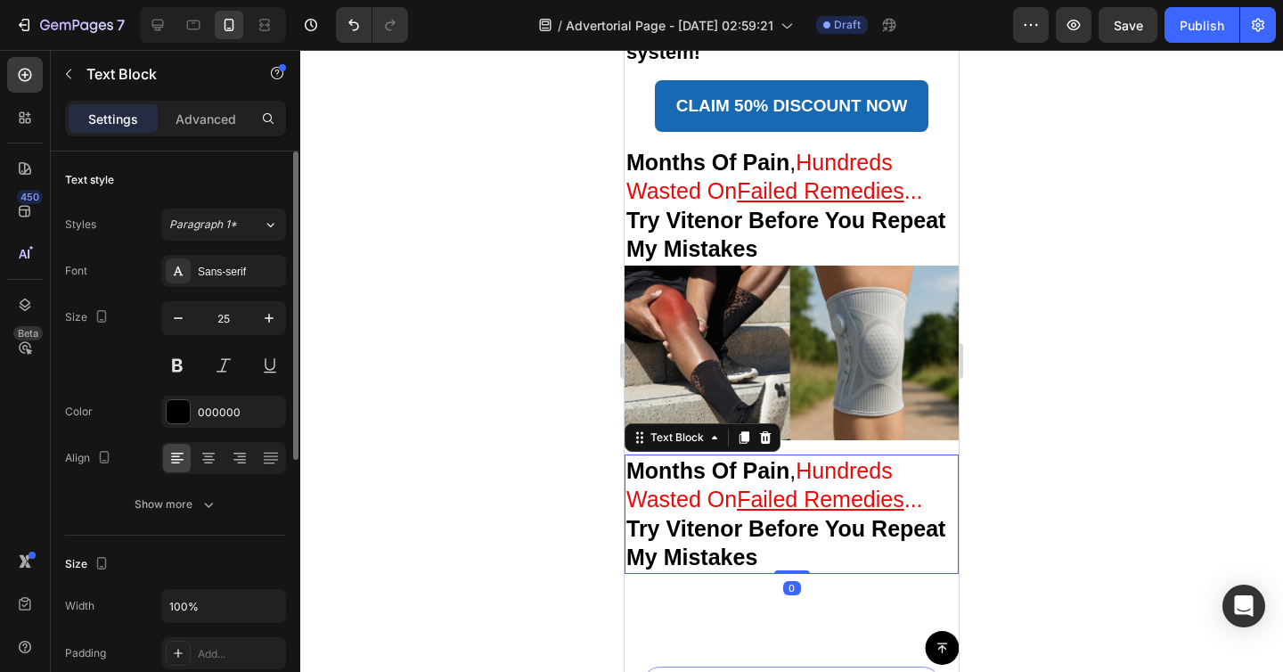
click at [703, 458] on span "Hundreds Wasted On Failed Remedies ..." at bounding box center [774, 485] width 297 height 54
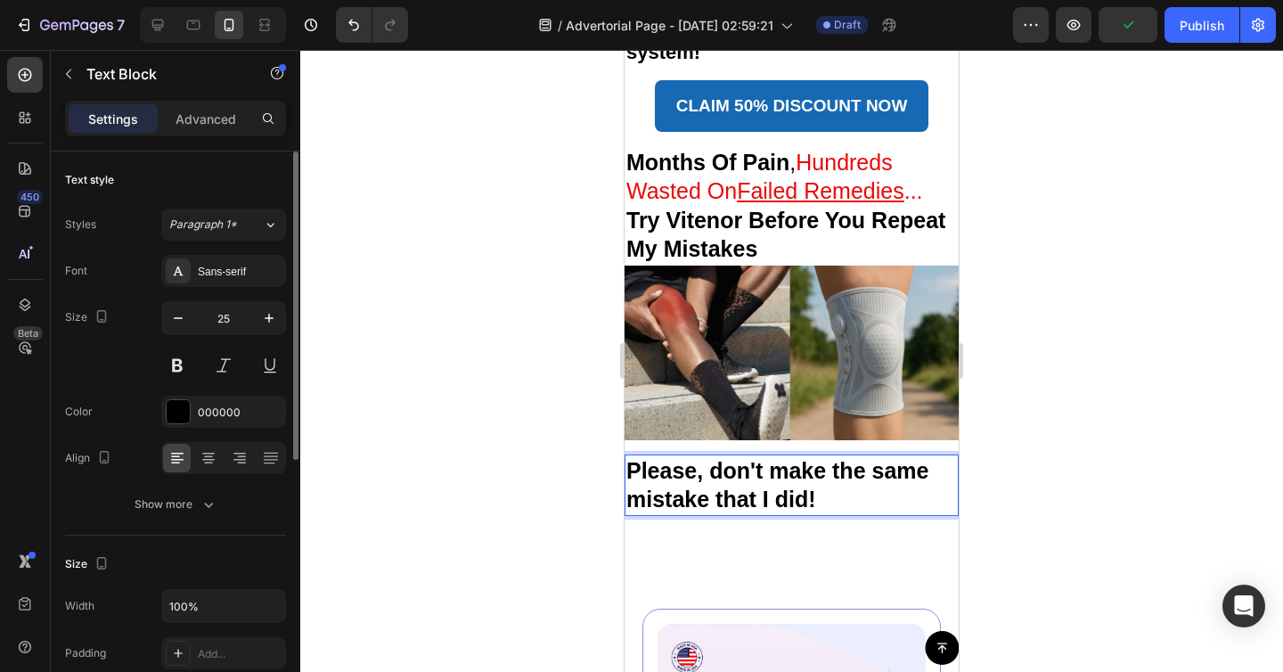
click at [695, 456] on p "Please, don't make the same mistake that I did!" at bounding box center [791, 485] width 331 height 58
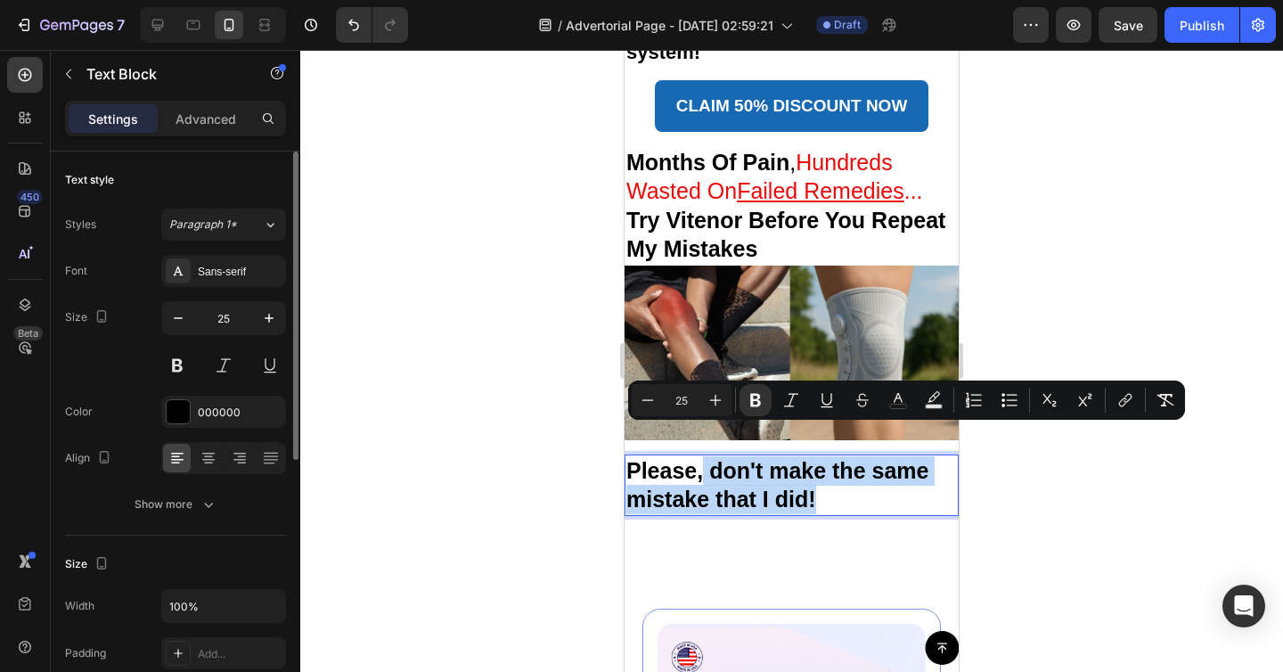
drag, startPoint x: 705, startPoint y: 438, endPoint x: 818, endPoint y: 478, distance: 120.1
click at [818, 478] on p "Please, don't make the same mistake that I did!" at bounding box center [791, 485] width 331 height 58
click at [756, 403] on icon "Editor contextual toolbar" at bounding box center [756, 400] width 18 height 18
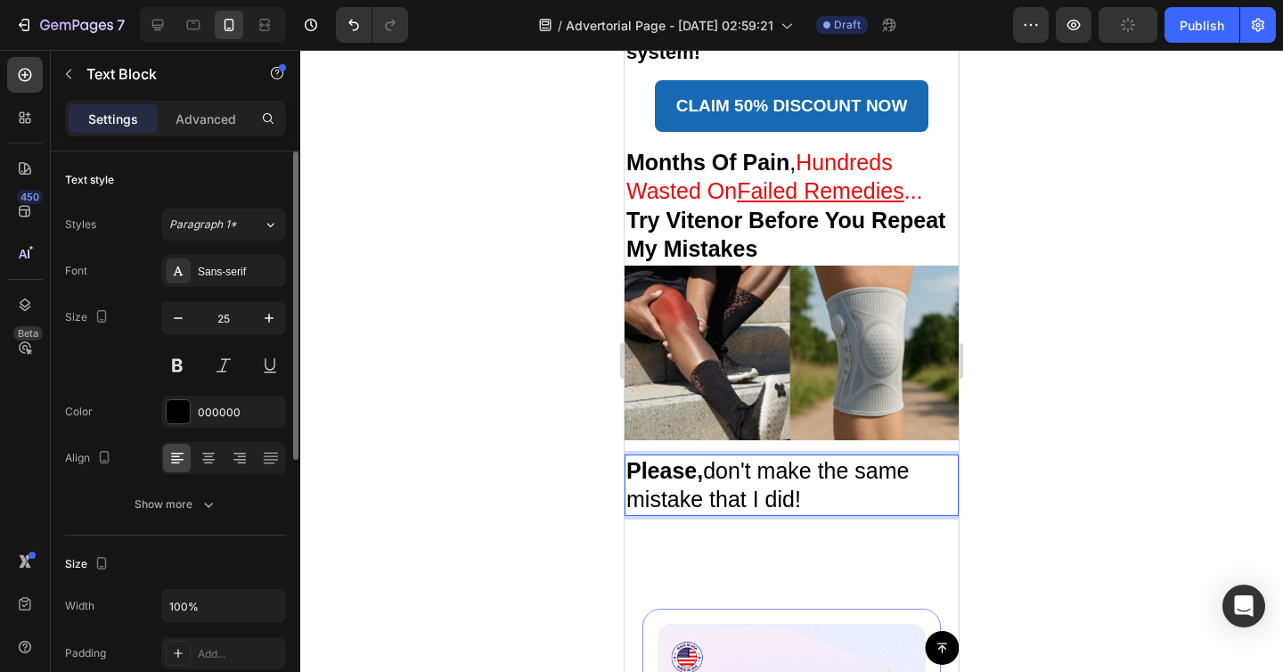
click at [744, 456] on p "Please, don't make the same mistake that I did!" at bounding box center [791, 485] width 331 height 58
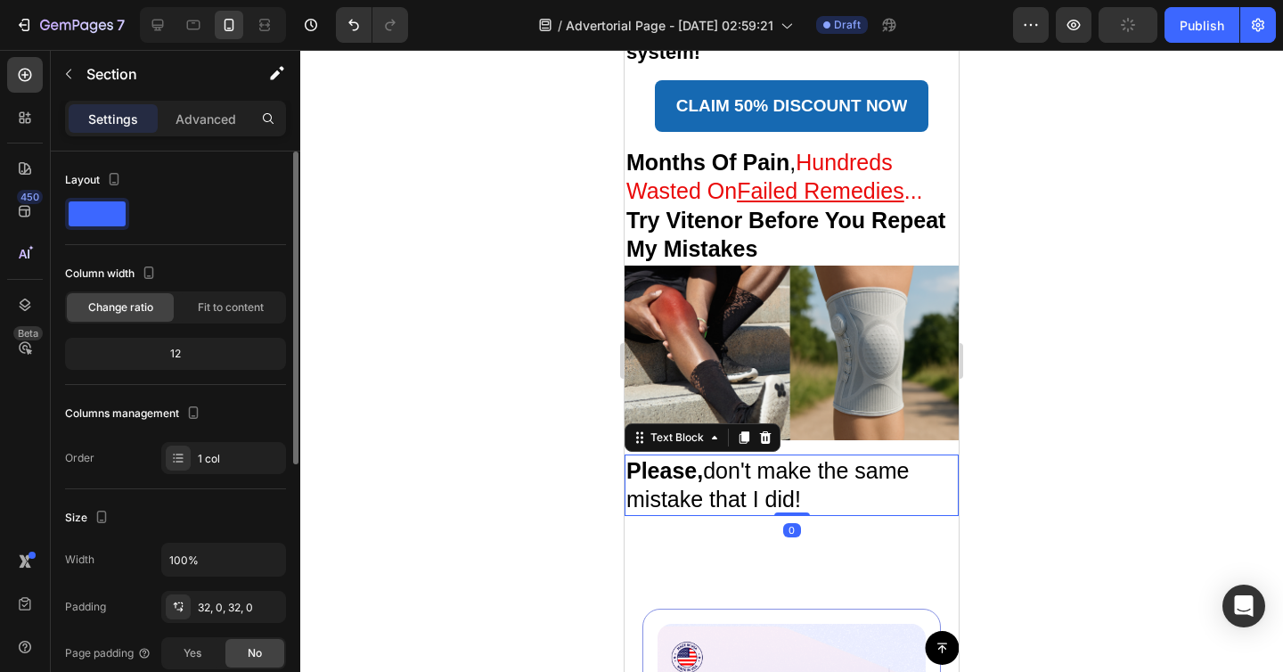
click at [758, 456] on p "Please, don't make the same mistake that I did!" at bounding box center [791, 485] width 331 height 58
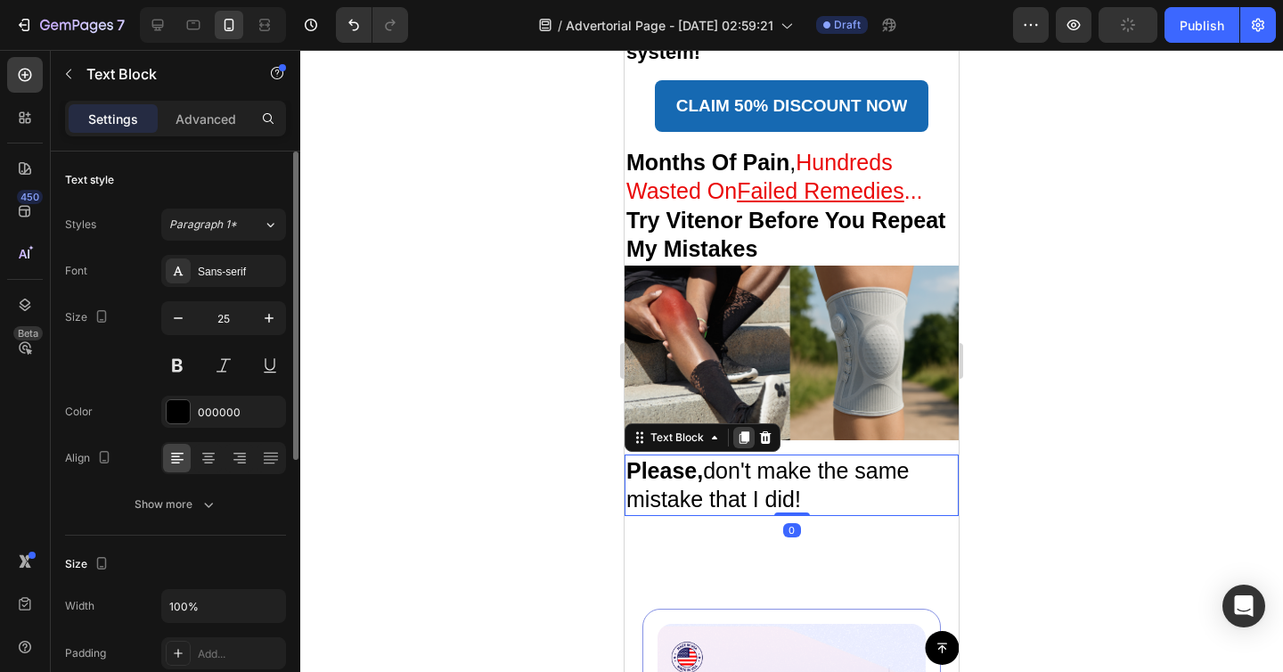
click at [752, 427] on div at bounding box center [743, 437] width 21 height 21
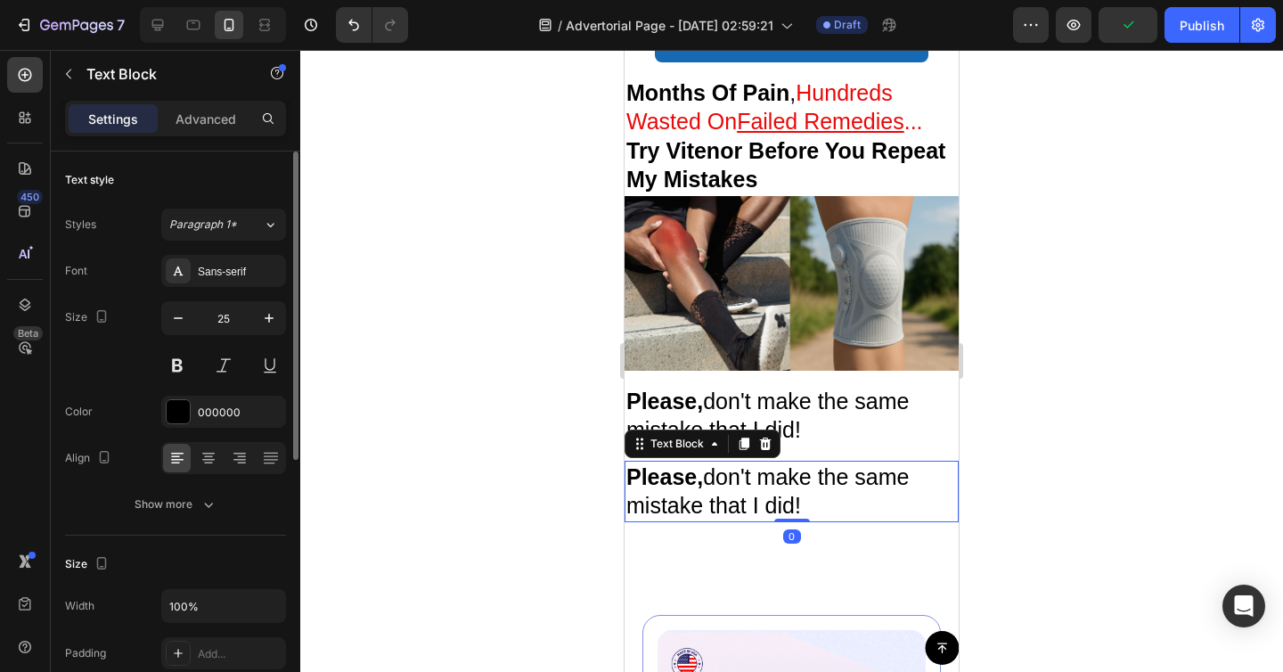
scroll to position [6979, 0]
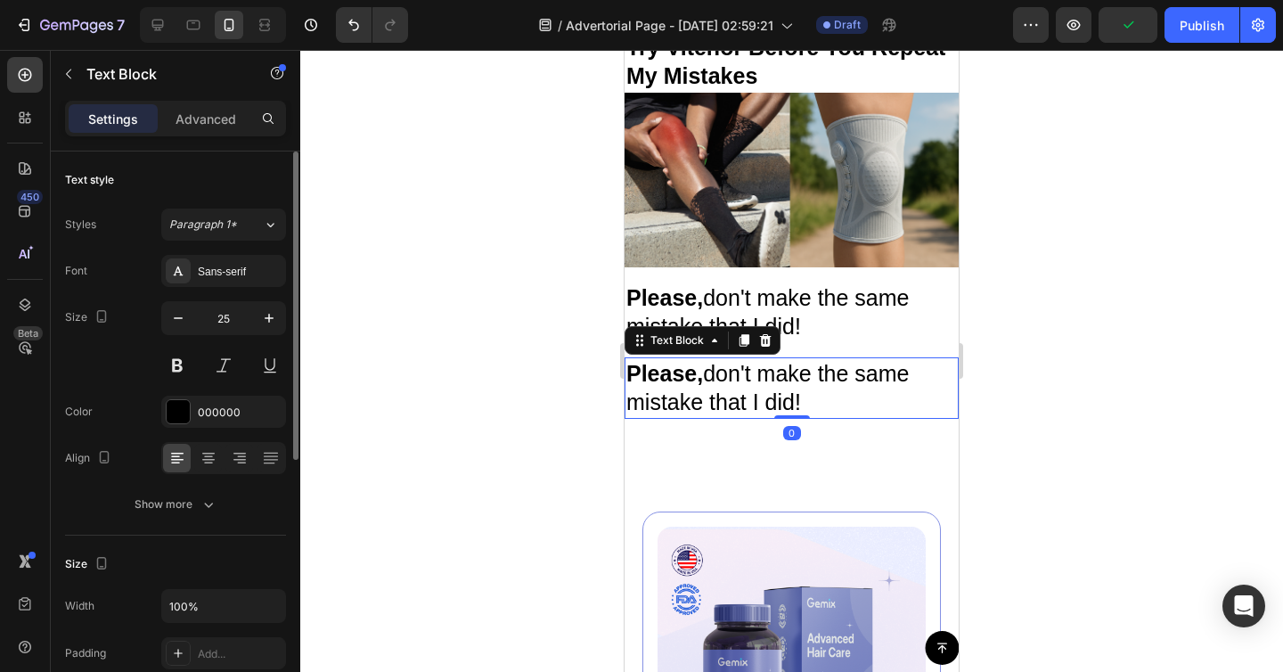
click at [746, 359] on p "Please, don't make the same mistake that I did!" at bounding box center [791, 388] width 331 height 58
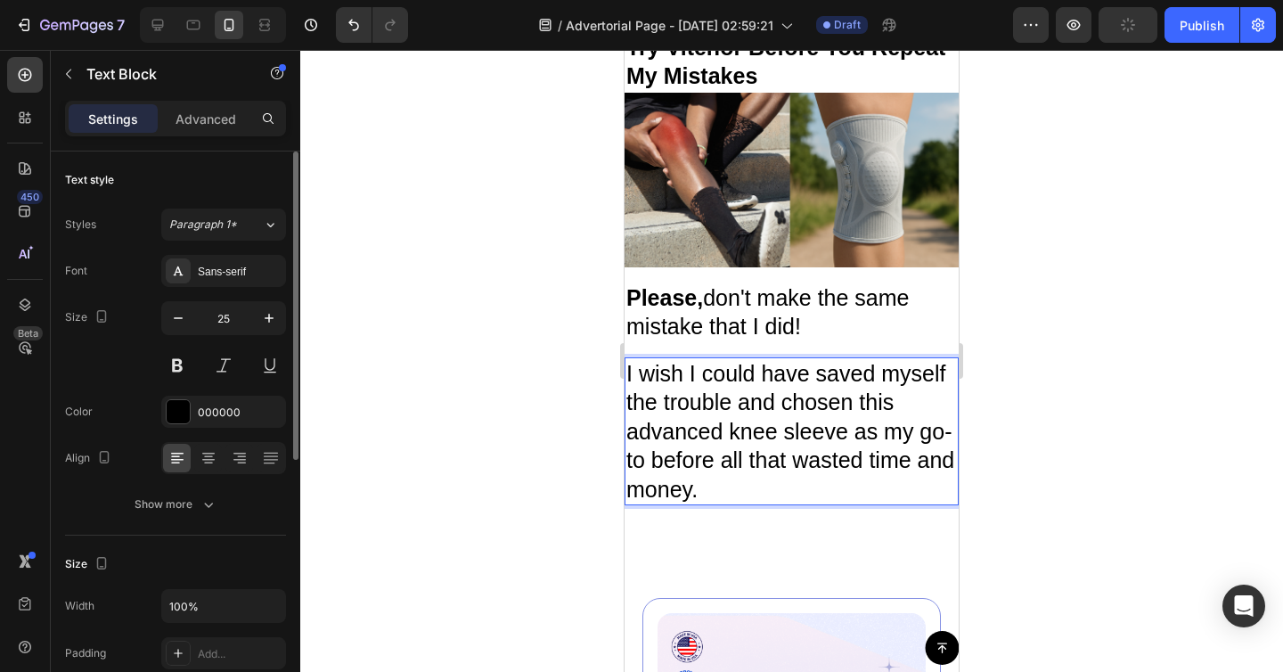
click at [818, 403] on p "I wish I could have saved myself the trouble and chosen this advanced knee slee…" at bounding box center [791, 431] width 331 height 145
click at [908, 466] on p "I wish I could have saved myself the trouble and chosen this advanced knee brac…" at bounding box center [791, 431] width 331 height 145
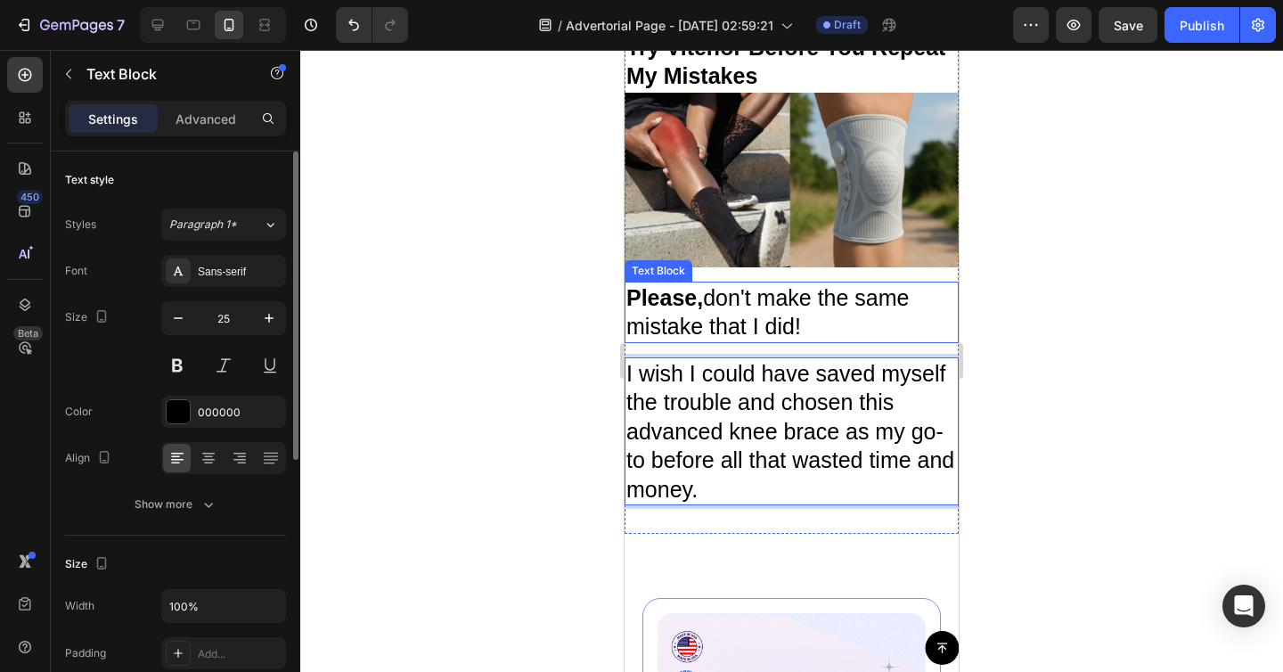
click at [869, 283] on p "Please, don't make the same mistake that I did!" at bounding box center [791, 312] width 331 height 58
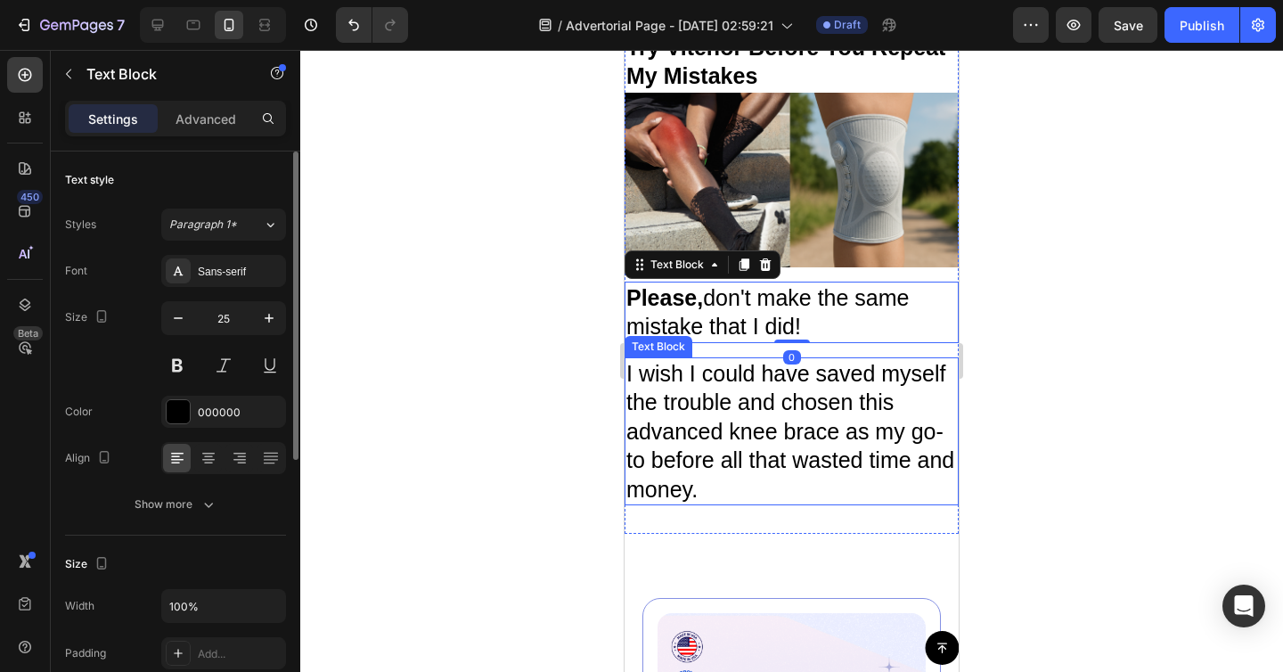
click at [876, 403] on p "I wish I could have saved myself the trouble and chosen this advanced knee brac…" at bounding box center [791, 431] width 331 height 145
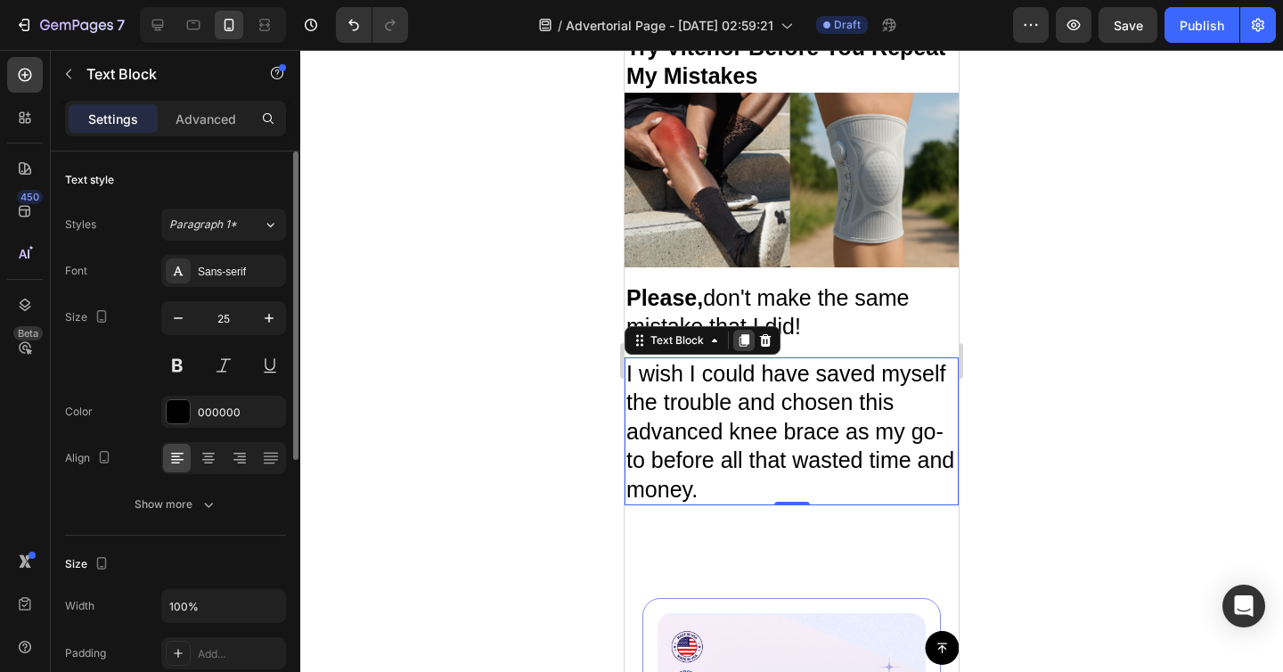
click at [742, 330] on div at bounding box center [743, 340] width 21 height 21
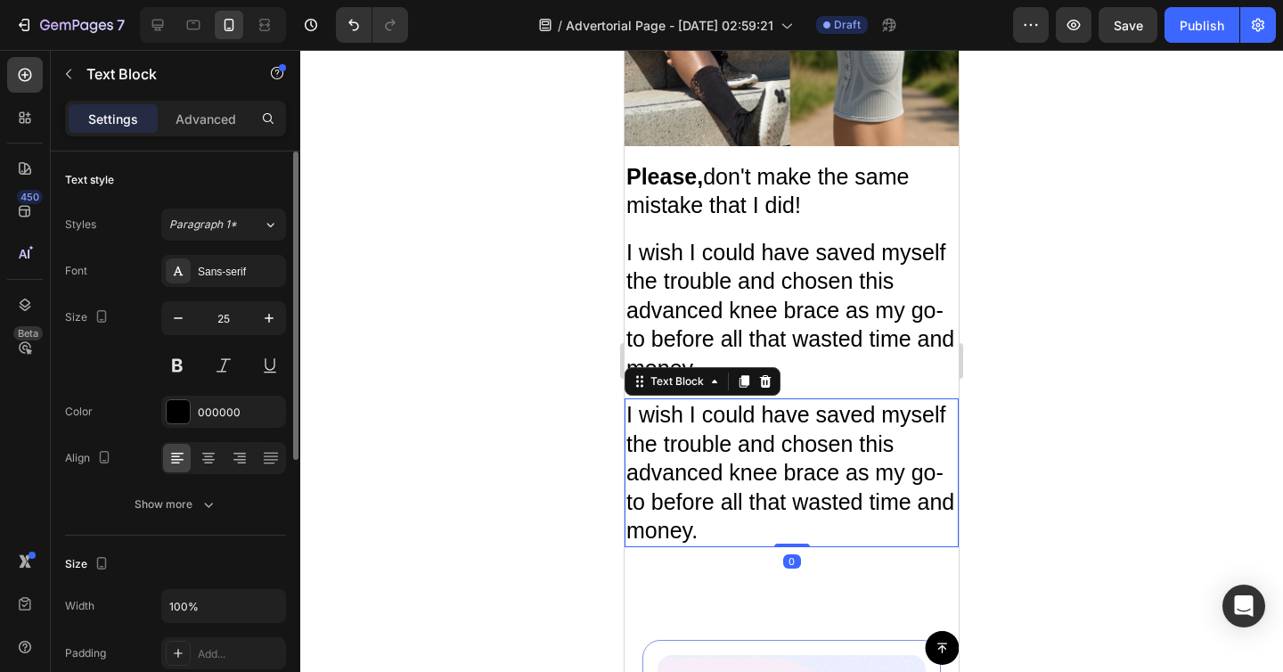
scroll to position [7117, 0]
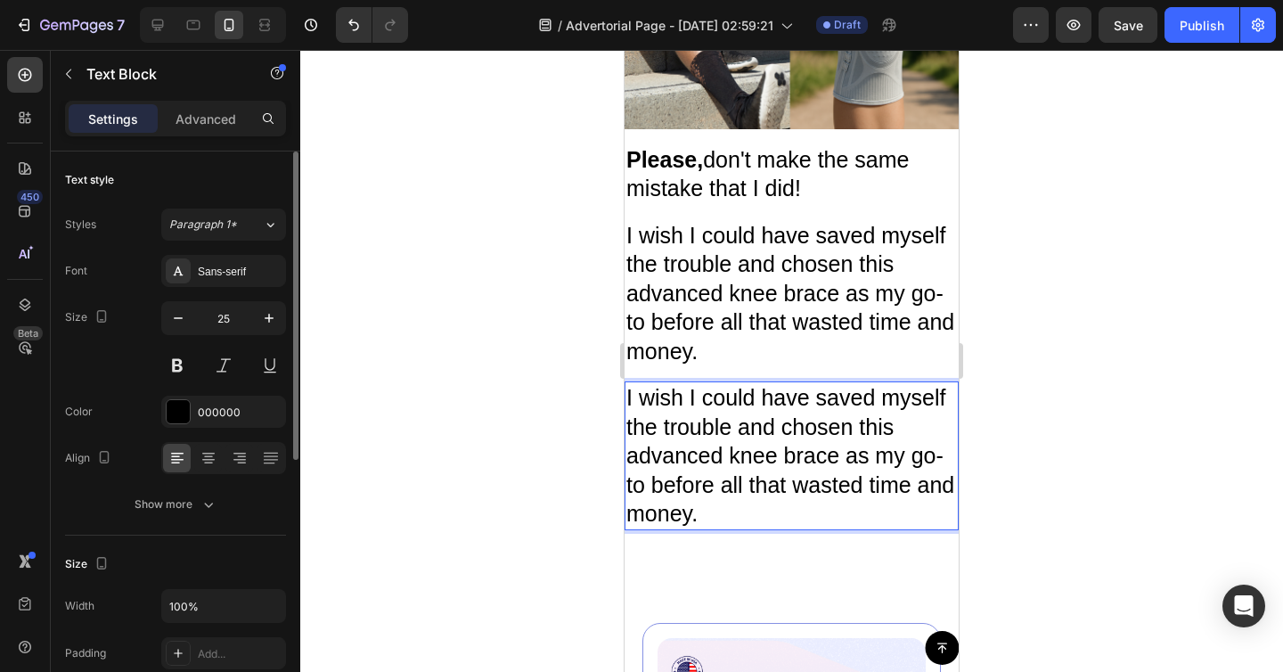
click at [755, 398] on p "I wish I could have saved myself the trouble and chosen this advanced knee brac…" at bounding box center [791, 455] width 331 height 145
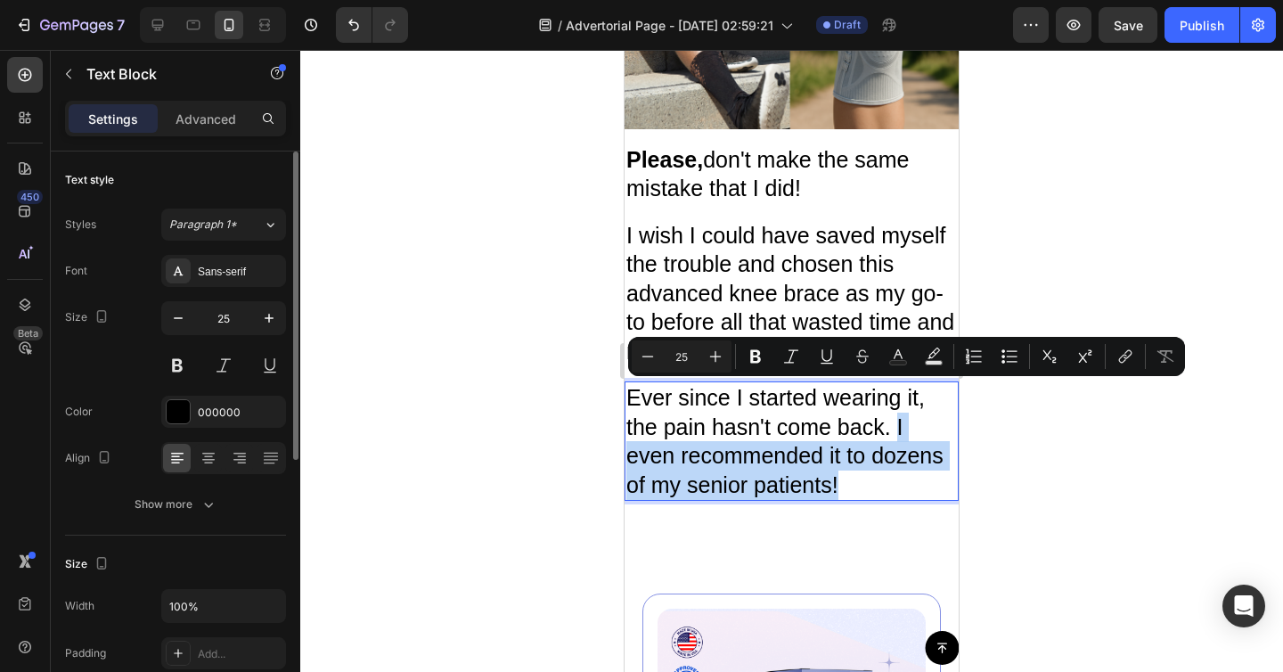
drag, startPoint x: 895, startPoint y: 401, endPoint x: 893, endPoint y: 448, distance: 47.3
click at [893, 448] on p "Ever since I started wearing it, the pain hasn't come back. I even recommended …" at bounding box center [791, 441] width 331 height 116
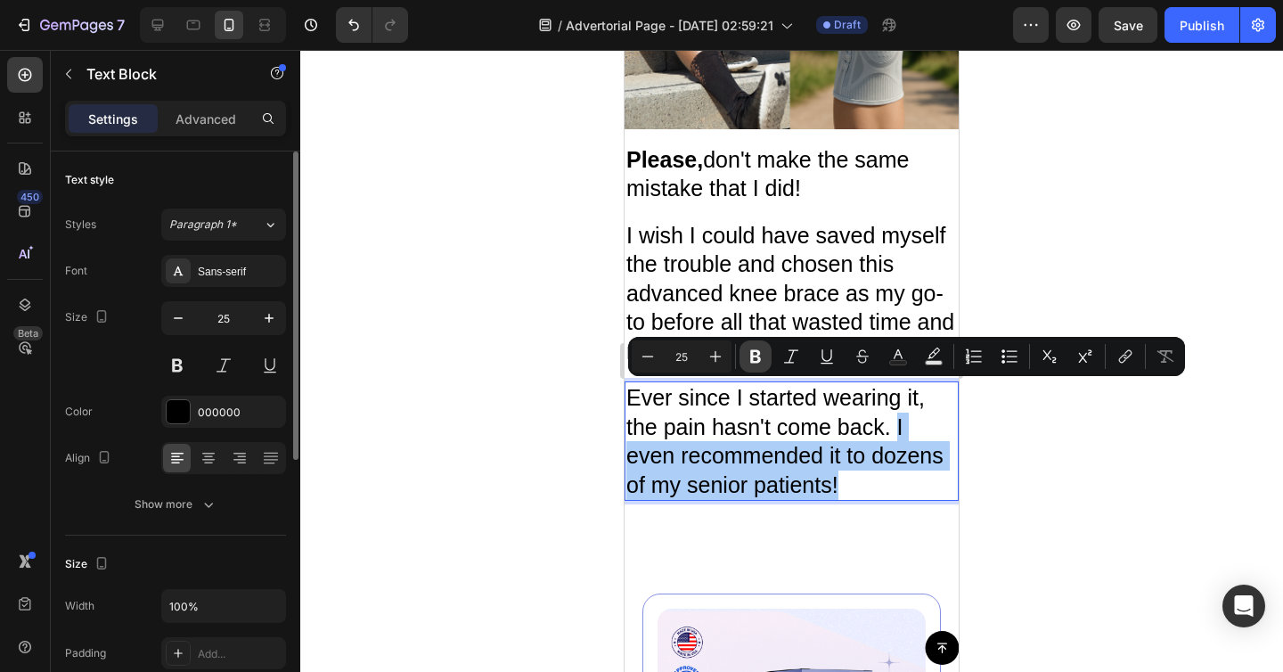
click at [754, 355] on icon "Editor contextual toolbar" at bounding box center [755, 356] width 11 height 13
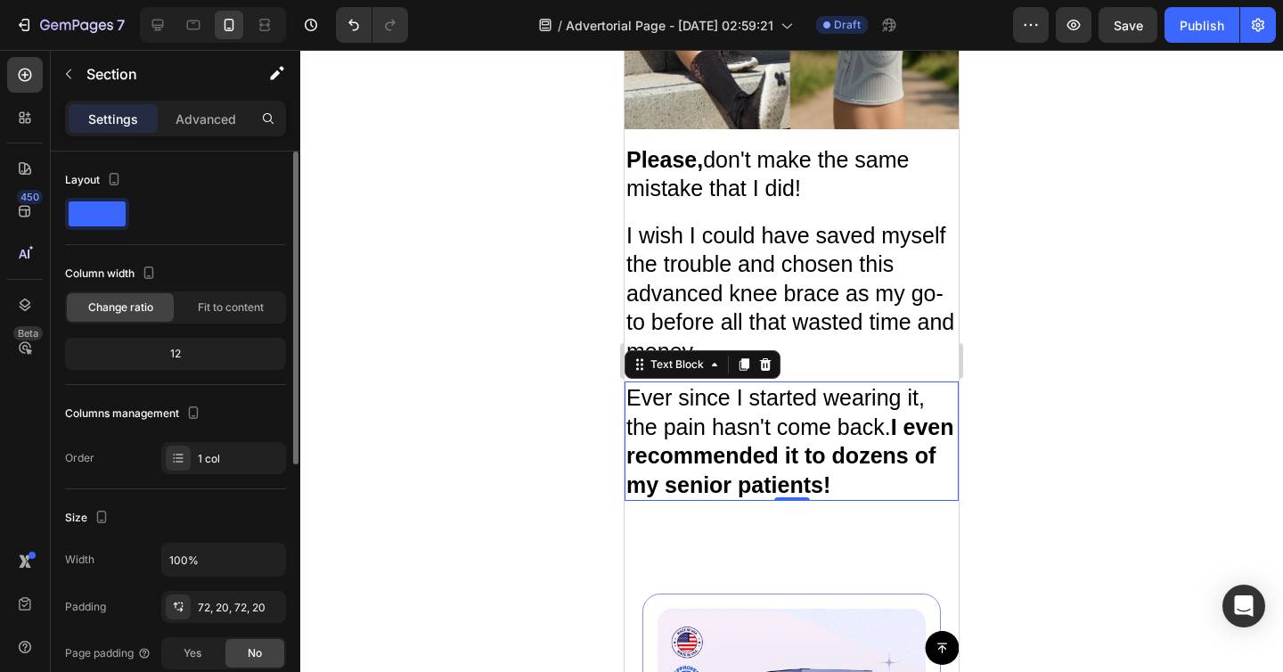
click at [730, 392] on p "Ever since I started wearing it, the pain hasn't come back. I even recommended …" at bounding box center [791, 441] width 331 height 116
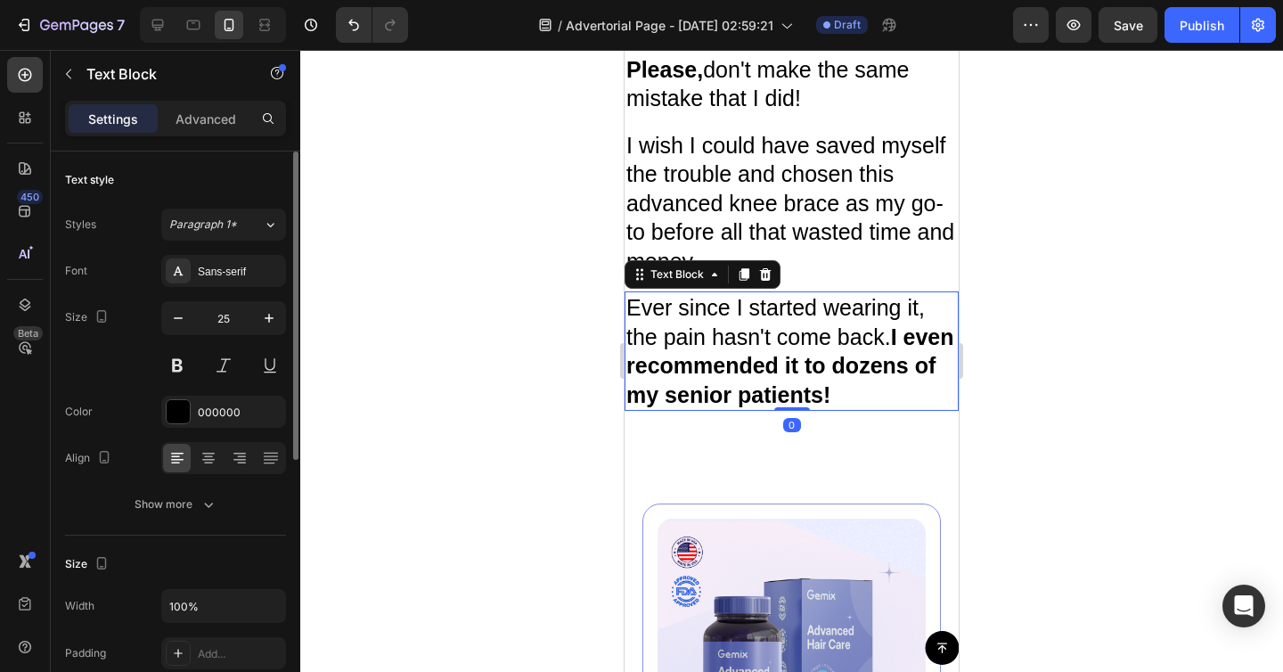
scroll to position [7208, 0]
click at [737, 266] on icon at bounding box center [744, 273] width 14 height 14
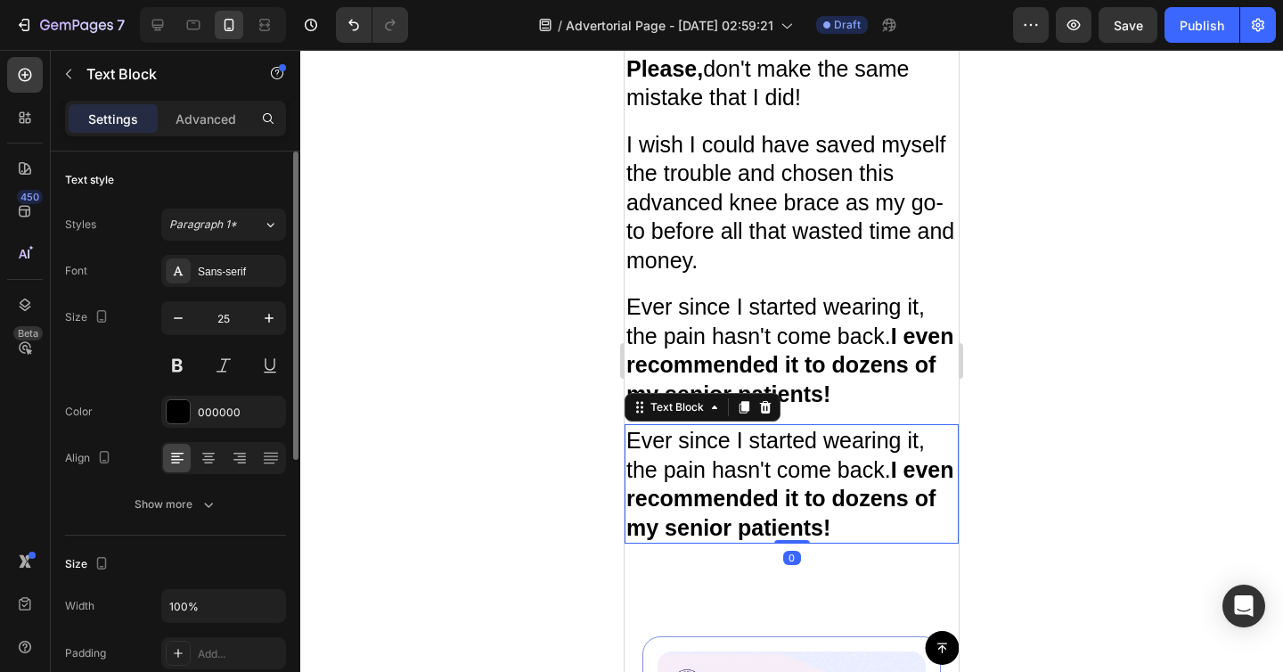
click at [745, 439] on p "Ever since I started wearing it, the pain hasn't come back. I even recommended …" at bounding box center [791, 484] width 331 height 116
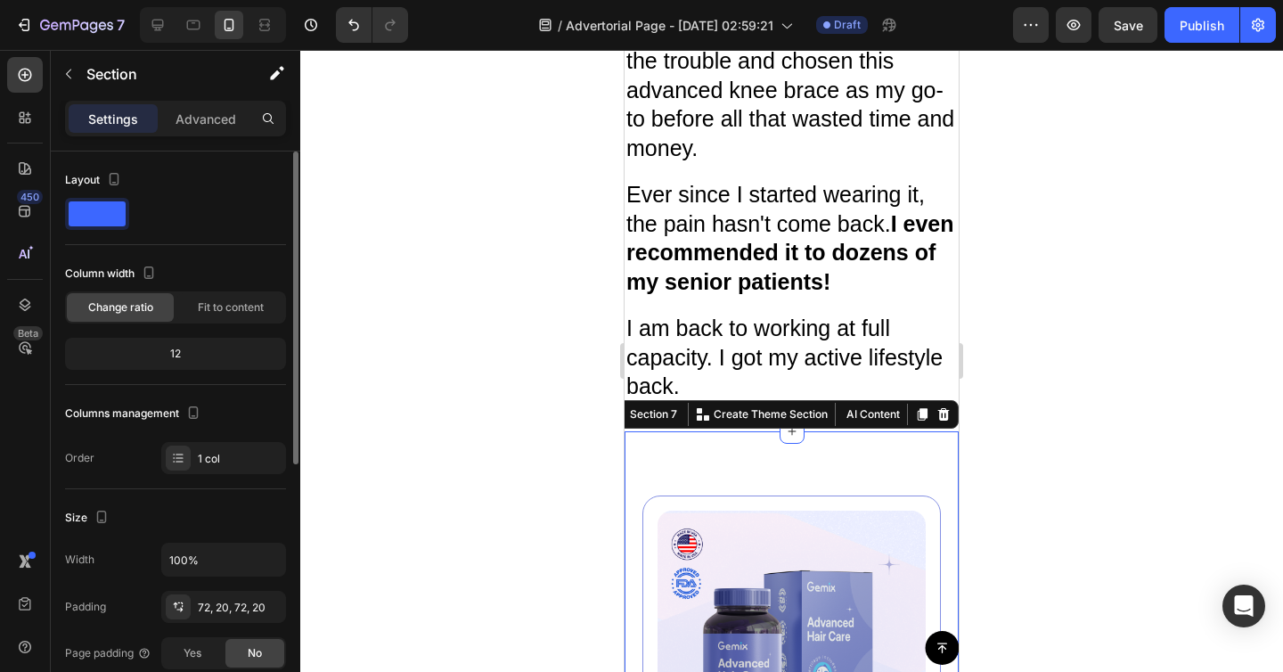
scroll to position [7363, 0]
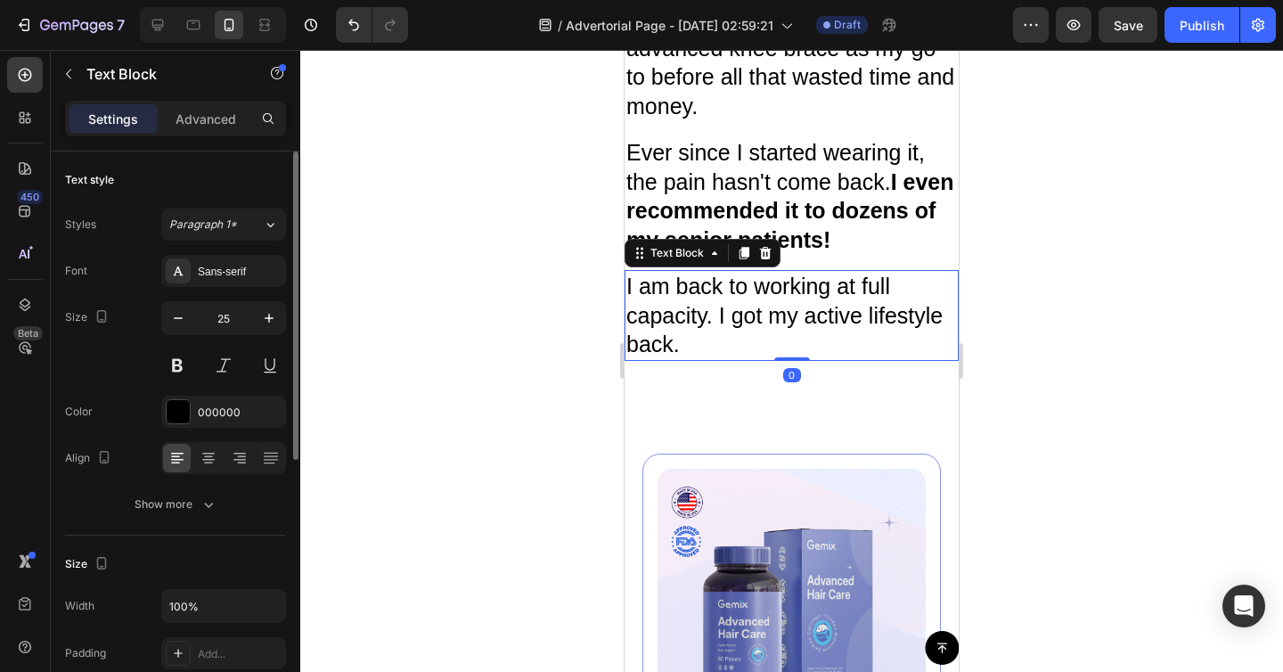
click at [753, 272] on p "I am back to working at full capacity. I got my active lifestyle back." at bounding box center [791, 315] width 331 height 87
click at [749, 246] on icon at bounding box center [744, 253] width 14 height 14
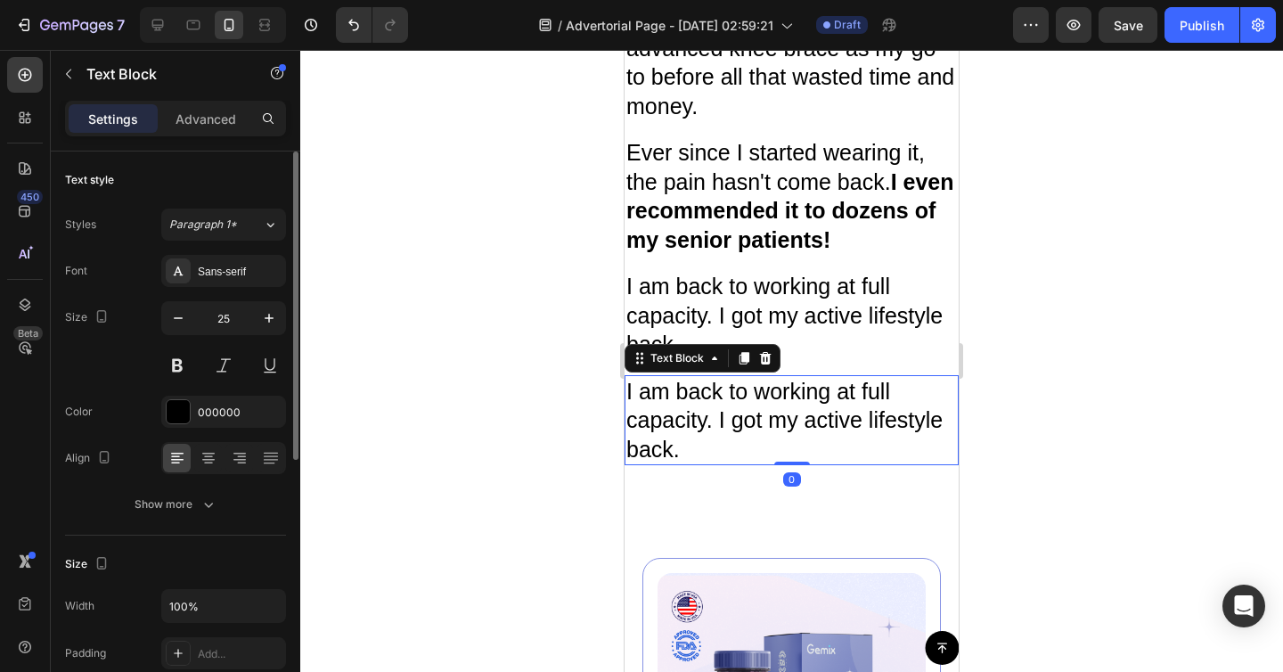
click at [748, 377] on p "I am back to working at full capacity. I got my active lifestyle back." at bounding box center [791, 420] width 331 height 87
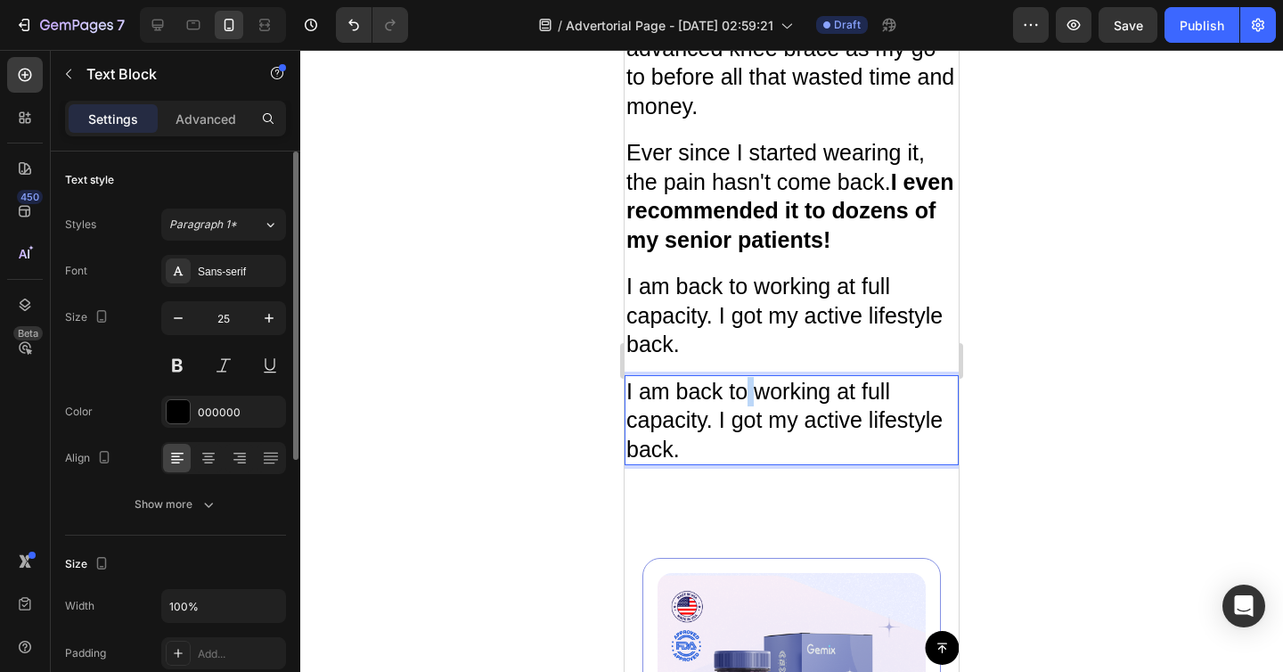
click at [748, 377] on p "I am back to working at full capacity. I got my active lifestyle back." at bounding box center [791, 420] width 331 height 87
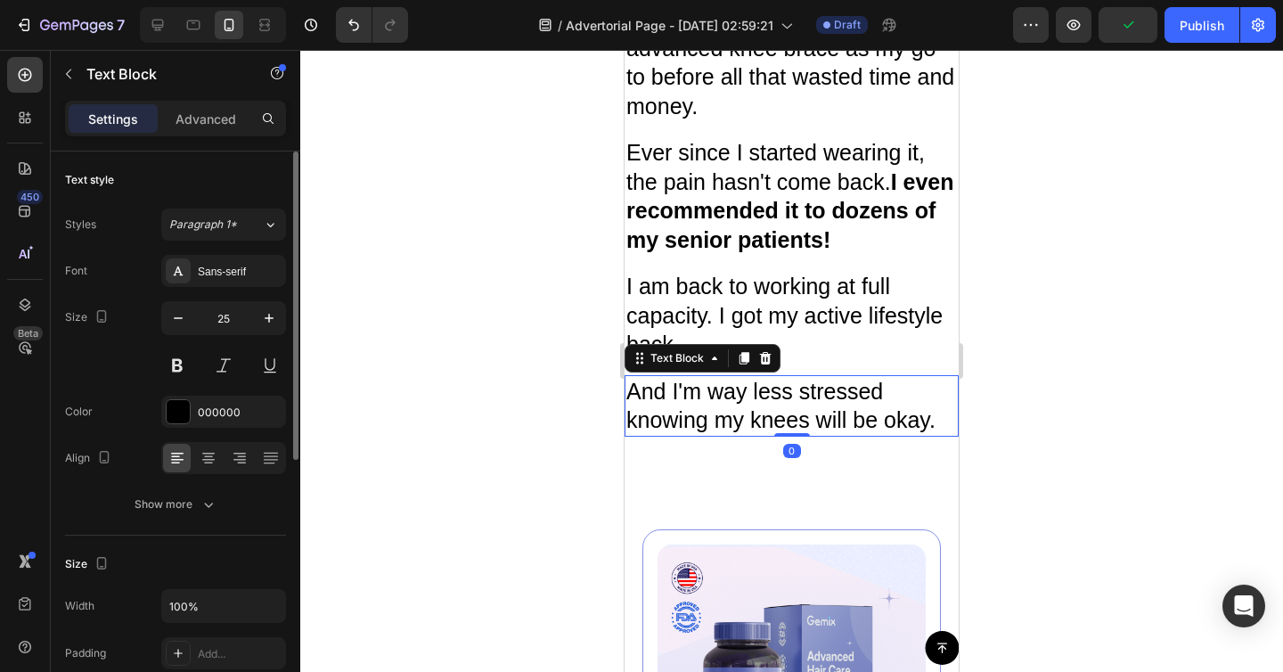
click at [750, 377] on p "And I'm way less stressed knowing my knees will be okay." at bounding box center [791, 406] width 331 height 58
click at [747, 352] on icon at bounding box center [745, 358] width 10 height 12
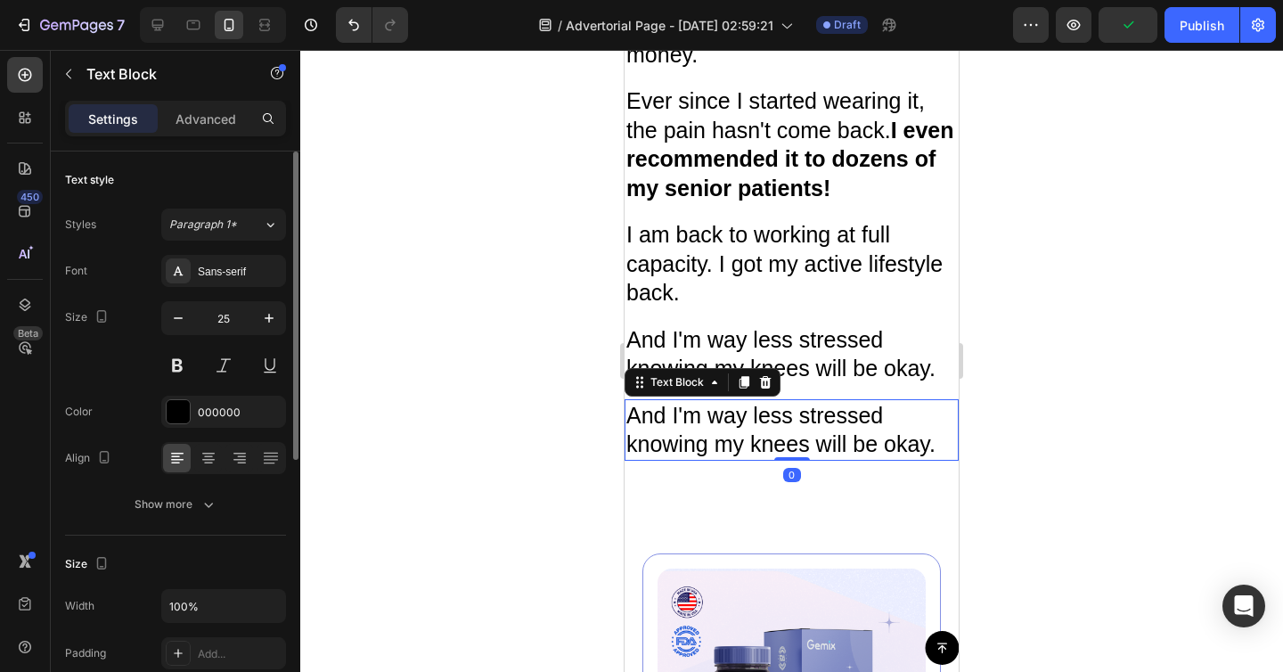
scroll to position [7456, 0]
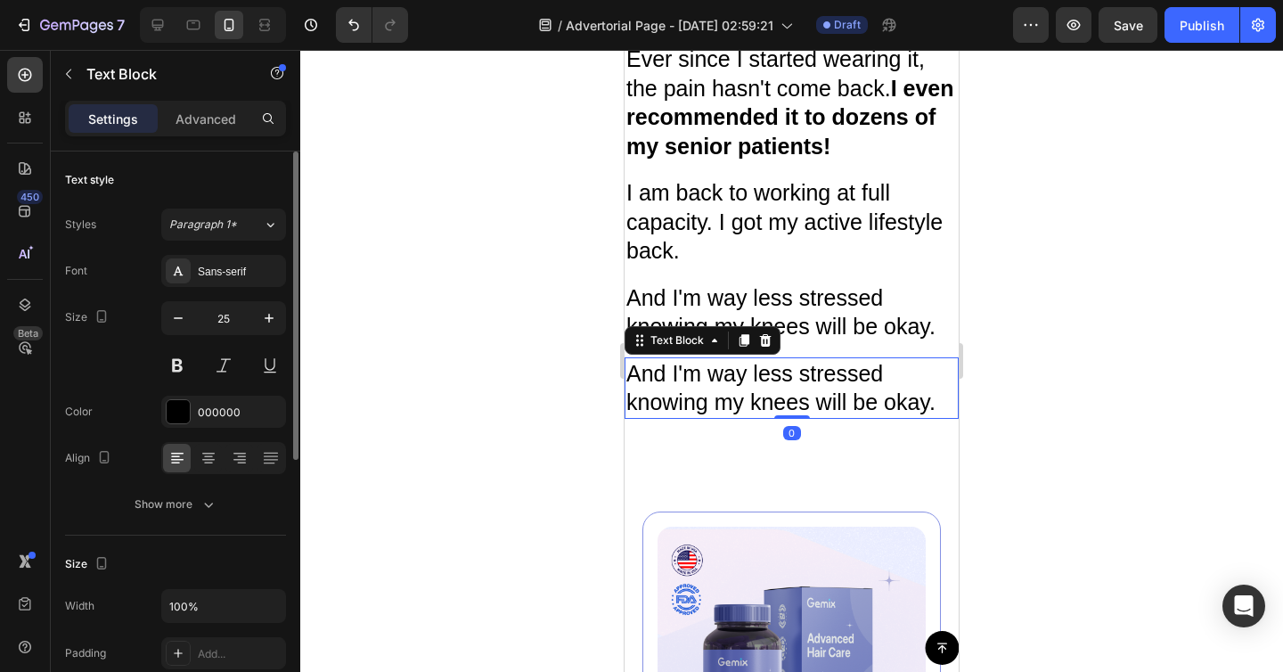
click at [736, 377] on p "And I'm way less stressed knowing my knees will be okay." at bounding box center [791, 388] width 331 height 58
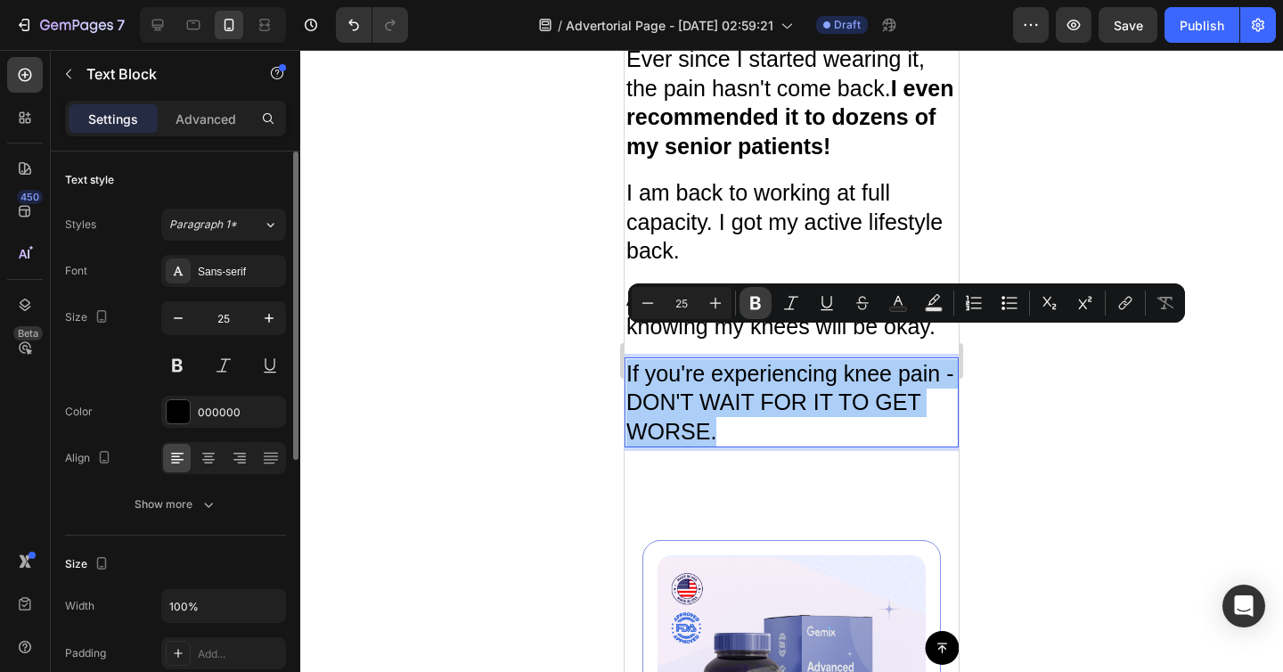
click at [750, 305] on icon "Editor contextual toolbar" at bounding box center [755, 303] width 11 height 13
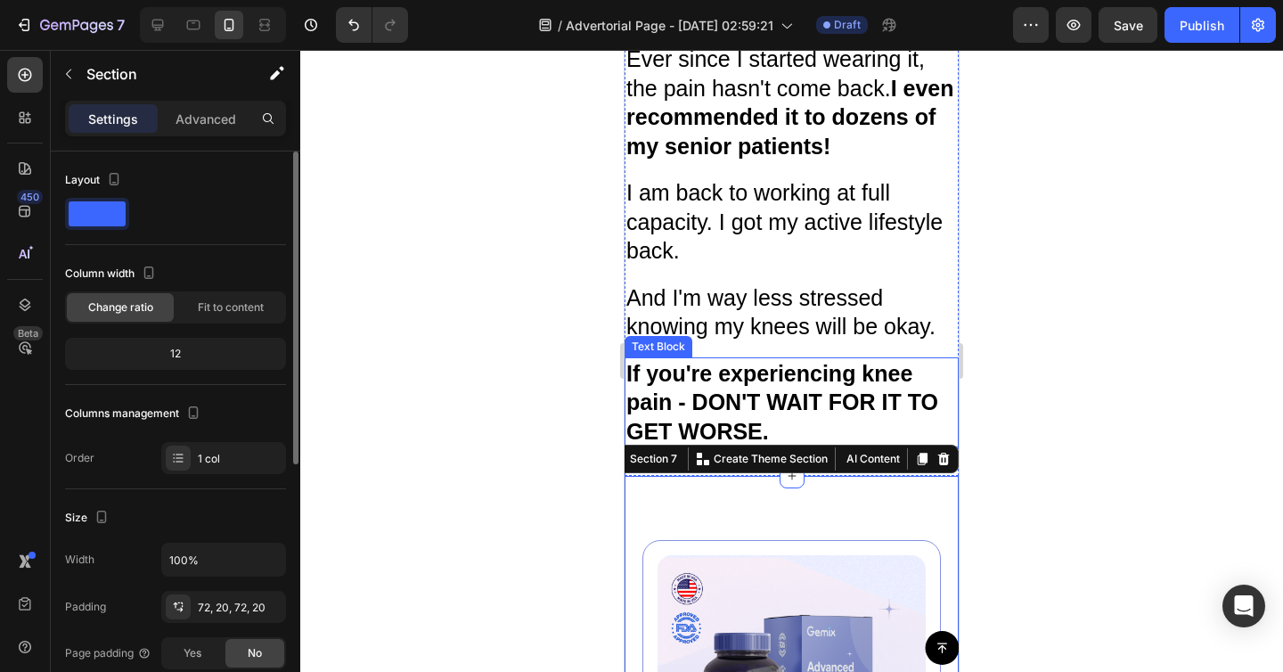
click at [743, 361] on strong "If you're experiencing knee pain - DON'T WAIT FOR IT TO GET WORSE." at bounding box center [782, 402] width 312 height 83
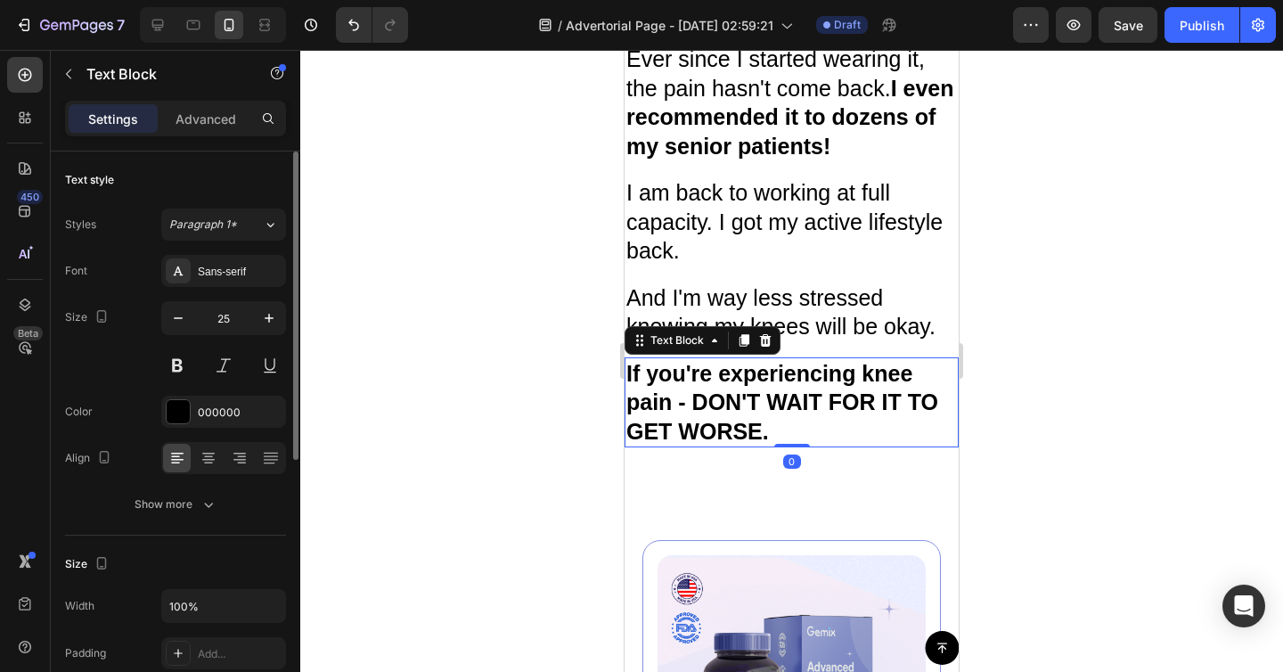
click at [745, 333] on icon at bounding box center [744, 340] width 14 height 14
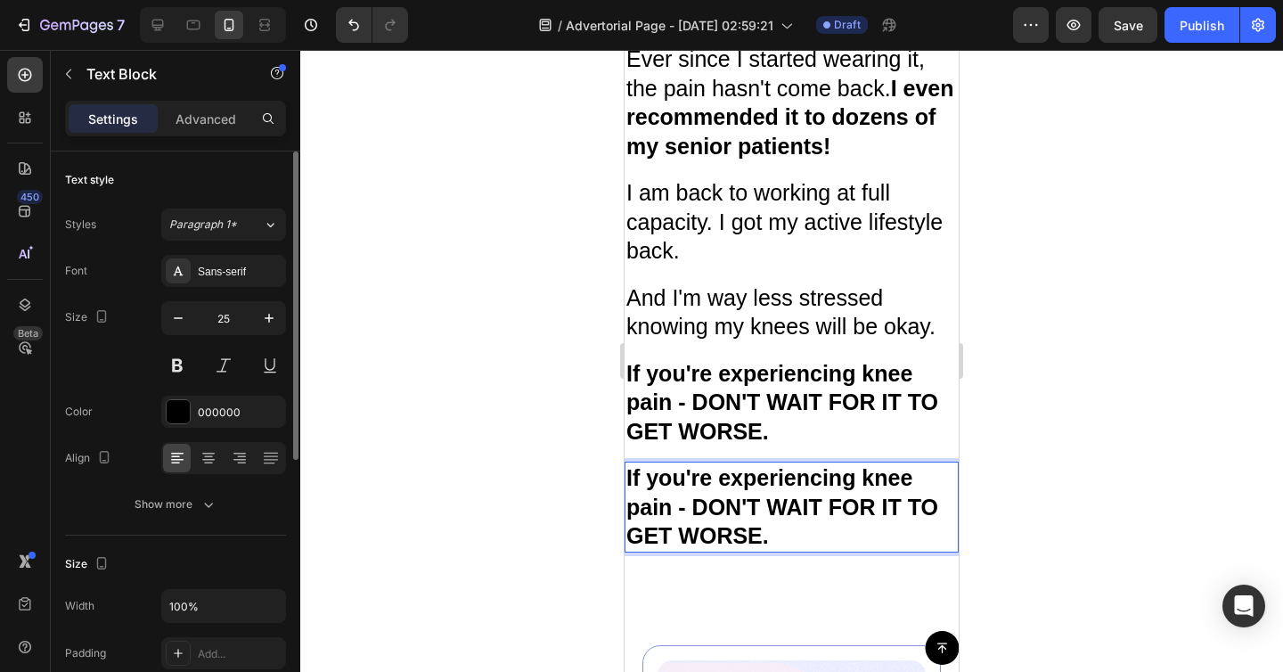
click at [727, 463] on p "If you're experiencing knee pain - DON'T WAIT FOR IT TO GET WORSE." at bounding box center [791, 506] width 331 height 87
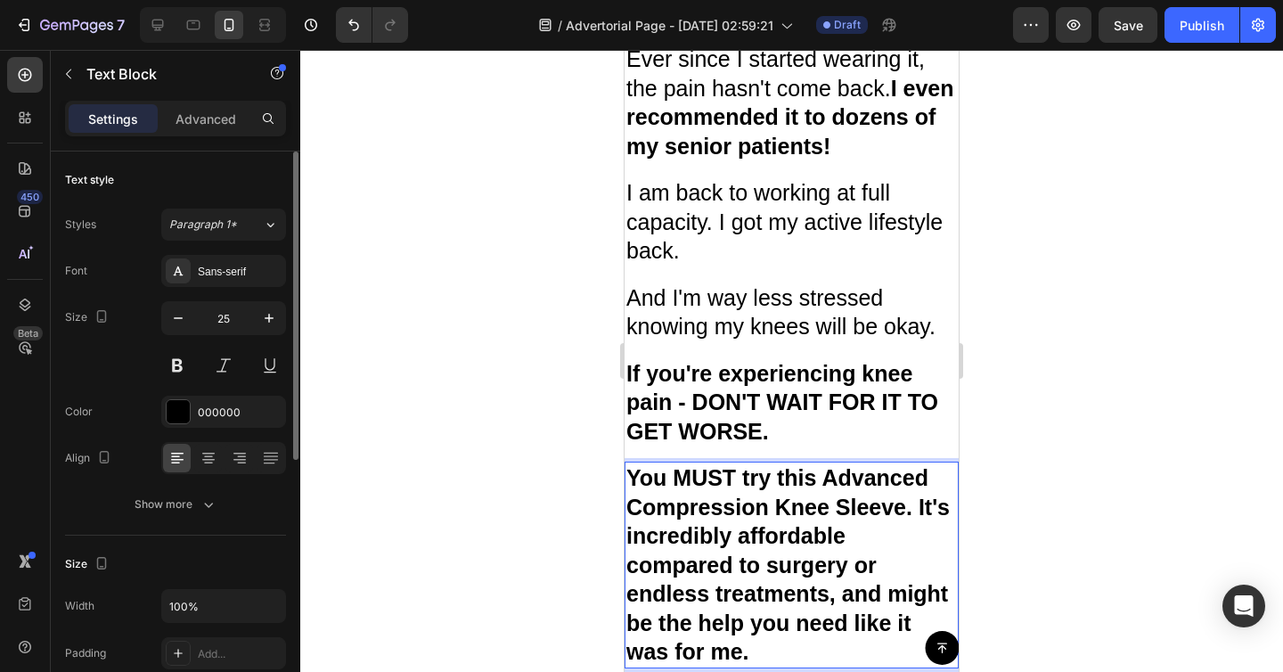
click at [886, 479] on strong "You MUST try this Advanced Compression Knee Sleeve. It's incredibly affordable …" at bounding box center [787, 564] width 323 height 199
drag, startPoint x: 906, startPoint y: 479, endPoint x: 905, endPoint y: 579, distance: 99.8
click at [905, 579] on strong "You MUST try this Advanced Compression Knee Brace. It's incredibly affordable c…" at bounding box center [787, 564] width 322 height 199
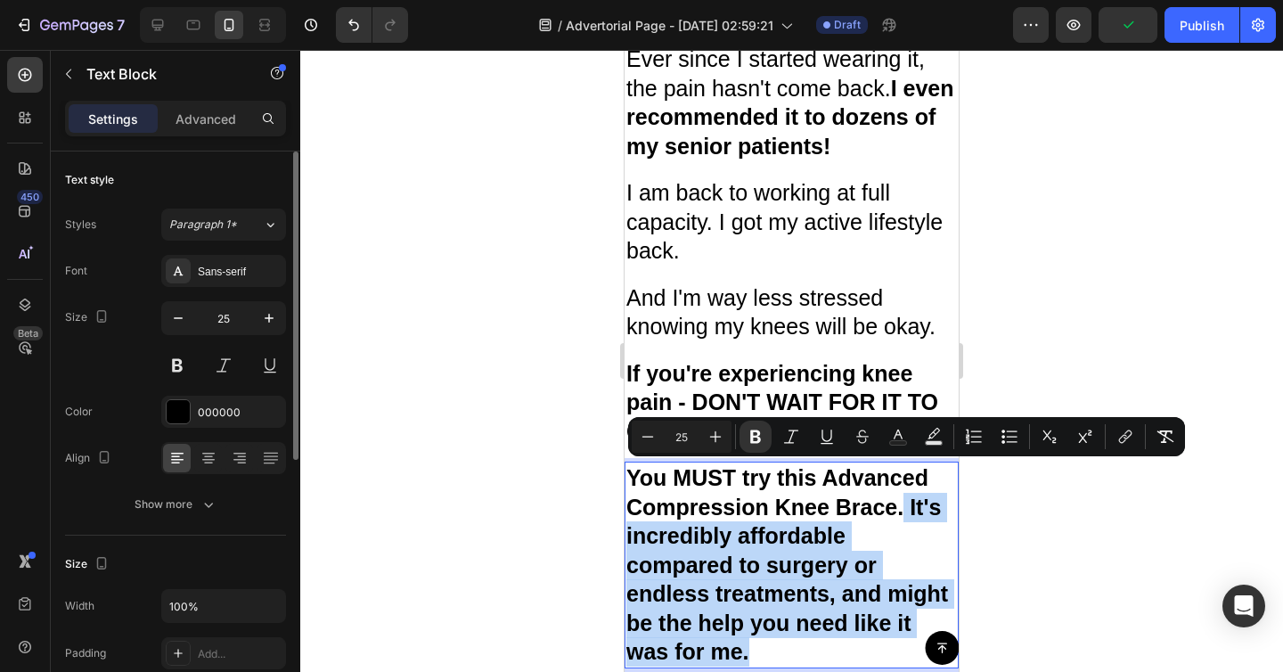
drag, startPoint x: 904, startPoint y: 483, endPoint x: 884, endPoint y: 620, distance: 138.7
click at [884, 620] on p "You MUST try this Advanced Compression Knee Brace. It's incredibly affordable c…" at bounding box center [791, 564] width 331 height 203
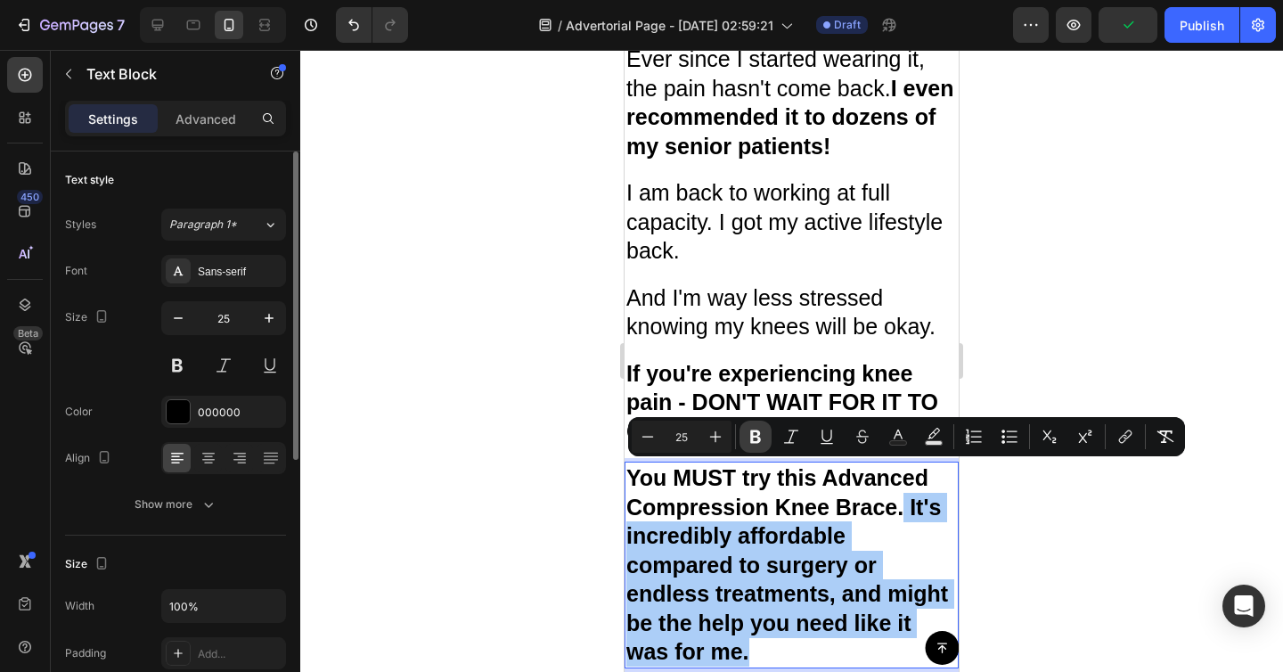
click at [756, 443] on icon "Editor contextual toolbar" at bounding box center [756, 437] width 18 height 18
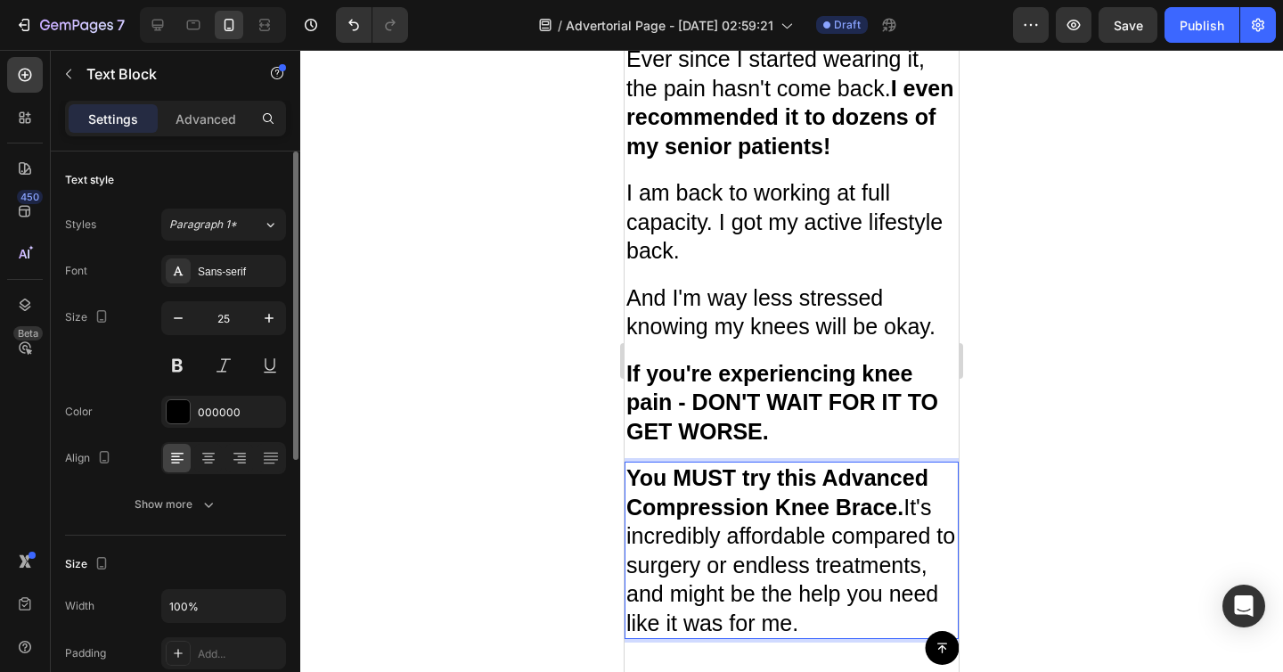
click at [836, 581] on p "You MUST try this Advanced Compression Knee Brace. It's incredibly affordable c…" at bounding box center [791, 550] width 331 height 174
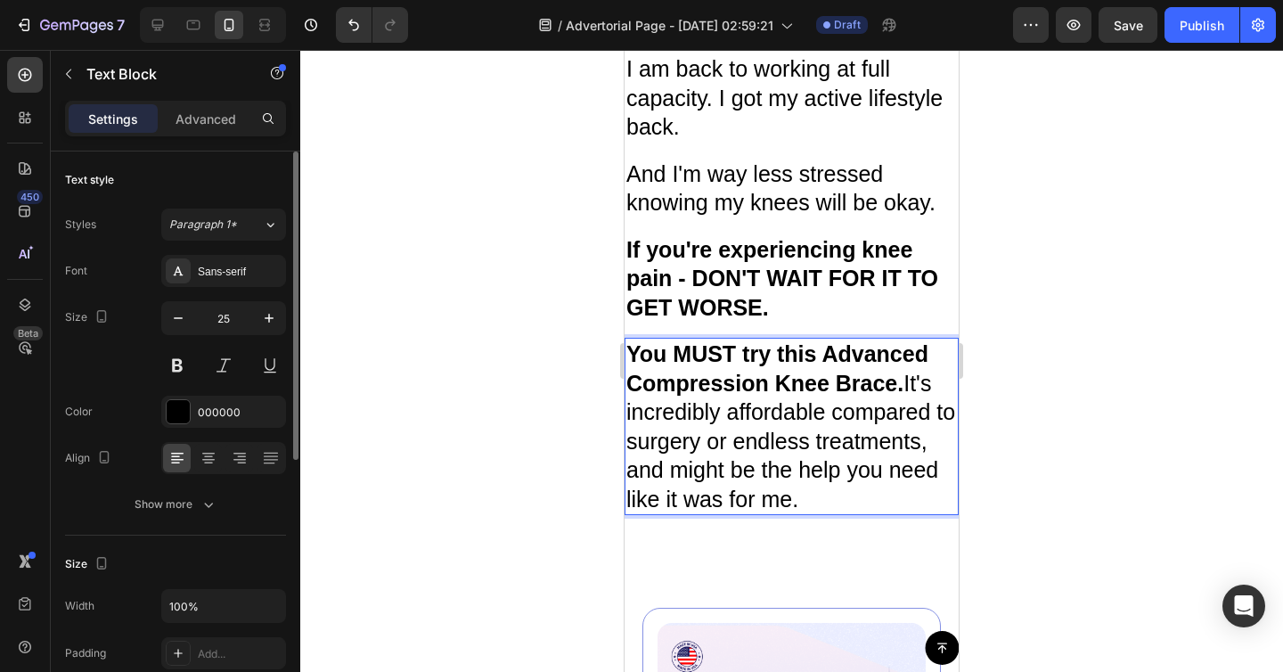
scroll to position [7624, 0]
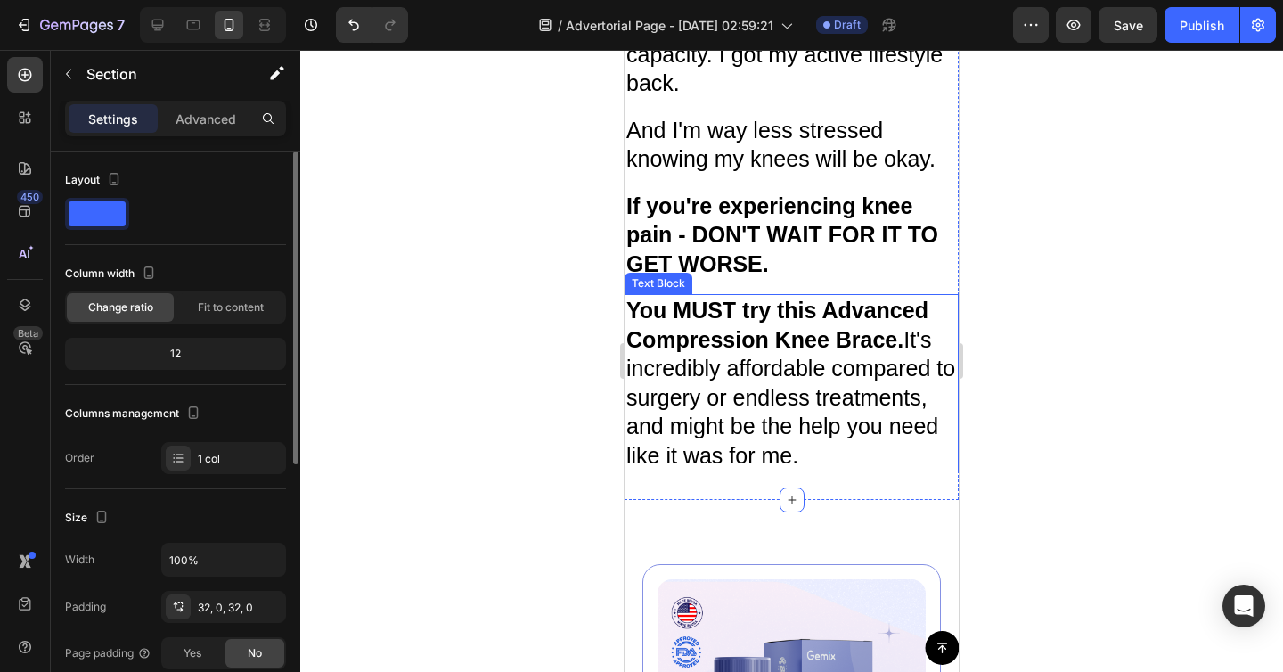
click at [775, 392] on p "You MUST try this Advanced Compression Knee Brace. It's incredibly affordable c…" at bounding box center [791, 383] width 331 height 174
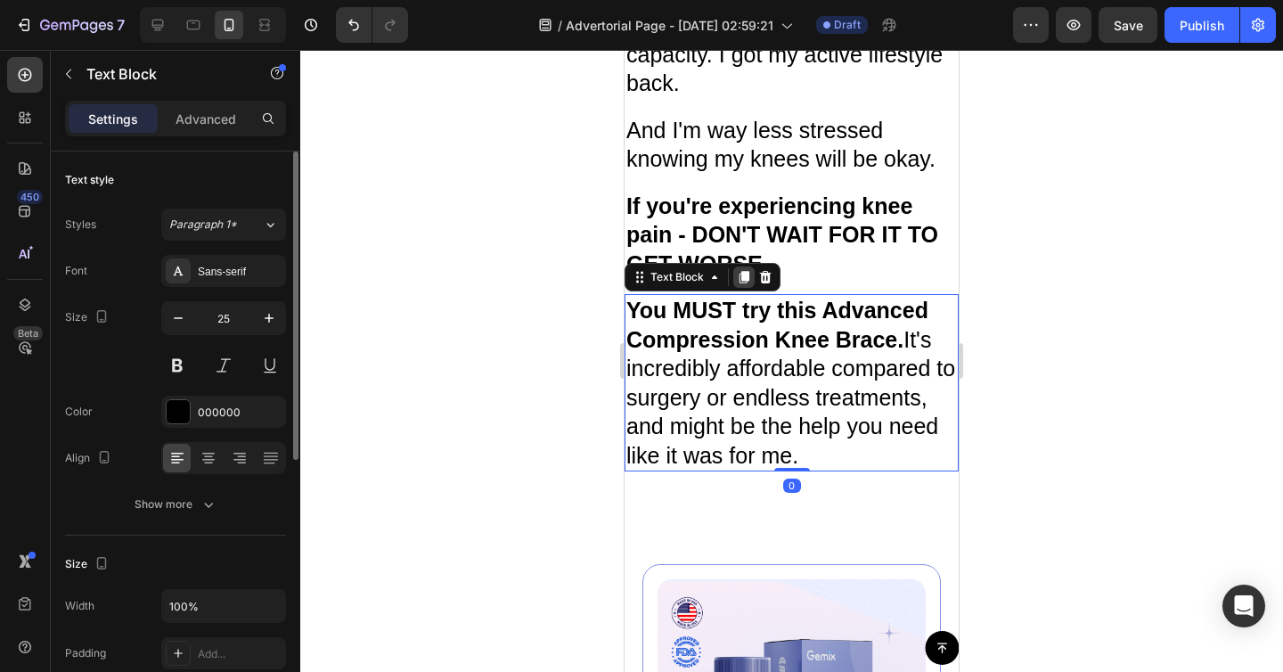
click at [740, 270] on icon at bounding box center [744, 277] width 14 height 14
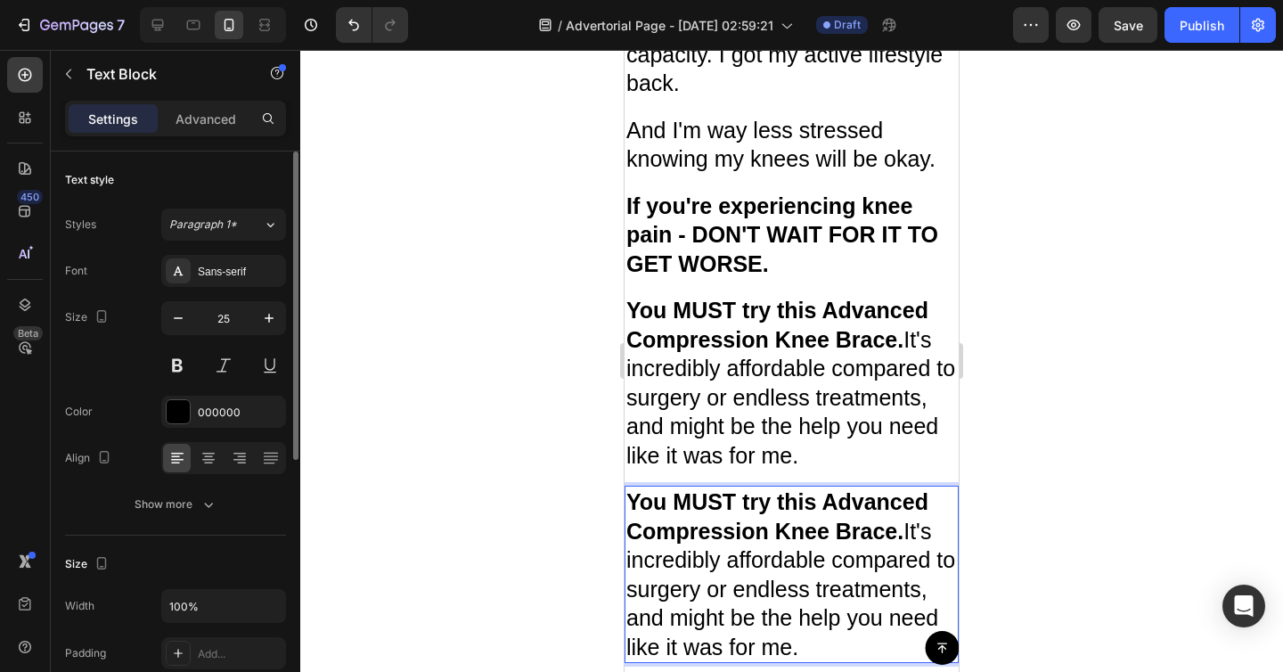
click at [736, 486] on div "You MUST try this Advanced Compression Knee Brace. It's incredibly affordable c…" at bounding box center [792, 574] width 334 height 177
click at [735, 487] on p "You MUST try this Advanced Compression Knee Brace. It's incredibly affordable c…" at bounding box center [791, 574] width 331 height 174
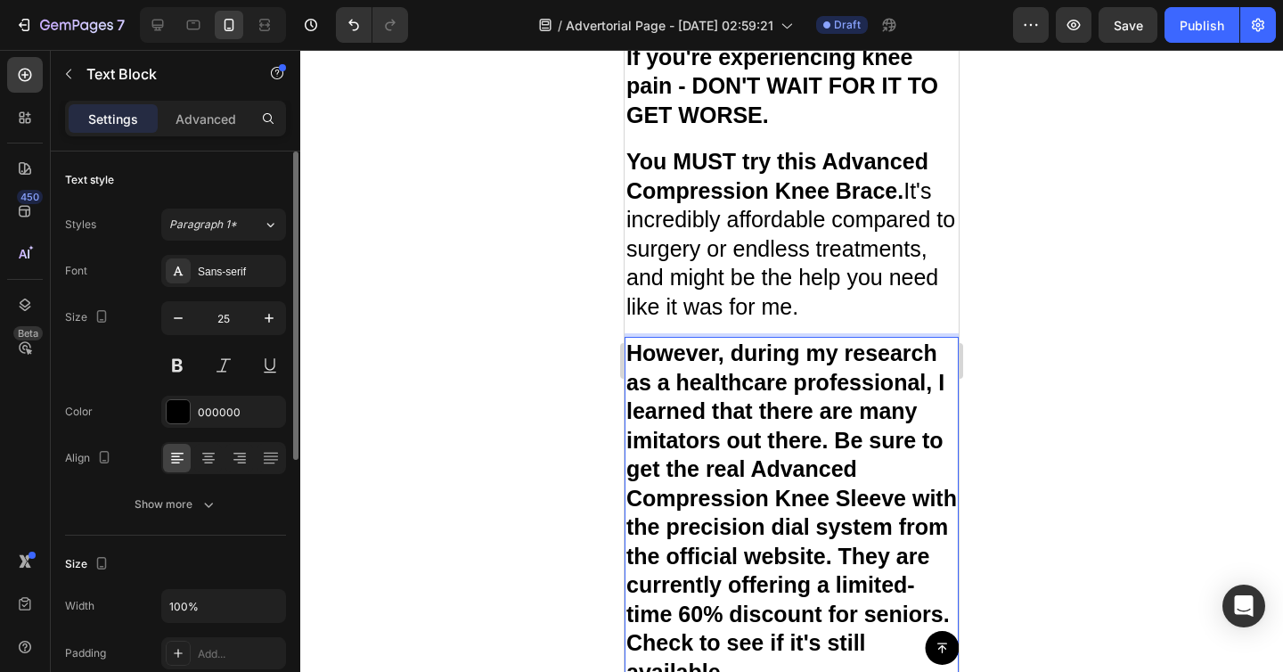
scroll to position [7819, 0]
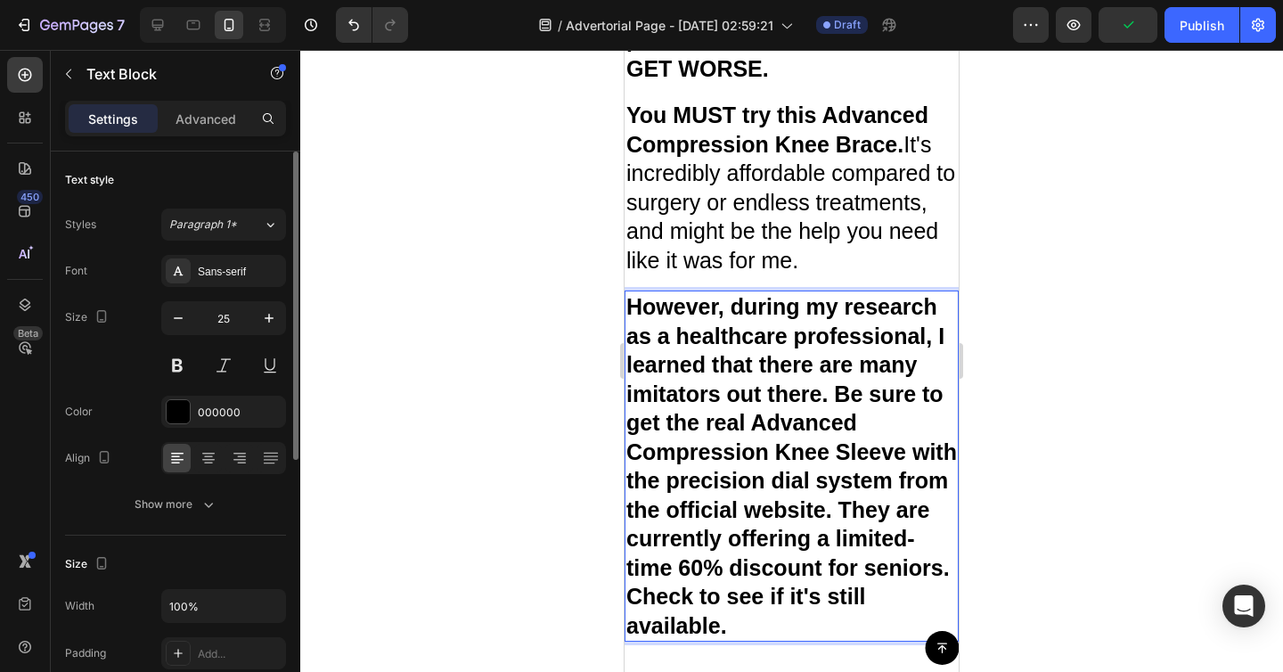
click at [699, 541] on strong "However, during my research as a healthcare professional, I learned that there …" at bounding box center [791, 466] width 331 height 344
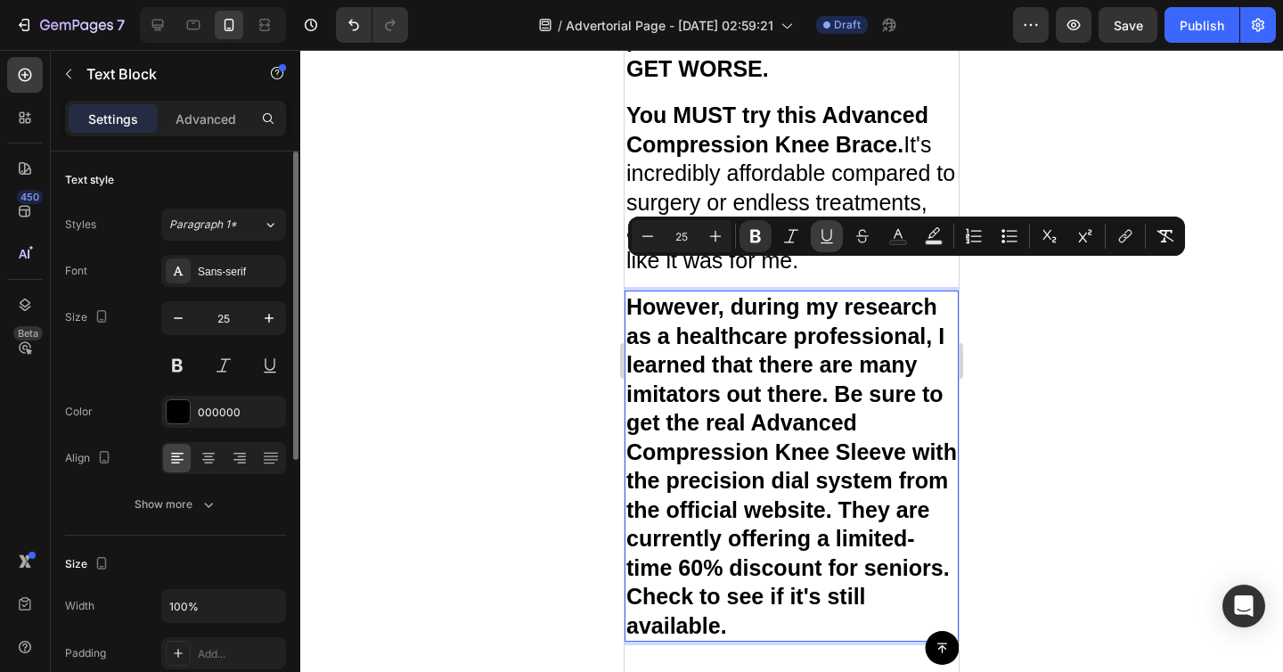
click at [821, 236] on icon "Editor contextual toolbar" at bounding box center [827, 236] width 18 height 18
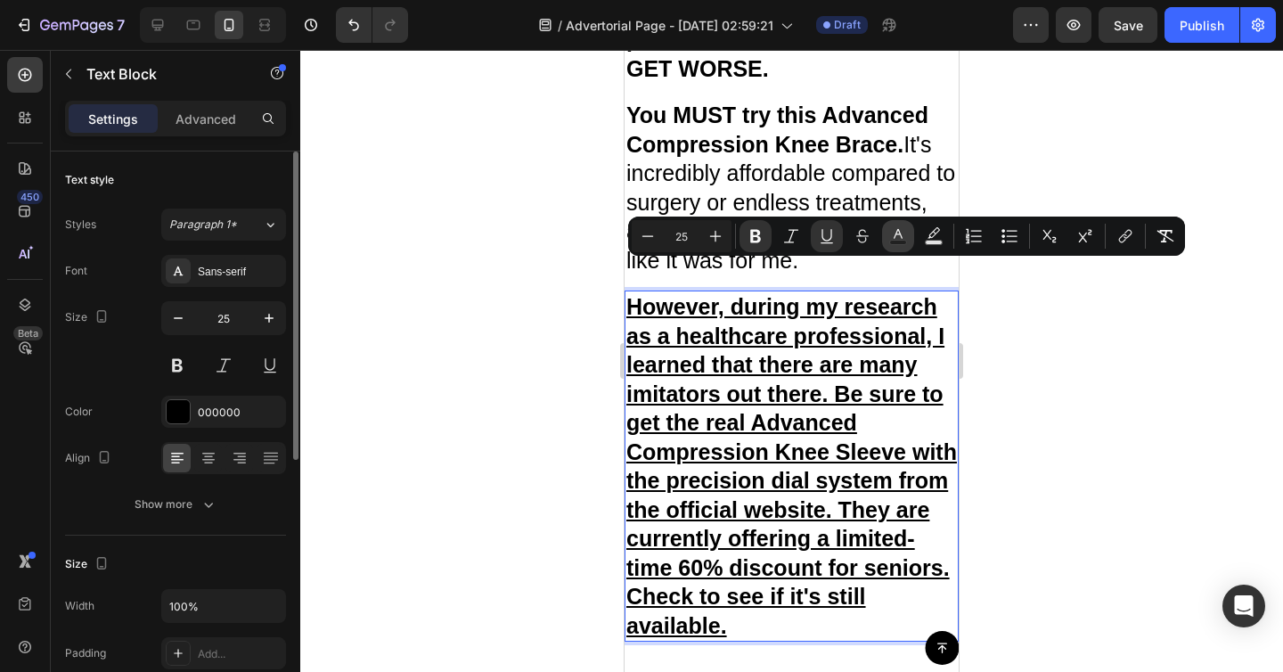
click at [901, 230] on icon "Editor contextual toolbar" at bounding box center [898, 236] width 18 height 18
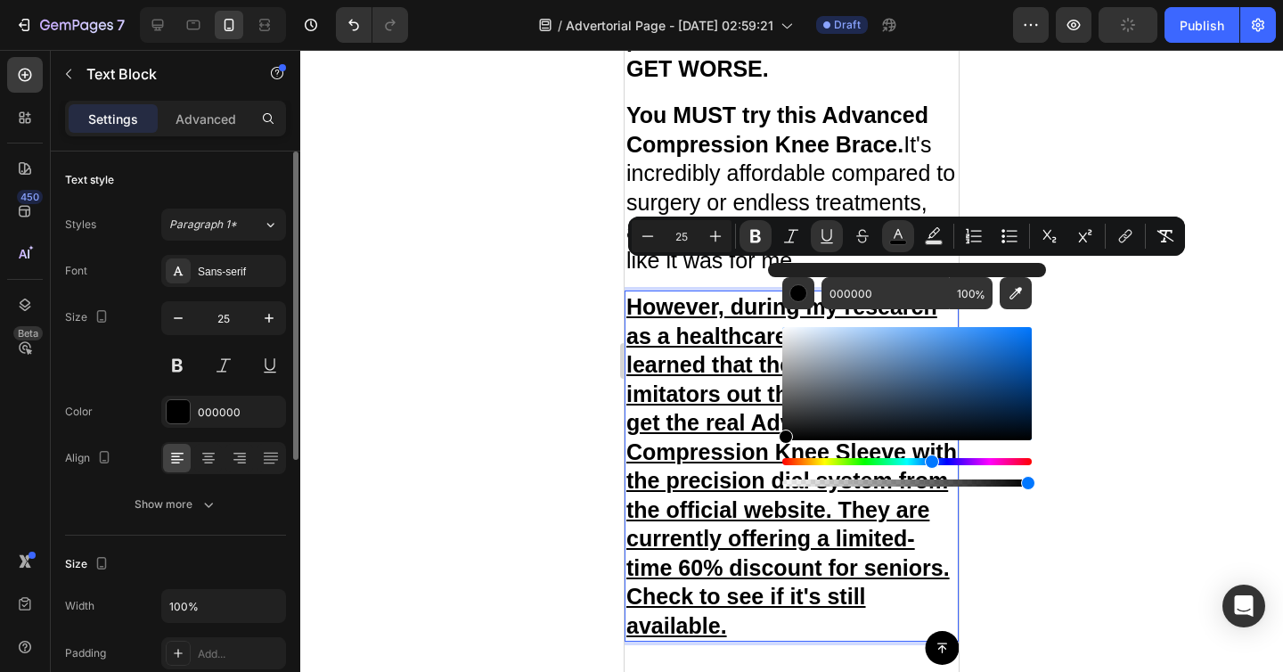
drag, startPoint x: 873, startPoint y: 461, endPoint x: 929, endPoint y: 459, distance: 56.2
click at [929, 459] on div "Hue" at bounding box center [906, 461] width 249 height 7
drag, startPoint x: 976, startPoint y: 354, endPoint x: 1026, endPoint y: 327, distance: 57.4
click at [1026, 327] on div "Editor contextual toolbar" at bounding box center [906, 383] width 249 height 113
type input "0579FF"
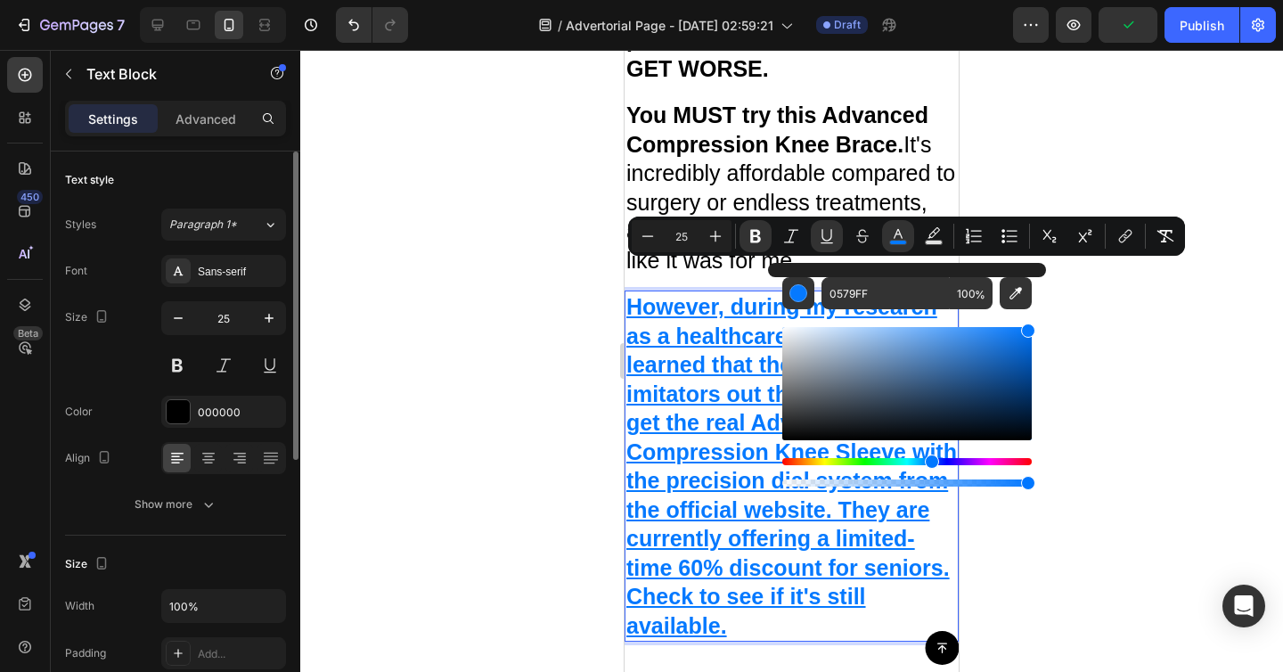
click at [1067, 340] on div at bounding box center [791, 361] width 983 height 622
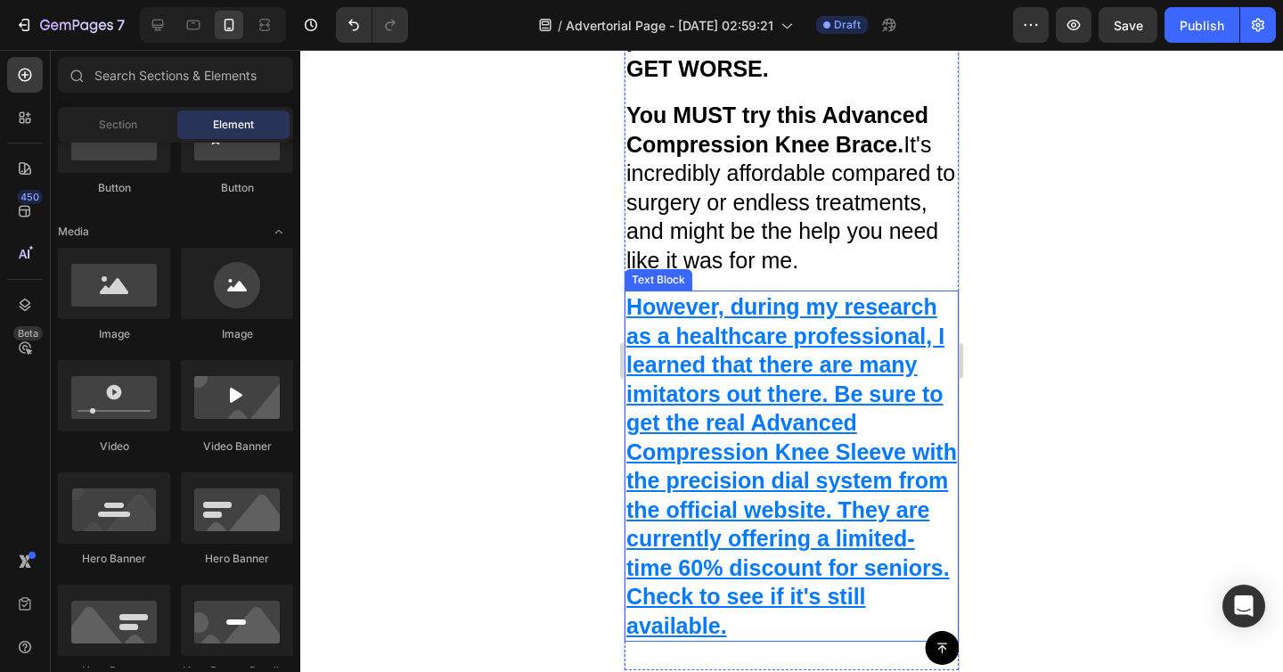
click at [724, 294] on u "However, during my research as a healthcare professional, I learned that there …" at bounding box center [791, 466] width 331 height 344
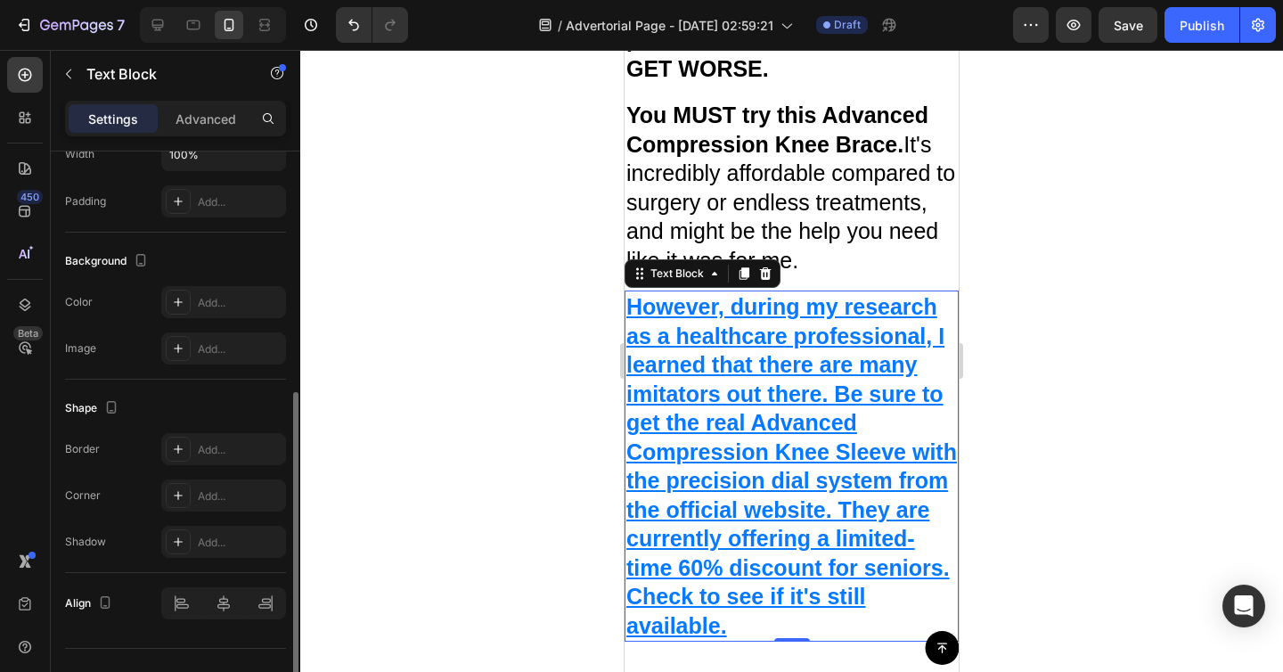
scroll to position [433, 0]
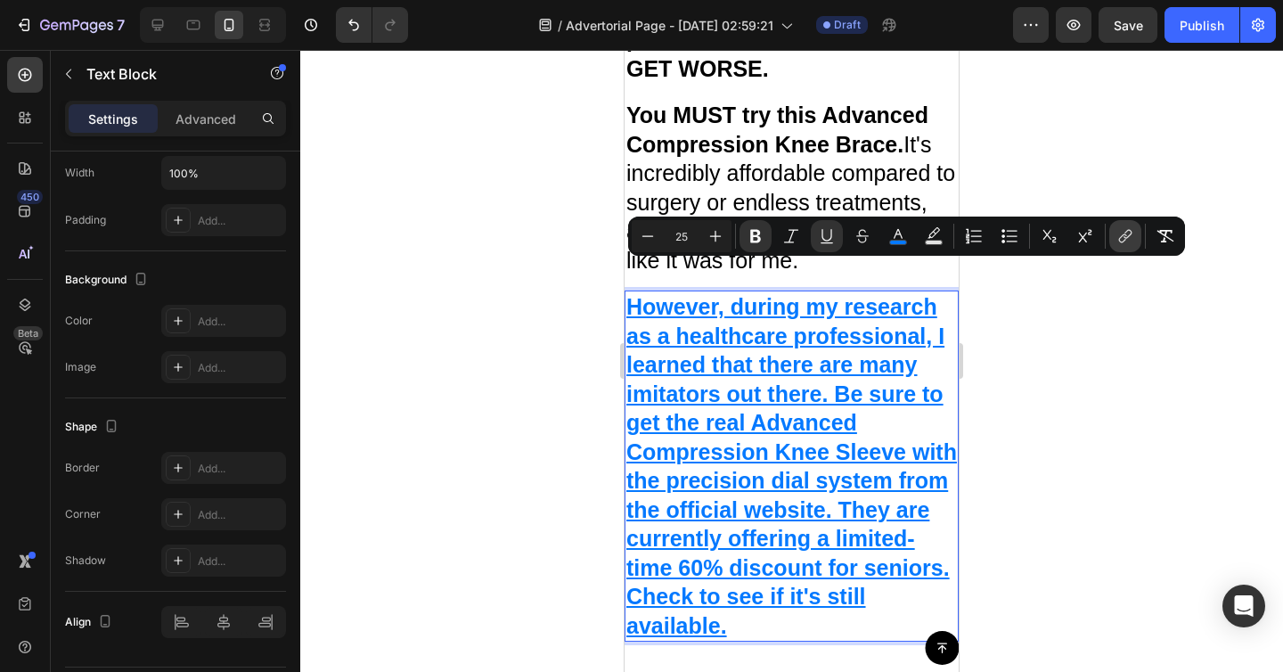
click at [1126, 241] on icon "Editor contextual toolbar" at bounding box center [1125, 236] width 18 height 18
click at [1131, 248] on button "link" at bounding box center [1125, 236] width 32 height 32
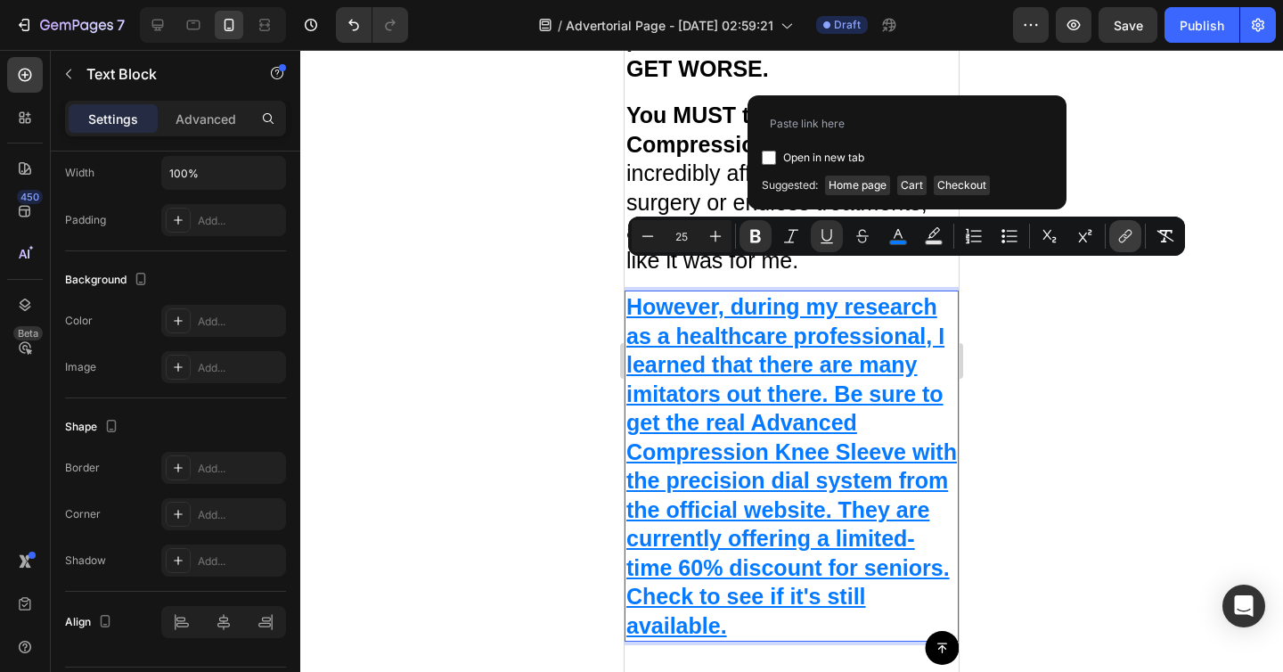
type input "[URL][DOMAIN_NAME]"
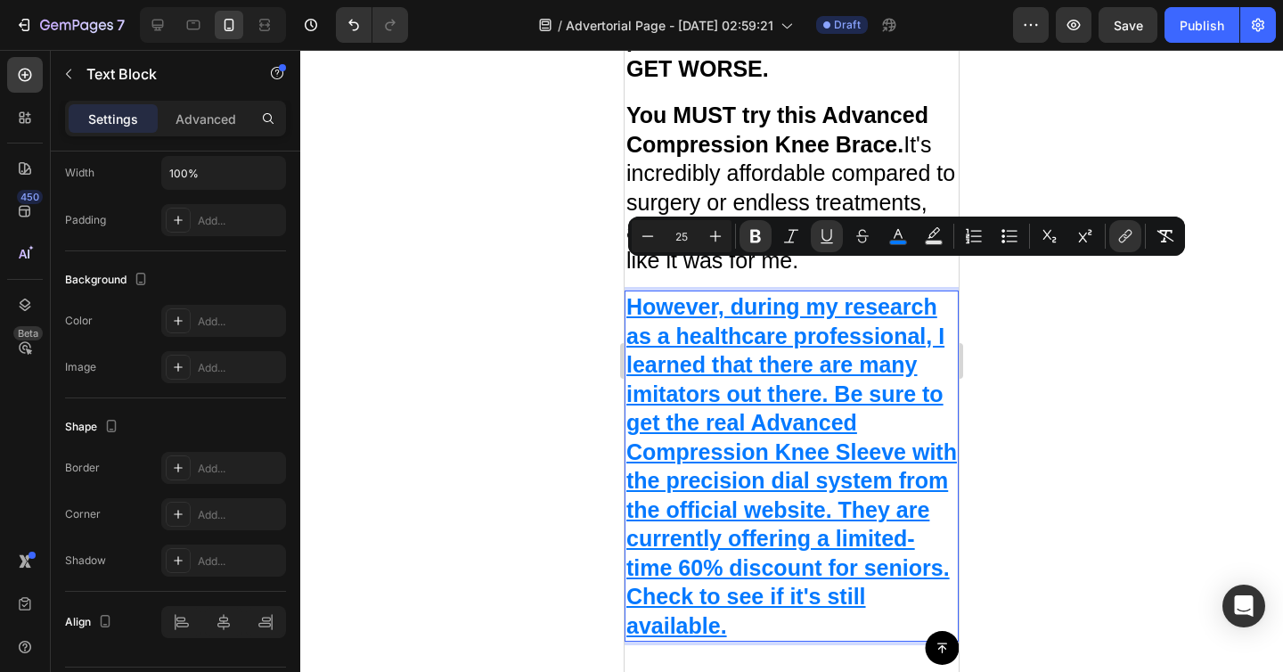
click at [1119, 166] on div at bounding box center [791, 361] width 983 height 622
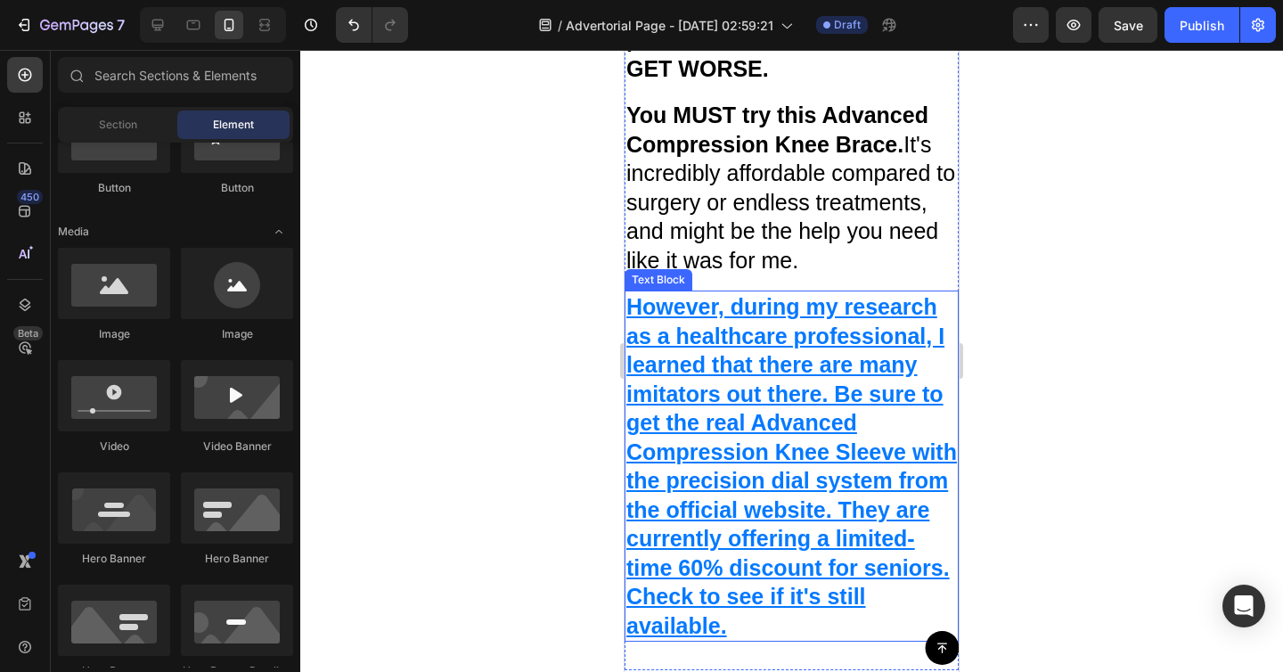
click at [710, 405] on p "However, during my research as a healthcare professional, I learned that there …" at bounding box center [791, 465] width 331 height 347
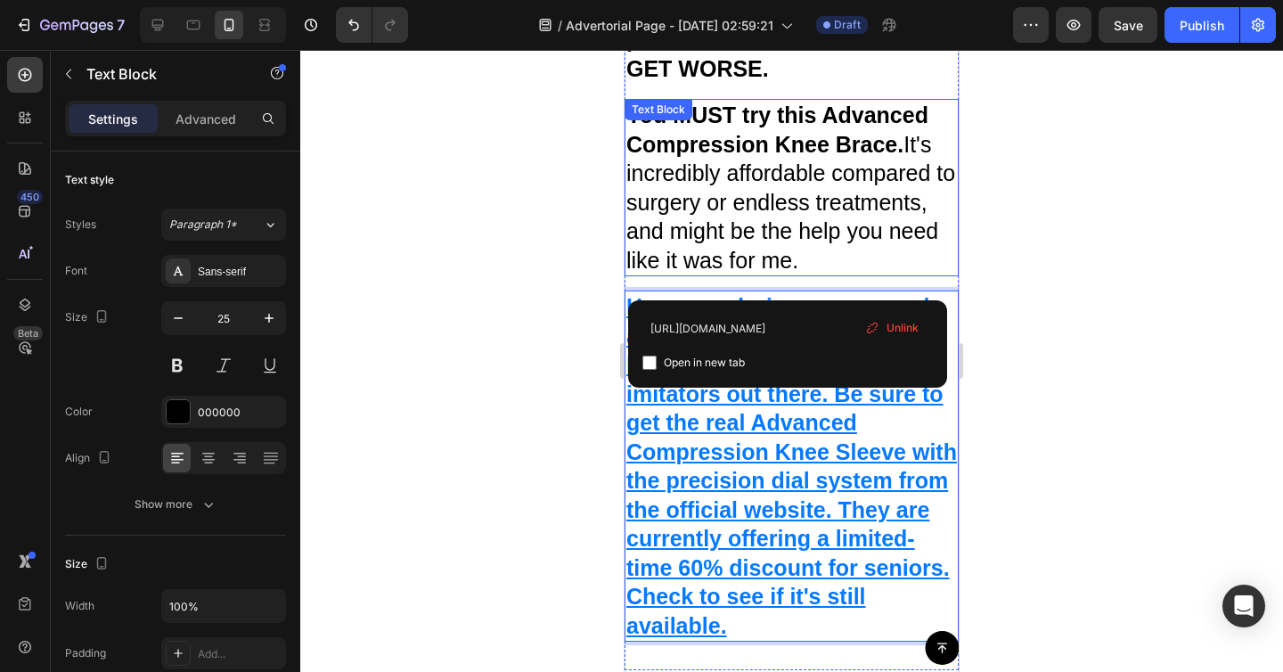
click at [830, 200] on p "You MUST try this Advanced Compression Knee Brace. It's incredibly affordable c…" at bounding box center [791, 188] width 331 height 174
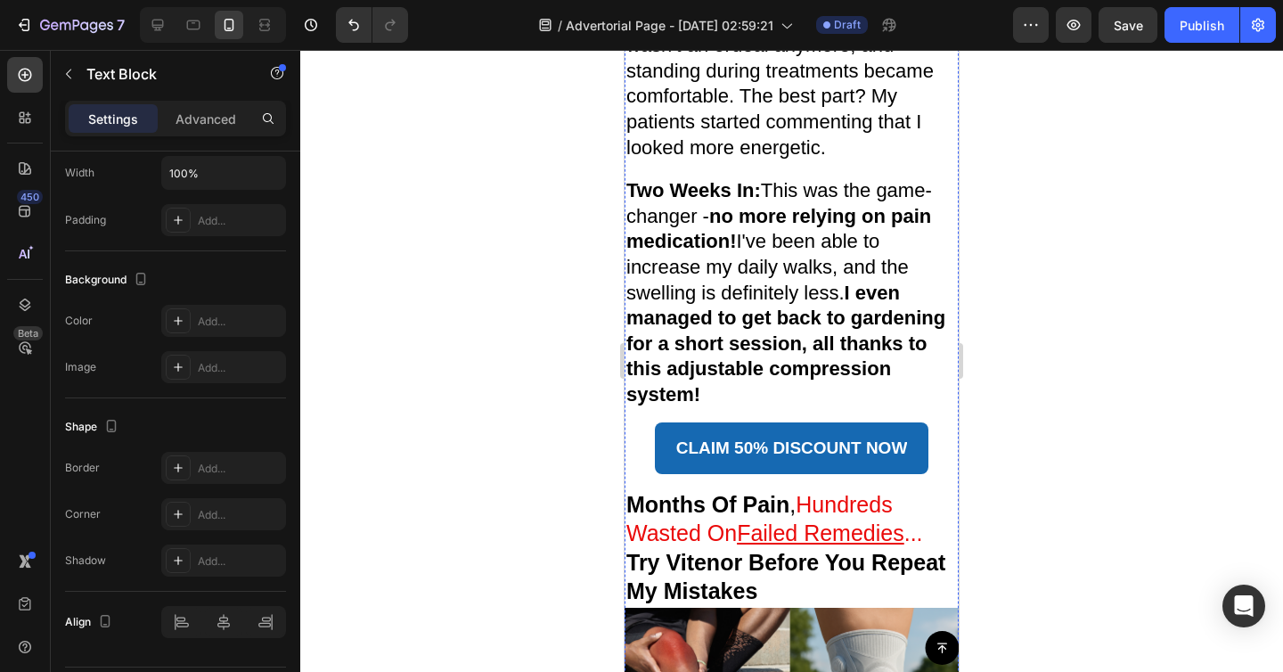
scroll to position [6416, 0]
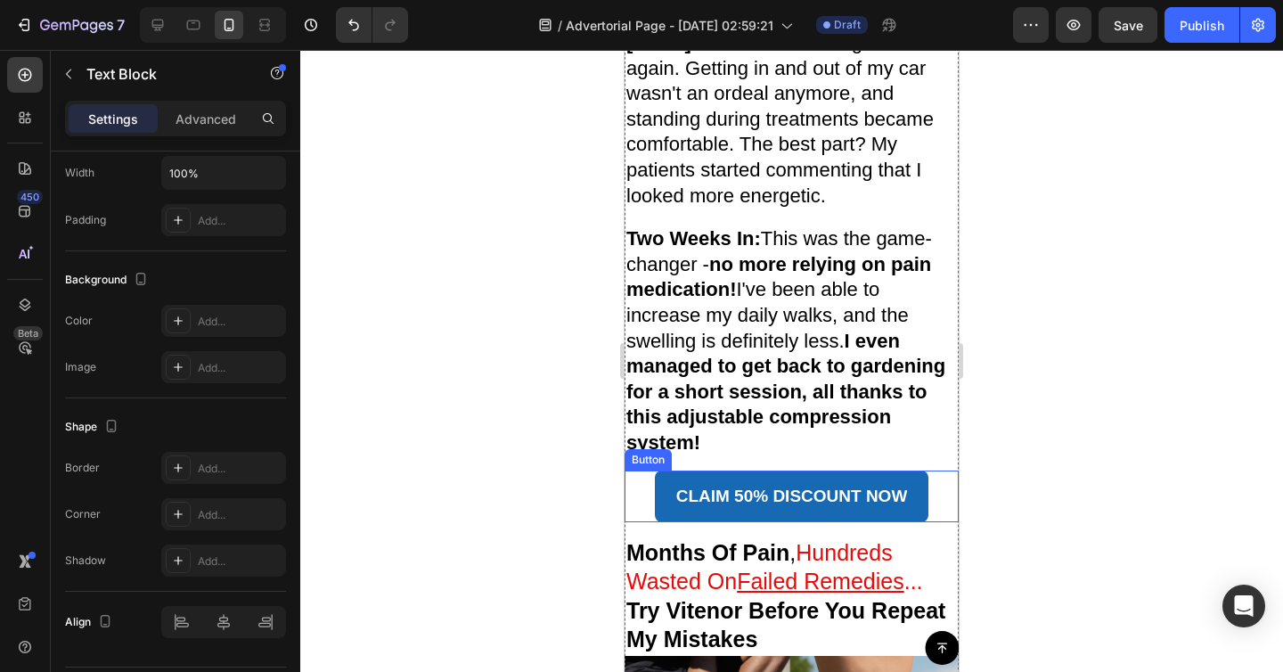
click at [944, 470] on div "CLAIM 50% DISCOUNT NOW Button" at bounding box center [792, 496] width 334 height 52
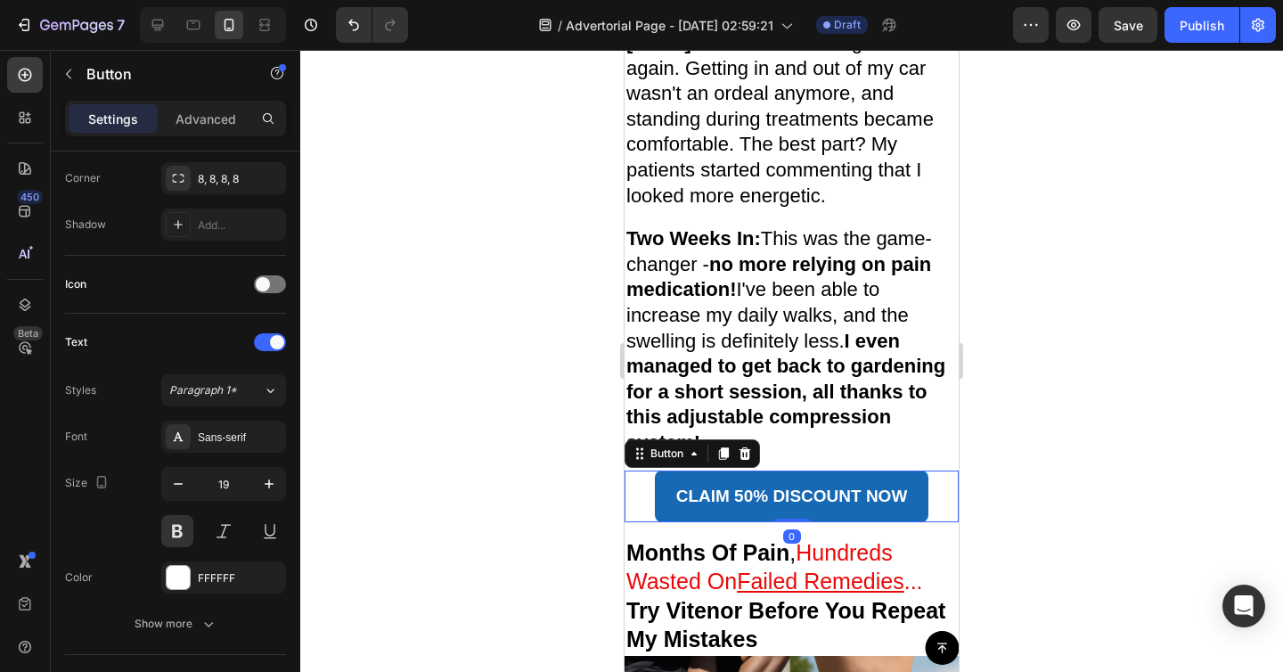
scroll to position [0, 0]
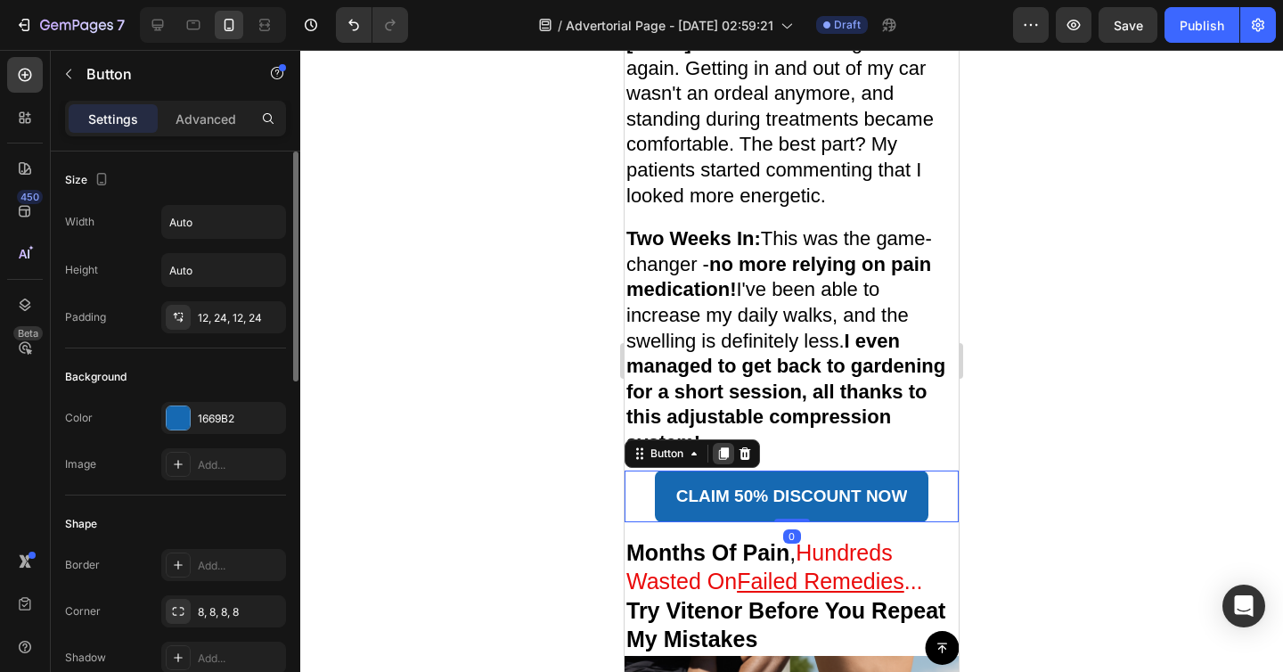
click at [718, 446] on icon at bounding box center [723, 453] width 14 height 14
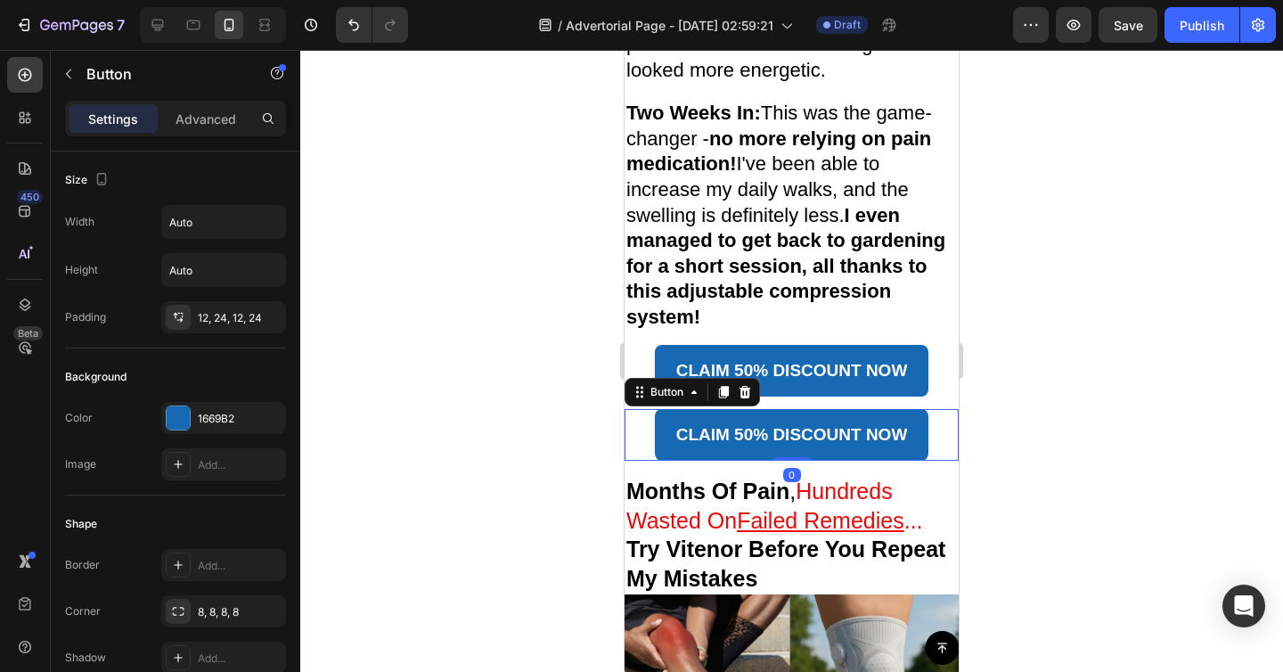
scroll to position [6657, 0]
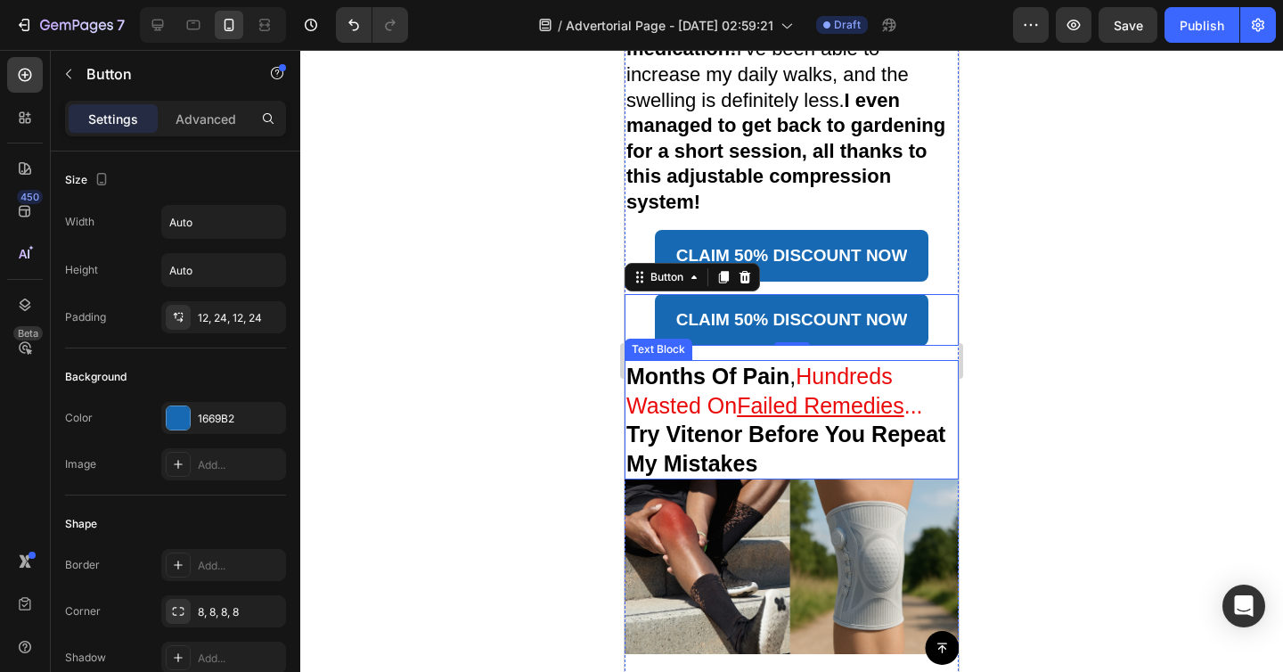
drag, startPoint x: 727, startPoint y: 256, endPoint x: 897, endPoint y: 332, distance: 186.6
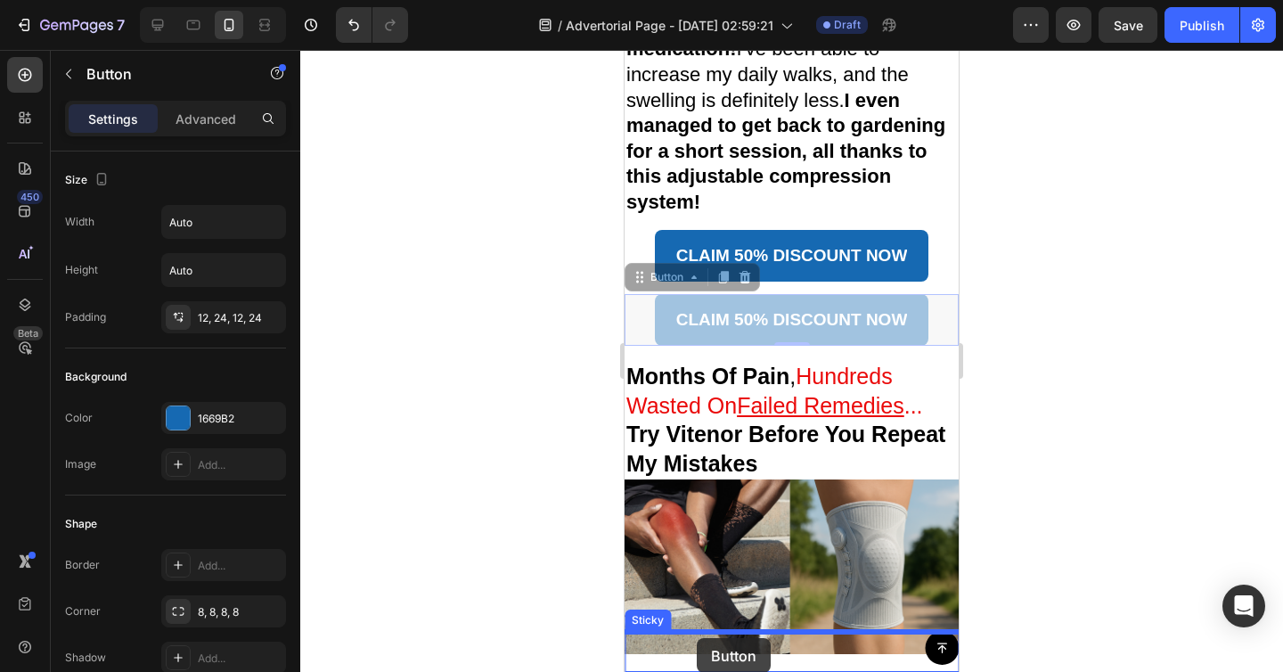
drag, startPoint x: 639, startPoint y: 250, endPoint x: 697, endPoint y: 638, distance: 391.9
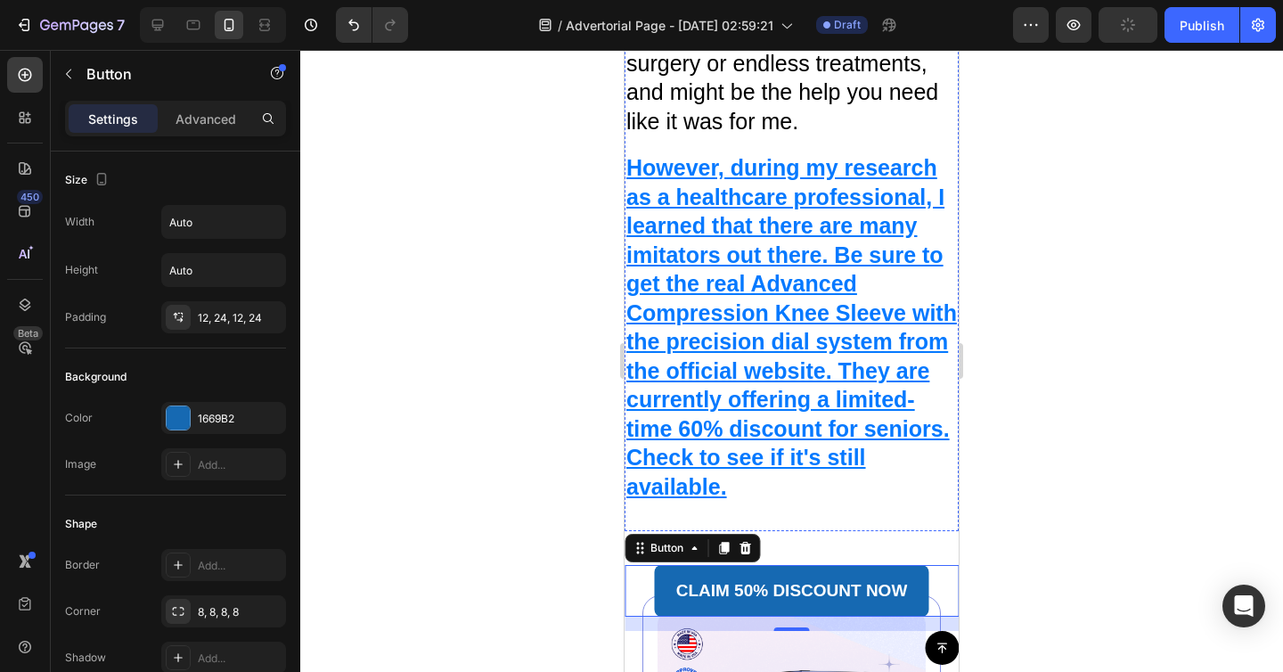
scroll to position [7962, 0]
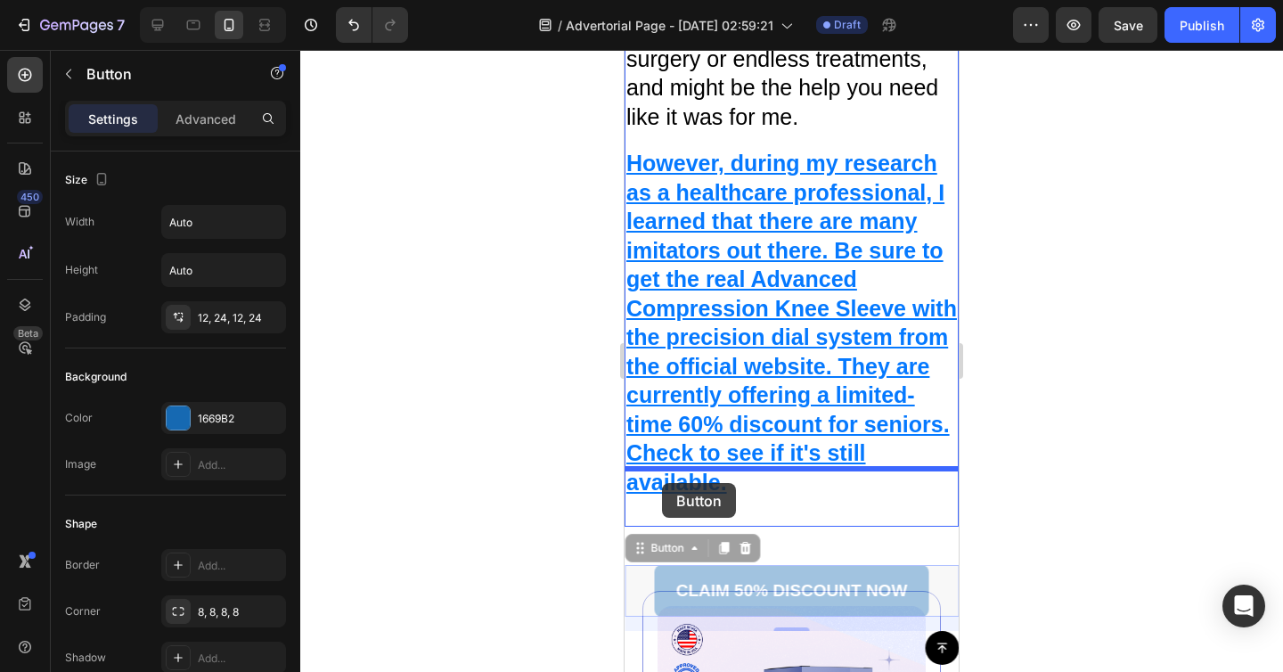
drag, startPoint x: 635, startPoint y: 545, endPoint x: 662, endPoint y: 483, distance: 67.9
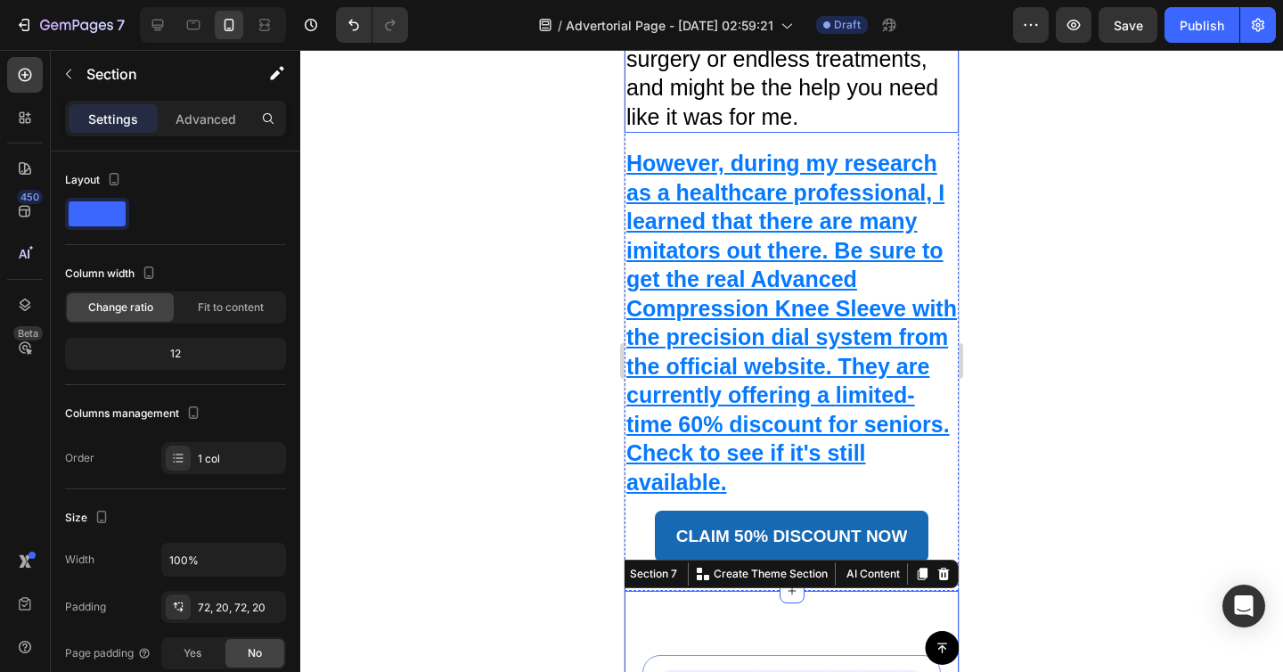
click at [856, 82] on p "You MUST try this Advanced Compression Knee Brace. It's incredibly affordable c…" at bounding box center [791, 44] width 331 height 174
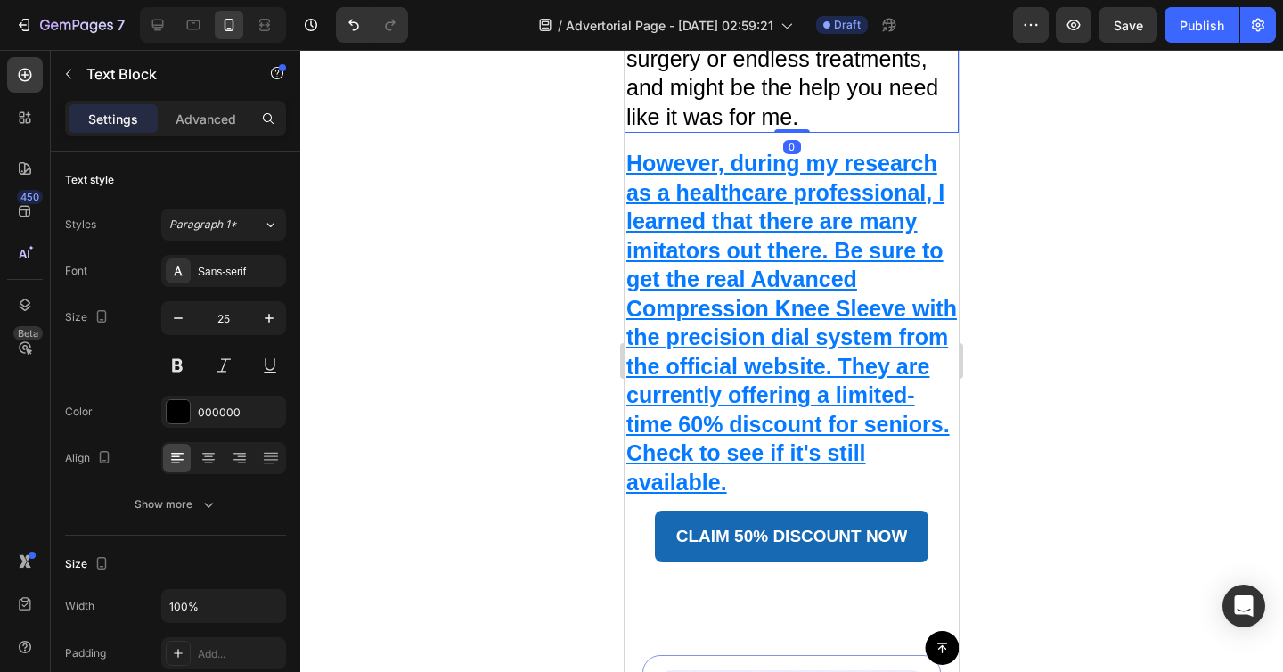
scroll to position [7924, 0]
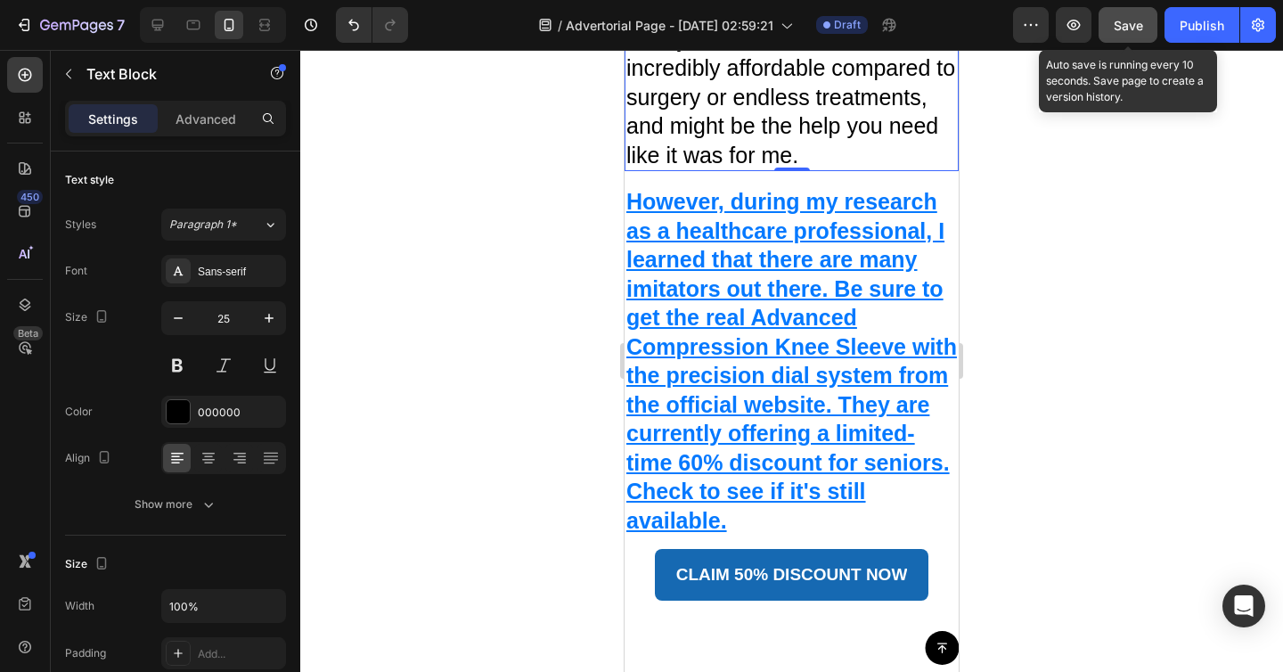
click at [1125, 29] on span "Save" at bounding box center [1128, 25] width 29 height 15
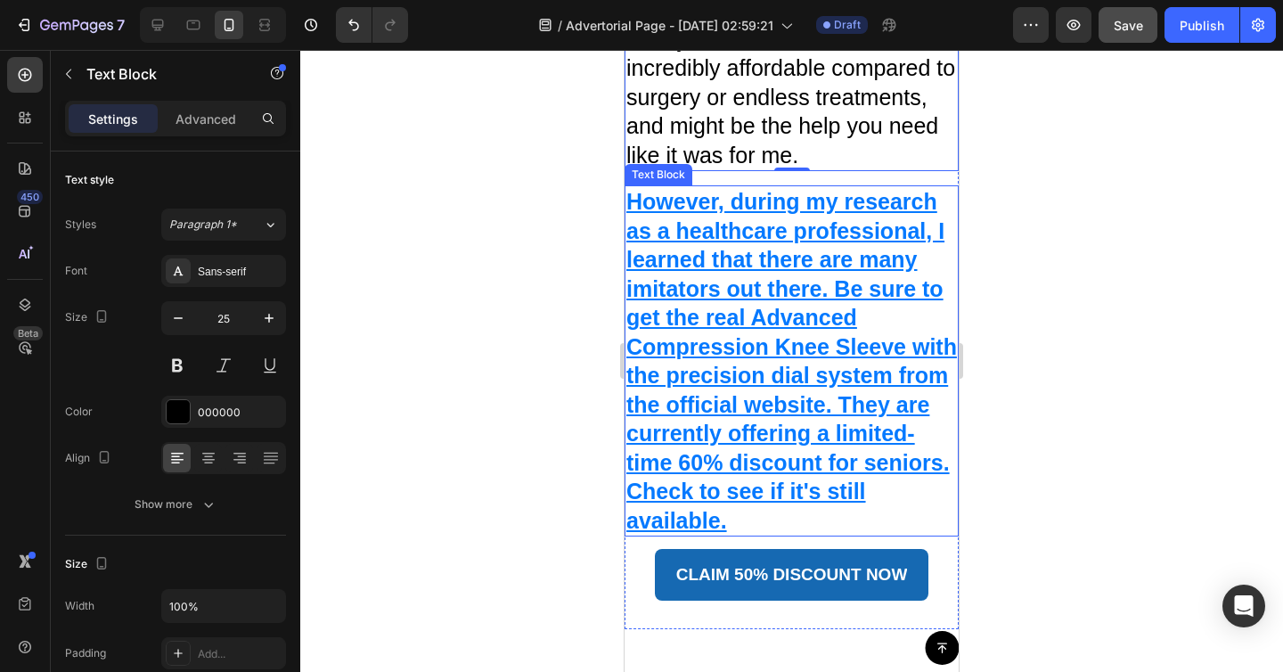
click at [710, 214] on p "However, during my research as a healthcare professional, I learned that there …" at bounding box center [791, 360] width 331 height 347
click at [747, 162] on icon at bounding box center [745, 168] width 10 height 12
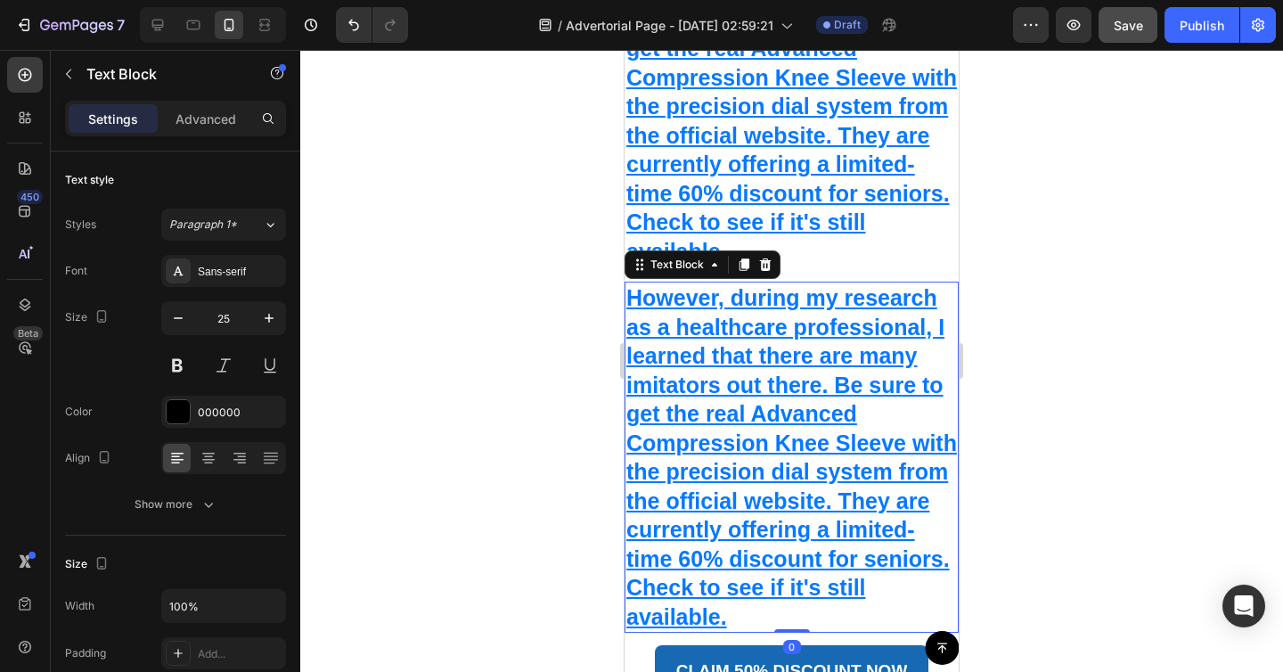
scroll to position [8332, 0]
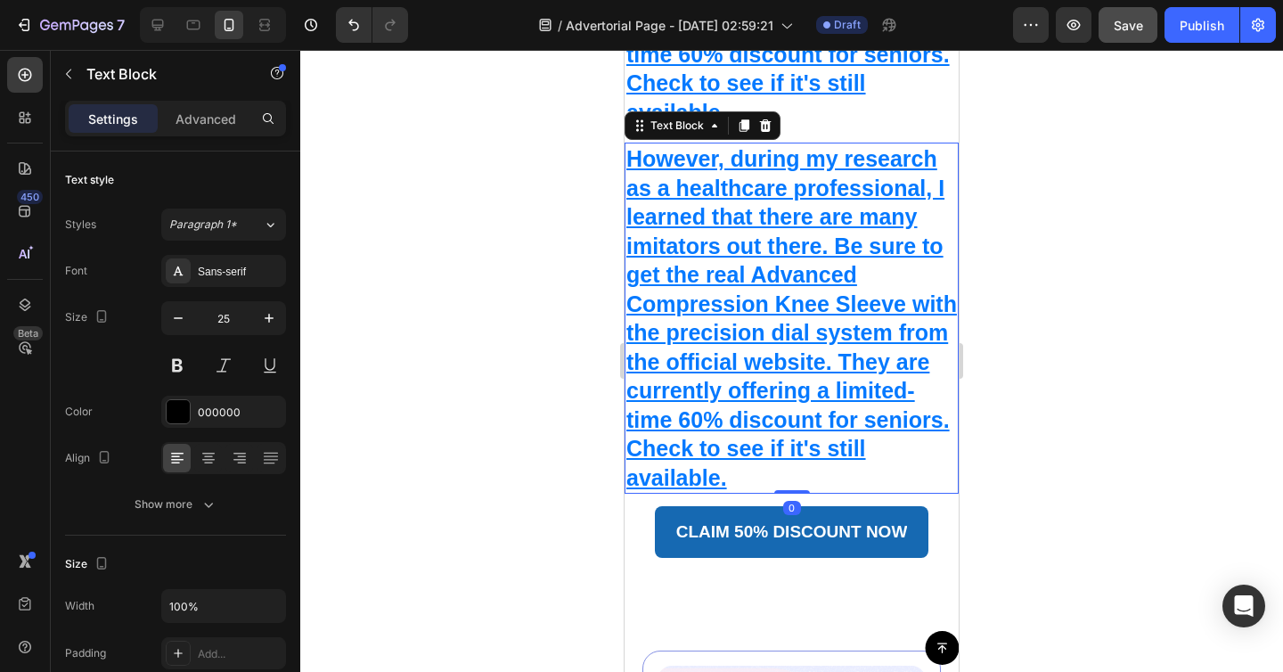
click at [808, 429] on u "However, during my research as a healthcare professional, I learned that there …" at bounding box center [791, 318] width 331 height 344
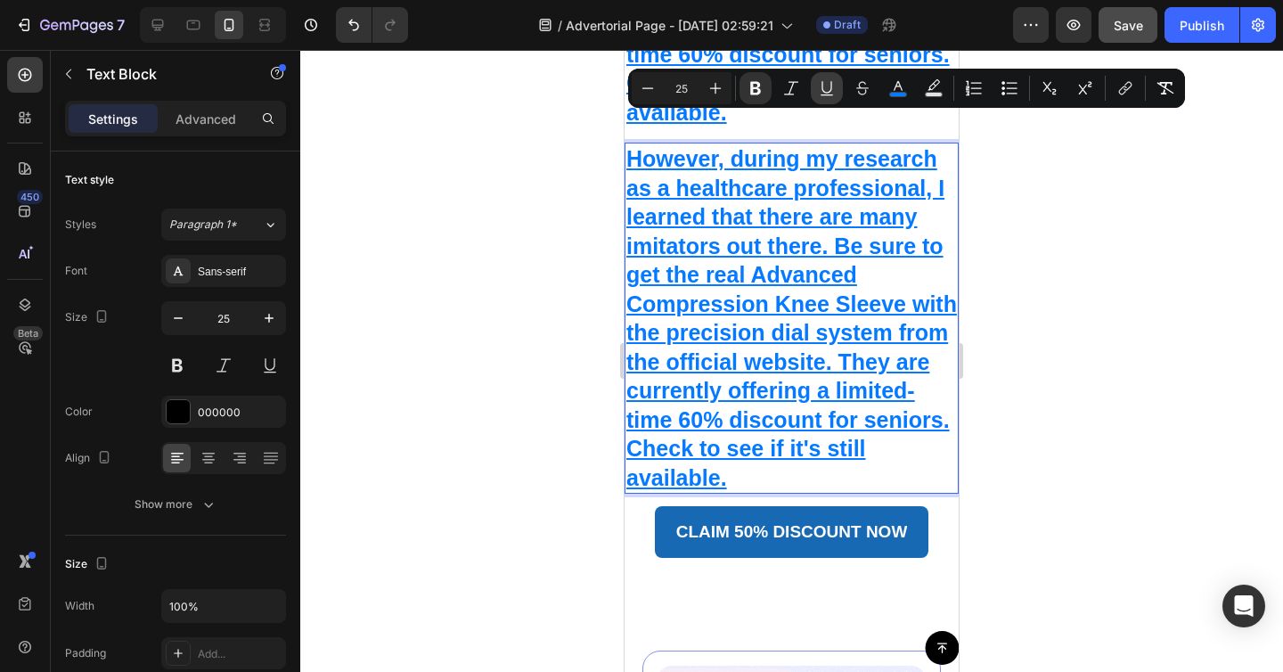
click at [833, 85] on icon "Editor contextual toolbar" at bounding box center [827, 88] width 18 height 18
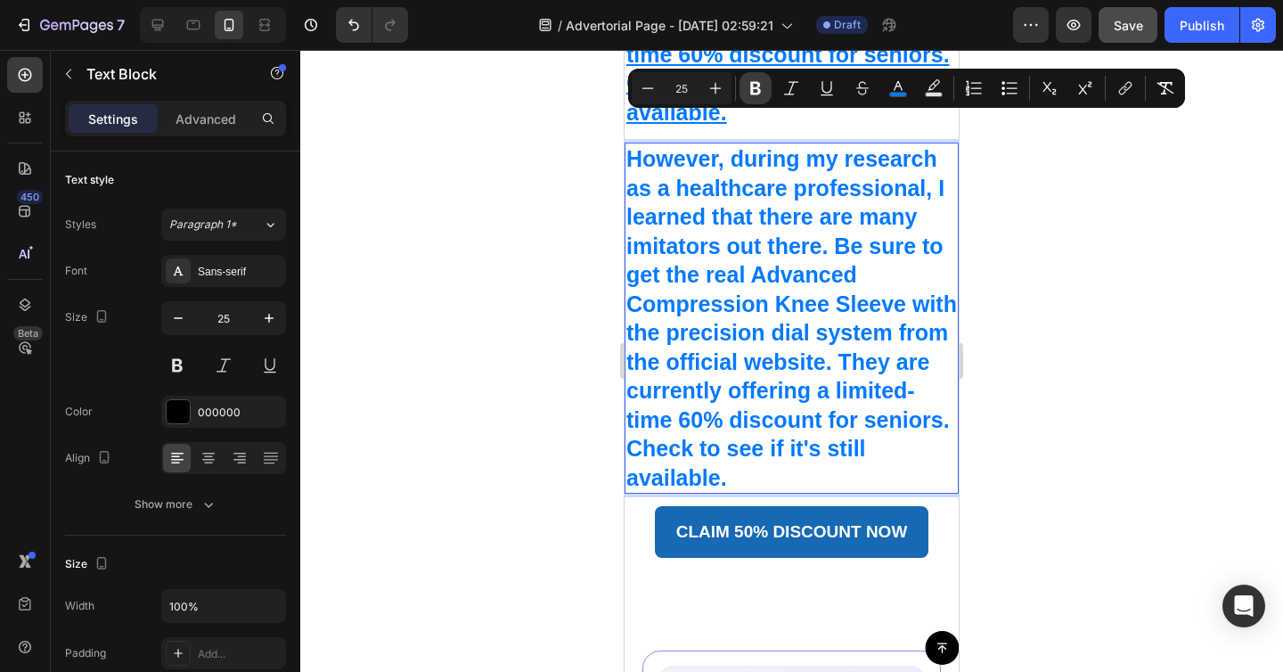
click at [749, 96] on icon "Editor contextual toolbar" at bounding box center [756, 88] width 18 height 18
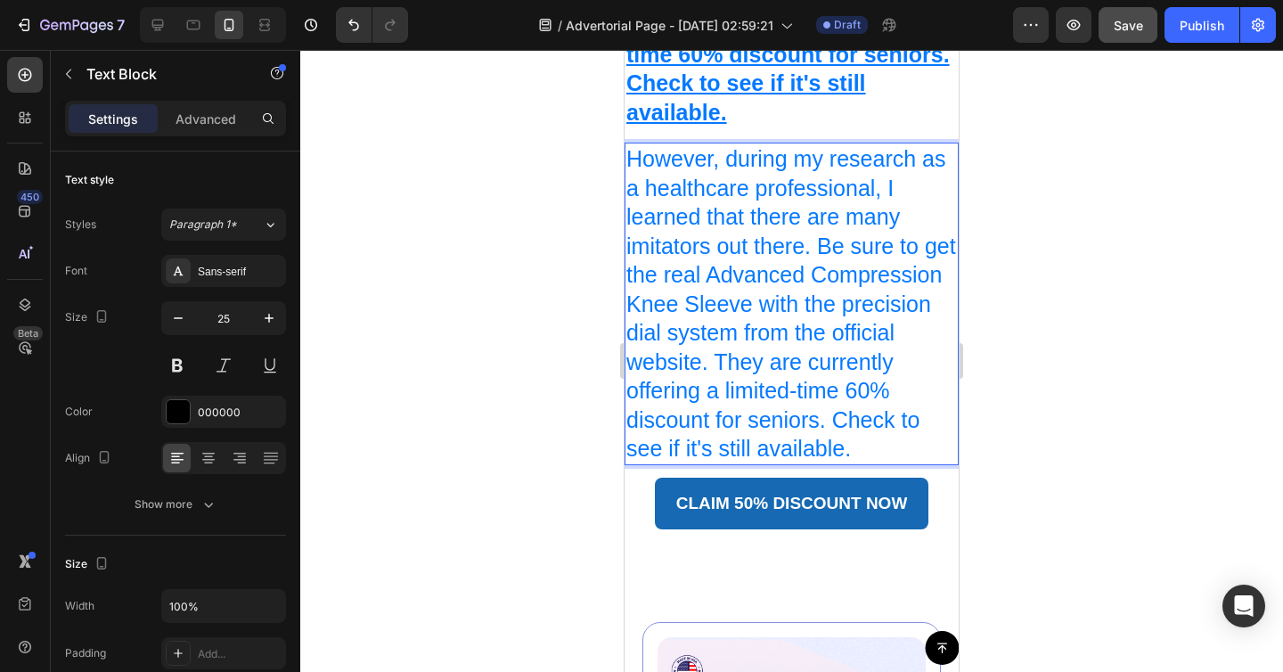
click at [784, 208] on span "However, during my research as a healthcare professional, I learned that there …" at bounding box center [791, 303] width 330 height 315
click at [823, 341] on span "However, during my research as a healthcare professional, I learned that there …" at bounding box center [791, 303] width 330 height 315
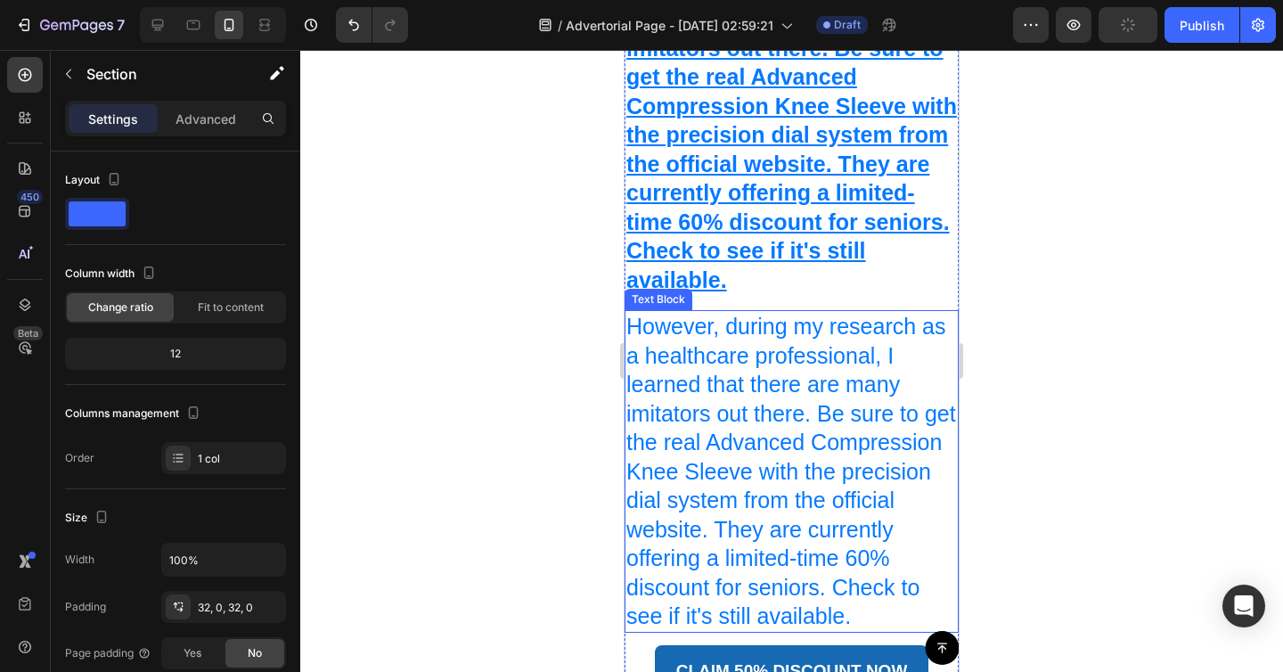
scroll to position [8270, 0]
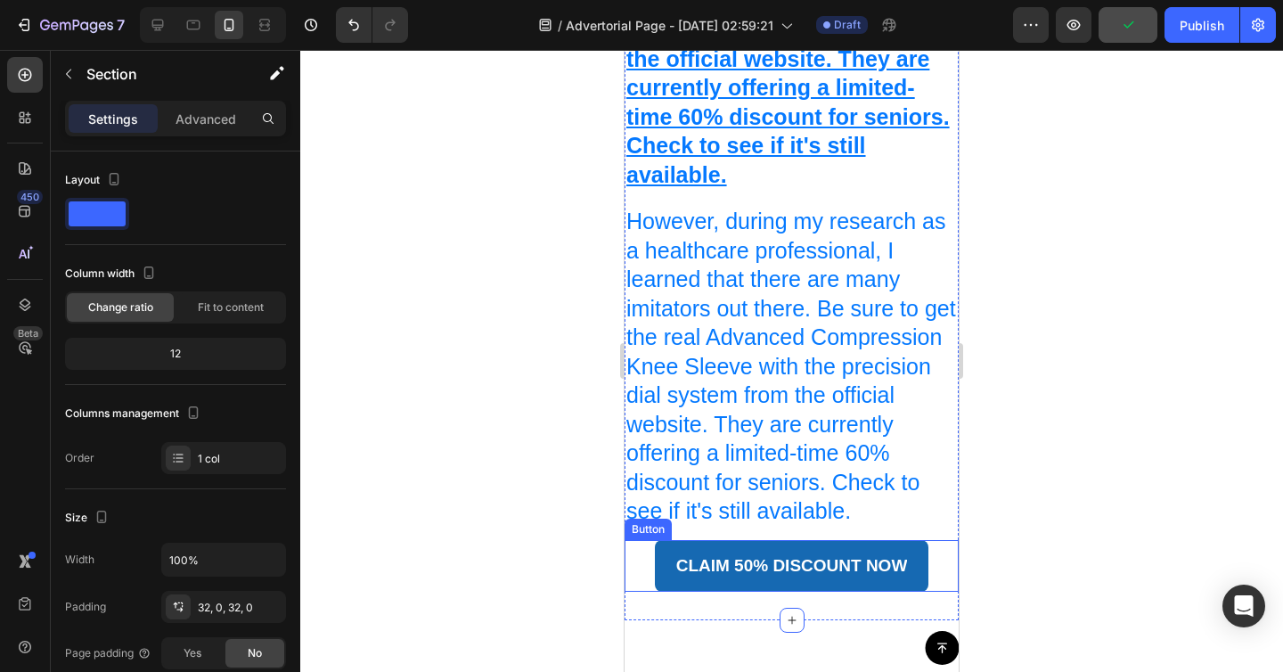
click at [947, 540] on div "CLAIM 50% DISCOUNT NOW Button" at bounding box center [792, 566] width 334 height 52
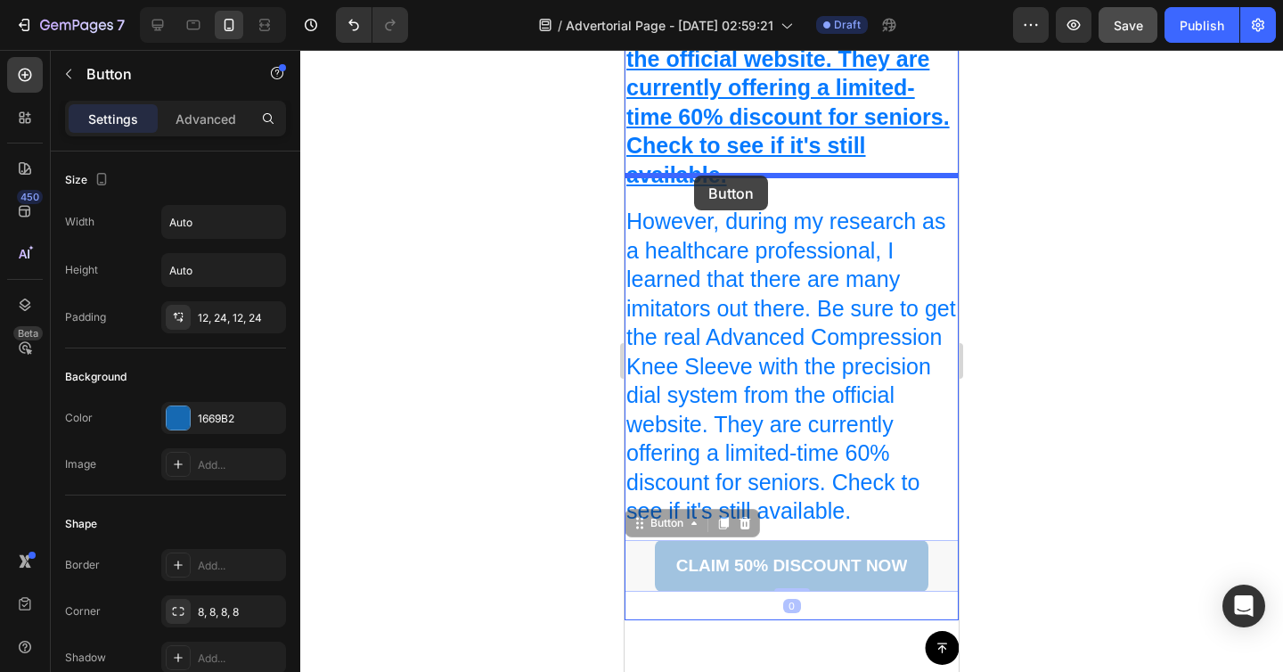
drag, startPoint x: 645, startPoint y: 500, endPoint x: 694, endPoint y: 177, distance: 326.3
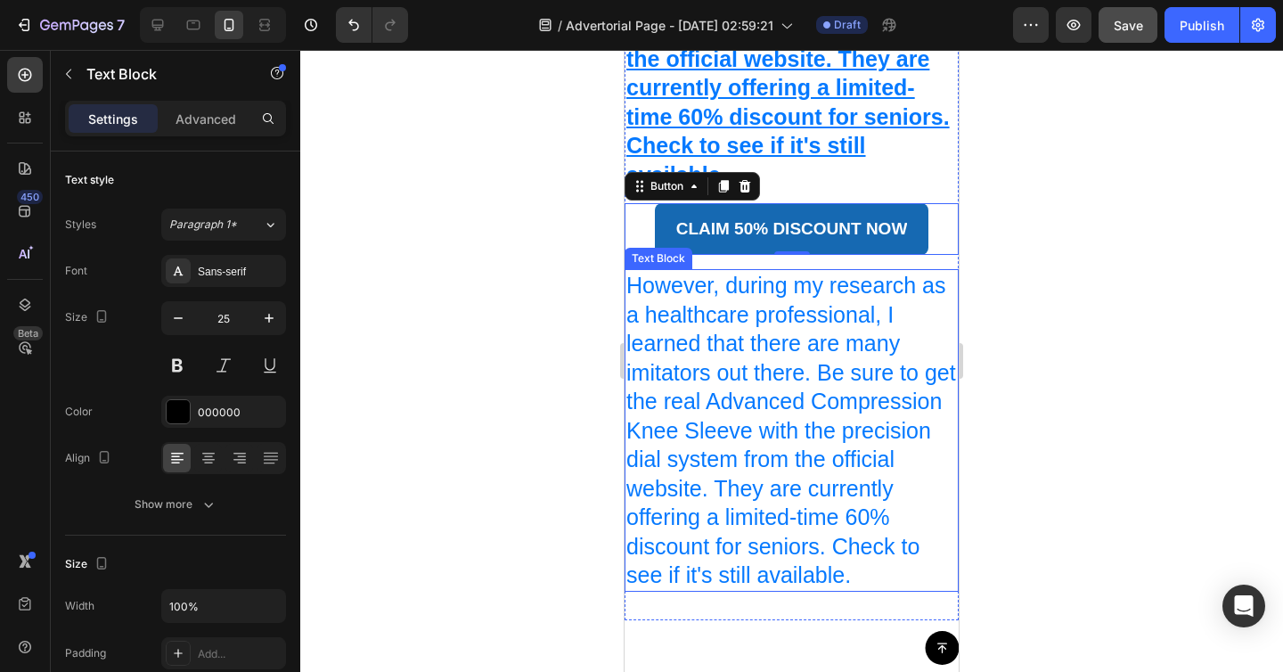
click at [760, 432] on span "However, during my research as a healthcare professional, I learned that there …" at bounding box center [791, 430] width 330 height 315
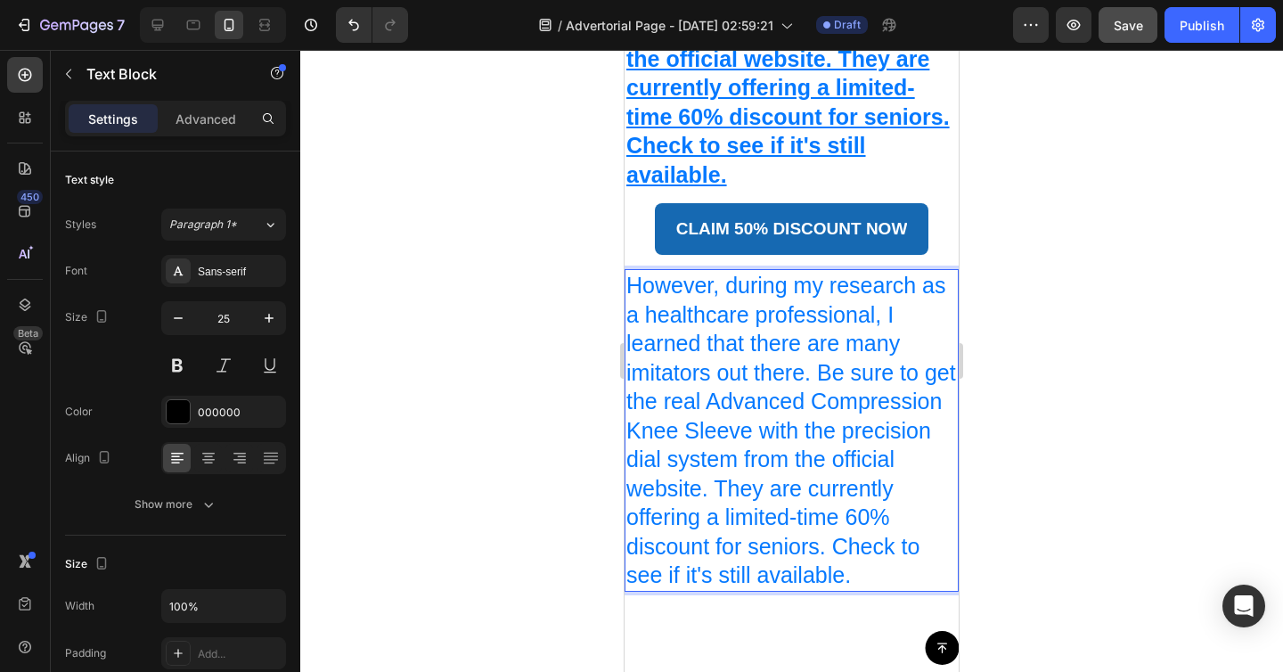
click at [760, 432] on span "However, during my research as a healthcare professional, I learned that there …" at bounding box center [791, 430] width 330 height 315
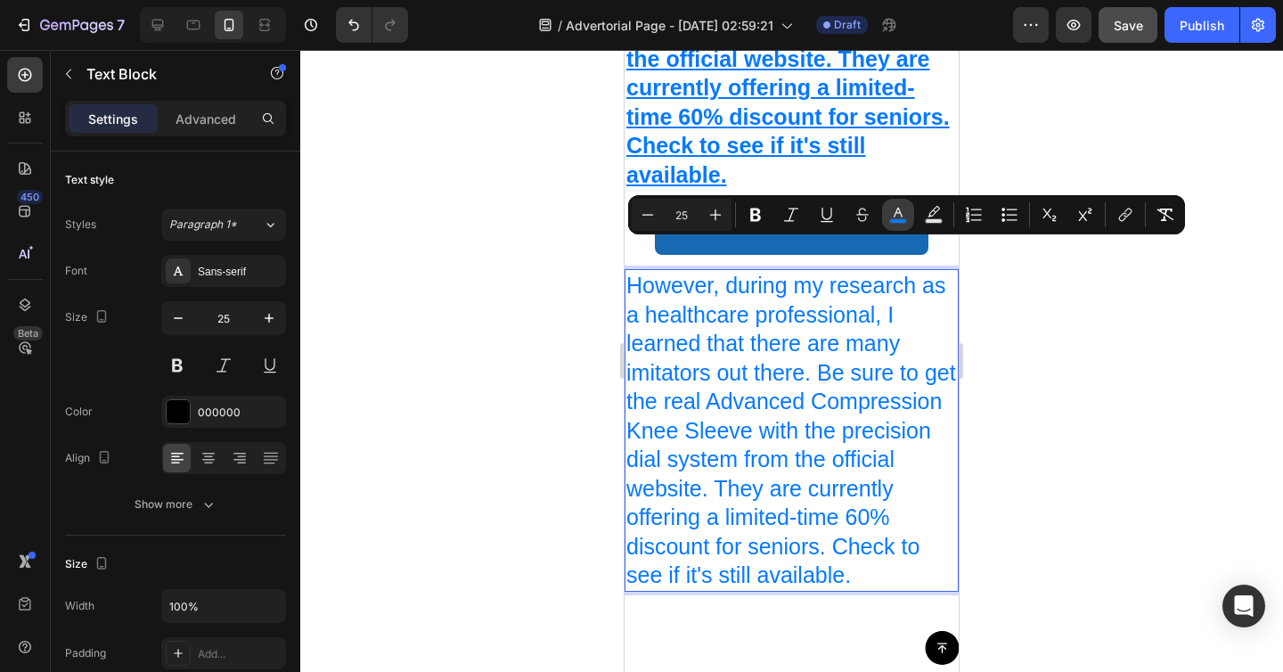
click at [904, 223] on rect "Editor contextual toolbar" at bounding box center [898, 221] width 17 height 4
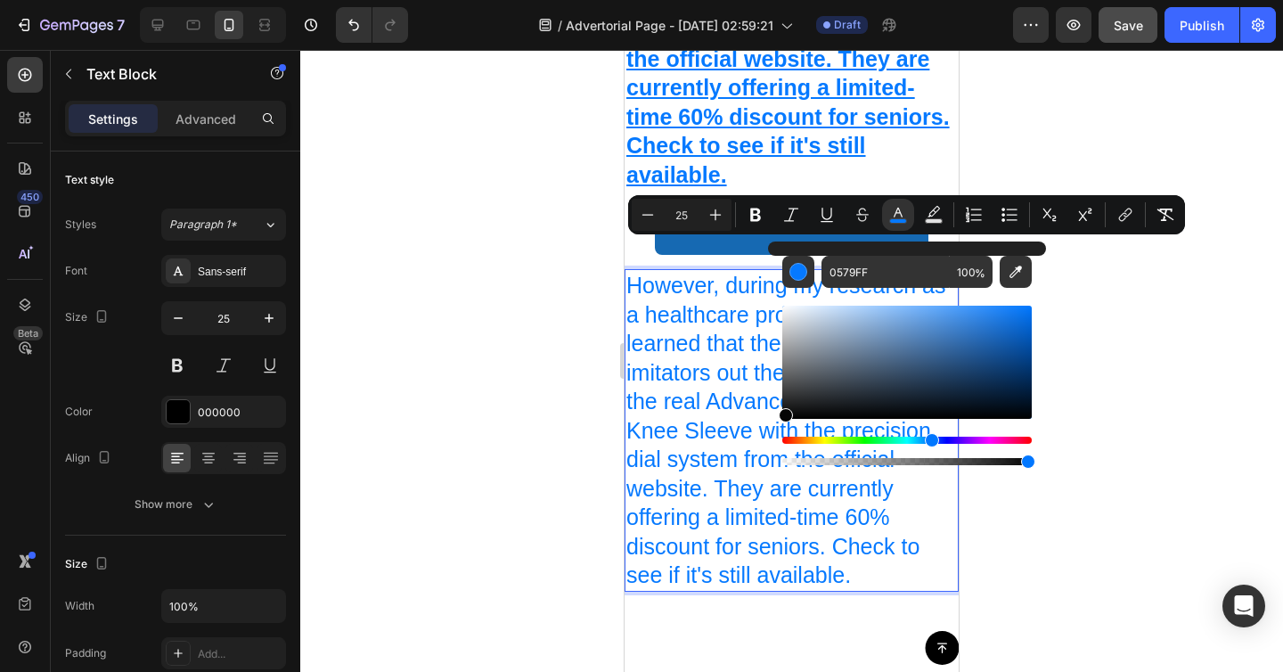
drag, startPoint x: 814, startPoint y: 405, endPoint x: 773, endPoint y: 416, distance: 43.5
click at [773, 416] on div "0579FF 100 %" at bounding box center [907, 354] width 278 height 227
type input "050505"
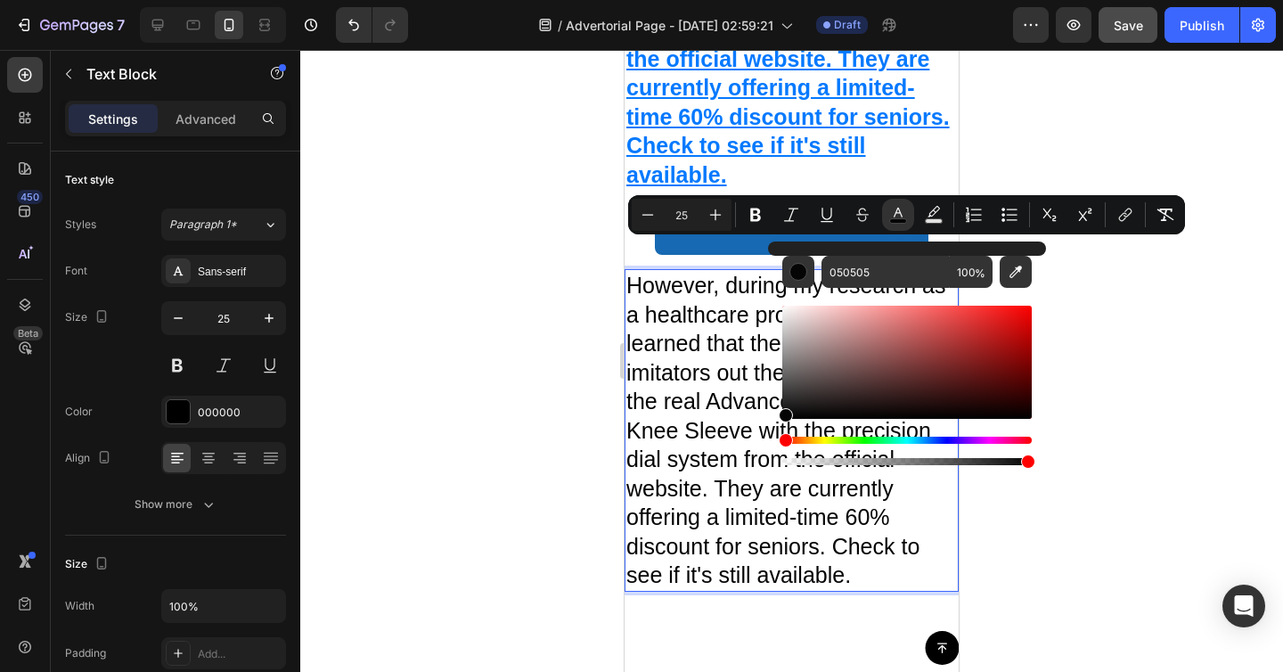
click at [579, 441] on div at bounding box center [791, 361] width 983 height 622
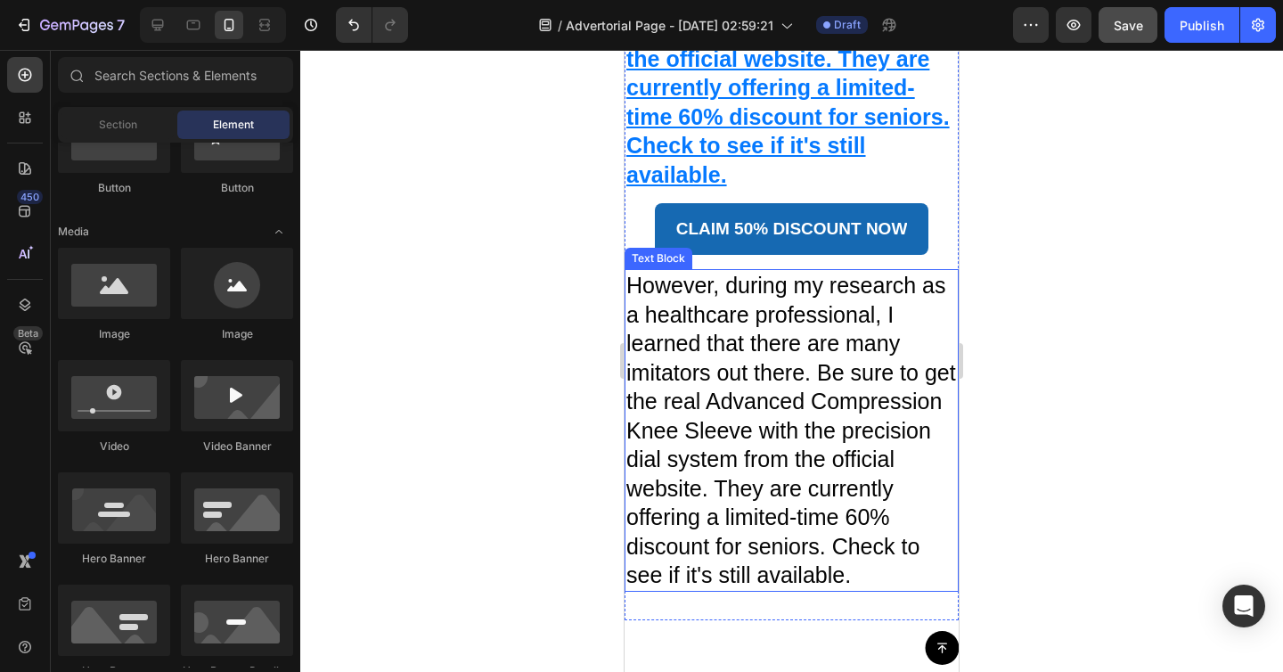
click at [779, 411] on span "However, during my research as a healthcare professional, I learned that there …" at bounding box center [791, 430] width 330 height 315
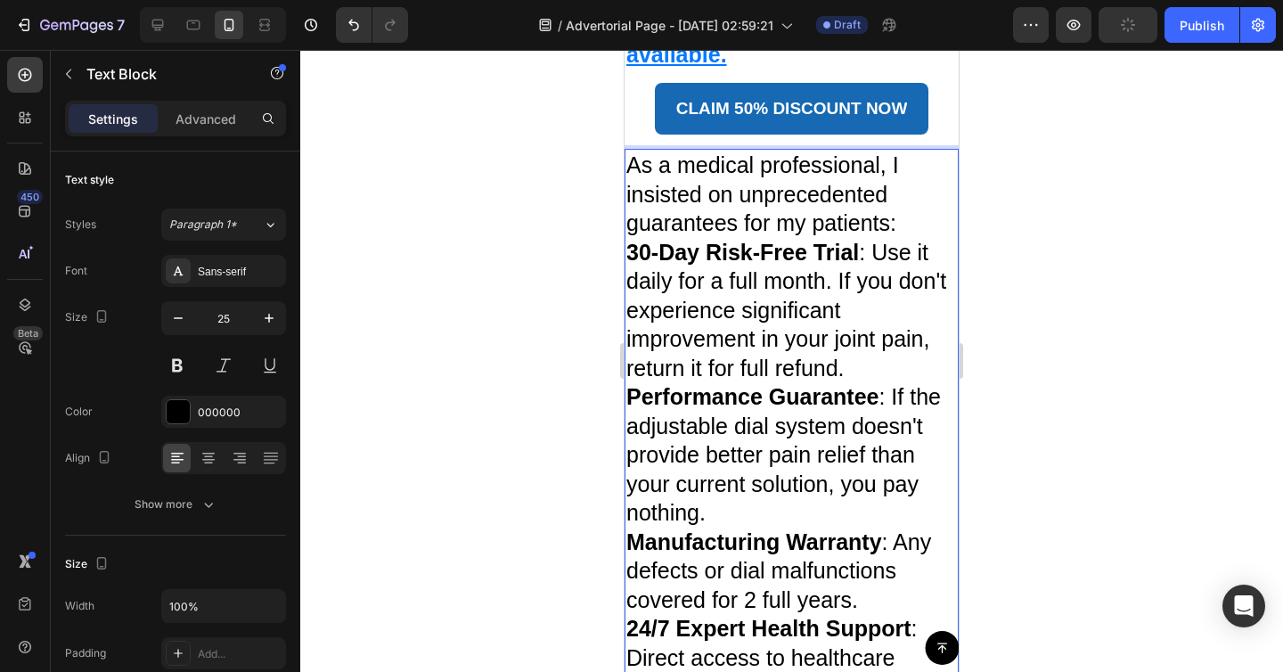
scroll to position [8385, 0]
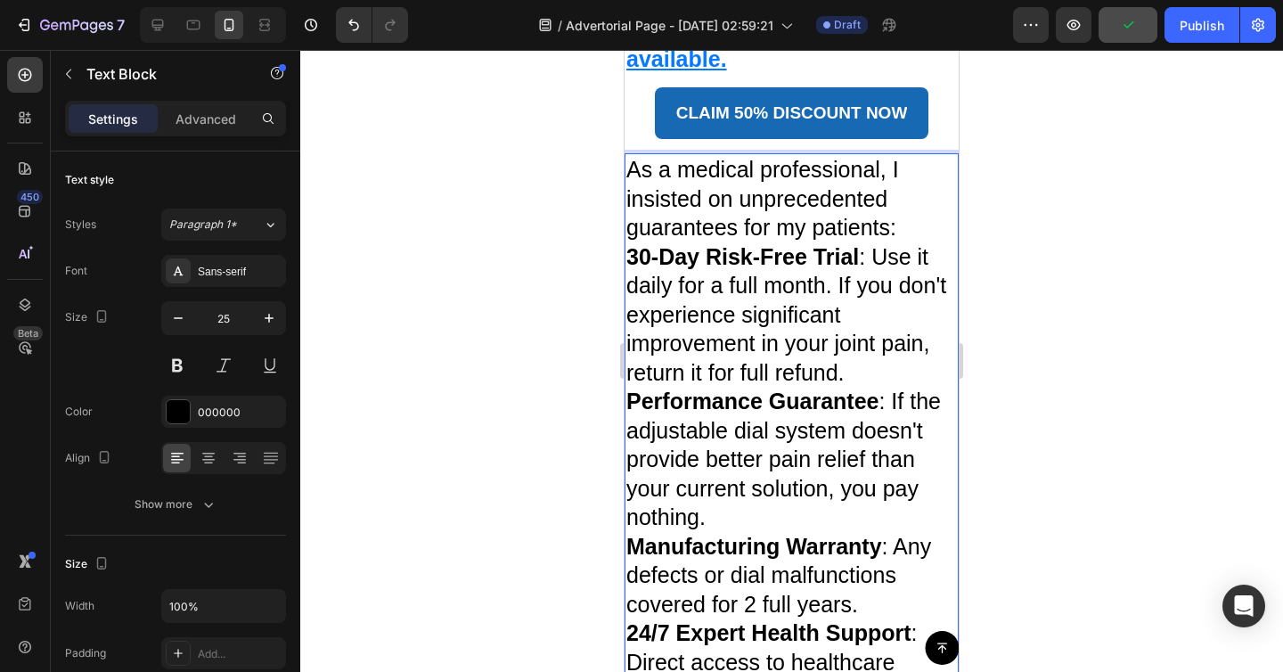
click at [900, 200] on p "As a medical professional, I insisted on unprecedented guarantees for my patien…" at bounding box center [791, 198] width 331 height 87
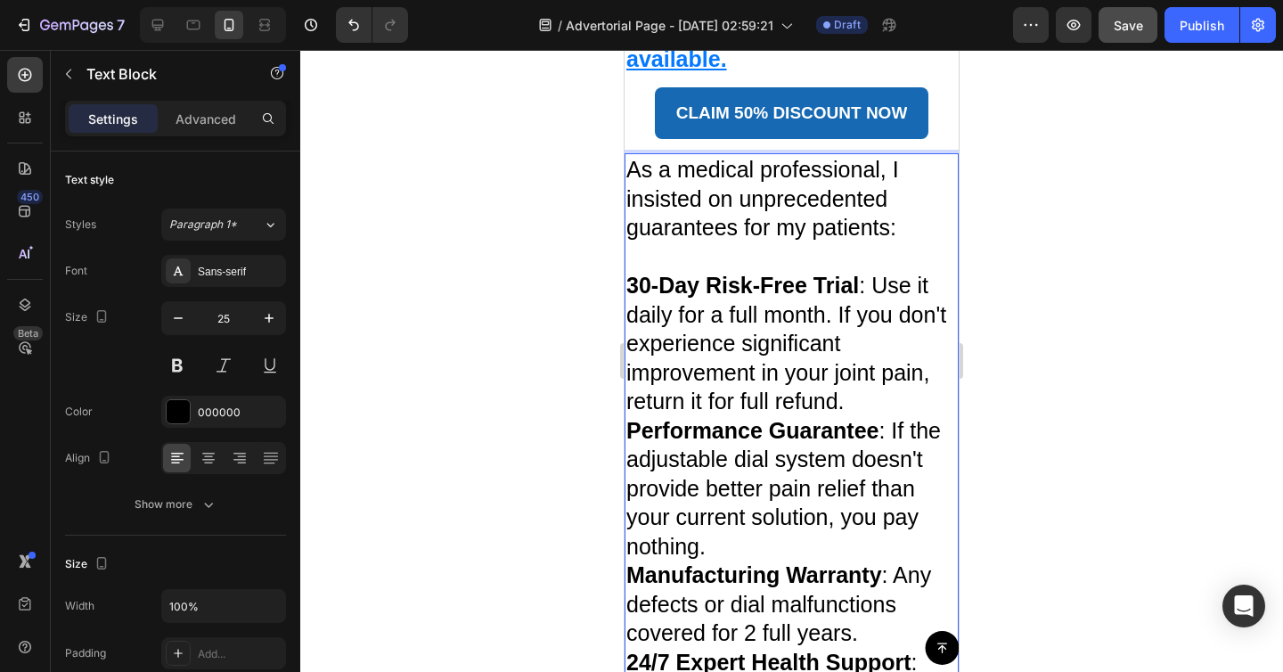
click at [884, 370] on p "30-Day Risk-Free Trial : Use it daily for a full month. If you don't experience…" at bounding box center [791, 343] width 331 height 145
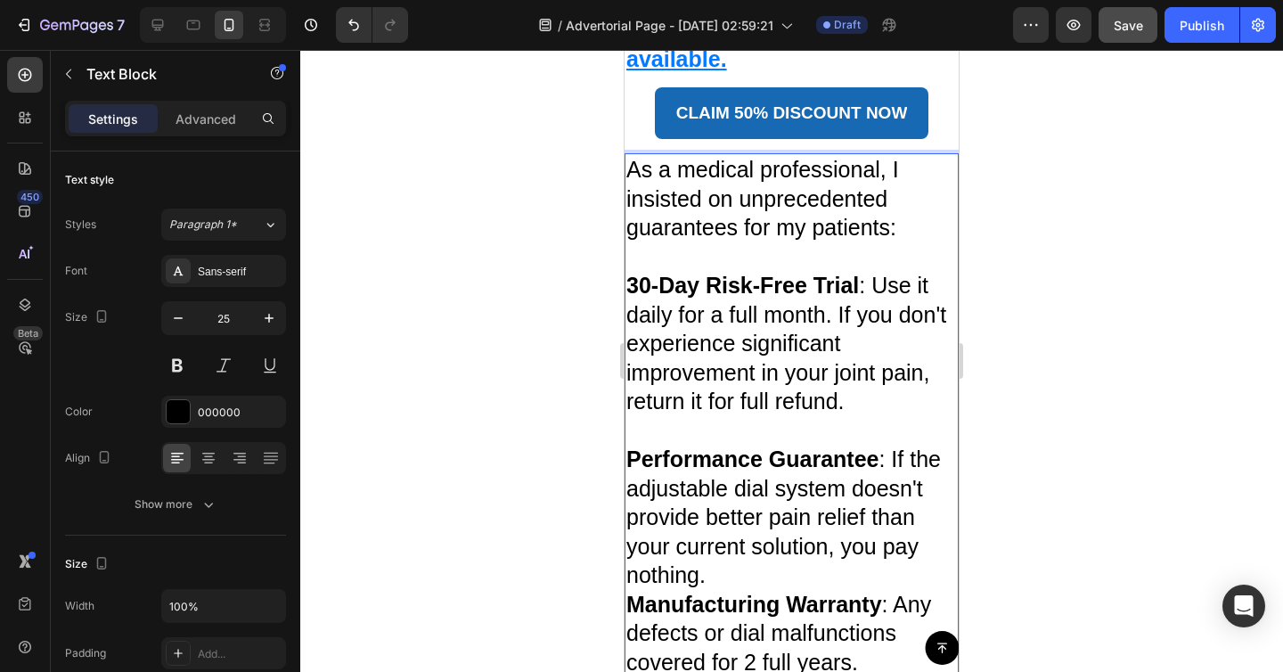
click at [838, 538] on p "Performance Guarantee : If the adjustable dial system doesn't provide better pa…" at bounding box center [791, 517] width 331 height 145
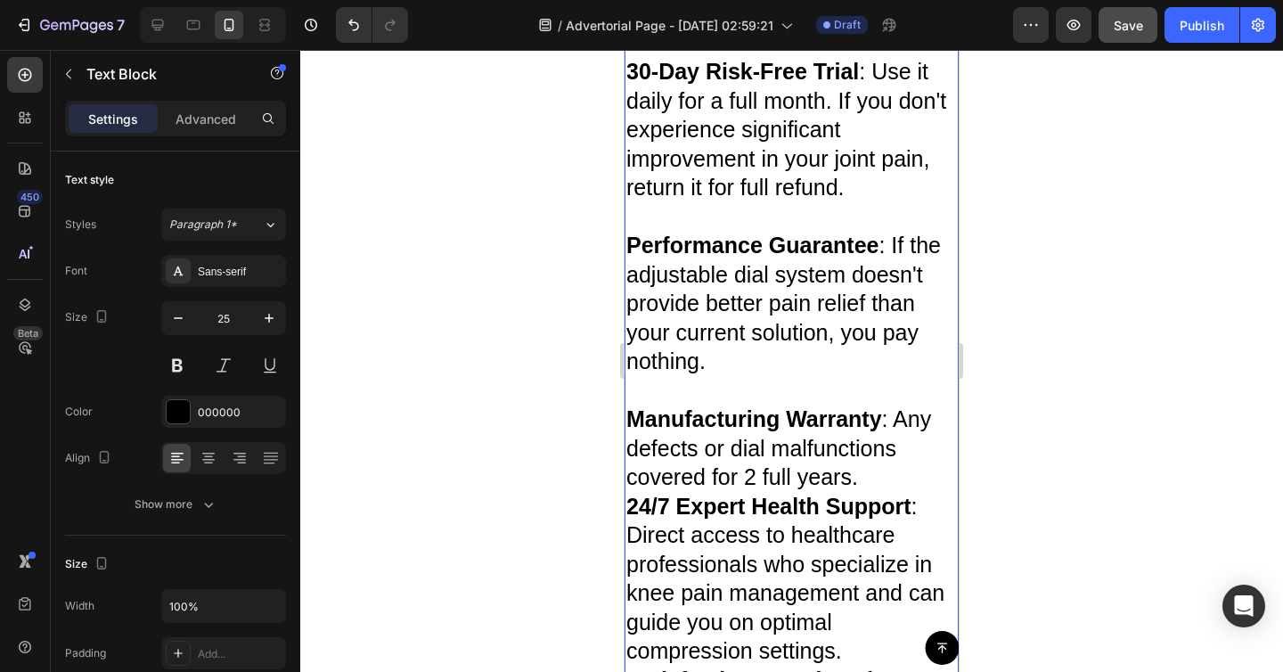
scroll to position [8609, 0]
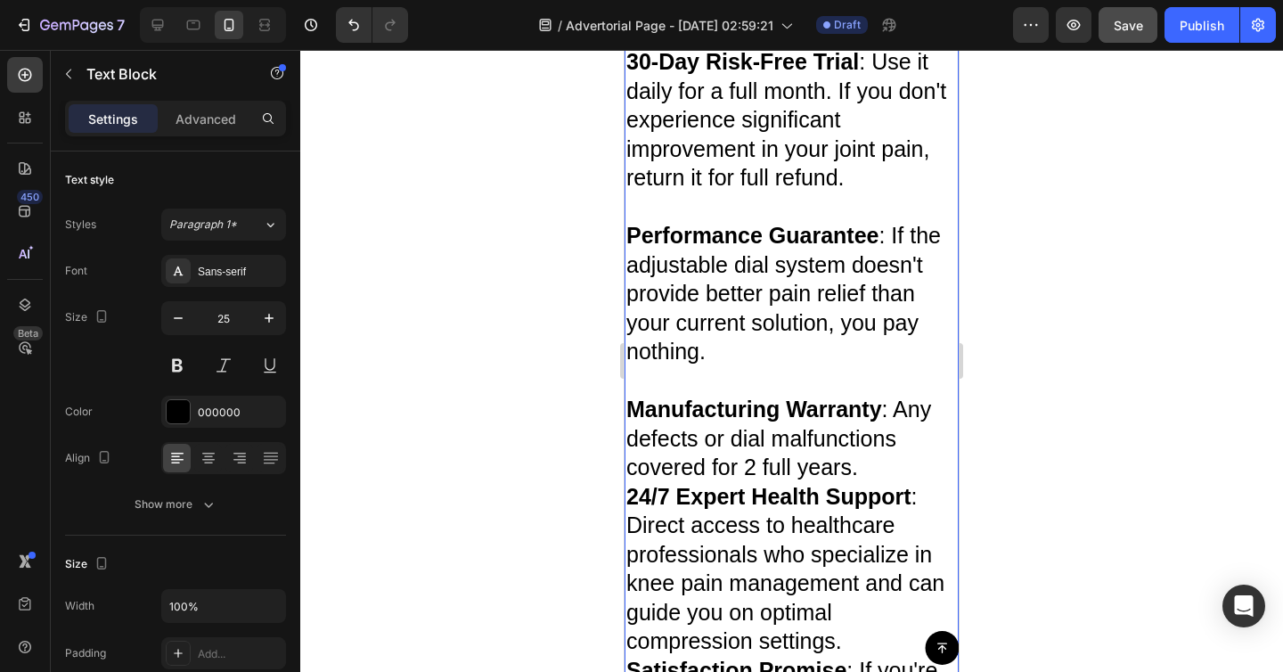
click at [895, 445] on p "Manufacturing Warranty : Any defects or dial malfunctions covered for 2 full ye…" at bounding box center [791, 438] width 331 height 87
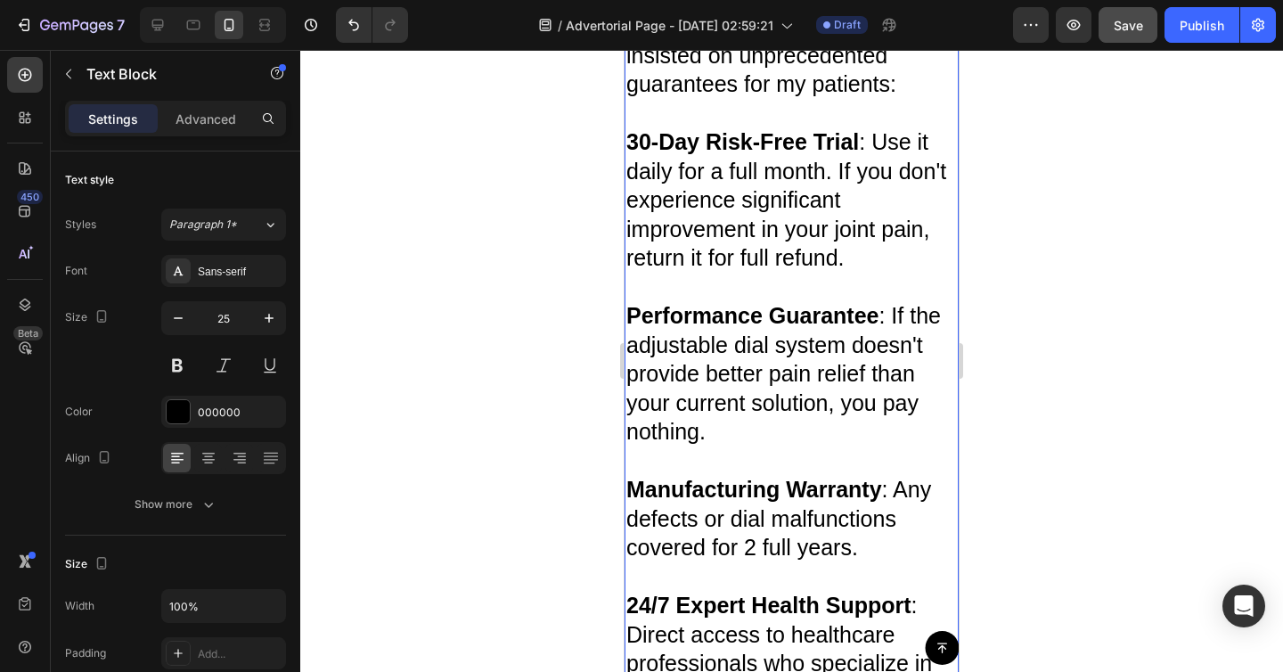
scroll to position [8488, 0]
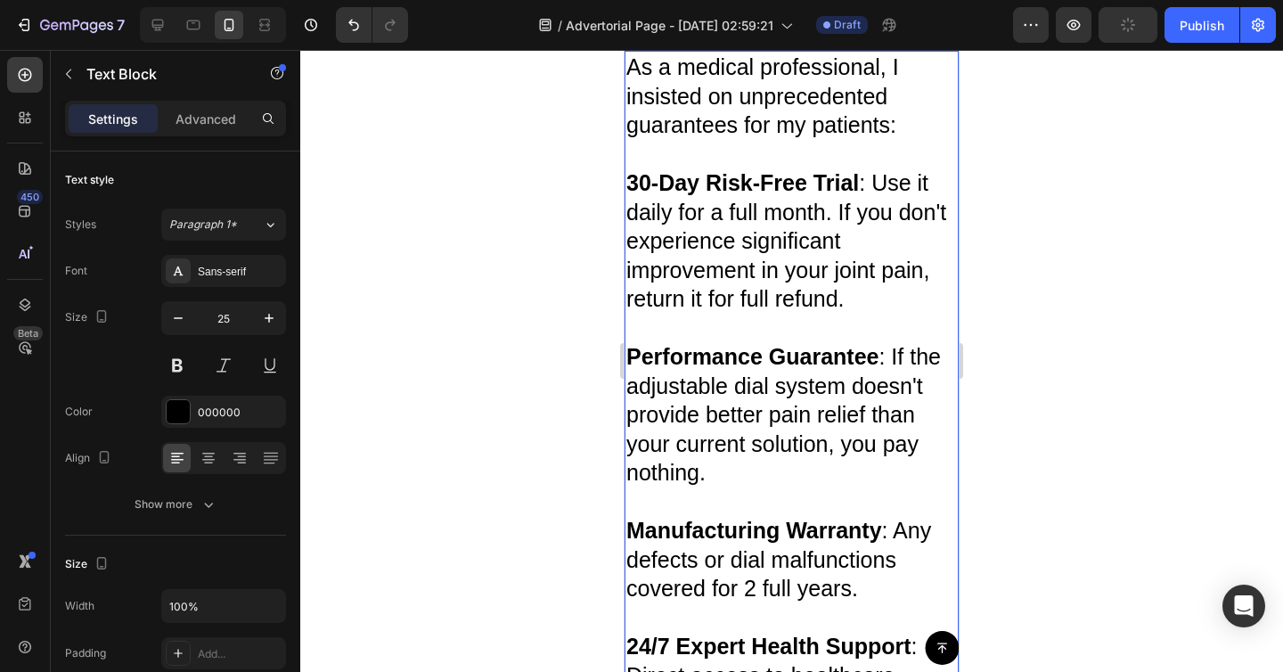
click at [870, 168] on p "30-Day Risk-Free Trial : Use it daily for a full month. If you don't experience…" at bounding box center [791, 240] width 331 height 145
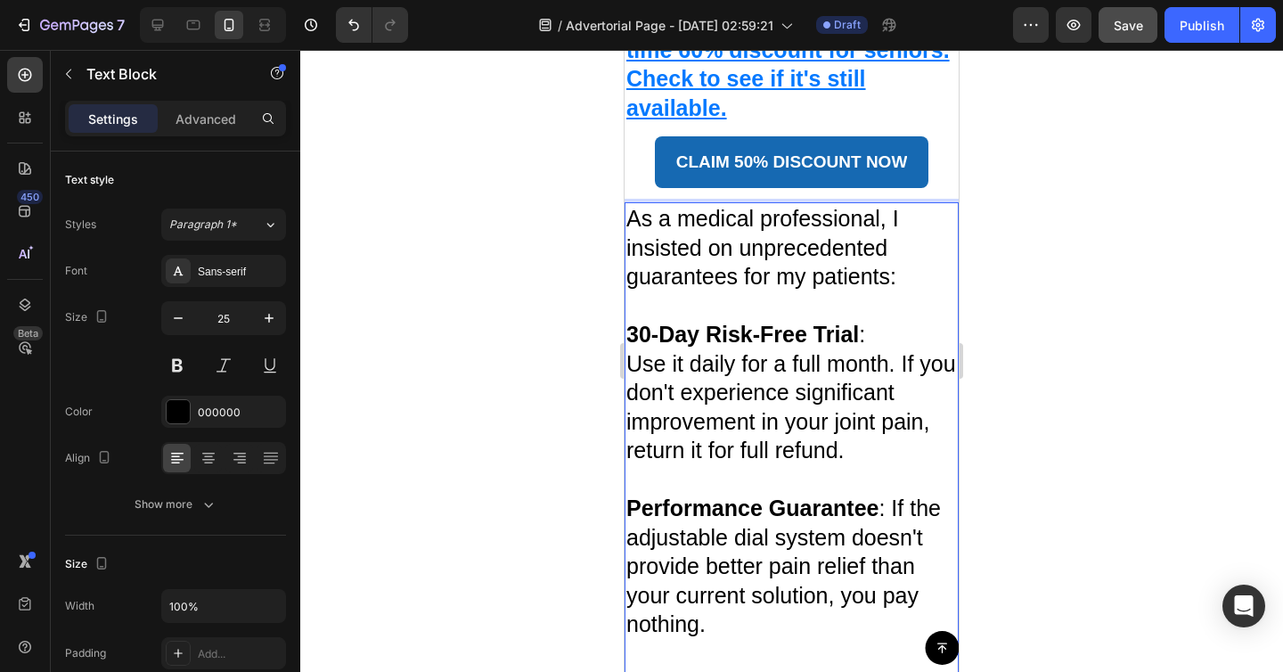
scroll to position [8338, 0]
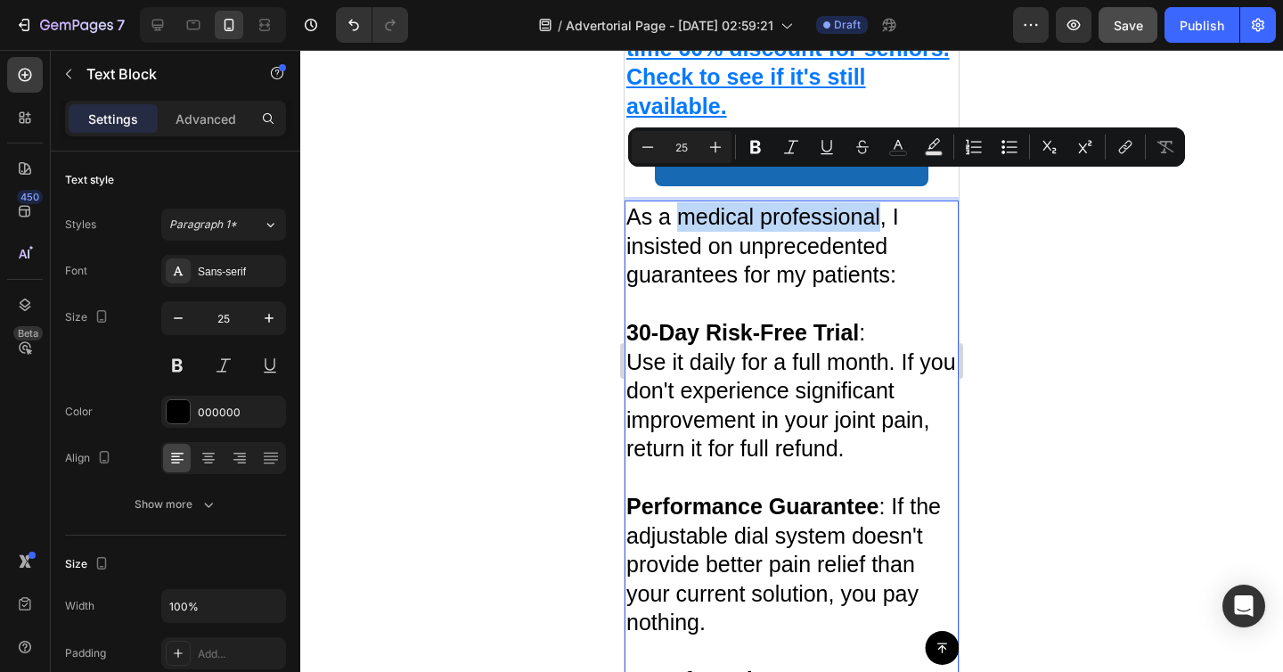
drag, startPoint x: 675, startPoint y: 198, endPoint x: 881, endPoint y: 195, distance: 205.8
click at [881, 202] on p "As a medical professional, I insisted on unprecedented guarantees for my patien…" at bounding box center [791, 245] width 331 height 87
click at [749, 143] on icon "Editor contextual toolbar" at bounding box center [756, 147] width 18 height 18
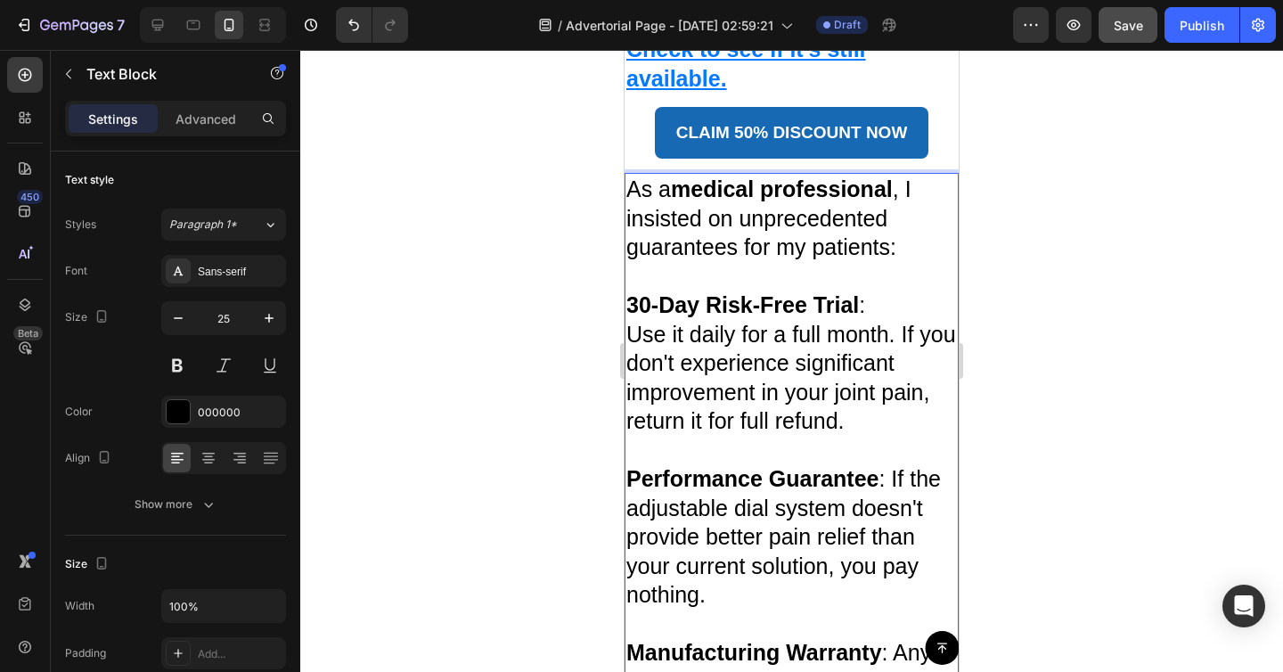
scroll to position [8371, 0]
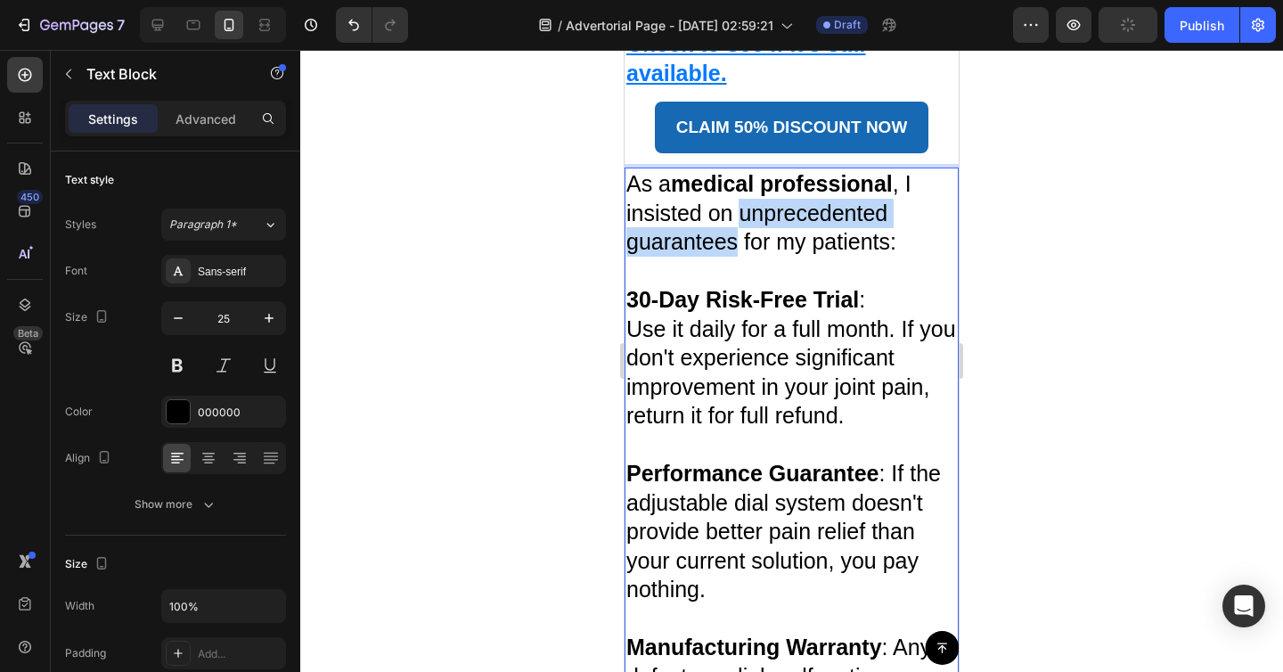
drag, startPoint x: 743, startPoint y: 187, endPoint x: 732, endPoint y: 220, distance: 34.7
click at [732, 220] on p "As a medical professional , I insisted on unprecedented guarantees for my patie…" at bounding box center [791, 212] width 331 height 87
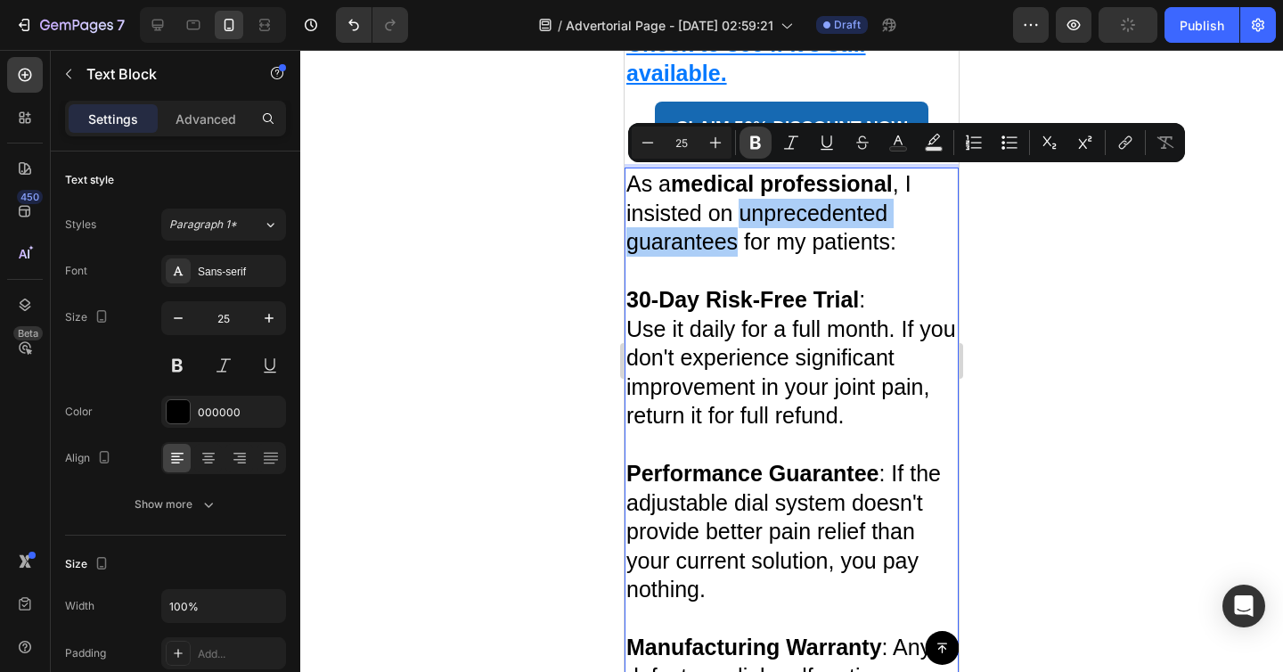
click at [748, 151] on button "Bold" at bounding box center [756, 143] width 32 height 32
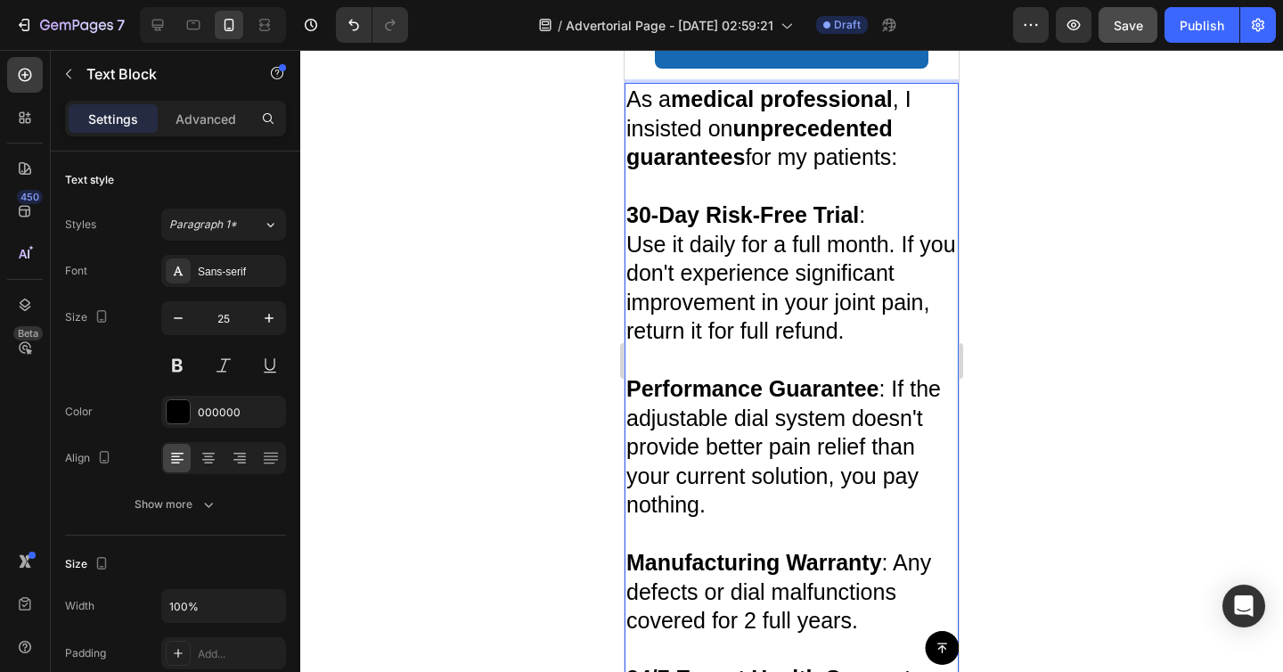
scroll to position [8466, 0]
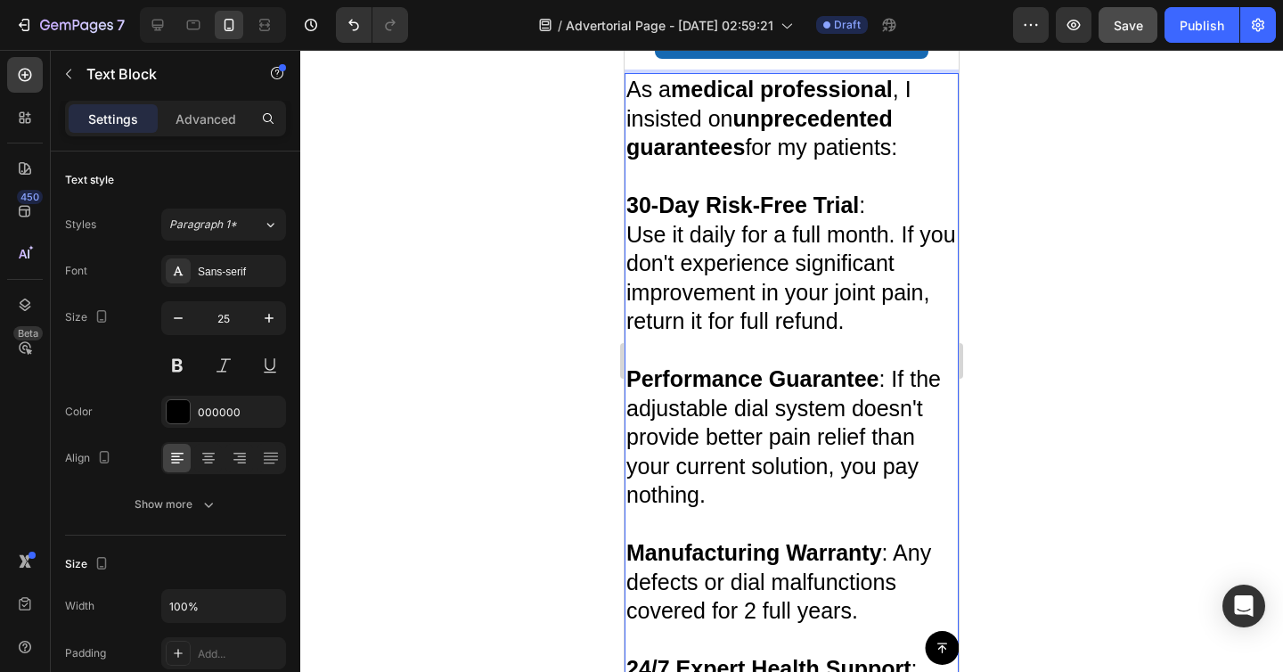
click at [890, 364] on p "Performance Guarantee : If the adjustable dial system doesn't provide better pa…" at bounding box center [791, 436] width 331 height 145
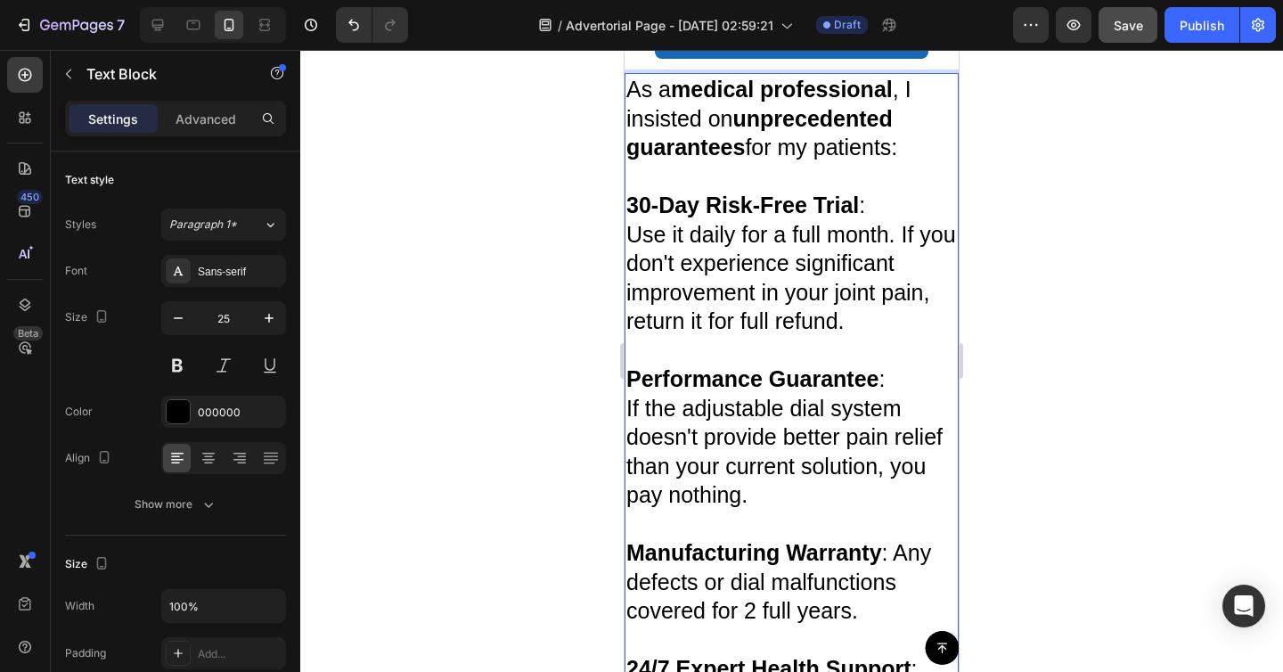
click at [891, 538] on p "Manufacturing Warranty : Any defects or dial malfunctions covered for 2 full ye…" at bounding box center [791, 581] width 331 height 87
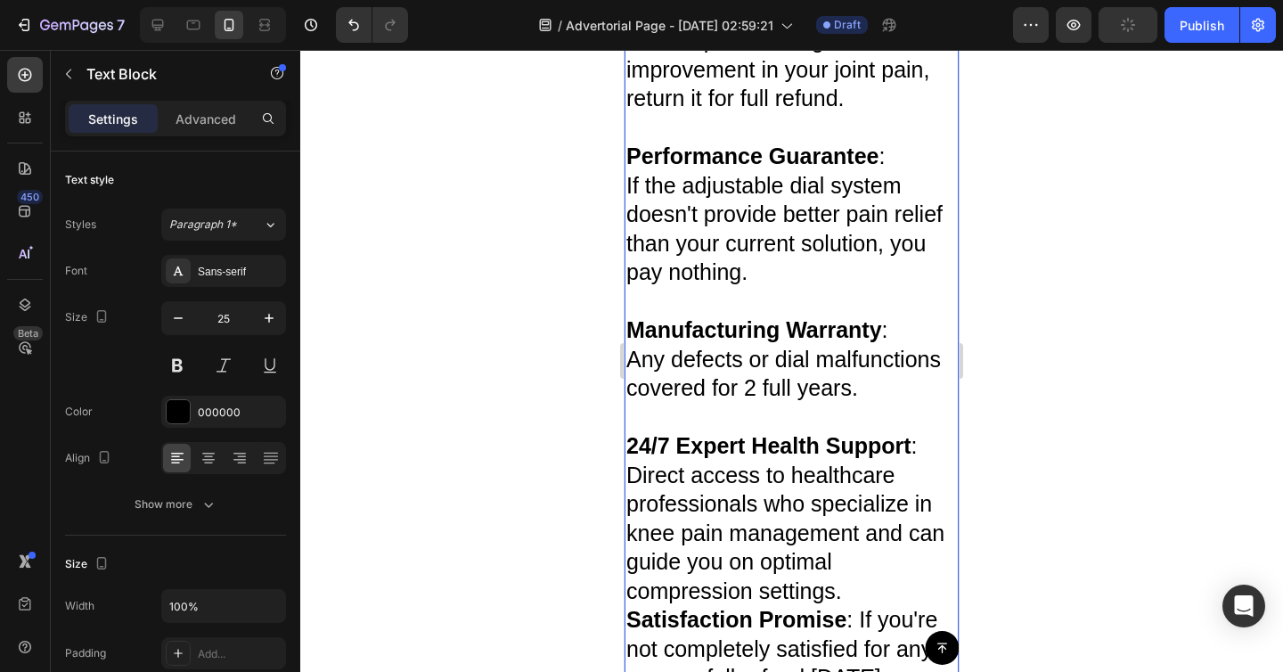
scroll to position [8814, 0]
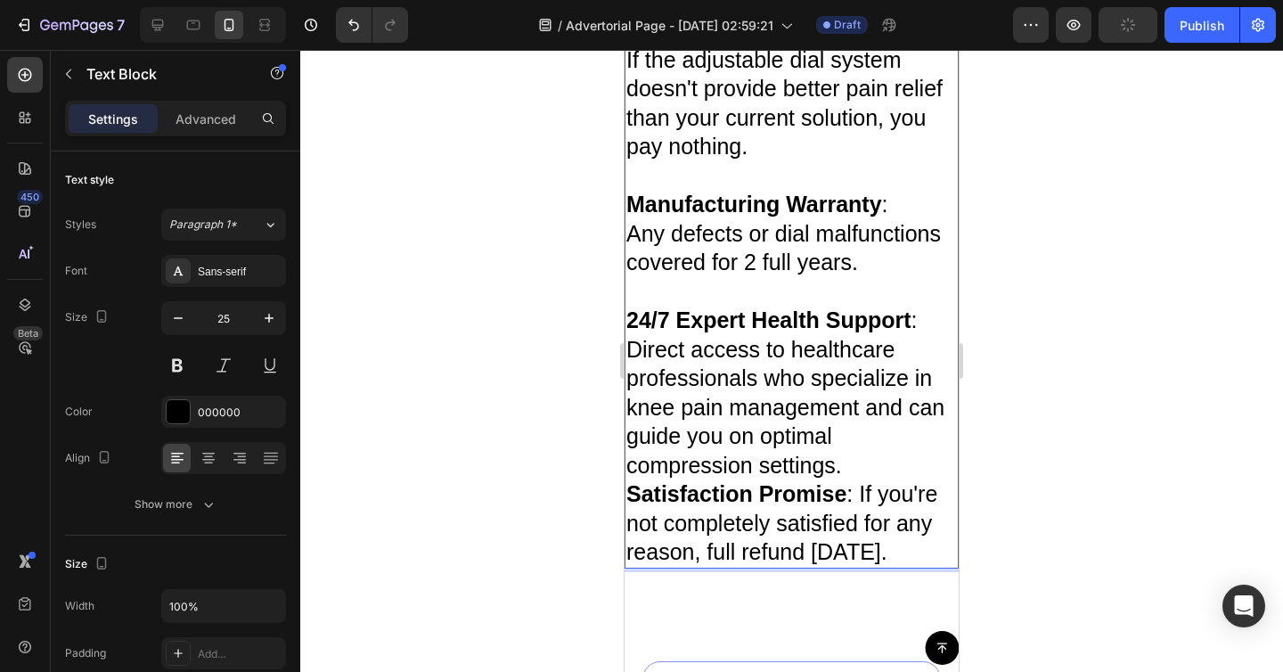
click at [877, 437] on p "24/7 Expert Health Support : Direct access to healthcare professionals who spec…" at bounding box center [791, 393] width 331 height 174
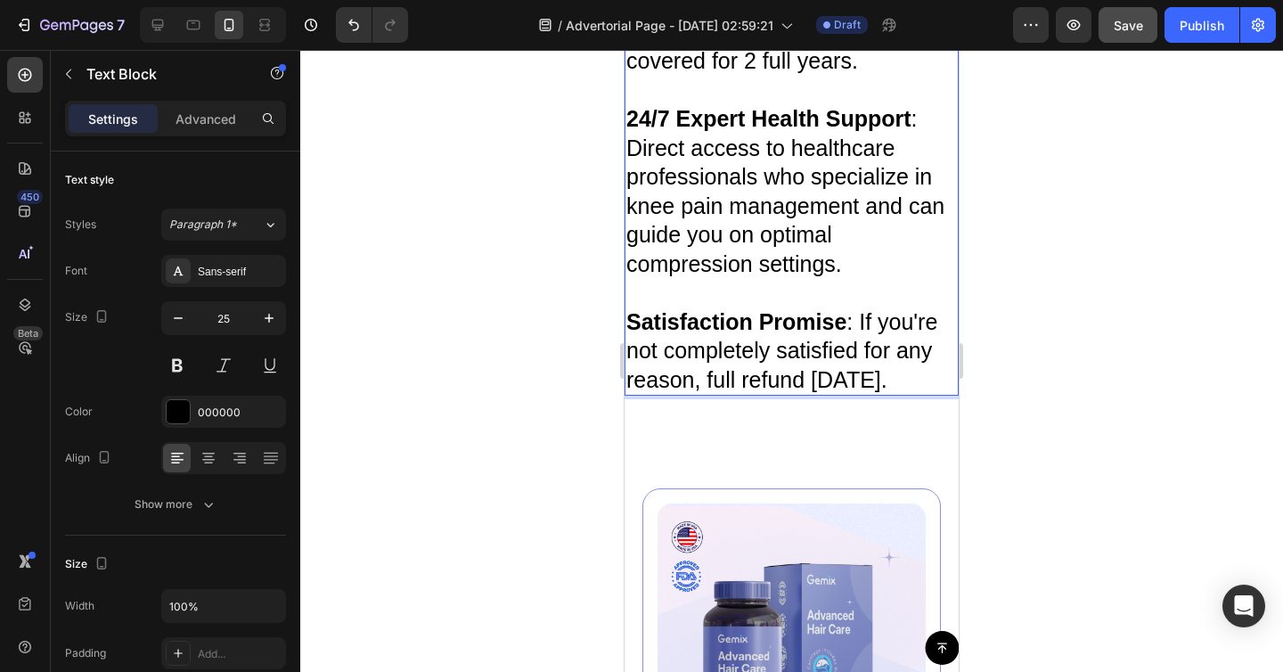
scroll to position [9020, 0]
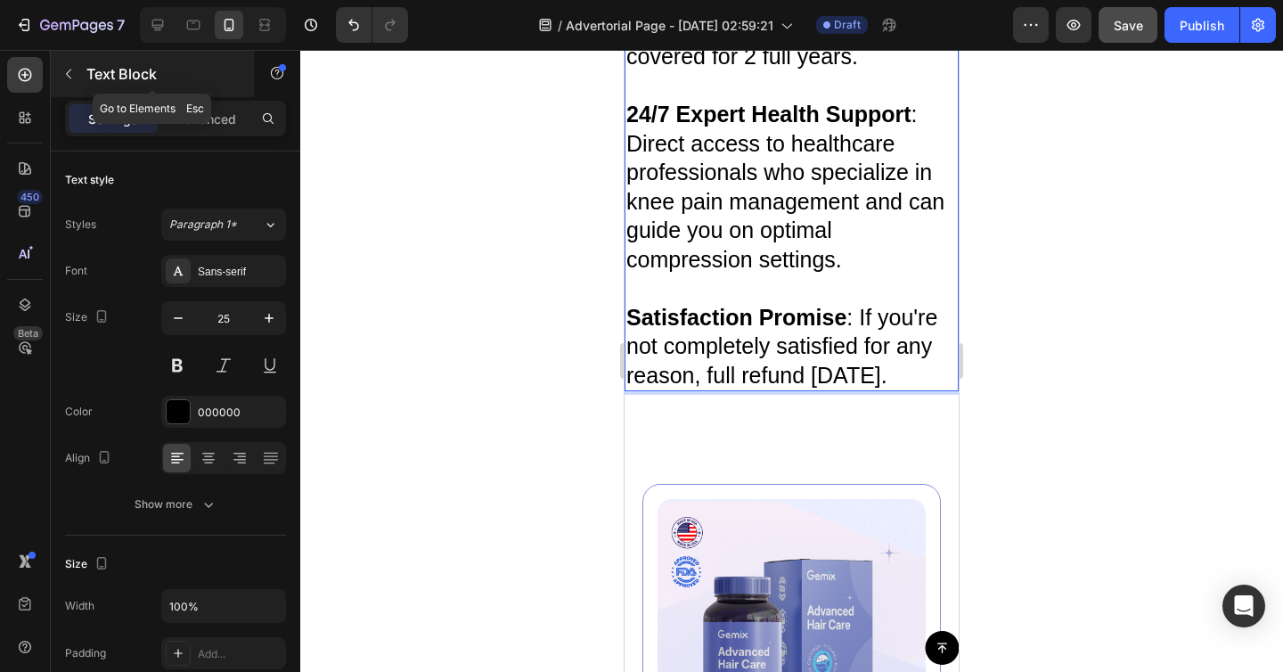
click at [79, 68] on button "button" at bounding box center [68, 74] width 29 height 29
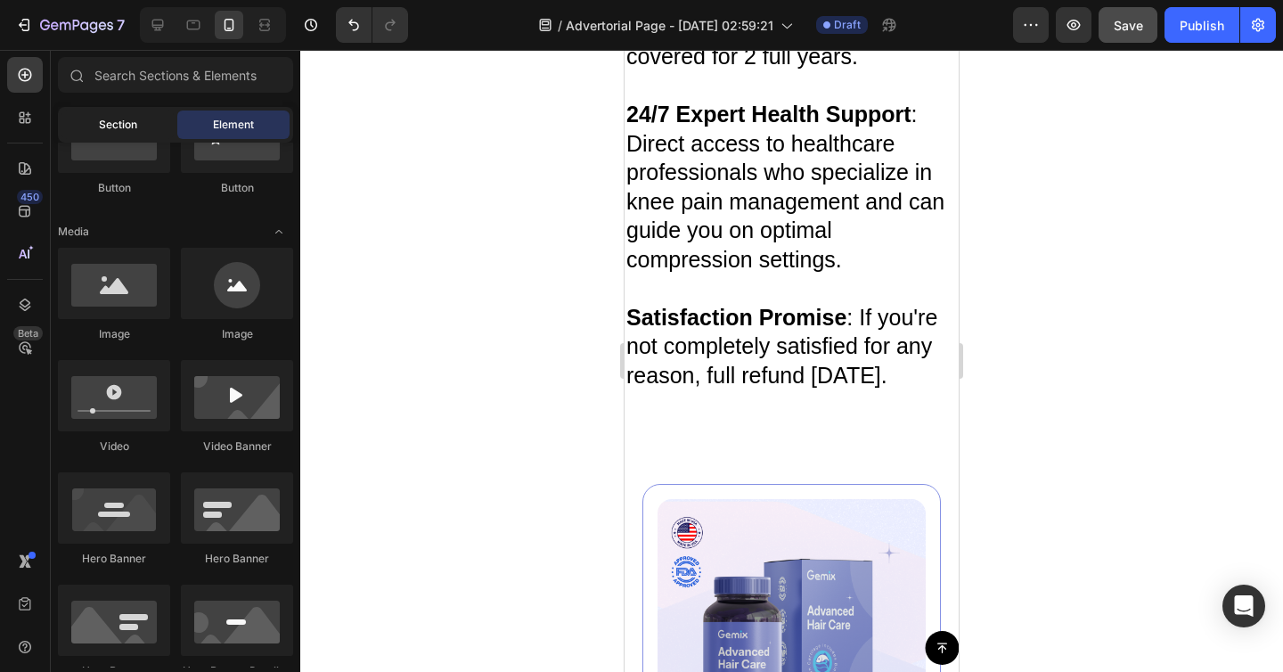
click at [142, 136] on div "Section" at bounding box center [117, 124] width 112 height 29
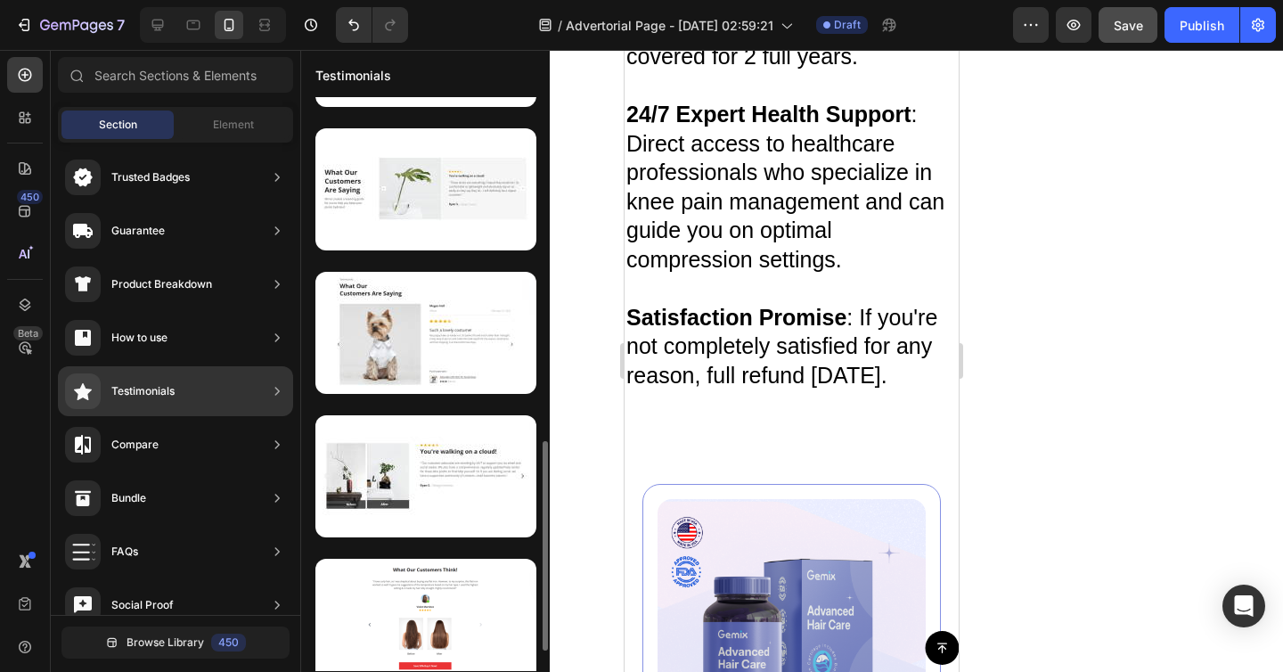
scroll to position [993, 0]
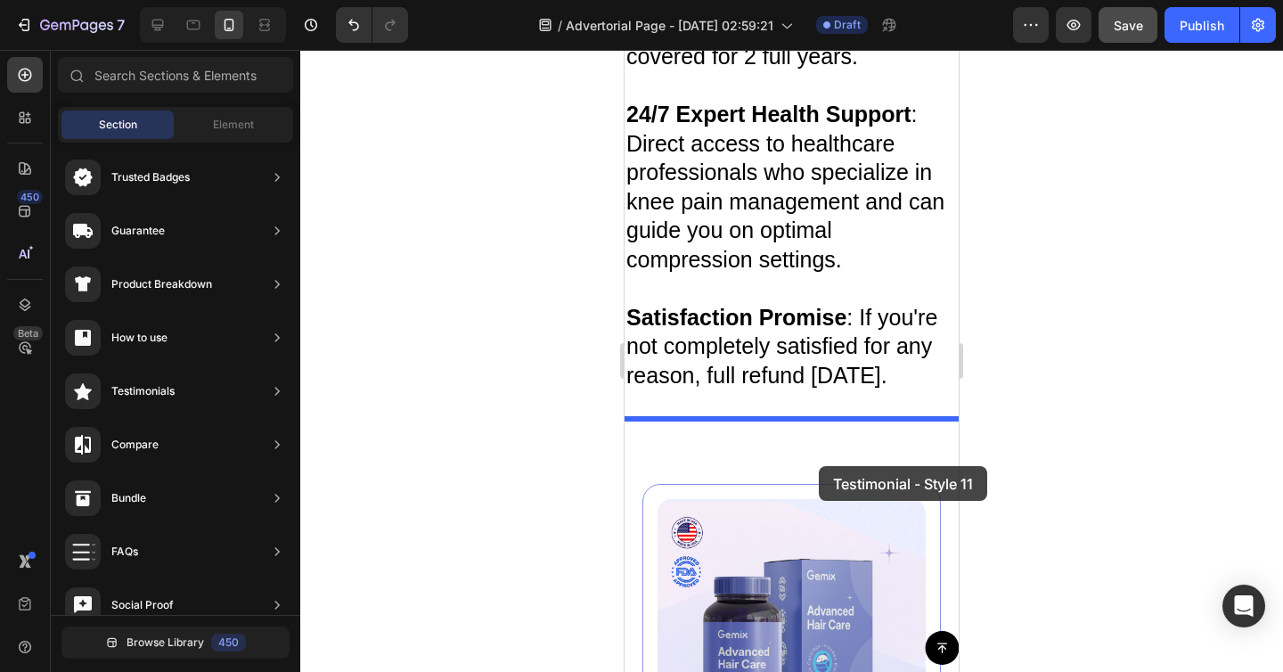
drag, startPoint x: 1079, startPoint y: 626, endPoint x: 819, endPoint y: 466, distance: 305.6
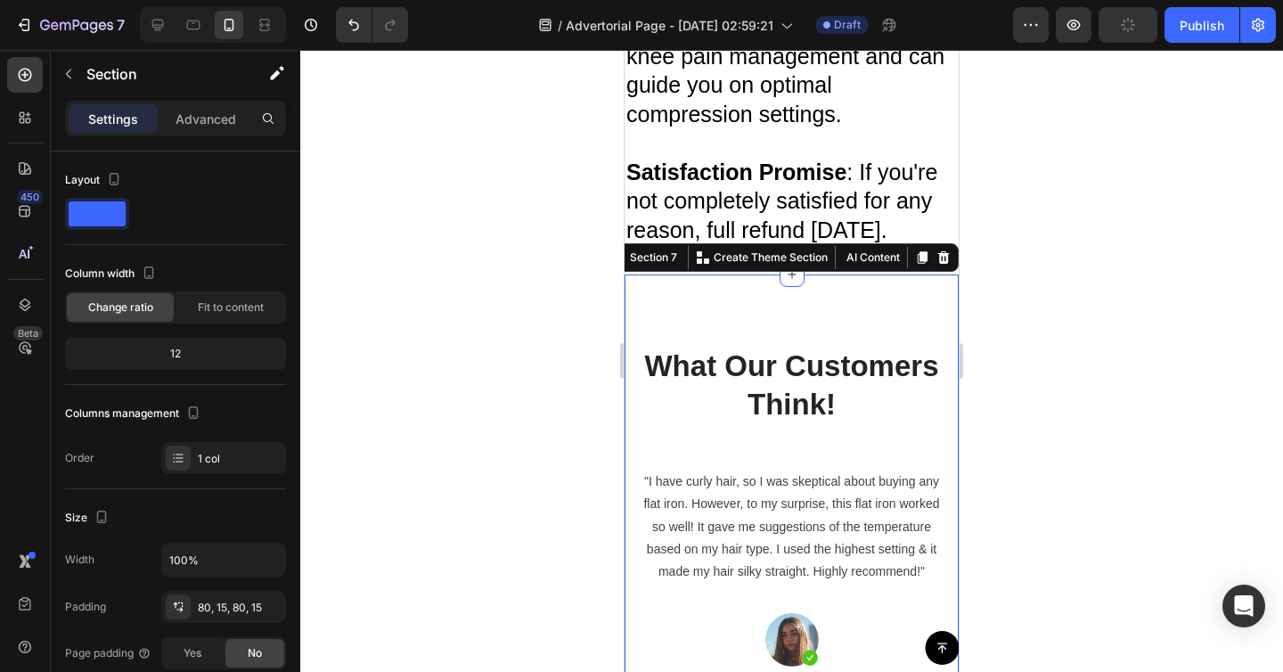
scroll to position [9162, 0]
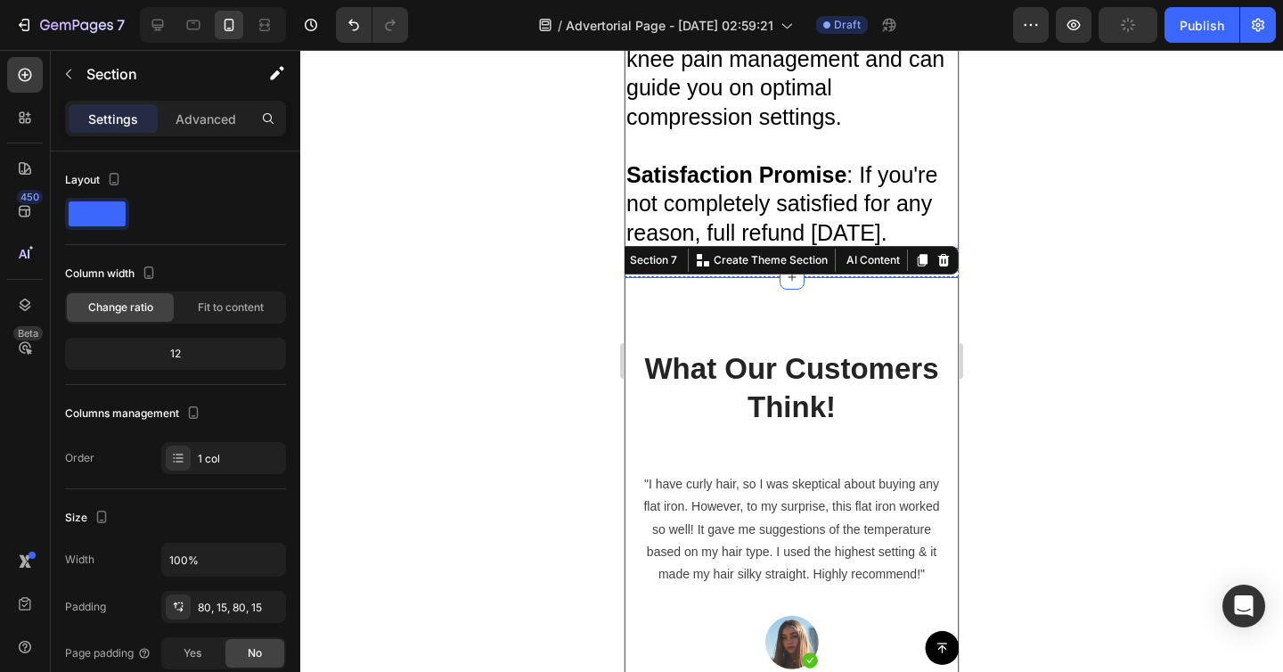
click at [827, 225] on p "Satisfaction Promise : If you're not completely satisfied for any reason, full …" at bounding box center [791, 203] width 331 height 87
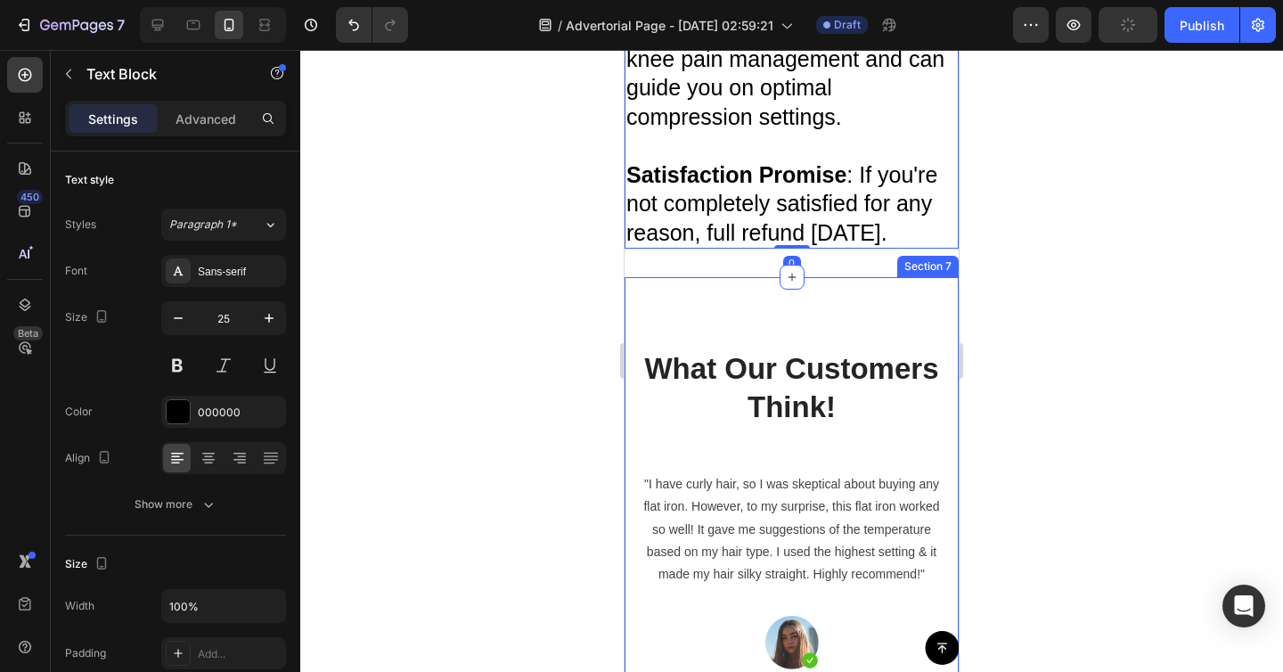
click at [811, 318] on div "What Our Customers Think! Heading "I have curly hair, so I was skeptical about …" at bounding box center [792, 618] width 334 height 682
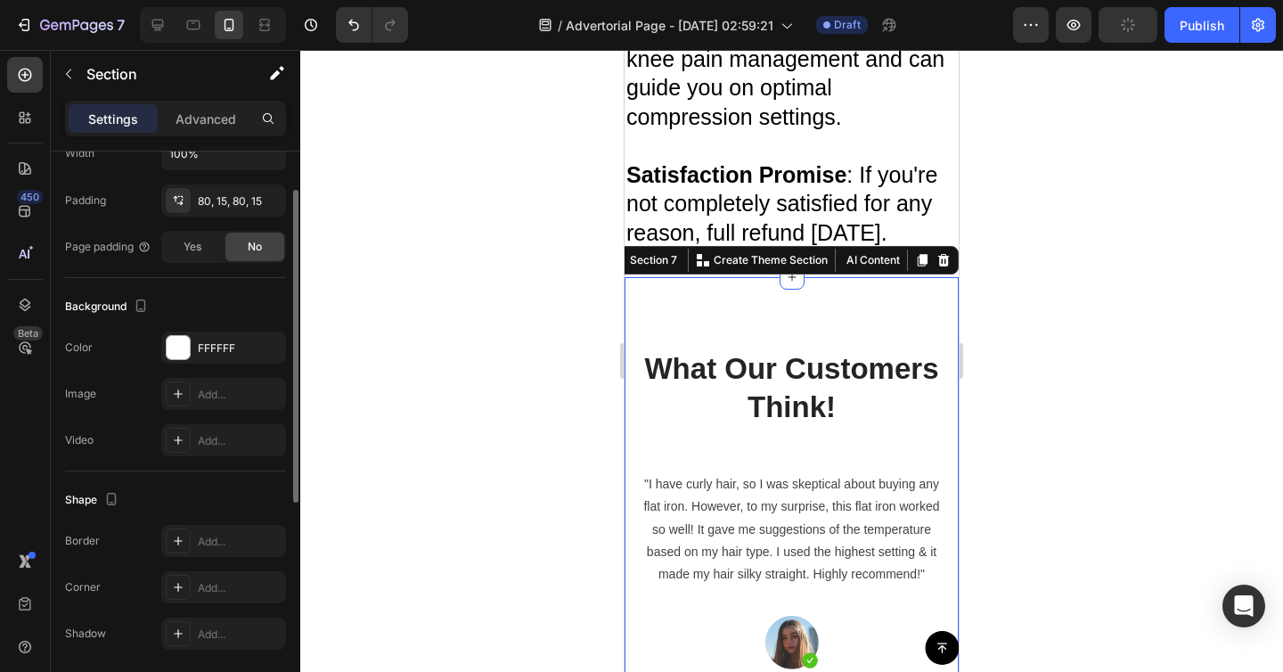
scroll to position [438, 0]
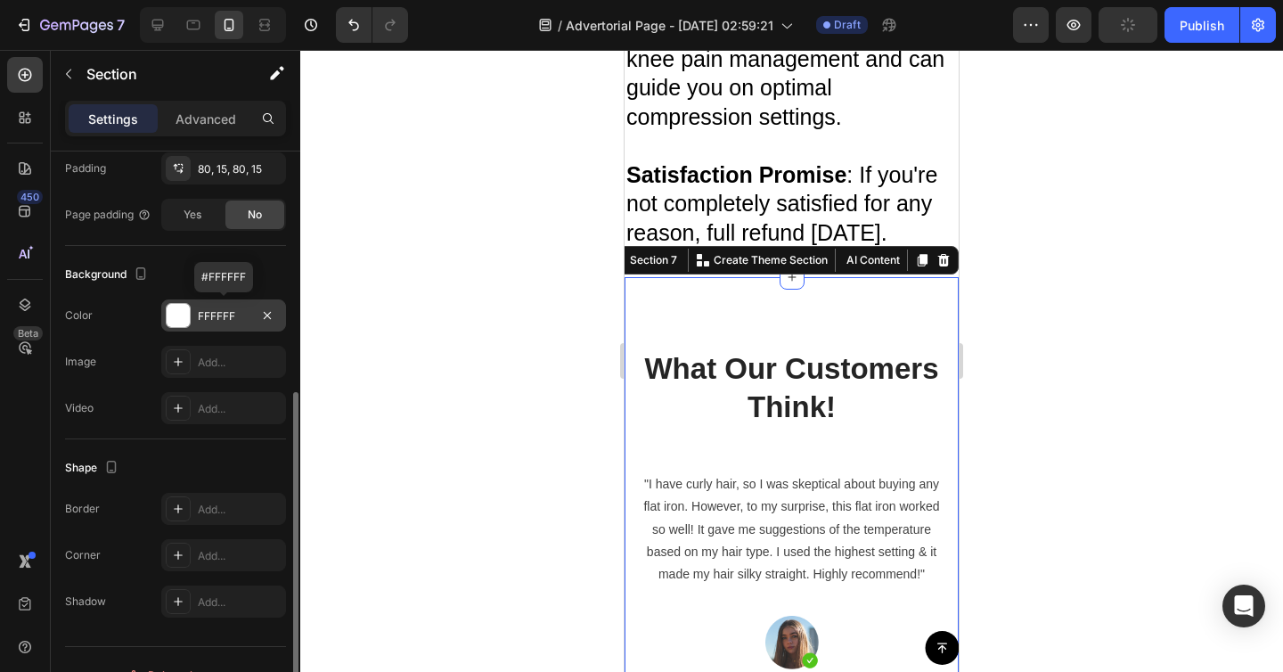
click at [181, 323] on div at bounding box center [178, 315] width 23 height 23
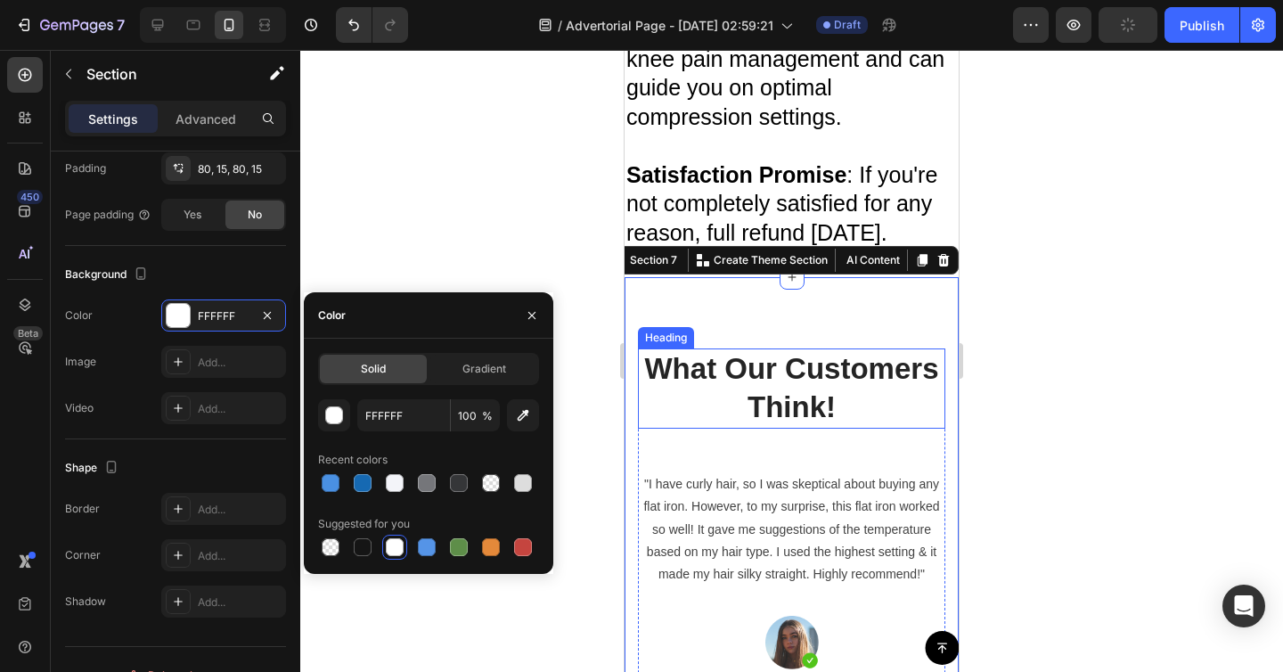
click at [864, 404] on p "What Our Customers Think!" at bounding box center [792, 388] width 304 height 77
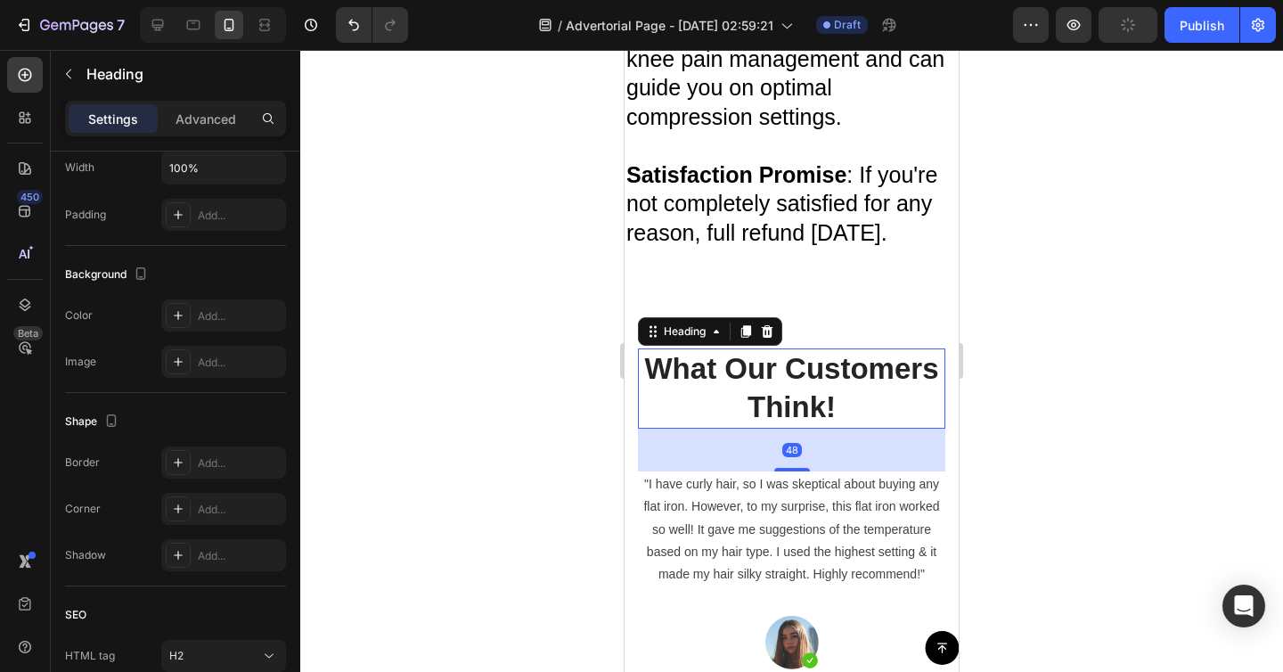
scroll to position [0, 0]
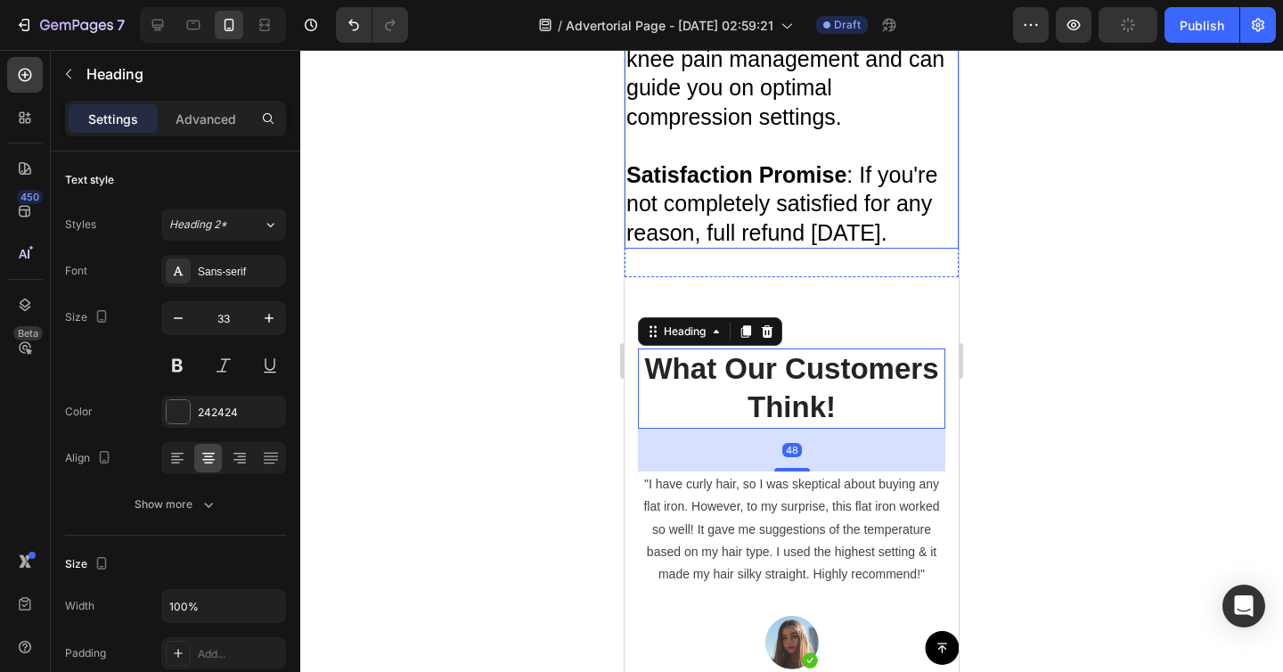
click at [811, 72] on p "24/7 Expert Health Support : Direct access to healthcare professionals who spec…" at bounding box center [791, 44] width 331 height 174
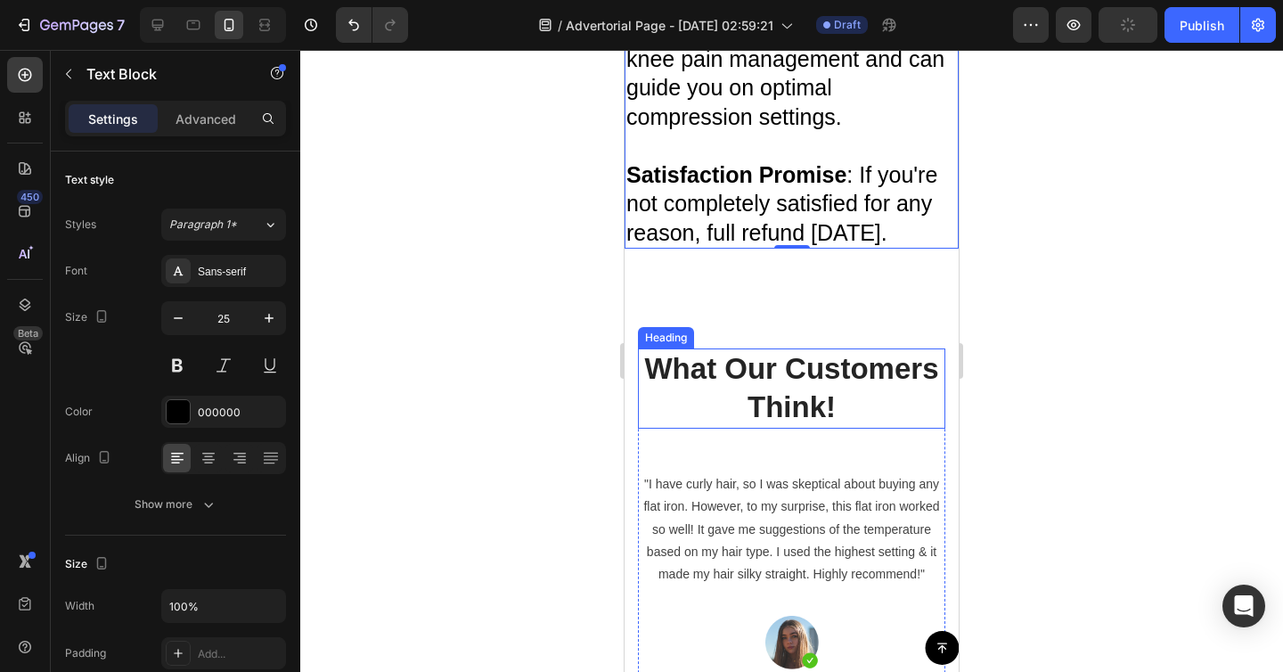
click at [735, 387] on p "What Our Customers Think!" at bounding box center [792, 388] width 304 height 77
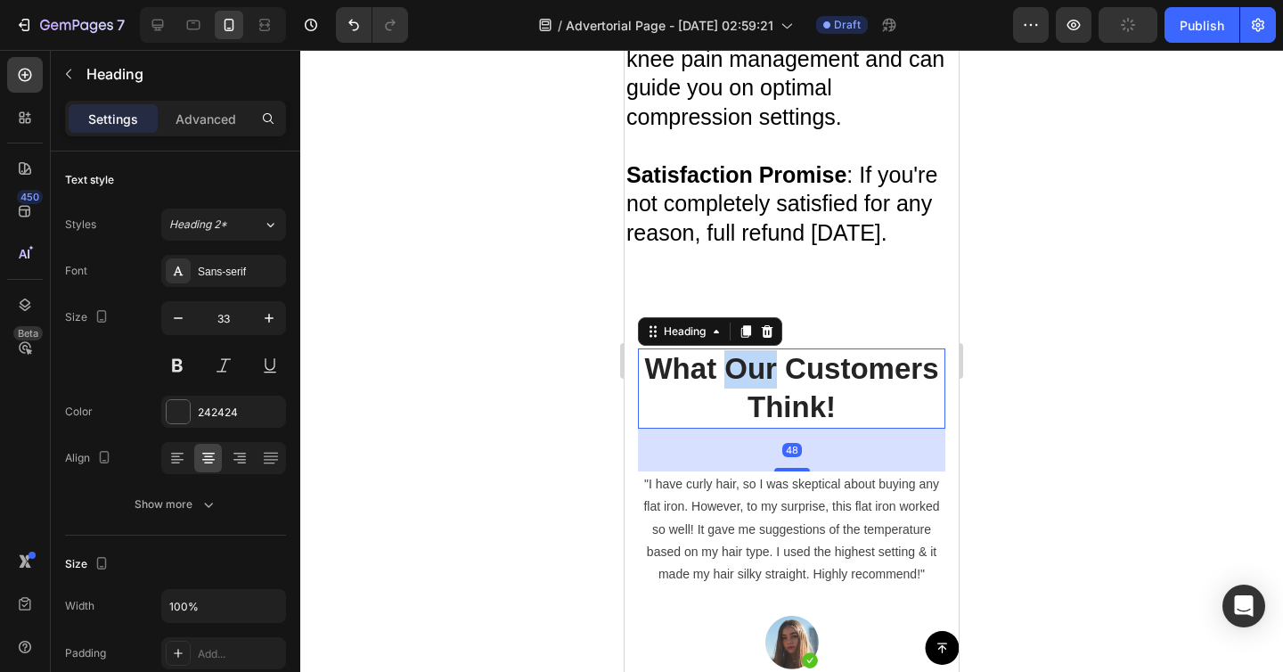
click at [735, 387] on p "What Our Customers Think!" at bounding box center [792, 388] width 304 height 77
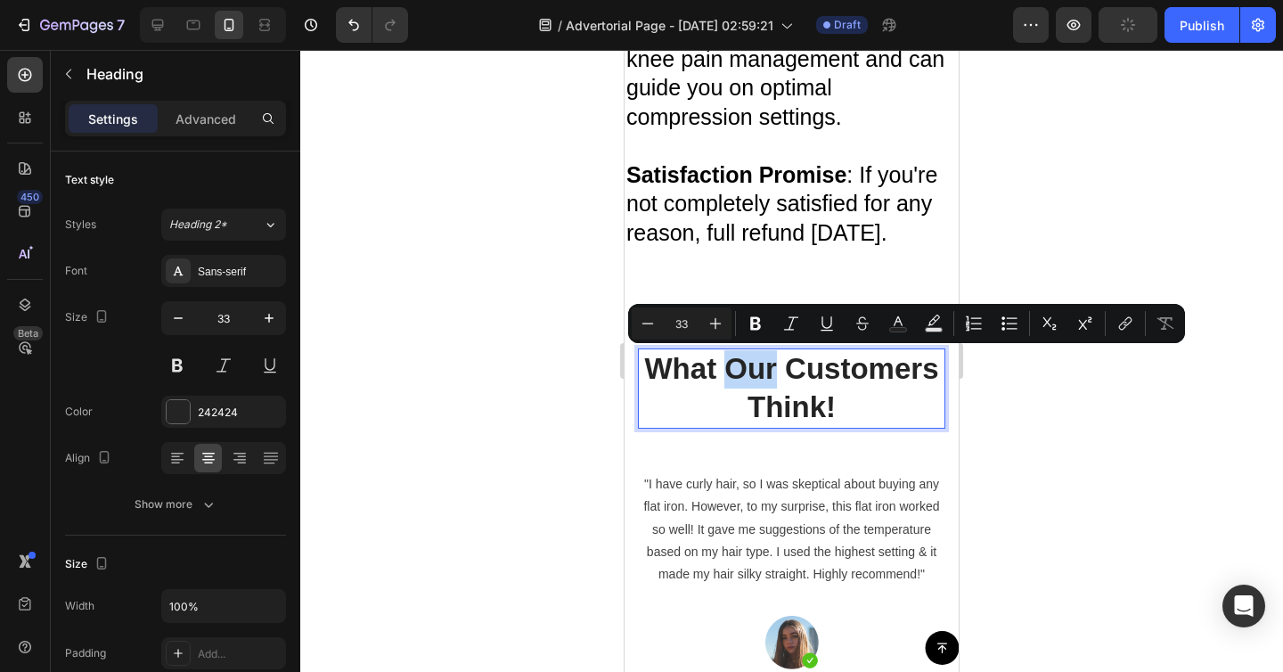
click at [735, 387] on p "What Our Customers Think!" at bounding box center [792, 388] width 304 height 77
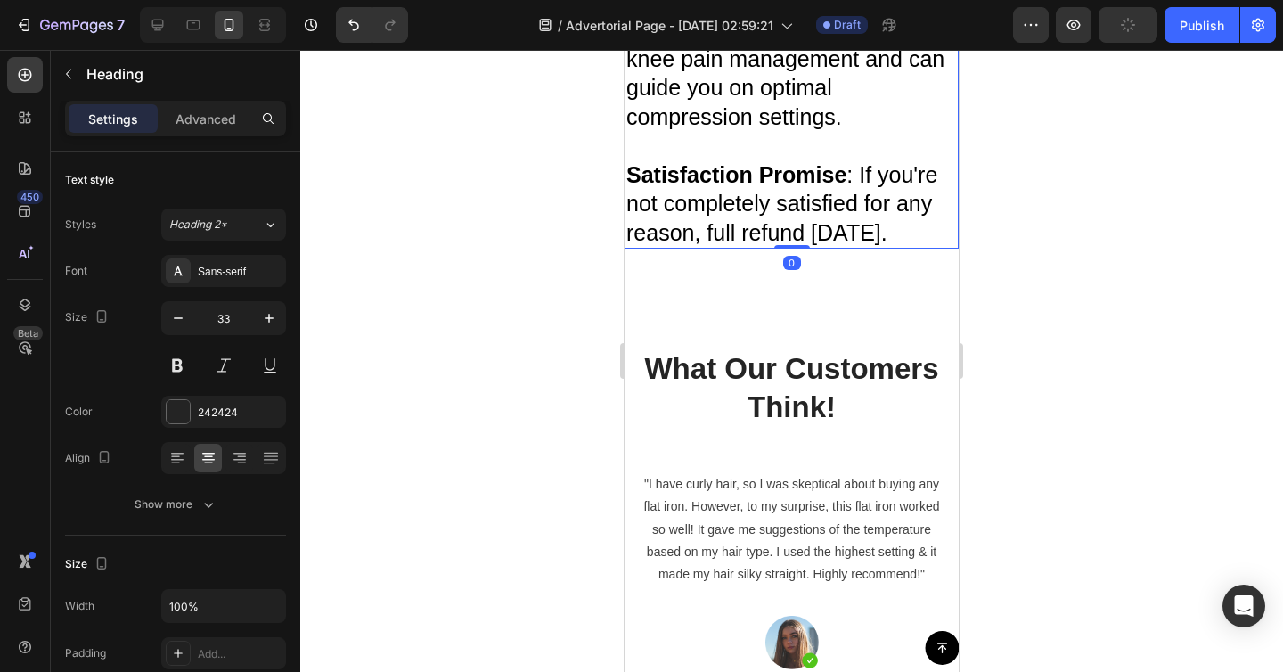
click at [752, 131] on p at bounding box center [791, 145] width 331 height 29
click at [742, 176] on p "Satisfaction Promise : If you're not completely satisfied for any reason, full …" at bounding box center [791, 203] width 331 height 87
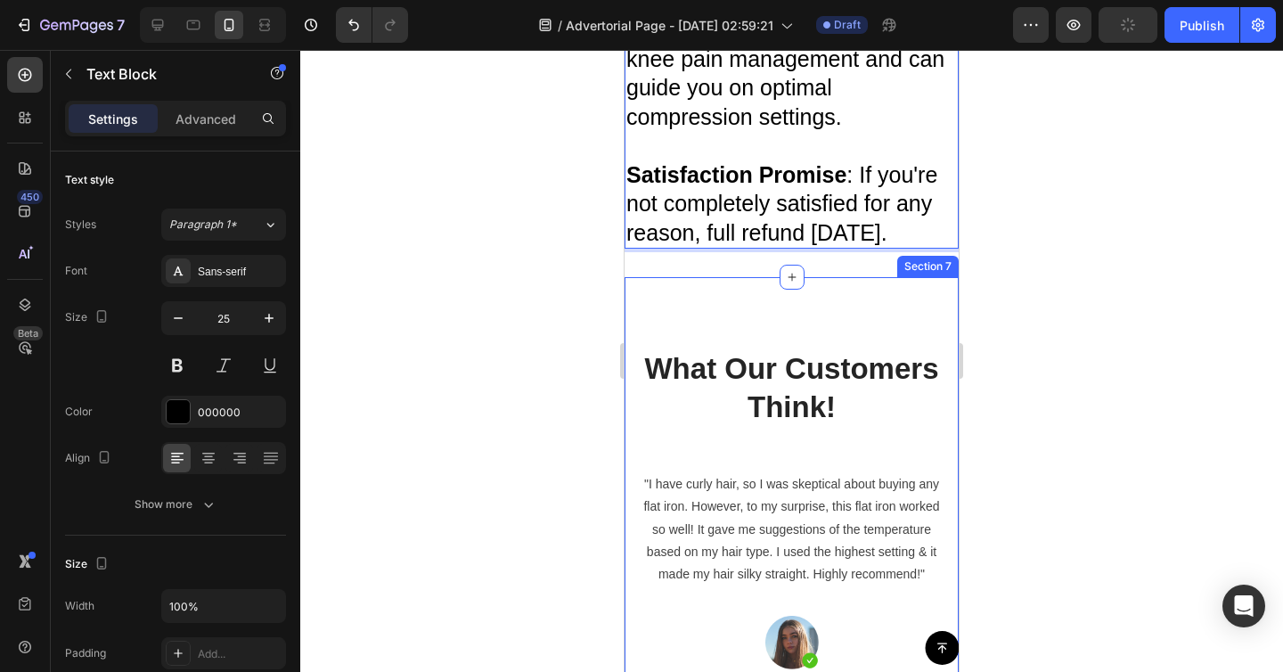
click at [742, 296] on div "What Our Customers Think! Heading "I have curly hair, so I was skeptical about …" at bounding box center [792, 618] width 334 height 682
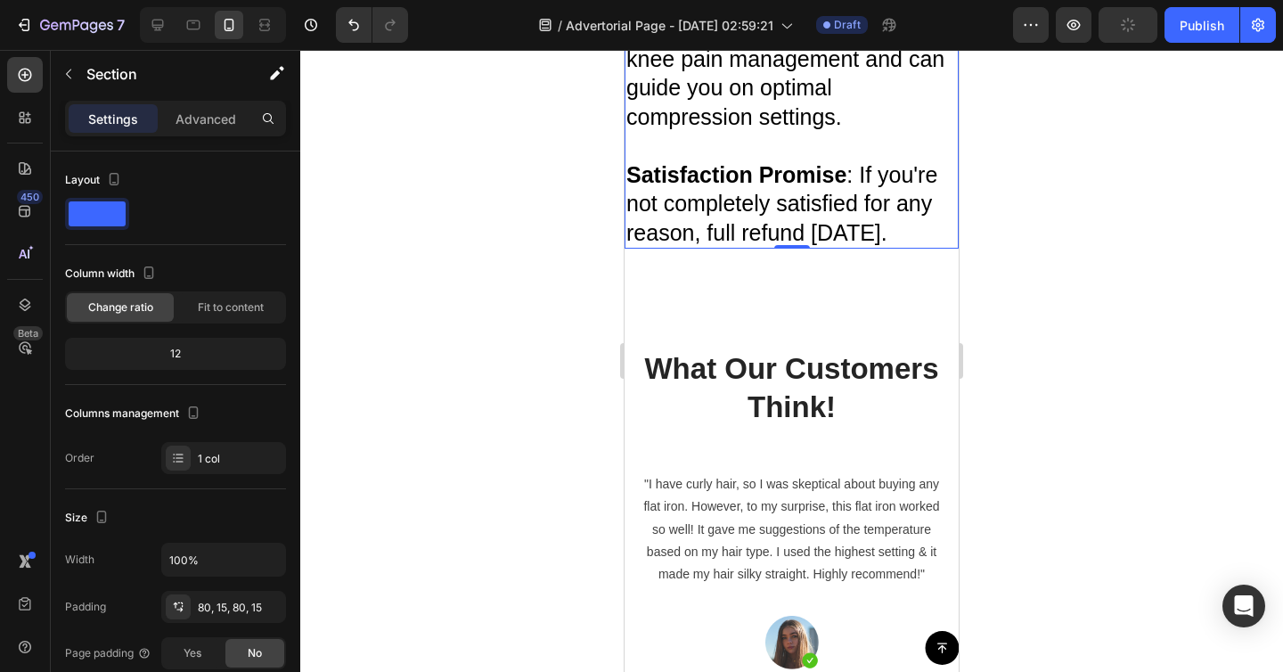
click at [741, 176] on p "Satisfaction Promise : If you're not completely satisfied for any reason, full …" at bounding box center [791, 203] width 331 height 87
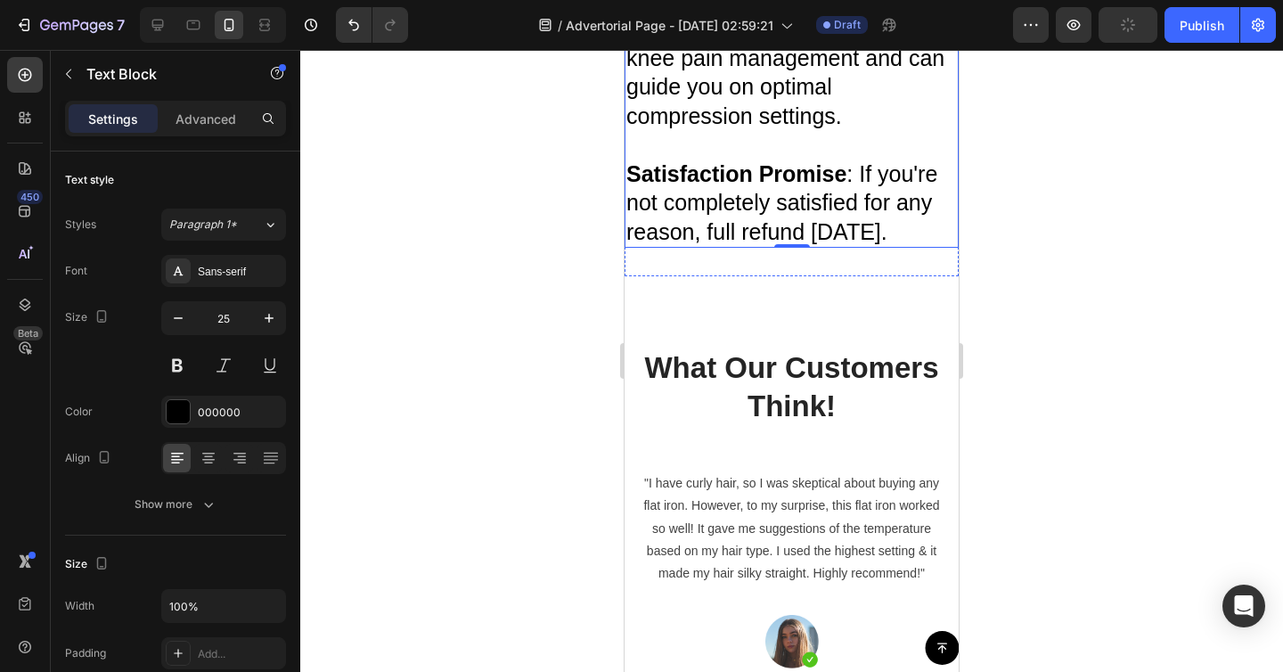
scroll to position [9168, 0]
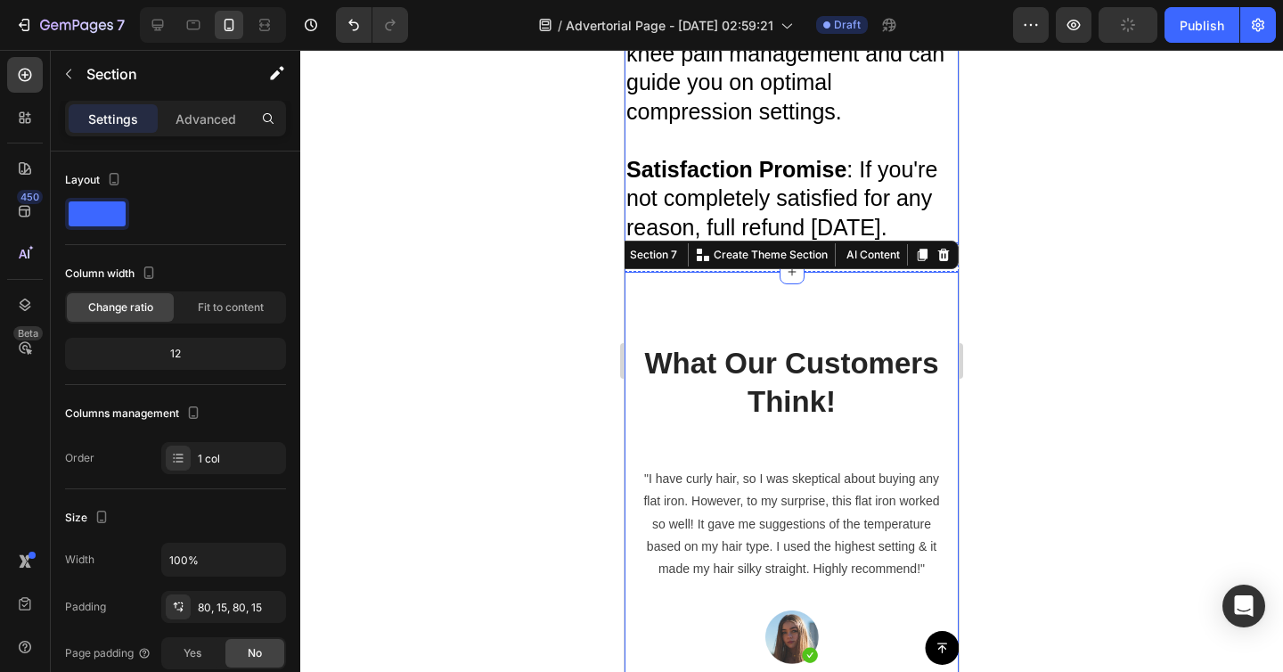
click at [740, 168] on p "Satisfaction Promise : If you're not completely satisfied for any reason, full …" at bounding box center [791, 198] width 331 height 87
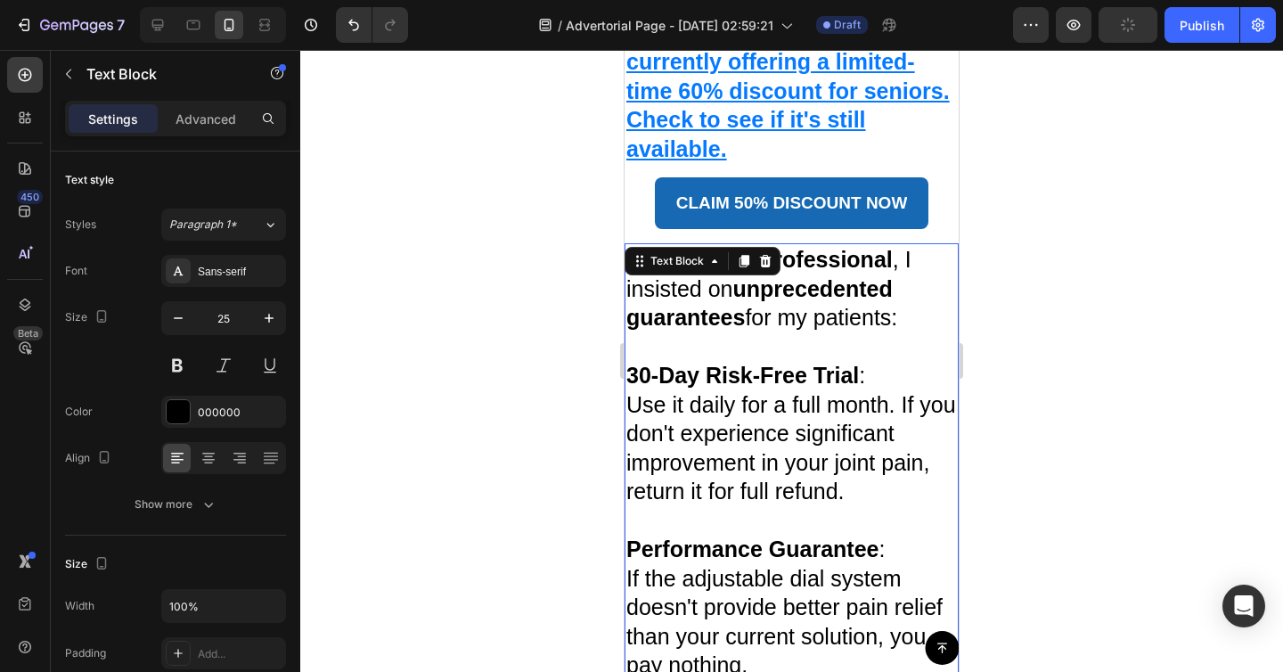
scroll to position [8223, 0]
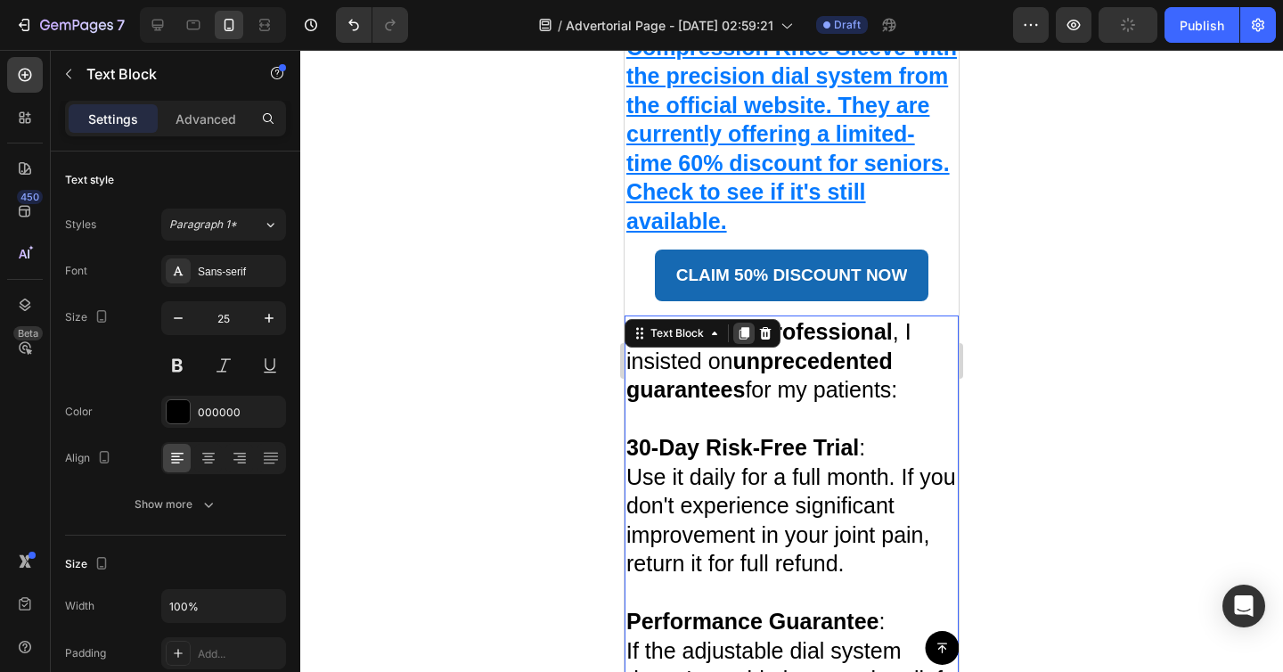
click at [745, 328] on icon at bounding box center [745, 334] width 10 height 12
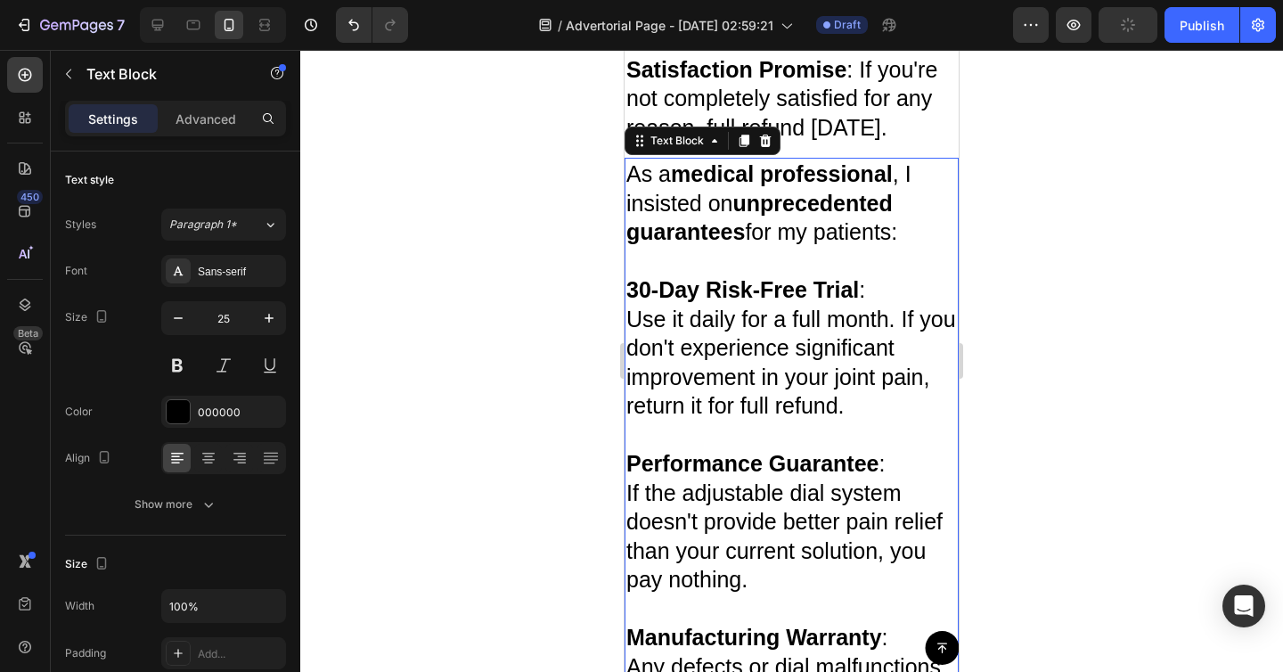
scroll to position [9312, 0]
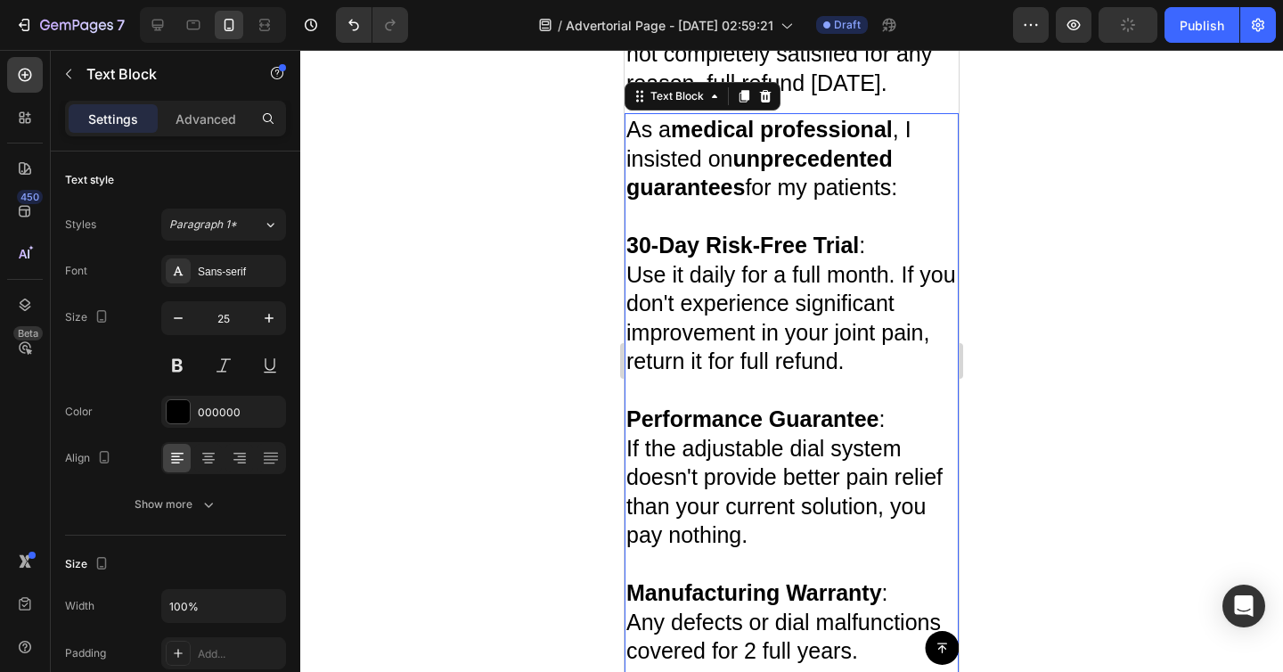
click at [745, 298] on p "Use it daily for a full month. If you don't experience significant improvement …" at bounding box center [791, 318] width 331 height 116
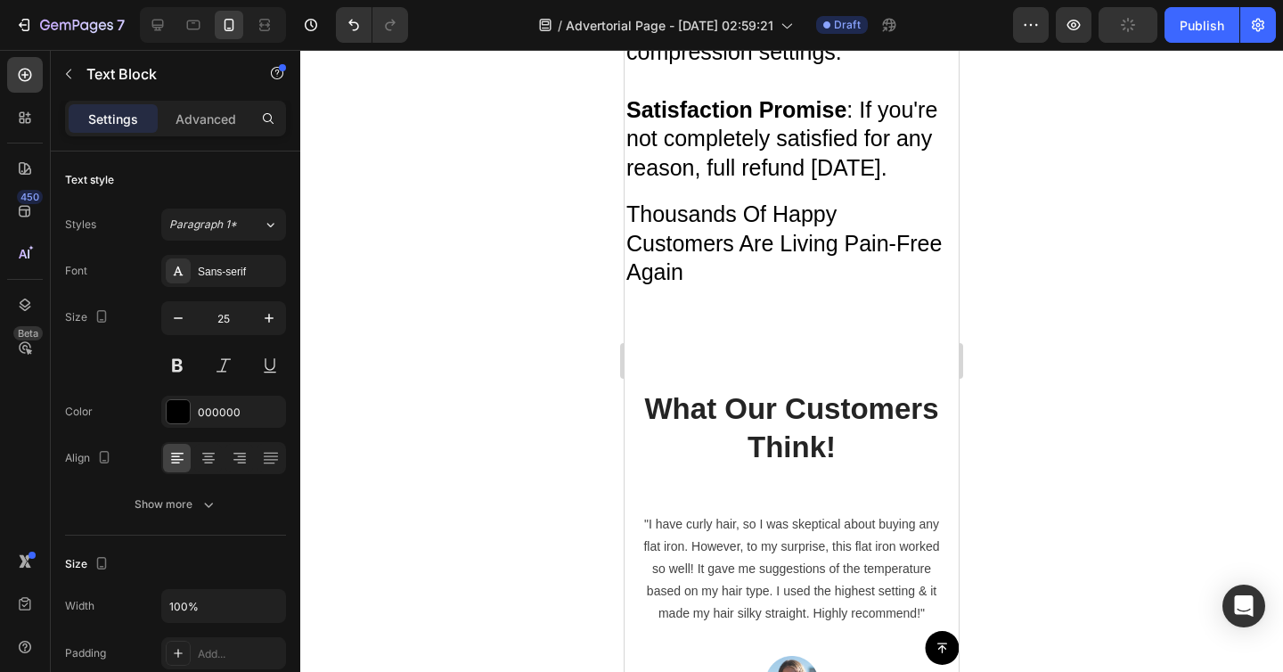
scroll to position [9233, 0]
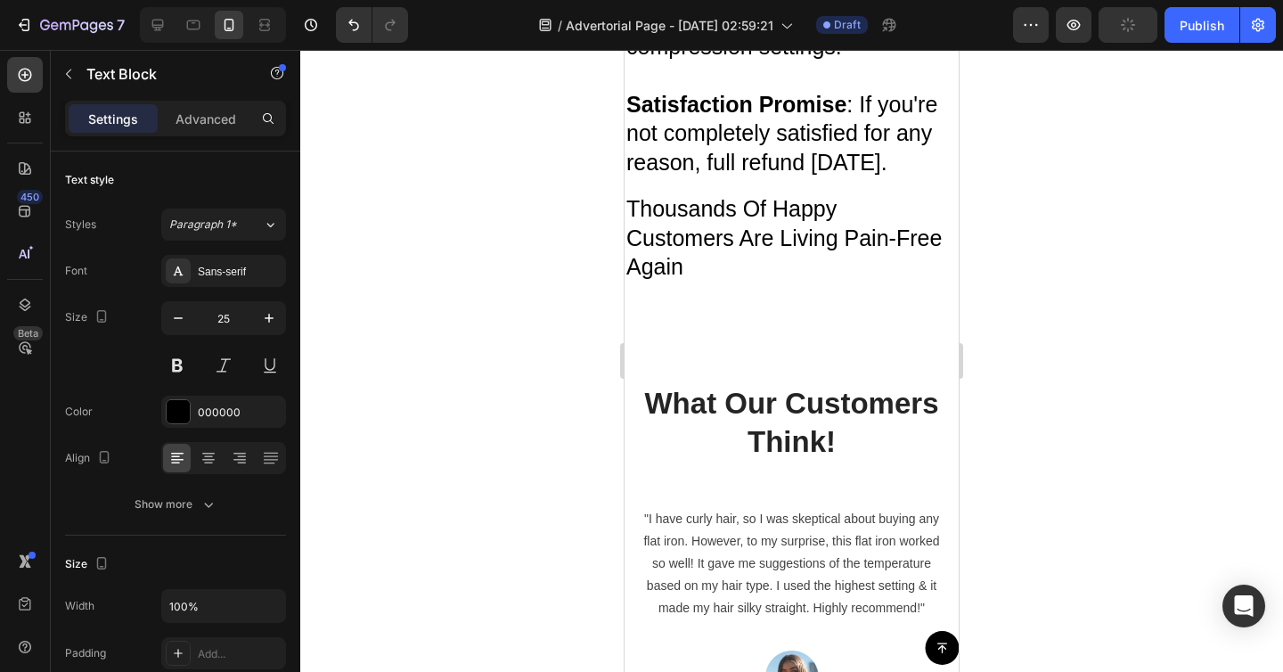
click at [739, 234] on p "Customers Are Living Pain-Free" at bounding box center [791, 238] width 331 height 29
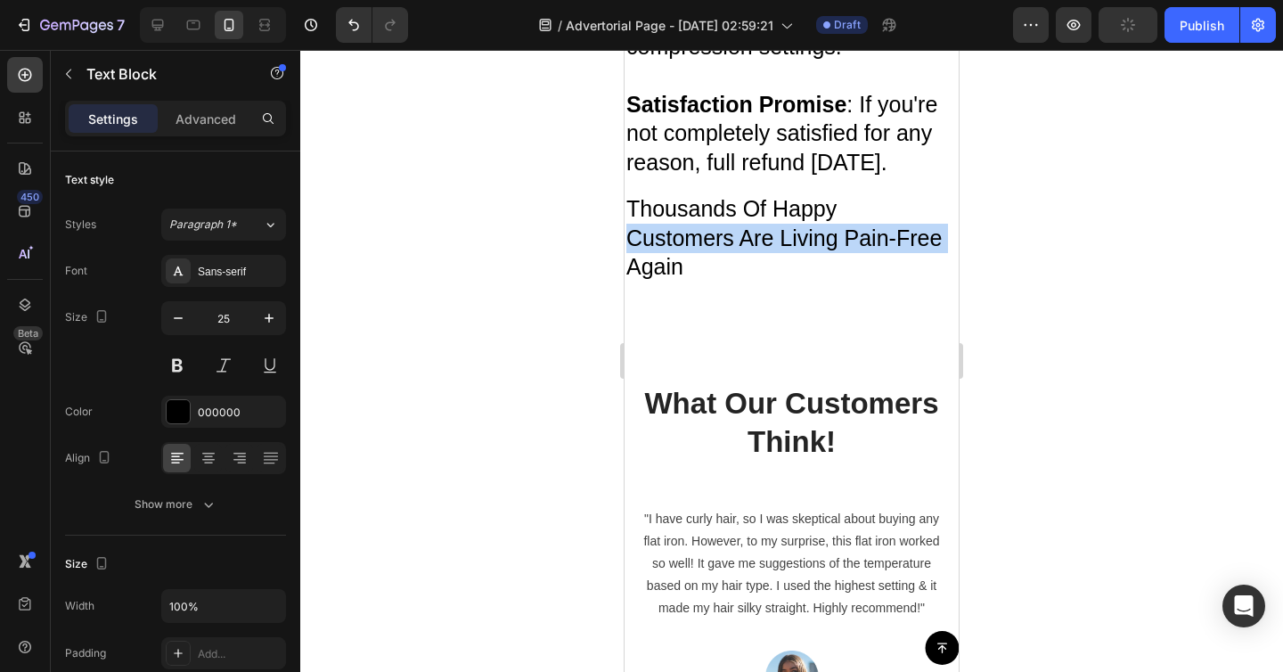
click at [739, 234] on p "Customers Are Living Pain-Free" at bounding box center [791, 238] width 331 height 29
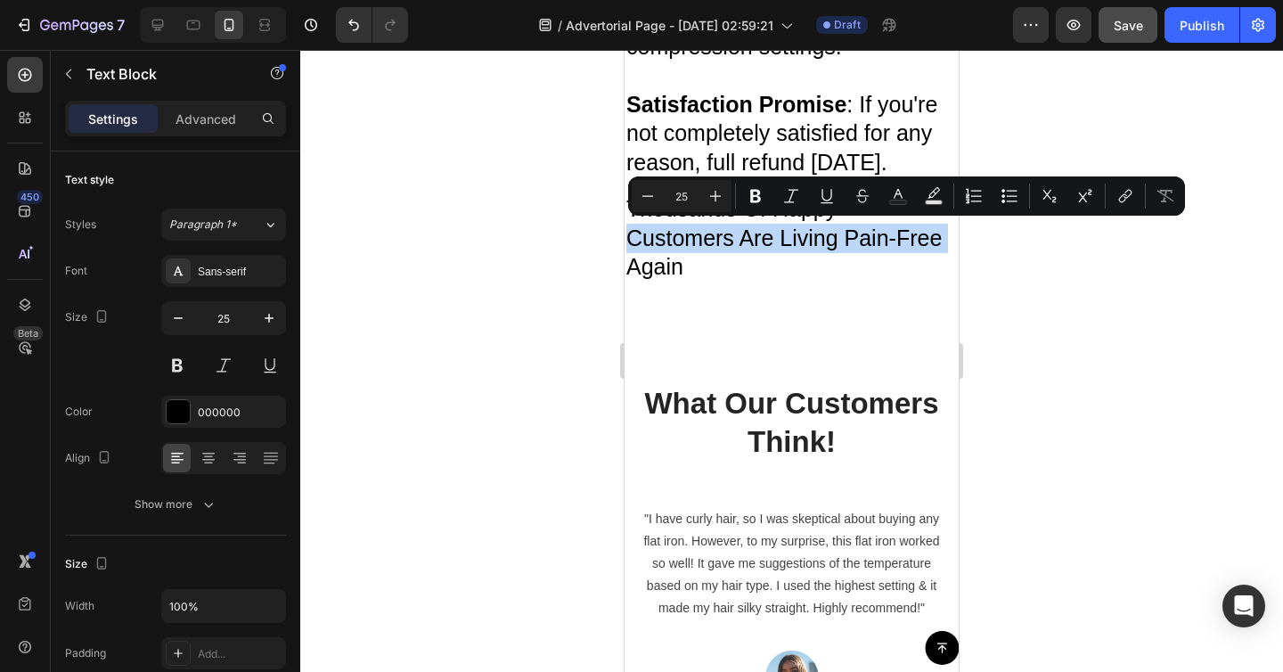
click at [739, 234] on p "Customers Are Living Pain-Free" at bounding box center [791, 238] width 331 height 29
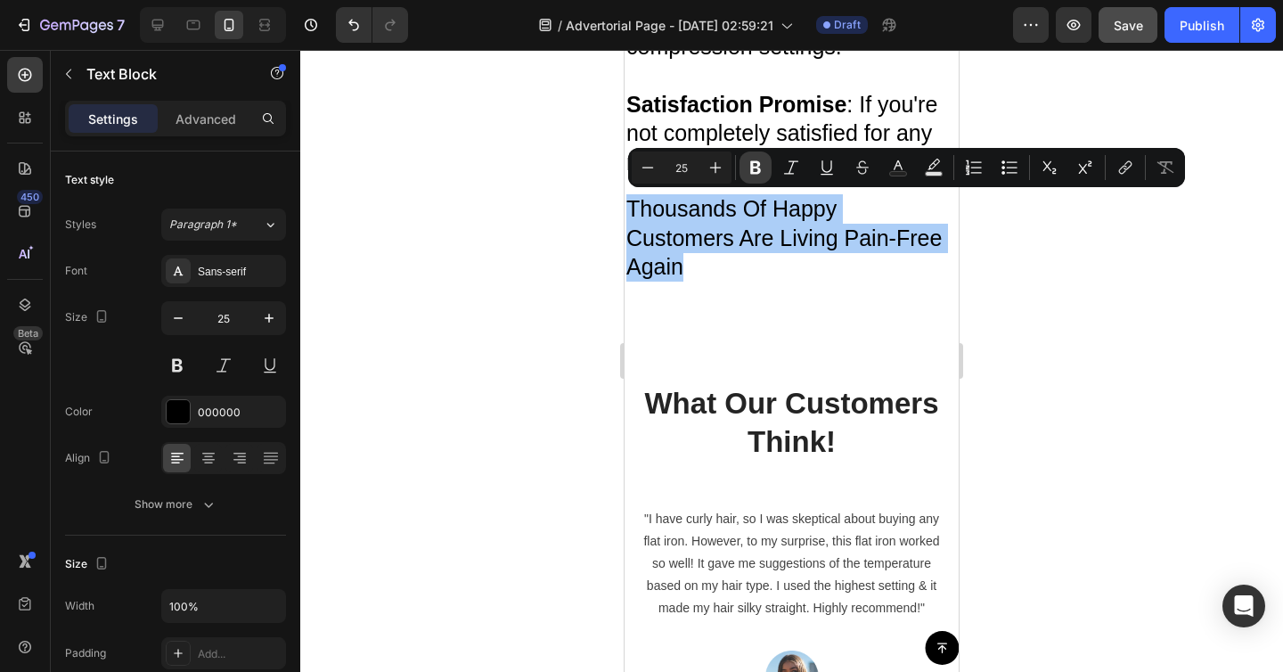
click at [763, 164] on icon "Editor contextual toolbar" at bounding box center [756, 168] width 18 height 18
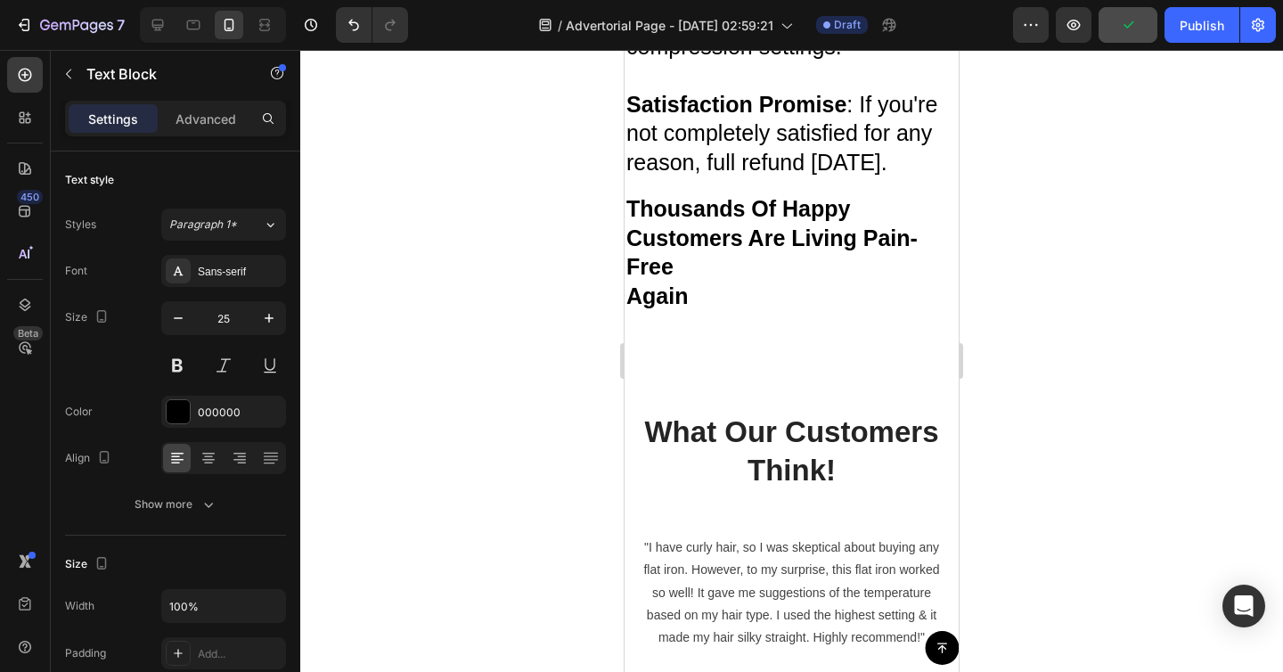
click at [735, 294] on p "Again" at bounding box center [791, 296] width 331 height 29
click at [630, 267] on strong "Customers Are Living Pain-Free" at bounding box center [771, 252] width 291 height 54
click at [740, 227] on strong "Customers Are Living Pain Free" at bounding box center [768, 252] width 284 height 54
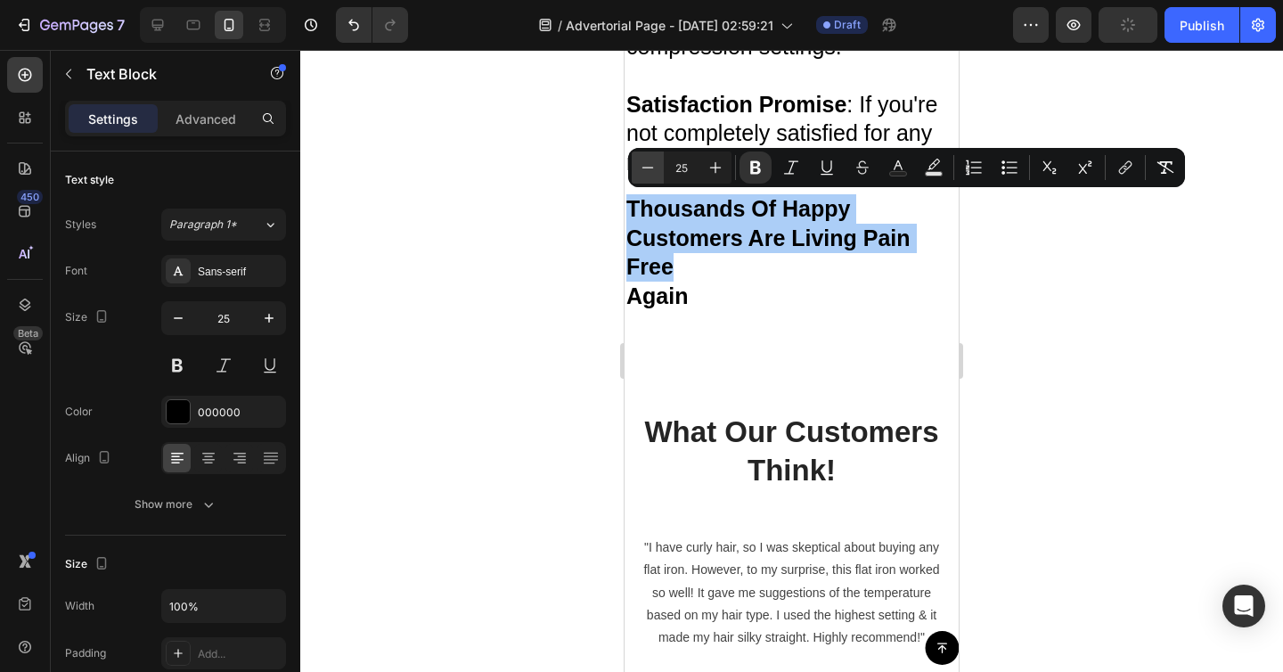
click at [651, 166] on icon "Editor contextual toolbar" at bounding box center [648, 168] width 18 height 18
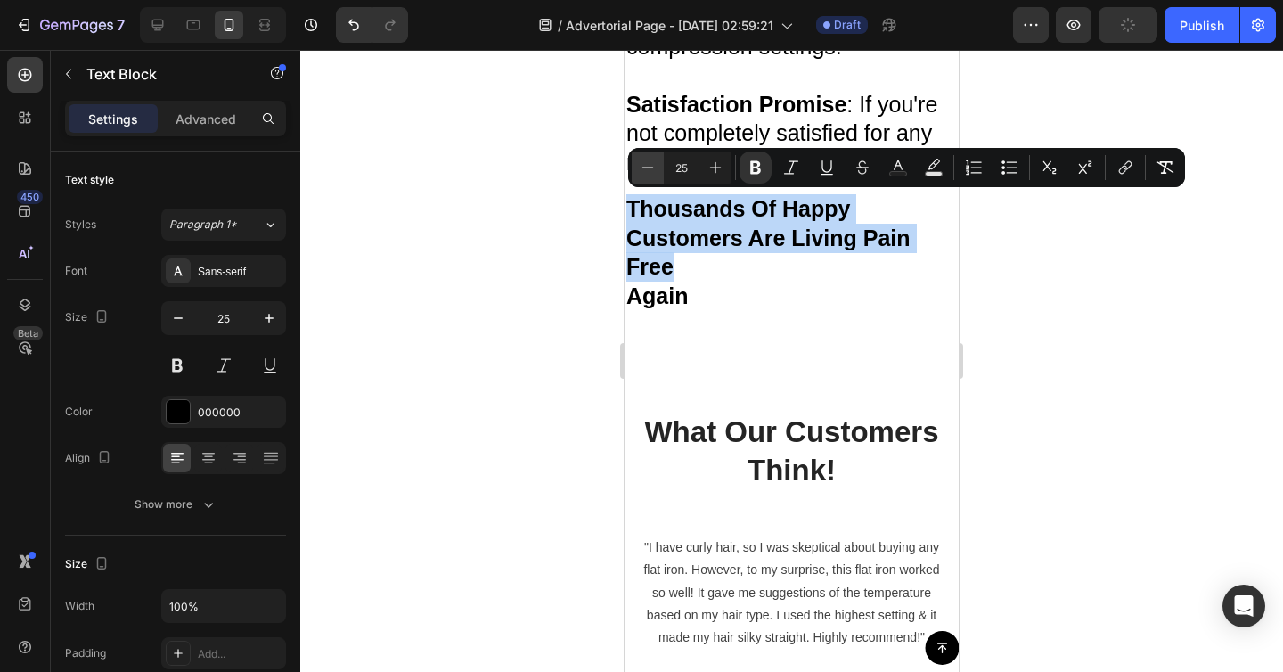
type input "24"
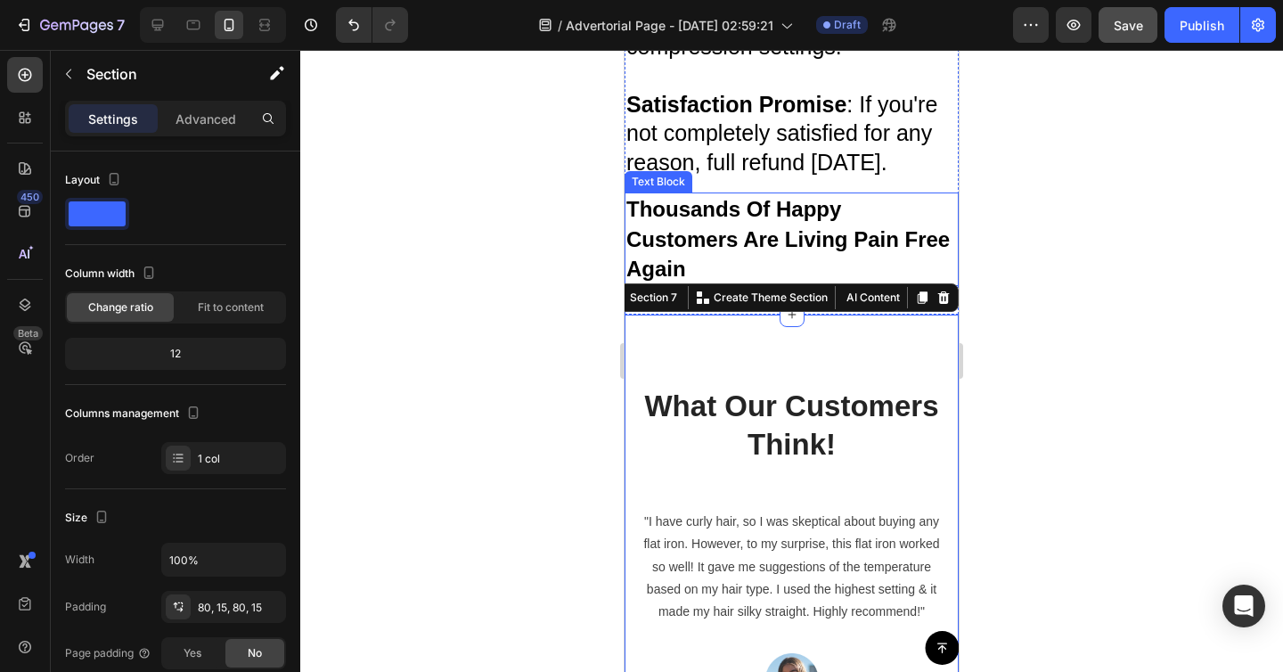
click at [903, 248] on strong "Customers Are Living Pain Free" at bounding box center [787, 239] width 323 height 24
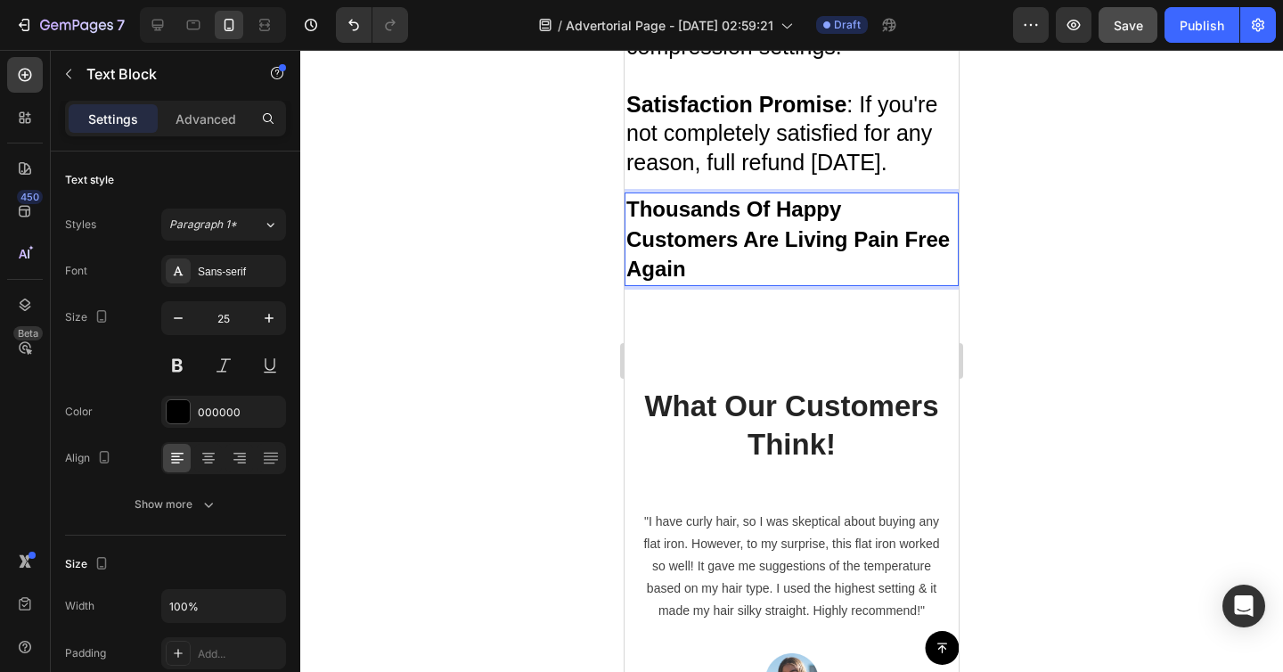
click at [906, 237] on strong "Customers Are Living Pain Free" at bounding box center [787, 239] width 323 height 24
click at [757, 278] on p "Again" at bounding box center [791, 269] width 331 height 30
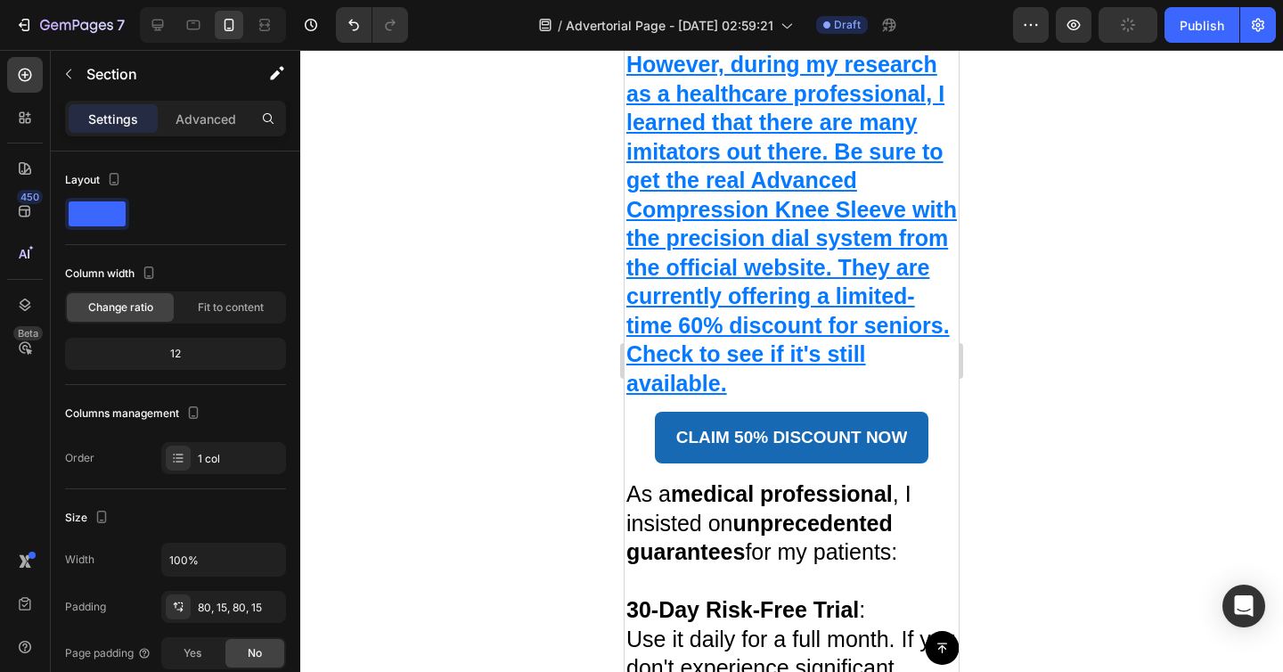
scroll to position [8109, 0]
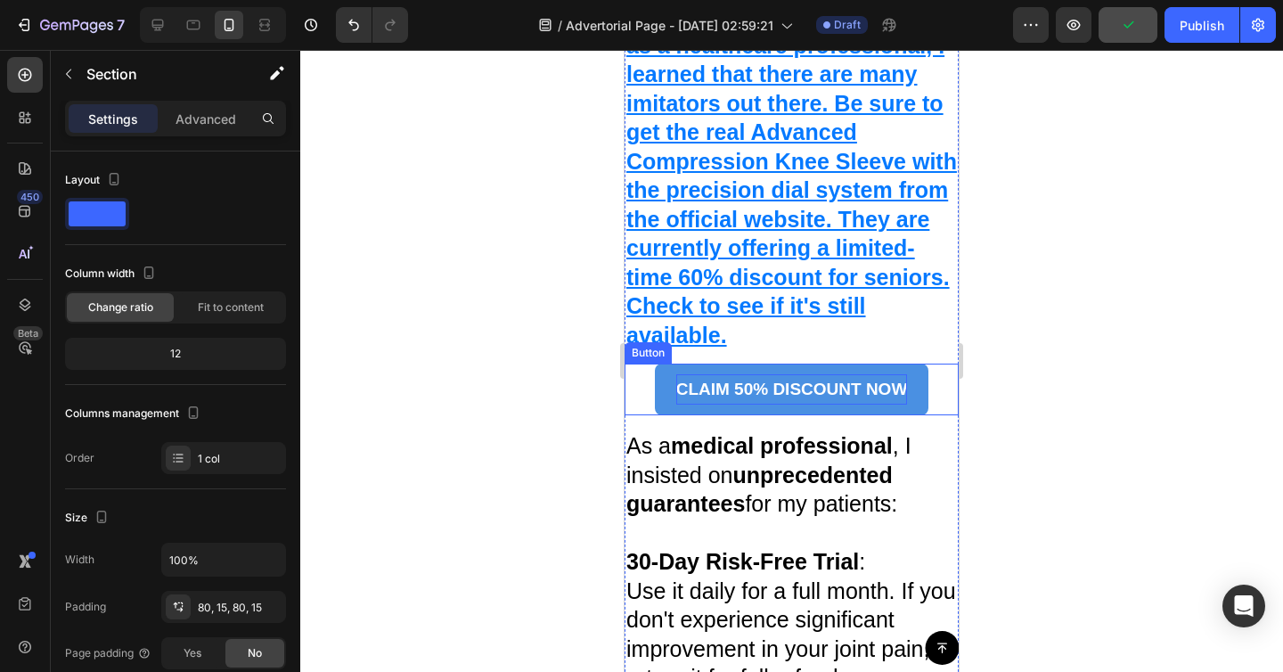
click at [767, 374] on p "CLAIM 50% DISCOUNT NOW" at bounding box center [792, 389] width 232 height 30
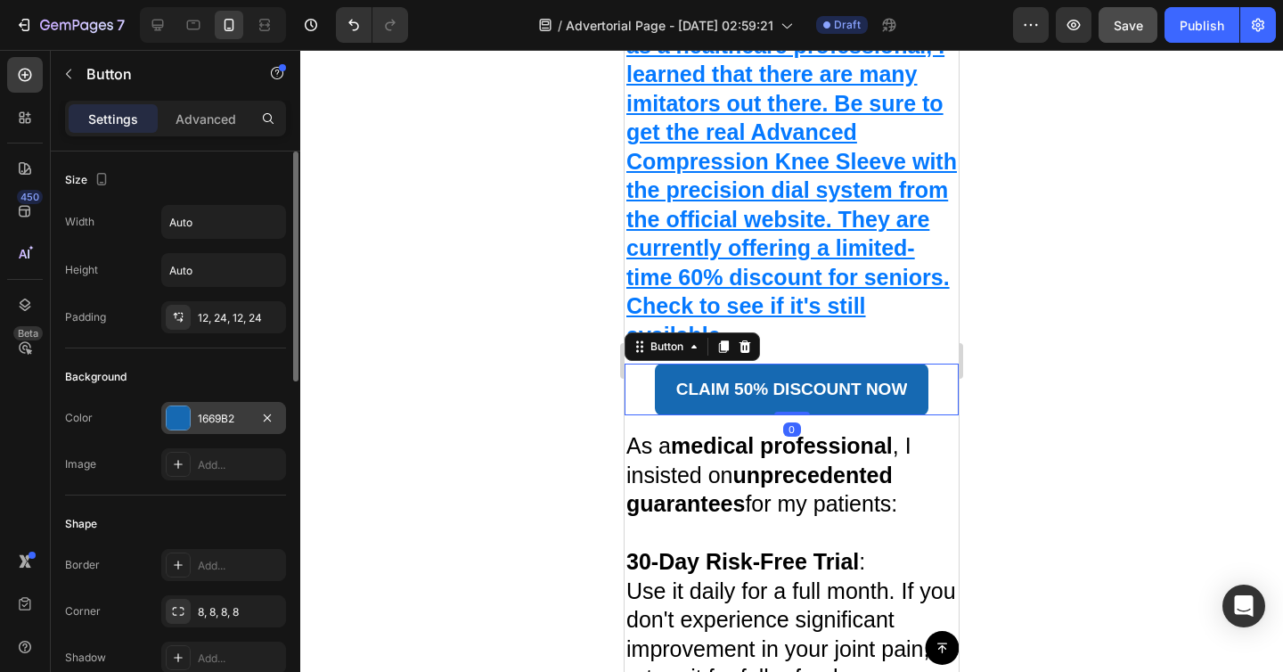
click at [218, 421] on div "1669B2" at bounding box center [224, 419] width 52 height 16
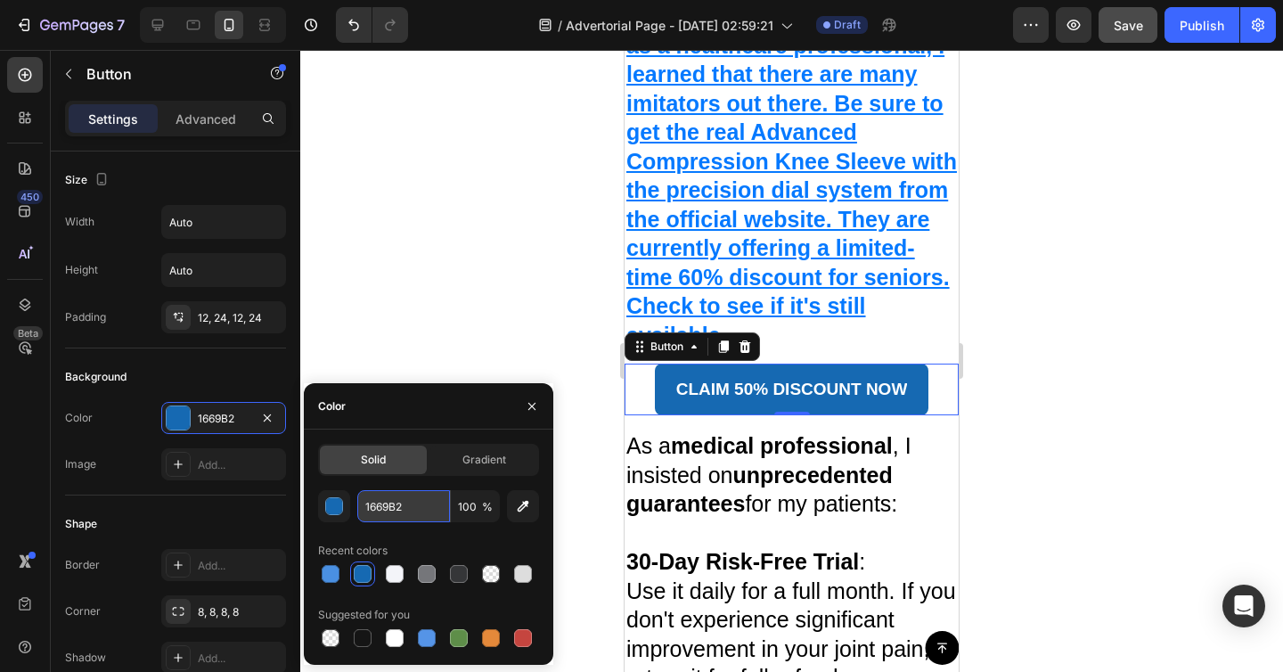
click at [373, 504] on input "1669B2" at bounding box center [403, 506] width 93 height 32
click at [649, 519] on p at bounding box center [791, 533] width 331 height 29
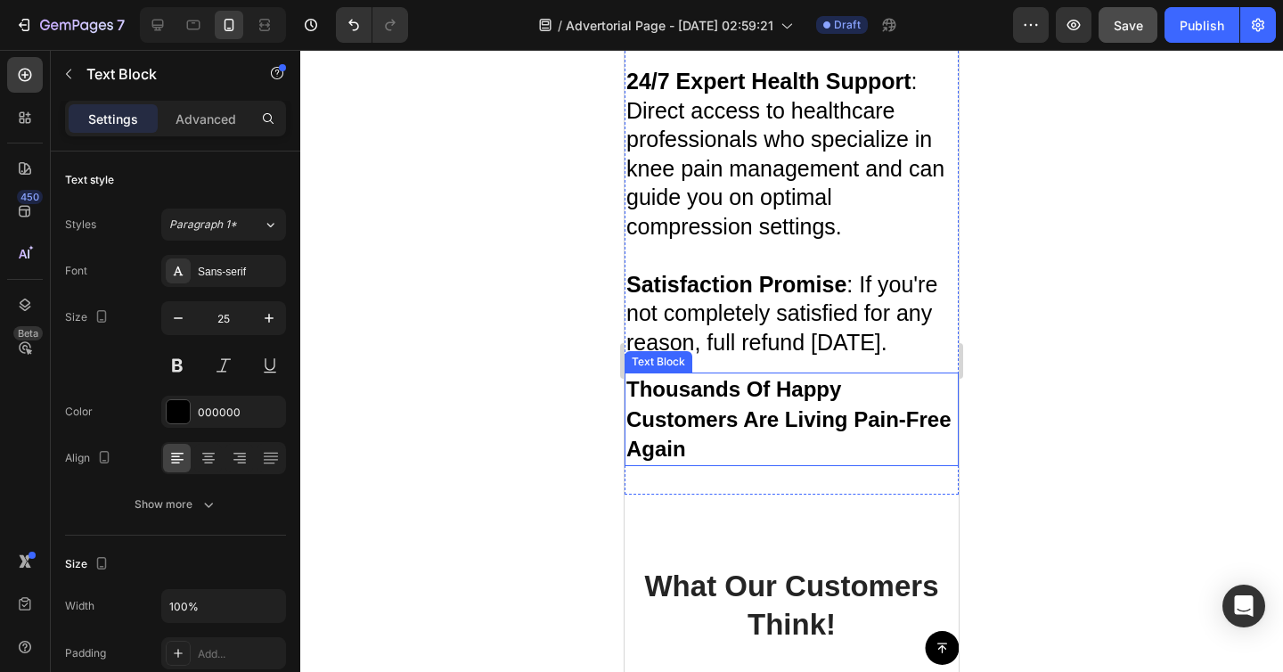
scroll to position [9096, 0]
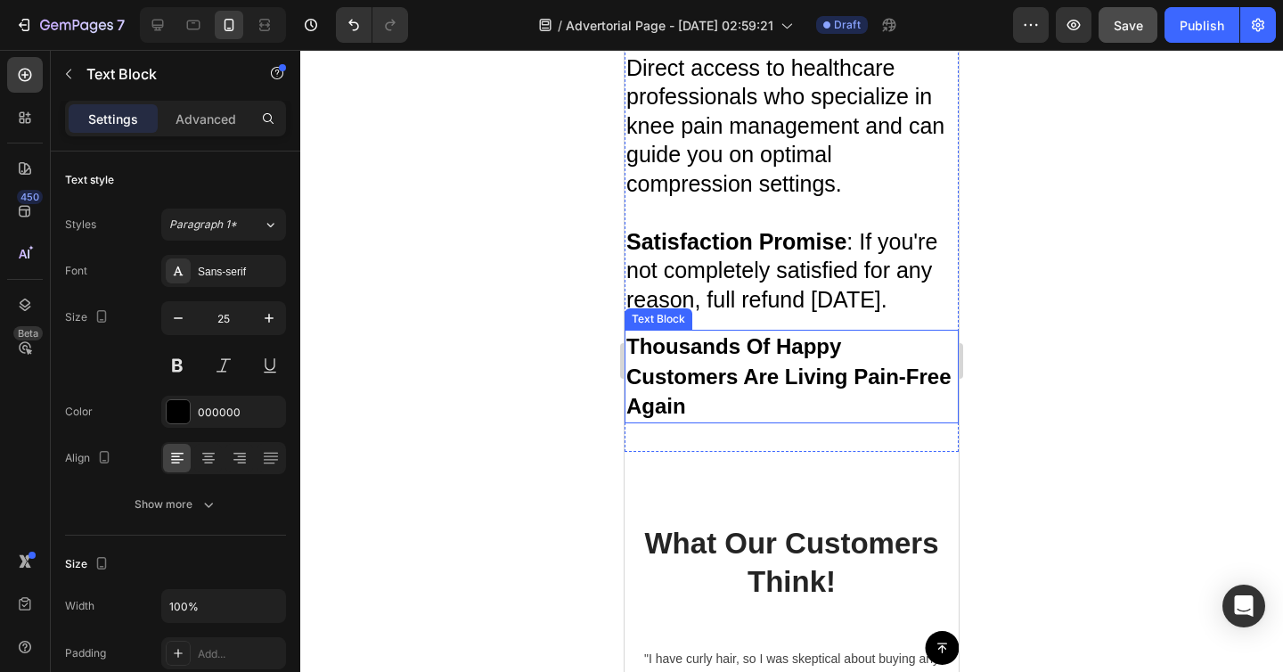
click at [684, 411] on strong "Again" at bounding box center [656, 406] width 60 height 24
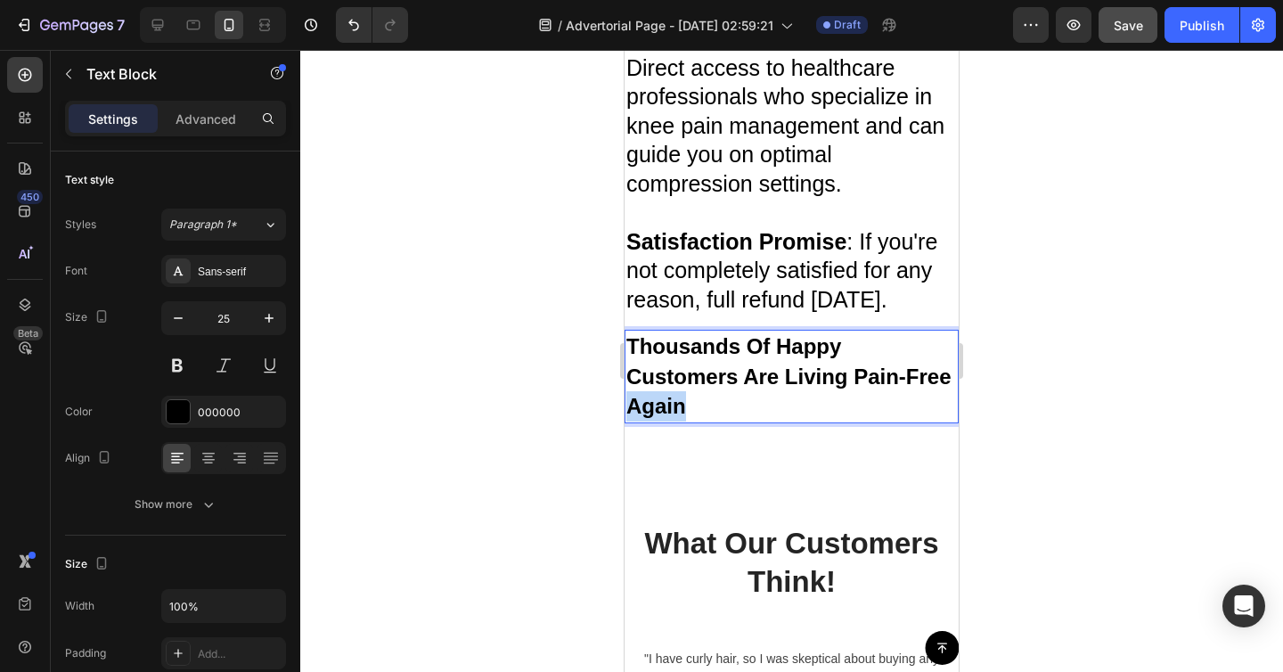
click at [684, 411] on strong "Again" at bounding box center [656, 406] width 60 height 24
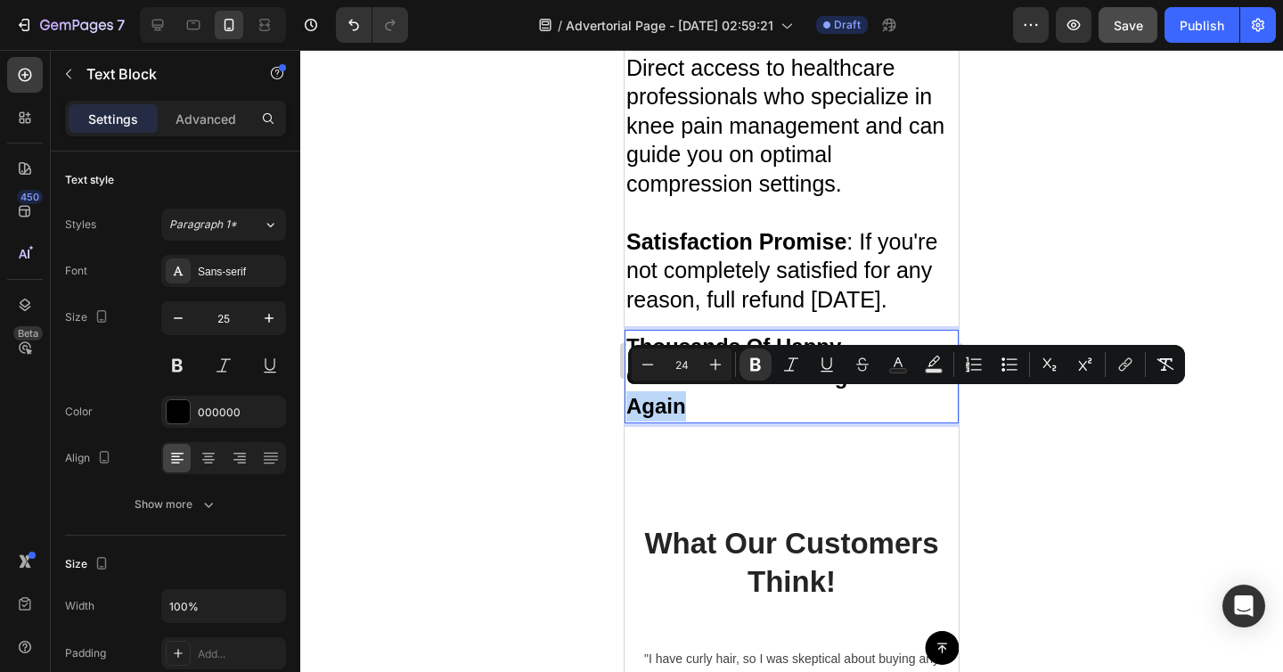
click at [684, 411] on strong "Again" at bounding box center [656, 406] width 60 height 24
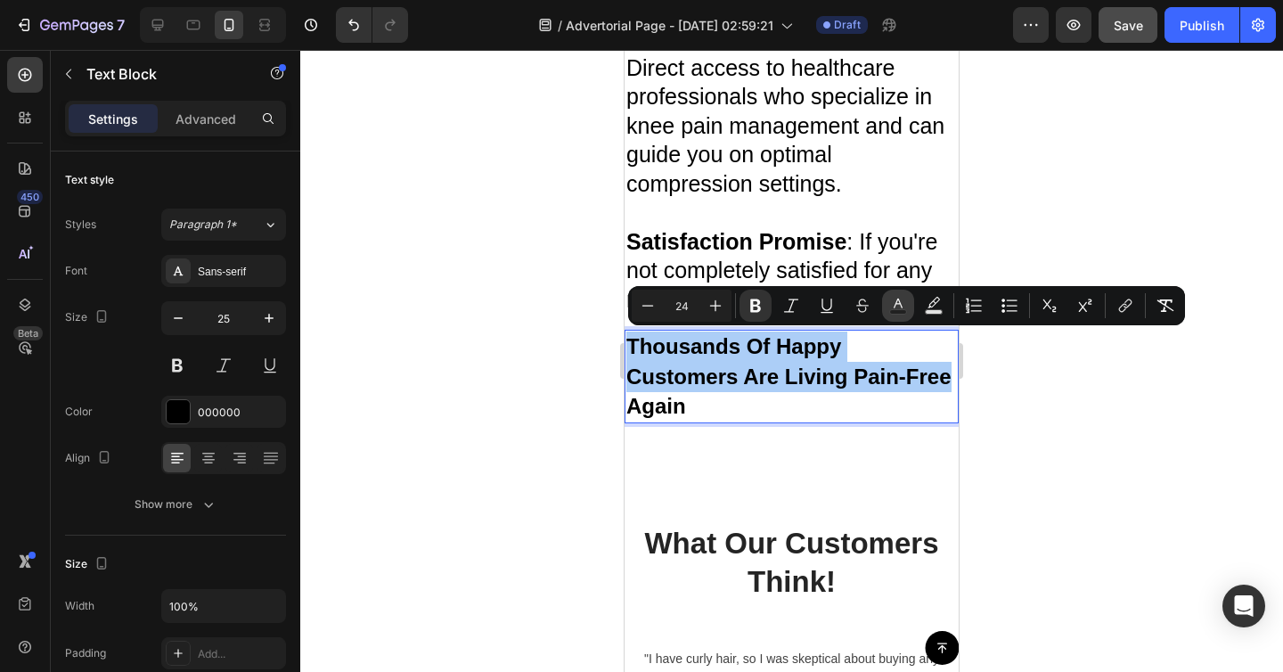
click at [899, 305] on icon "Editor contextual toolbar" at bounding box center [898, 306] width 18 height 18
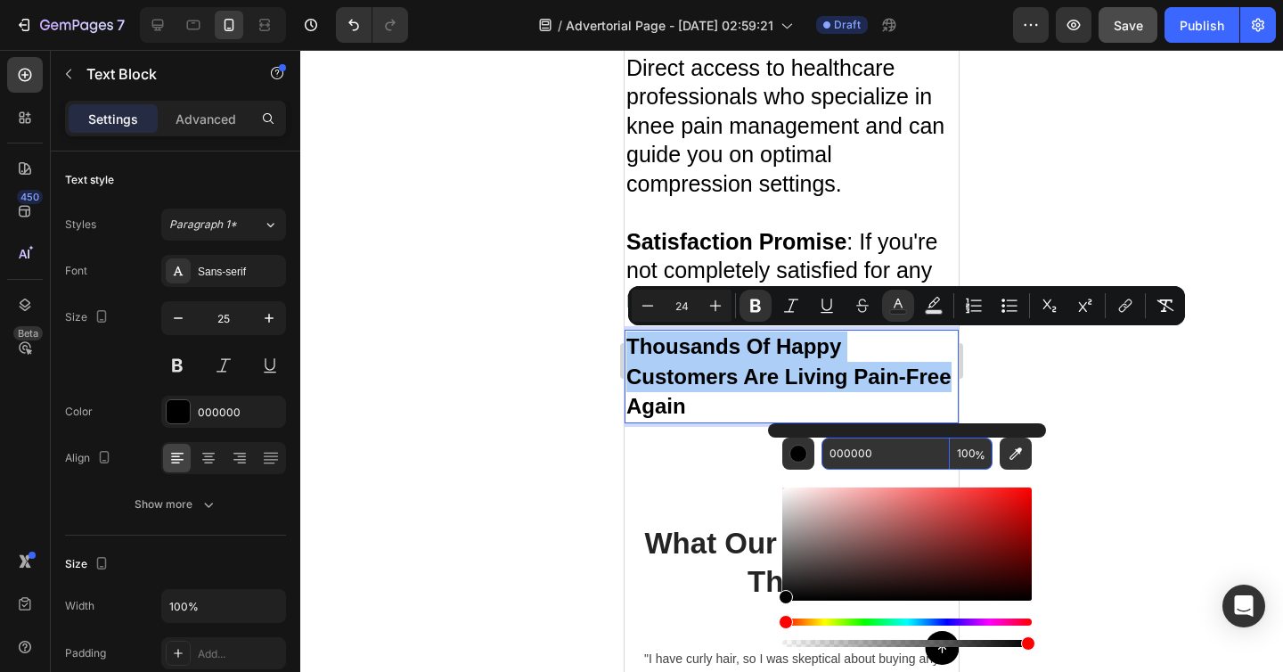
click at [871, 455] on input "000000" at bounding box center [886, 453] width 128 height 32
paste input "1669B2"
type input "1669B2"
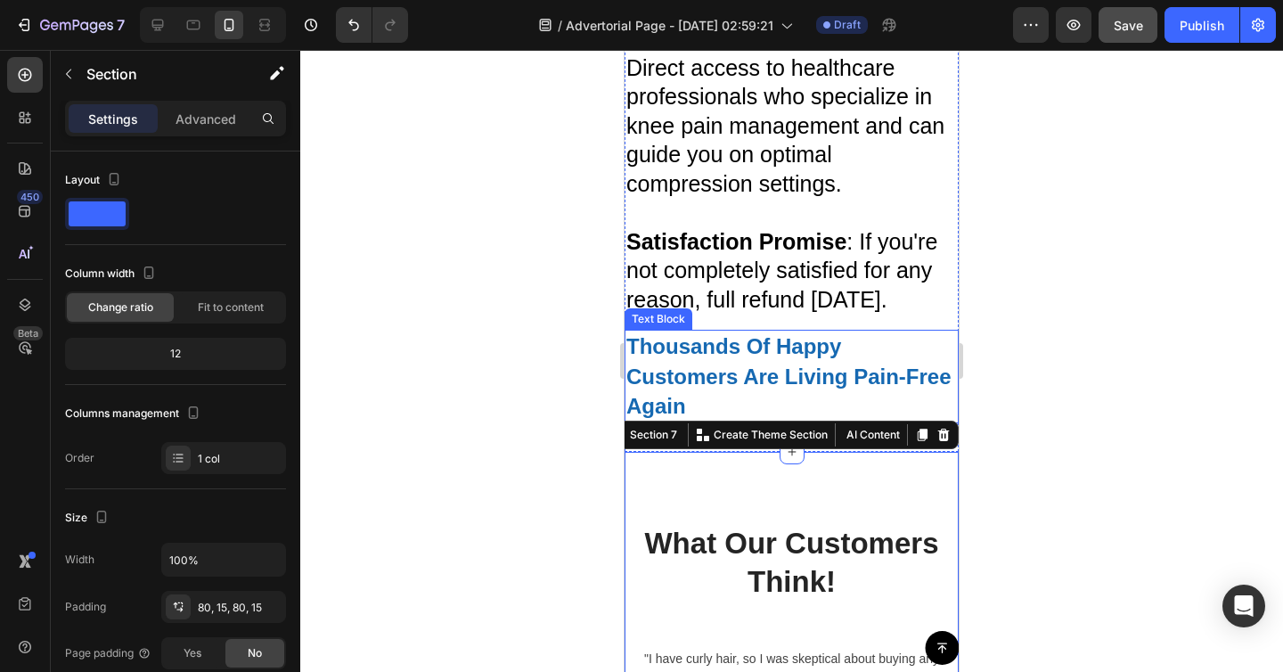
click at [781, 391] on p "Again" at bounding box center [791, 406] width 331 height 30
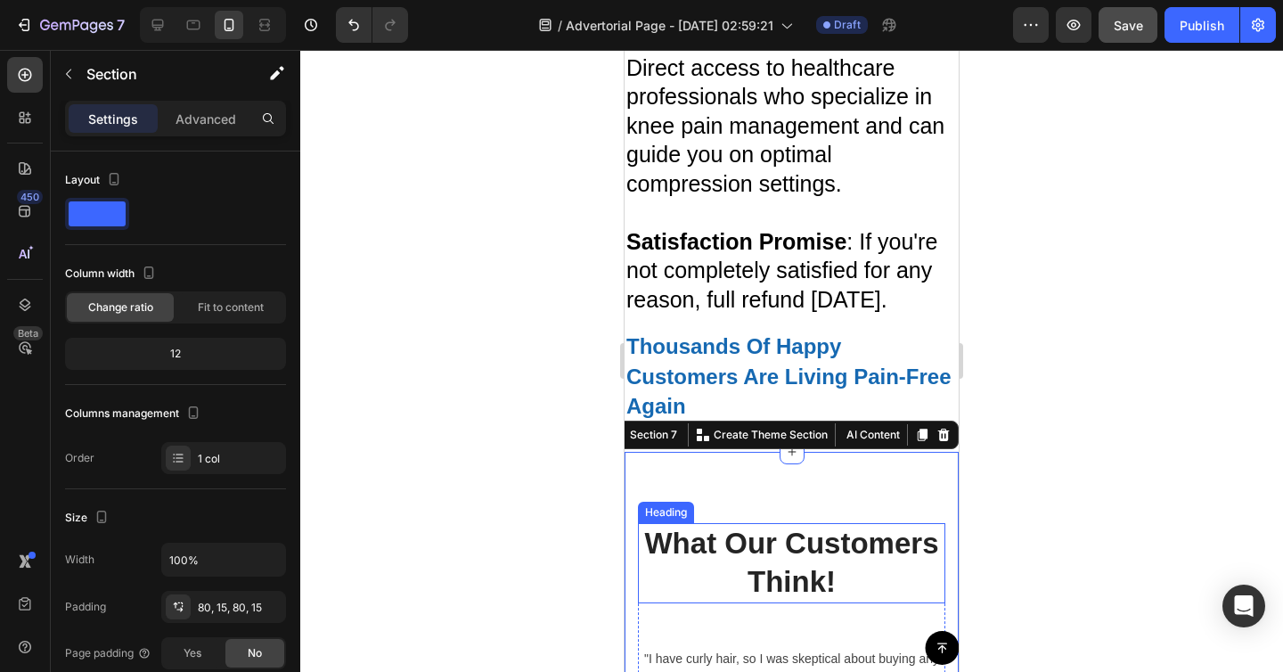
click at [748, 571] on p "What Our Customers Think!" at bounding box center [792, 563] width 304 height 77
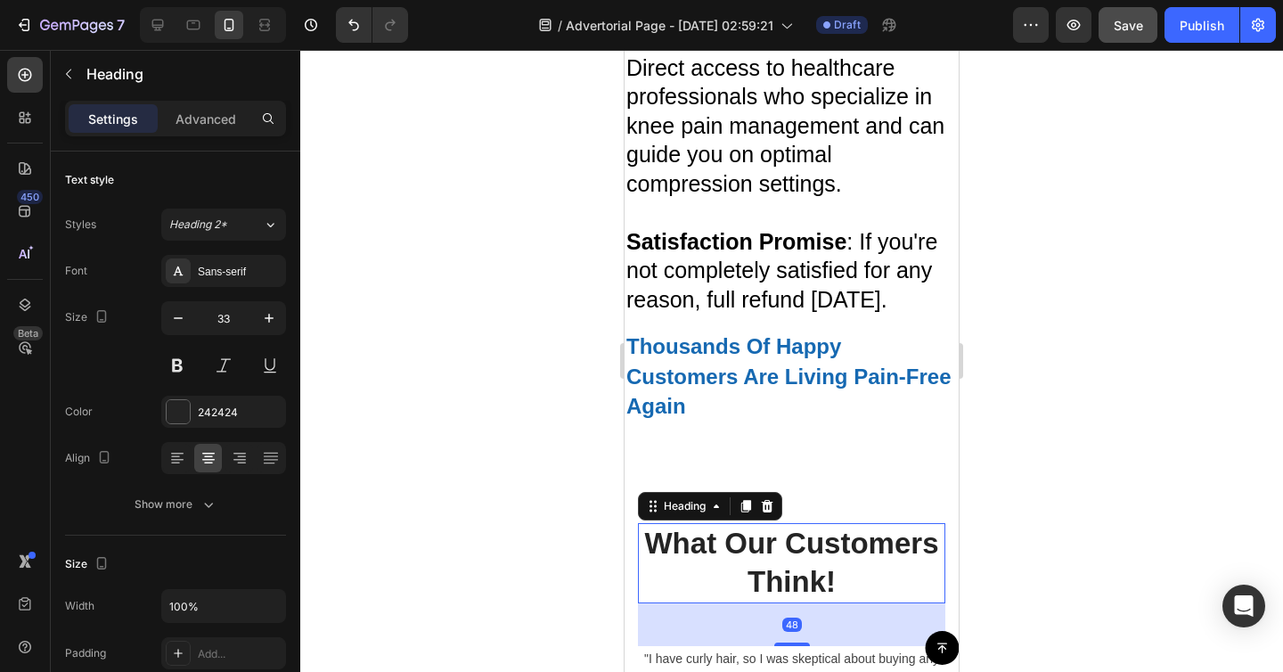
click at [748, 571] on p "What Our Customers Think!" at bounding box center [792, 563] width 304 height 77
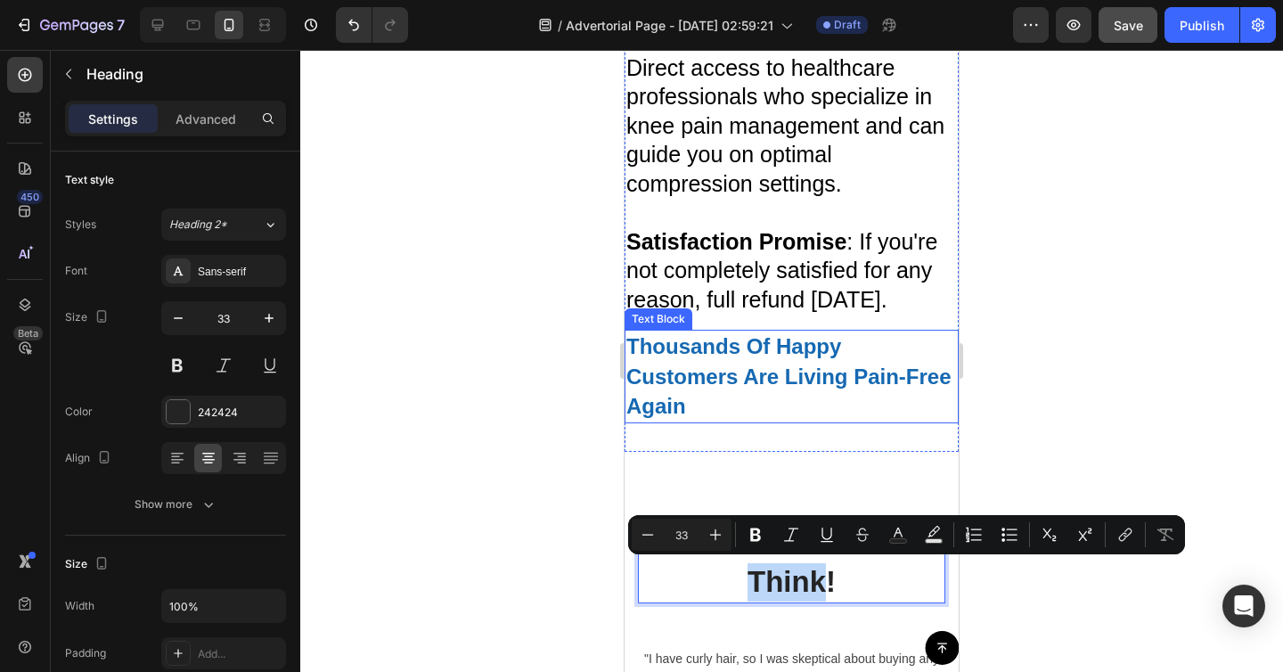
click at [737, 386] on strong "Customers Are Living Pain-Free" at bounding box center [788, 376] width 325 height 24
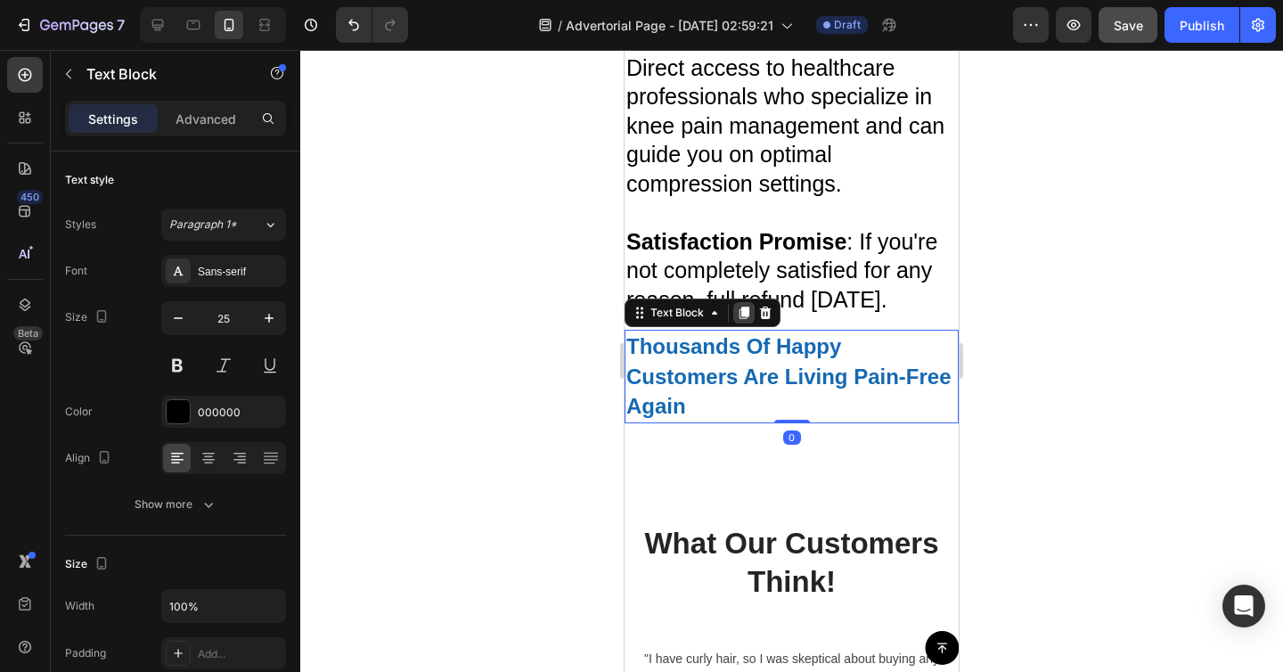
click at [747, 311] on icon at bounding box center [745, 313] width 10 height 12
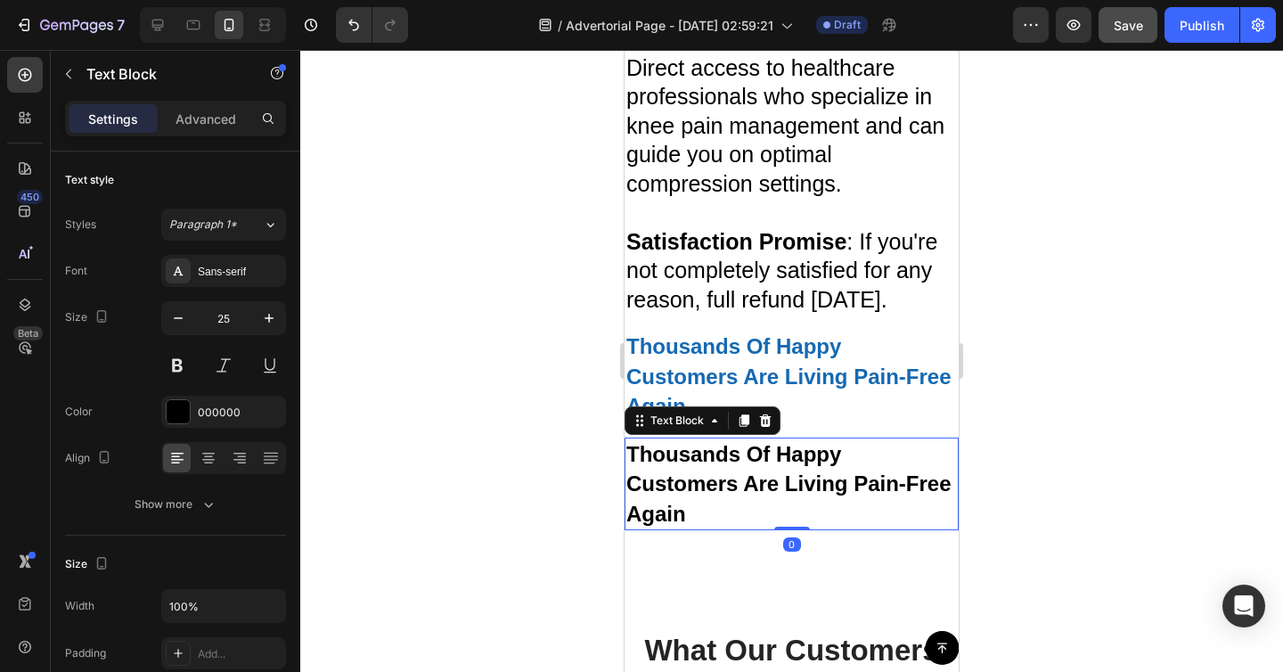
click at [741, 469] on p "Customers Are Living Pain-Free" at bounding box center [791, 484] width 331 height 30
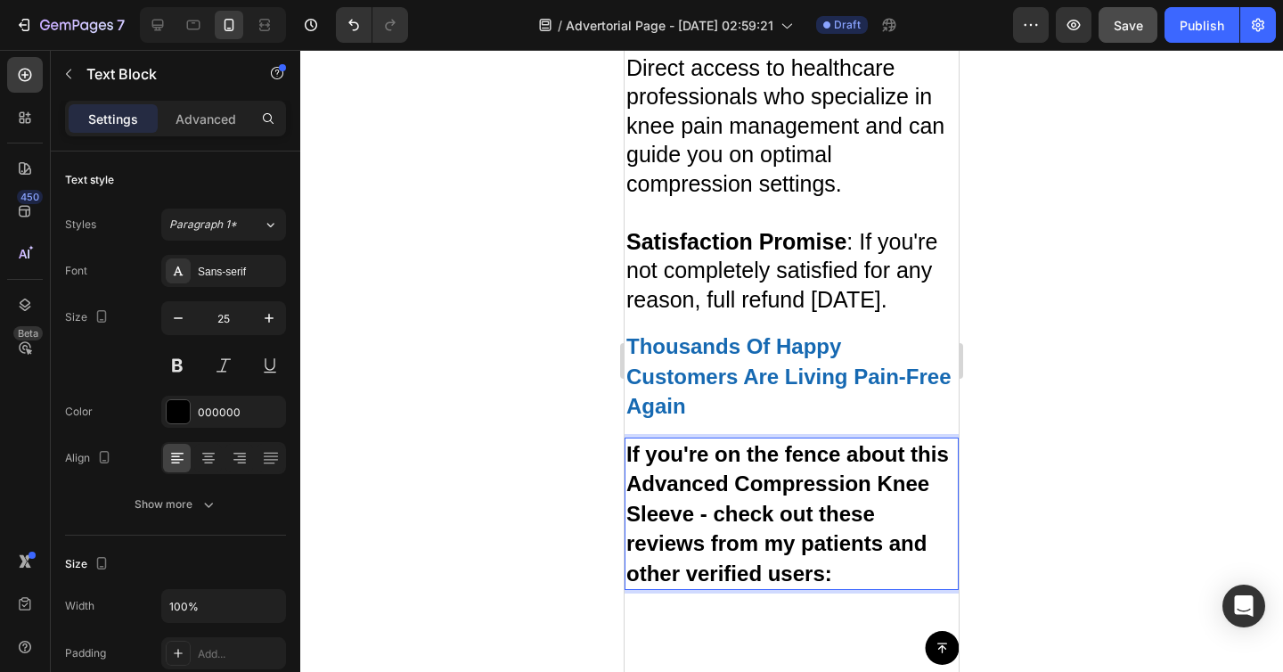
click at [741, 467] on p "If you're on the fence about this Advanced Compression Knee Sleeve - check out …" at bounding box center [791, 514] width 331 height 150
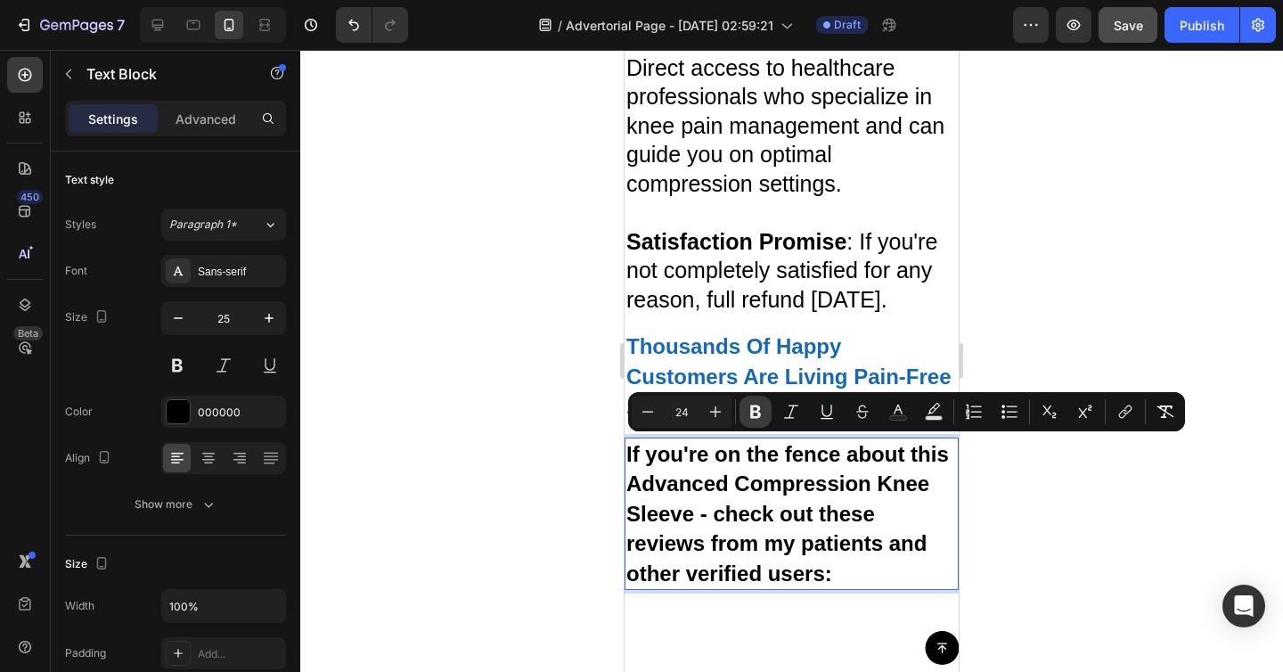
click at [759, 420] on icon "Editor contextual toolbar" at bounding box center [756, 412] width 18 height 18
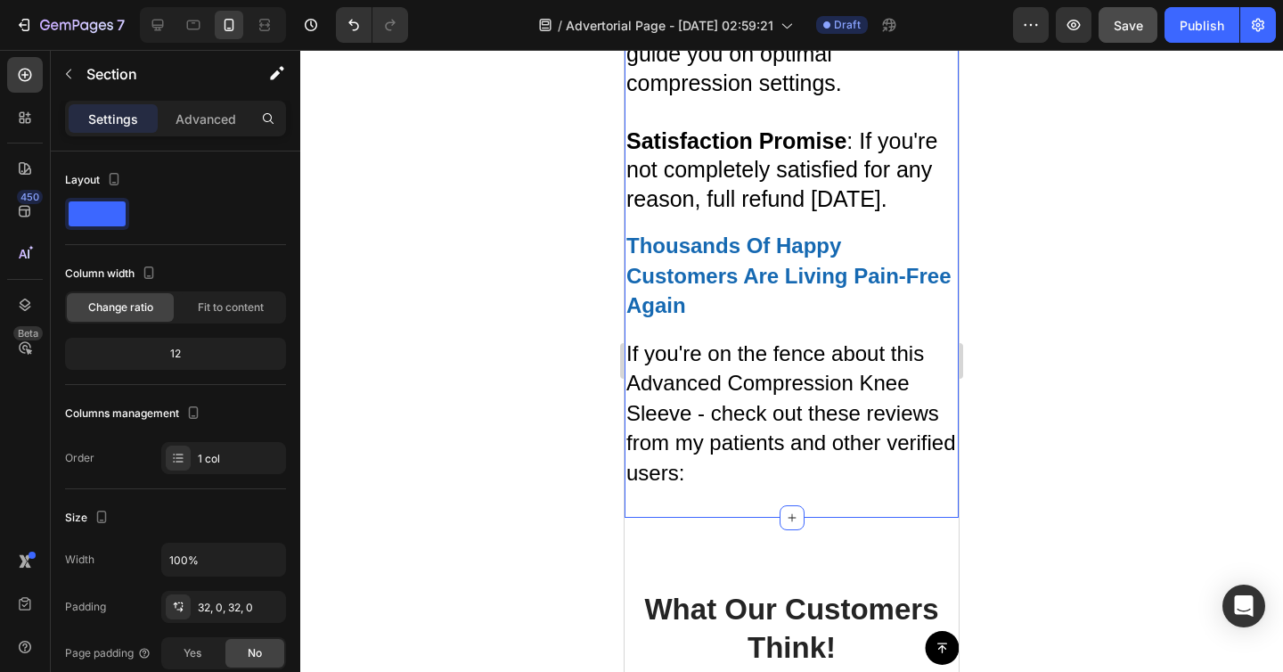
scroll to position [9198, 0]
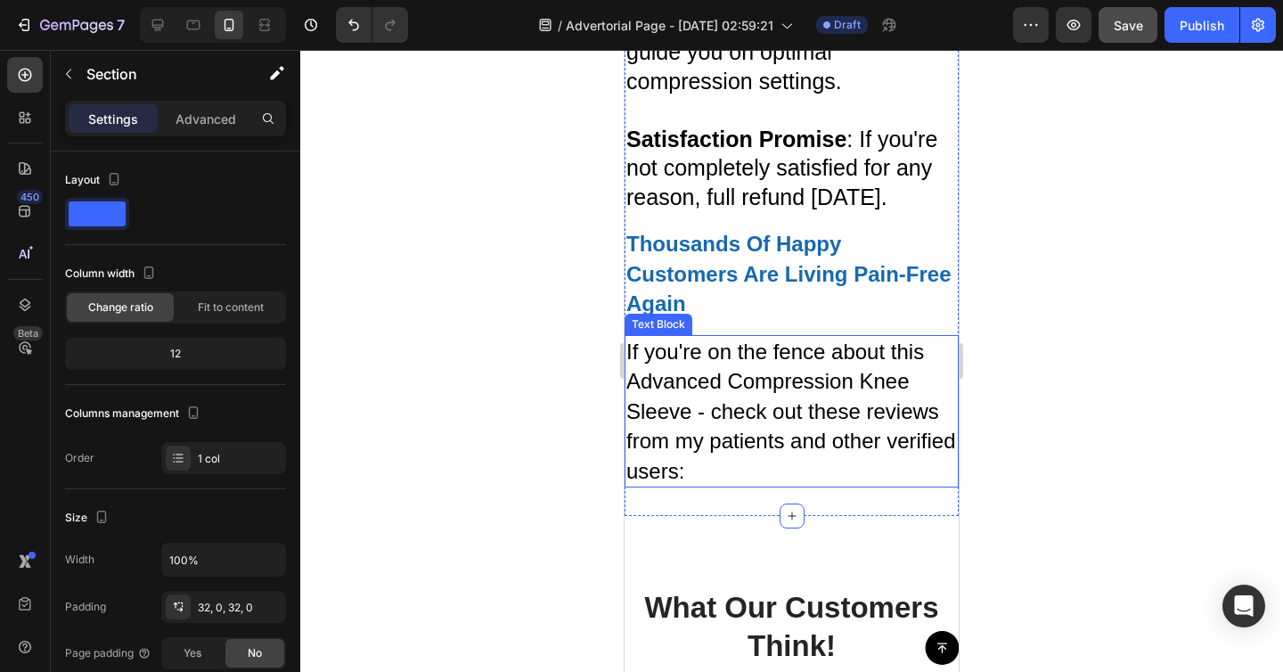
click at [660, 402] on span "If you're on the fence about this Advanced Compression Knee Sleeve - check out …" at bounding box center [791, 410] width 330 height 143
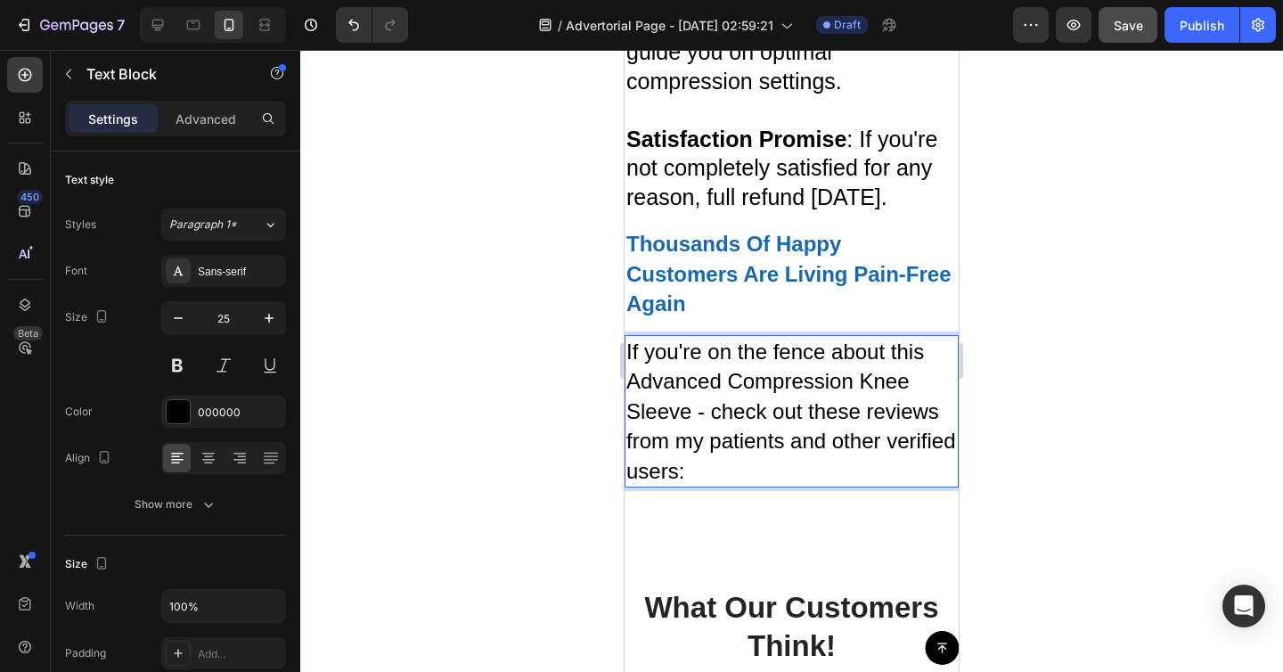
click at [660, 402] on span "If you're on the fence about this Advanced Compression Knee Sleeve - check out …" at bounding box center [791, 410] width 330 height 143
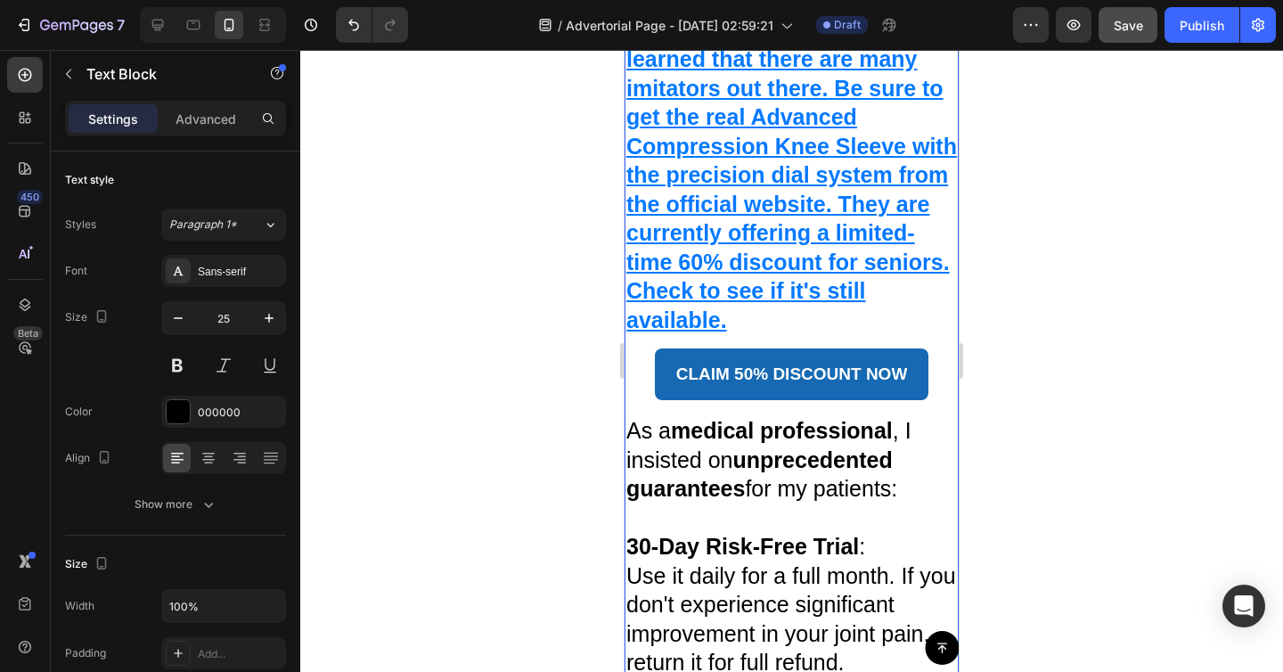
scroll to position [8117, 0]
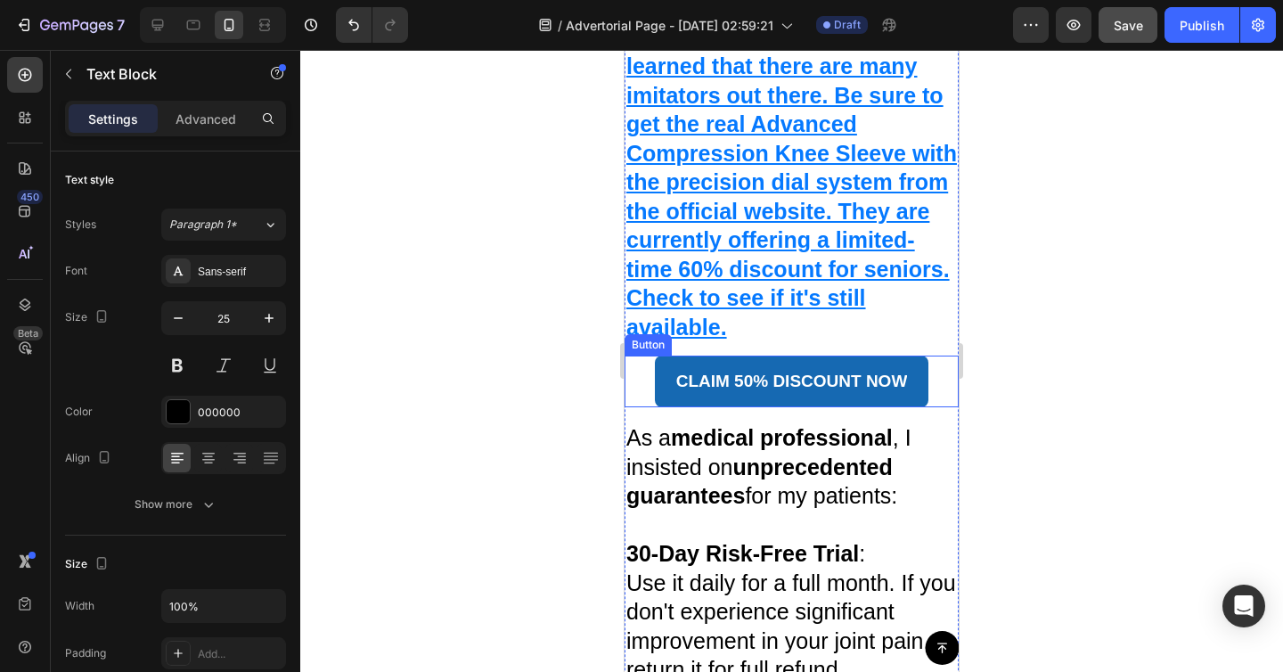
click at [942, 356] on div "CLAIM 50% DISCOUNT NOW Button" at bounding box center [792, 382] width 334 height 52
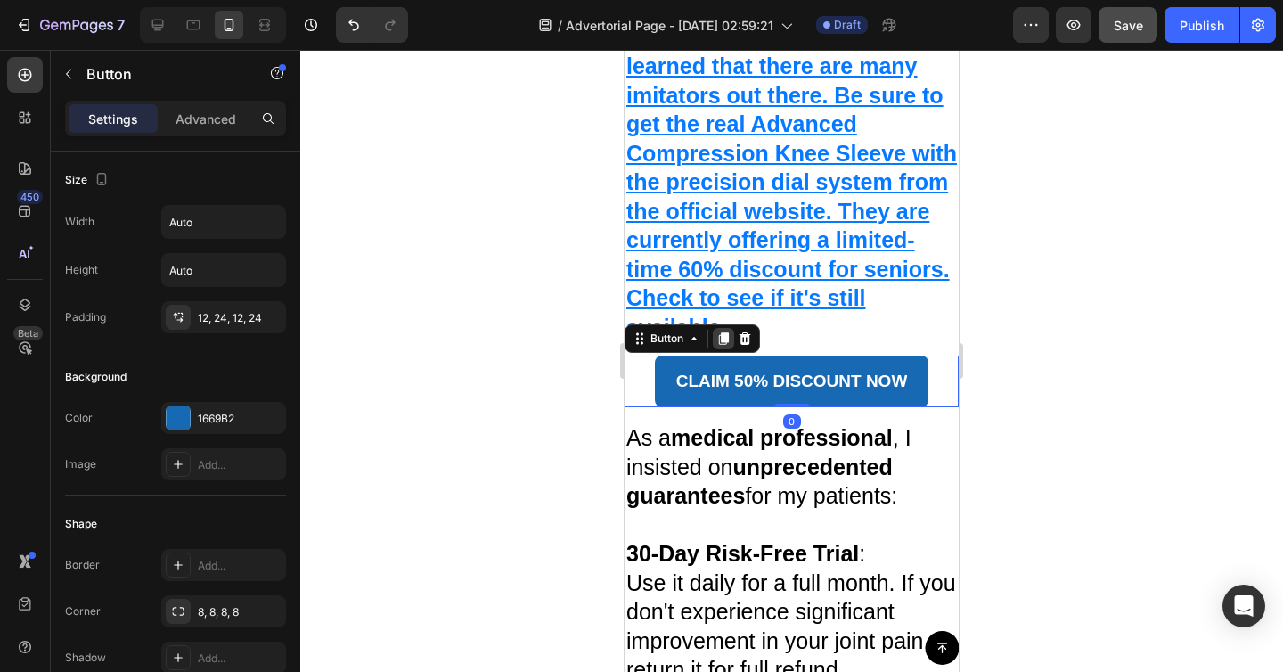
click at [723, 332] on icon at bounding box center [724, 338] width 10 height 12
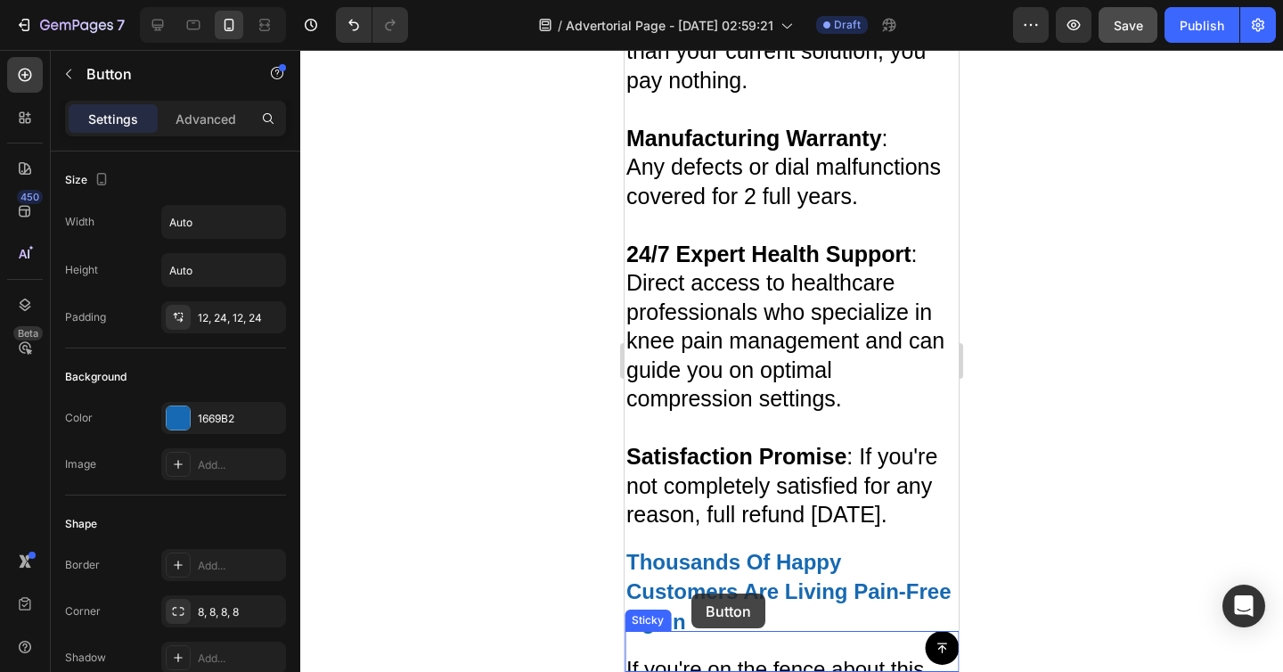
scroll to position [8998, 0]
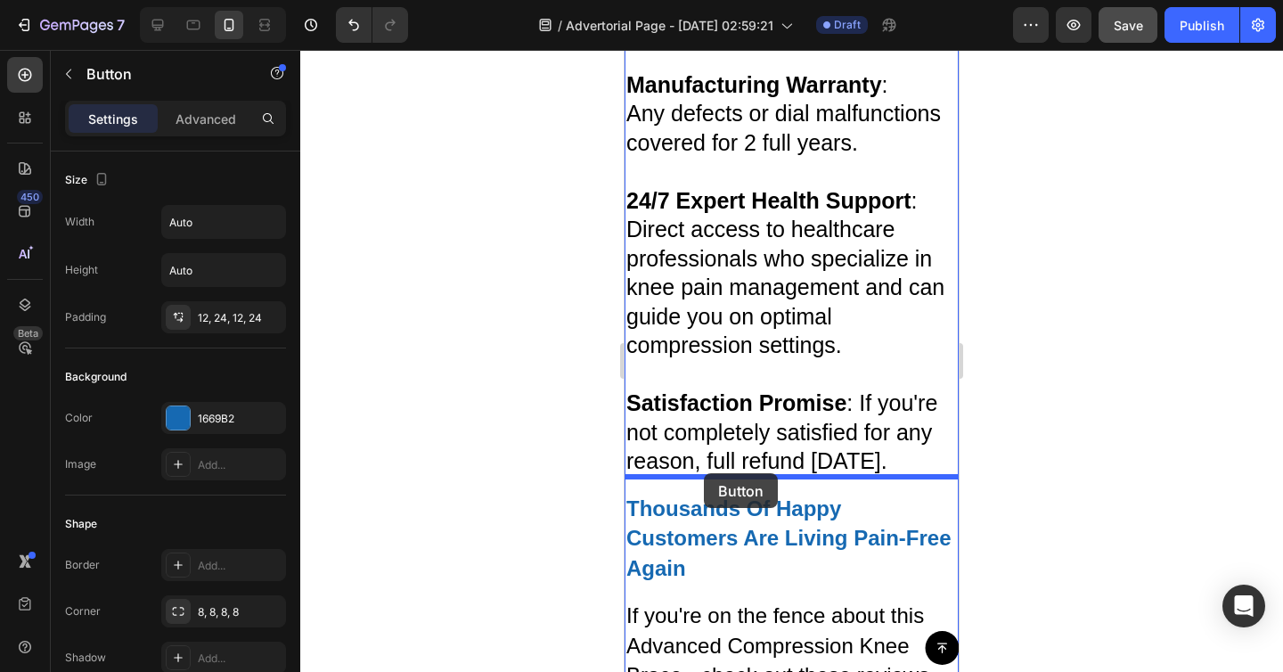
drag, startPoint x: 640, startPoint y: 225, endPoint x: 704, endPoint y: 473, distance: 256.7
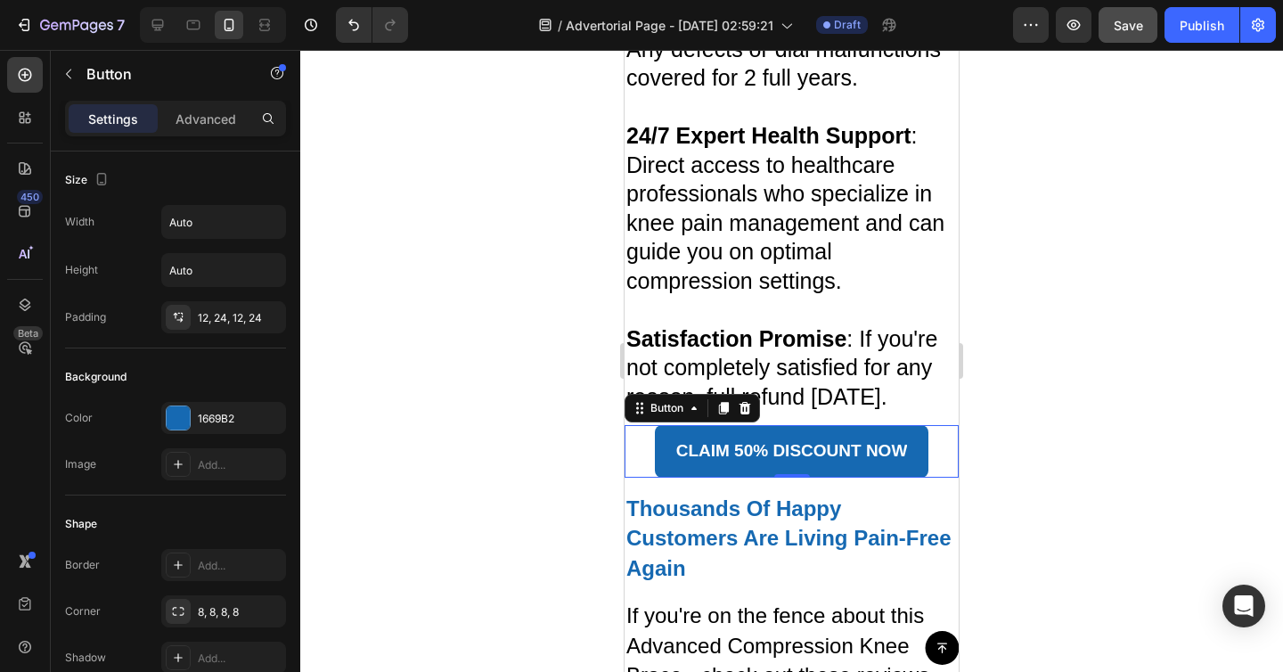
scroll to position [8934, 0]
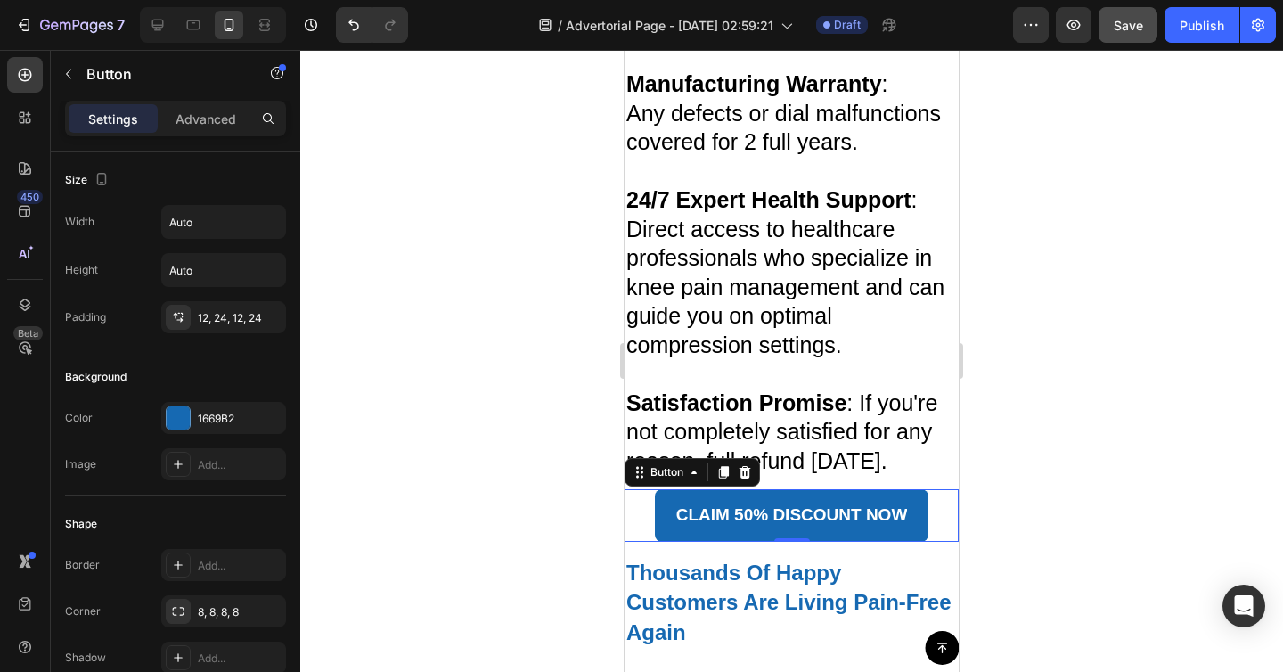
click at [800, 441] on p "Satisfaction Promise : If you're not completely satisfied for any reason, full …" at bounding box center [791, 431] width 331 height 87
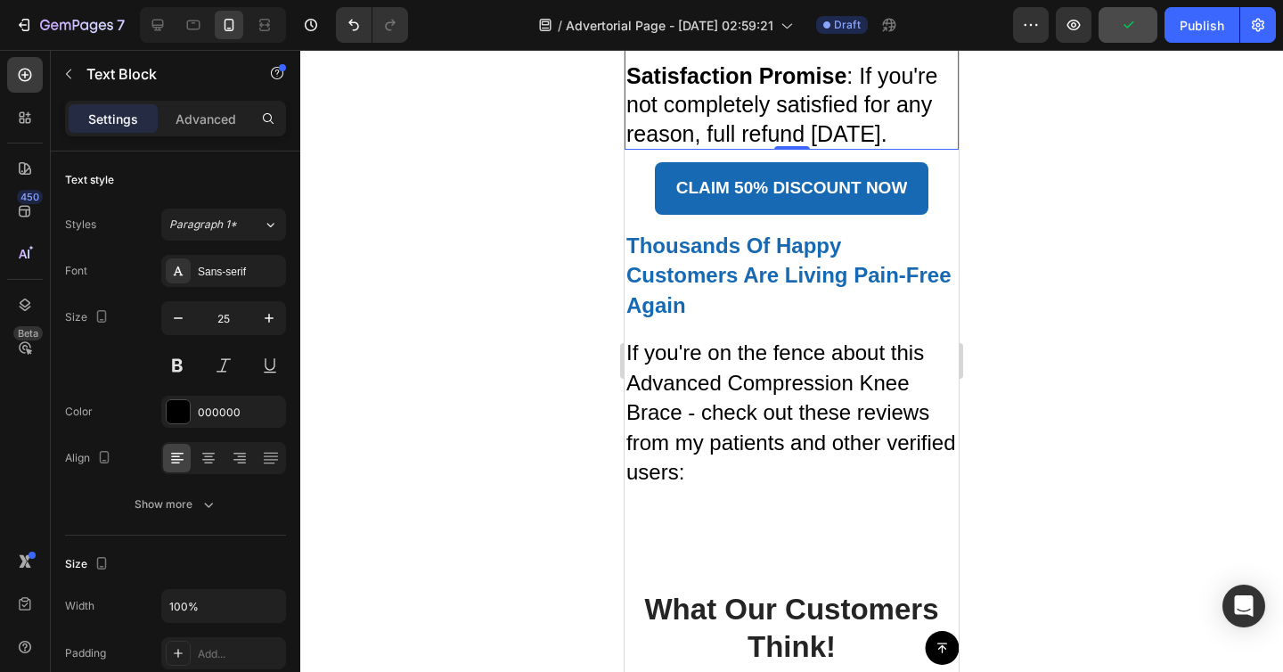
scroll to position [9302, 0]
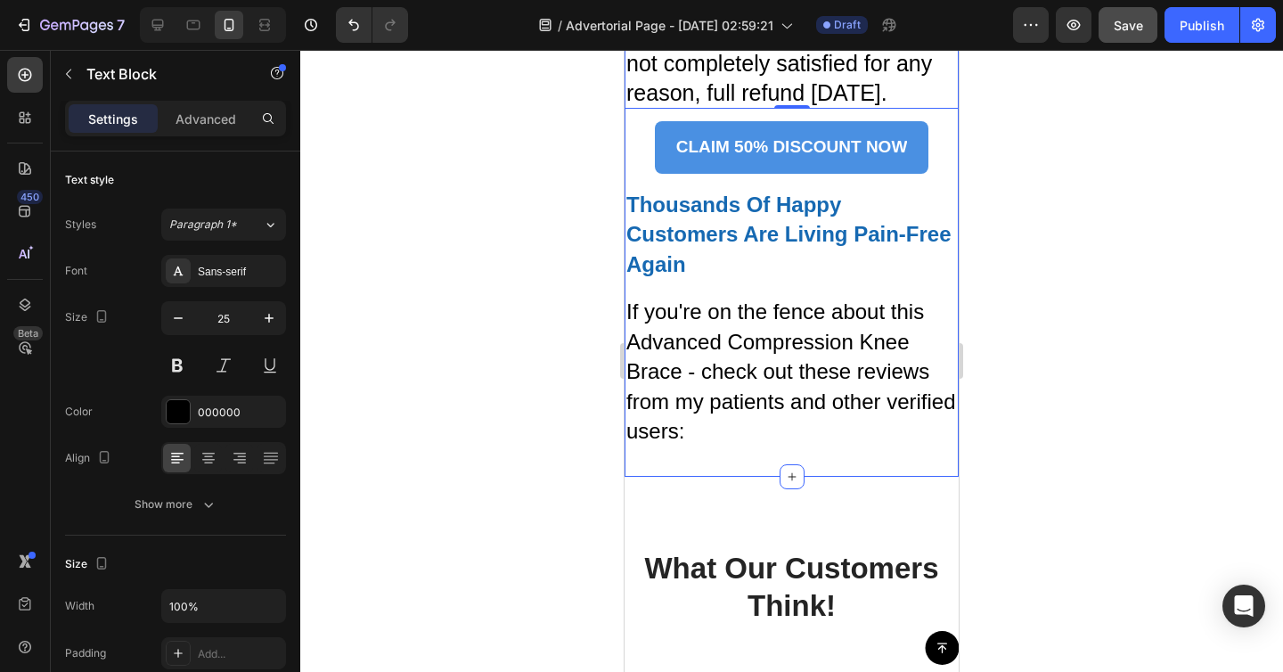
click at [749, 171] on link "CLAIM 50% DISCOUNT NOW" at bounding box center [792, 147] width 274 height 52
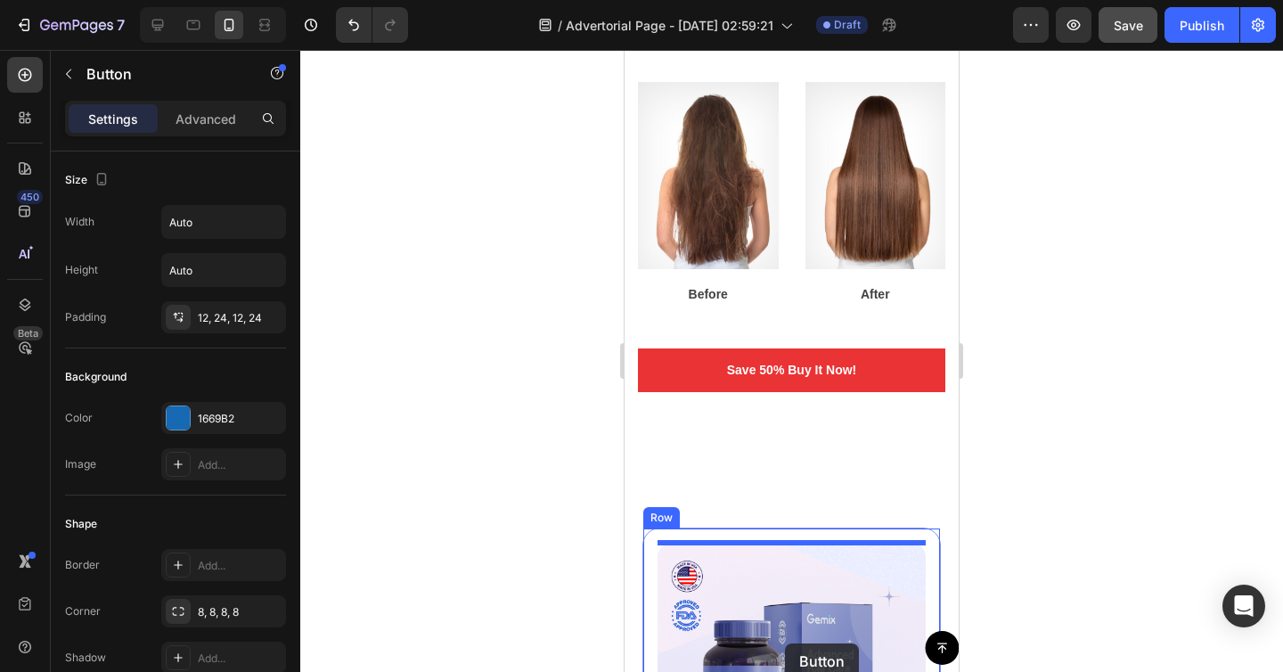
scroll to position [10235, 0]
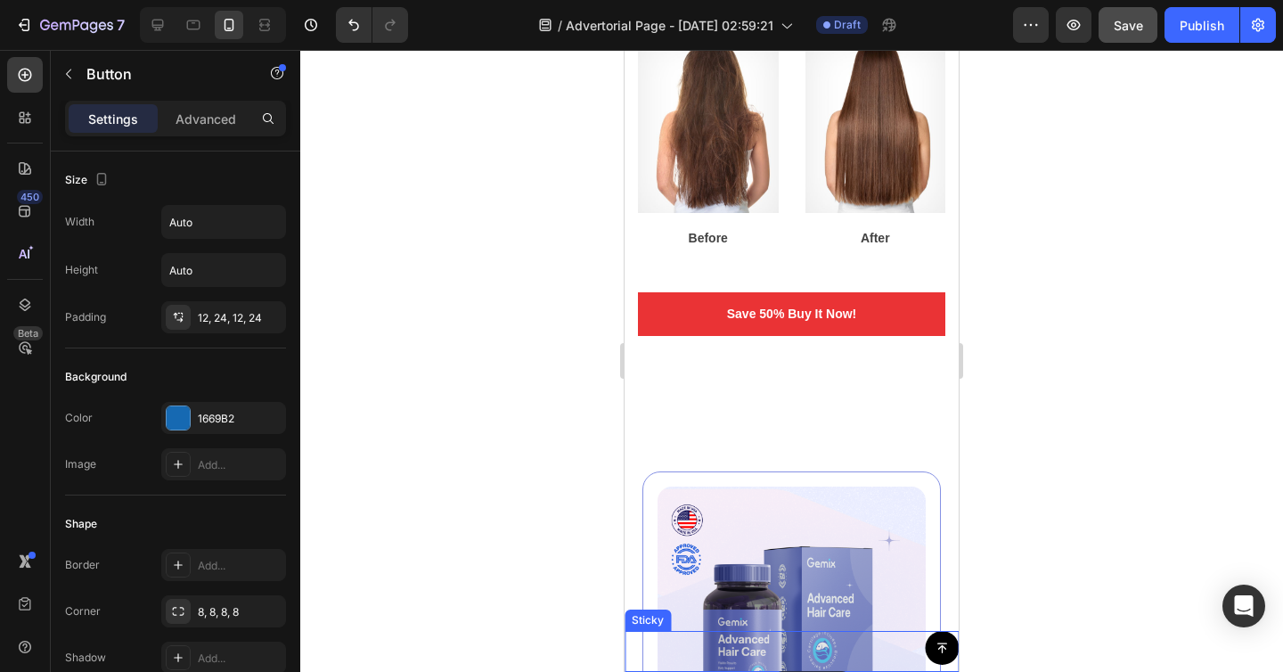
drag, startPoint x: 642, startPoint y: 103, endPoint x: 775, endPoint y: 671, distance: 583.1
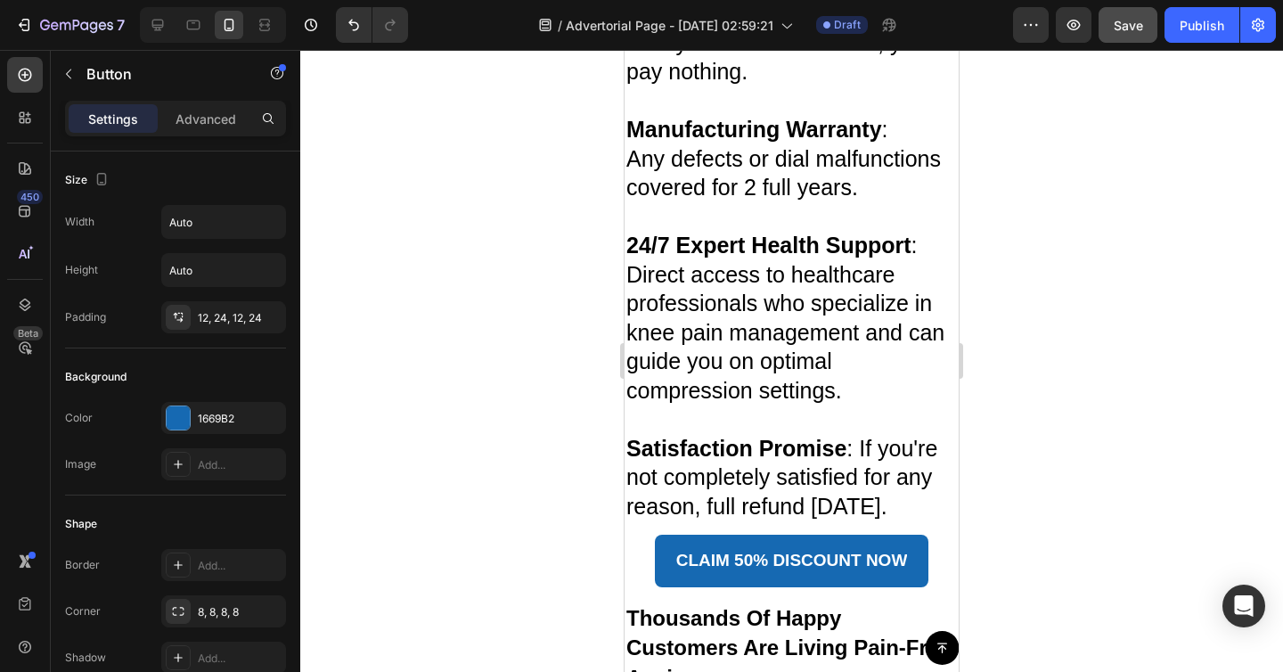
scroll to position [8860, 0]
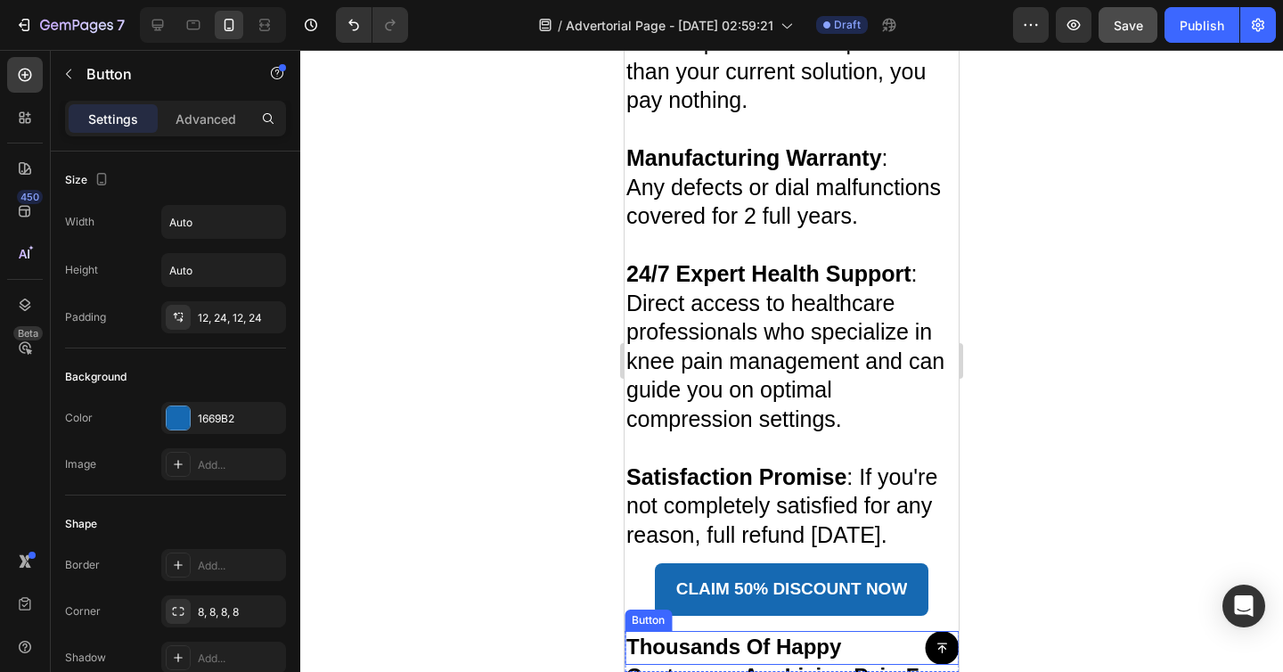
click at [817, 646] on div "Button" at bounding box center [792, 648] width 334 height 34
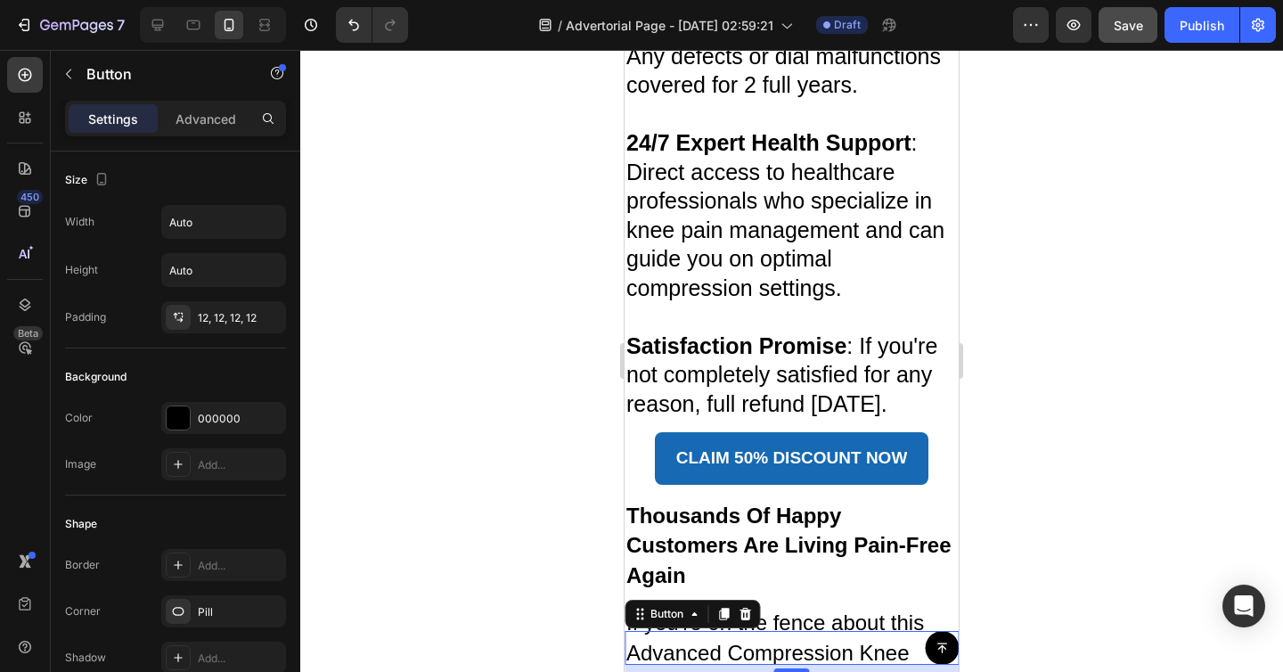
scroll to position [9000, 0]
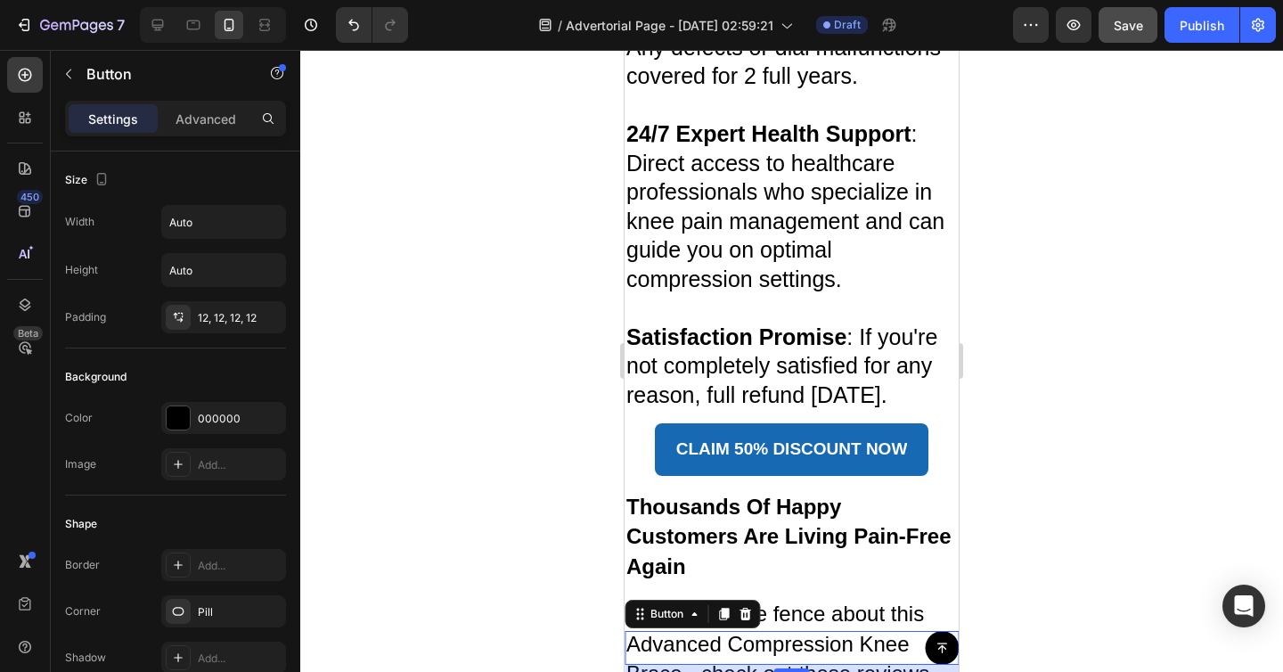
click at [792, 671] on div "8" at bounding box center [792, 668] width 334 height 7
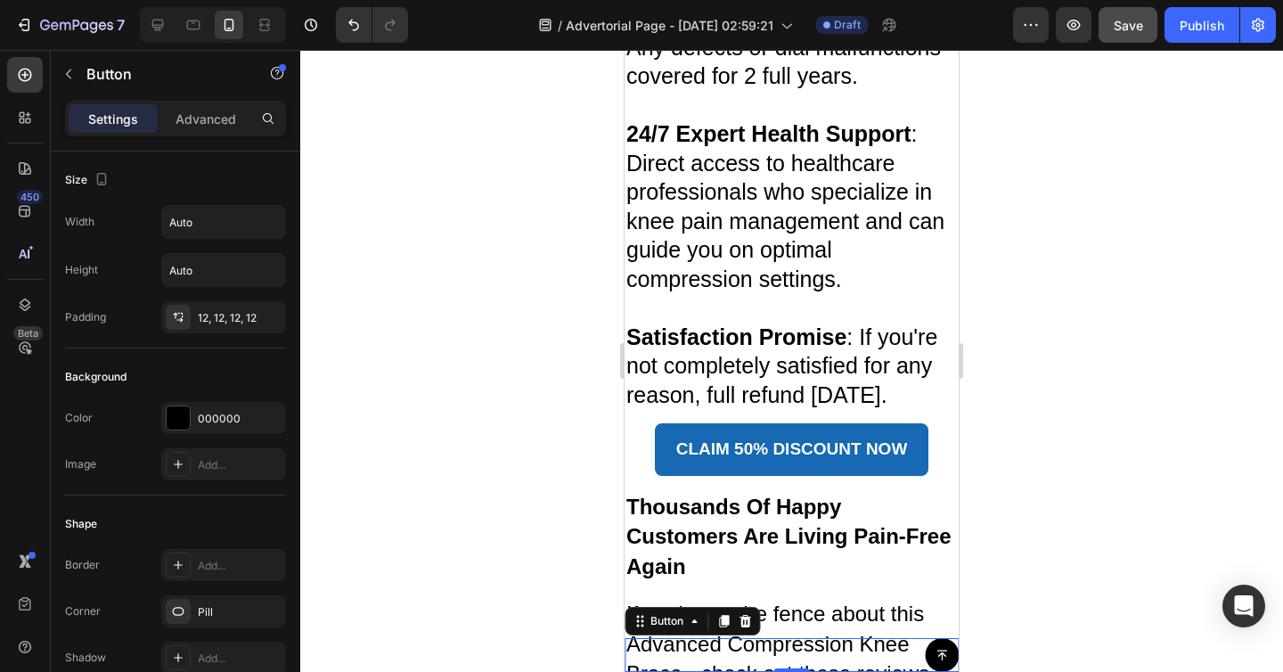
drag, startPoint x: 792, startPoint y: 671, endPoint x: 796, endPoint y: 631, distance: 40.3
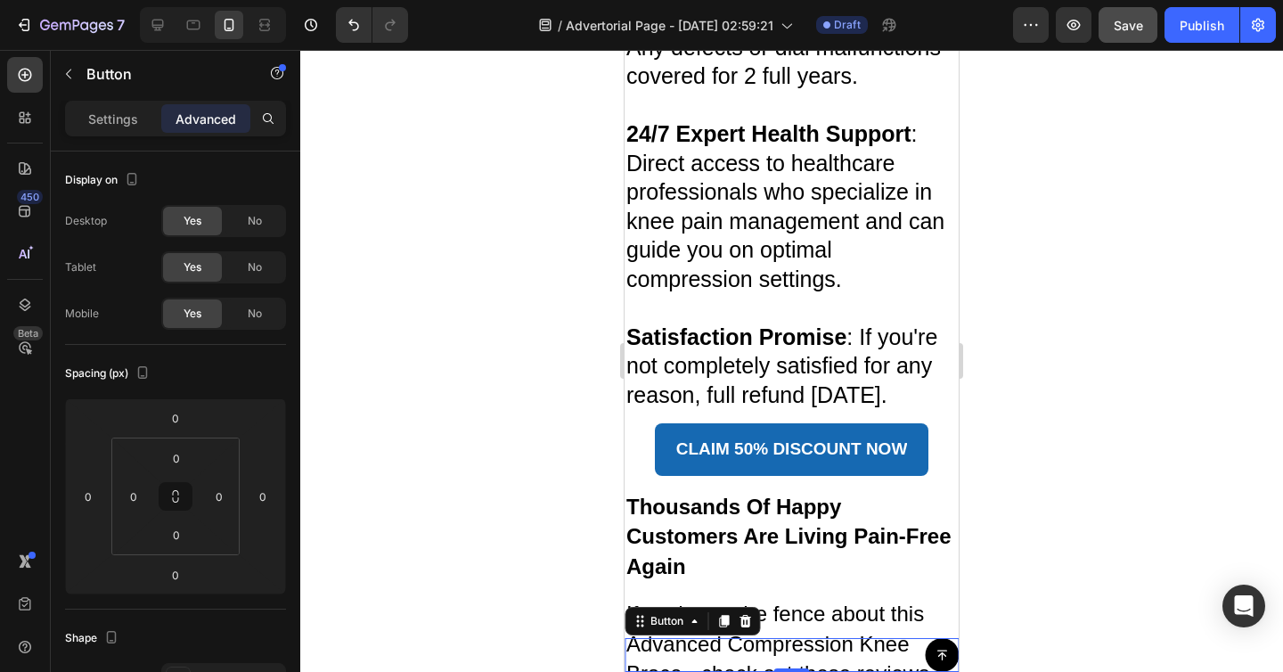
click at [796, 647] on div "Button 0" at bounding box center [792, 655] width 334 height 34
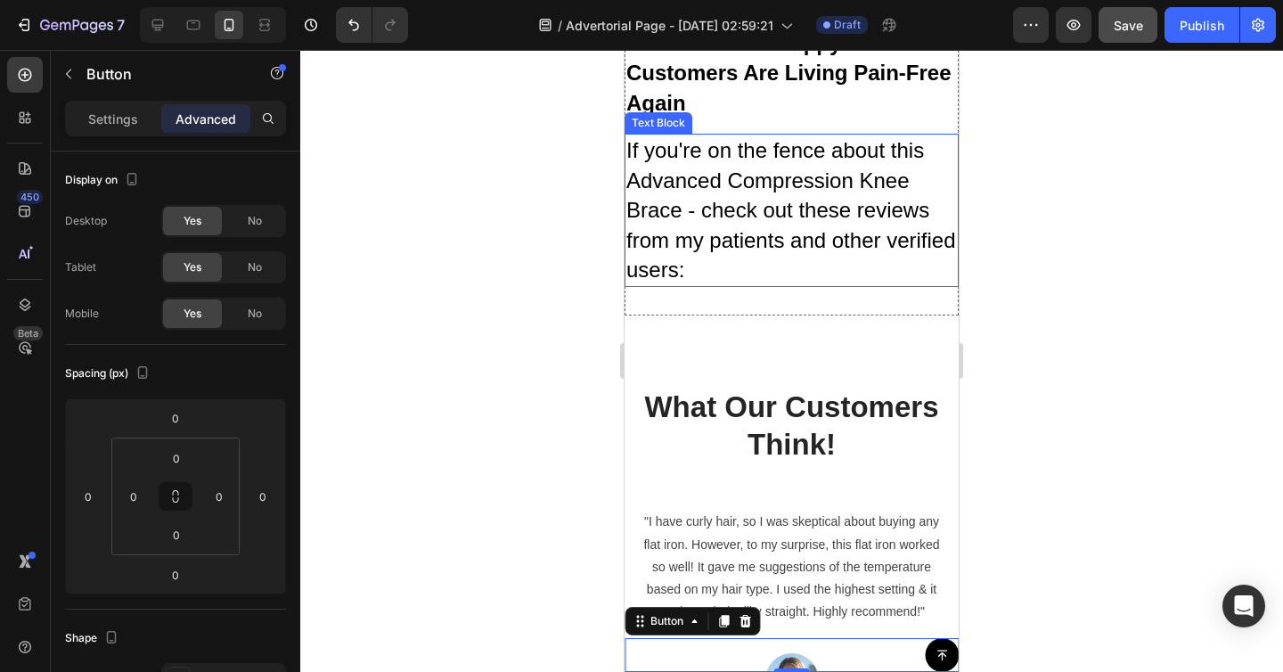
scroll to position [9380, 0]
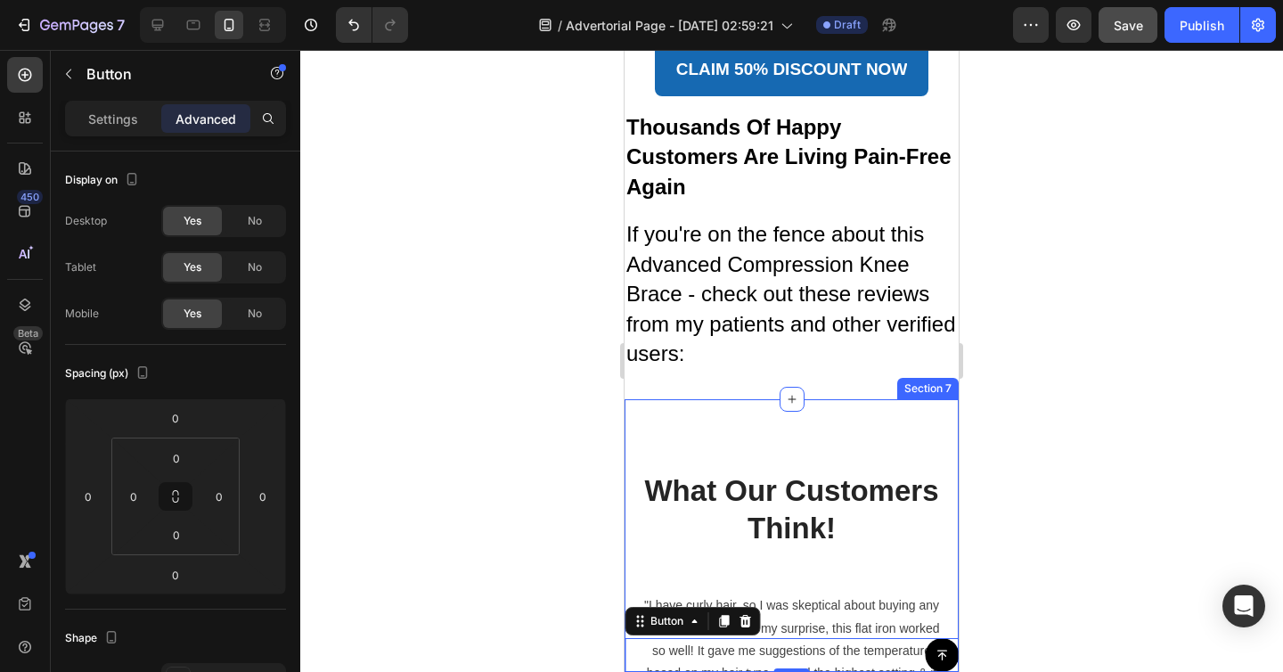
click at [751, 506] on p "What Our Customers Think!" at bounding box center [792, 510] width 304 height 77
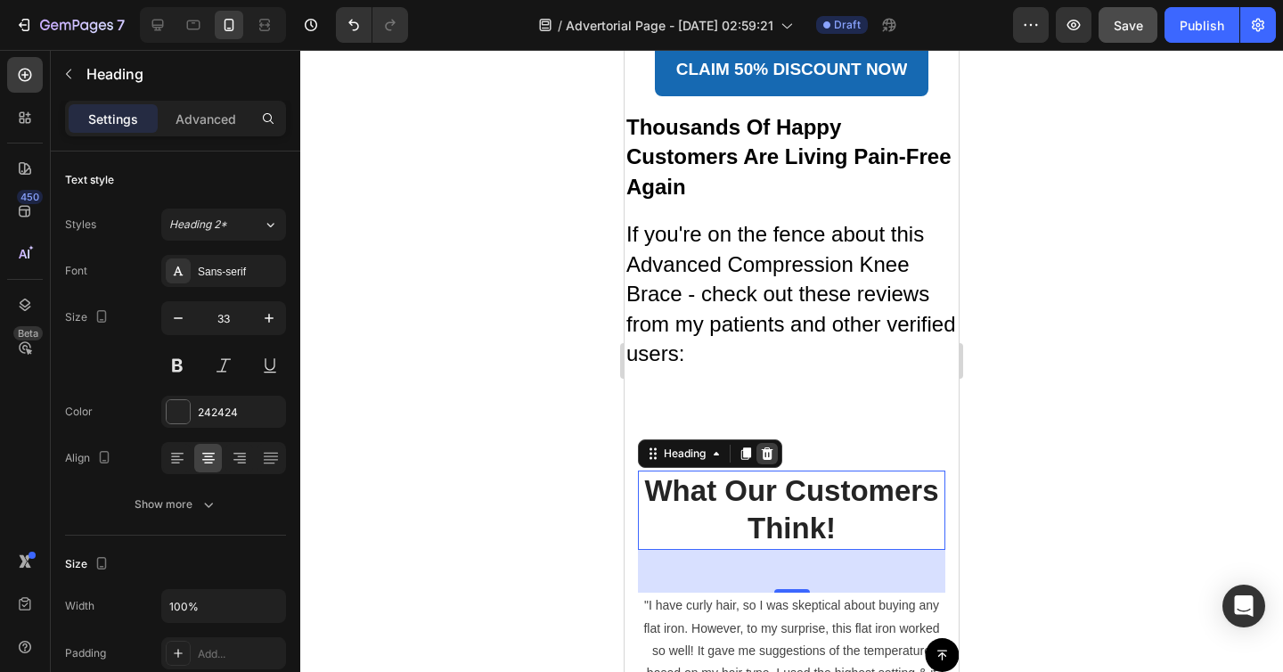
click at [774, 446] on icon at bounding box center [767, 453] width 14 height 14
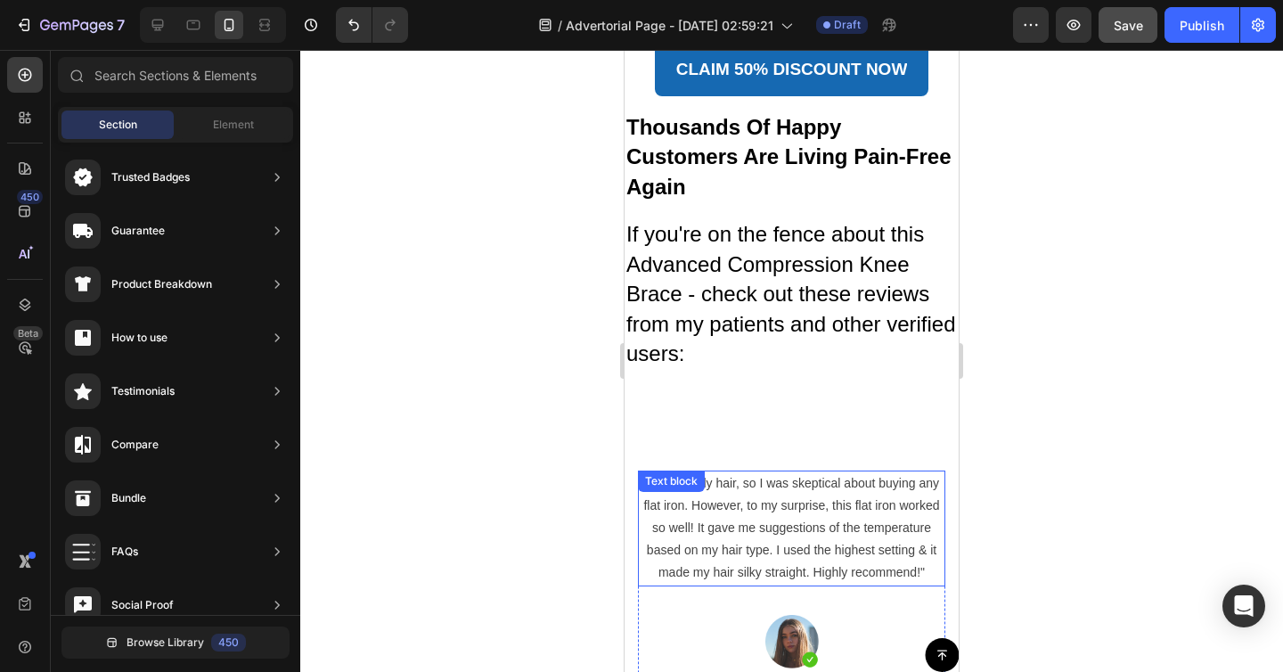
click at [748, 487] on div ""I have curly hair, so I was skeptical about buying any flat iron. However, to …" at bounding box center [791, 528] width 307 height 116
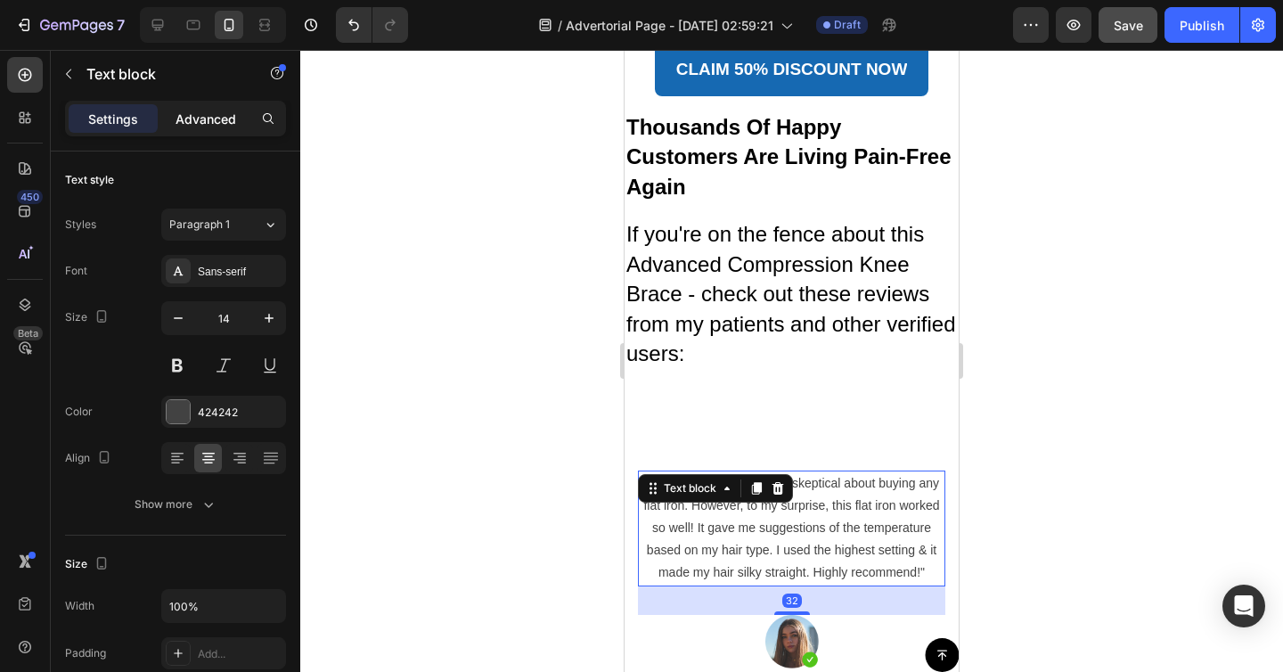
click at [212, 114] on p "Advanced" at bounding box center [206, 119] width 61 height 19
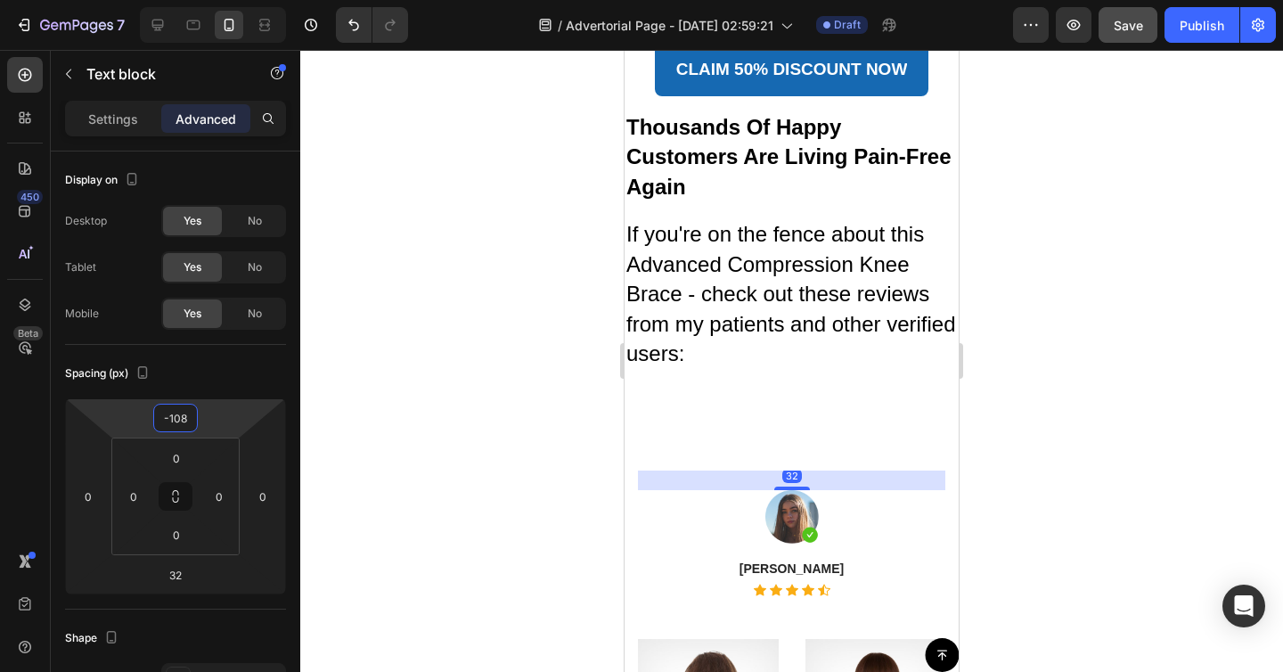
type input "-142"
drag, startPoint x: 207, startPoint y: 420, endPoint x: 205, endPoint y: 483, distance: 63.3
click at [205, 0] on html "7 / Advertorial Page - [DATE] 02:59:21 Draft Preview Save Publish 450 Beta Sect…" at bounding box center [641, 0] width 1283 height 0
click at [355, 9] on button "Undo/Redo" at bounding box center [354, 25] width 36 height 36
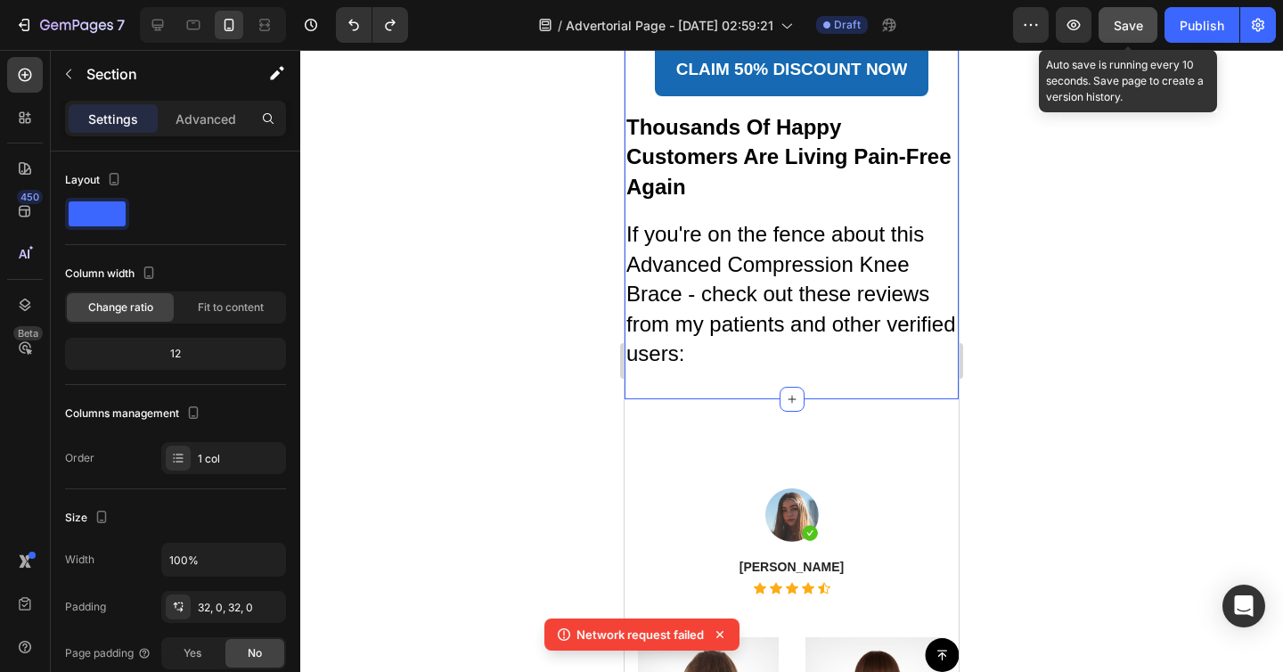
click at [1131, 35] on button "Save" at bounding box center [1128, 25] width 59 height 36
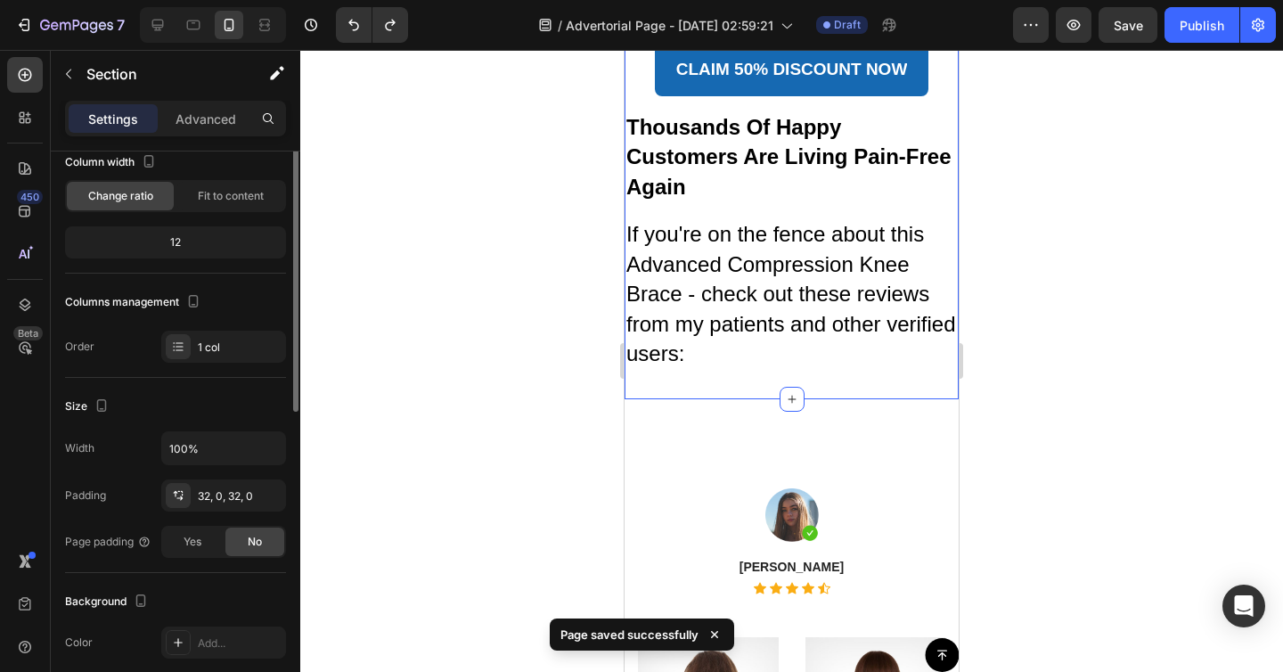
scroll to position [149, 0]
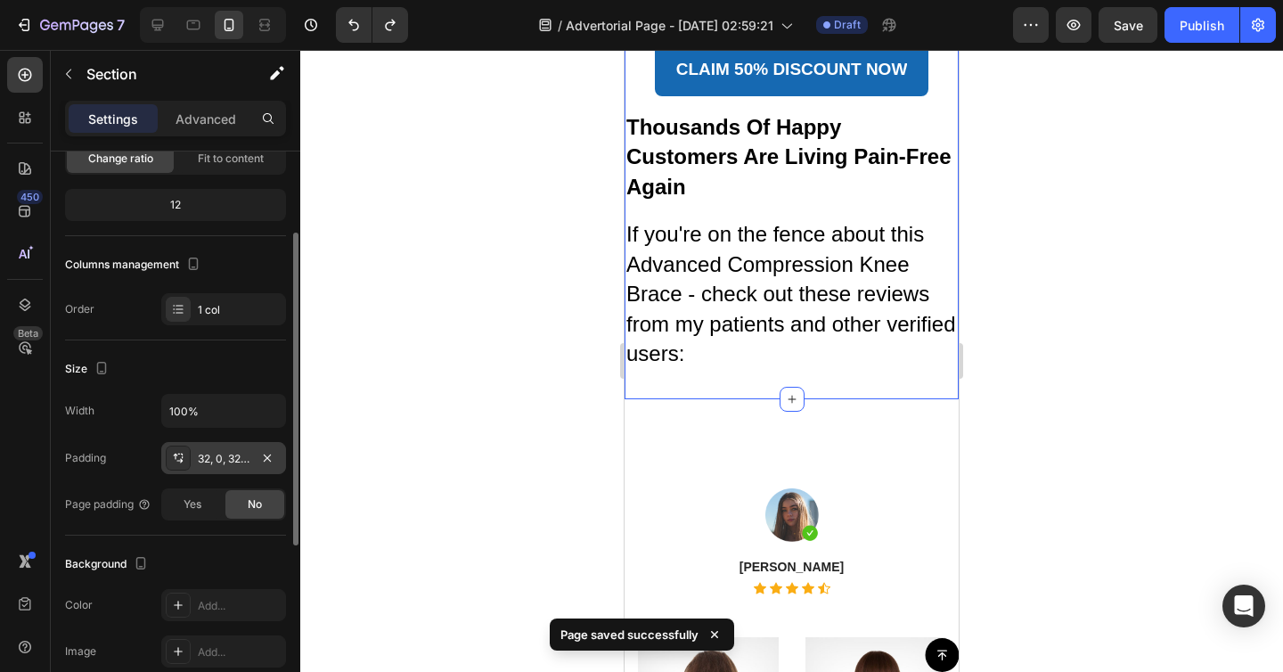
click at [222, 462] on div "32, 0, 32, 0" at bounding box center [224, 459] width 52 height 16
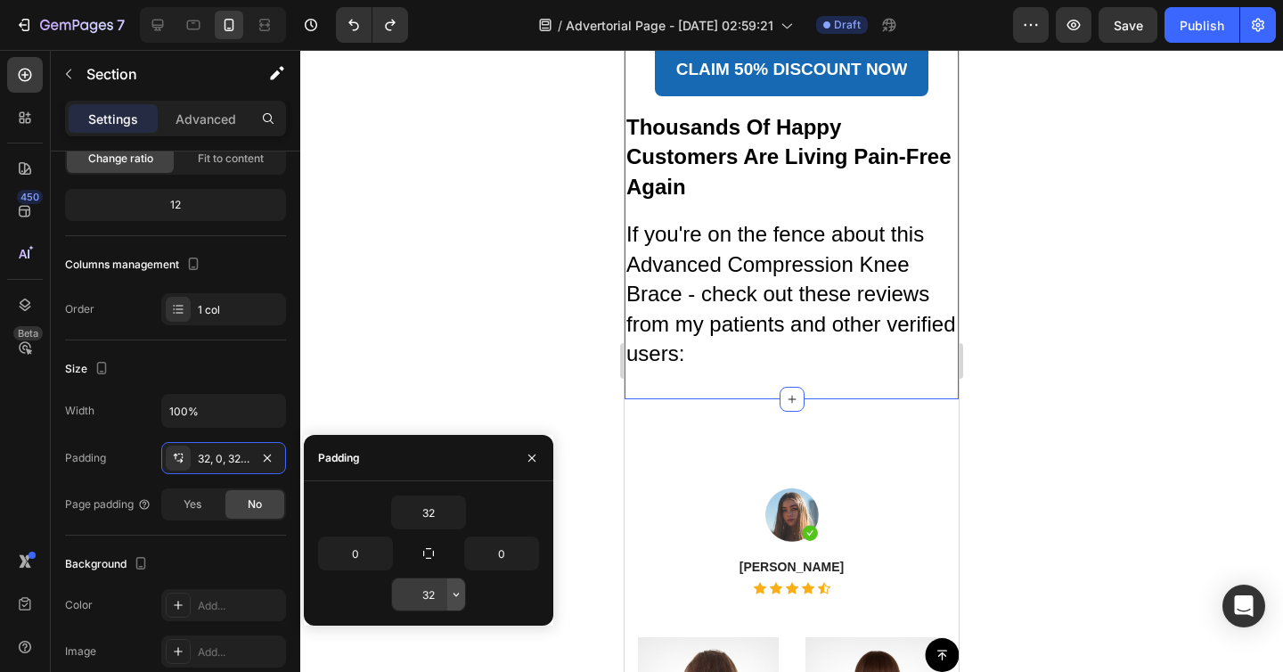
click at [455, 593] on icon "button" at bounding box center [456, 594] width 14 height 14
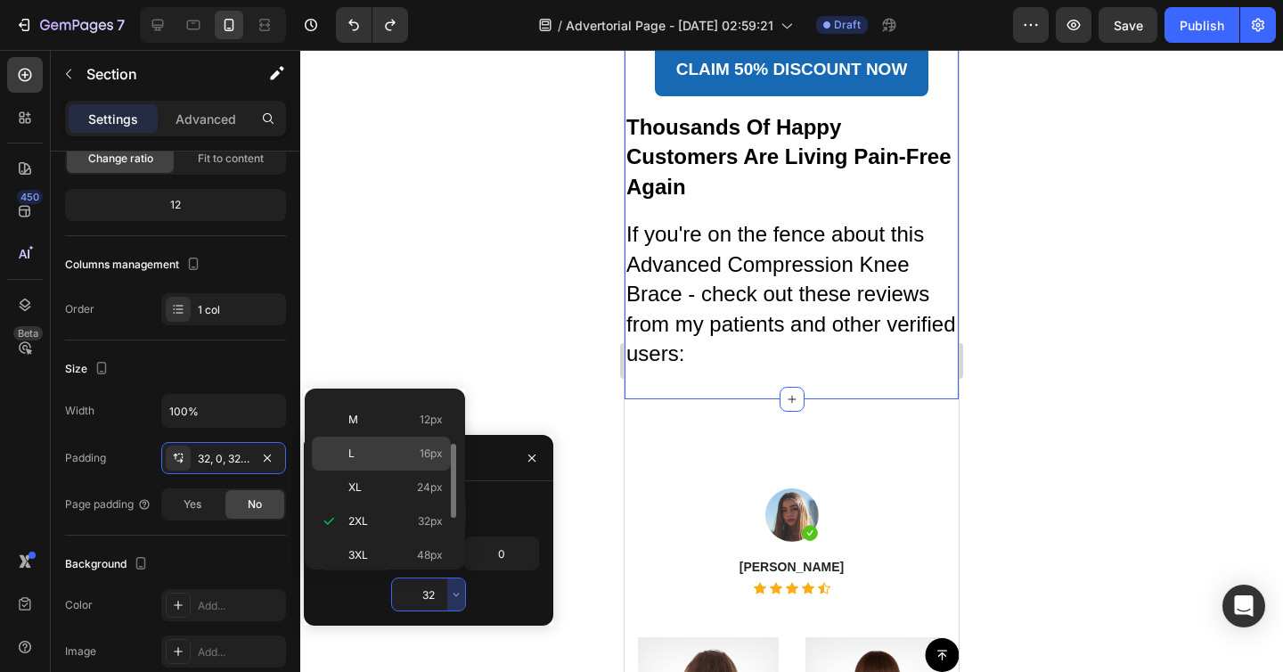
scroll to position [0, 0]
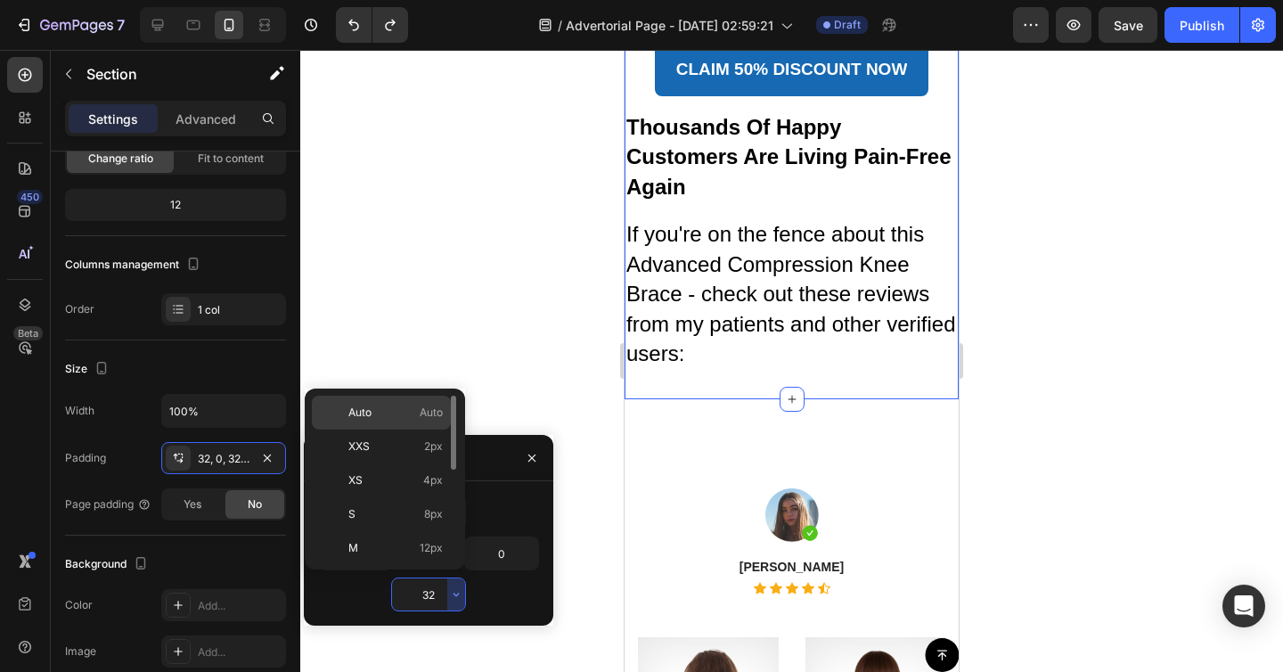
click at [395, 416] on p "Auto Auto" at bounding box center [395, 413] width 94 height 16
type input "Auto"
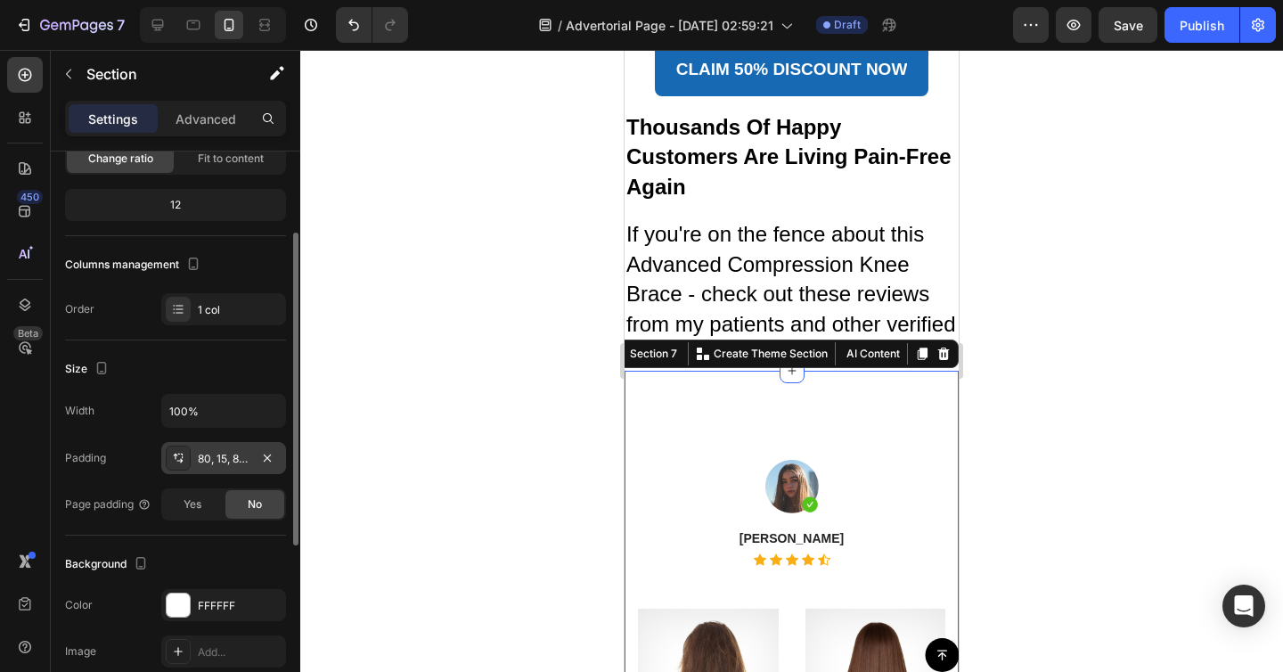
click at [242, 462] on div "80, 15, 80, 15" at bounding box center [224, 459] width 52 height 16
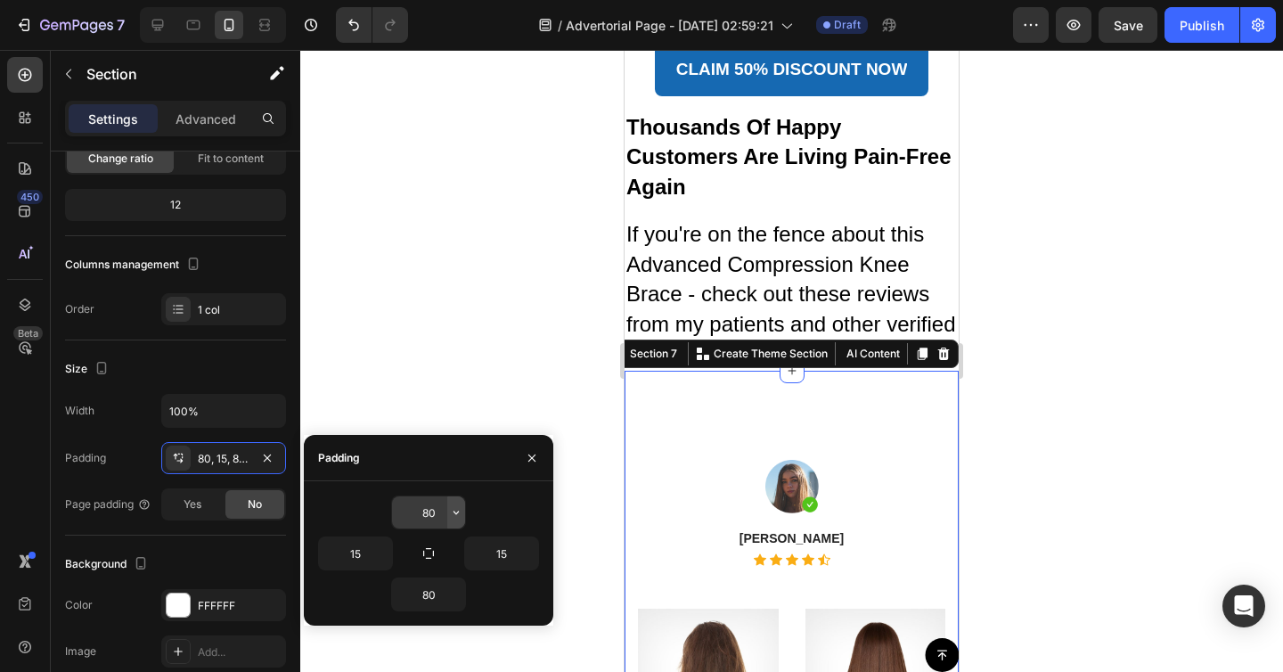
click at [459, 505] on icon "button" at bounding box center [456, 512] width 14 height 14
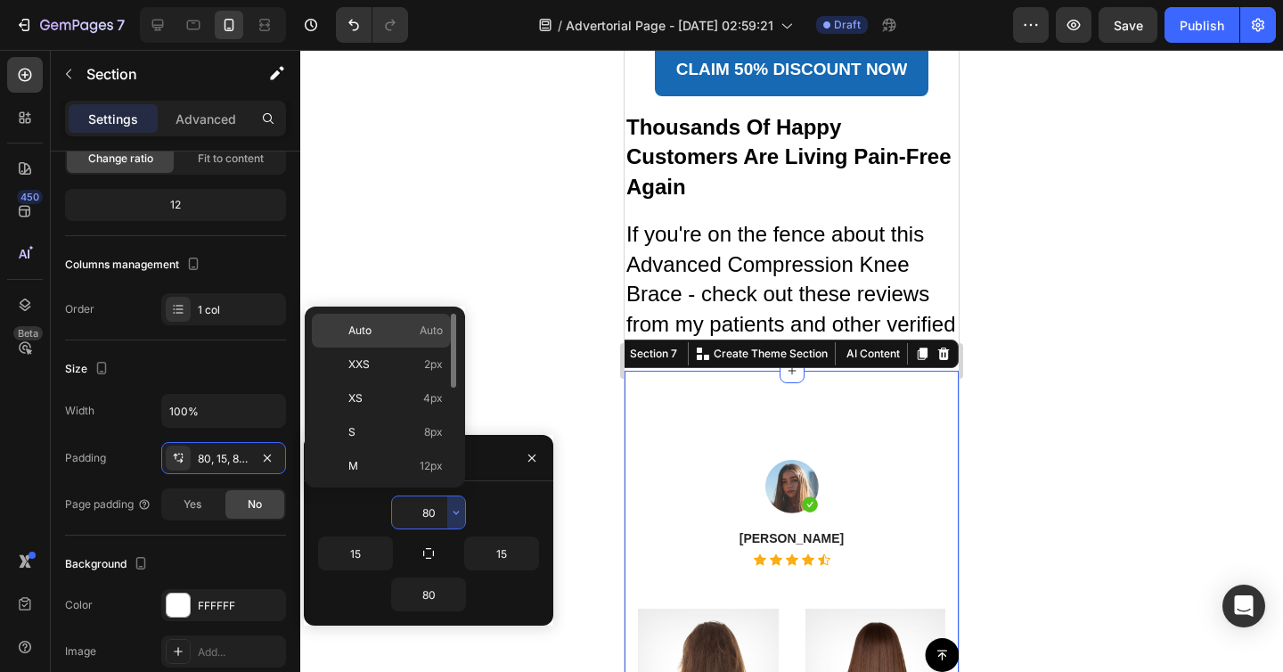
click at [384, 335] on p "Auto Auto" at bounding box center [395, 331] width 94 height 16
type input "Auto"
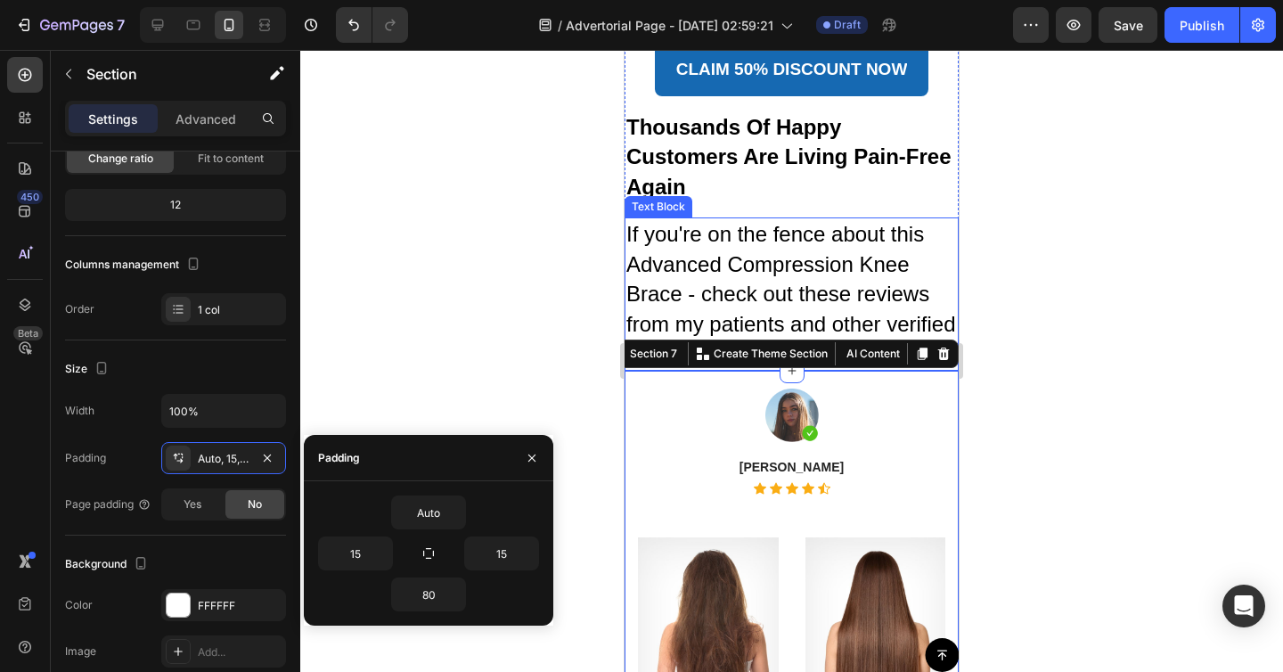
click at [869, 245] on p "If you're on the fence about this Advanced Compression Knee Brace - check out t…" at bounding box center [791, 294] width 331 height 150
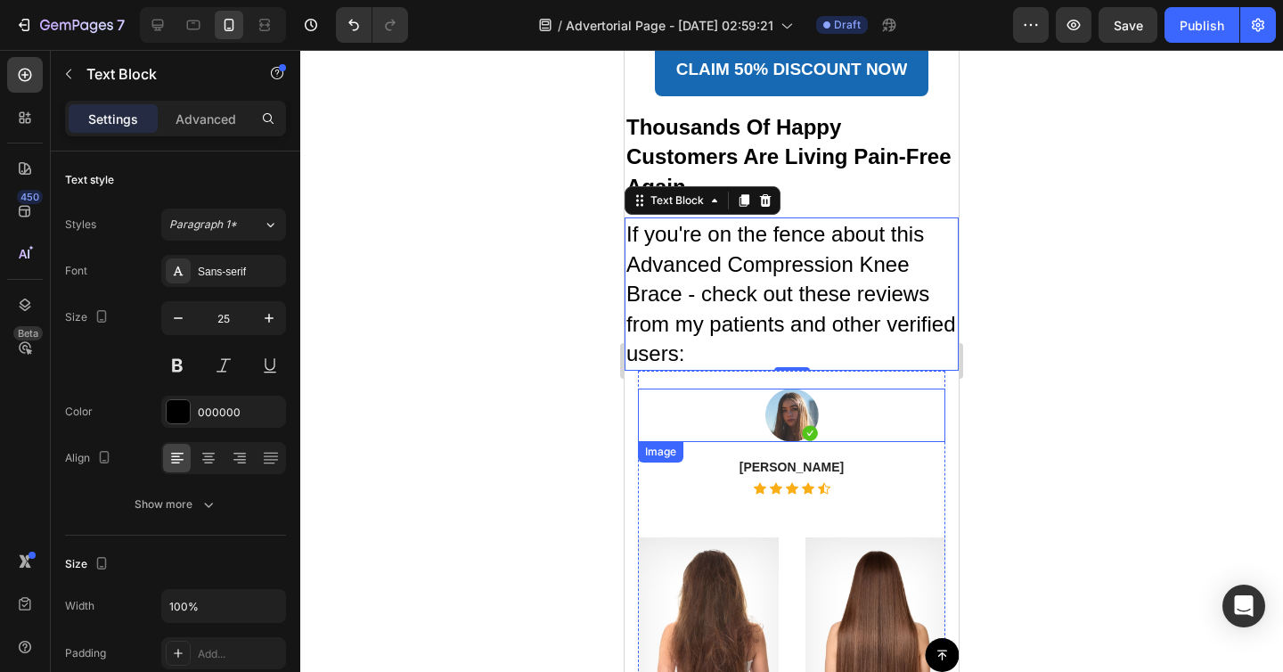
click at [856, 403] on div at bounding box center [791, 414] width 307 height 53
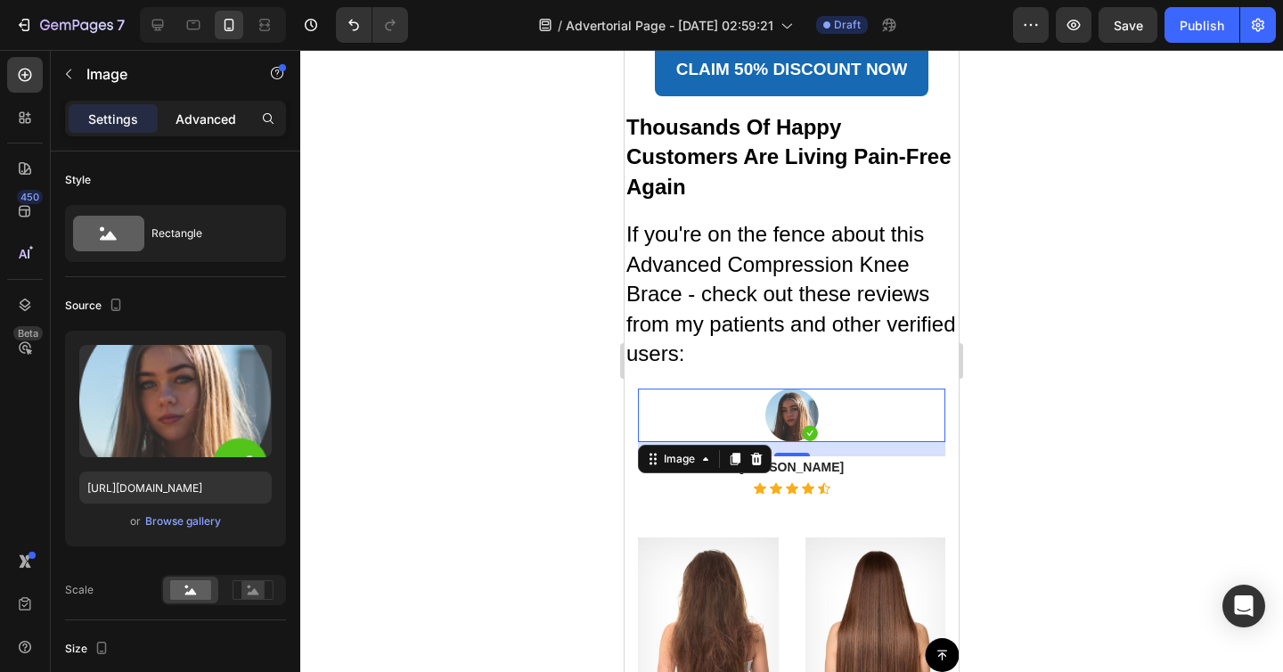
click at [208, 132] on div "Advanced" at bounding box center [205, 118] width 89 height 29
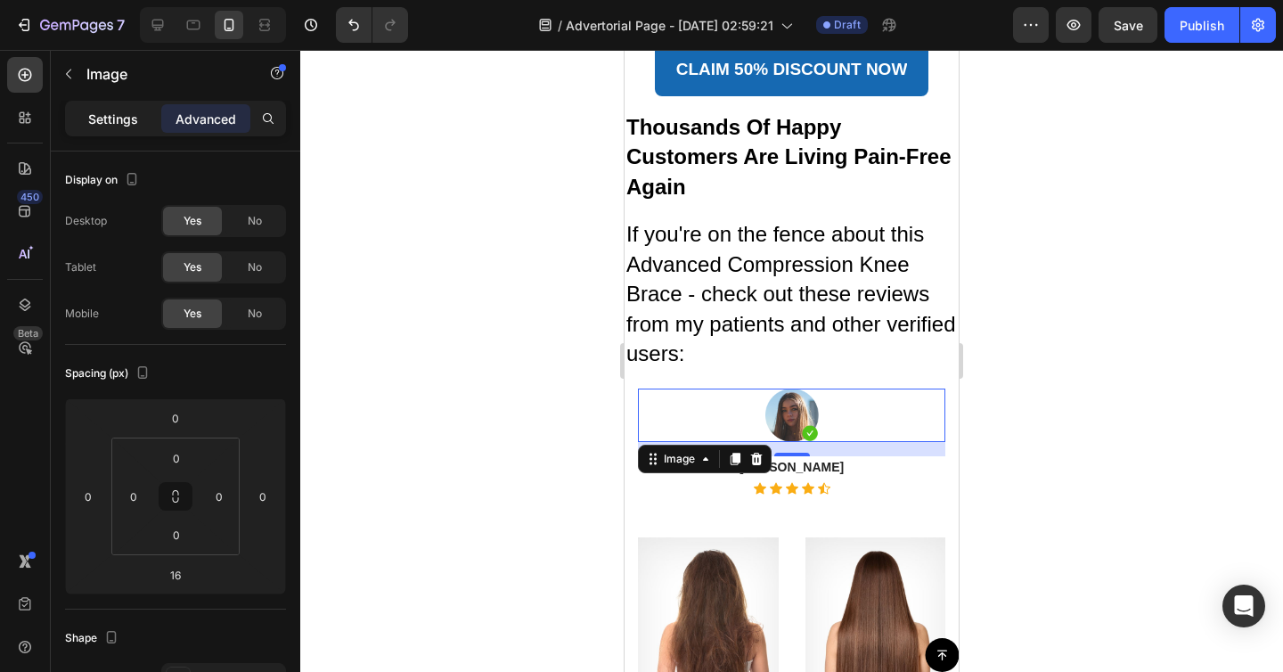
click at [111, 130] on div "Settings" at bounding box center [113, 118] width 89 height 29
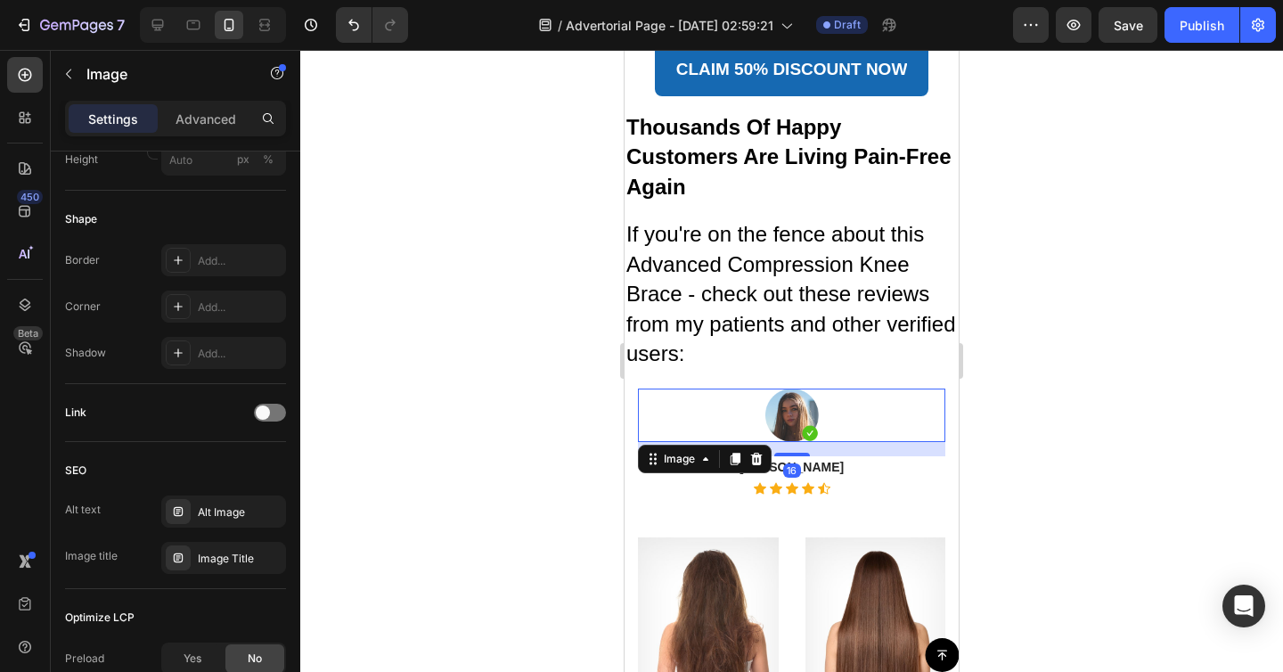
scroll to position [819, 0]
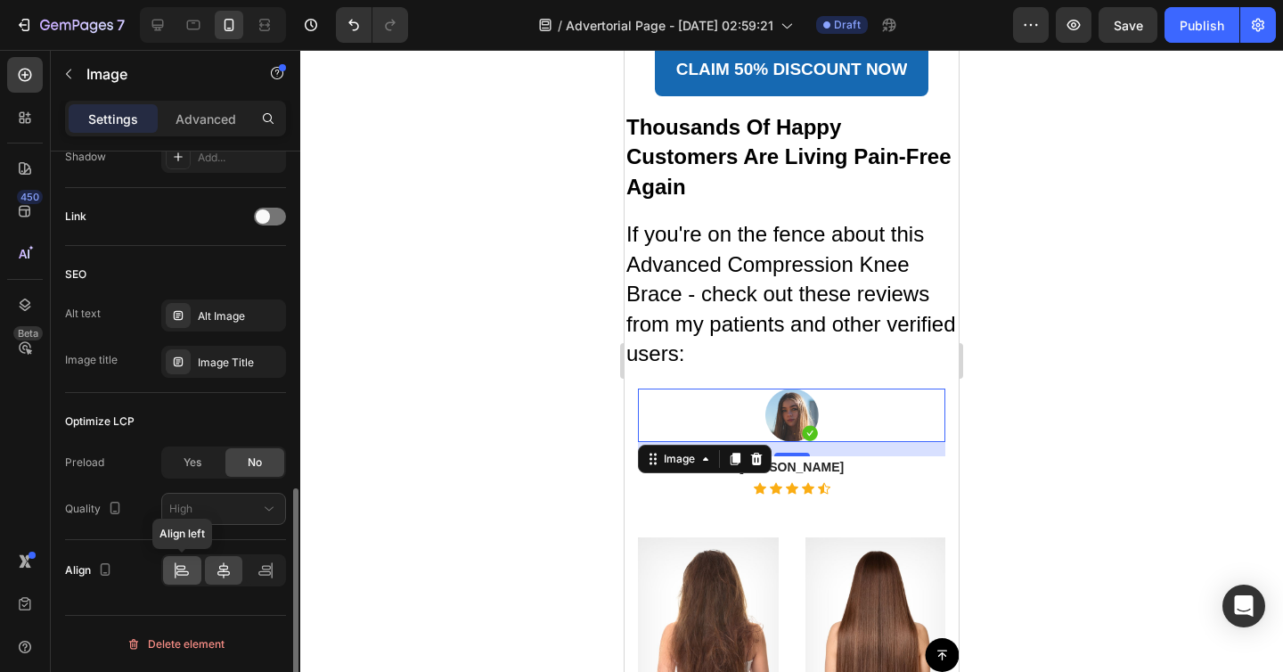
click at [180, 573] on icon at bounding box center [182, 570] width 18 height 18
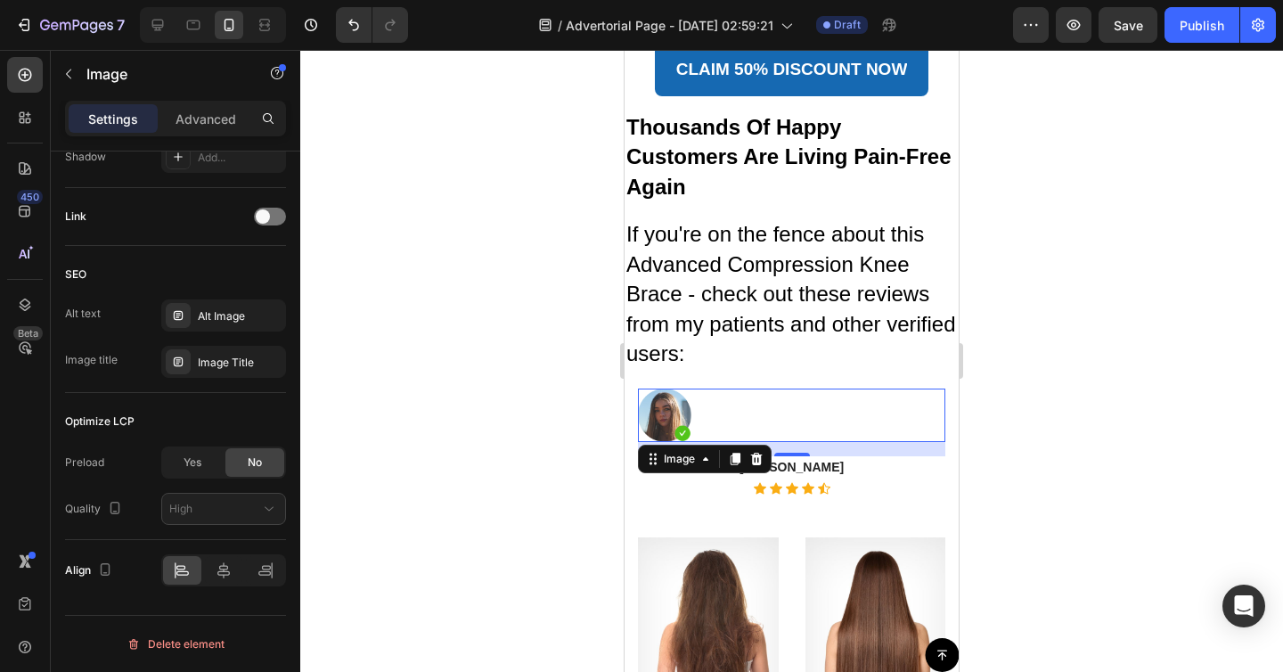
click at [783, 463] on div "16" at bounding box center [792, 470] width 18 height 14
click at [847, 407] on div at bounding box center [791, 414] width 307 height 53
click at [863, 537] on img at bounding box center [875, 630] width 141 height 186
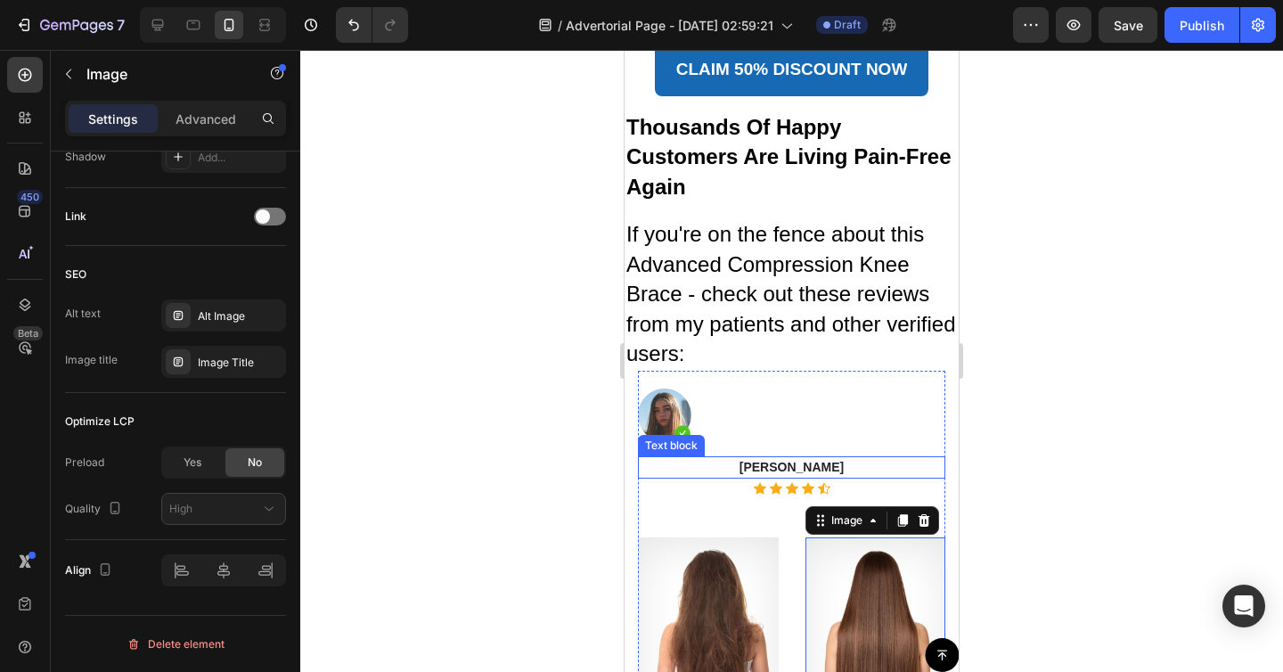
click at [777, 459] on p "[PERSON_NAME]" at bounding box center [792, 467] width 304 height 19
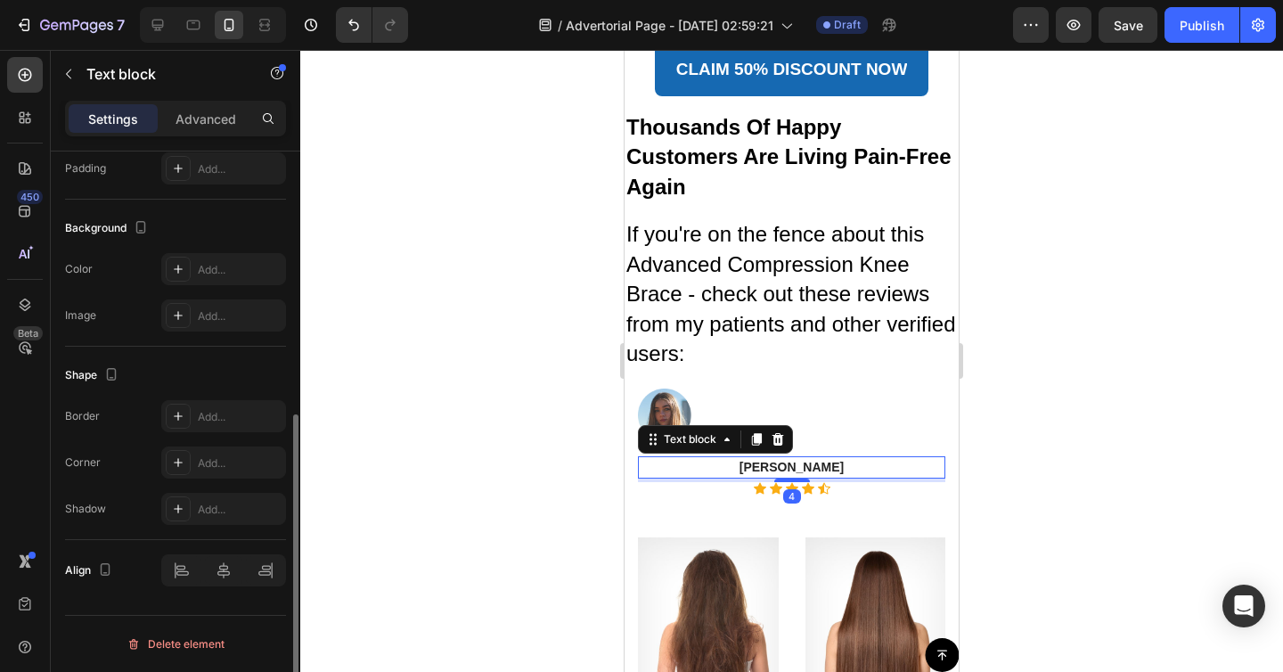
scroll to position [0, 0]
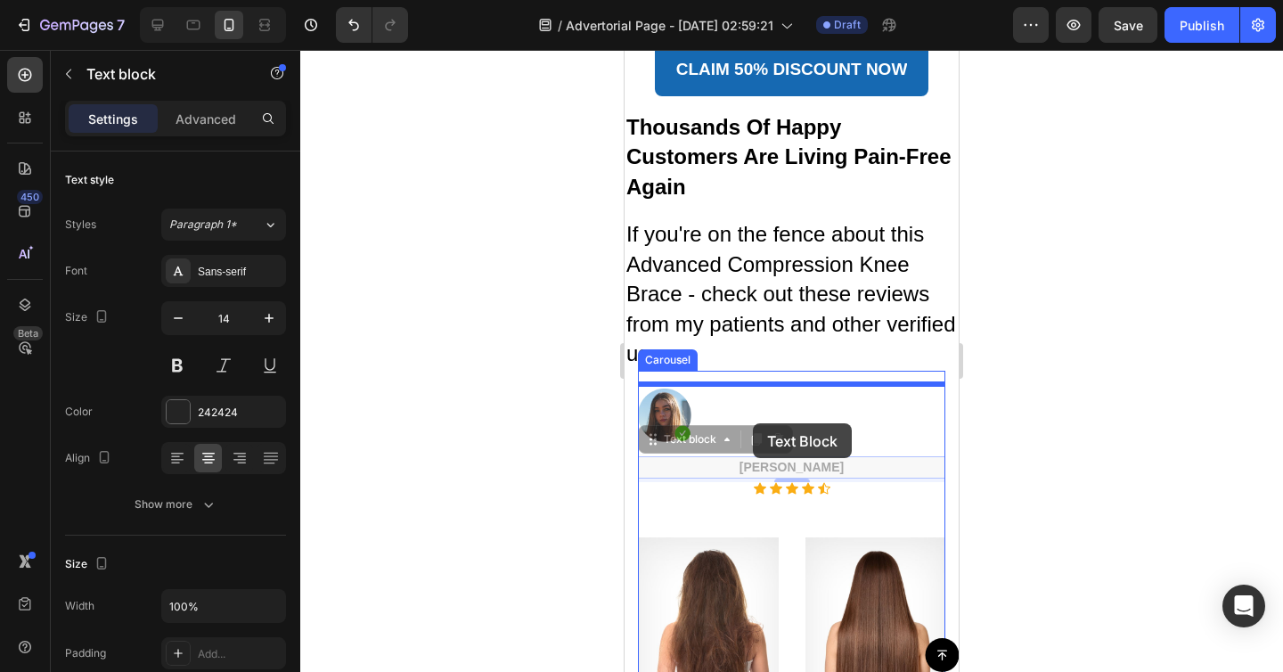
drag, startPoint x: 658, startPoint y: 436, endPoint x: 753, endPoint y: 423, distance: 96.2
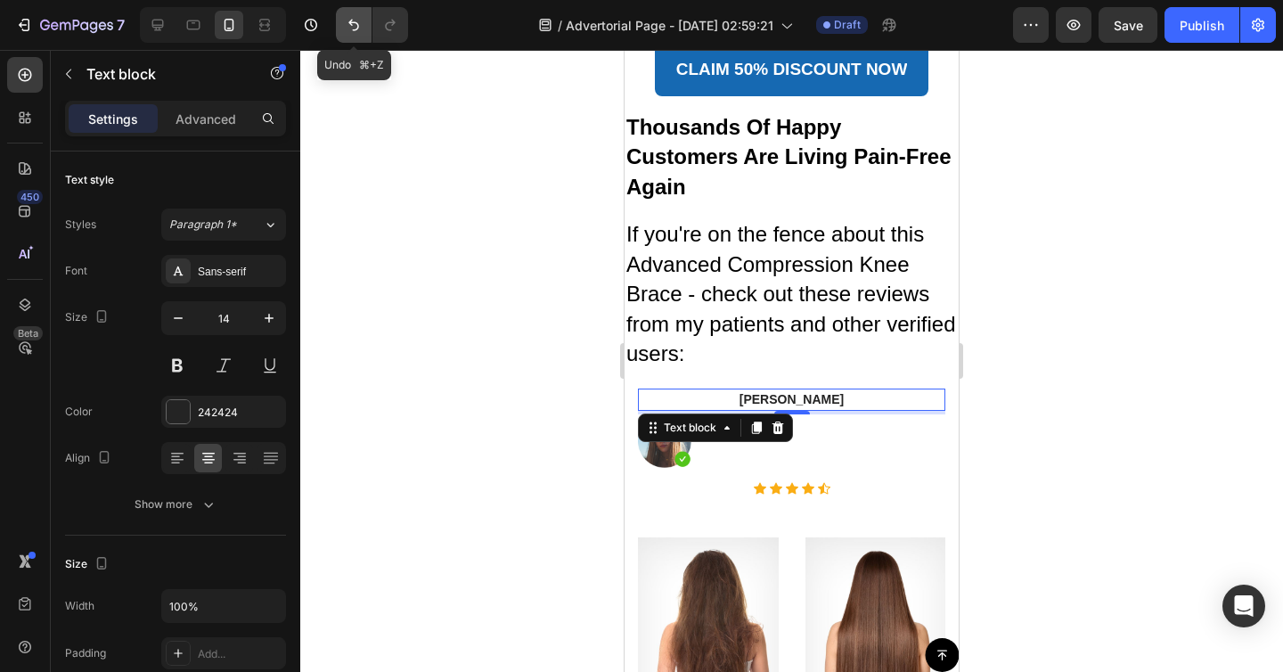
click at [348, 26] on icon "Undo/Redo" at bounding box center [354, 25] width 18 height 18
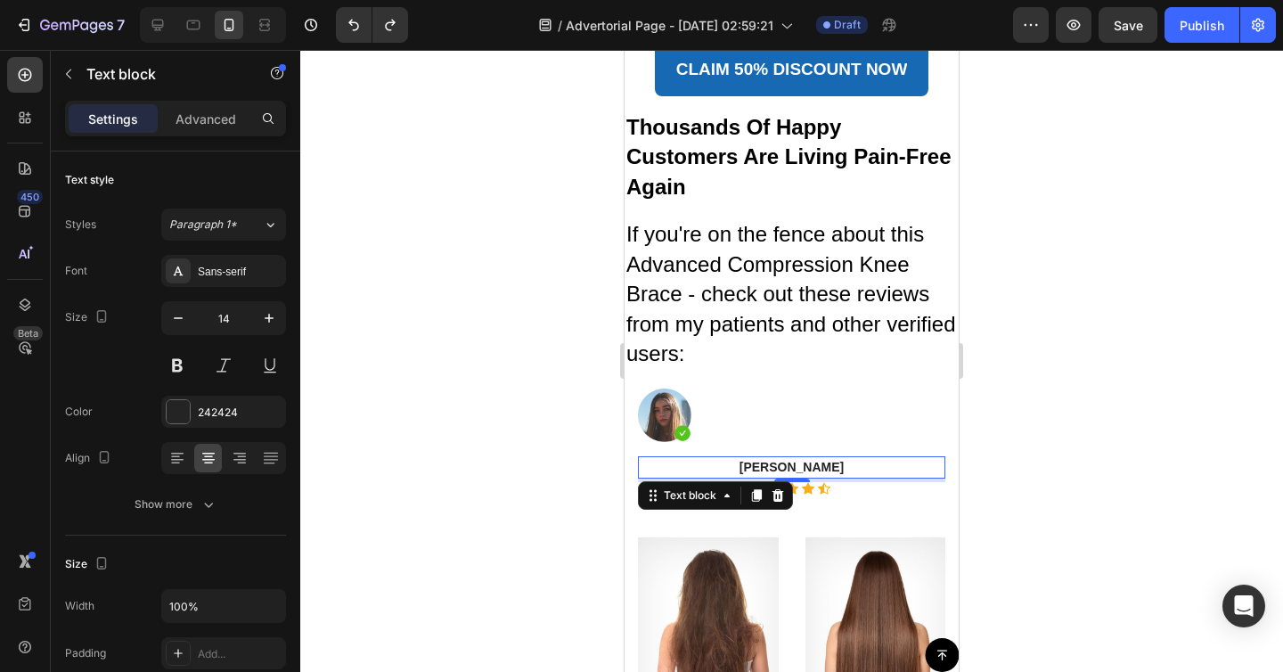
click at [736, 448] on div ""I have curly hair, so I was skeptical about buying any flat iron. However, to …" at bounding box center [791, 545] width 307 height 602
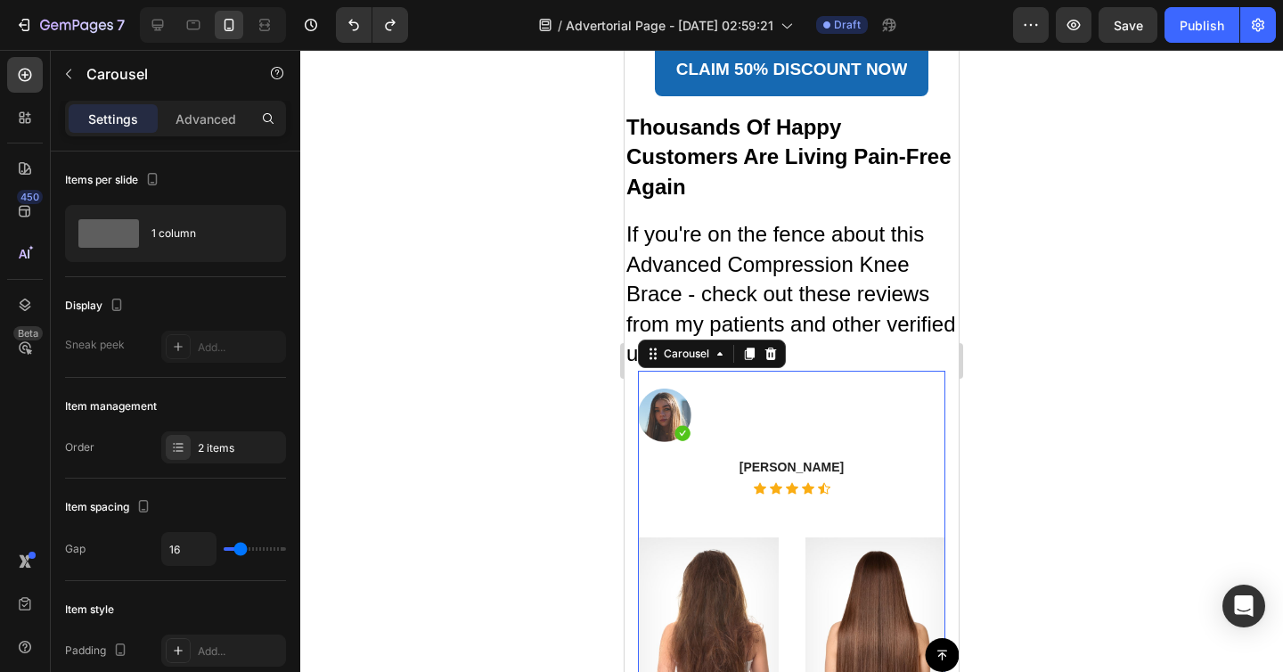
click at [736, 425] on div at bounding box center [791, 414] width 307 height 53
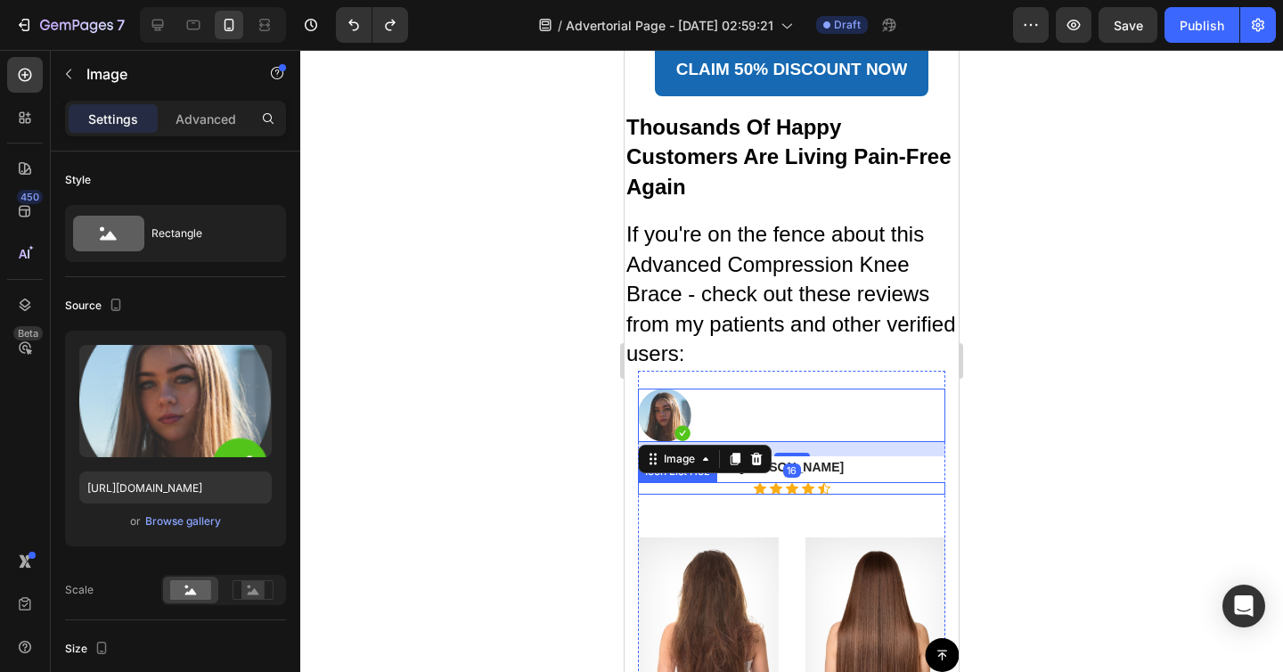
click at [914, 482] on div "Icon Icon Icon Icon Icon" at bounding box center [791, 488] width 307 height 12
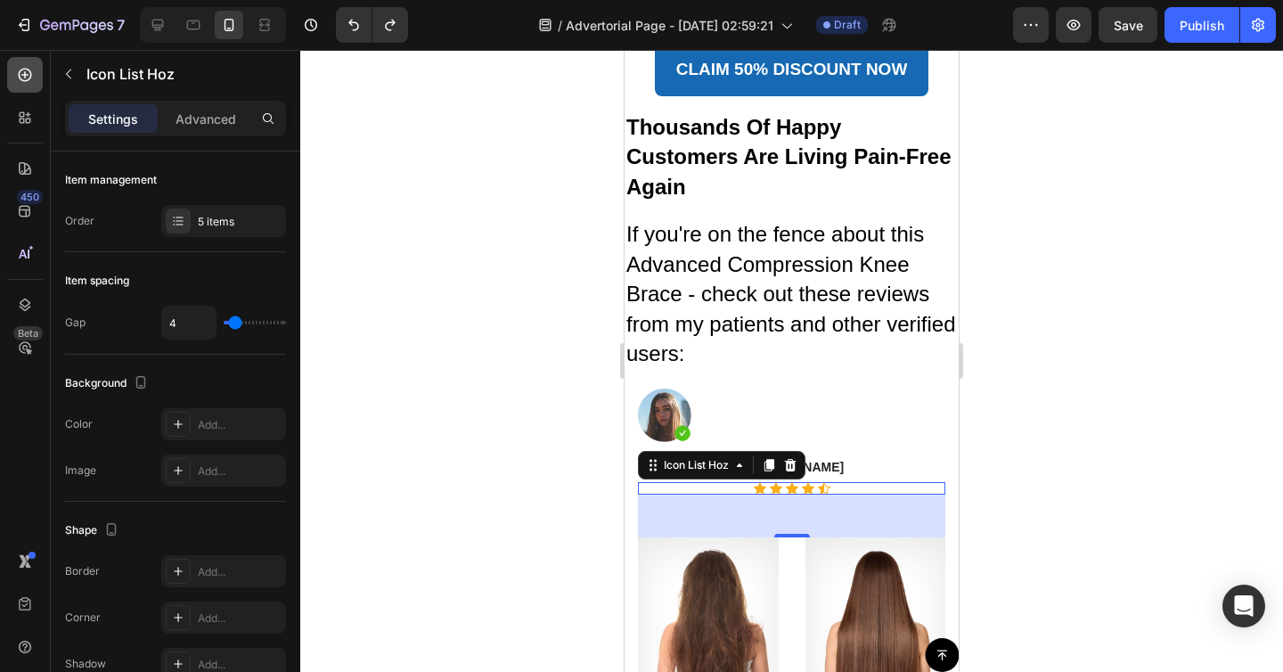
click at [27, 76] on icon at bounding box center [25, 75] width 18 height 18
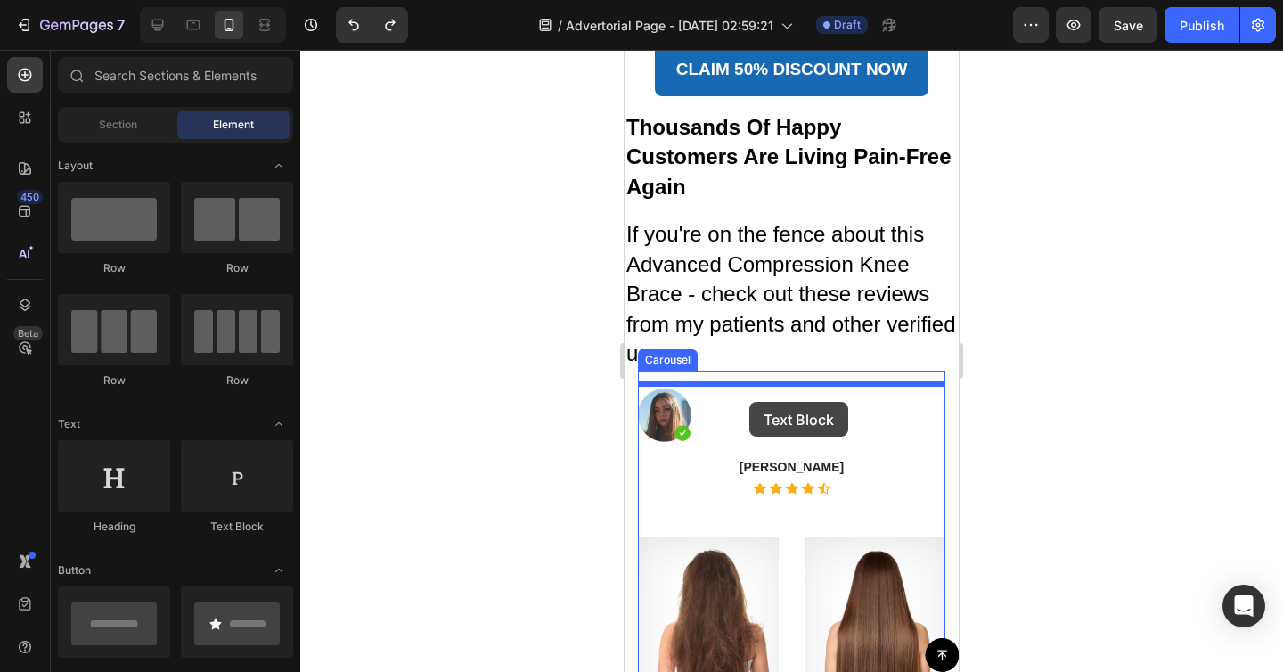
drag, startPoint x: 857, startPoint y: 555, endPoint x: 749, endPoint y: 403, distance: 186.7
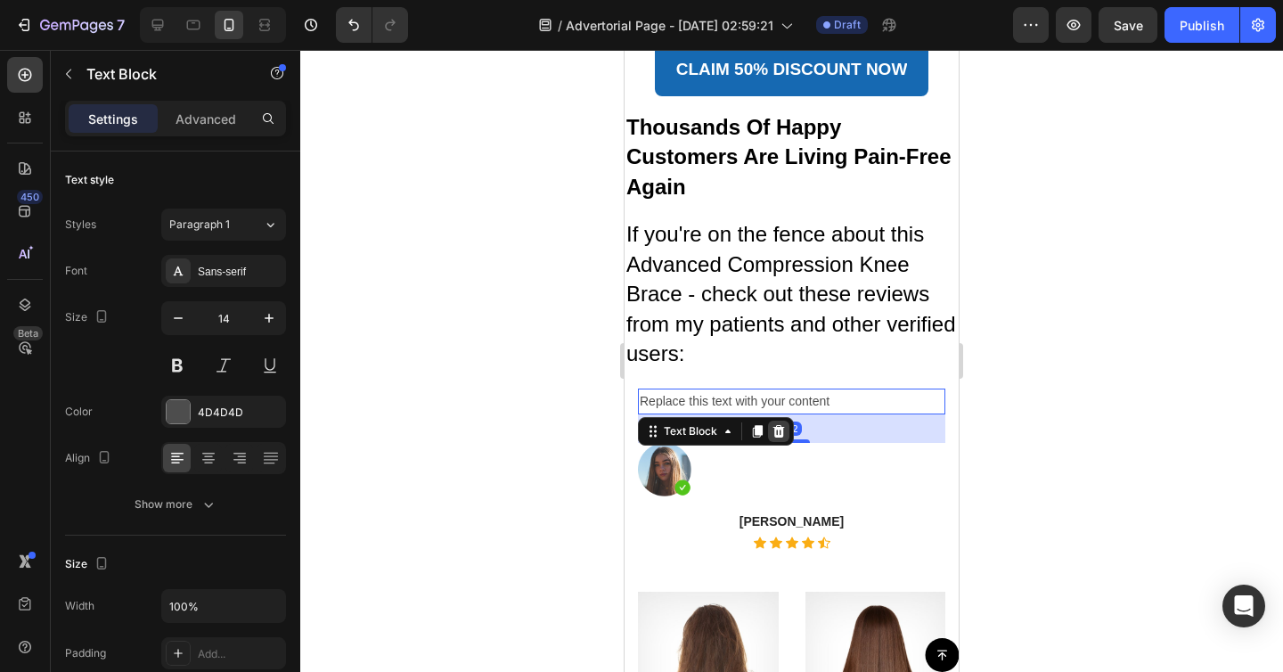
click at [774, 429] on icon at bounding box center [779, 431] width 12 height 12
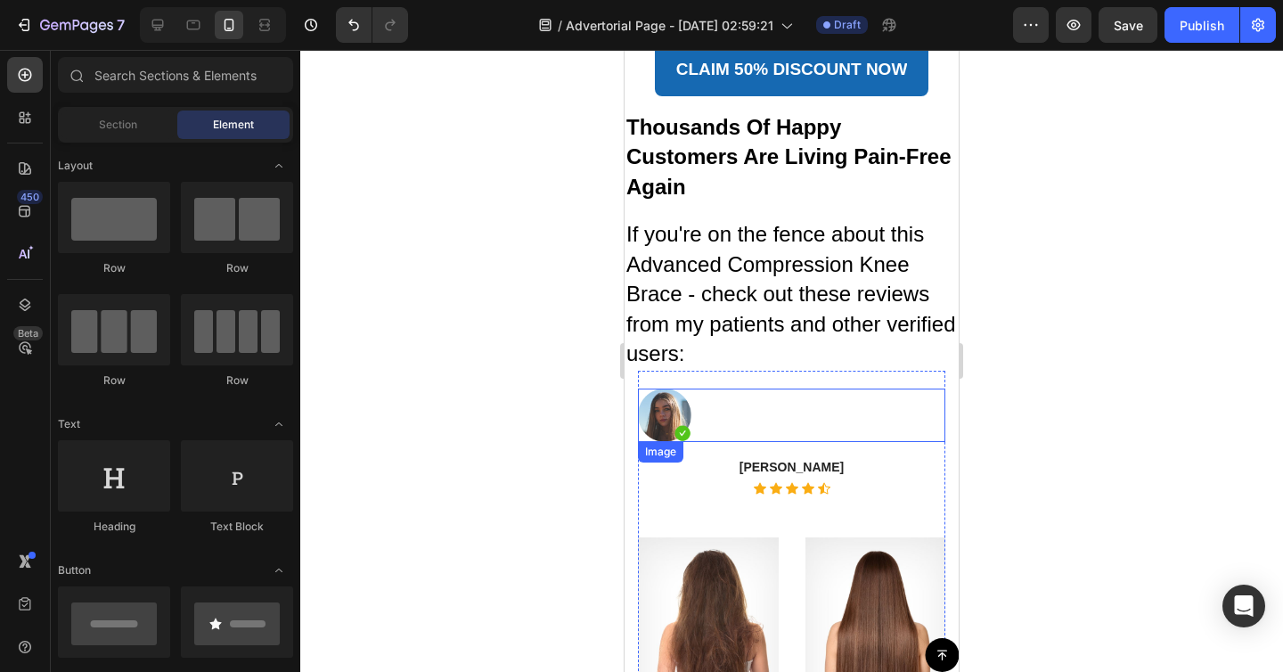
click at [741, 410] on div at bounding box center [791, 414] width 307 height 53
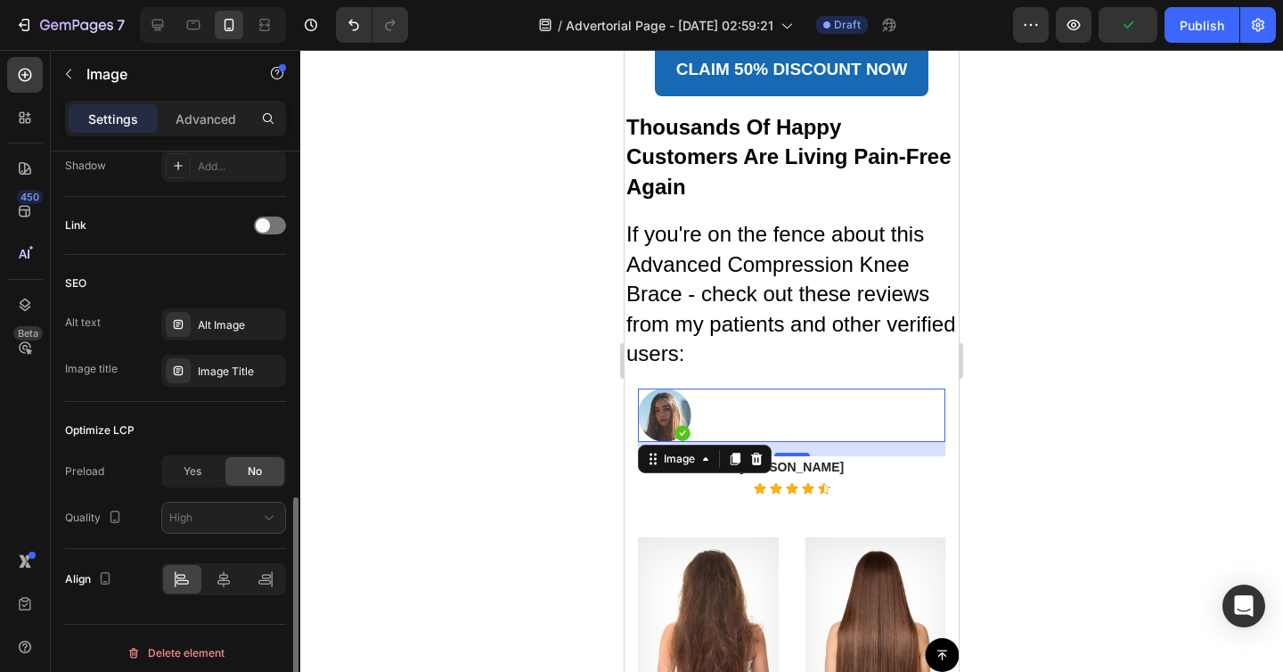
scroll to position [819, 0]
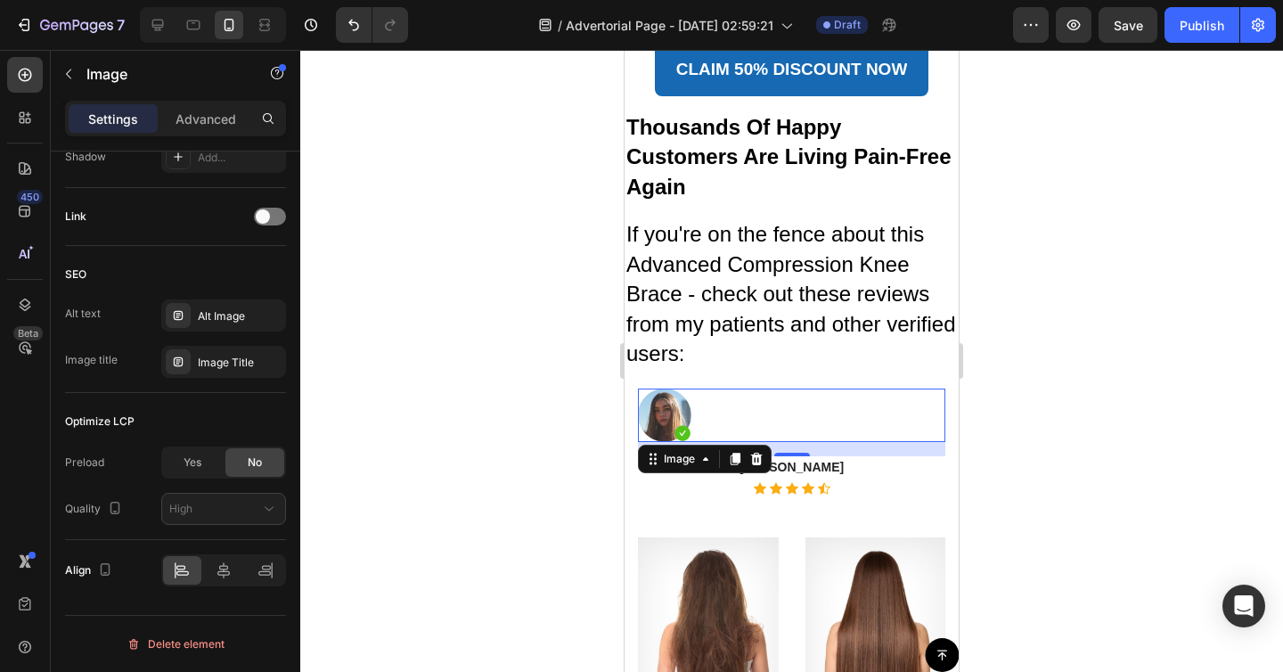
click at [186, 102] on div "Settings Advanced" at bounding box center [175, 119] width 221 height 36
click at [186, 110] on p "Advanced" at bounding box center [206, 119] width 61 height 19
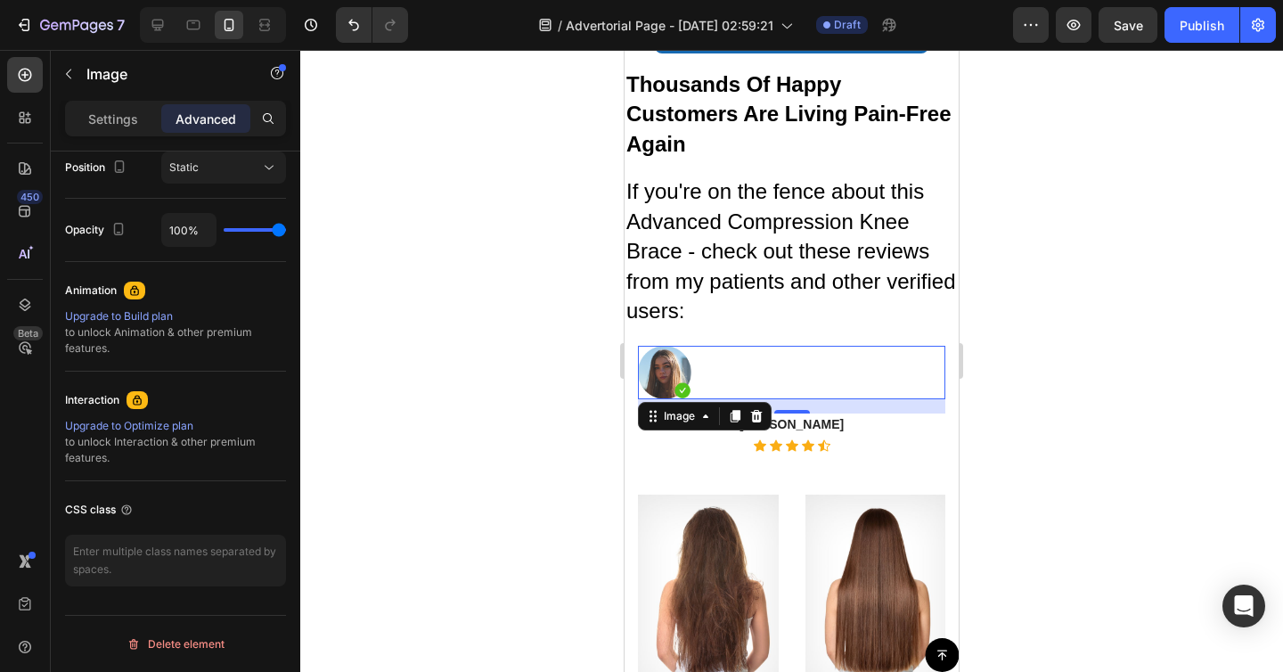
scroll to position [9437, 0]
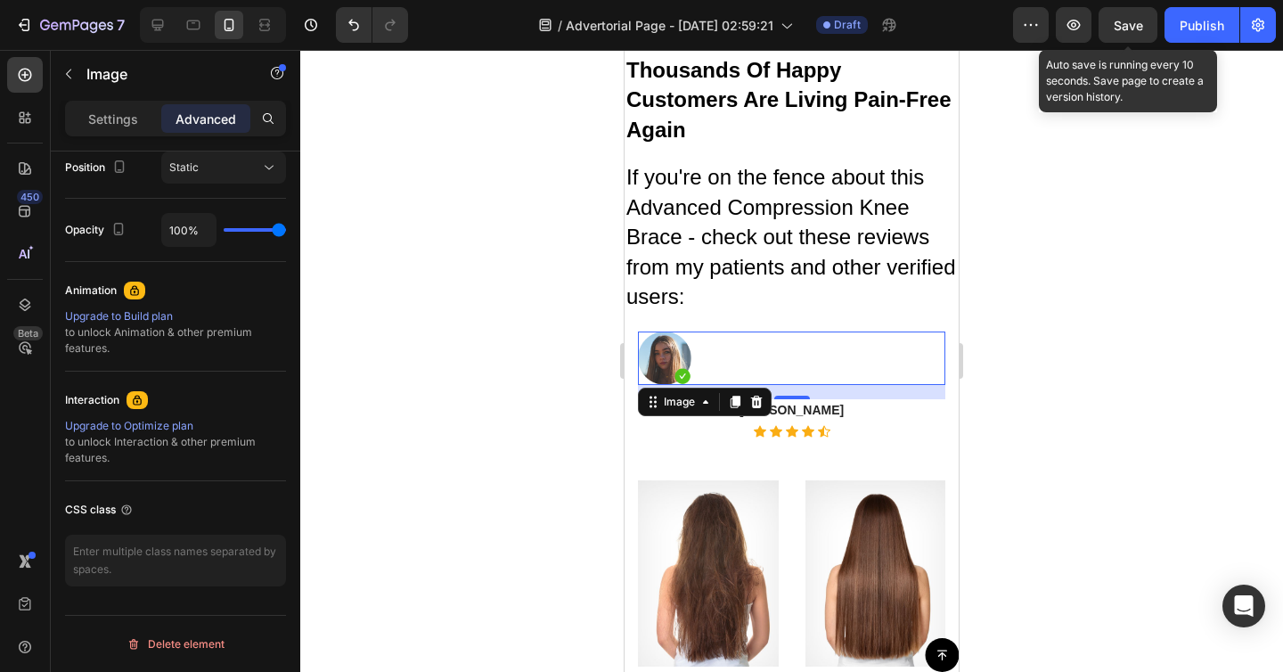
click at [1129, 29] on span "Save" at bounding box center [1128, 25] width 29 height 15
